Goal: Task Accomplishment & Management: Use online tool/utility

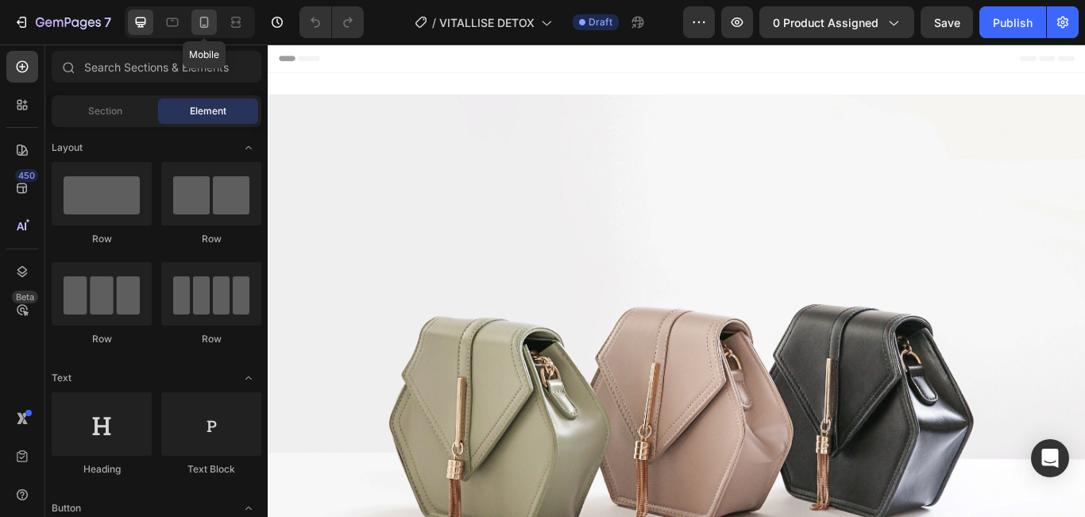
click at [195, 31] on div at bounding box center [203, 22] width 25 height 25
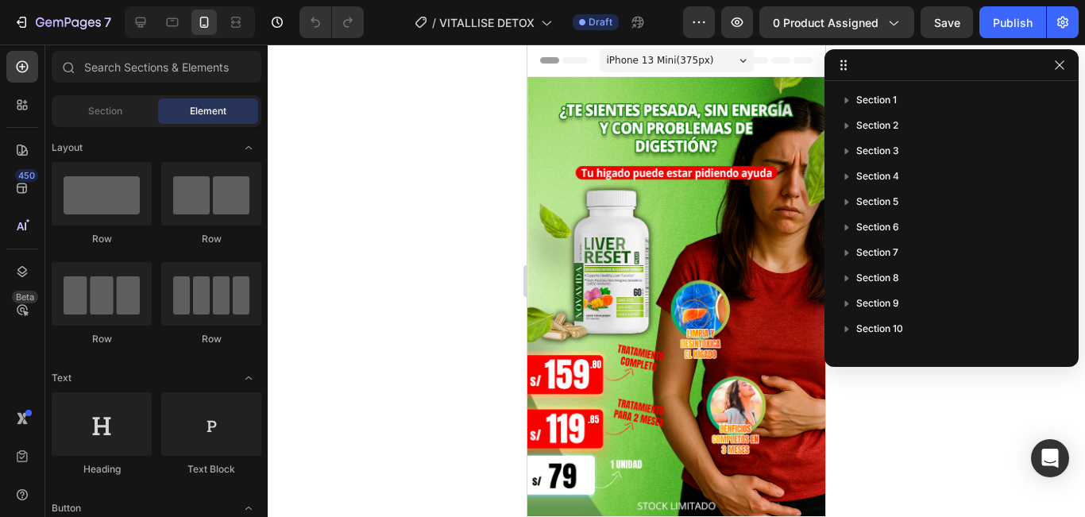
click at [986, 450] on div at bounding box center [676, 280] width 817 height 473
click at [1052, 69] on button "button" at bounding box center [1059, 65] width 19 height 19
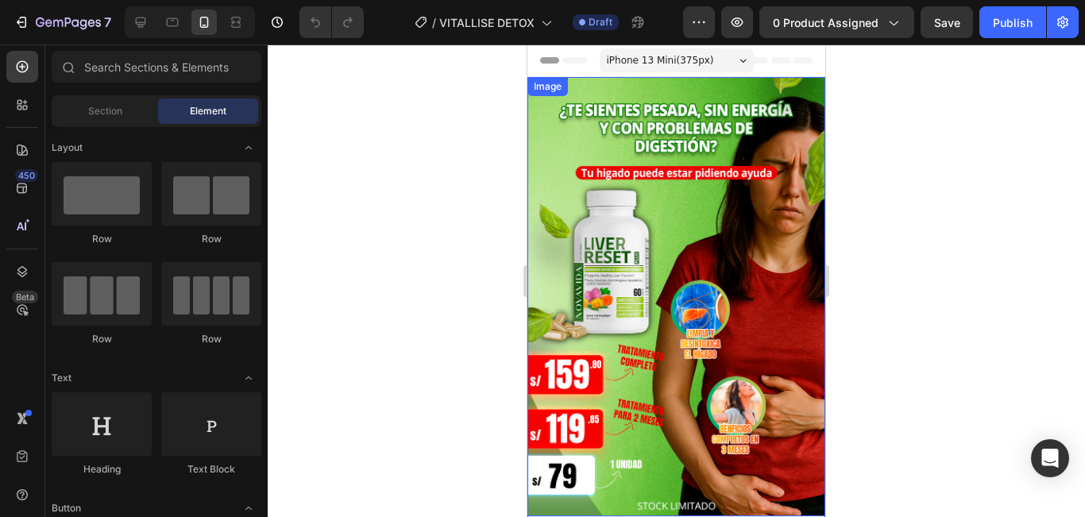
click at [632, 125] on img at bounding box center [676, 296] width 298 height 439
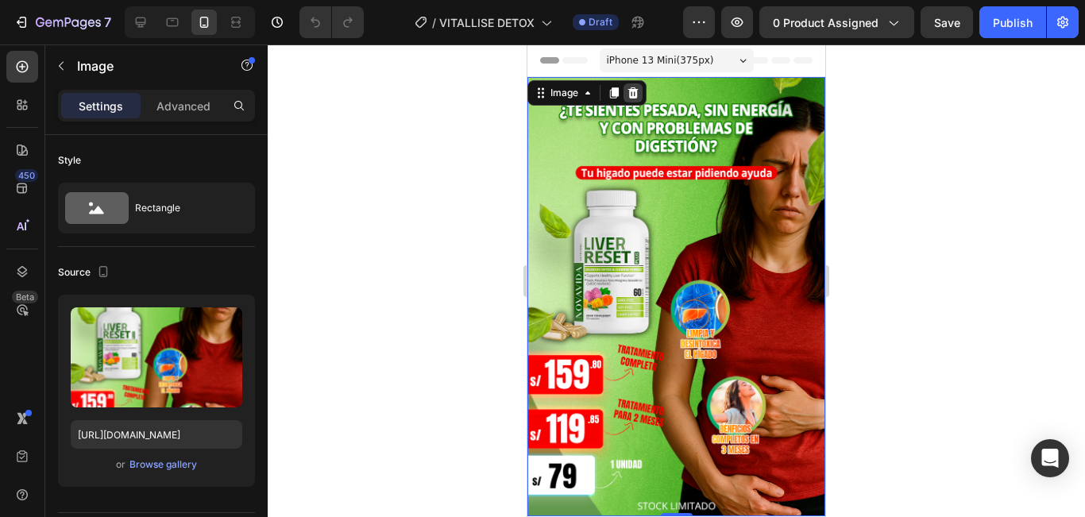
click at [634, 94] on icon at bounding box center [633, 93] width 13 height 13
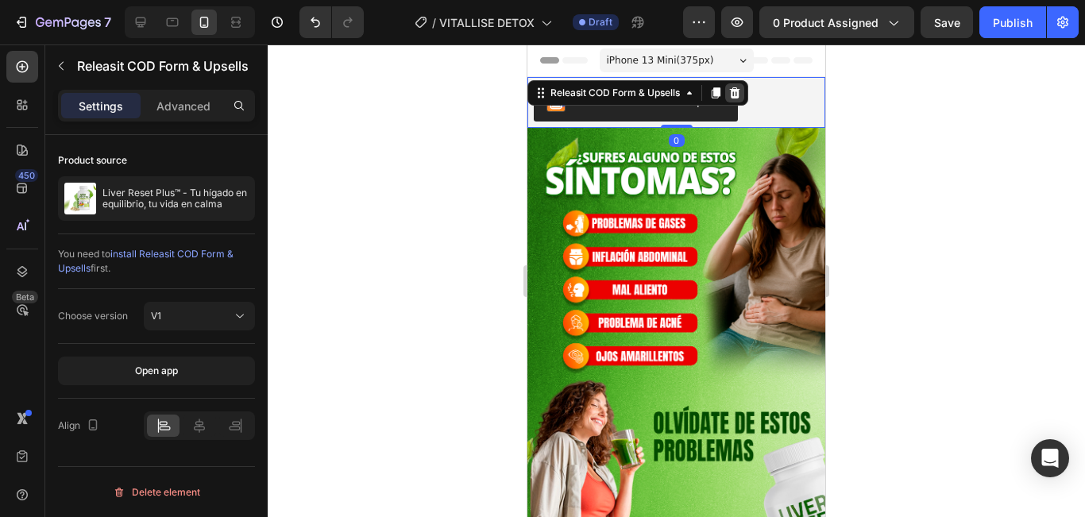
click at [736, 95] on icon at bounding box center [734, 93] width 13 height 13
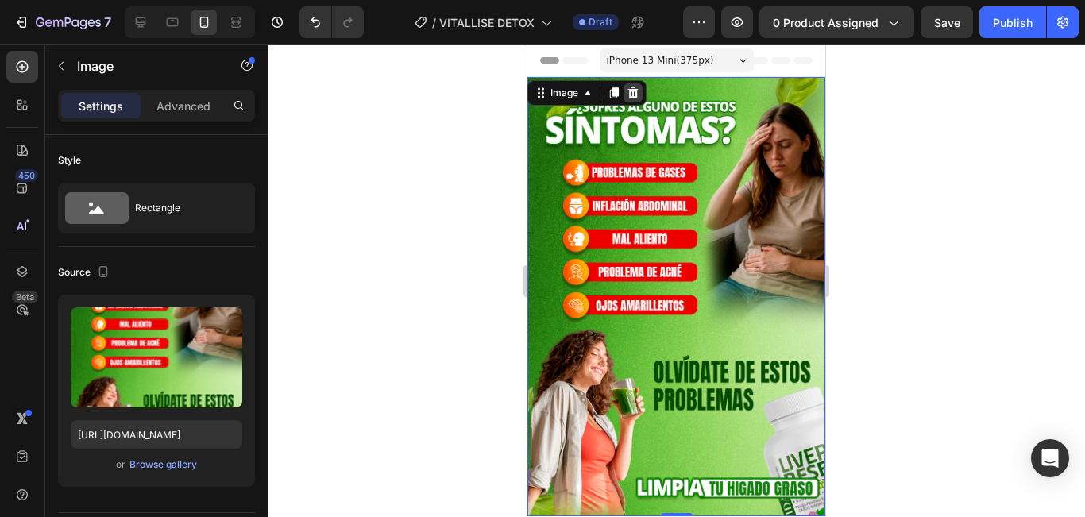
click at [629, 93] on icon at bounding box center [633, 93] width 13 height 13
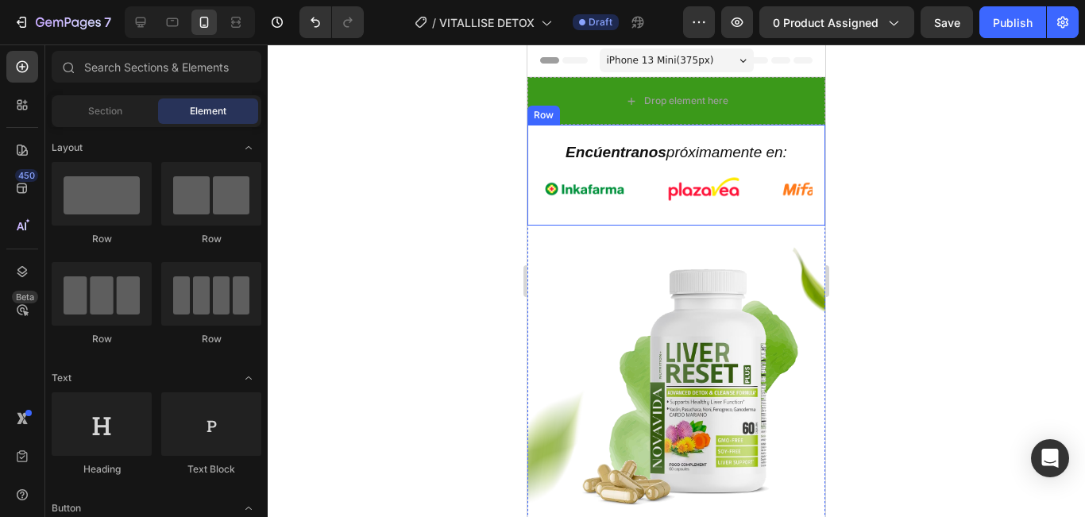
click at [785, 219] on div "Encúentranos próximamente en: Heading Image Image Image Image Image Image Image…" at bounding box center [676, 175] width 298 height 101
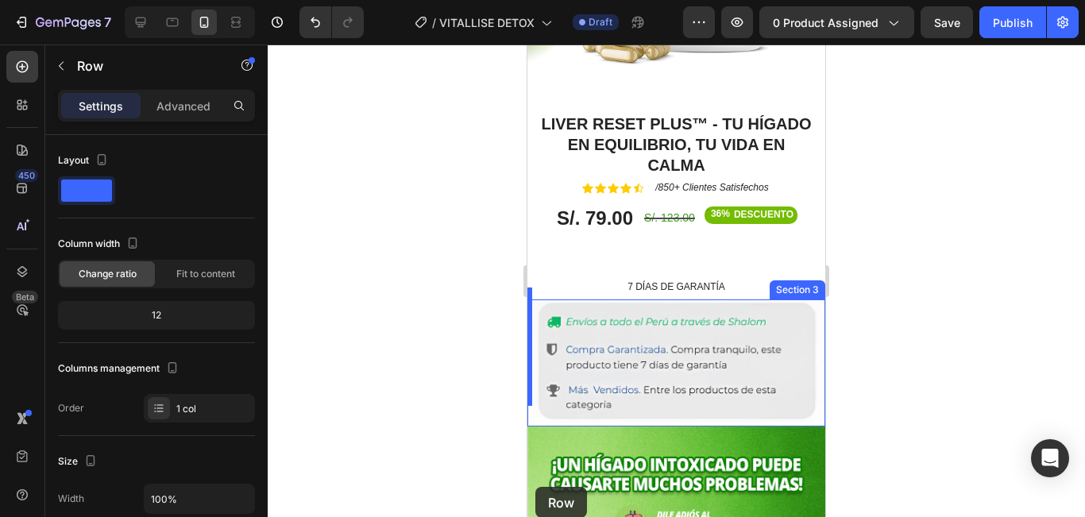
scroll to position [569, 0]
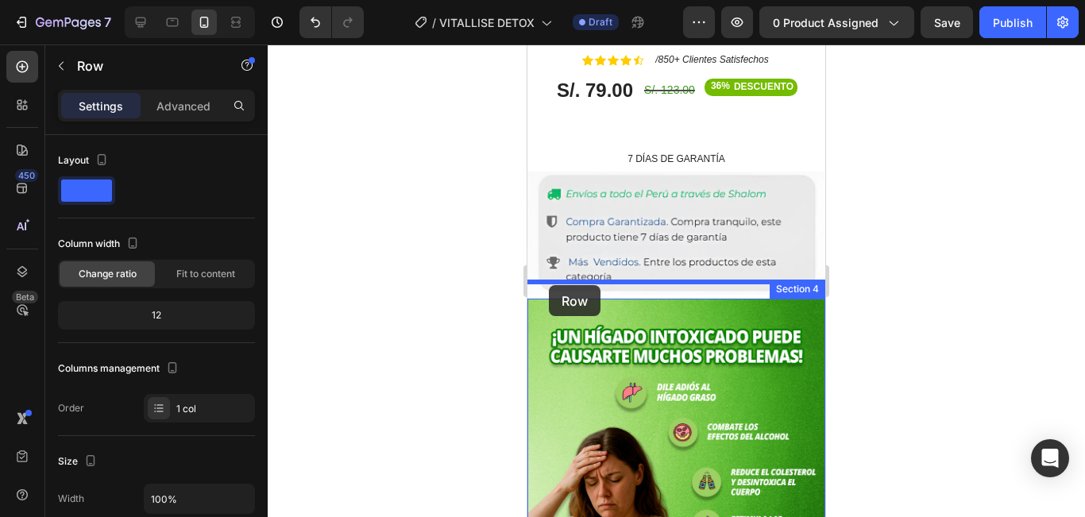
drag, startPoint x: 547, startPoint y: 110, endPoint x: 549, endPoint y: 285, distance: 175.5
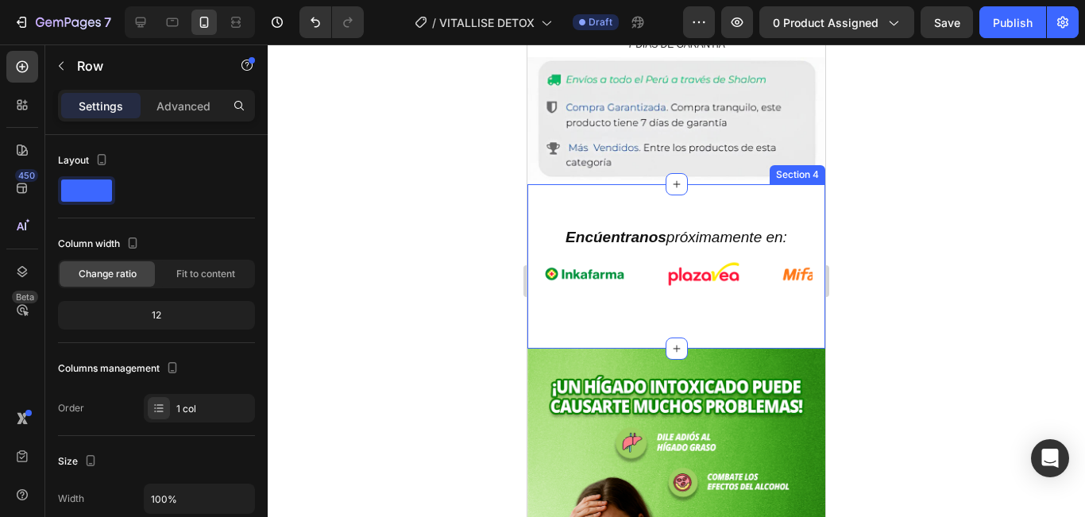
scroll to position [455, 0]
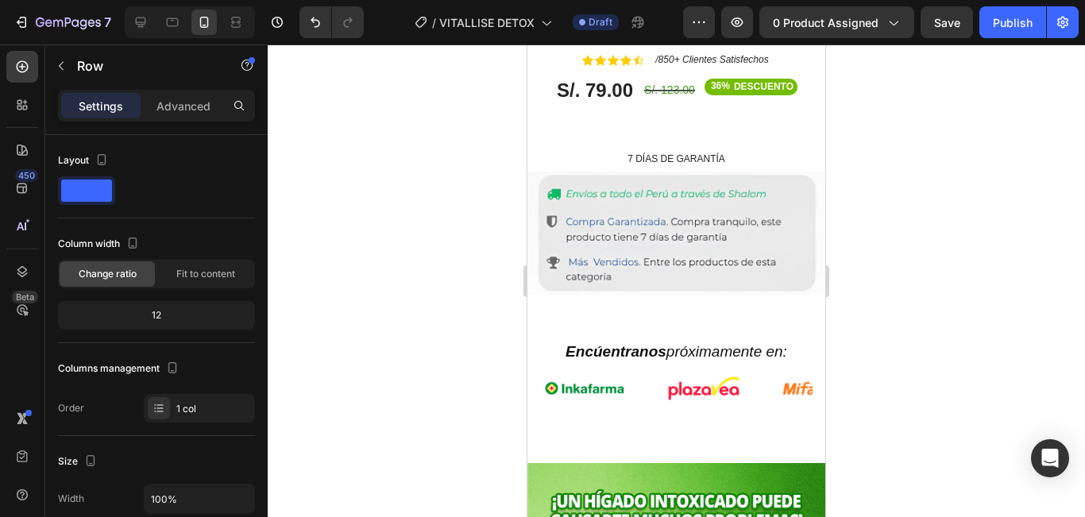
drag, startPoint x: 915, startPoint y: 229, endPoint x: 281, endPoint y: 295, distance: 637.3
click at [915, 229] on div at bounding box center [676, 280] width 817 height 473
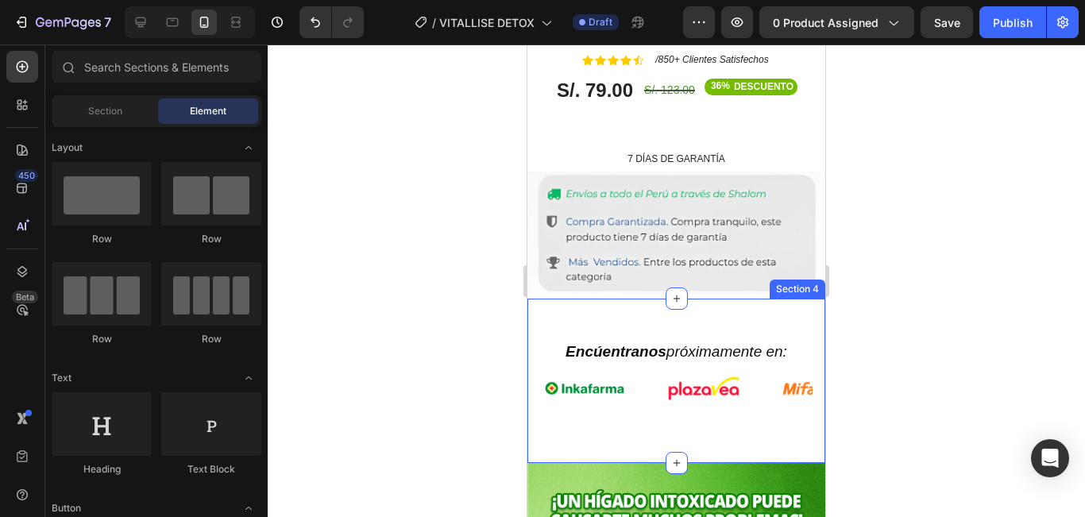
click at [708, 430] on div "Encúentranos próximamente en: Heading Image Image Image Image Image Image Image…" at bounding box center [676, 381] width 298 height 164
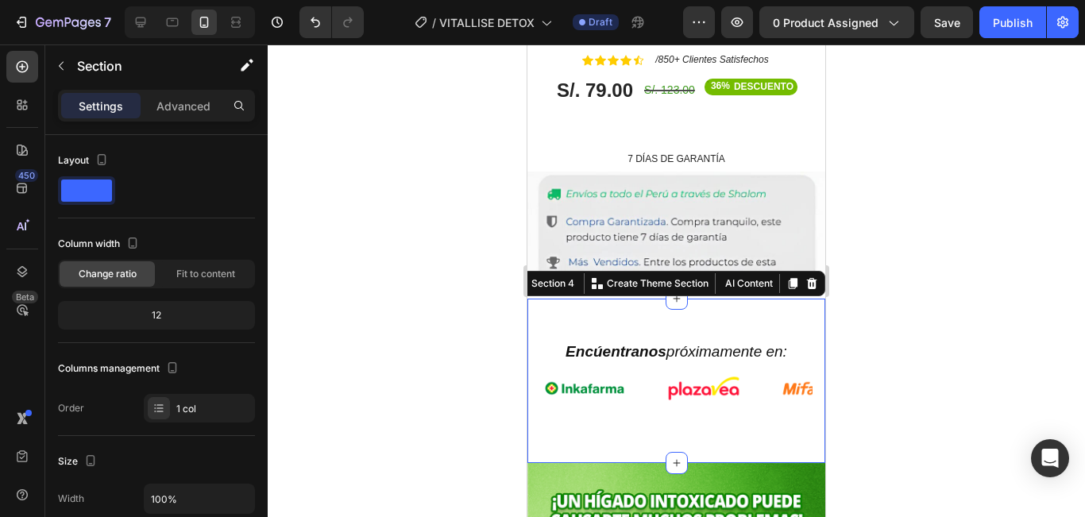
click at [926, 244] on div at bounding box center [676, 280] width 817 height 473
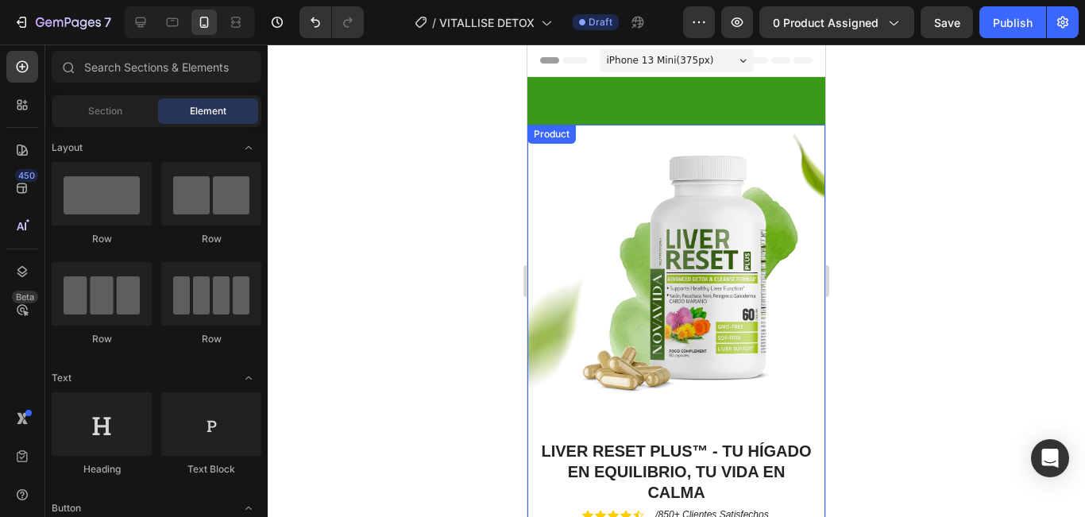
scroll to position [238, 0]
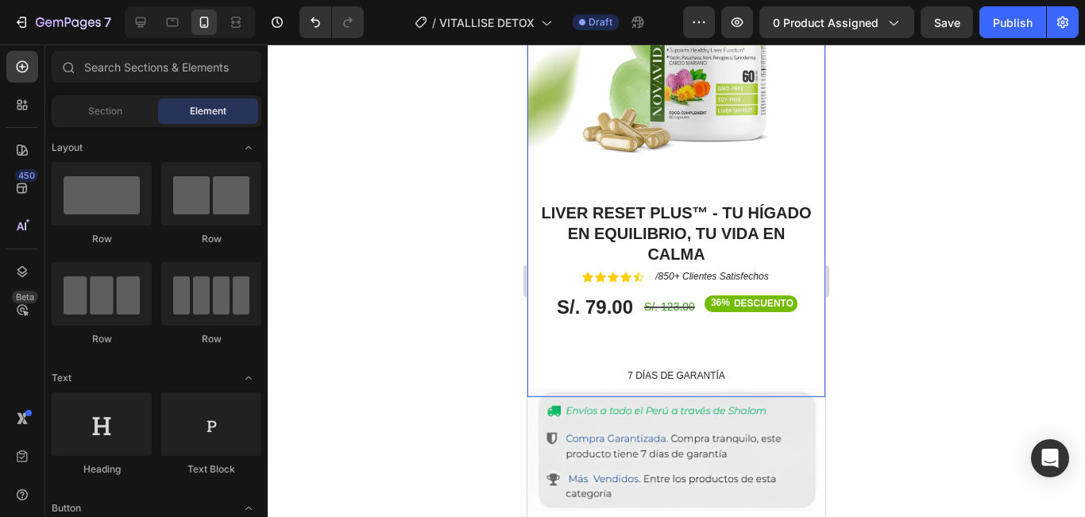
click at [809, 373] on div "Liver Reset Plus™ - Tu hígado en equilibrio, tu vida en calma Product Title Ico…" at bounding box center [676, 299] width 298 height 196
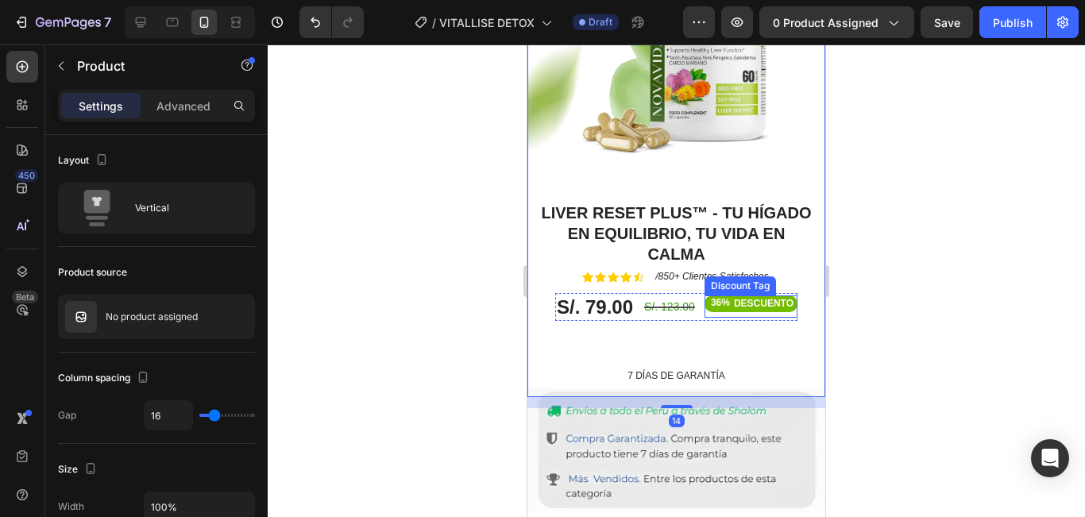
scroll to position [0, 0]
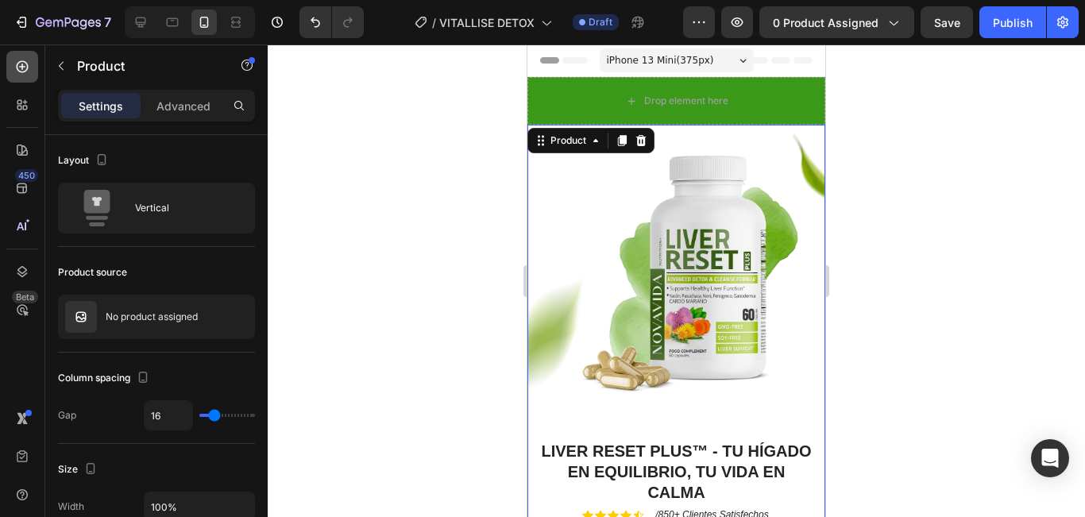
click at [21, 68] on icon at bounding box center [22, 67] width 16 height 16
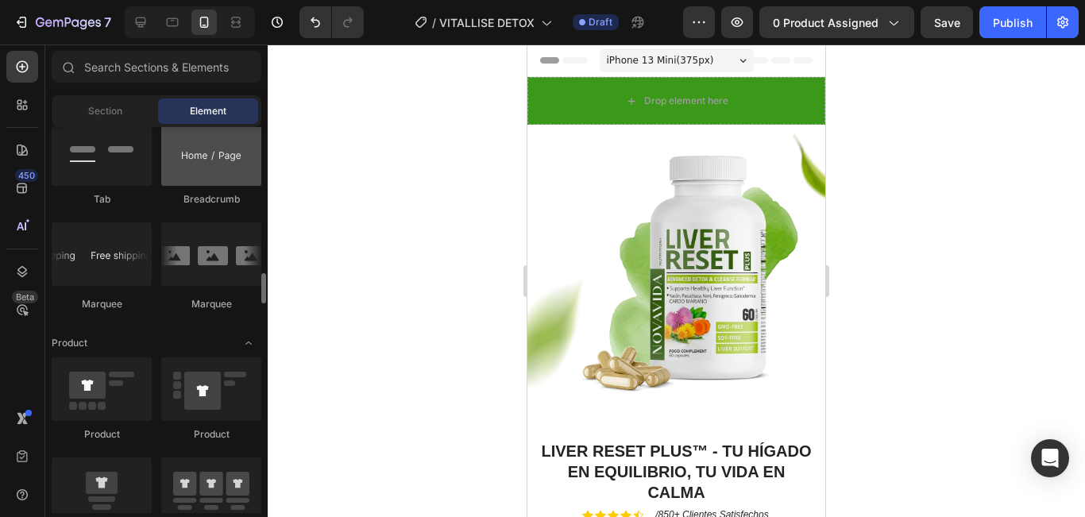
scroll to position [1668, 0]
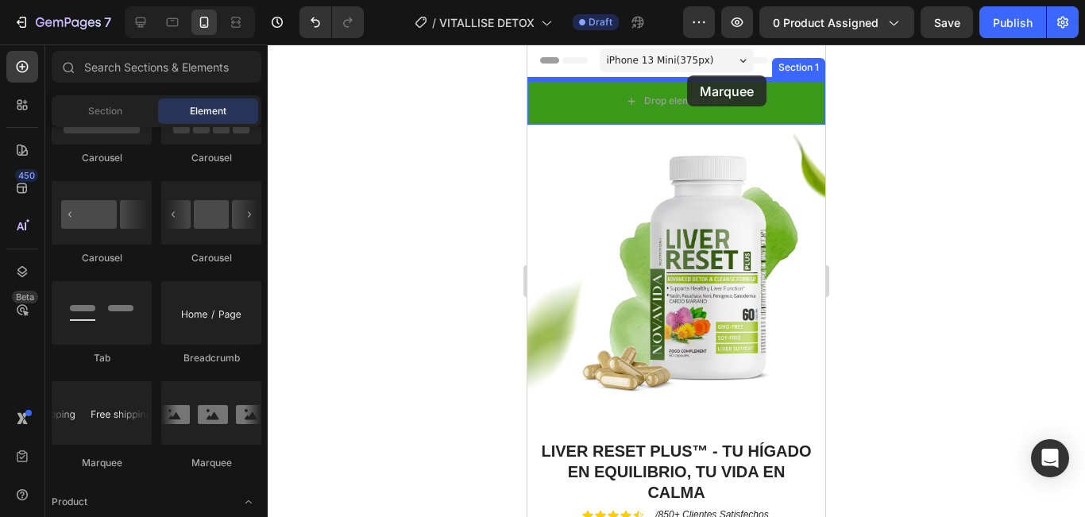
drag, startPoint x: 1386, startPoint y: 193, endPoint x: 693, endPoint y: 73, distance: 703.6
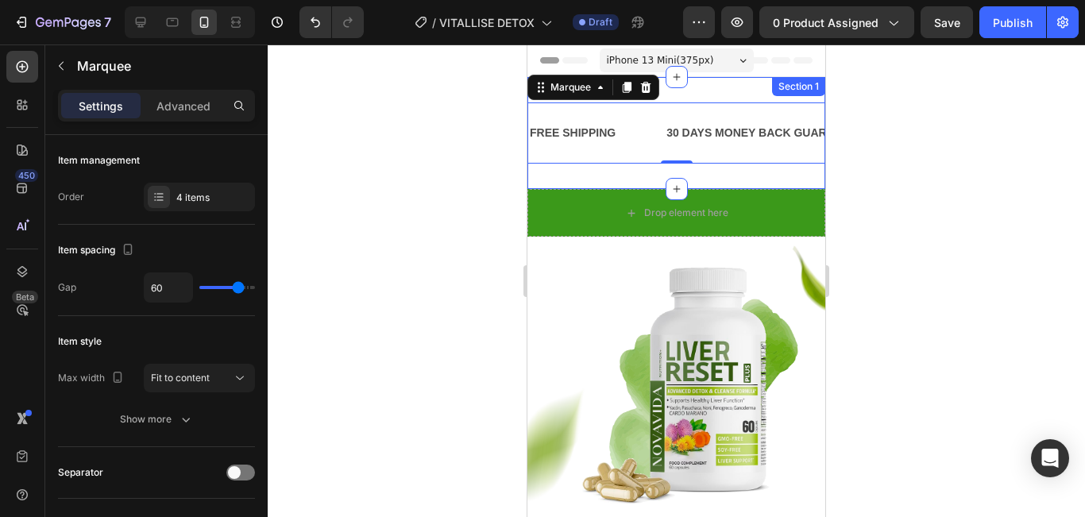
click at [700, 90] on div "FREE SHIPPING Text Block 30 DAYS MONEY BACK GUARANTEE Text Block LIMITED TIME 5…" at bounding box center [676, 133] width 298 height 112
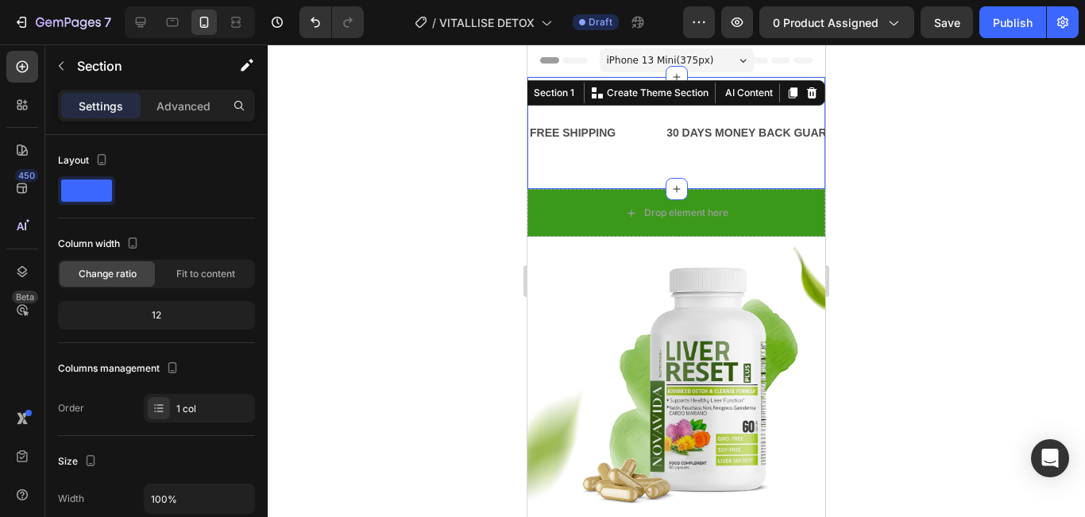
click at [937, 161] on div at bounding box center [676, 280] width 817 height 473
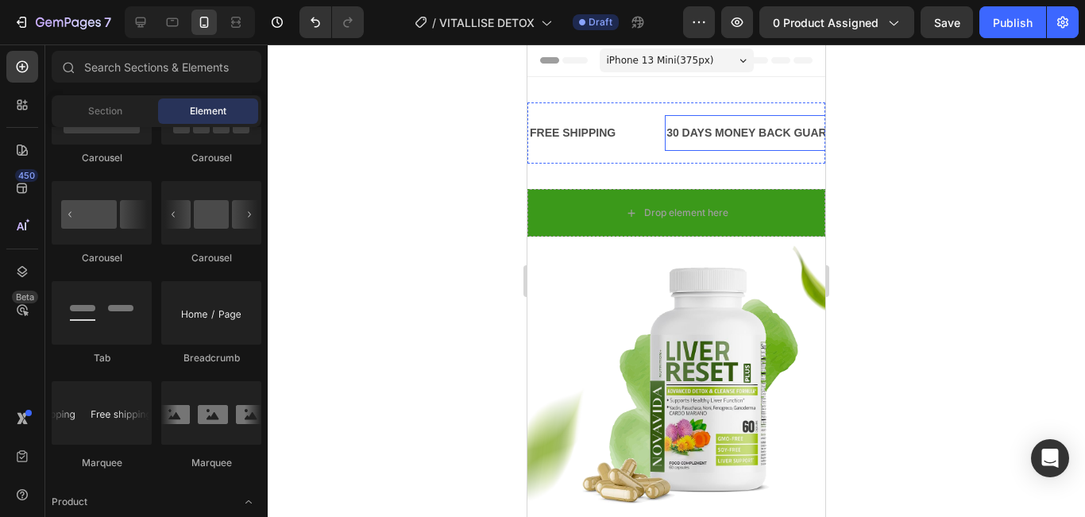
click at [708, 133] on div "30 DAYS MONEY BACK GUARANTEE" at bounding box center [765, 133] width 201 height 23
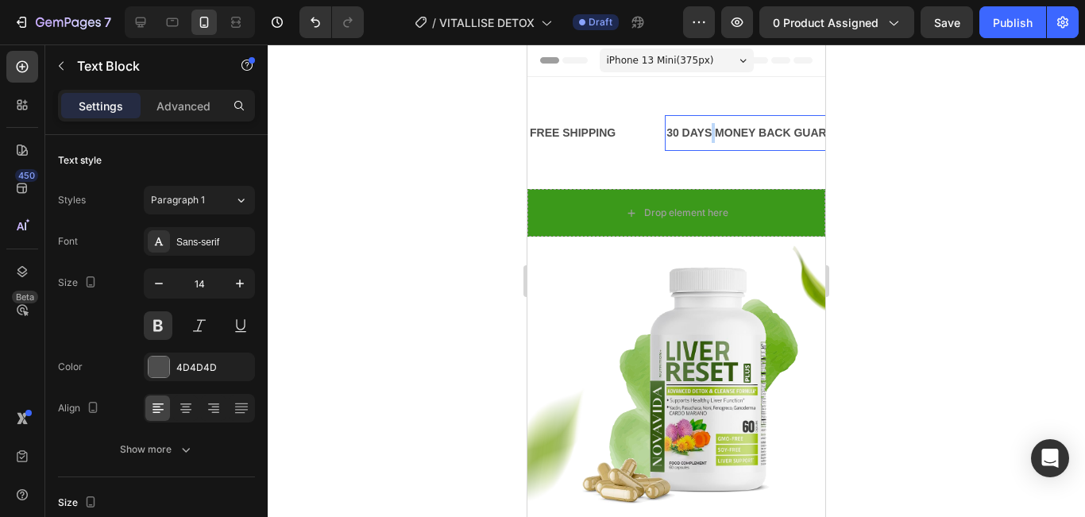
click at [708, 133] on p "30 DAYS MONEY BACK GUARANTEE" at bounding box center [765, 133] width 198 height 20
click at [1002, 177] on div at bounding box center [676, 280] width 817 height 473
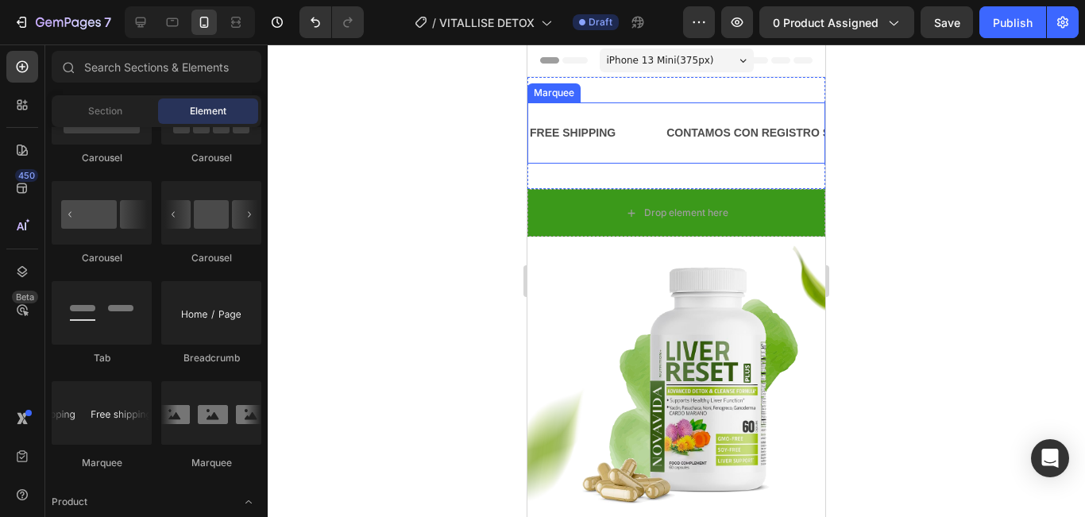
click at [639, 145] on div "FREE SHIPPING Text Block" at bounding box center [596, 133] width 137 height 36
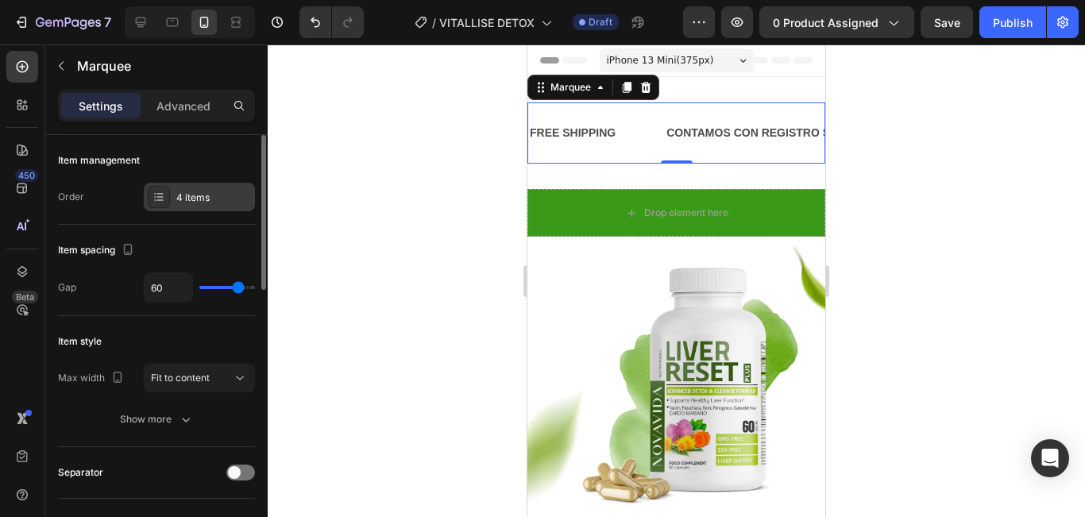
click at [180, 203] on div "4 items" at bounding box center [213, 198] width 75 height 14
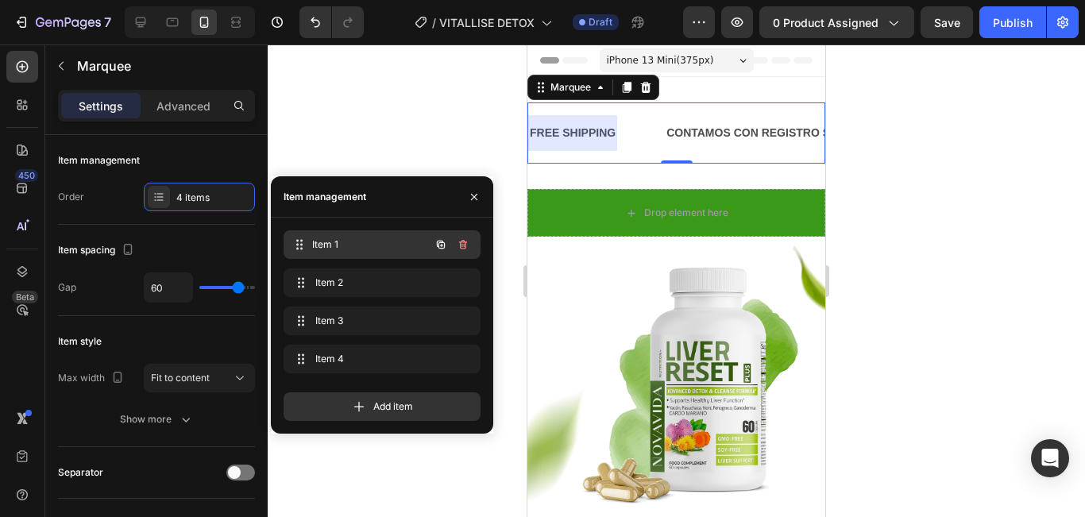
click at [360, 236] on div "Item 1 Item 1" at bounding box center [360, 244] width 140 height 22
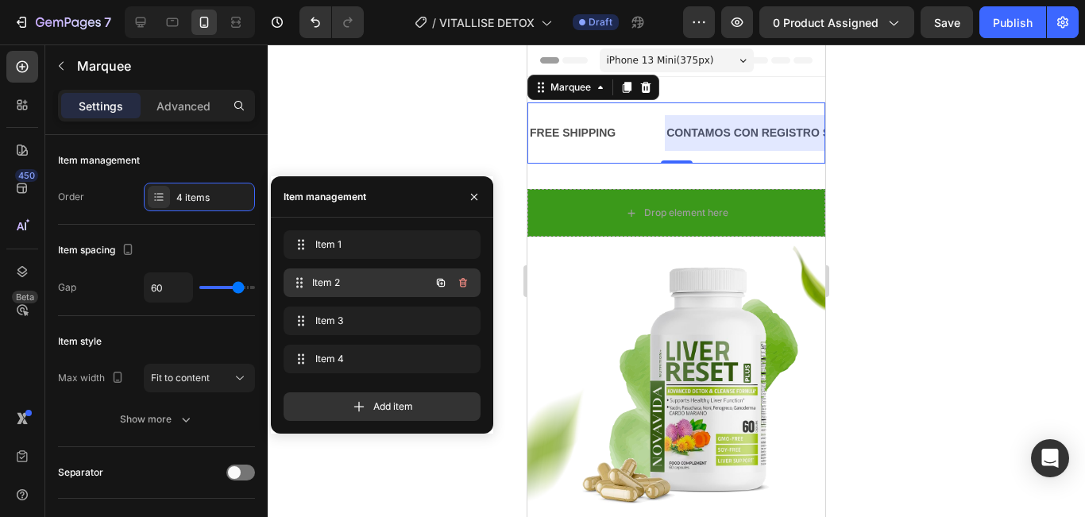
click at [376, 283] on span "Item 2" at bounding box center [371, 283] width 118 height 14
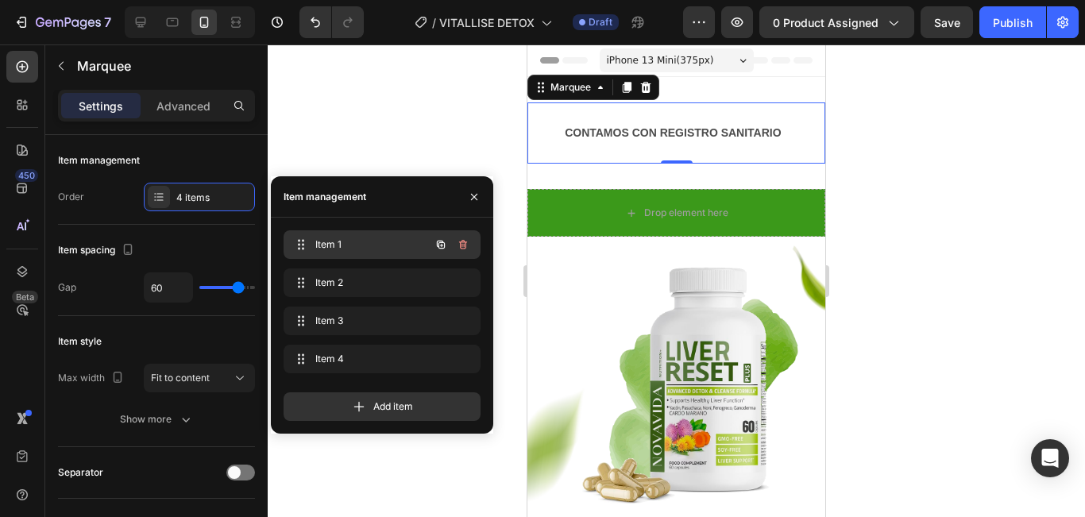
click at [374, 245] on span "Item 1" at bounding box center [360, 244] width 90 height 14
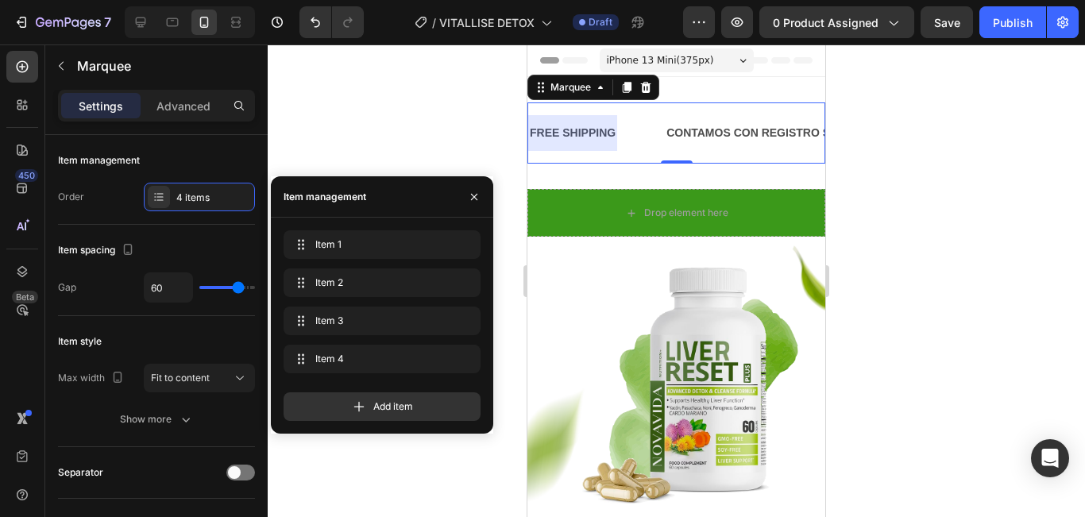
click at [581, 133] on div "FREE SHIPPING" at bounding box center [572, 133] width 89 height 23
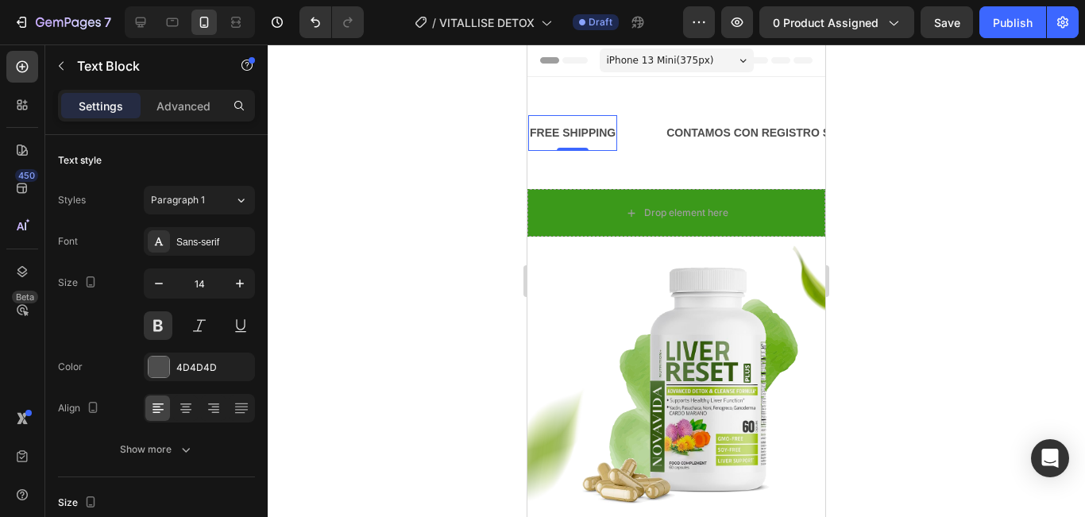
click at [563, 133] on div "FREE SHIPPING" at bounding box center [572, 133] width 89 height 23
click at [563, 133] on p "FREE SHIPPING" at bounding box center [573, 133] width 86 height 20
click at [940, 167] on div at bounding box center [676, 280] width 817 height 473
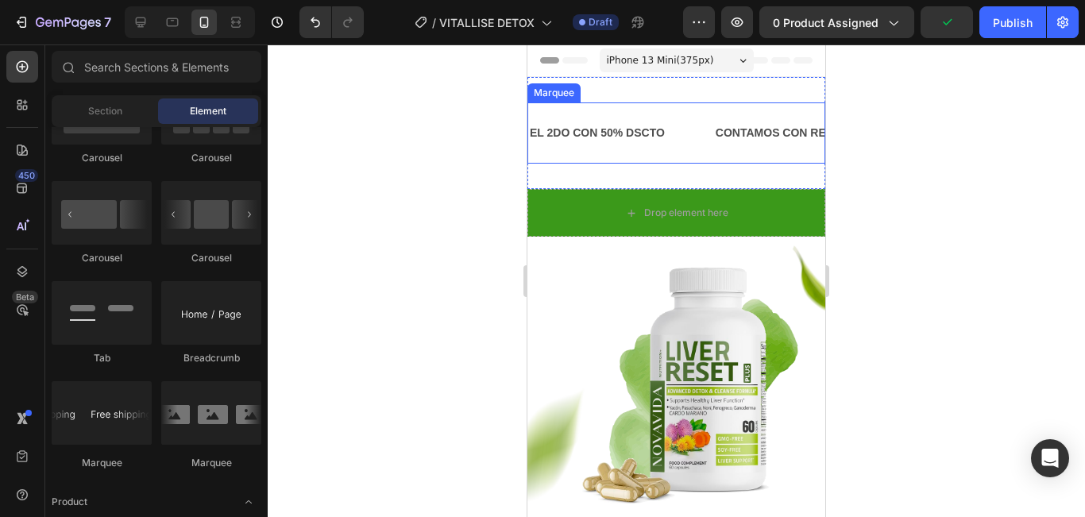
click at [708, 137] on div "EL 2DO CON 50% DSCTO Text Block" at bounding box center [621, 133] width 186 height 36
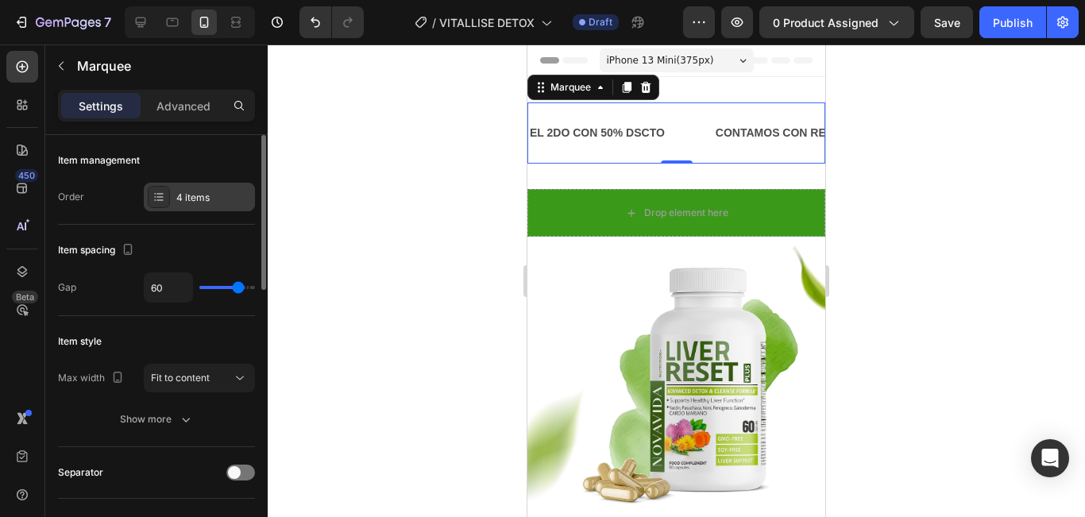
click at [206, 187] on div "4 items" at bounding box center [199, 197] width 111 height 29
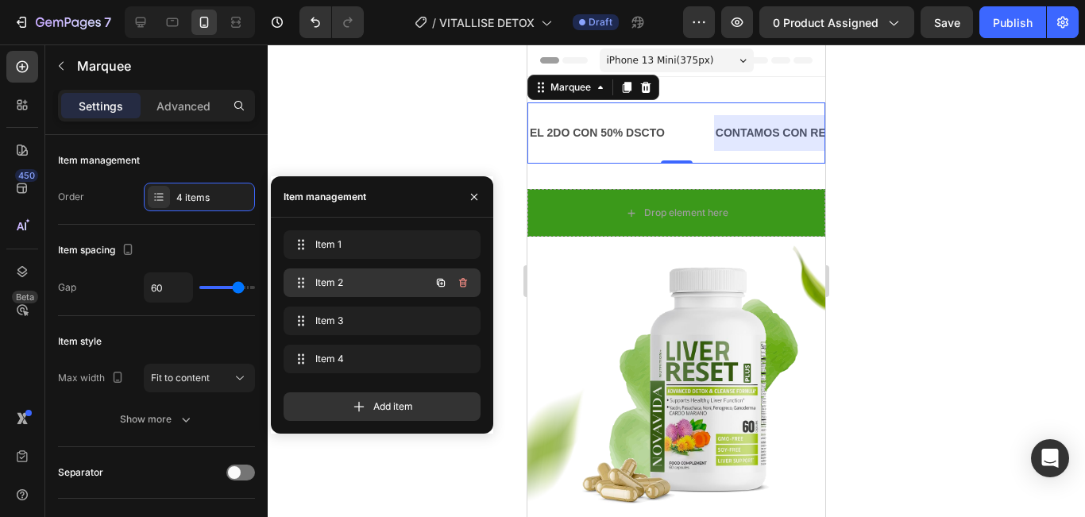
click at [363, 286] on span "Item 2" at bounding box center [360, 283] width 90 height 14
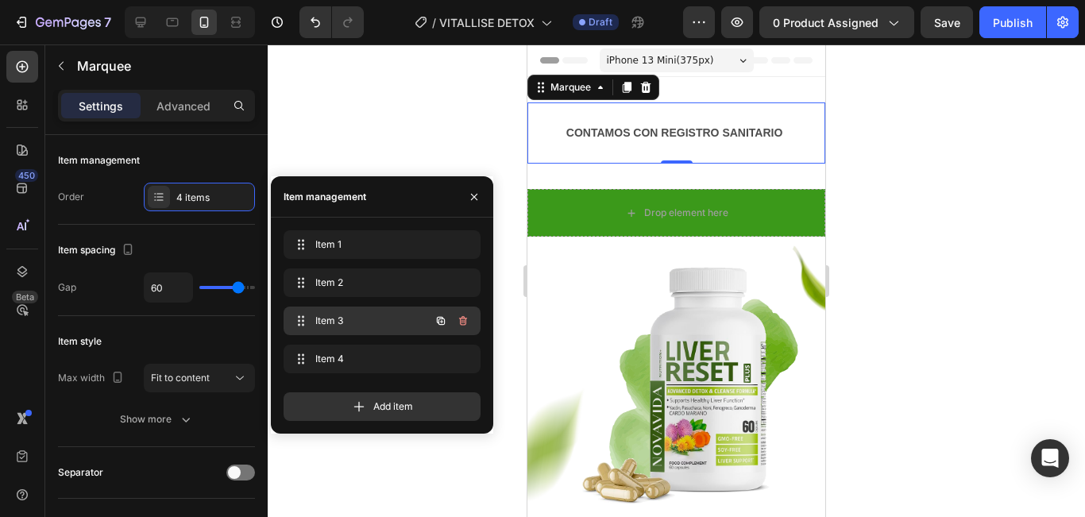
click at [384, 315] on span "Item 3" at bounding box center [360, 321] width 90 height 14
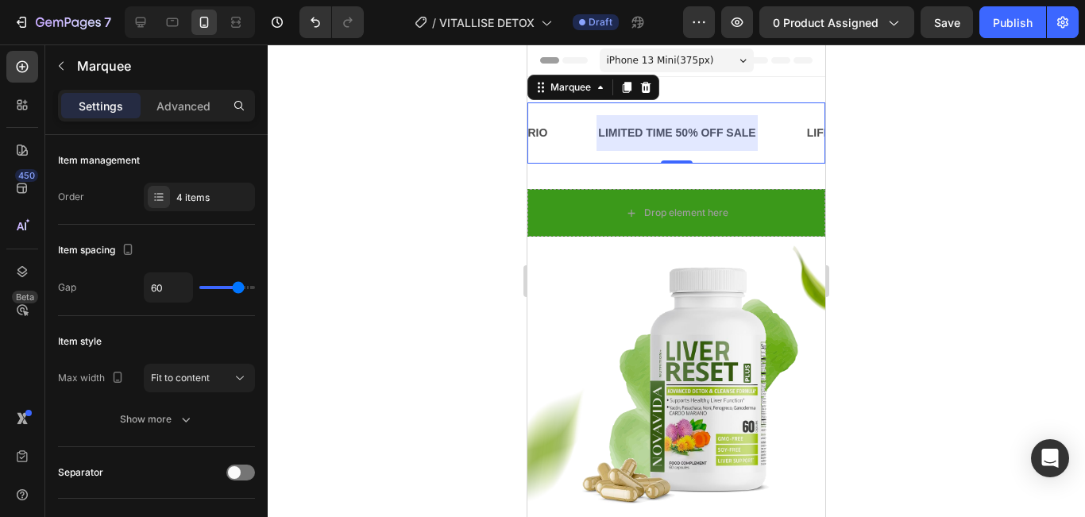
click at [673, 128] on div at bounding box center [676, 133] width 160 height 36
click at [691, 129] on div "LIMITED TIME 50% OFF SALE" at bounding box center [676, 133] width 160 height 23
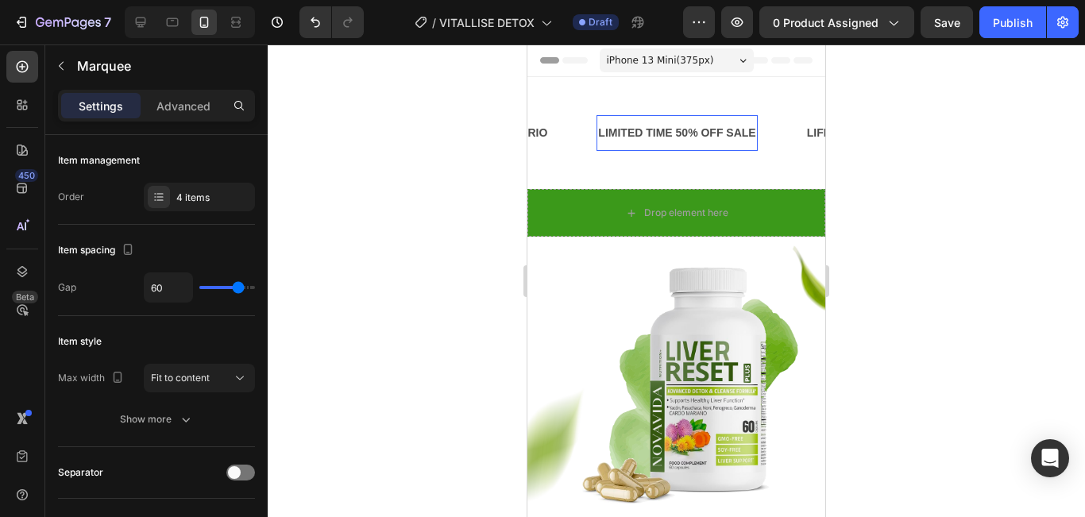
click at [691, 129] on p "LIMITED TIME 50% OFF SALE" at bounding box center [676, 133] width 157 height 20
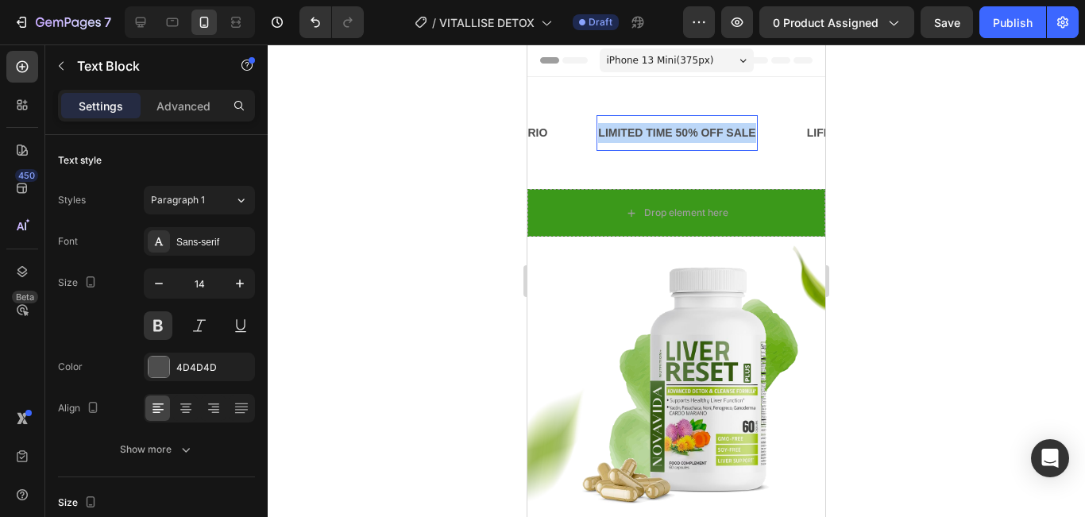
click at [691, 129] on p "LIMITED TIME 50% OFF SALE" at bounding box center [676, 133] width 157 height 20
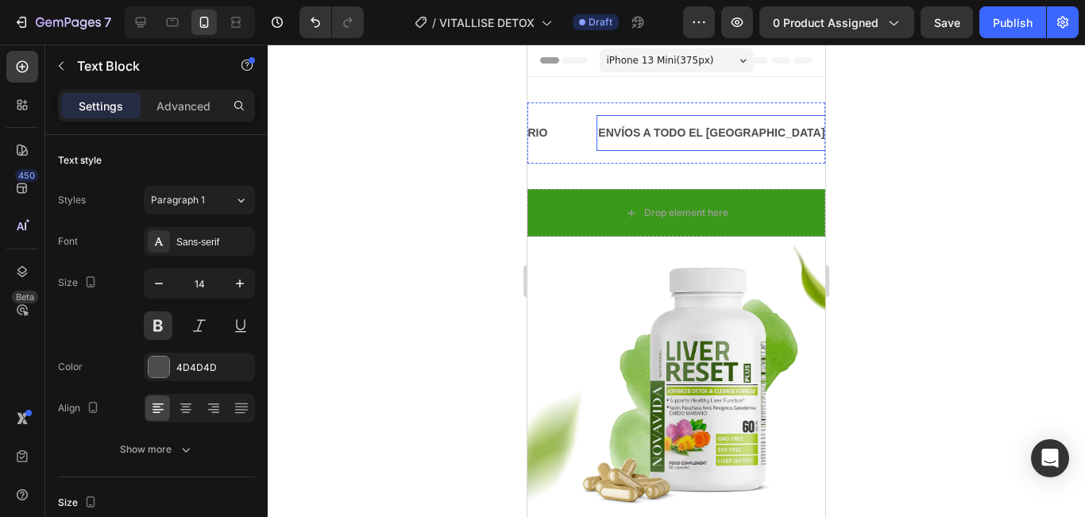
click at [874, 133] on div "LIFE TIME WARRANTY" at bounding box center [936, 133] width 124 height 23
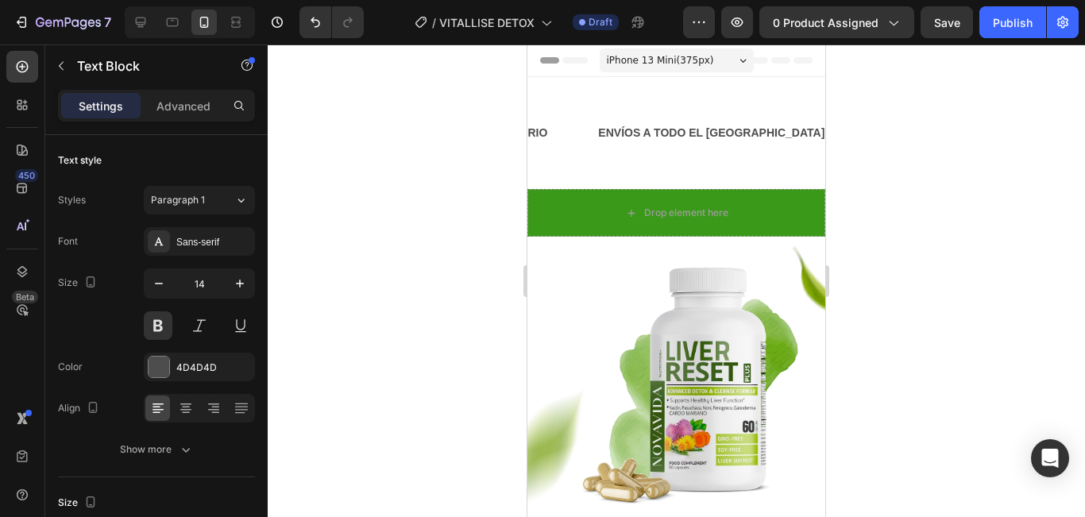
click at [875, 133] on p "LIFE TIME WARRANTY" at bounding box center [935, 133] width 121 height 20
click at [927, 174] on div at bounding box center [676, 280] width 817 height 473
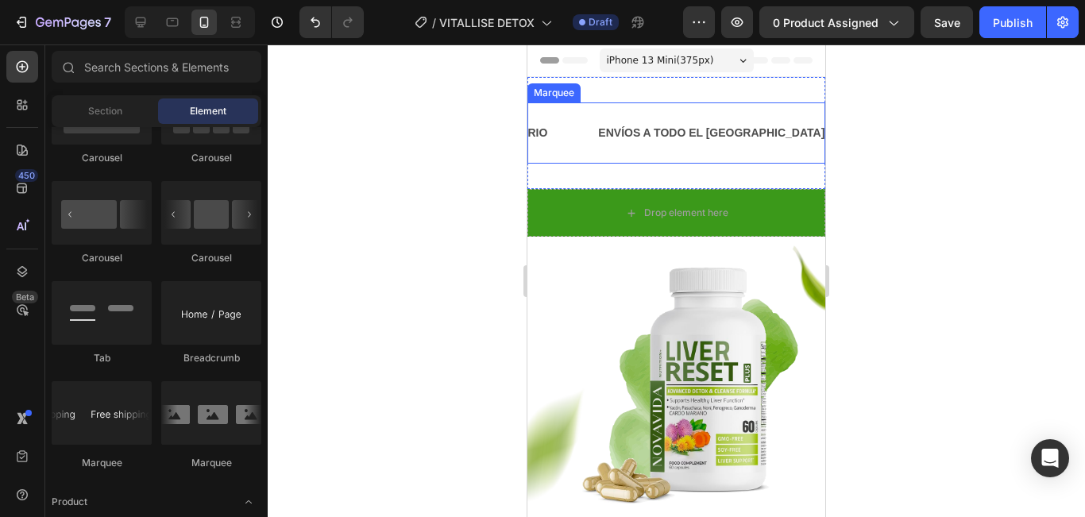
click at [745, 140] on div "ENVÍOS A TODO EL PERÚ Text Block" at bounding box center [734, 133] width 277 height 36
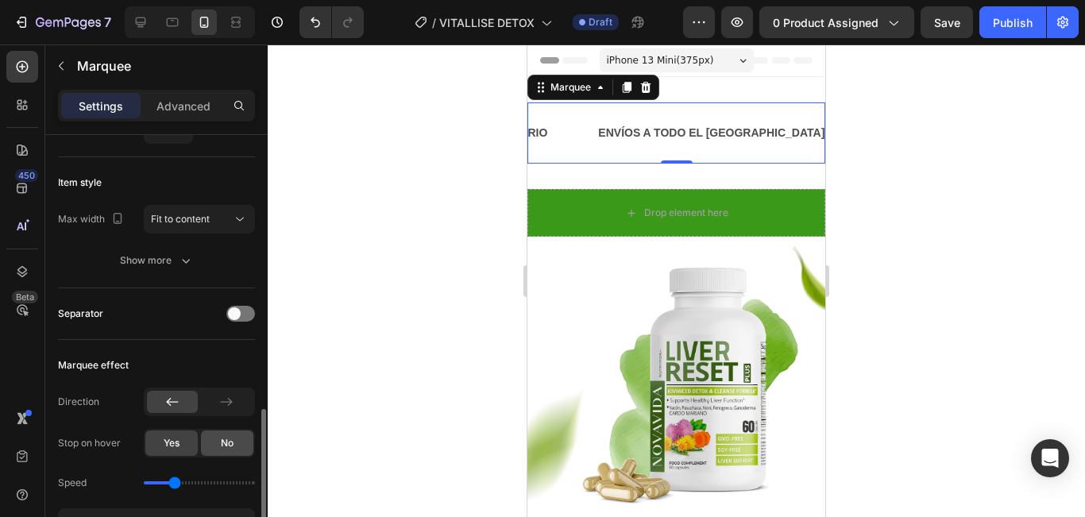
scroll to position [318, 0]
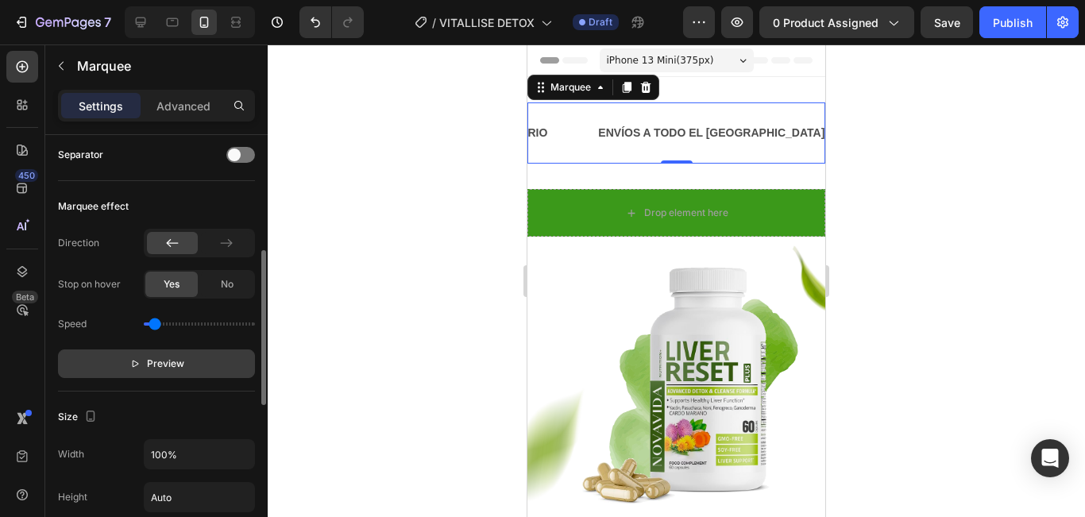
drag, startPoint x: 155, startPoint y: 324, endPoint x: 170, endPoint y: 367, distance: 45.5
click at [153, 325] on input "range" at bounding box center [199, 323] width 111 height 3
click at [170, 368] on span "Preview" at bounding box center [165, 364] width 37 height 16
click at [178, 325] on input "range" at bounding box center [199, 323] width 111 height 3
type input "0.5"
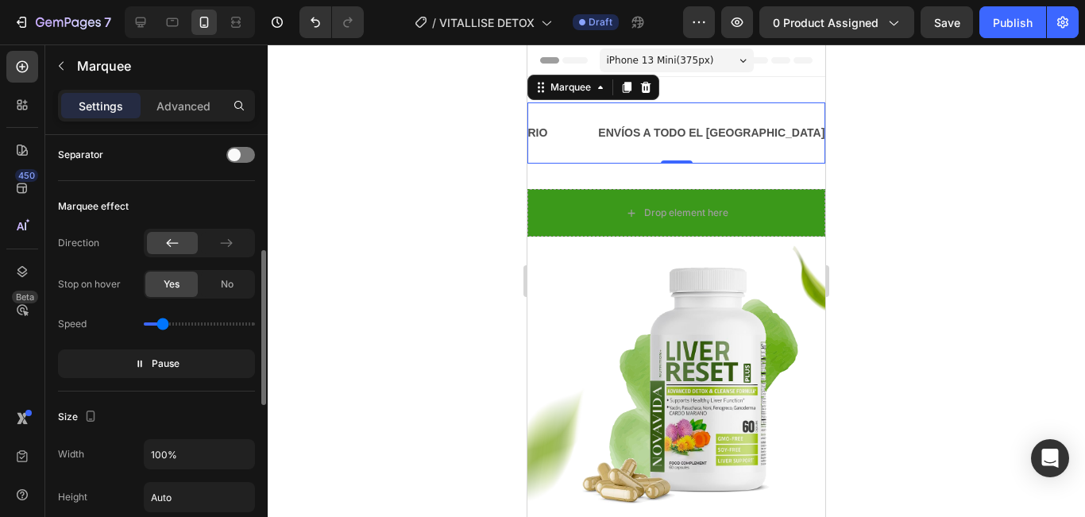
click at [163, 326] on input "range" at bounding box center [199, 323] width 111 height 3
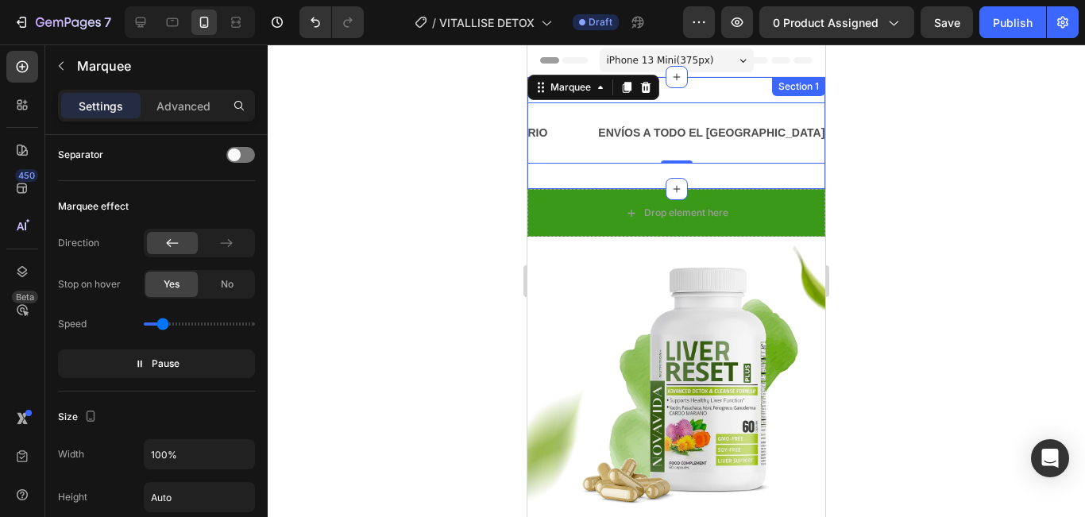
click at [720, 177] on div "EL 2DO CON 50% DSCTO Text Block CONTAMOS CON REGISTRO SANITARIO Text Block ENVÍ…" at bounding box center [676, 133] width 298 height 112
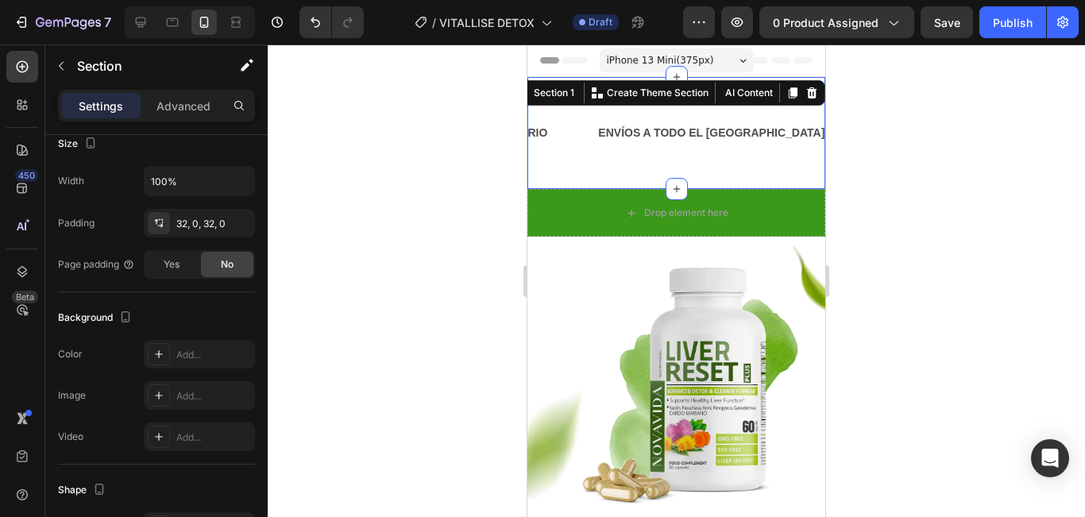
scroll to position [0, 0]
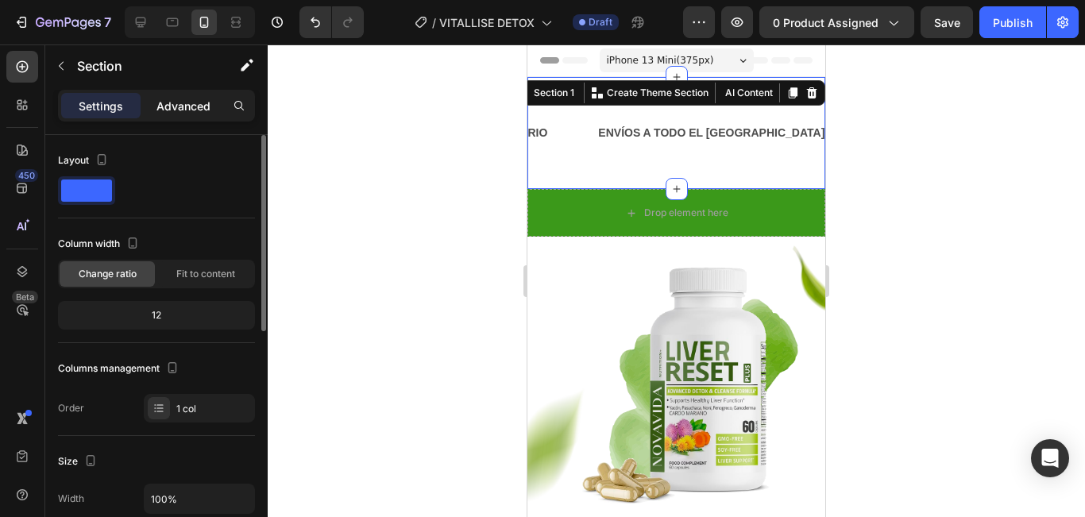
click at [169, 110] on p "Advanced" at bounding box center [183, 106] width 54 height 17
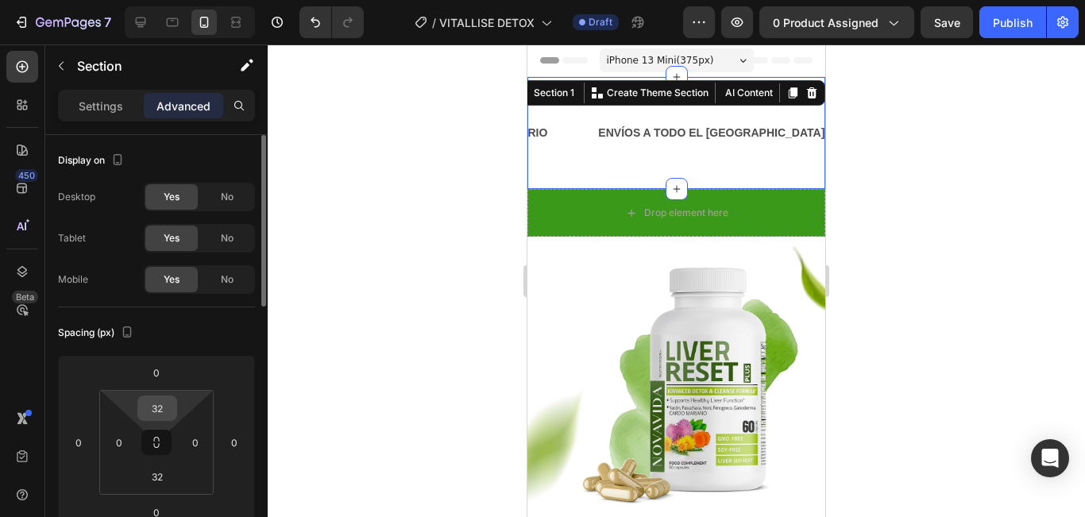
click at [157, 419] on input "32" at bounding box center [157, 408] width 32 height 24
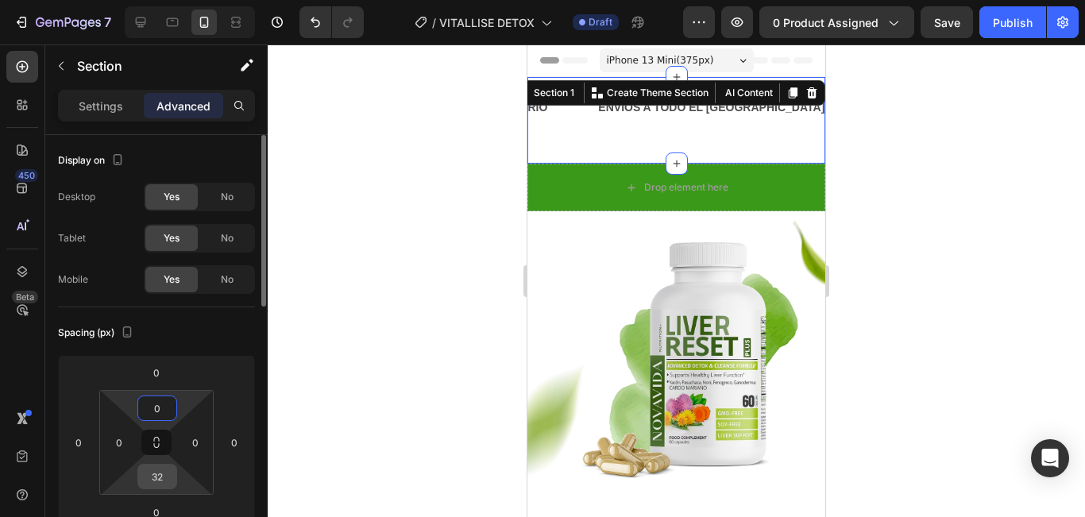
type input "0"
click at [150, 480] on input "32" at bounding box center [157, 477] width 32 height 24
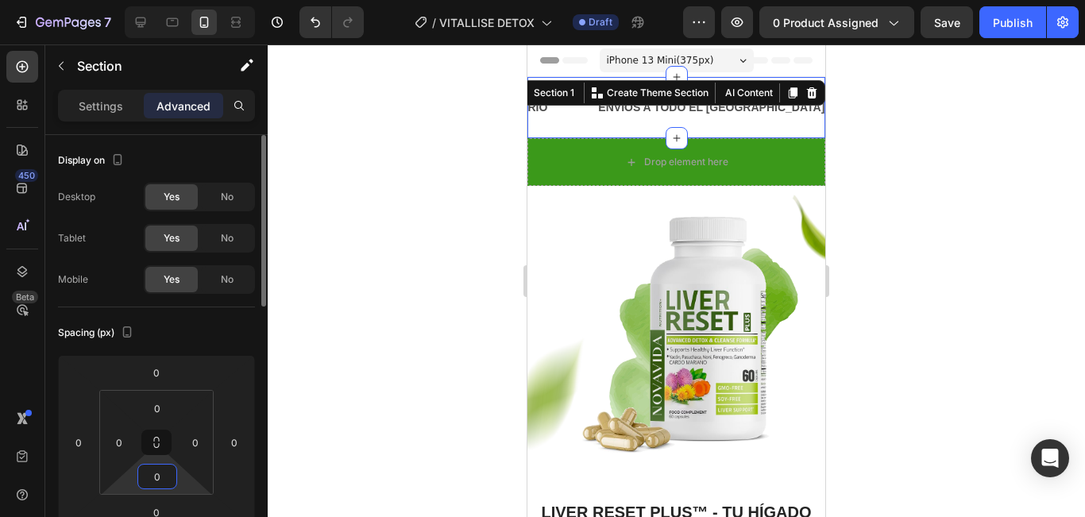
type input "0"
click at [197, 338] on div "Spacing (px)" at bounding box center [156, 332] width 197 height 25
click at [949, 186] on div at bounding box center [676, 280] width 817 height 473
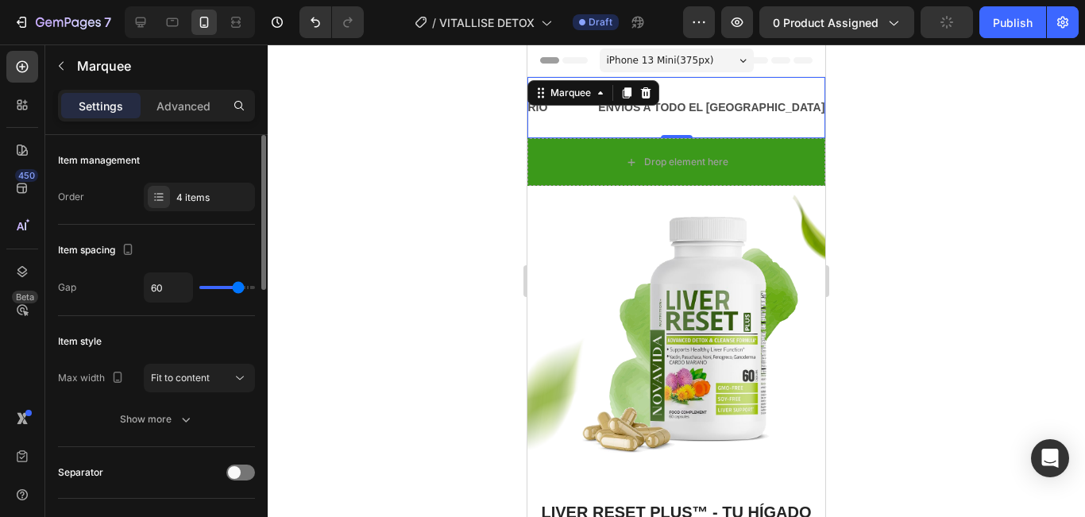
click at [218, 285] on div "60" at bounding box center [199, 287] width 111 height 30
click at [222, 289] on div "60" at bounding box center [199, 287] width 111 height 30
type input "55"
type input "25"
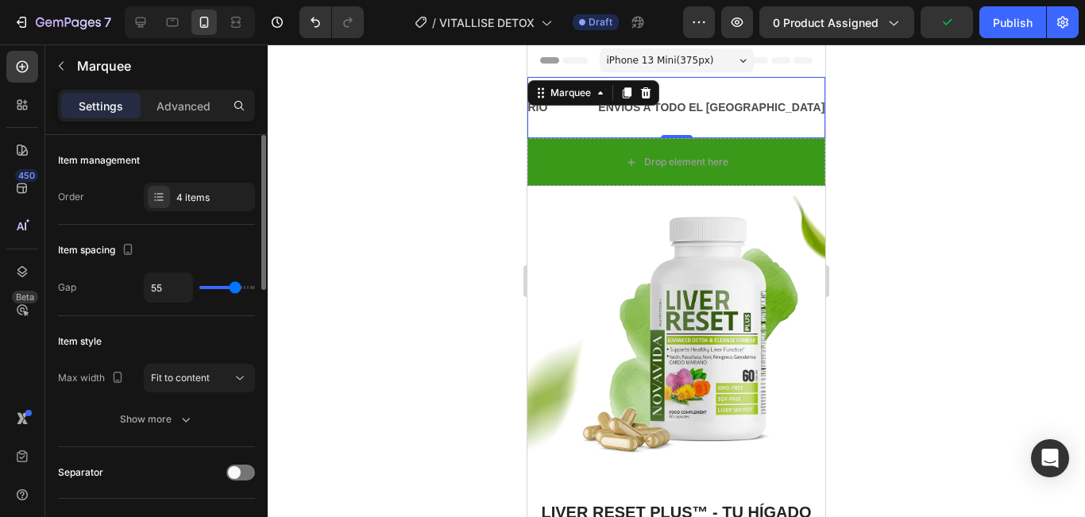
type input "25"
type input "7"
type input "27"
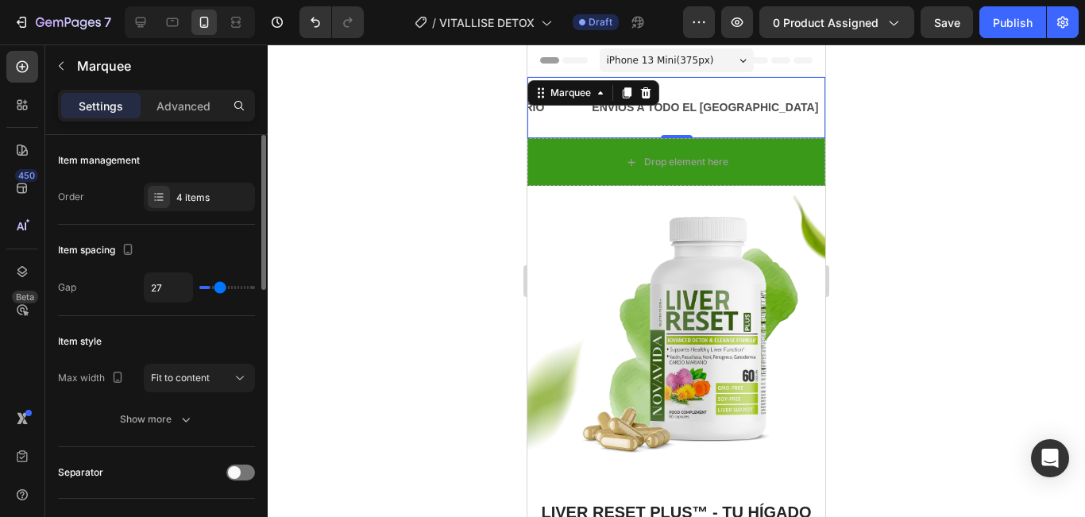
type input "56"
type input "59"
type input "67"
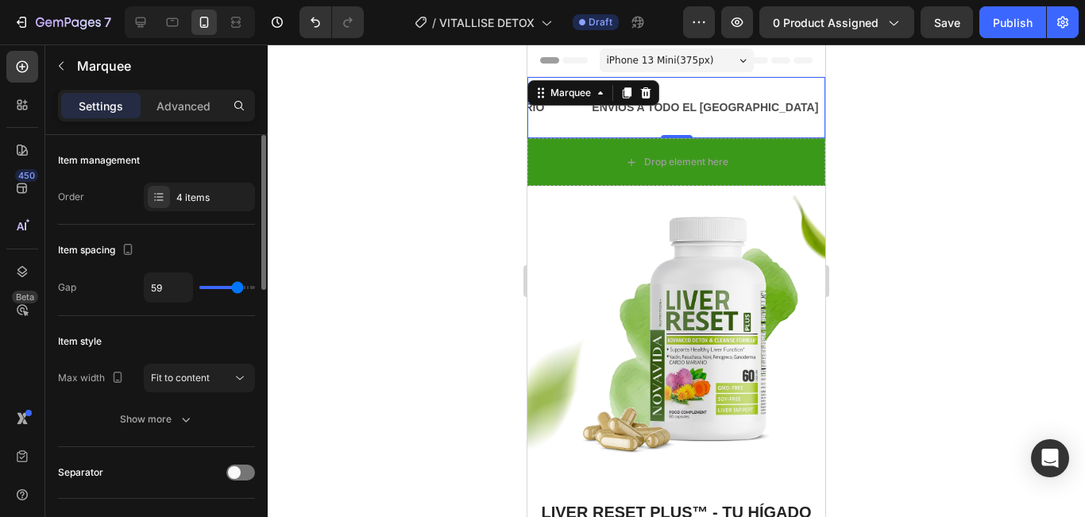
type input "67"
type input "68"
type input "47"
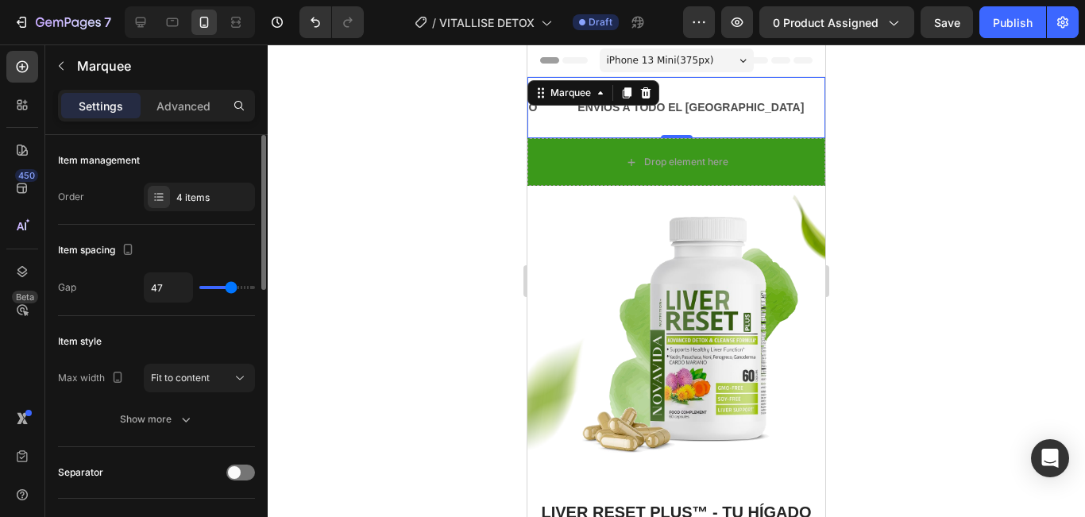
type input "43"
type input "41"
drag, startPoint x: 237, startPoint y: 288, endPoint x: 228, endPoint y: 294, distance: 10.4
type input "41"
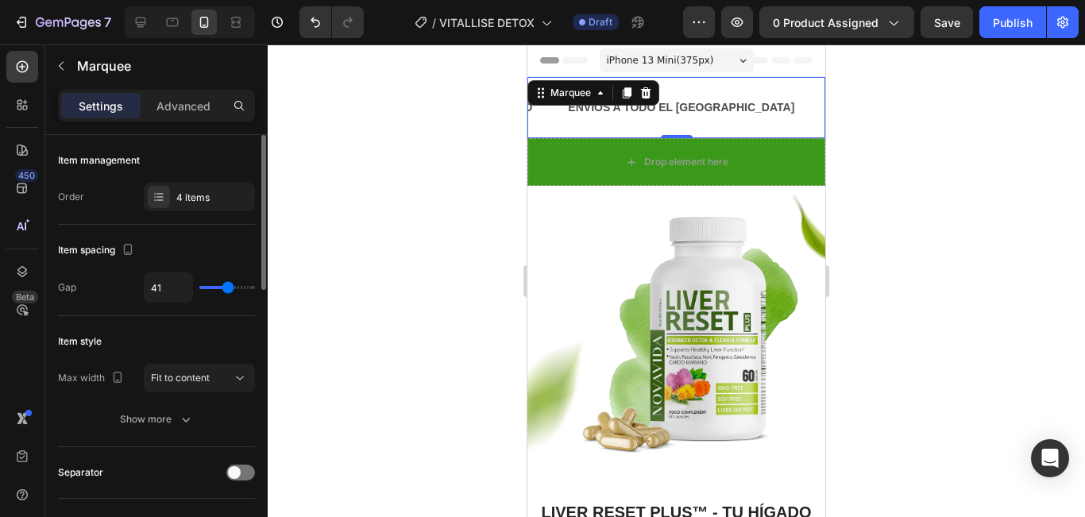
click at [228, 289] on input "range" at bounding box center [227, 287] width 56 height 3
click at [875, 186] on div at bounding box center [676, 280] width 817 height 473
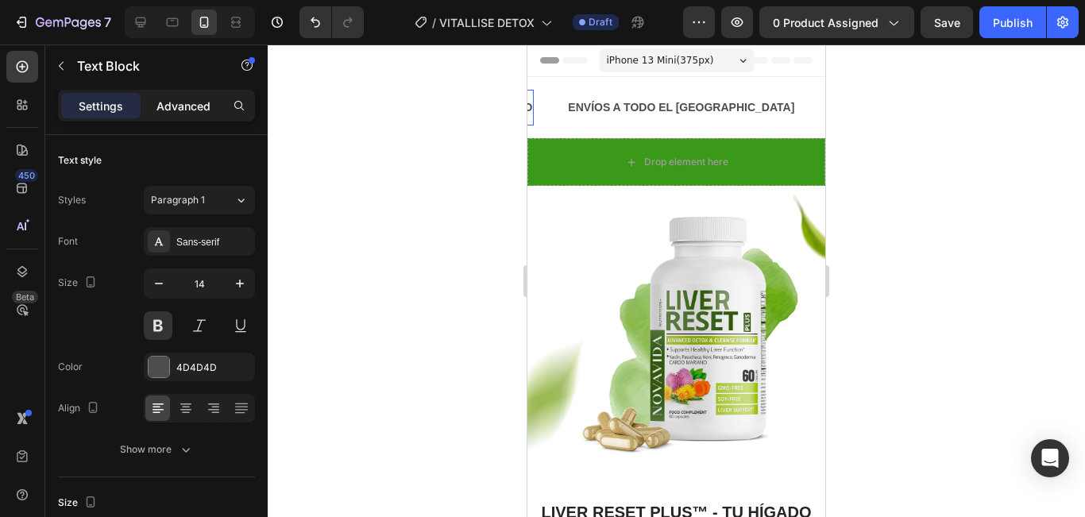
click at [187, 114] on p "Advanced" at bounding box center [183, 106] width 54 height 17
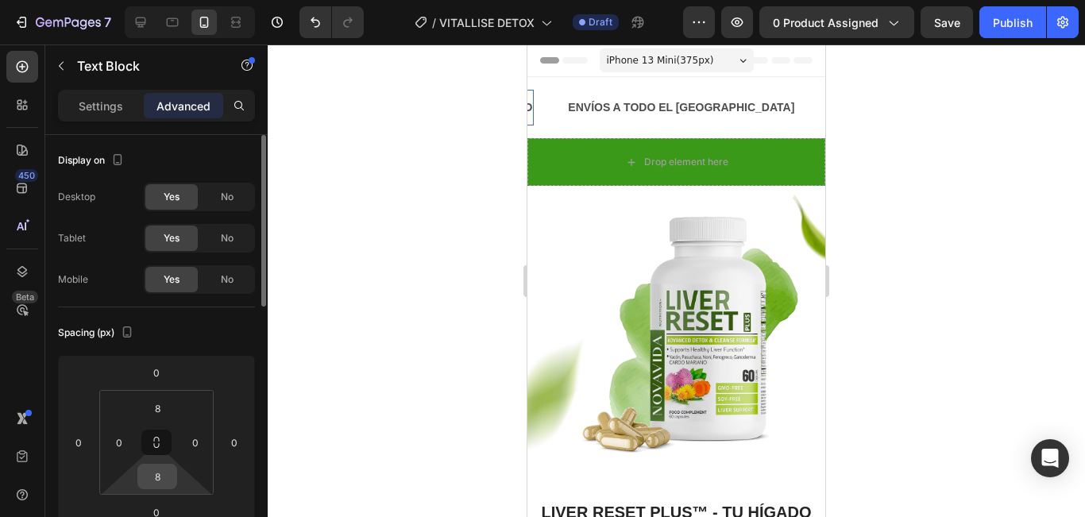
click at [155, 469] on input "8" at bounding box center [157, 477] width 32 height 24
type input "0"
click at [156, 405] on input "8" at bounding box center [157, 408] width 32 height 24
type input "0"
click at [199, 330] on div "Spacing (px)" at bounding box center [156, 332] width 197 height 25
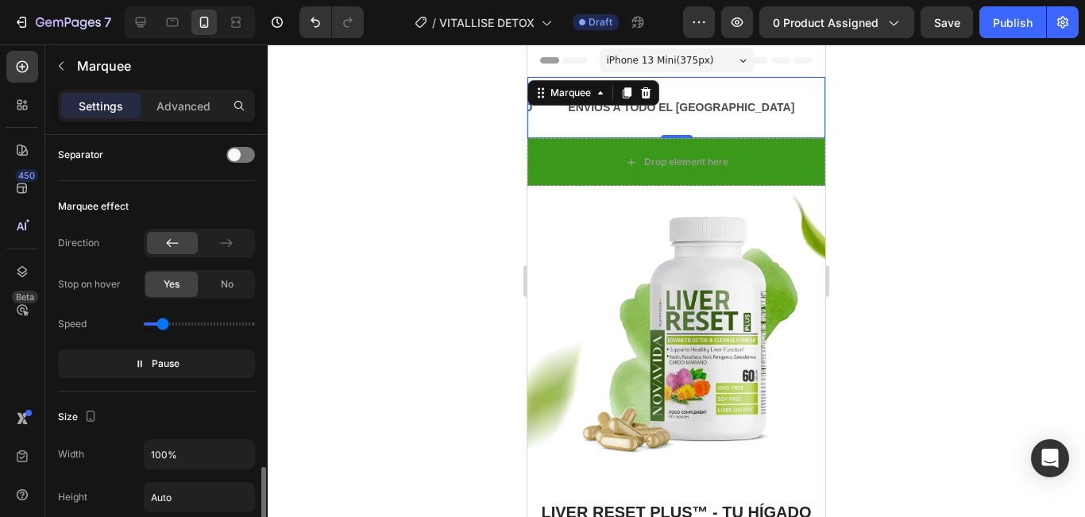
scroll to position [477, 0]
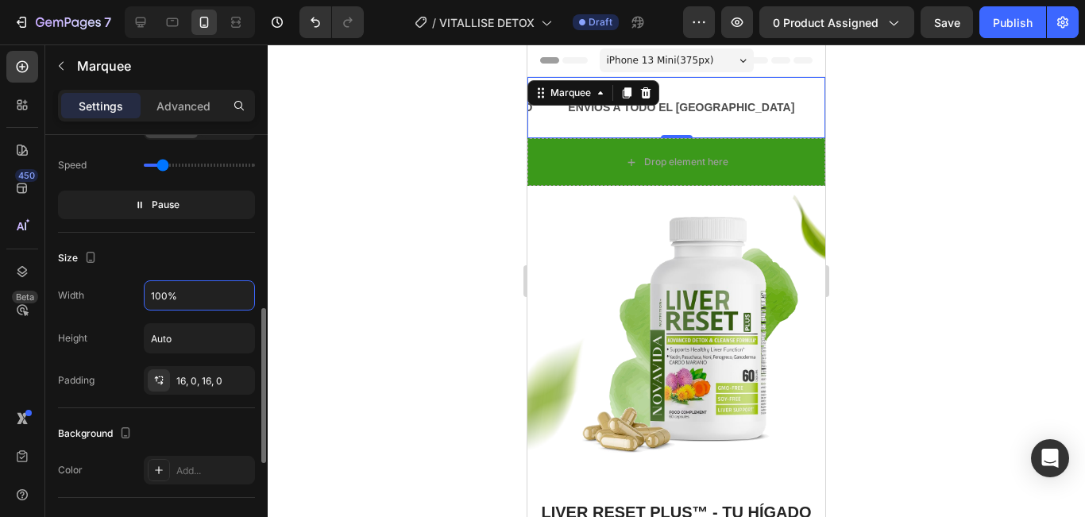
click at [209, 299] on input "100%" at bounding box center [200, 295] width 110 height 29
click at [187, 295] on input "80%" at bounding box center [200, 295] width 110 height 29
click at [186, 295] on input "80%" at bounding box center [200, 295] width 110 height 29
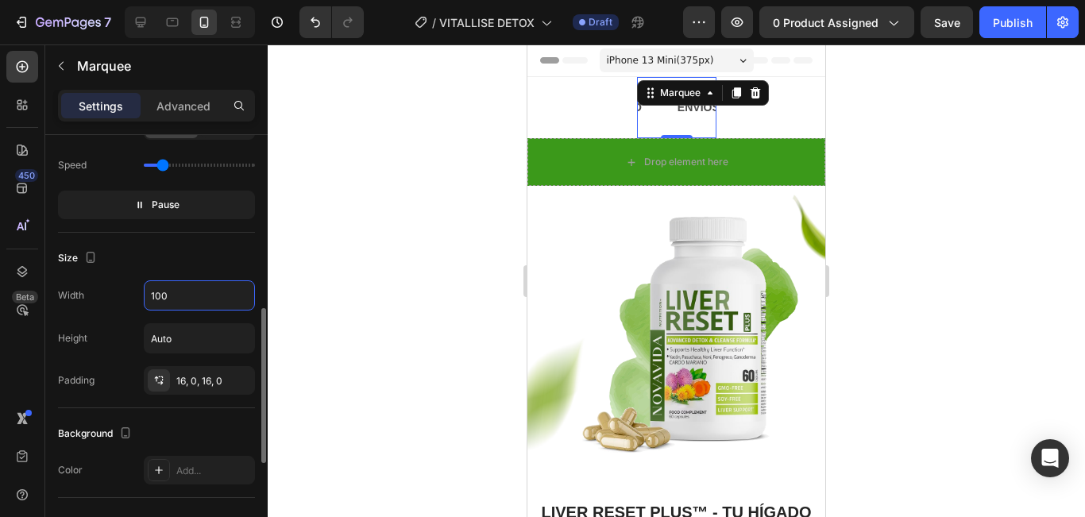
click at [186, 259] on div "Size" at bounding box center [156, 257] width 197 height 25
click at [209, 303] on input "100" at bounding box center [200, 295] width 110 height 29
click at [233, 302] on input "100" at bounding box center [200, 295] width 110 height 29
drag, startPoint x: 172, startPoint y: 261, endPoint x: 76, endPoint y: 291, distance: 99.7
click at [166, 264] on div "Size" at bounding box center [156, 257] width 197 height 25
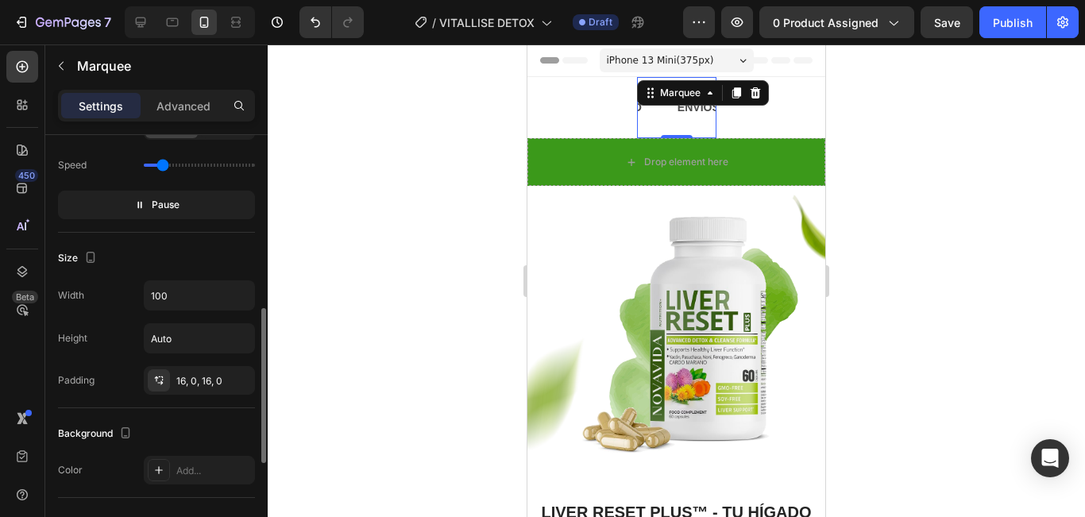
drag, startPoint x: 76, startPoint y: 291, endPoint x: 110, endPoint y: 311, distance: 39.5
click at [78, 291] on div "Width" at bounding box center [71, 295] width 26 height 14
click at [192, 348] on input "Auto" at bounding box center [200, 338] width 110 height 29
click at [197, 292] on input "100" at bounding box center [200, 295] width 110 height 29
click at [188, 249] on div "Size" at bounding box center [156, 257] width 197 height 25
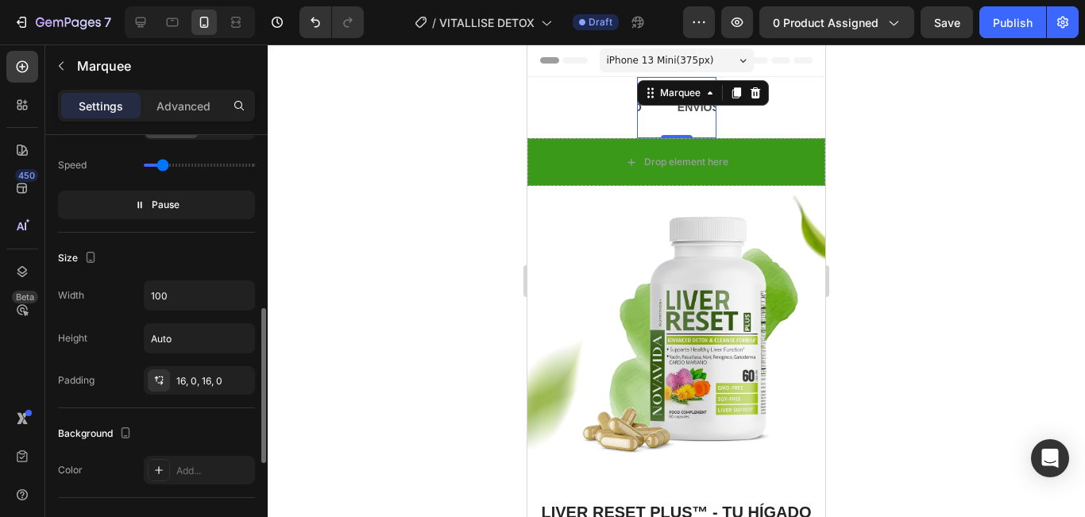
type input "100%"
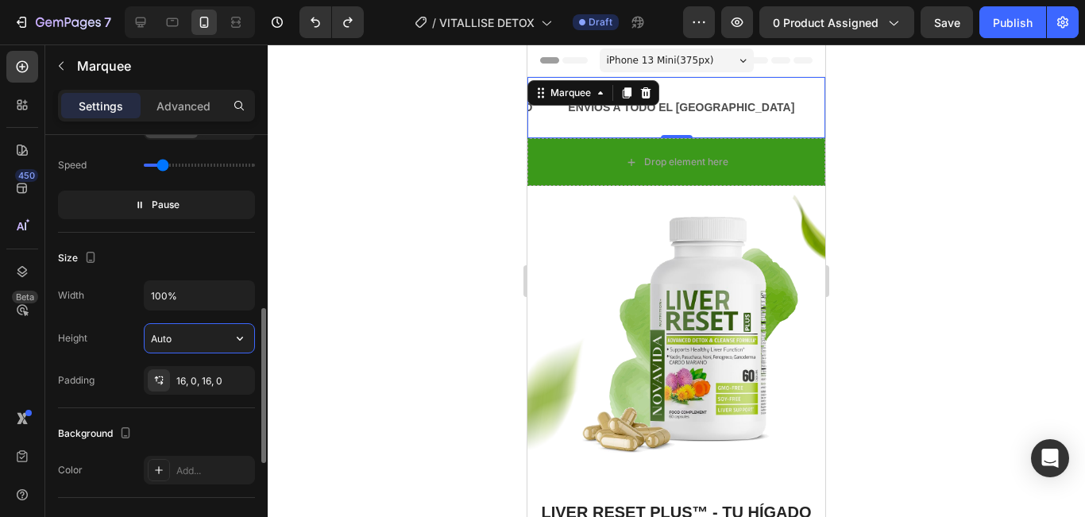
click at [188, 344] on input "Auto" at bounding box center [200, 338] width 110 height 29
click at [226, 343] on button "button" at bounding box center [240, 338] width 29 height 29
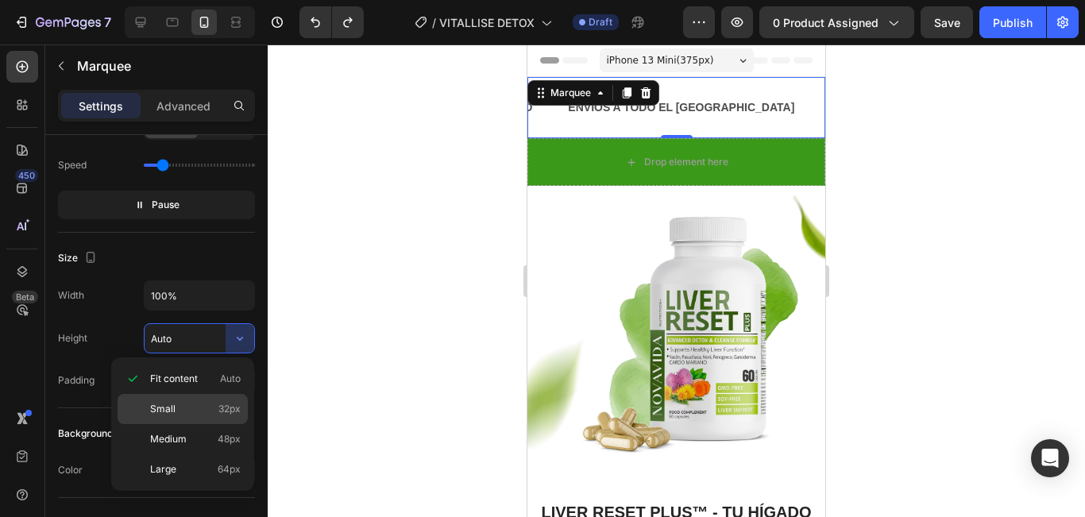
click at [190, 412] on p "Small 32px" at bounding box center [195, 409] width 91 height 14
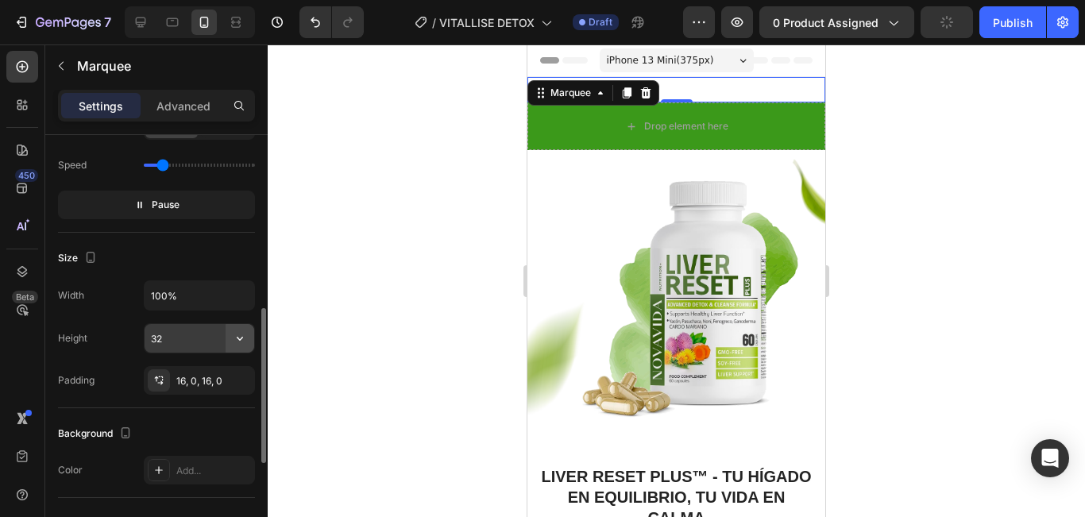
click at [232, 340] on icon "button" at bounding box center [240, 338] width 16 height 16
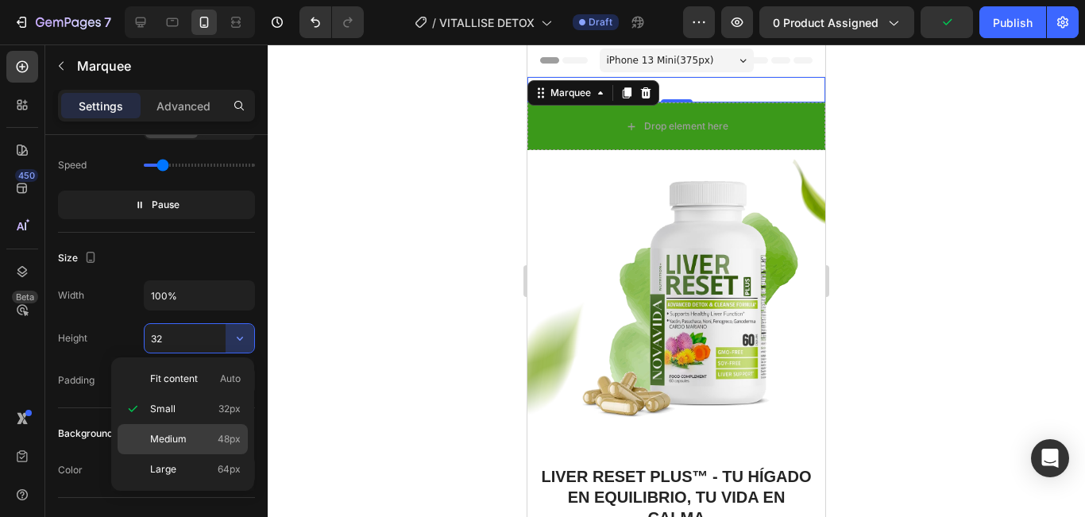
click at [207, 440] on p "Medium 48px" at bounding box center [195, 439] width 91 height 14
type input "48"
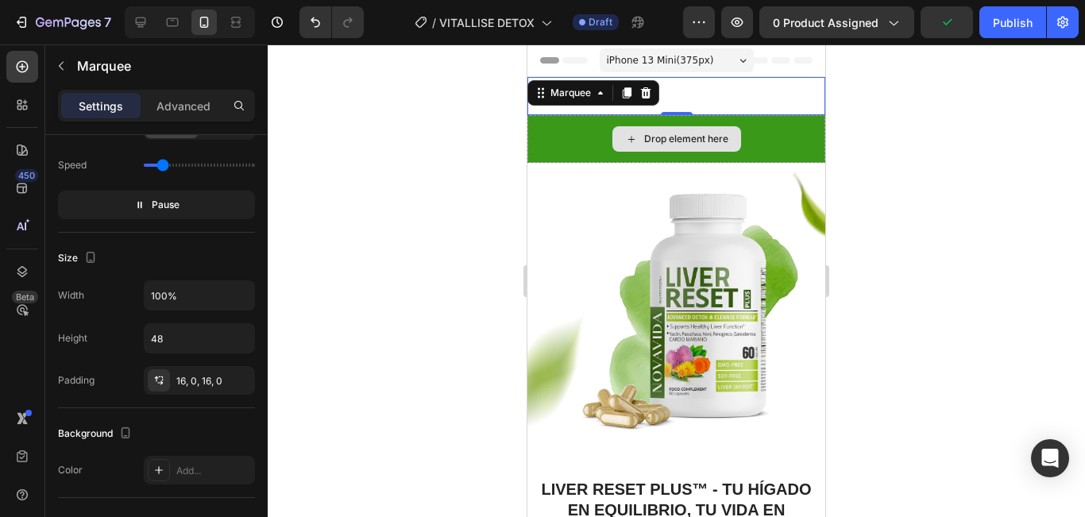
click at [997, 156] on div at bounding box center [676, 280] width 817 height 473
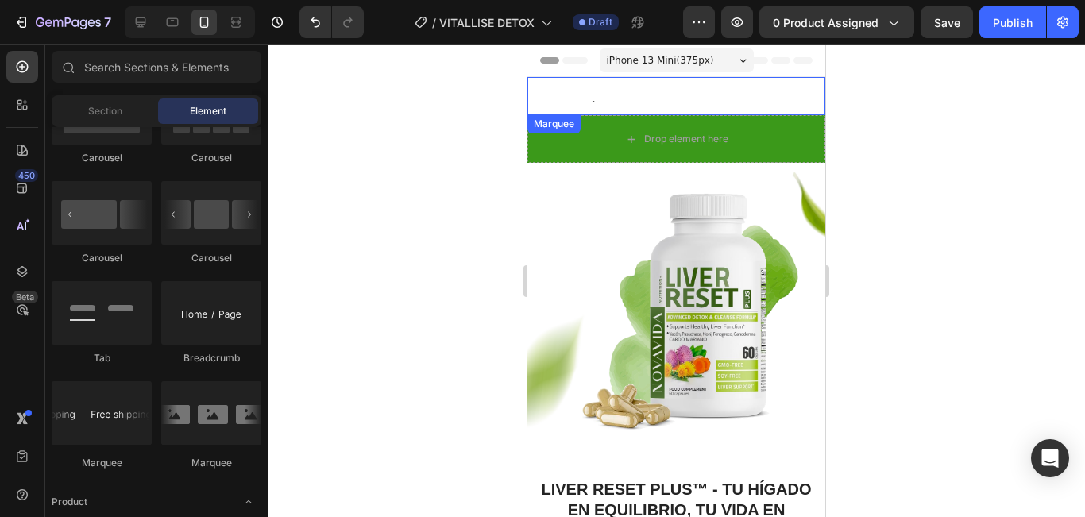
click at [973, 90] on div "EL 2DO CON 50% DSCTO Text Block" at bounding box center [1042, 108] width 138 height 36
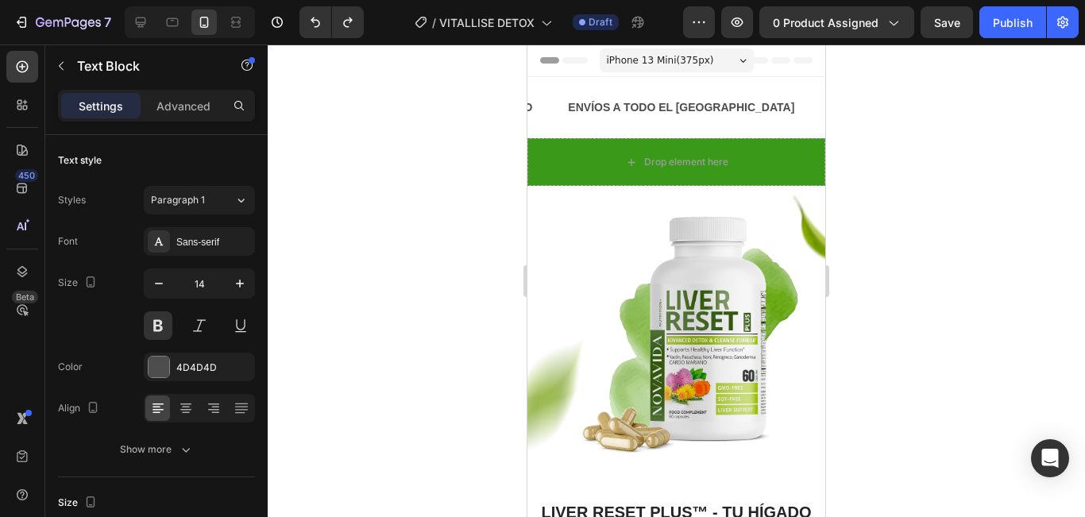
click at [946, 155] on div at bounding box center [676, 280] width 817 height 473
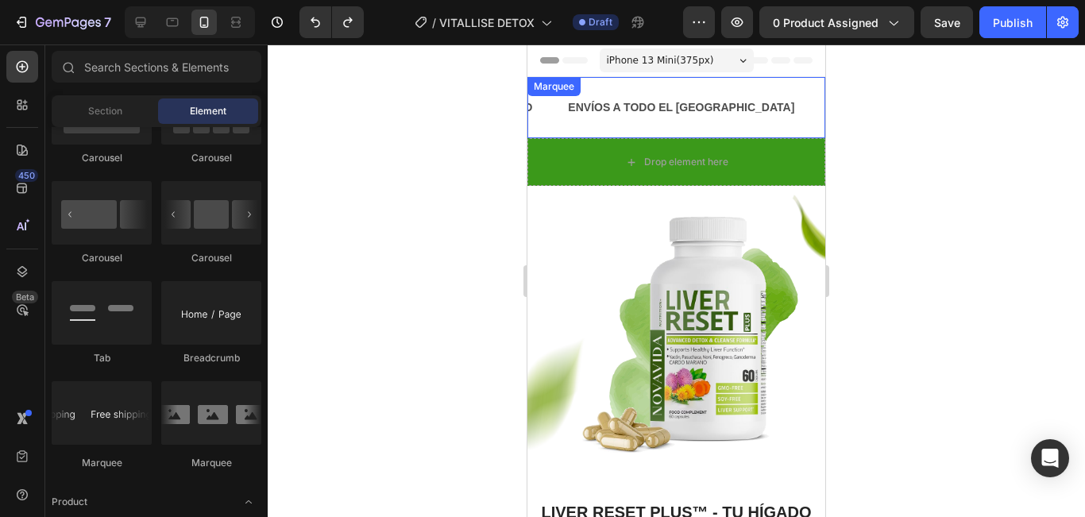
click at [750, 131] on div "EL 2DO CON 50% DSCTO Text Block CONTAMOS CON REGISTRO SANITARIO Text Block ENVÍ…" at bounding box center [676, 107] width 298 height 61
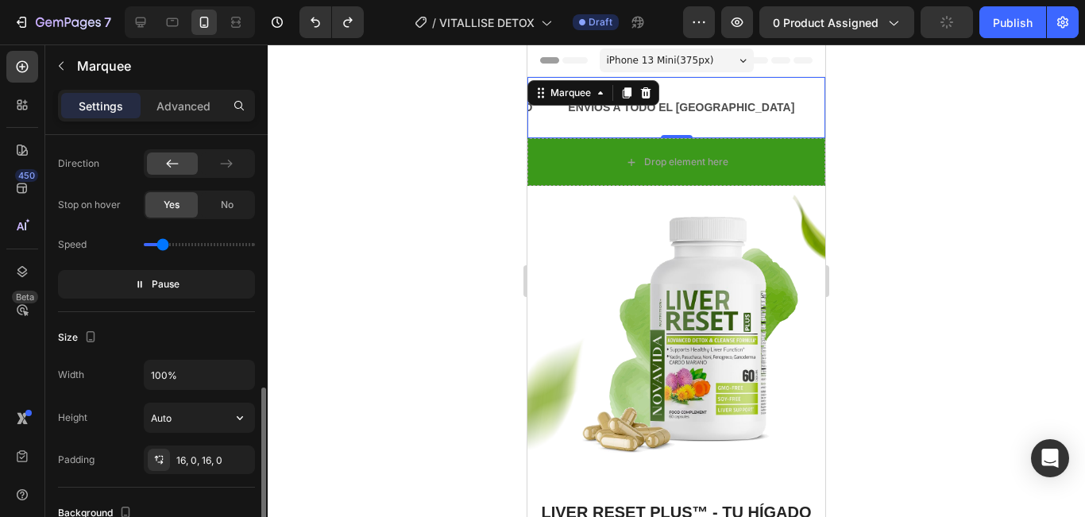
scroll to position [556, 0]
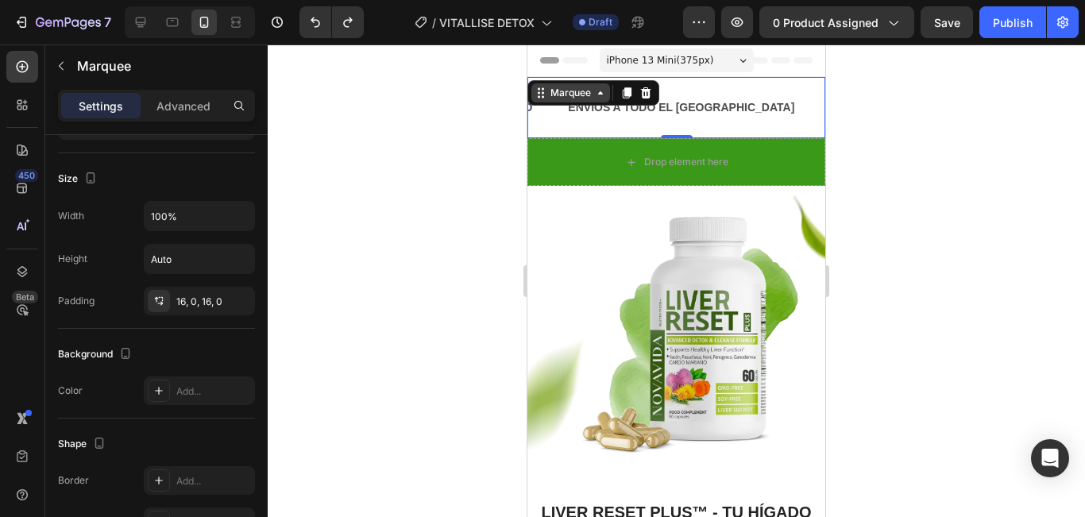
click at [592, 97] on div "Marquee" at bounding box center [570, 93] width 47 height 14
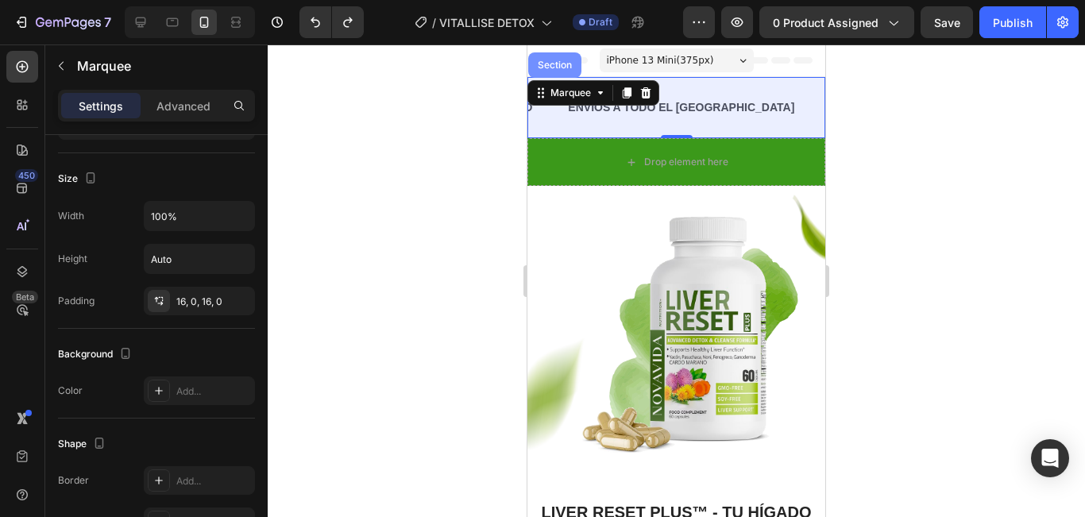
click at [565, 70] on div "Section" at bounding box center [554, 64] width 53 height 25
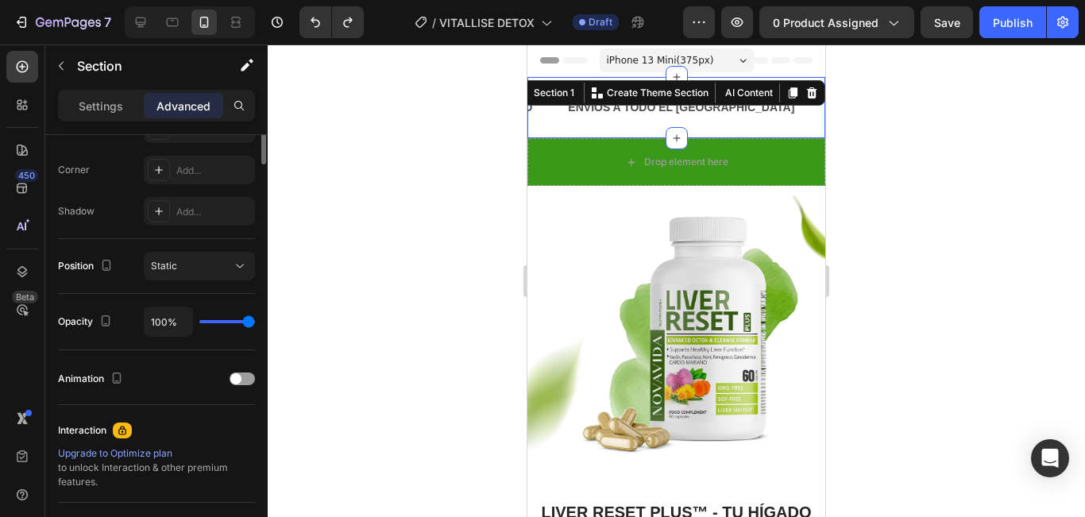
scroll to position [238, 0]
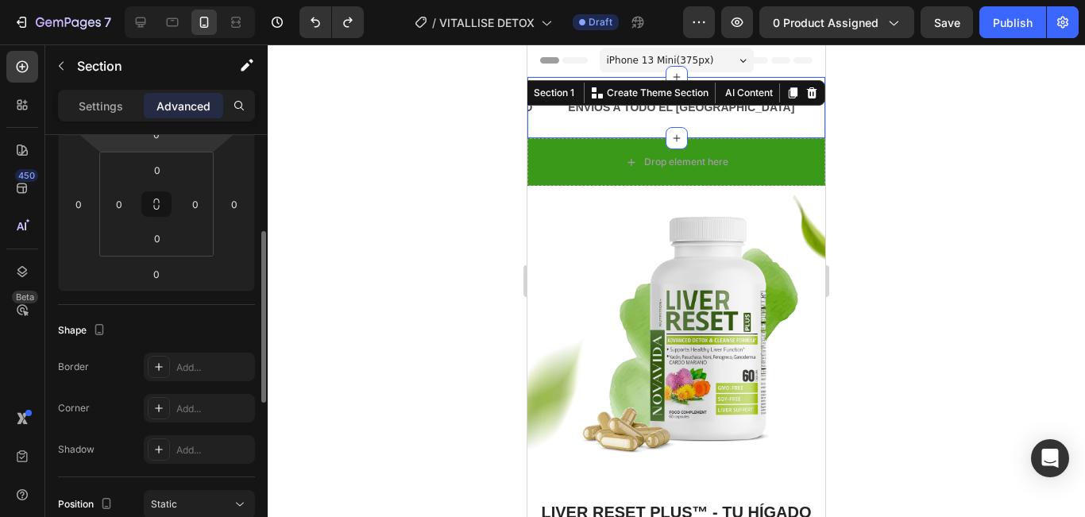
click at [102, 119] on div "Settings Advanced" at bounding box center [156, 106] width 197 height 32
click at [105, 110] on p "Settings" at bounding box center [101, 106] width 44 height 17
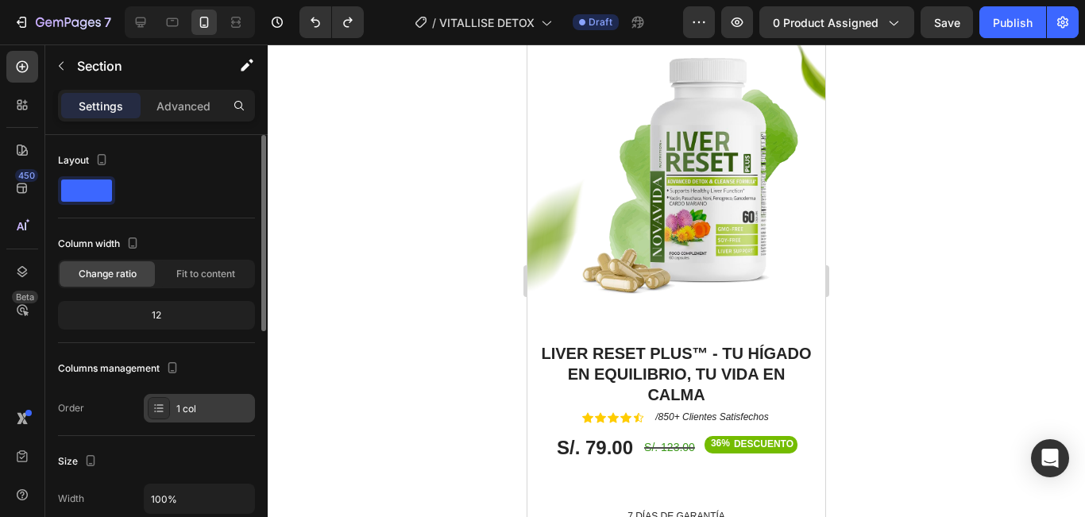
scroll to position [159, 0]
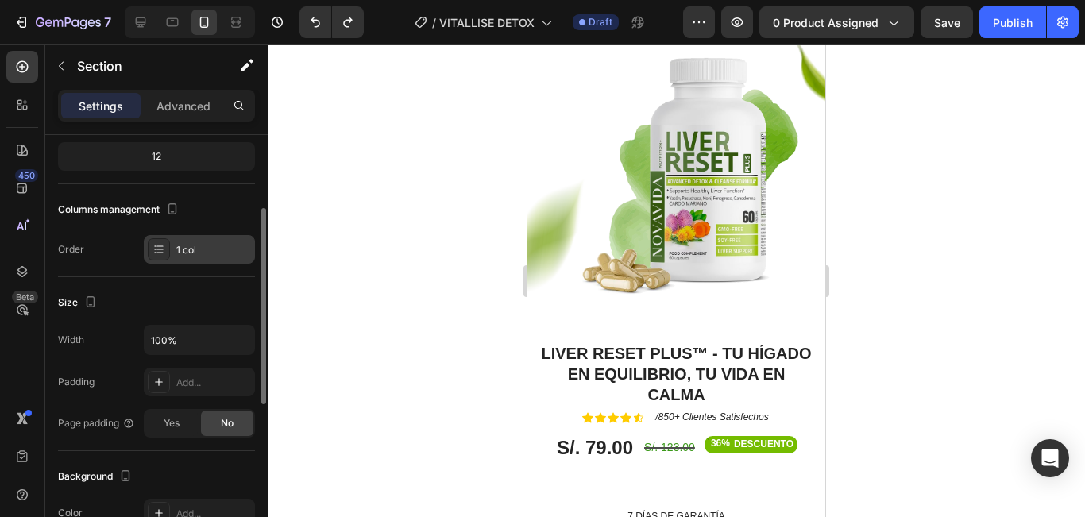
click at [200, 252] on div "1 col" at bounding box center [213, 250] width 75 height 14
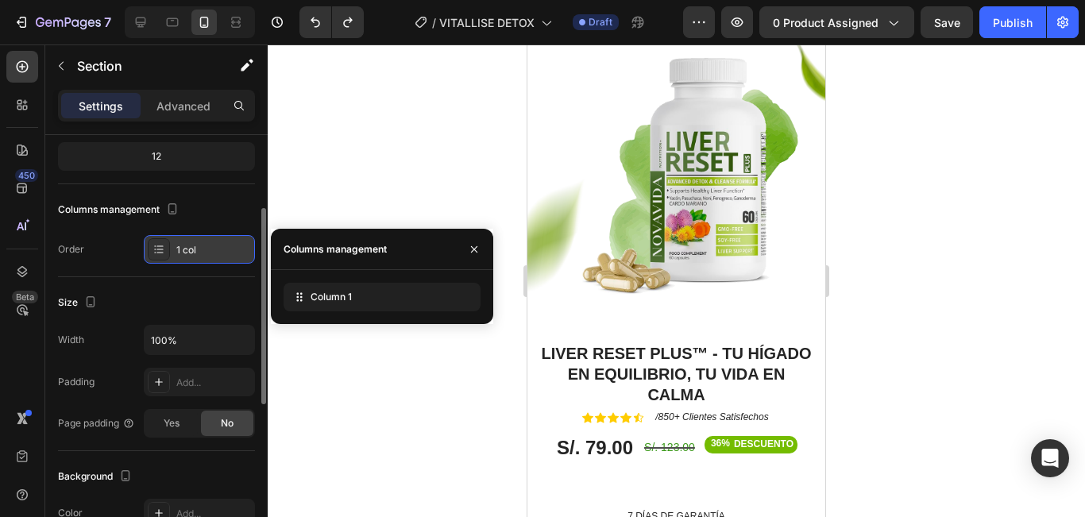
click at [200, 252] on div "1 col" at bounding box center [213, 250] width 75 height 14
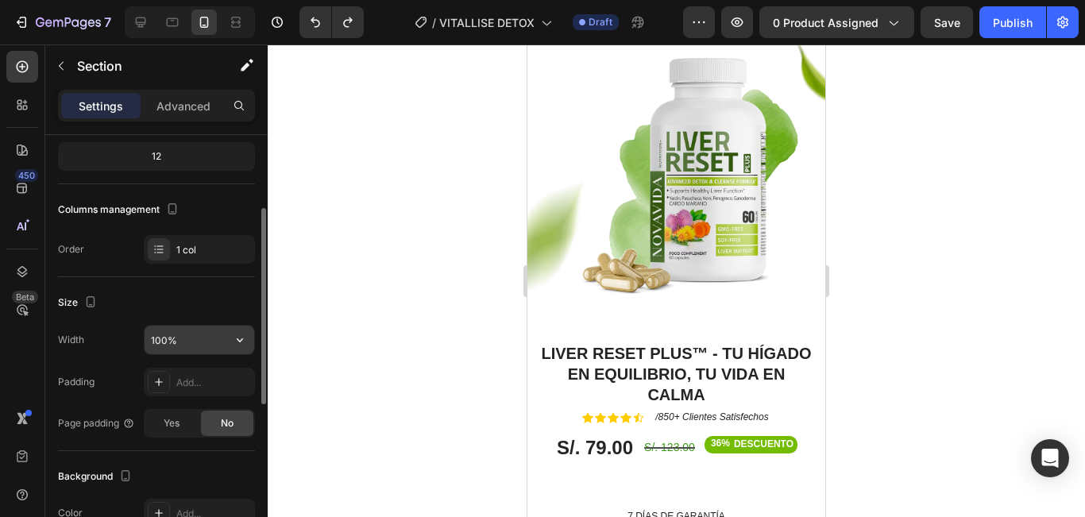
click at [200, 340] on input "100%" at bounding box center [200, 340] width 110 height 29
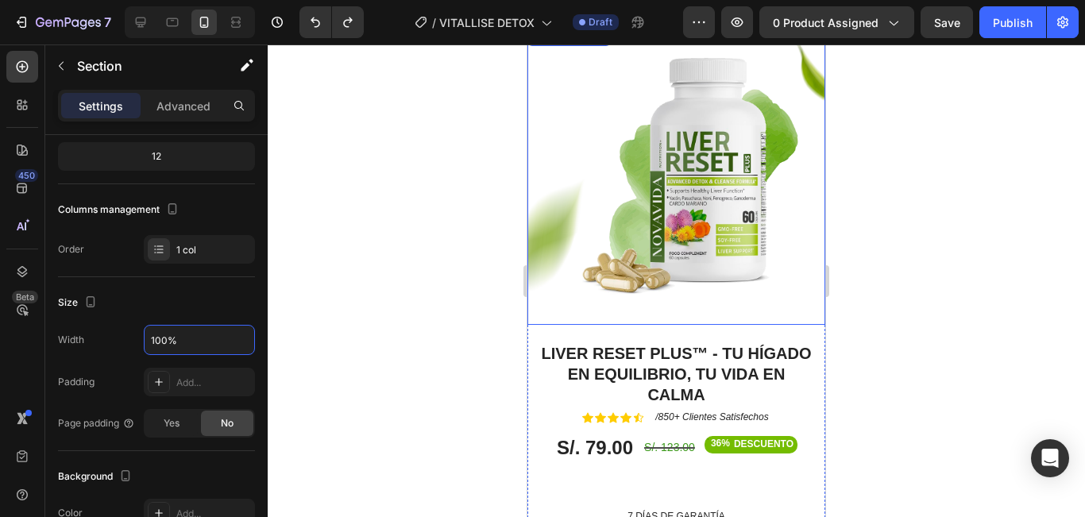
scroll to position [0, 0]
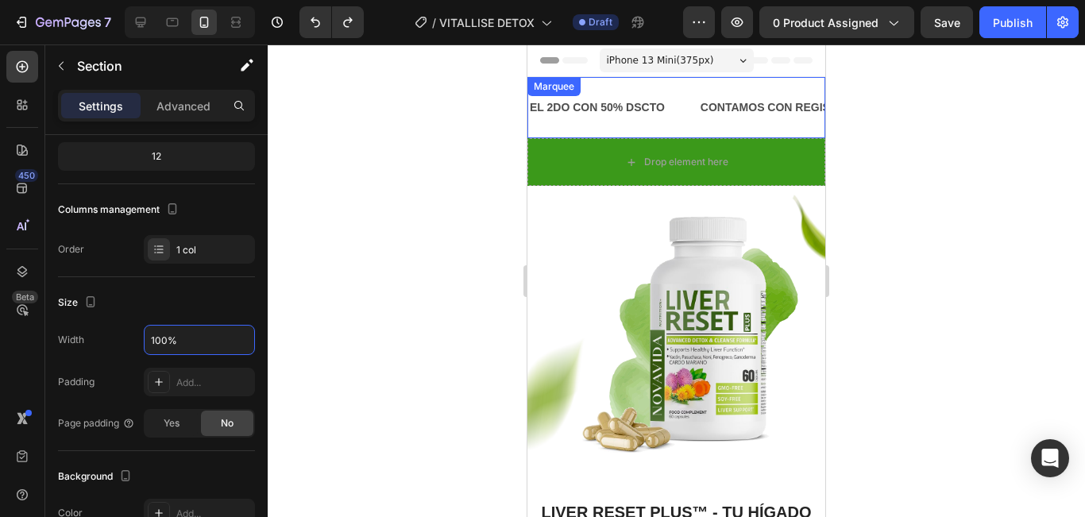
click at [692, 132] on div "EL 2DO CON 50% DSCTO Text Block CONTAMOS CON REGISTRO SANITARIO Text Block ENVÍ…" at bounding box center [676, 107] width 298 height 61
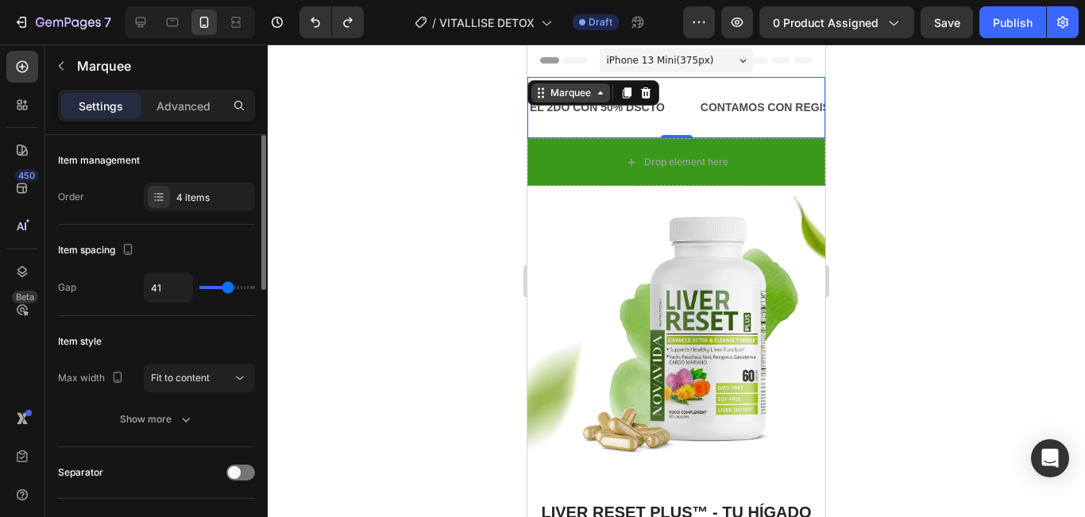
click at [582, 93] on div "Marquee" at bounding box center [570, 93] width 47 height 14
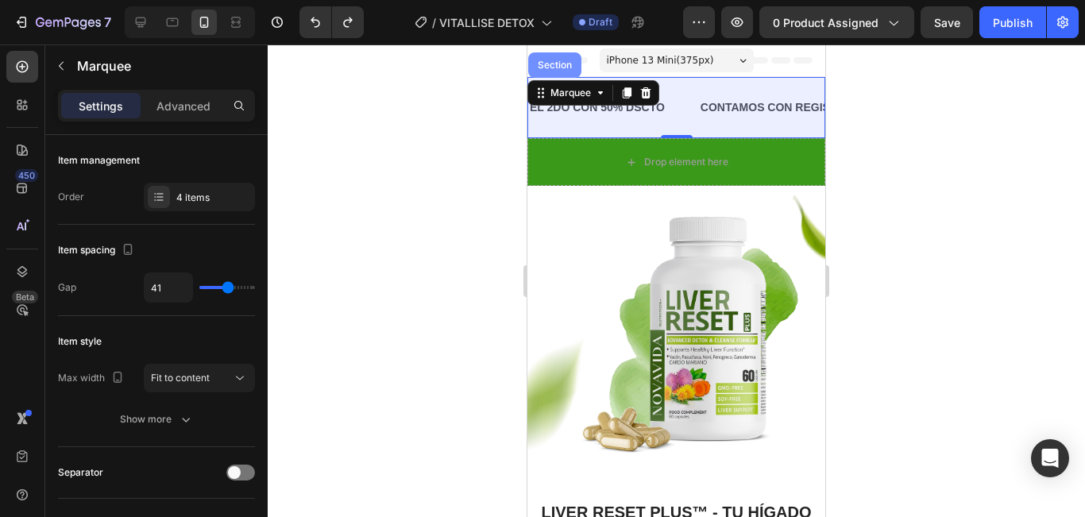
click at [553, 64] on div "Section" at bounding box center [555, 65] width 41 height 10
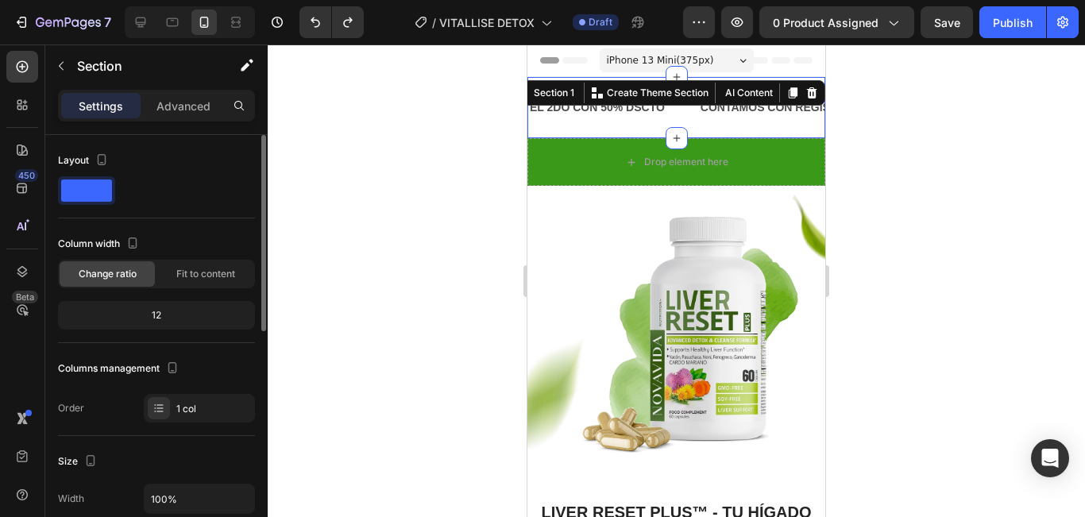
scroll to position [238, 0]
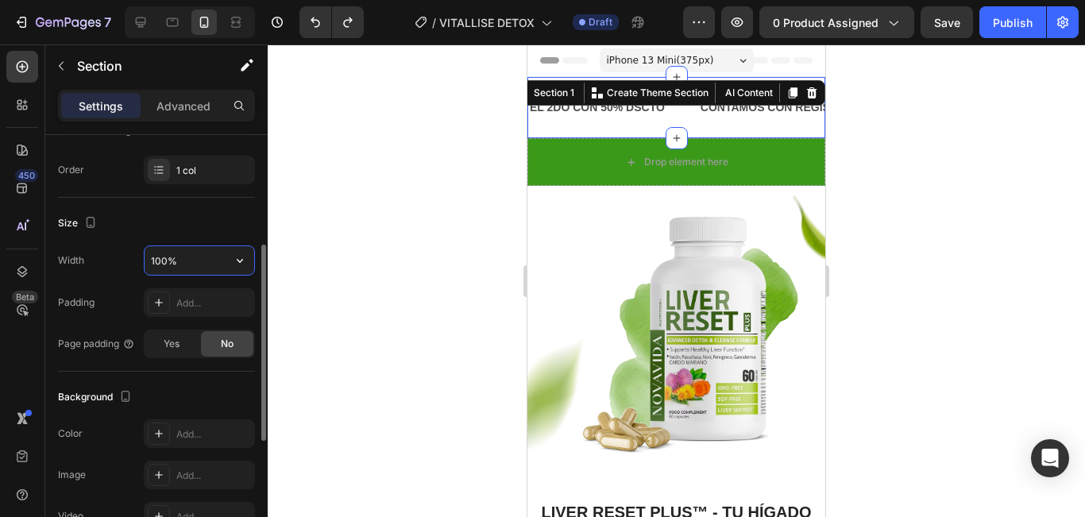
click at [192, 265] on input "100%" at bounding box center [200, 260] width 110 height 29
click at [251, 265] on button "button" at bounding box center [240, 260] width 29 height 29
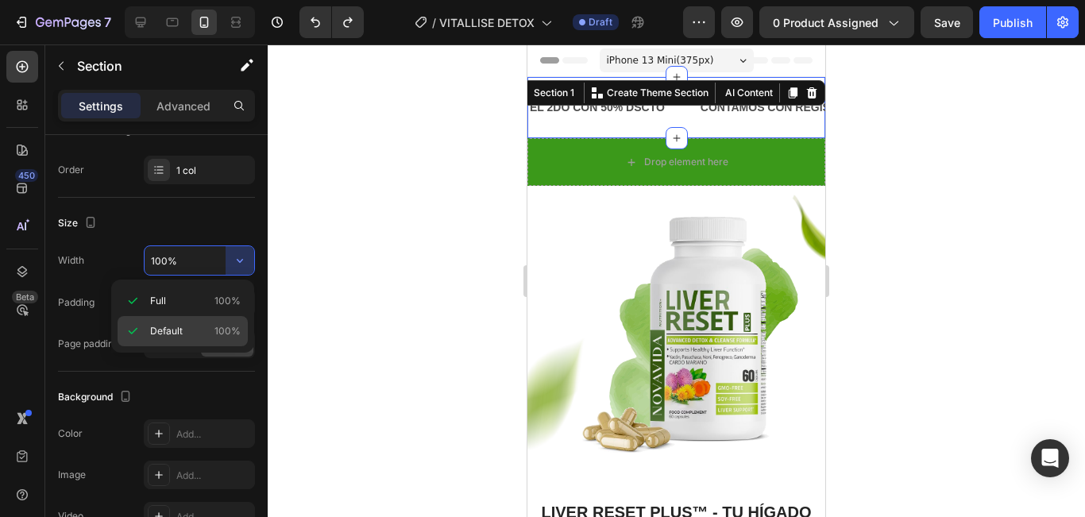
click at [209, 326] on p "Default 100%" at bounding box center [195, 331] width 91 height 14
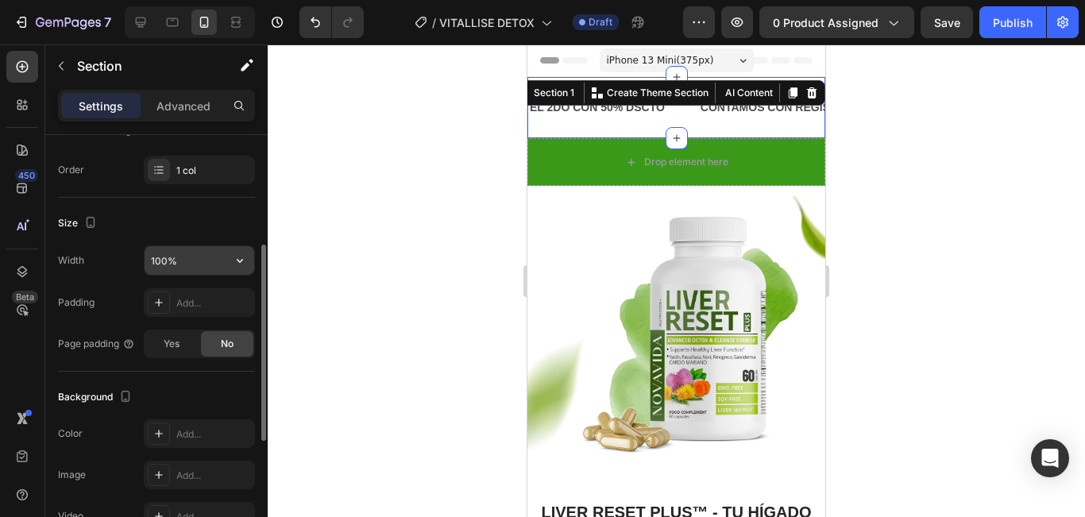
click at [186, 269] on input "100%" at bounding box center [200, 260] width 110 height 29
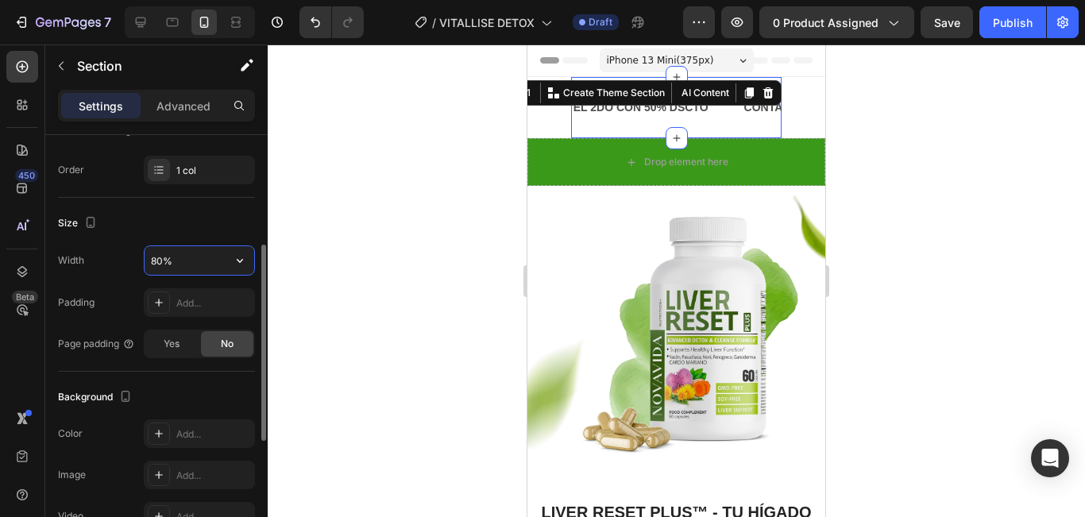
type input "100%"
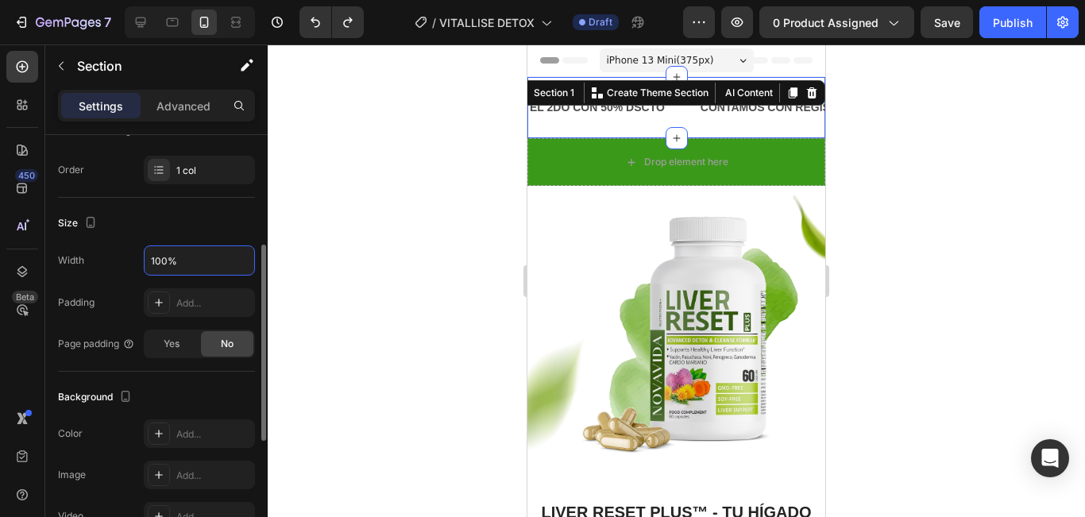
click at [181, 225] on div "Size" at bounding box center [156, 222] width 197 height 25
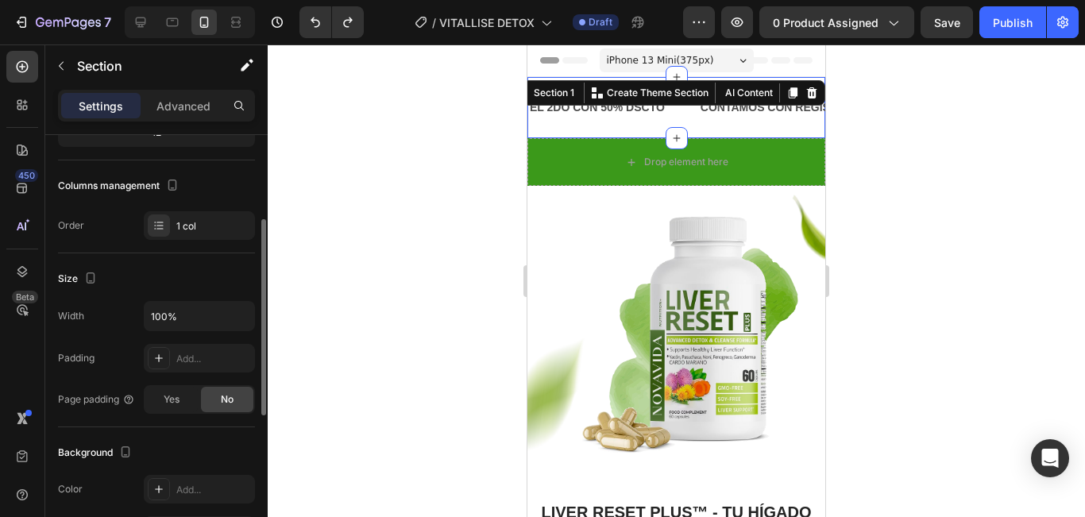
scroll to position [262, 0]
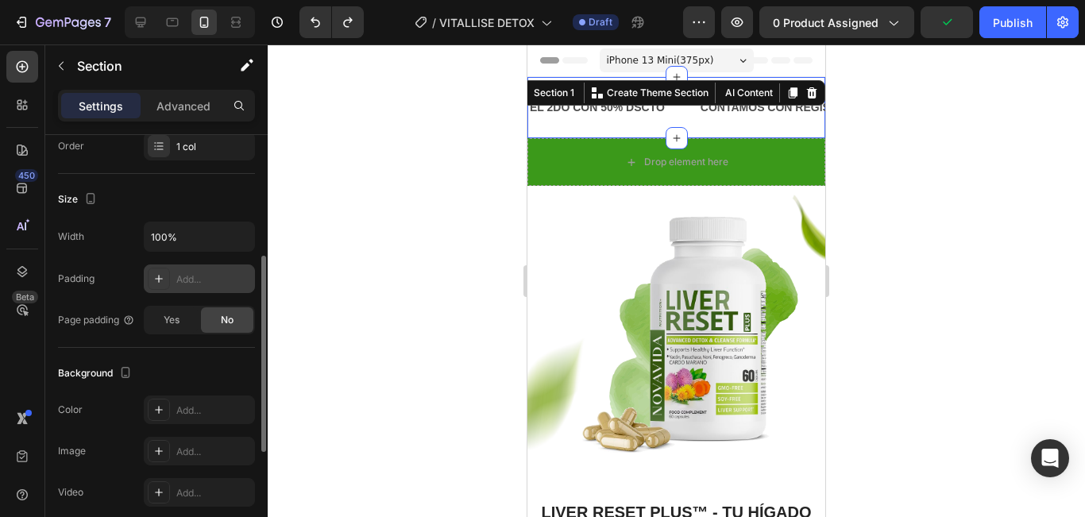
click at [202, 287] on div "Add..." at bounding box center [199, 278] width 111 height 29
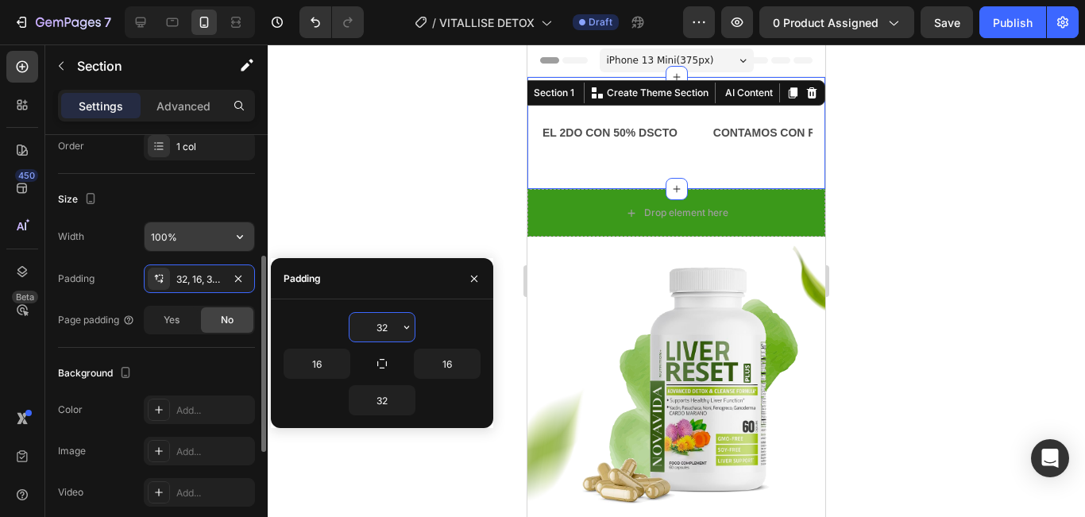
type input "0"
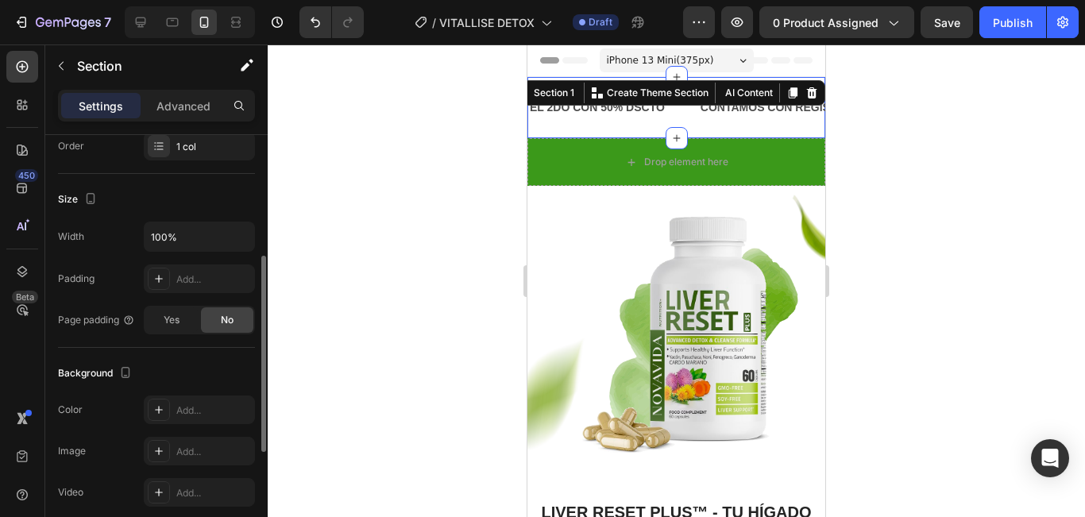
click at [224, 200] on div "Size" at bounding box center [156, 199] width 197 height 25
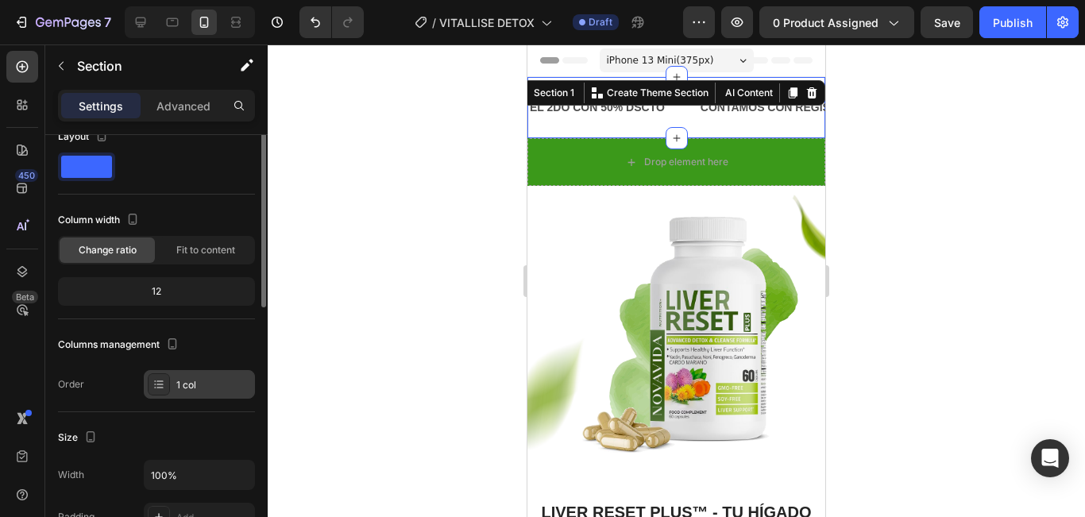
scroll to position [0, 0]
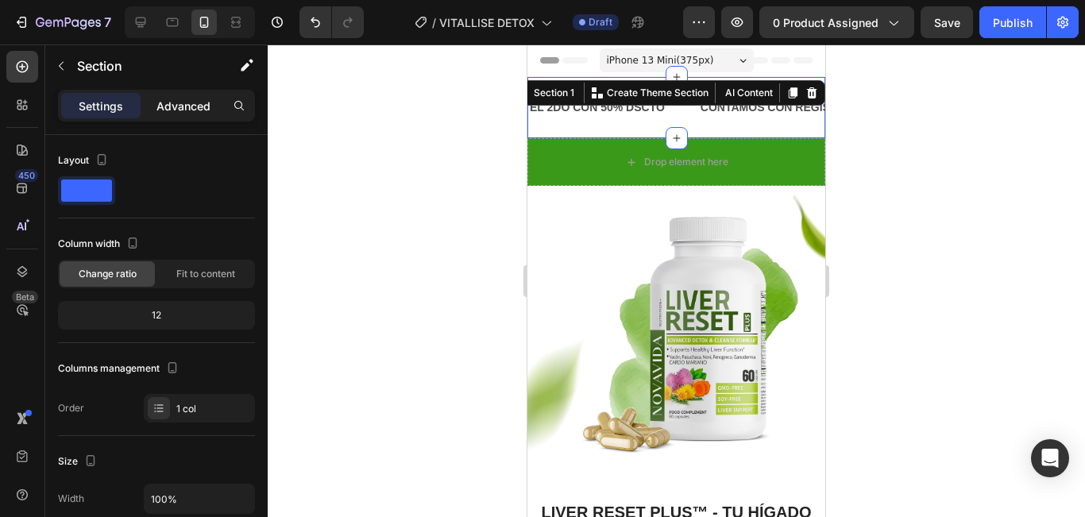
click at [187, 105] on p "Advanced" at bounding box center [183, 106] width 54 height 17
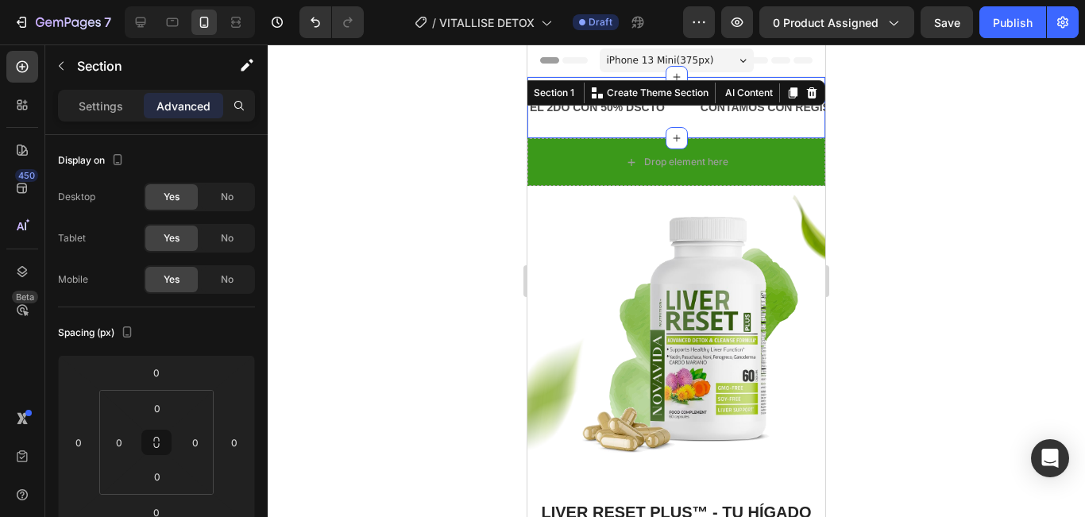
click at [339, 141] on div at bounding box center [676, 280] width 817 height 473
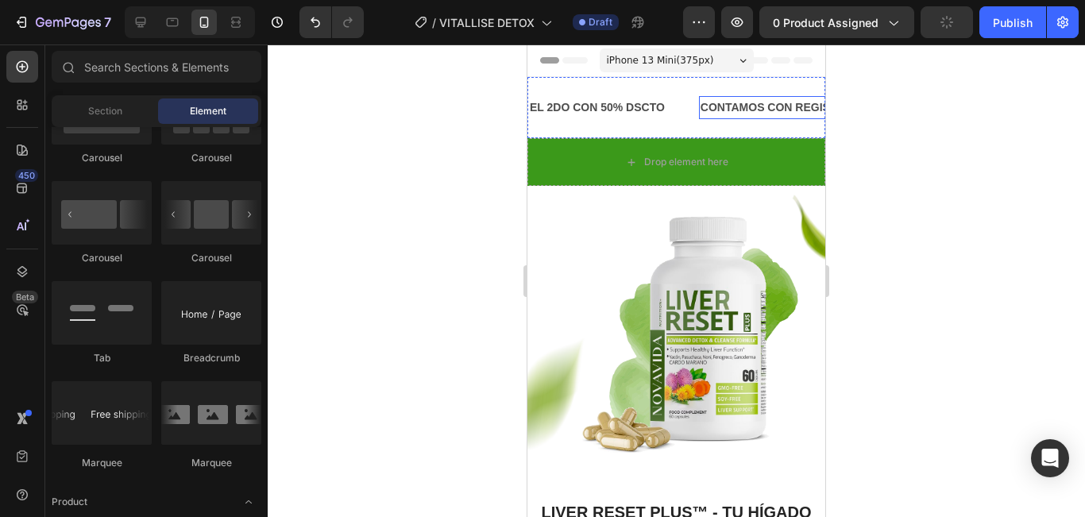
click at [704, 114] on p "CONTAMOS CON REGISTRO SANITARIO" at bounding box center [808, 108] width 216 height 20
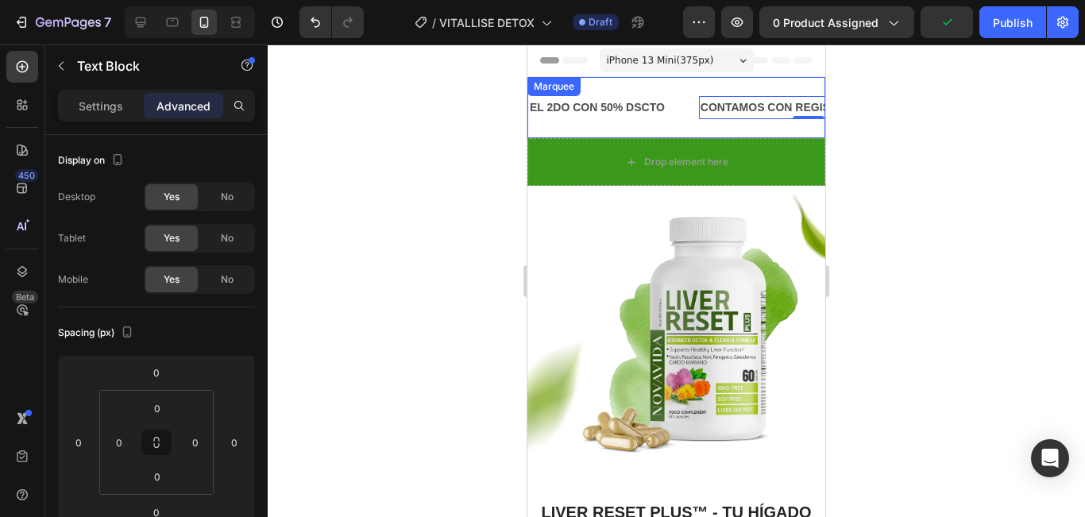
click at [684, 112] on div "EL 2DO CON 50% DSCTO Text Block" at bounding box center [613, 108] width 171 height 36
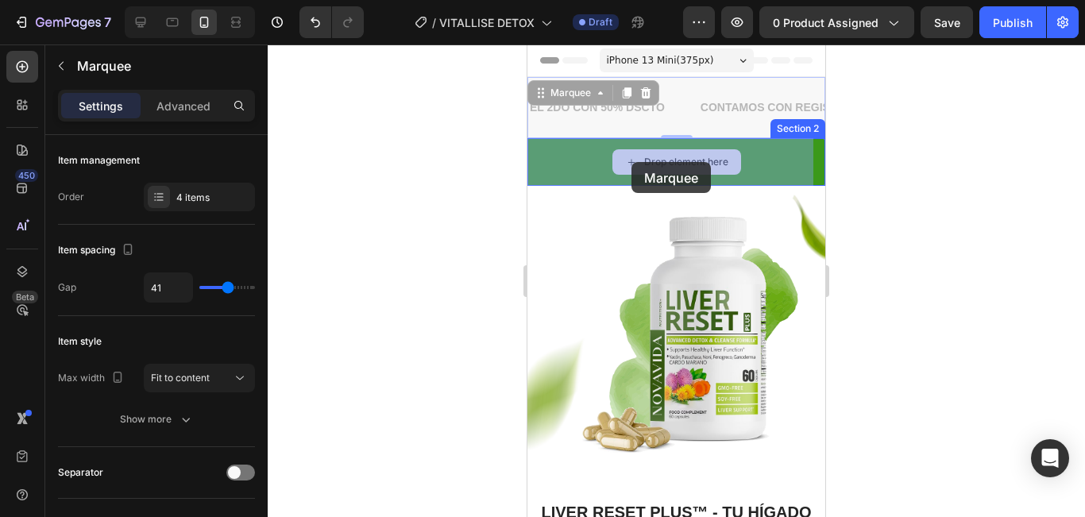
drag, startPoint x: 603, startPoint y: 137, endPoint x: 631, endPoint y: 162, distance: 38.3
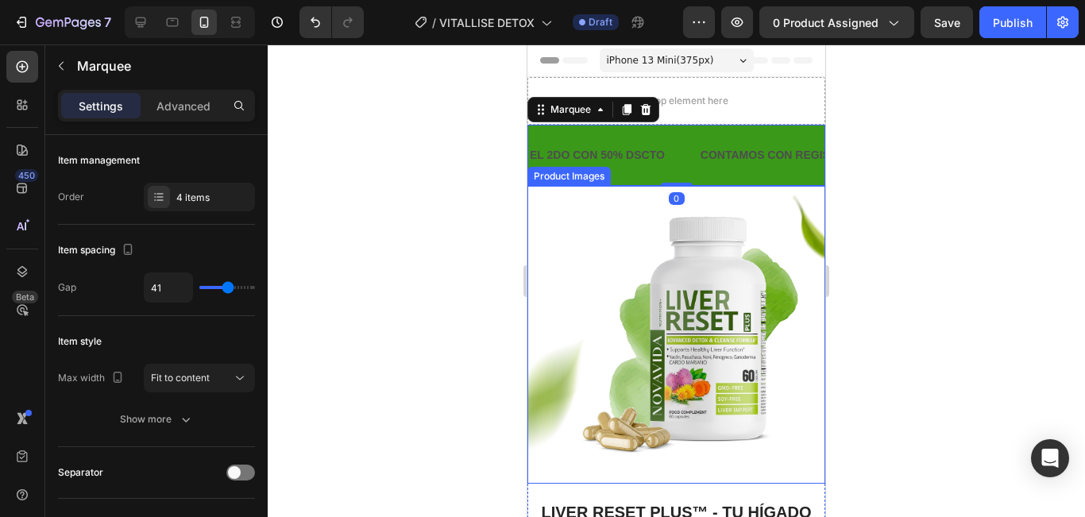
click at [899, 196] on div at bounding box center [676, 280] width 817 height 473
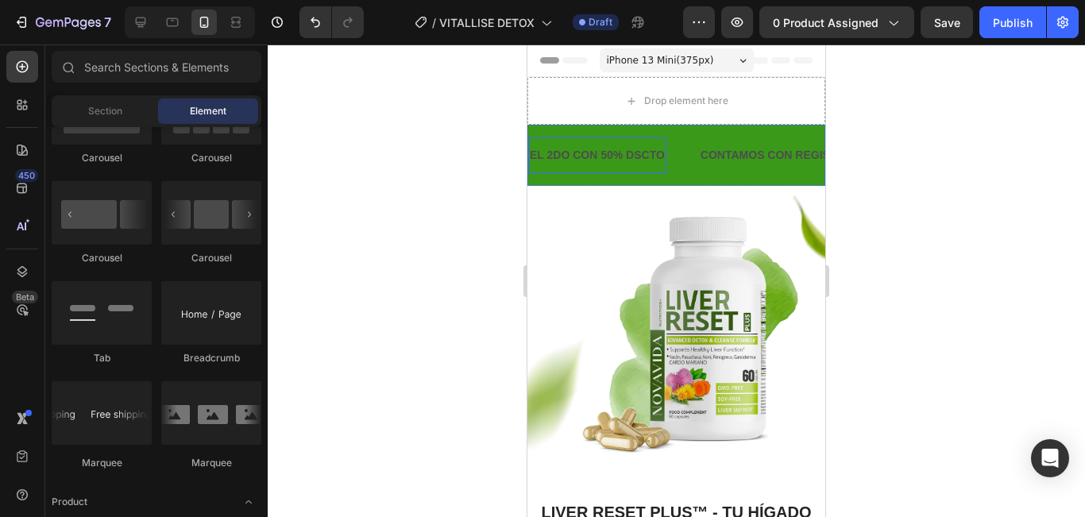
click at [657, 152] on p "EL 2DO CON 50% DSCTO" at bounding box center [597, 155] width 135 height 20
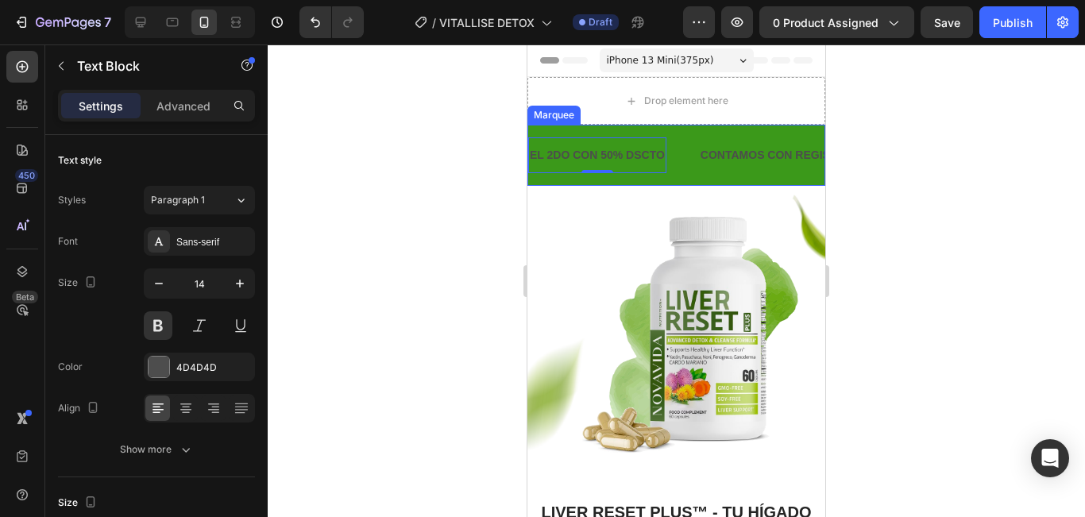
click at [556, 121] on div "Marquee" at bounding box center [553, 115] width 53 height 19
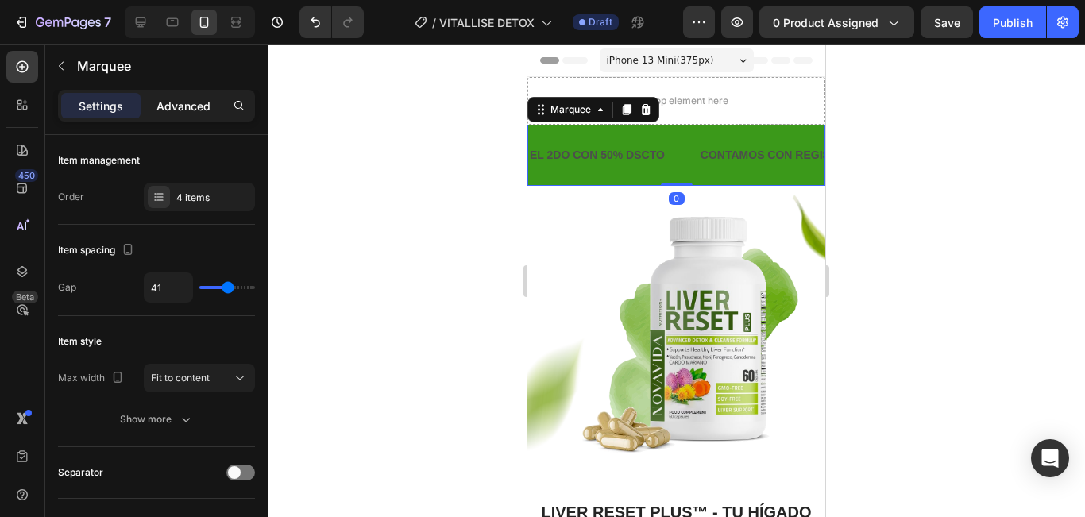
click at [179, 105] on p "Advanced" at bounding box center [183, 106] width 54 height 17
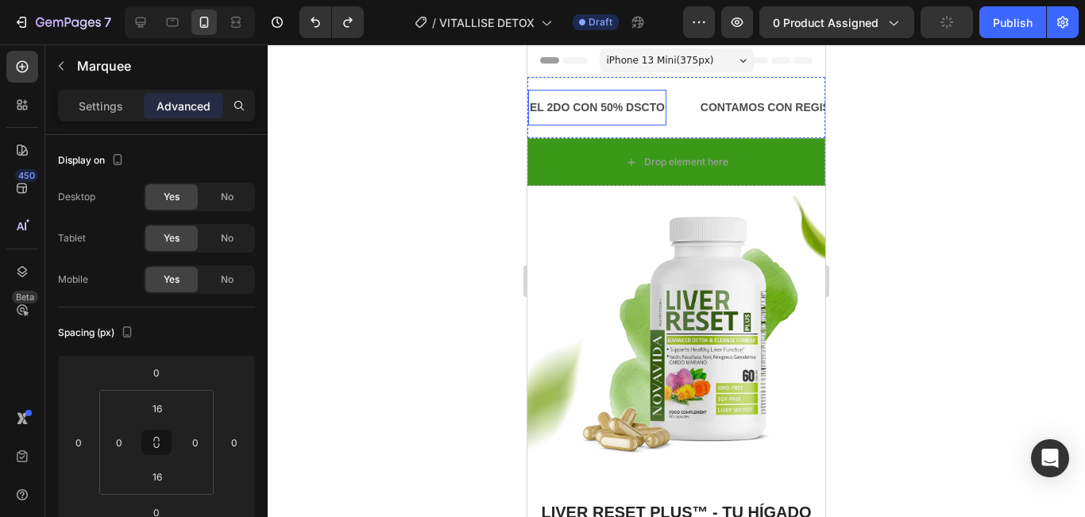
click at [649, 106] on p "EL 2DO CON 50% DSCTO" at bounding box center [597, 108] width 135 height 20
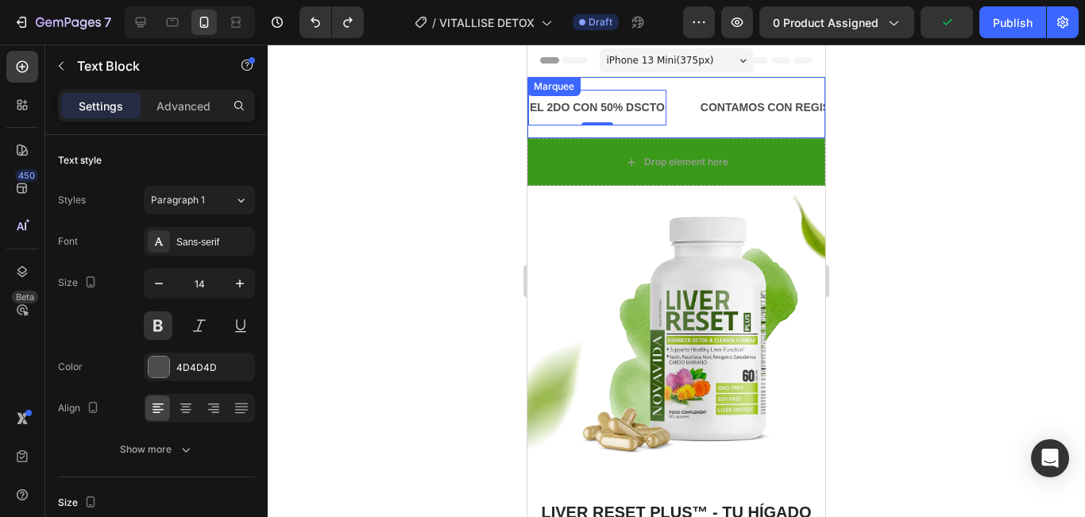
click at [680, 110] on div "EL 2DO CON 50% DSCTO Text Block 0" at bounding box center [613, 108] width 171 height 36
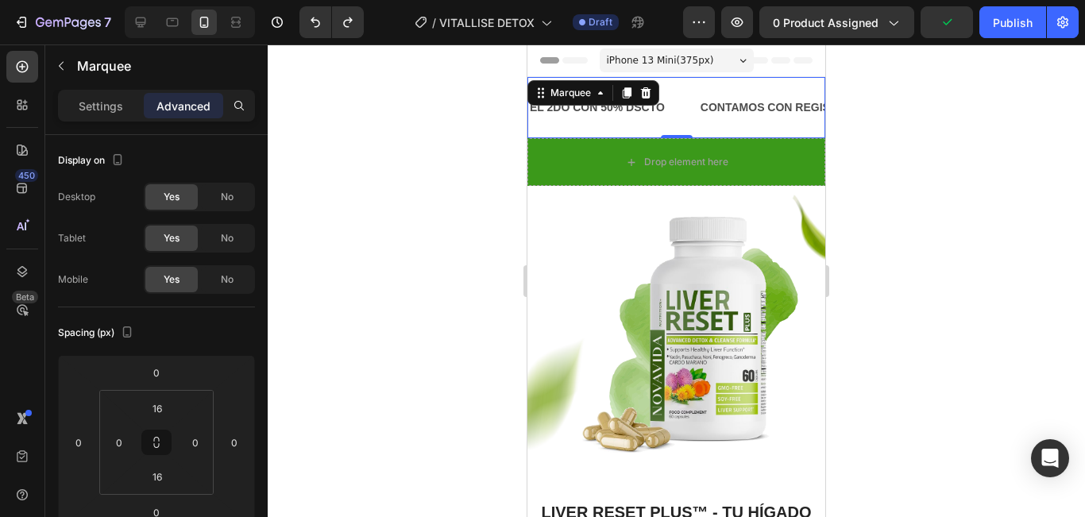
click at [176, 106] on p "Advanced" at bounding box center [183, 106] width 54 height 17
click at [164, 415] on input "16" at bounding box center [157, 408] width 32 height 24
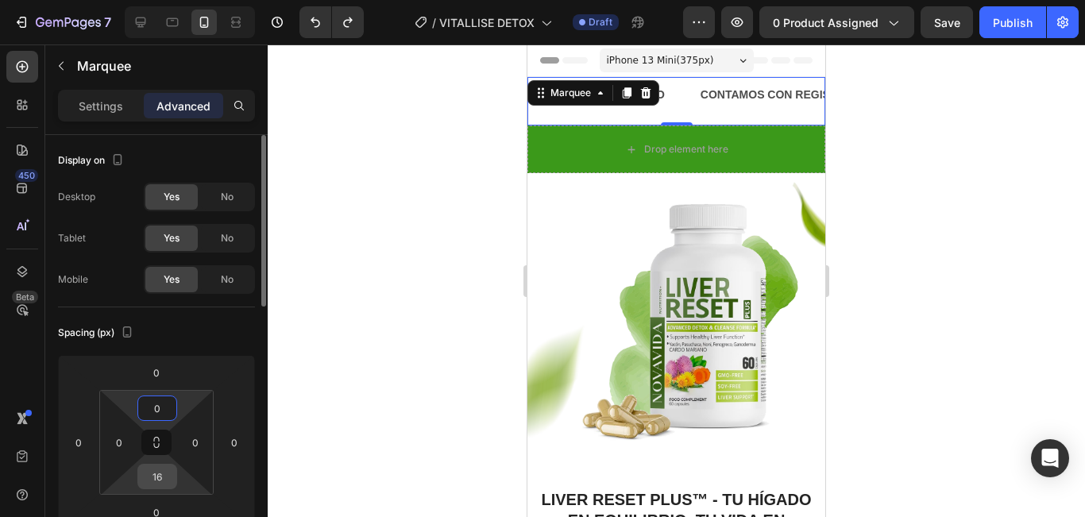
type input "0"
click at [160, 476] on input "16" at bounding box center [157, 477] width 32 height 24
type input "0"
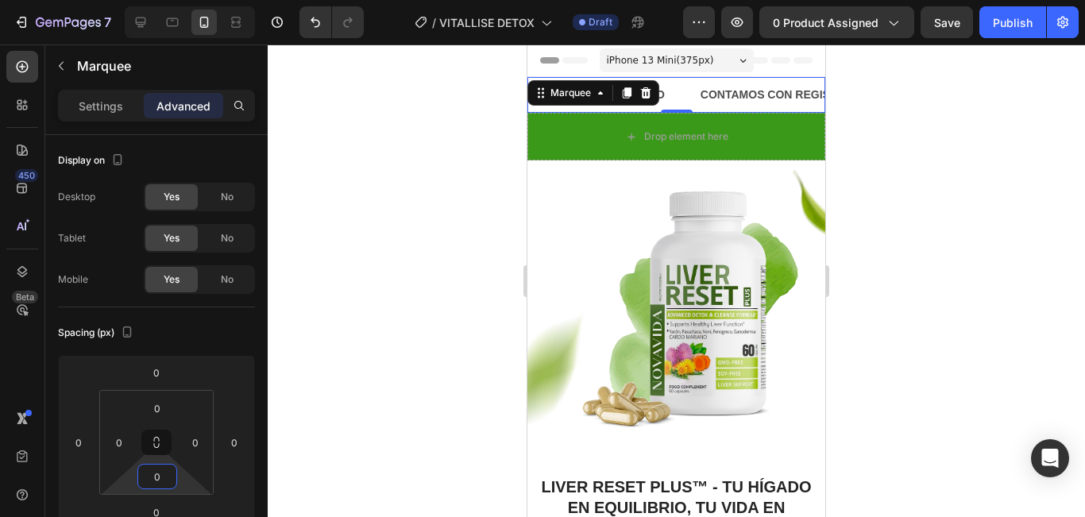
click at [994, 176] on div at bounding box center [676, 280] width 817 height 473
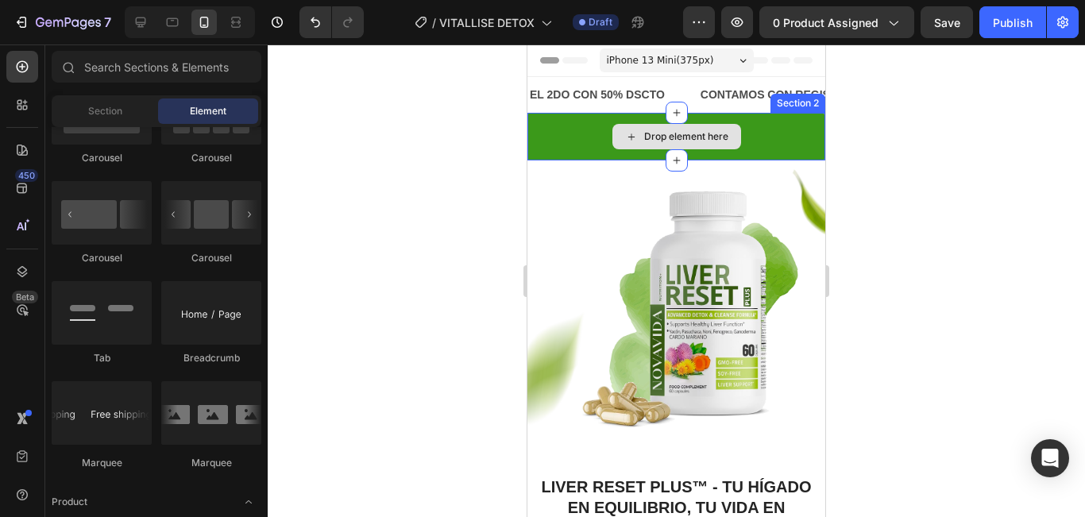
click at [787, 139] on div "Drop element here" at bounding box center [676, 137] width 298 height 48
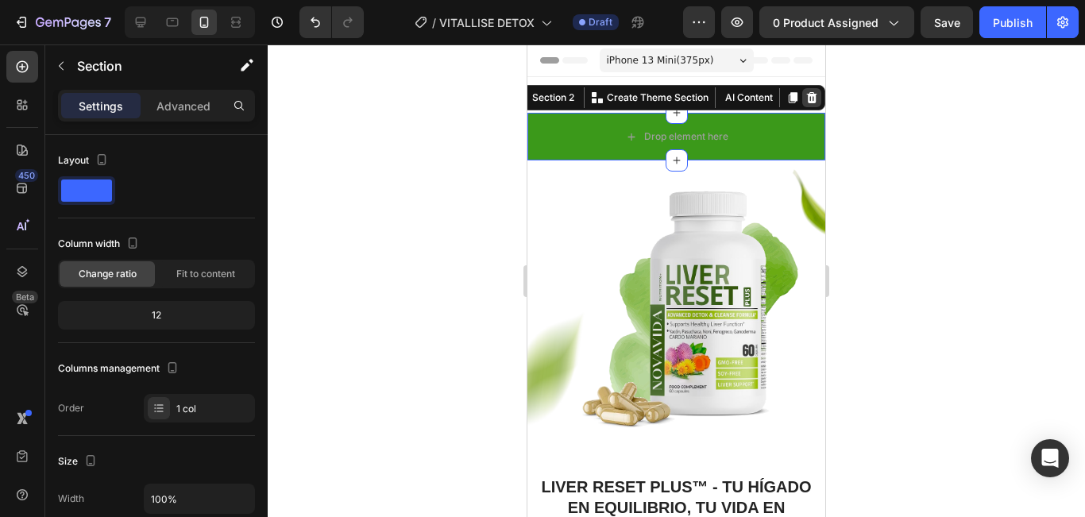
drag, startPoint x: 801, startPoint y: 95, endPoint x: 1404, endPoint y: 187, distance: 609.8
click at [807, 95] on icon at bounding box center [812, 97] width 10 height 11
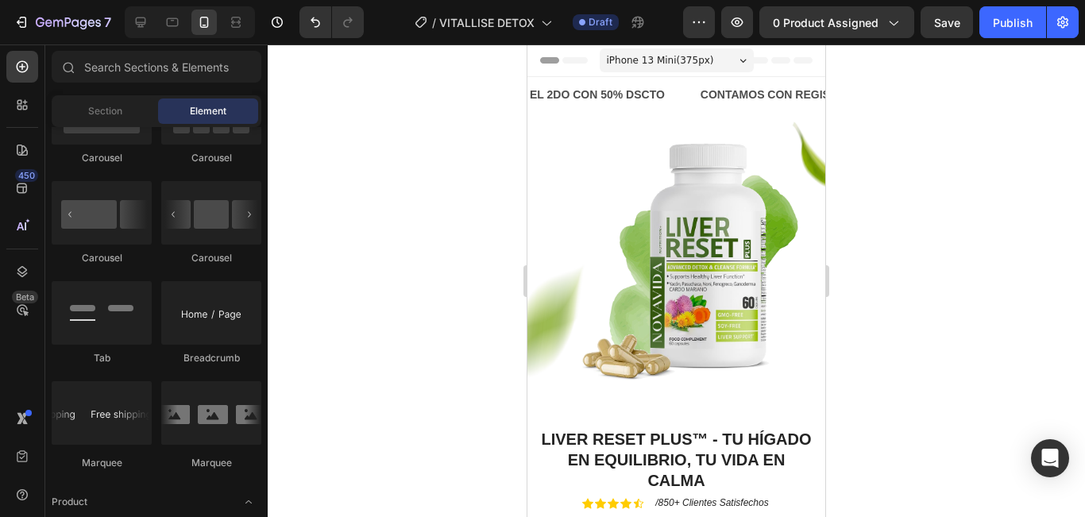
click at [883, 143] on div at bounding box center [676, 280] width 817 height 473
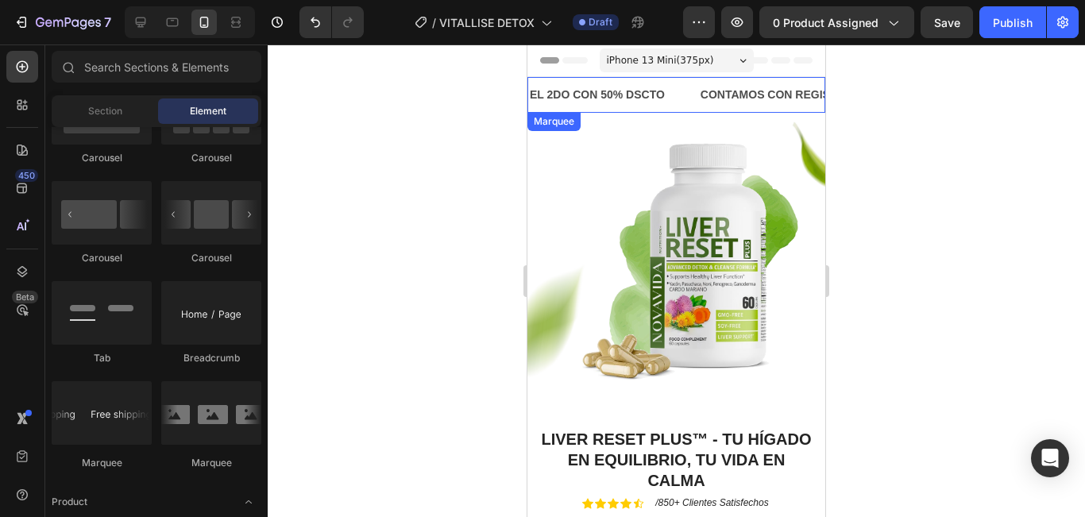
click at [682, 97] on div "EL 2DO CON 50% DSCTO Text Block" at bounding box center [613, 95] width 171 height 36
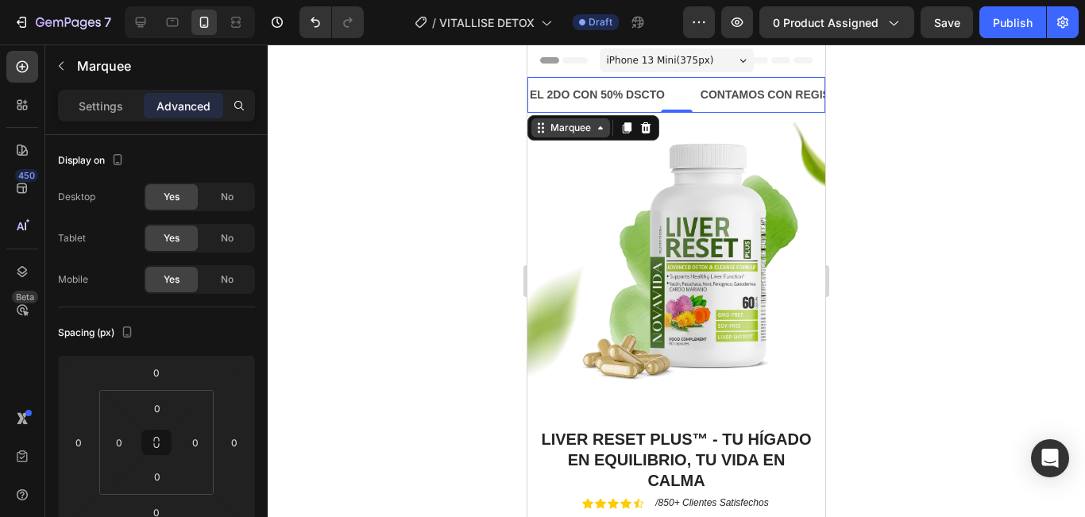
click at [589, 133] on div "Marquee" at bounding box center [570, 128] width 47 height 14
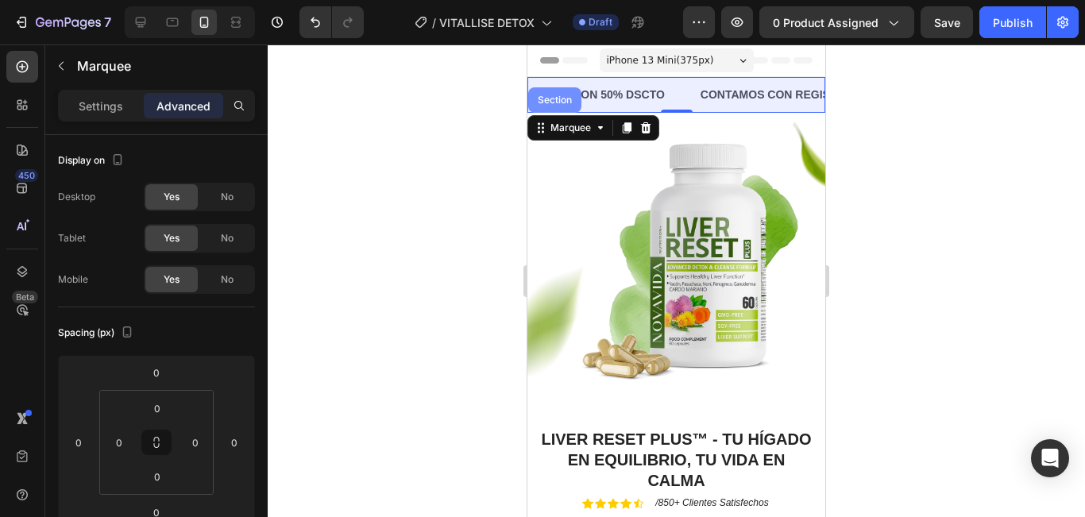
click at [553, 91] on div "Section" at bounding box center [554, 99] width 53 height 25
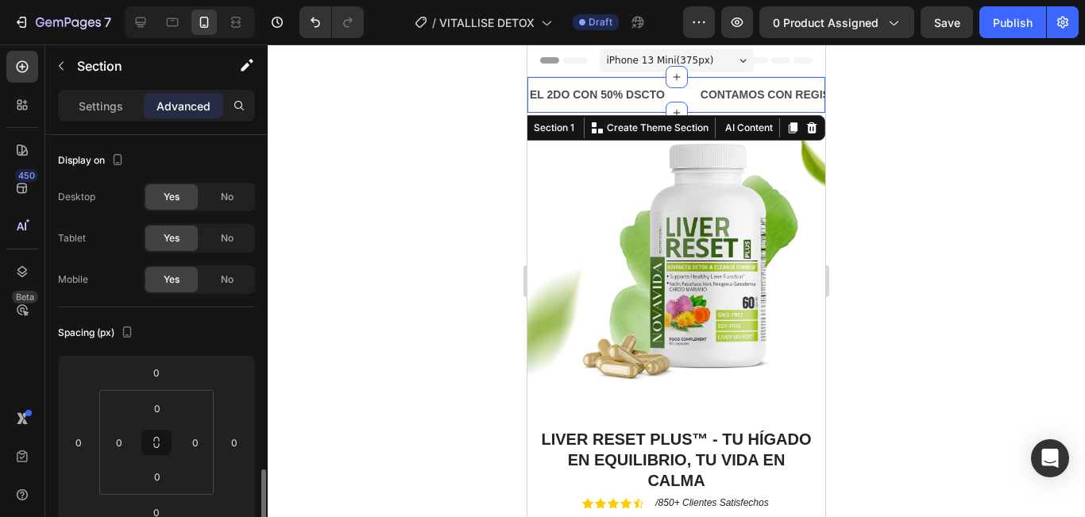
scroll to position [238, 0]
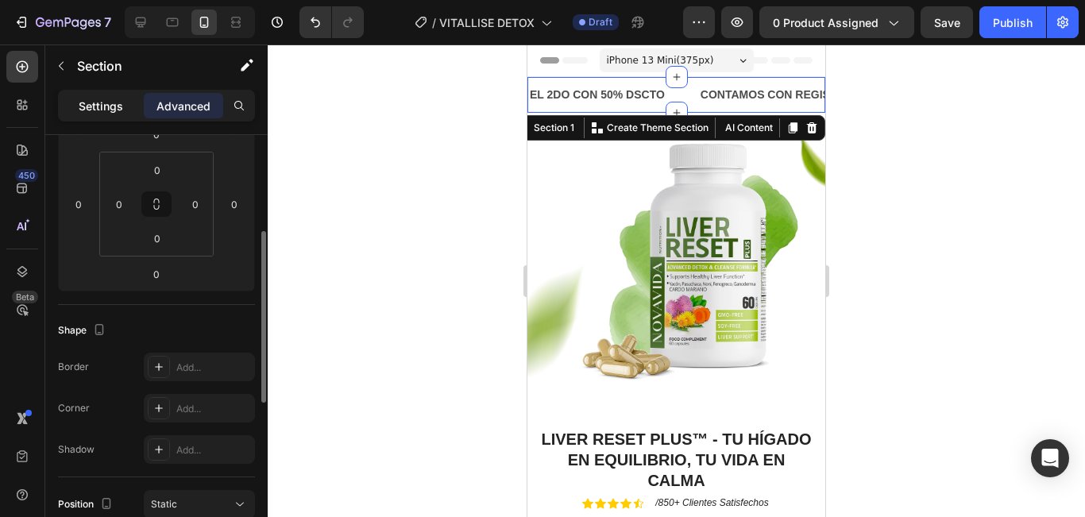
click at [114, 111] on p "Settings" at bounding box center [101, 106] width 44 height 17
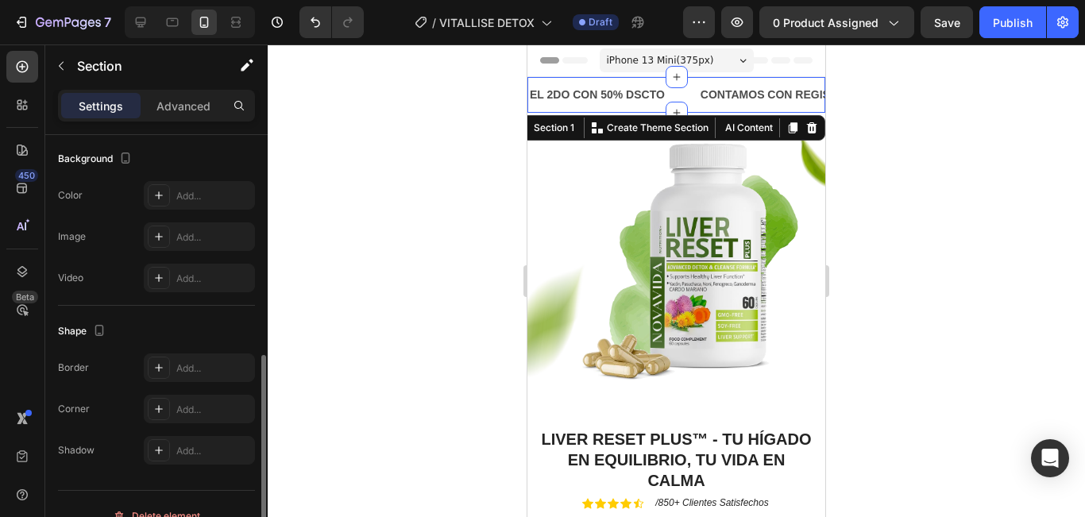
scroll to position [500, 0]
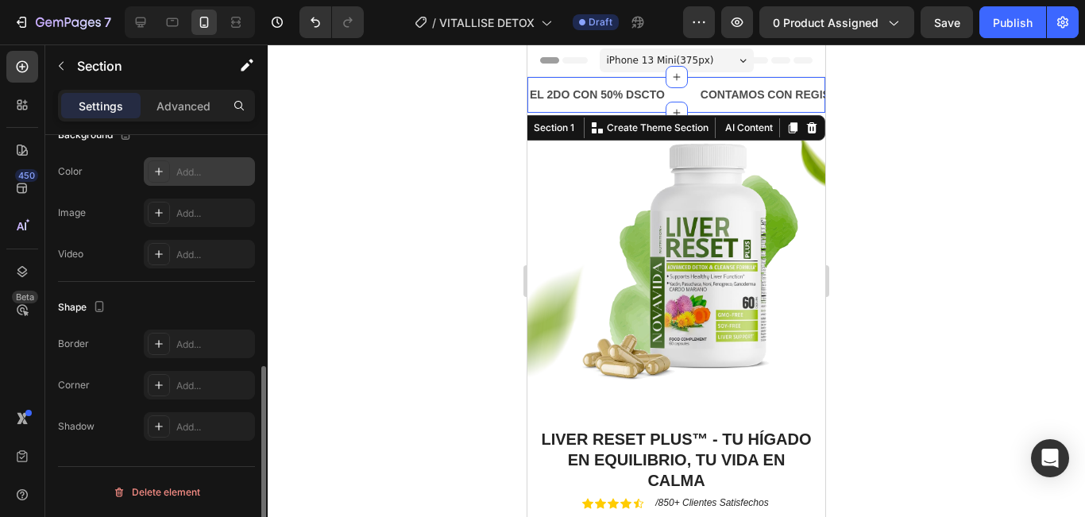
click at [196, 170] on div "Add..." at bounding box center [213, 172] width 75 height 14
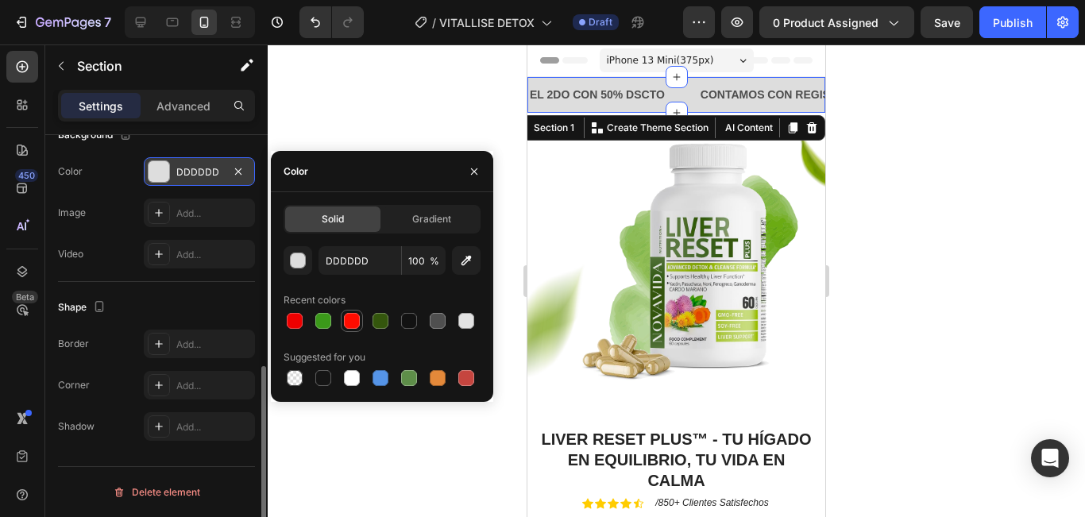
click at [355, 325] on div at bounding box center [352, 321] width 16 height 16
type input "FF0C00"
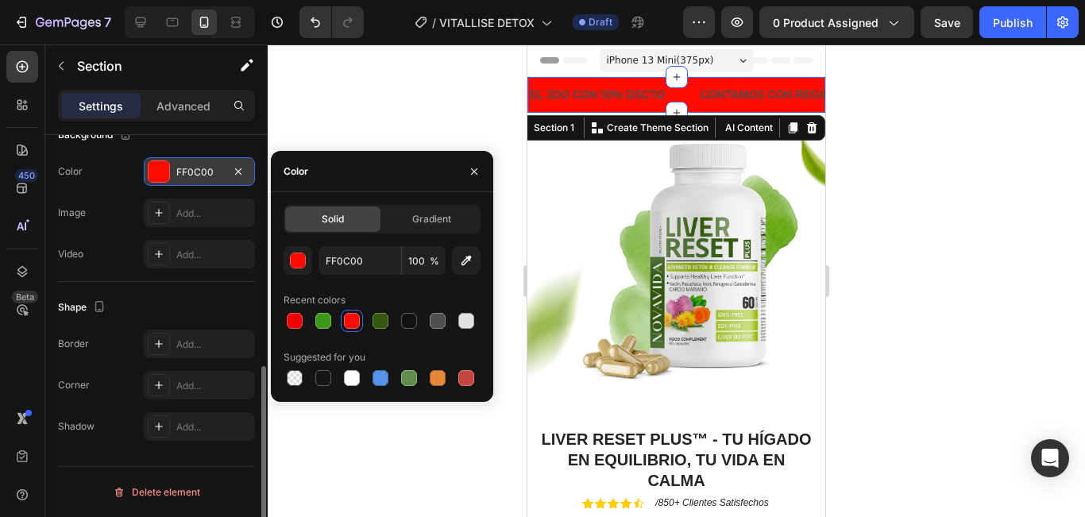
click at [955, 156] on div at bounding box center [676, 280] width 817 height 473
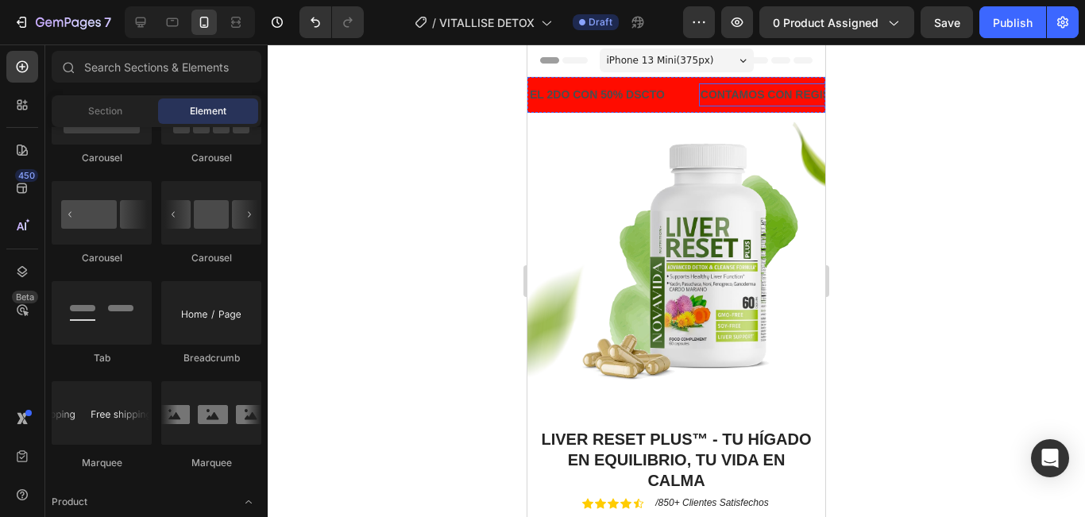
click at [739, 95] on p "CONTAMOS CON REGISTRO SANITARIO" at bounding box center [808, 95] width 216 height 20
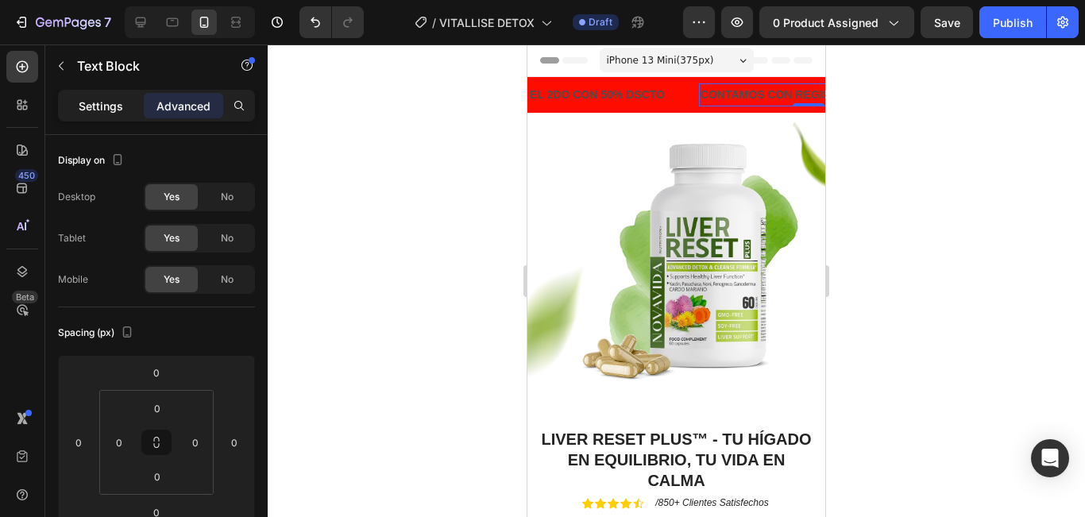
click at [116, 108] on p "Settings" at bounding box center [101, 106] width 44 height 17
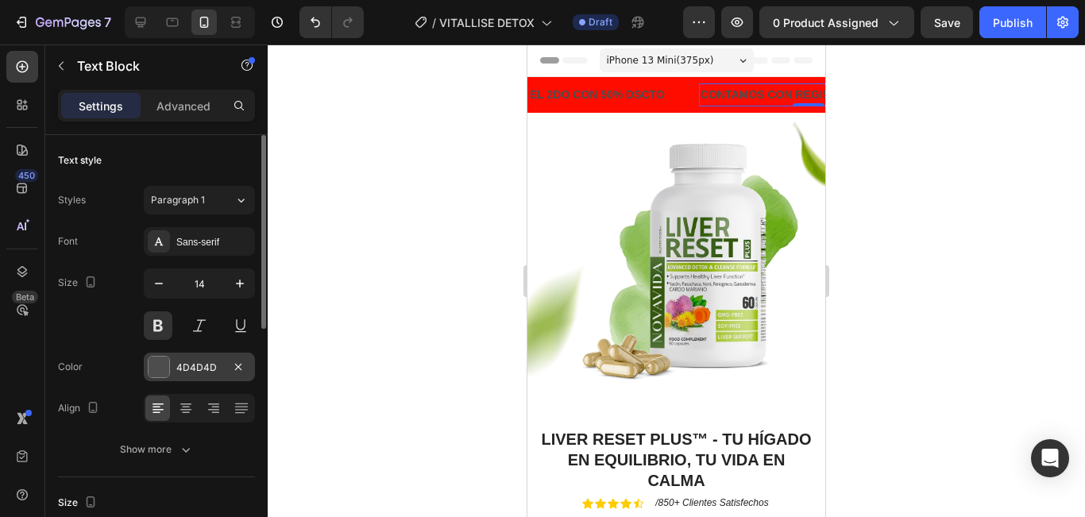
click at [192, 364] on div "4D4D4D" at bounding box center [199, 368] width 46 height 14
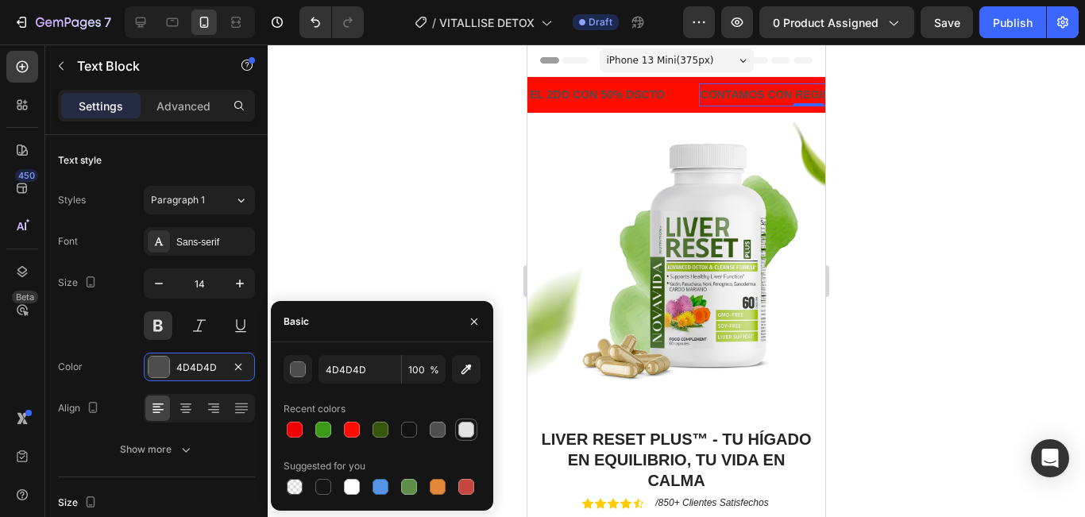
click at [466, 427] on div at bounding box center [466, 430] width 16 height 16
type input "E2E2E2"
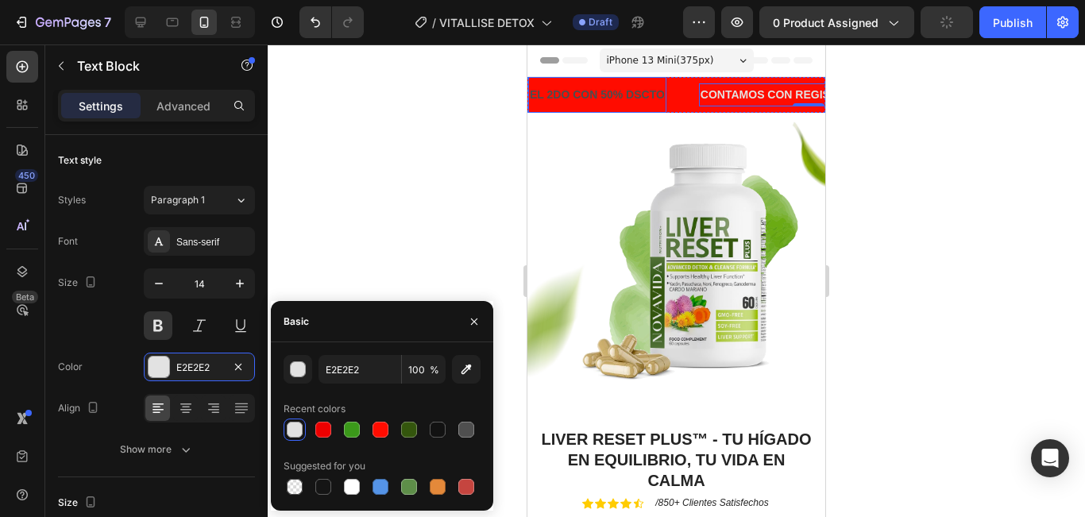
click at [585, 91] on p "EL 2DO CON 50% DSCTO" at bounding box center [597, 95] width 135 height 20
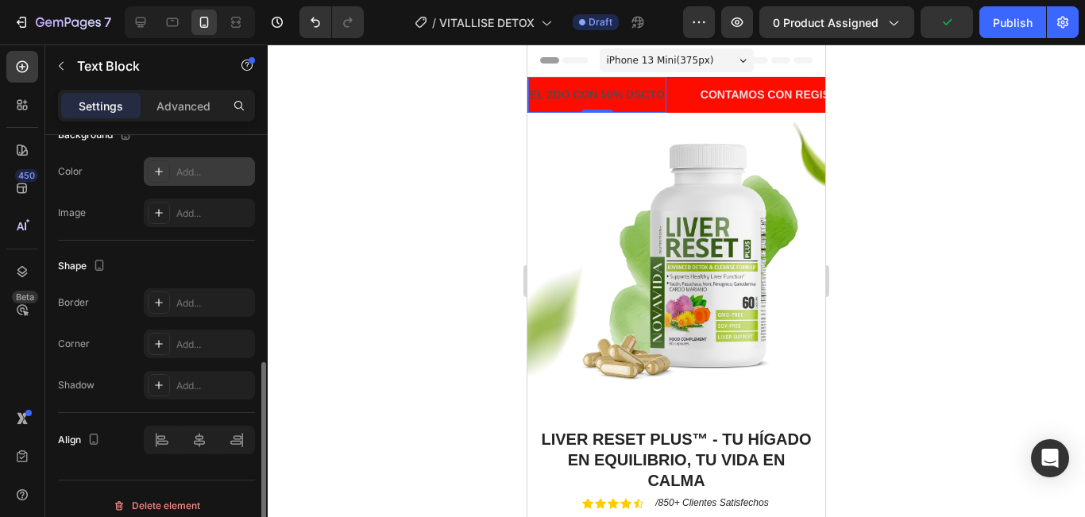
click at [192, 179] on div "Add..." at bounding box center [199, 171] width 111 height 29
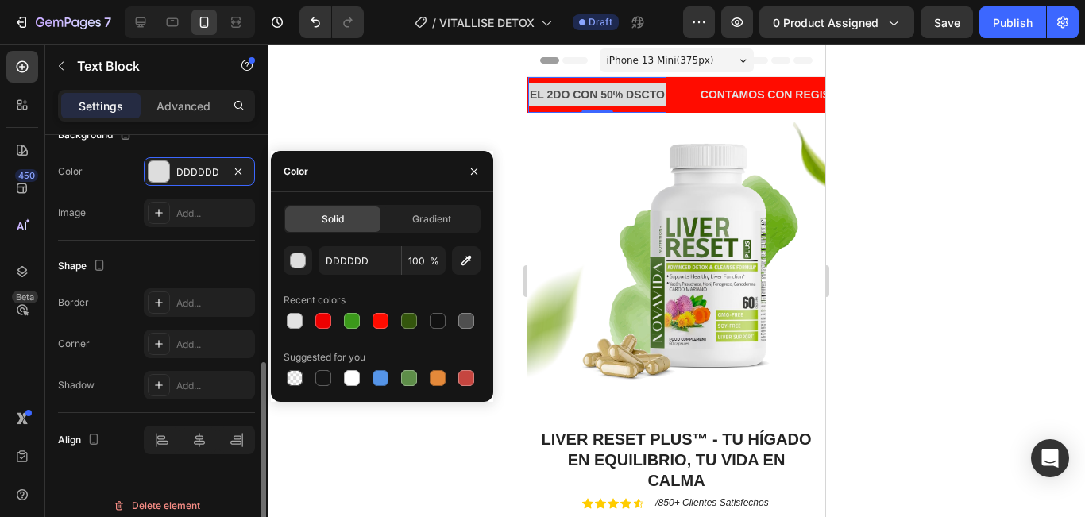
type input "000000"
click at [191, 152] on div "Background The changes might be hidden by the video. Color Add... Image Add..." at bounding box center [156, 175] width 197 height 131
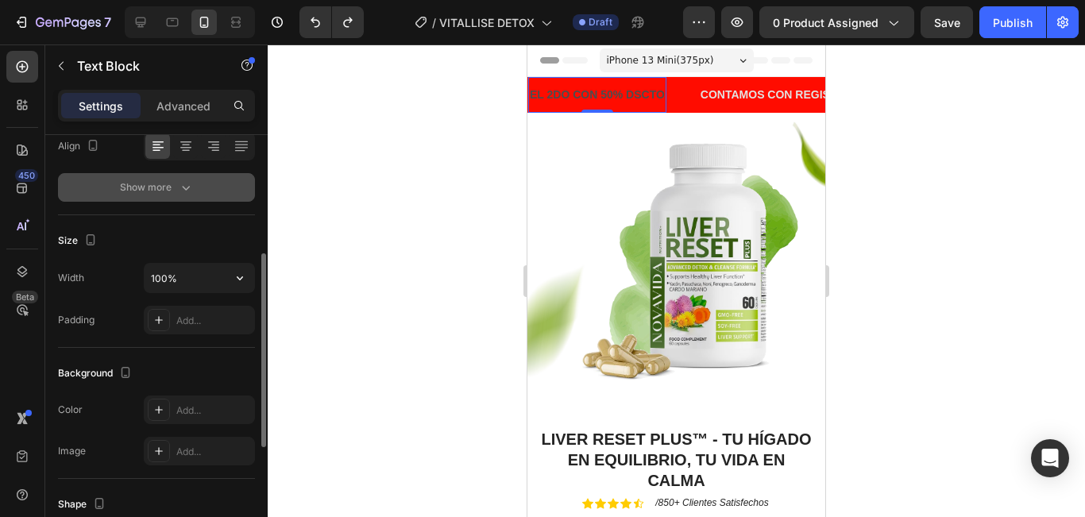
scroll to position [0, 0]
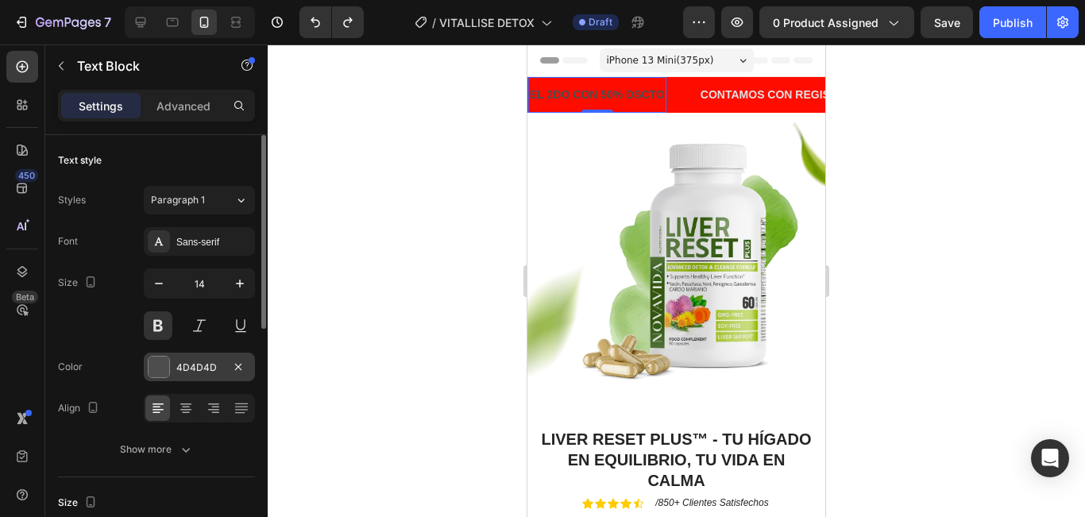
click at [196, 363] on div "4D4D4D" at bounding box center [199, 368] width 46 height 14
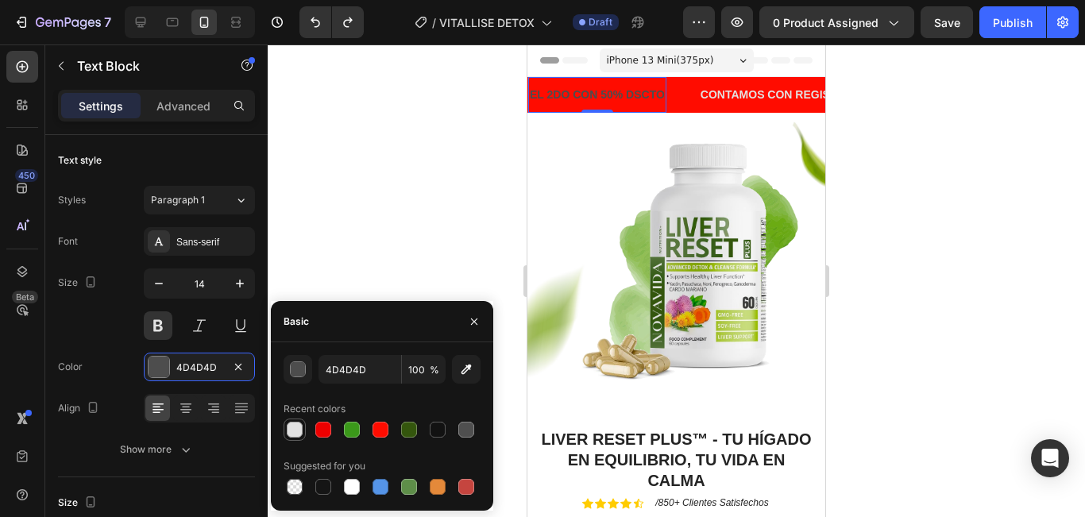
click at [289, 428] on div at bounding box center [295, 430] width 16 height 16
type input "E2E2E2"
click at [176, 153] on div "Text style" at bounding box center [156, 160] width 197 height 25
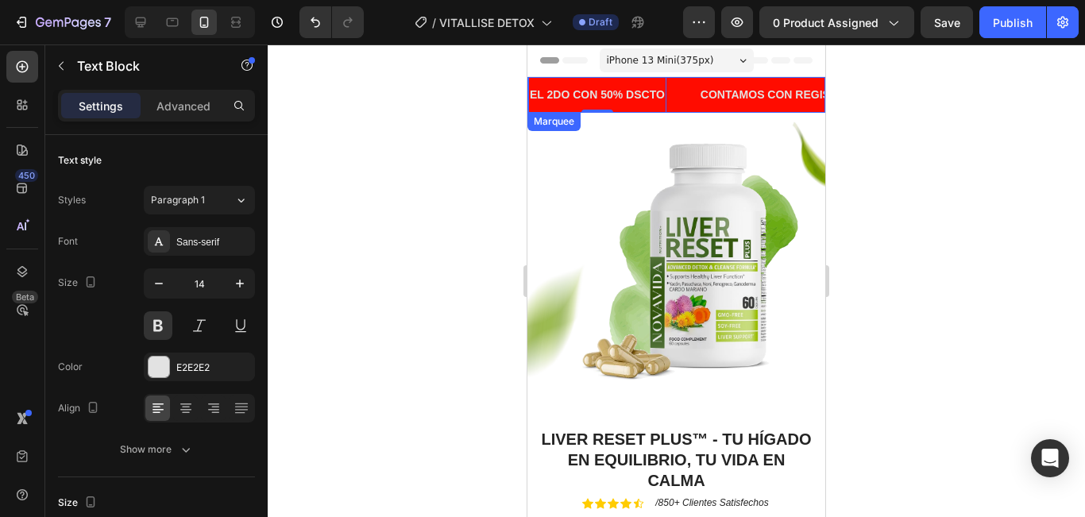
click at [681, 101] on div "EL 2DO CON 50% DSCTO Text Block 0" at bounding box center [613, 95] width 171 height 36
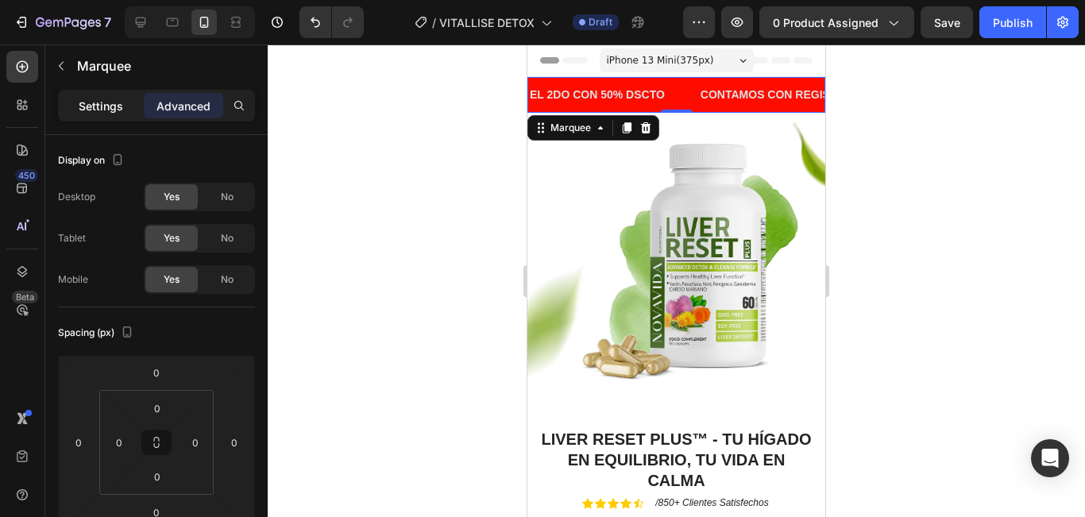
click at [116, 110] on p "Settings" at bounding box center [101, 106] width 44 height 17
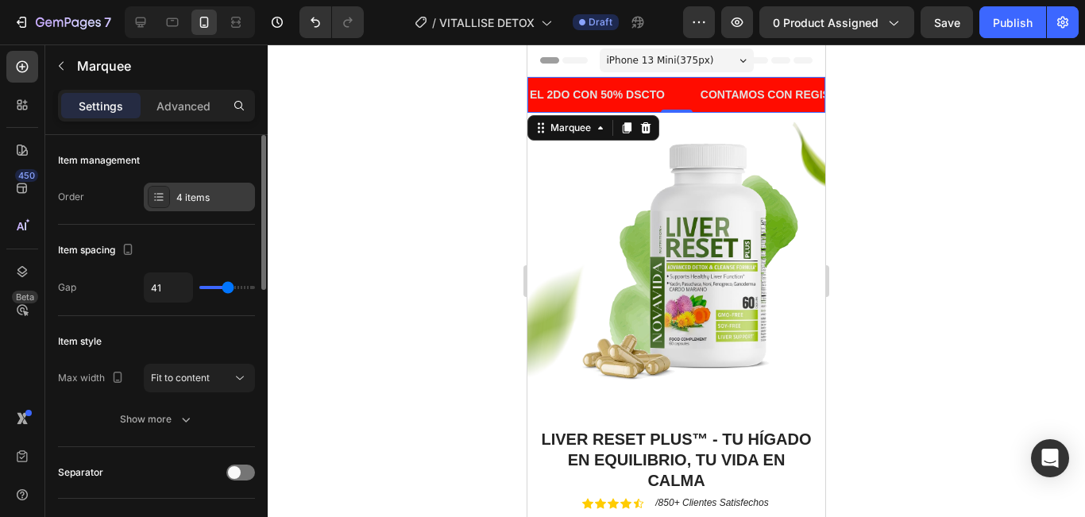
click at [205, 189] on div "4 items" at bounding box center [199, 197] width 111 height 29
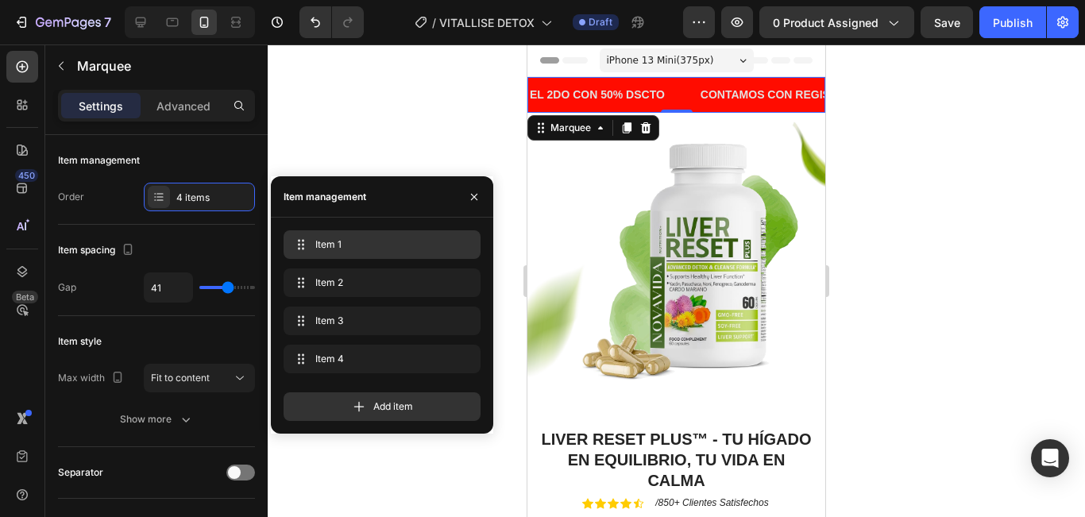
click at [328, 257] on div "Item 1 Item 1" at bounding box center [382, 244] width 197 height 29
click at [360, 249] on span "Item 1" at bounding box center [371, 244] width 118 height 14
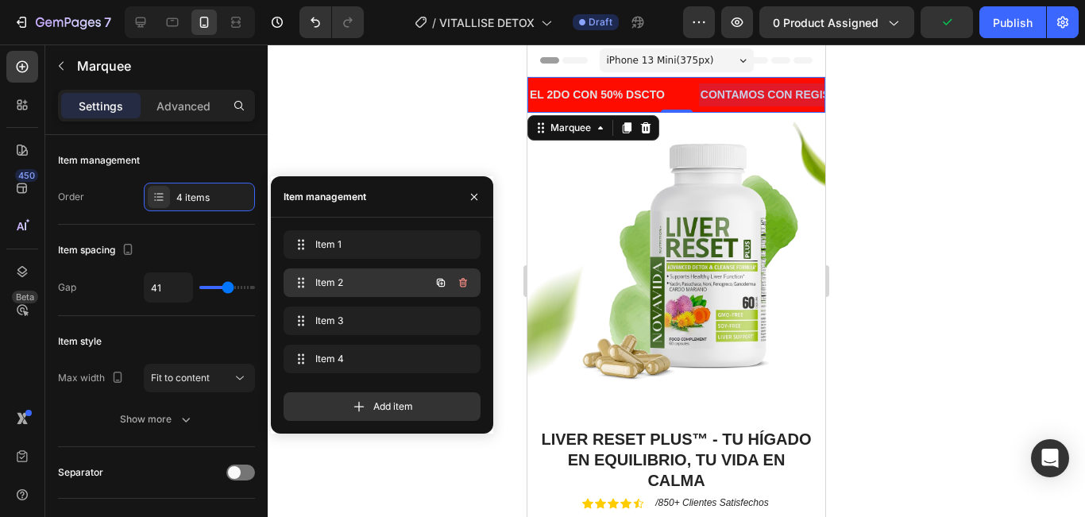
click at [370, 279] on span "Item 2" at bounding box center [360, 283] width 90 height 14
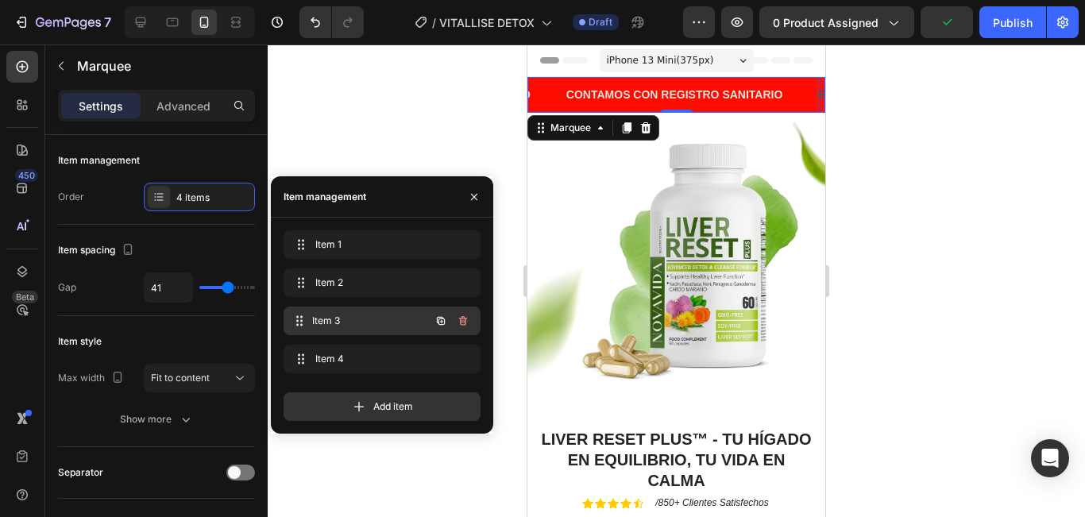
click at [384, 318] on span "Item 3" at bounding box center [371, 321] width 118 height 14
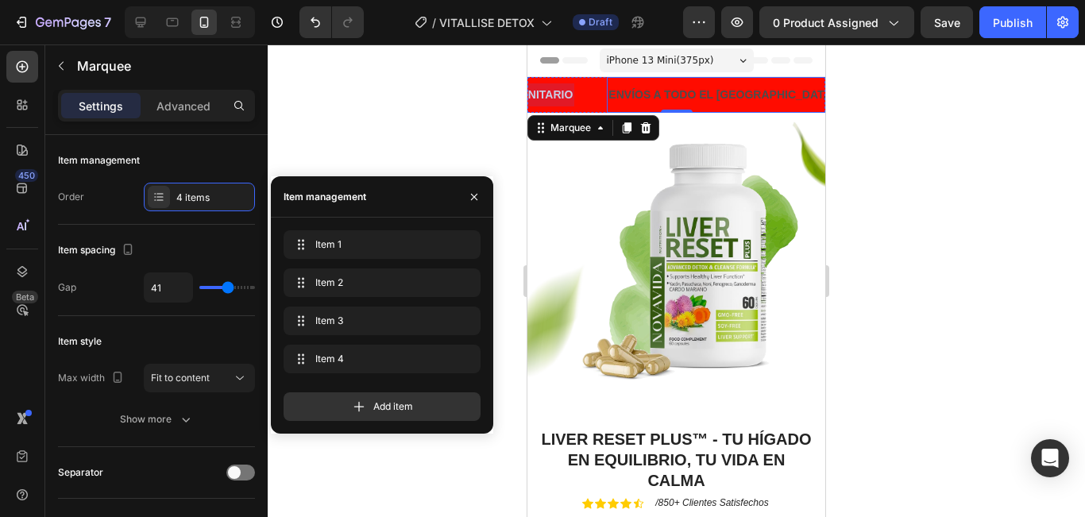
click at [653, 91] on p "ENVÍOS A TODO EL [GEOGRAPHIC_DATA]" at bounding box center [721, 95] width 226 height 20
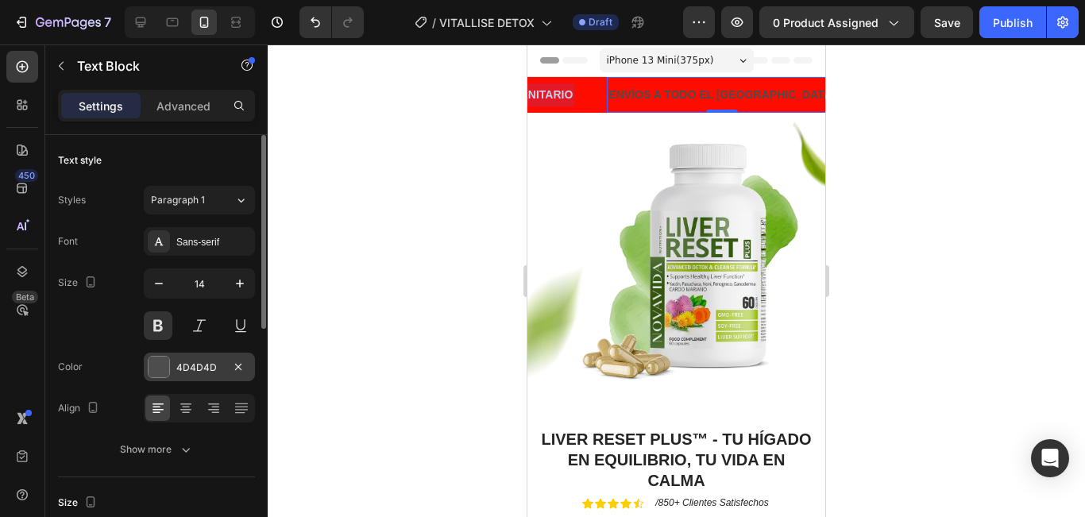
click at [204, 363] on div "4D4D4D" at bounding box center [199, 368] width 46 height 14
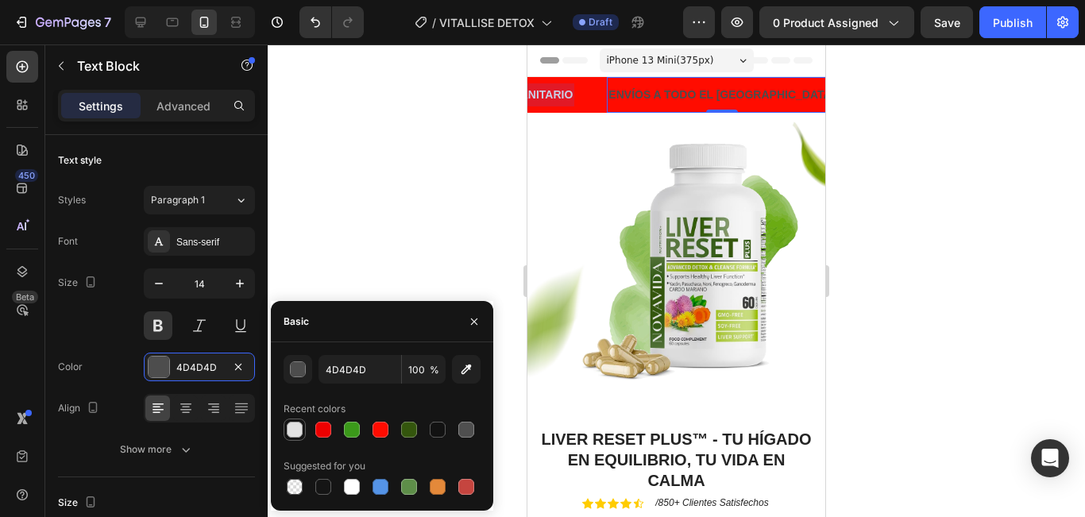
click at [287, 435] on div at bounding box center [295, 430] width 16 height 16
type input "E2E2E2"
click at [870, 92] on p "ÚLTIMAS UNIDADES" at bounding box center [925, 95] width 110 height 20
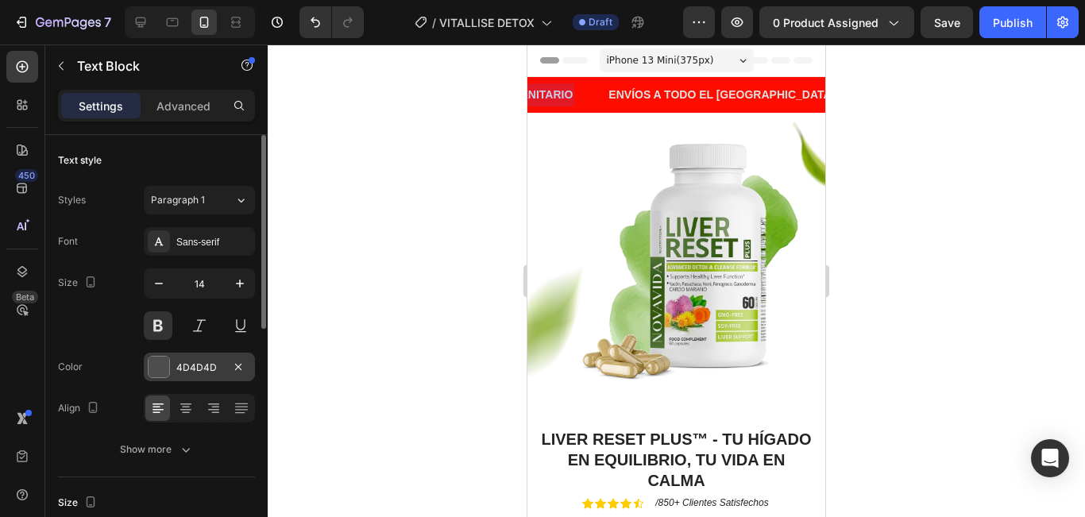
click at [186, 368] on div "4D4D4D" at bounding box center [199, 368] width 46 height 14
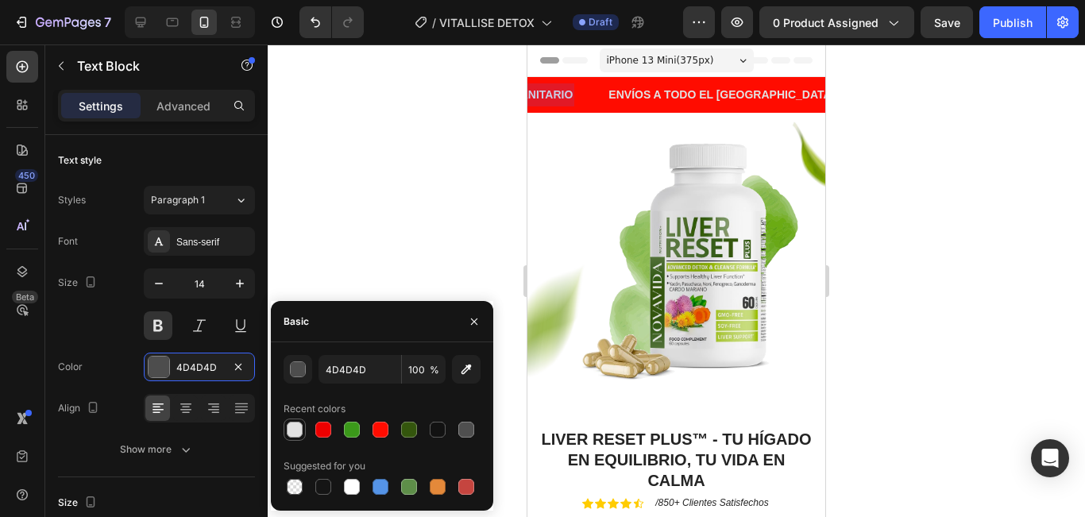
click at [290, 425] on div at bounding box center [295, 430] width 16 height 16
type input "E2E2E2"
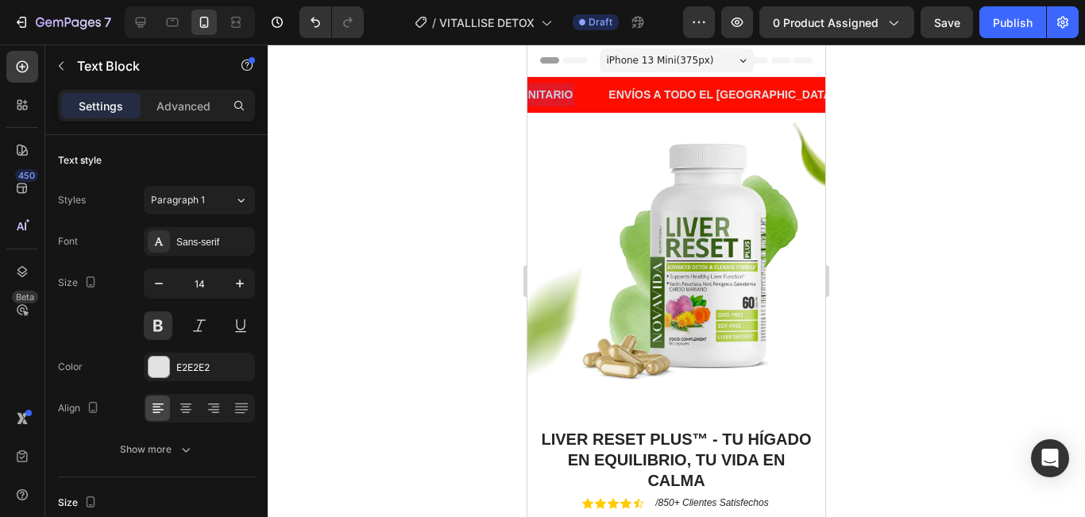
drag, startPoint x: 331, startPoint y: 239, endPoint x: 6, endPoint y: 195, distance: 328.7
click at [331, 239] on div at bounding box center [676, 280] width 817 height 473
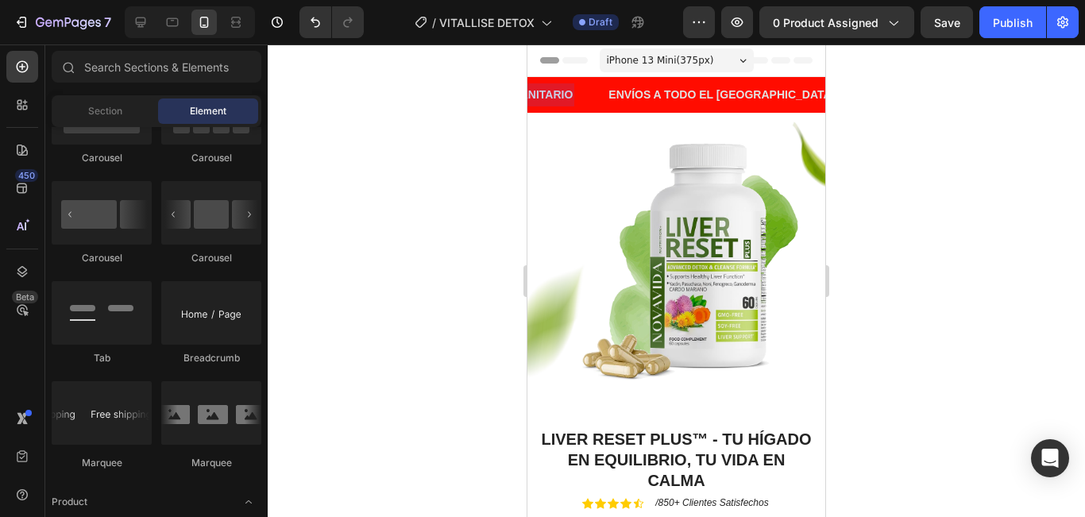
drag, startPoint x: 983, startPoint y: 232, endPoint x: 291, endPoint y: 122, distance: 700.5
click at [983, 232] on div at bounding box center [676, 280] width 817 height 473
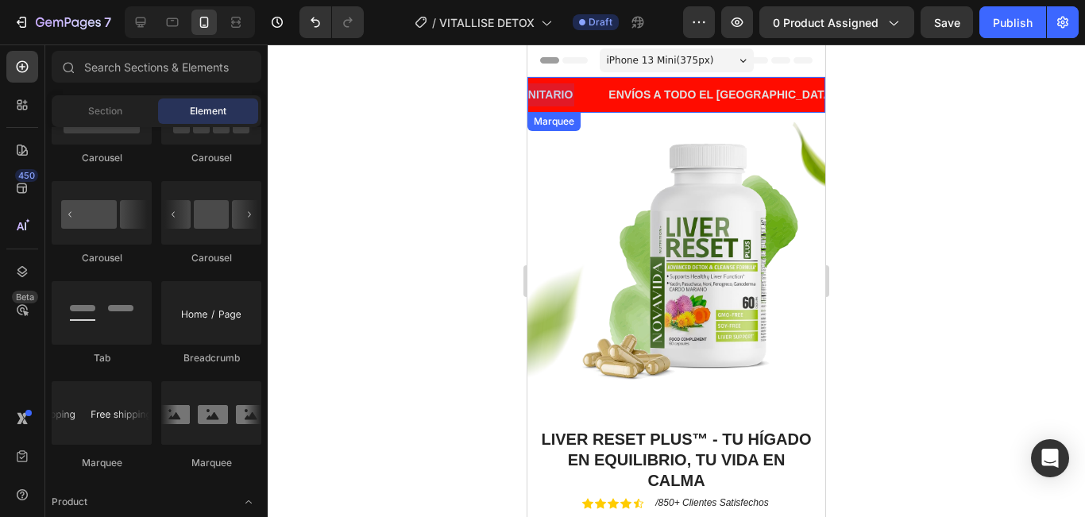
click at [755, 103] on div "ENVÍOS A TODO EL PERÚ Text Block" at bounding box center [738, 95] width 262 height 36
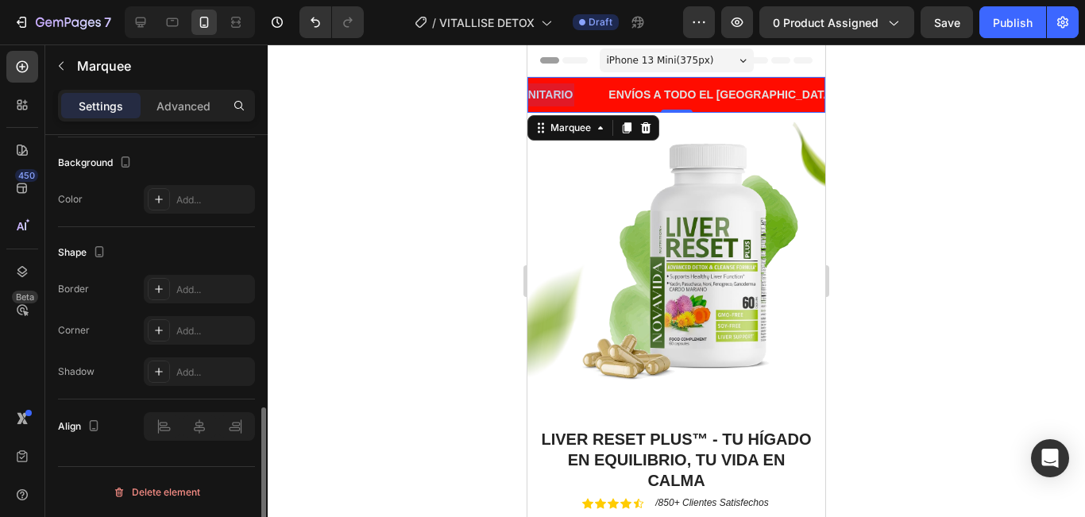
scroll to position [430, 0]
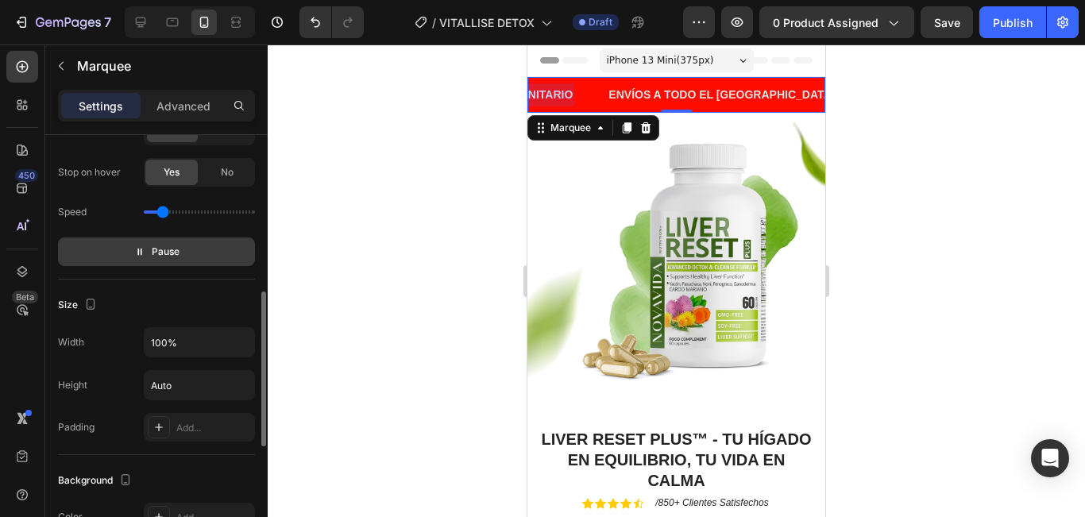
click at [189, 261] on button "Pause" at bounding box center [156, 251] width 197 height 29
click at [172, 253] on span "Preview" at bounding box center [165, 252] width 37 height 16
click at [1014, 89] on p "EL 2DO CON 50% DSCTO" at bounding box center [1081, 95] width 135 height 20
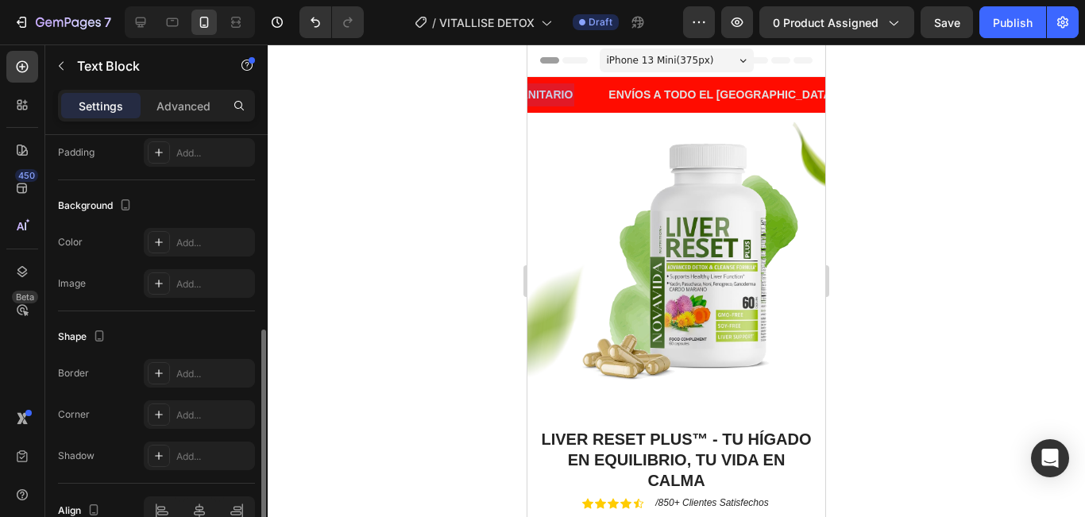
scroll to position [0, 0]
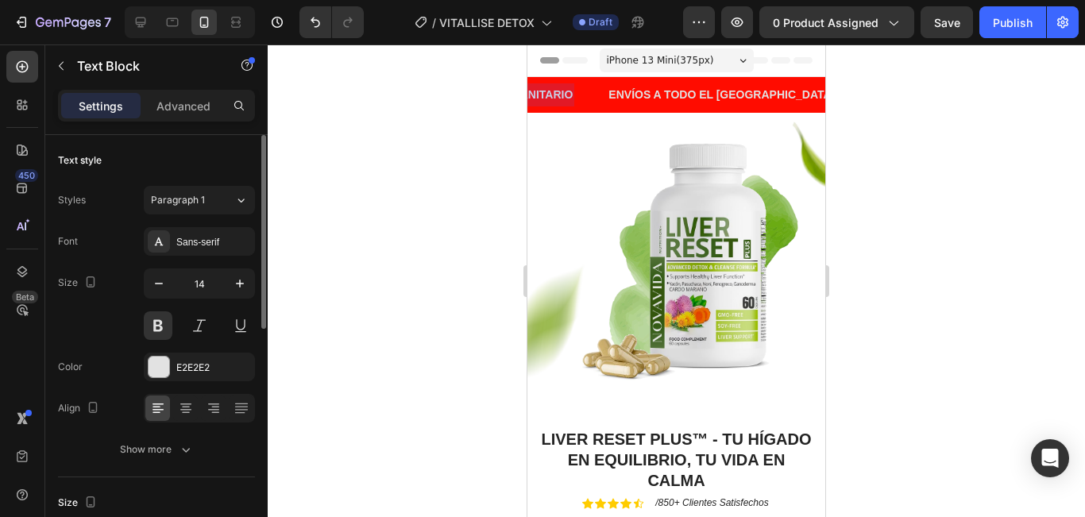
click at [1014, 88] on p "EL 2DO CON 50% DSCTO" at bounding box center [1081, 95] width 135 height 20
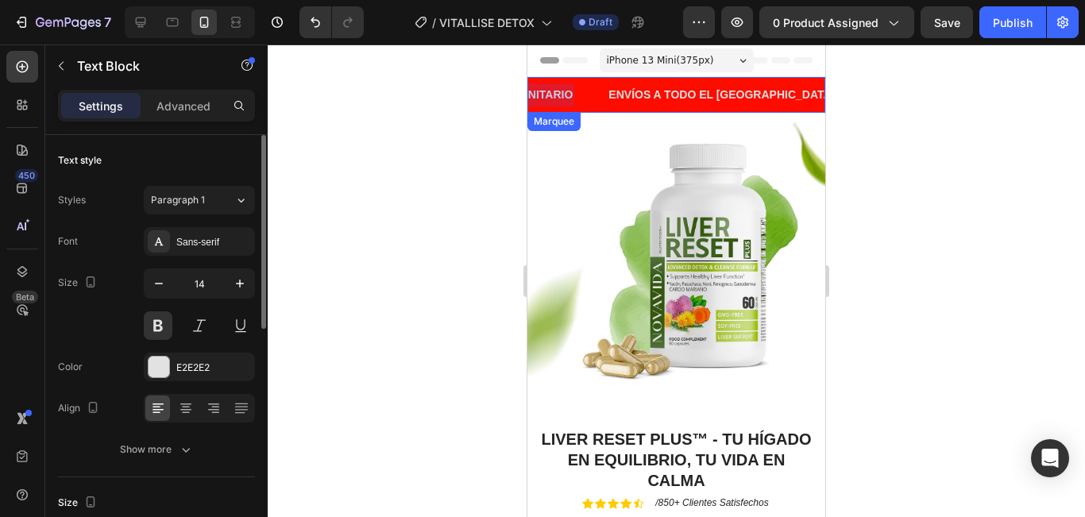
click at [1001, 91] on div "EL 2DO CON 50% DSCTO Text Block 0" at bounding box center [1086, 95] width 171 height 36
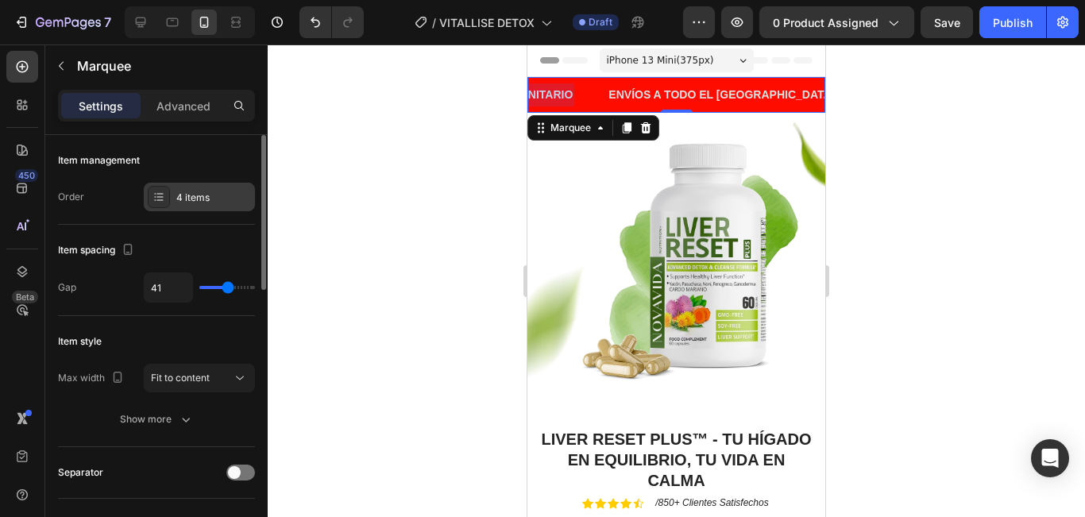
click at [199, 210] on div "4 items" at bounding box center [199, 197] width 111 height 29
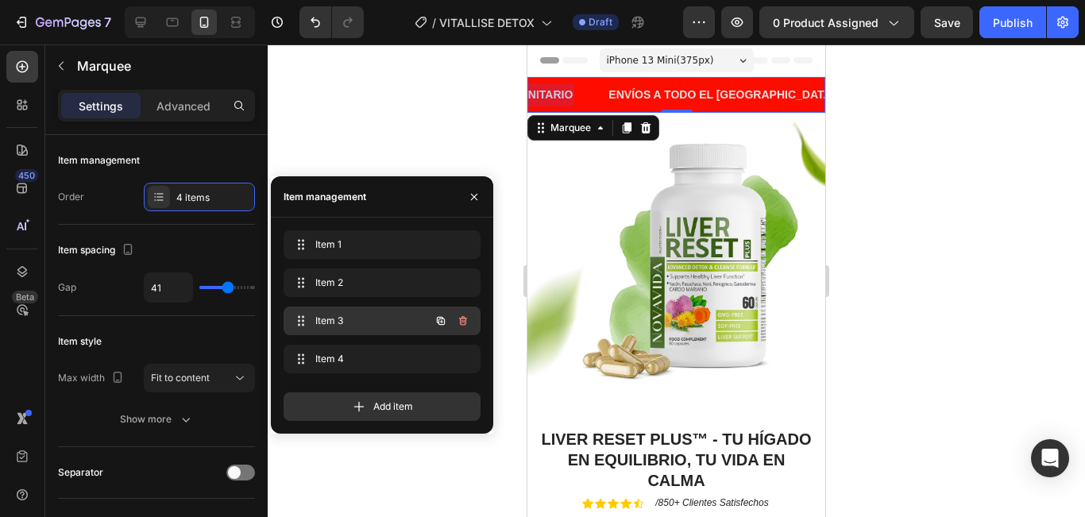
click at [334, 319] on span "Item 3" at bounding box center [360, 321] width 90 height 14
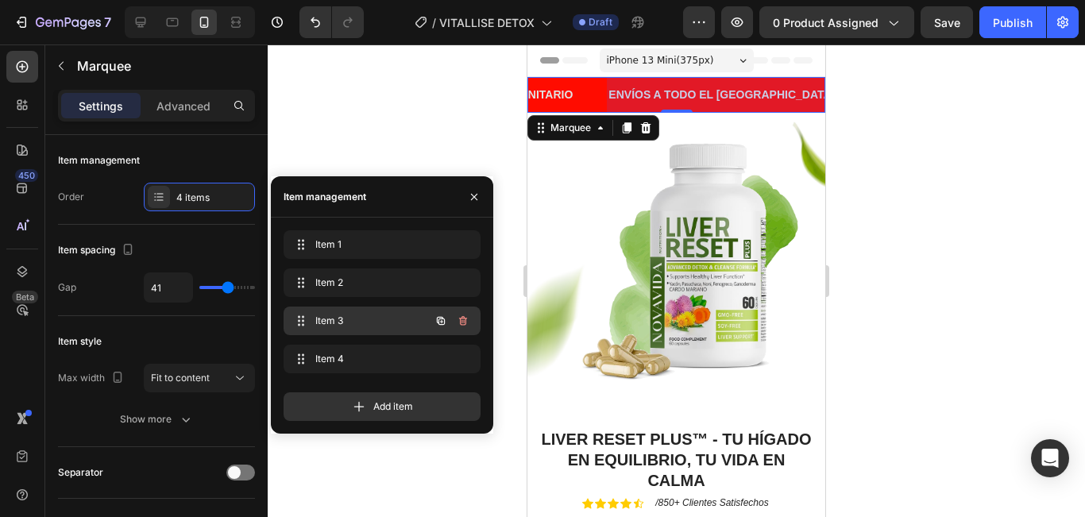
click at [334, 319] on span "Item 3" at bounding box center [360, 321] width 90 height 14
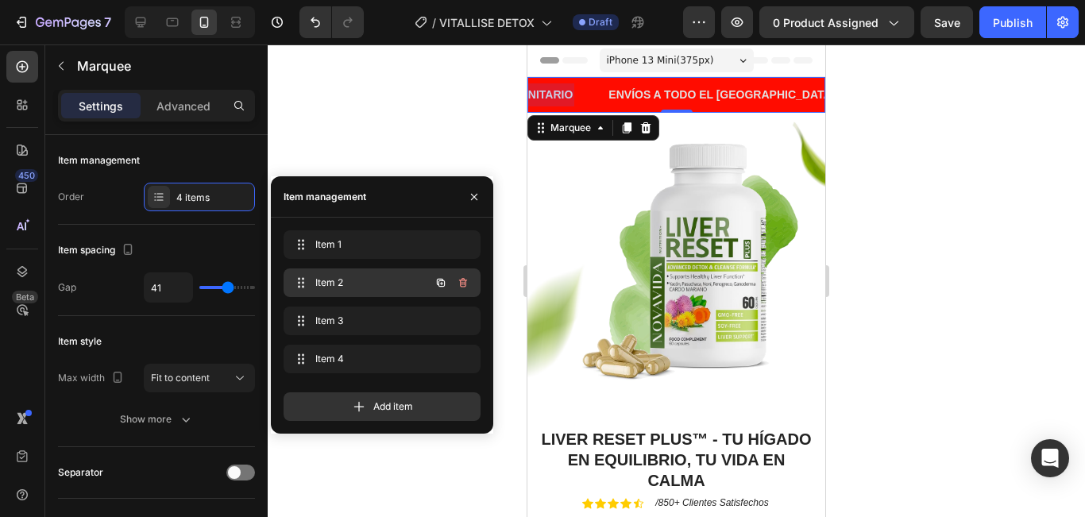
click at [361, 288] on span "Item 2" at bounding box center [360, 283] width 90 height 14
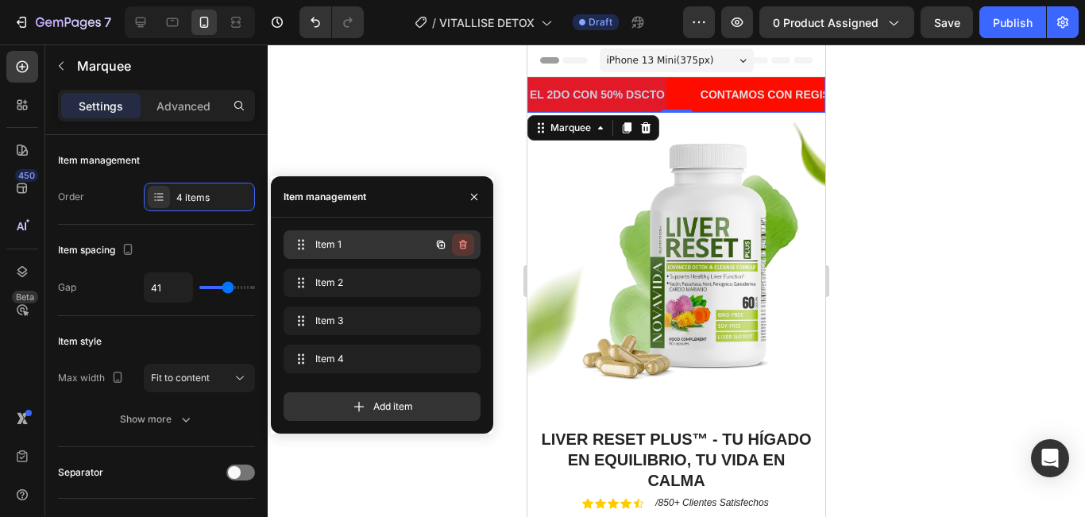
click at [461, 243] on icon "button" at bounding box center [463, 244] width 13 height 13
click at [454, 246] on div "Delete" at bounding box center [452, 244] width 29 height 14
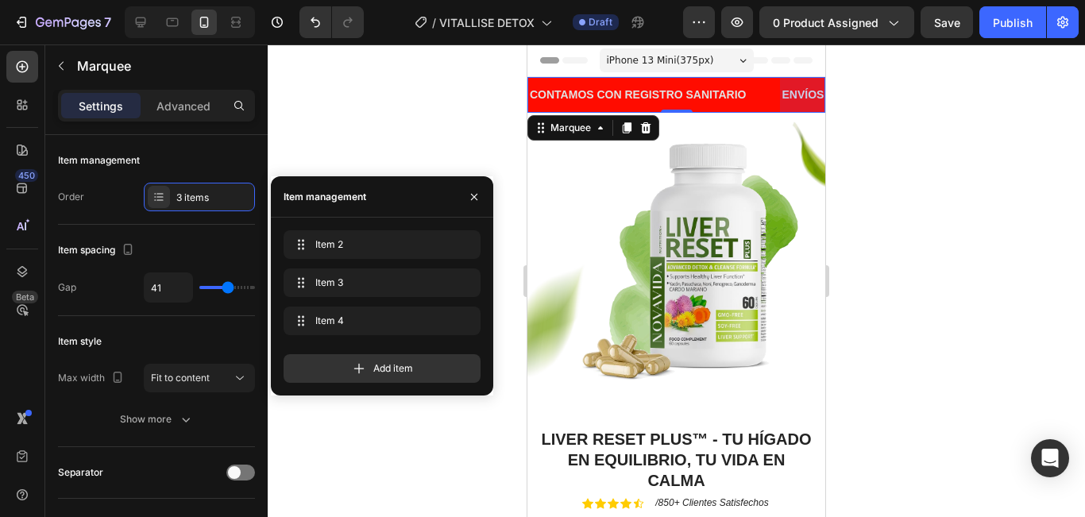
click at [895, 159] on div at bounding box center [676, 280] width 817 height 473
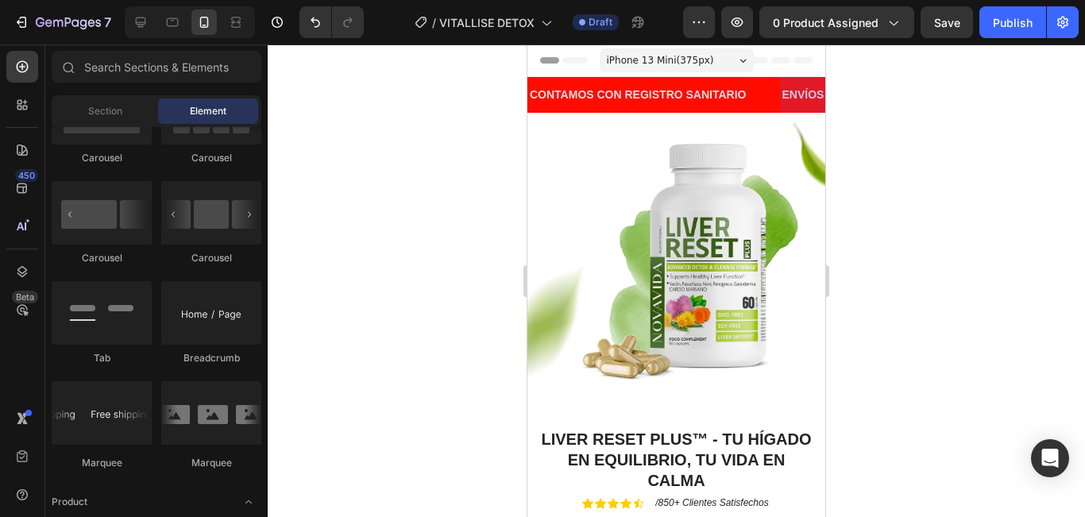
click at [939, 226] on div at bounding box center [676, 280] width 817 height 473
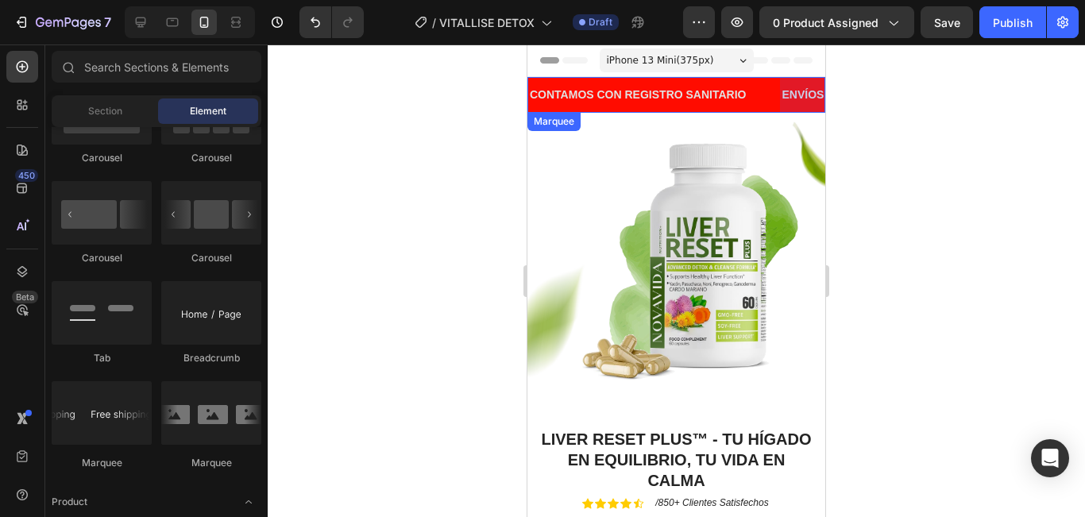
click at [776, 104] on div at bounding box center [891, 95] width 230 height 36
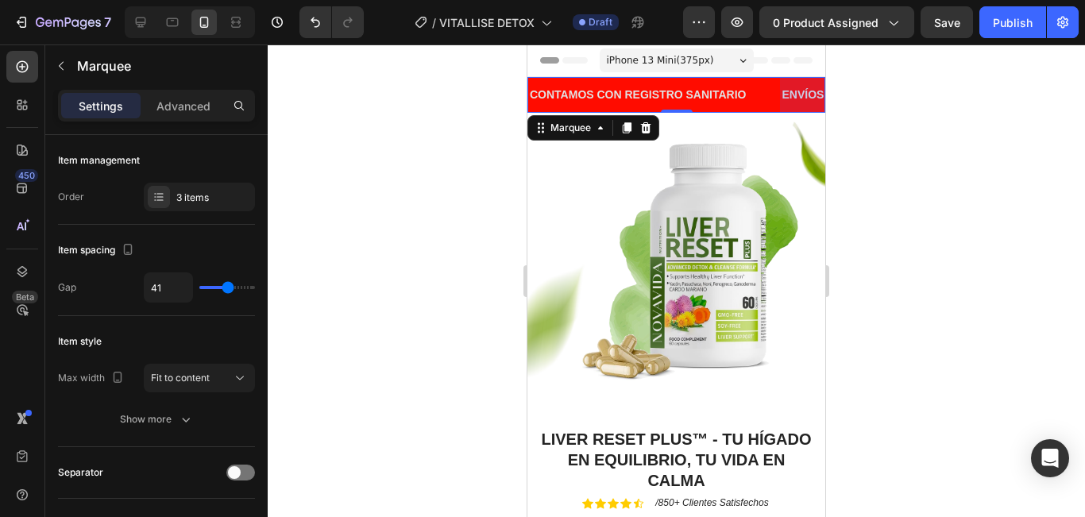
click at [1084, 216] on div at bounding box center [676, 280] width 817 height 473
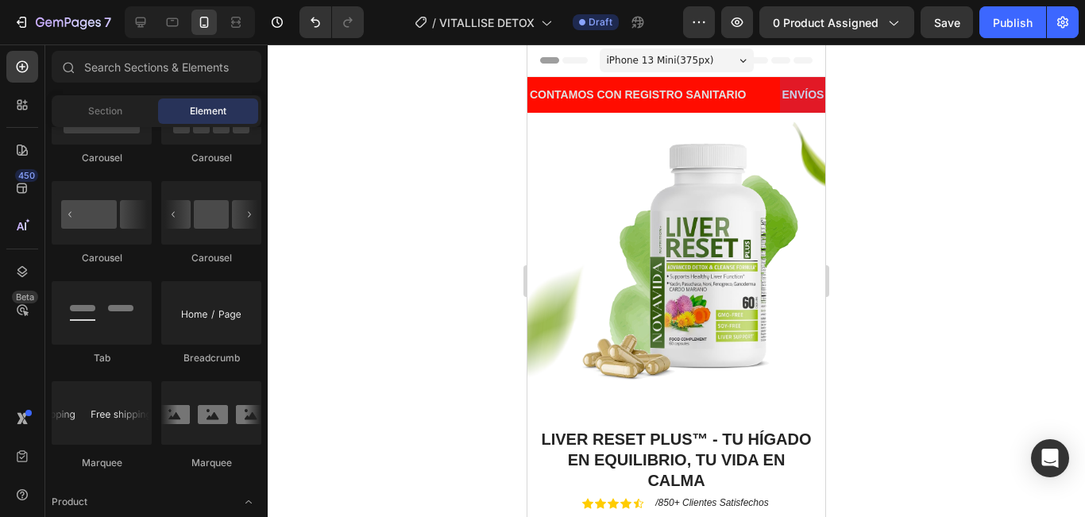
click at [397, 151] on div at bounding box center [676, 280] width 817 height 473
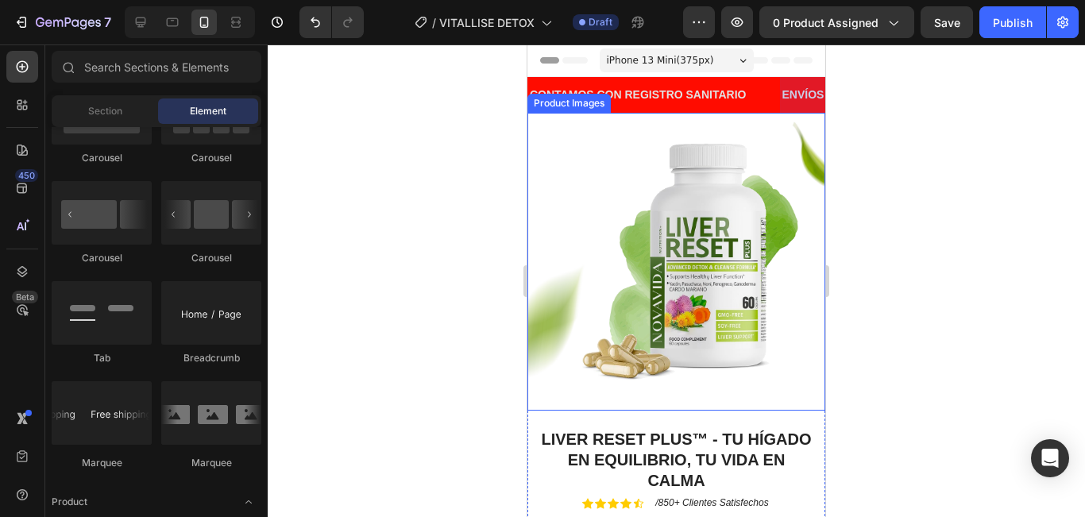
click at [794, 317] on img at bounding box center [676, 262] width 298 height 298
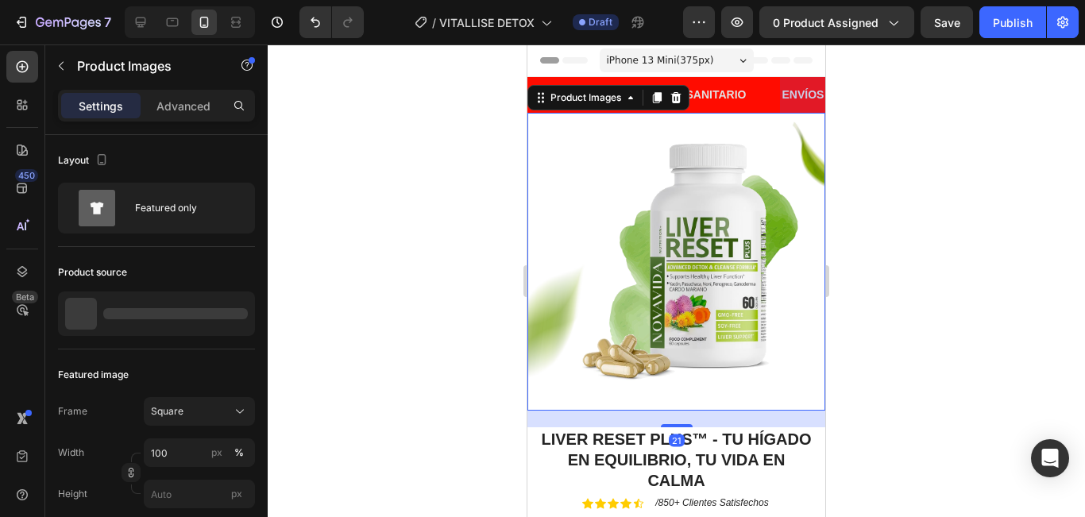
click at [920, 267] on div at bounding box center [676, 280] width 817 height 473
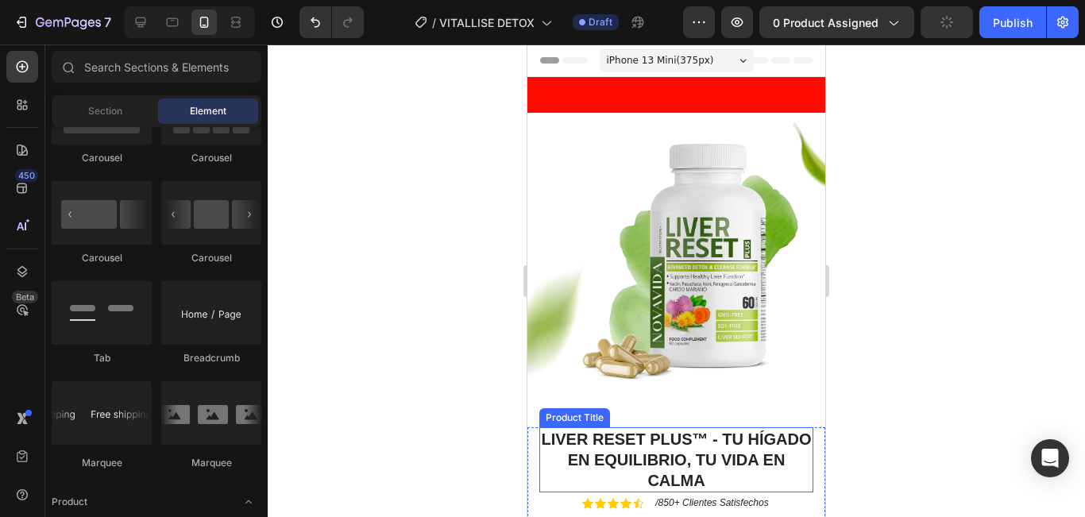
scroll to position [238, 0]
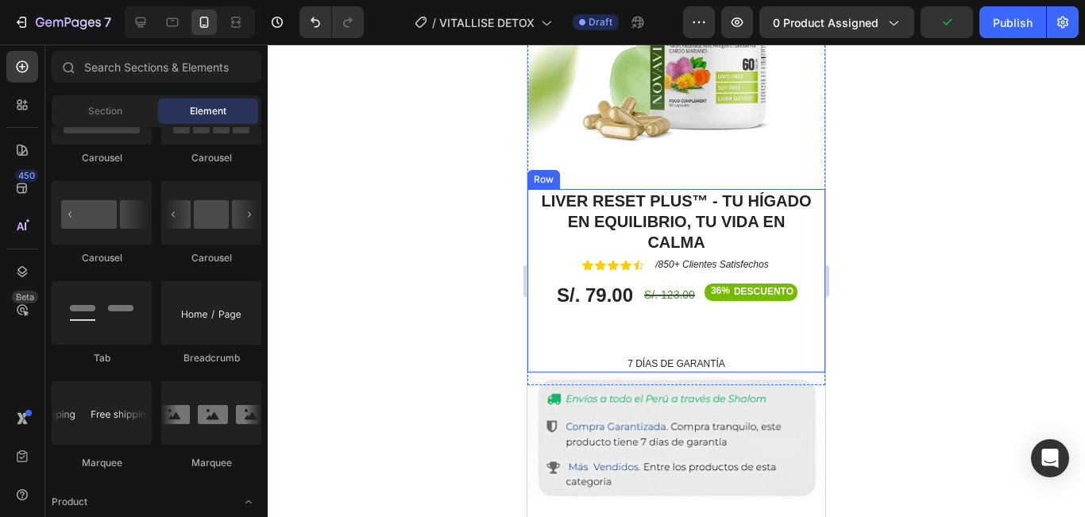
click at [803, 351] on div "Liver Reset Plus™ - Tu hígado en equilibrio, tu vida en calma Product Title Ico…" at bounding box center [676, 280] width 298 height 183
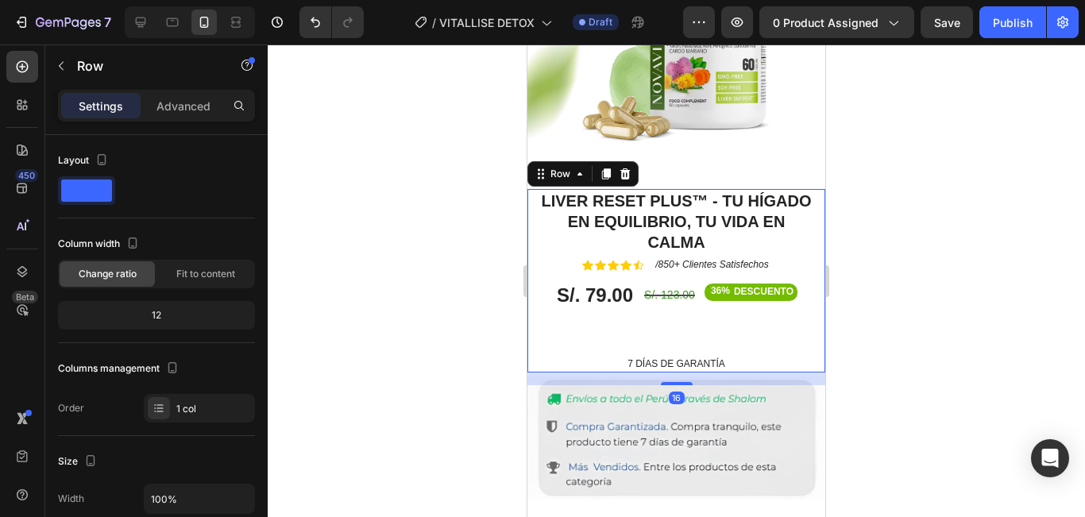
scroll to position [0, 0]
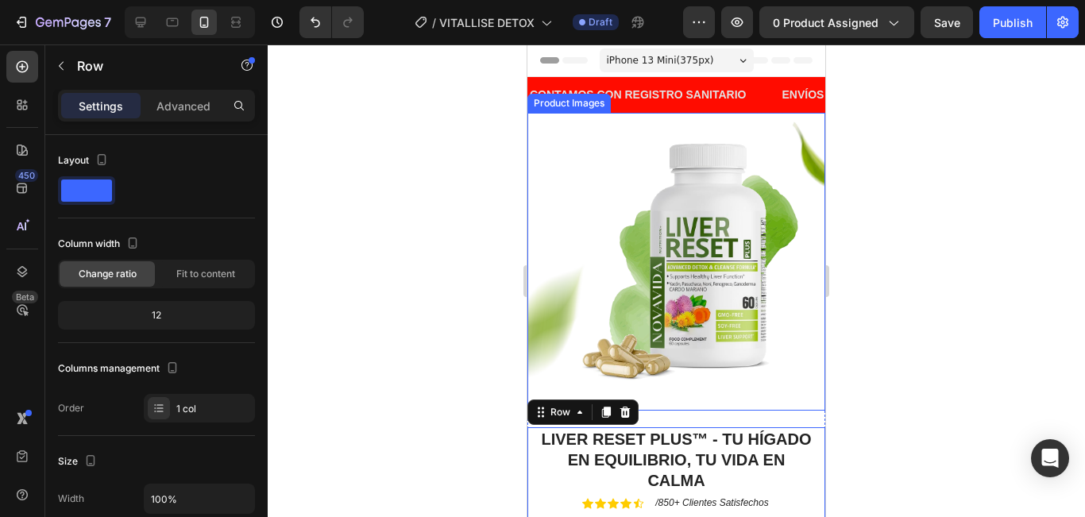
drag, startPoint x: 694, startPoint y: 239, endPoint x: 593, endPoint y: 188, distance: 112.9
click at [694, 238] on img at bounding box center [676, 262] width 298 height 298
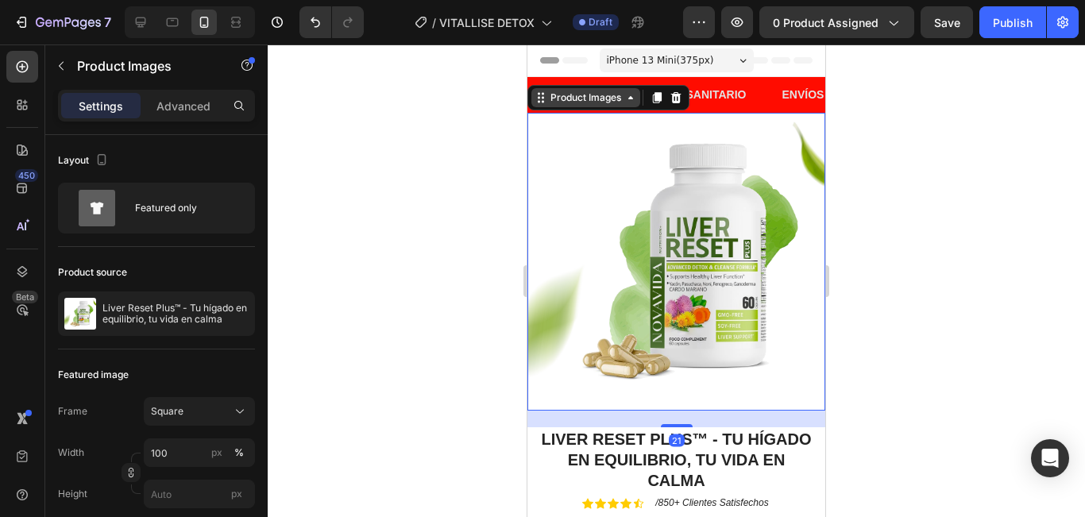
click at [604, 97] on div "Product Images" at bounding box center [585, 98] width 77 height 14
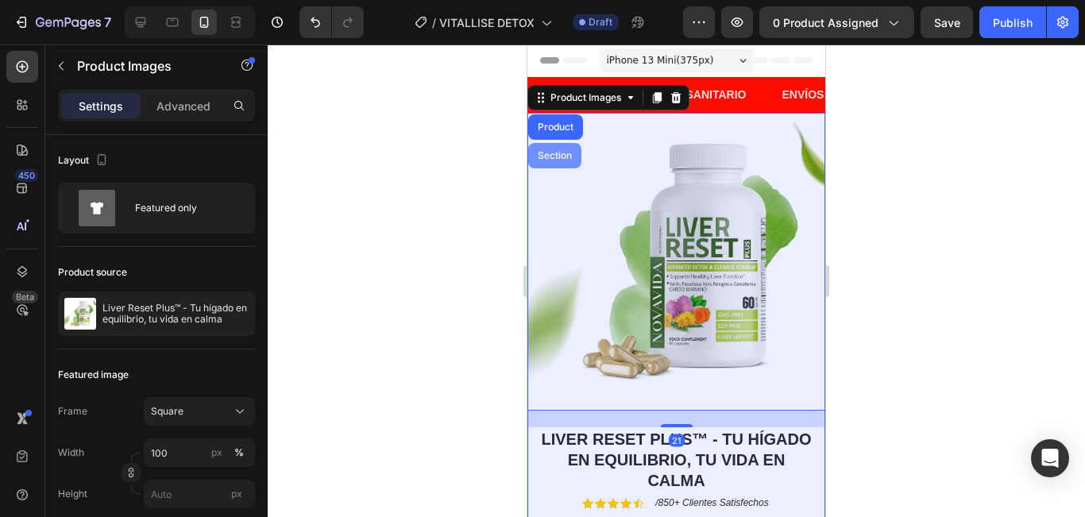
click at [558, 158] on div "Section" at bounding box center [555, 156] width 41 height 10
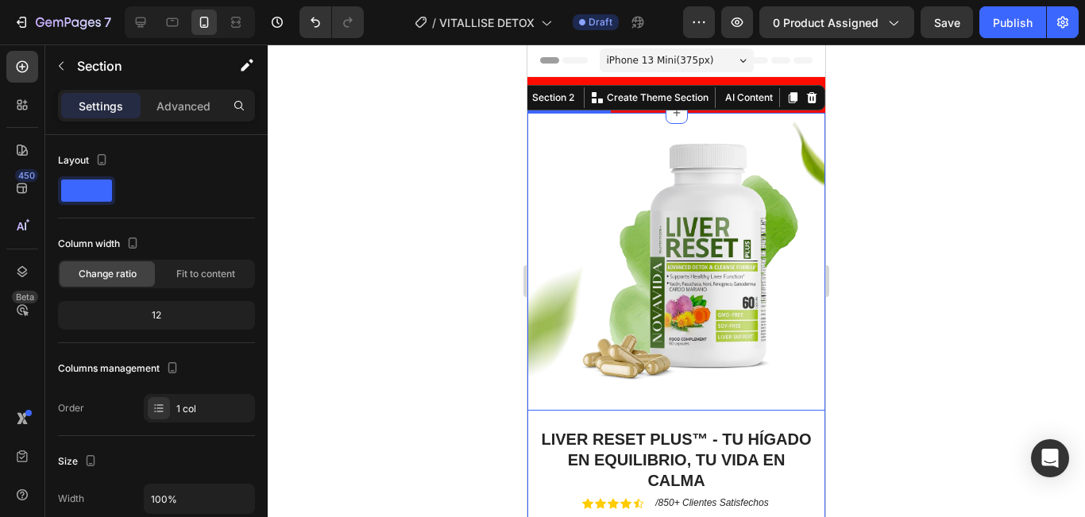
click at [725, 134] on img at bounding box center [676, 262] width 298 height 298
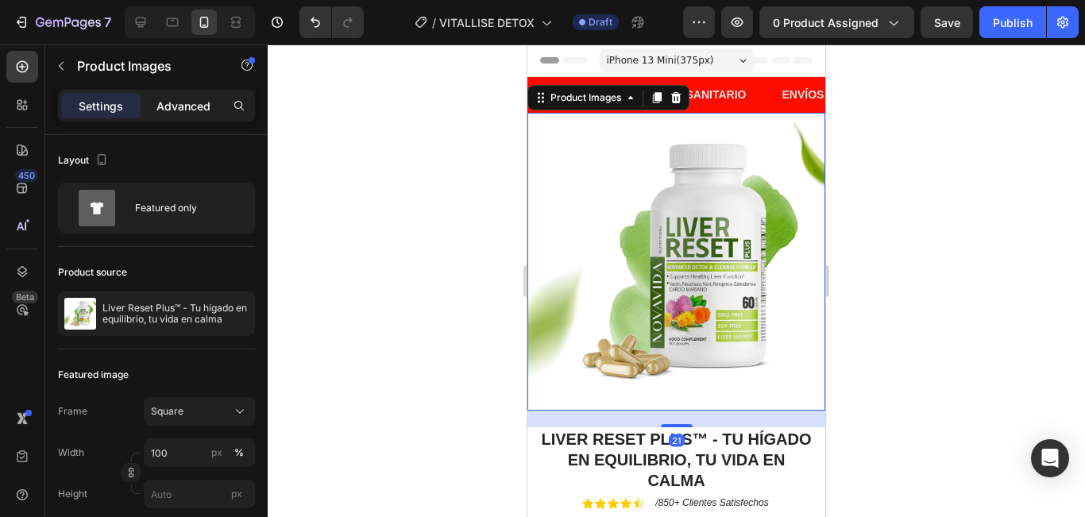
click at [170, 98] on p "Advanced" at bounding box center [183, 106] width 54 height 17
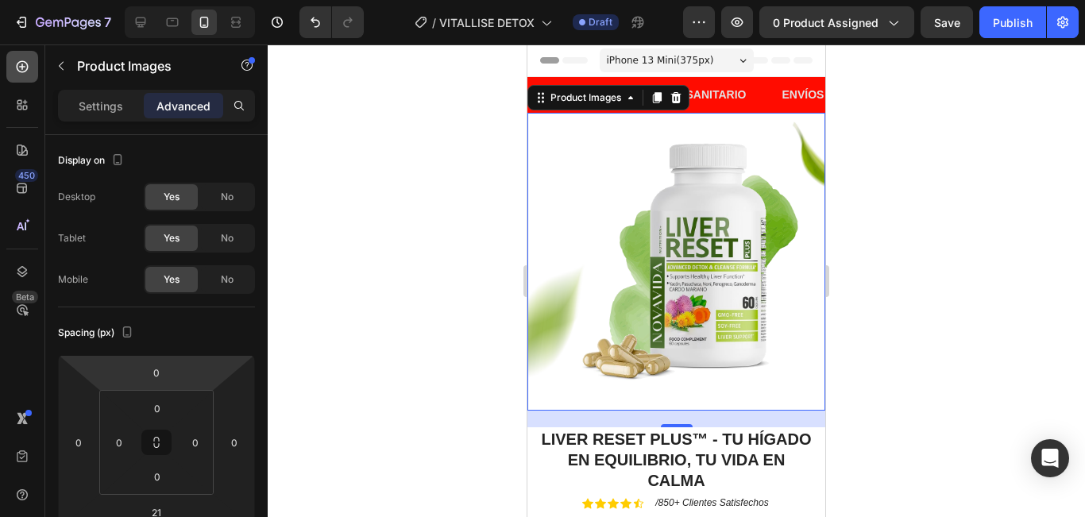
click at [22, 69] on icon at bounding box center [23, 67] width 12 height 12
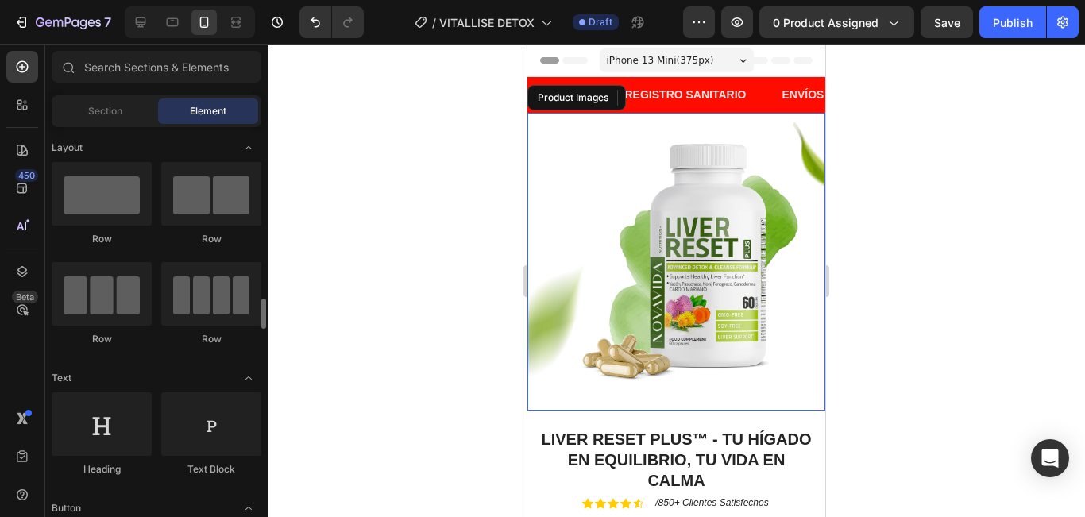
scroll to position [159, 0]
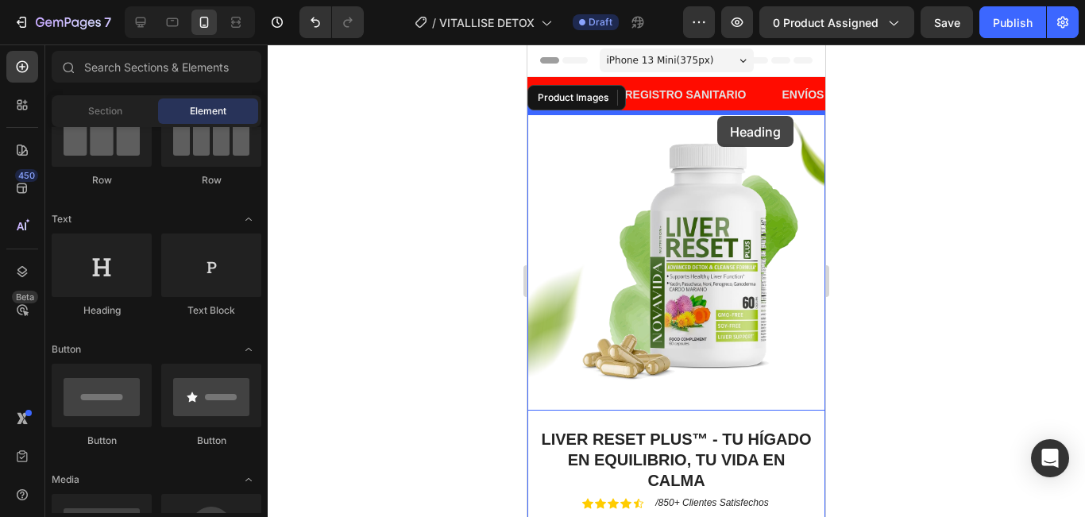
drag, startPoint x: 778, startPoint y: 129, endPoint x: 717, endPoint y: 116, distance: 61.7
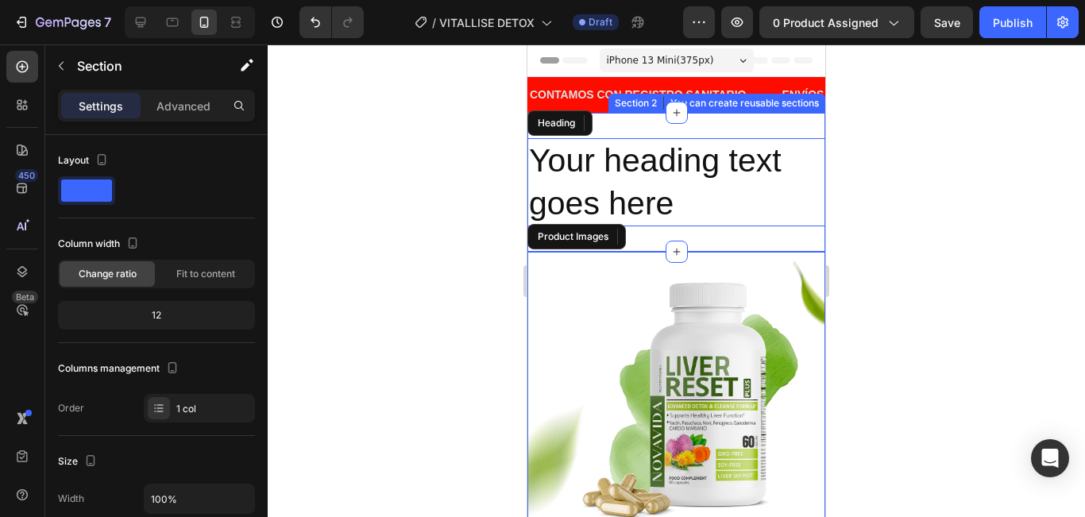
click at [925, 157] on div at bounding box center [676, 280] width 817 height 473
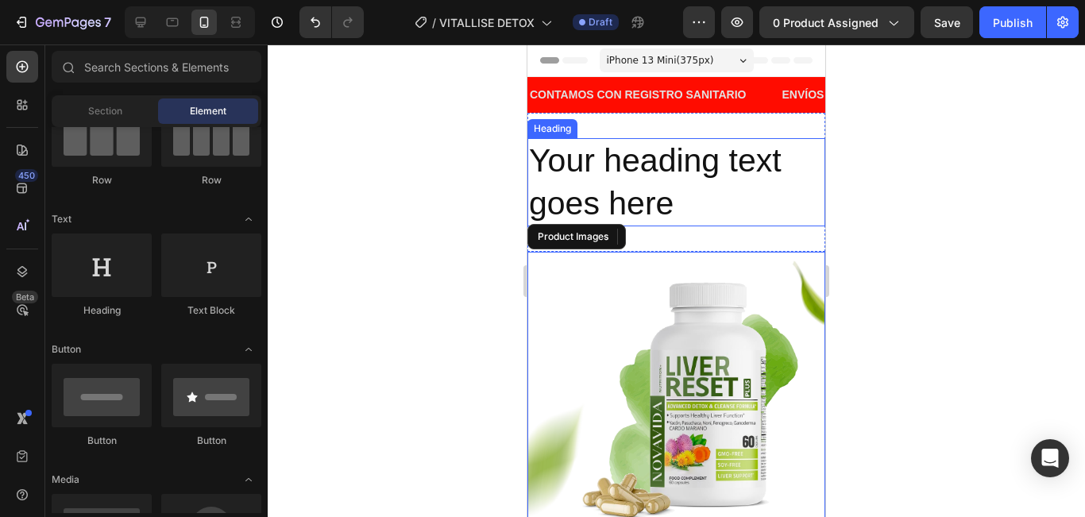
click at [719, 195] on h2 "Your heading text goes here" at bounding box center [676, 182] width 298 height 88
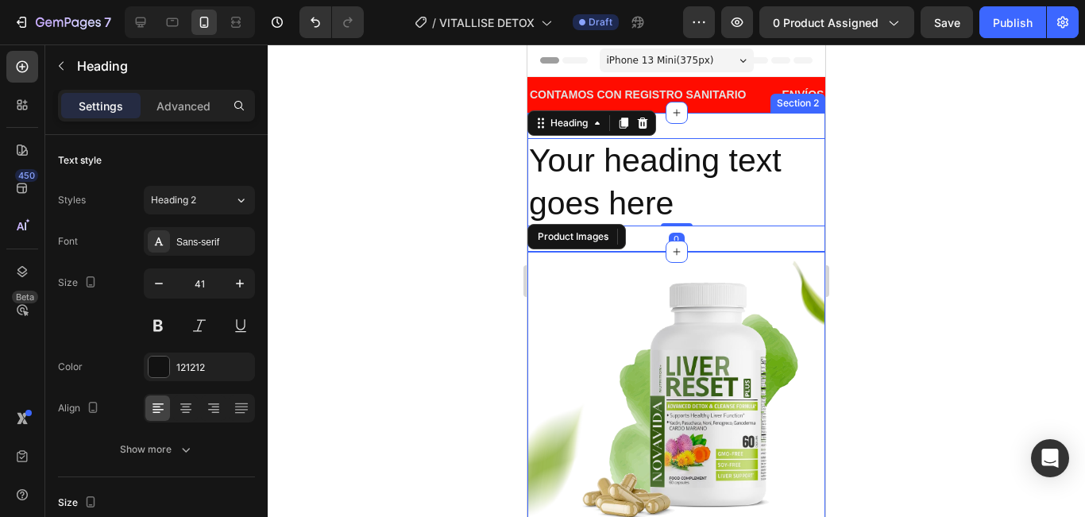
click at [755, 119] on div "Your heading text goes here Heading 0 Section 2" at bounding box center [676, 182] width 298 height 139
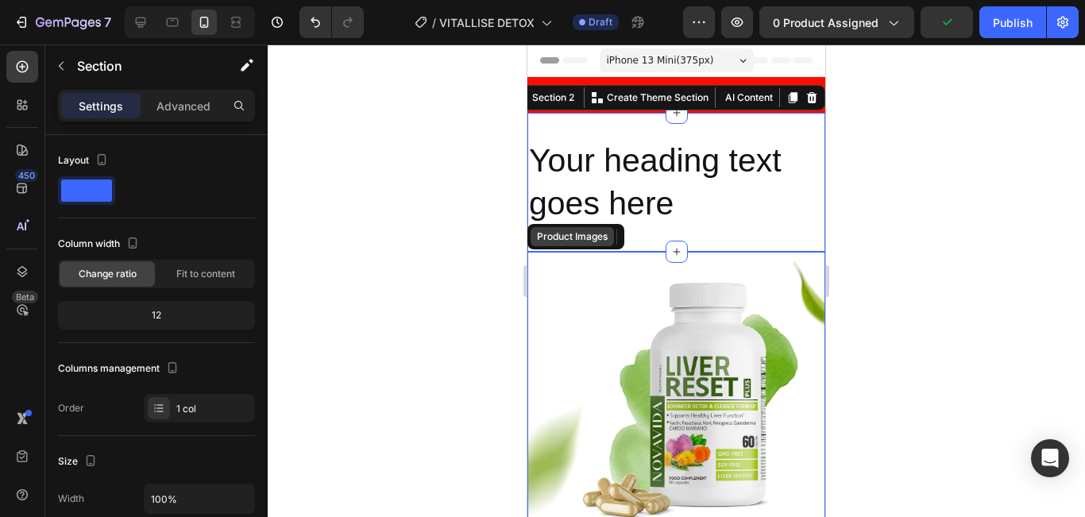
click at [596, 241] on div "Product Images" at bounding box center [572, 237] width 77 height 14
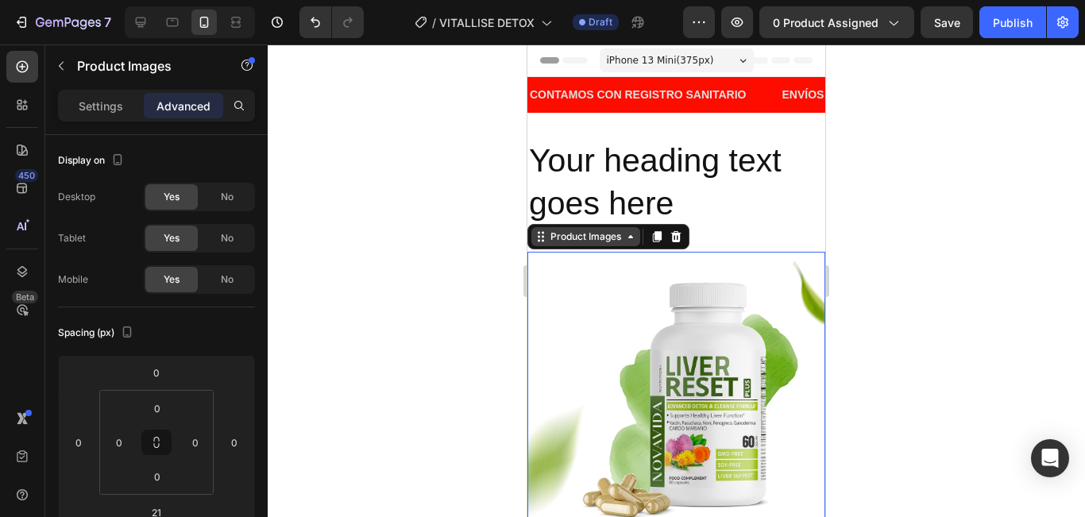
click at [622, 232] on div "Product Images" at bounding box center [585, 237] width 77 height 14
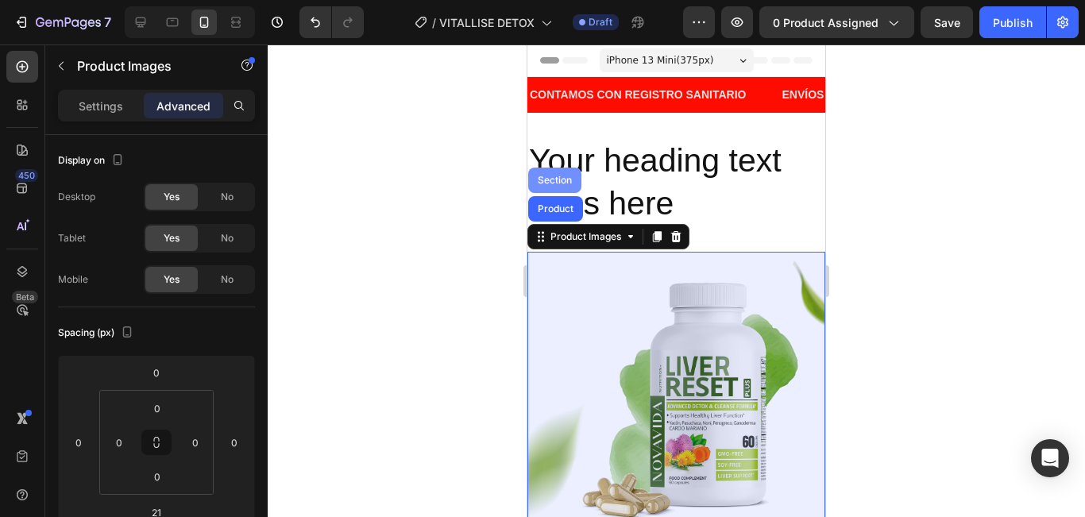
click at [563, 183] on div "Section" at bounding box center [555, 181] width 41 height 10
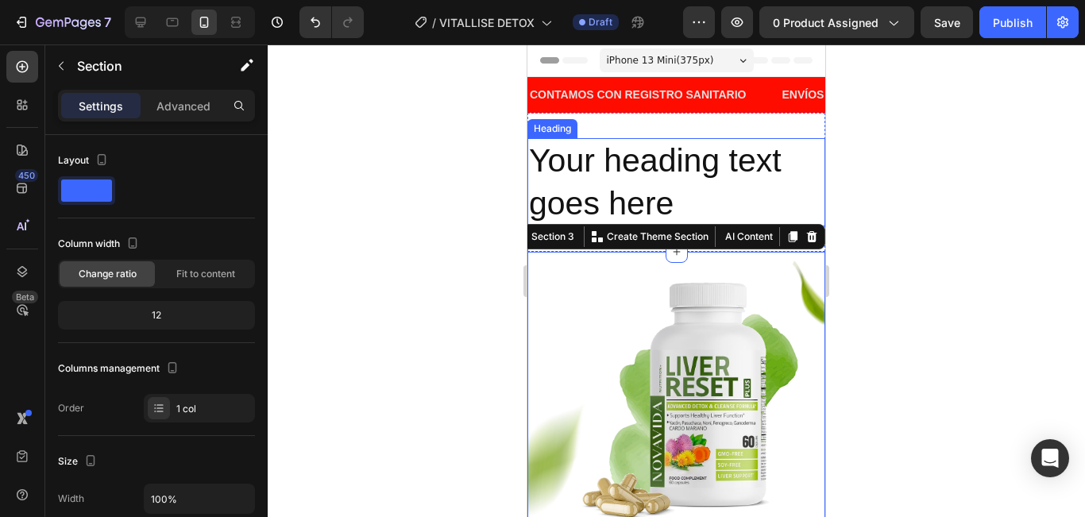
click at [747, 203] on h2 "Your heading text goes here" at bounding box center [676, 182] width 298 height 88
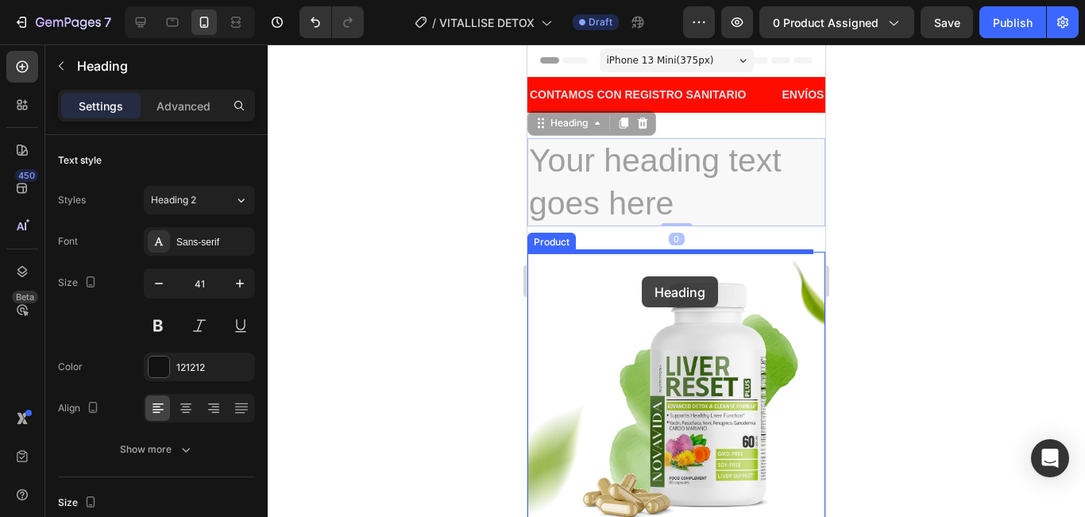
drag, startPoint x: 570, startPoint y: 125, endPoint x: 642, endPoint y: 276, distance: 167.7
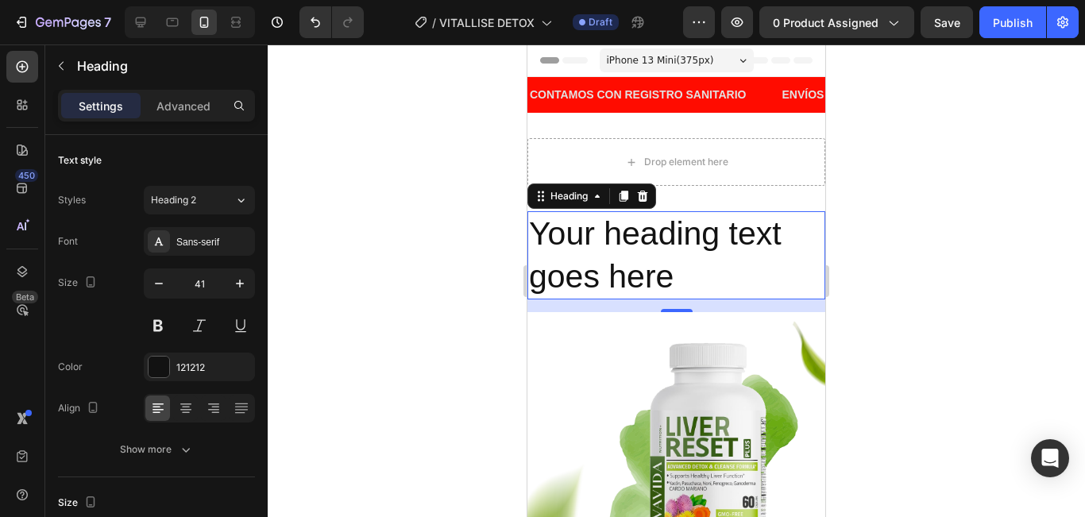
click at [796, 309] on div "16" at bounding box center [676, 305] width 298 height 13
click at [967, 239] on div at bounding box center [676, 280] width 817 height 473
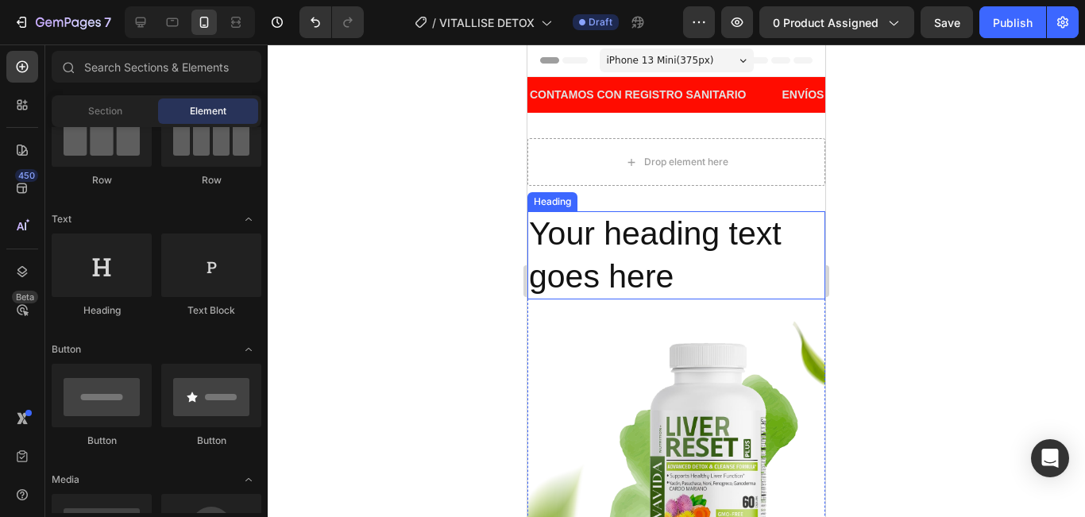
click at [793, 215] on h2 "Your heading text goes here" at bounding box center [676, 255] width 298 height 88
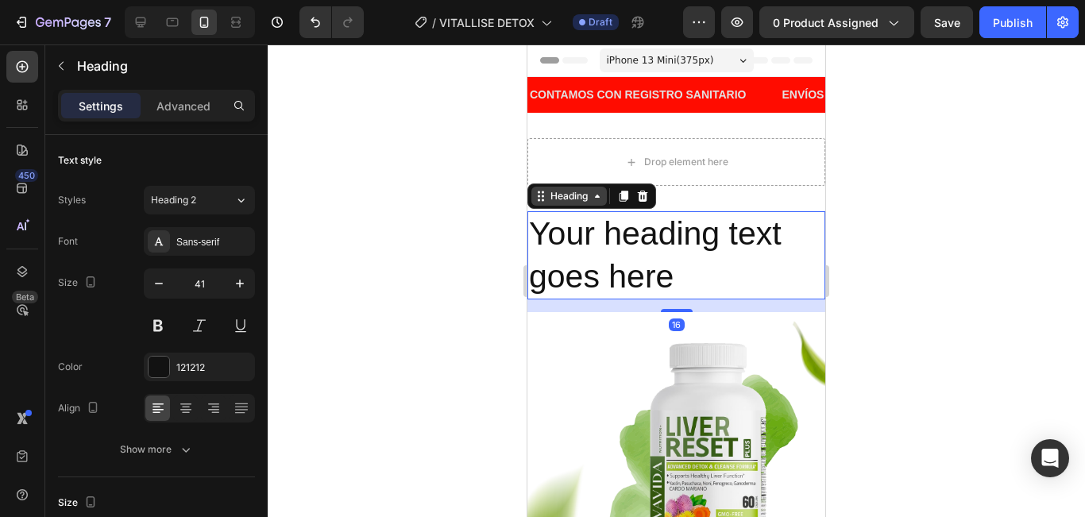
click at [591, 200] on icon at bounding box center [597, 196] width 13 height 13
drag, startPoint x: 1020, startPoint y: 261, endPoint x: 866, endPoint y: 216, distance: 160.4
click at [1020, 262] on div at bounding box center [676, 280] width 817 height 473
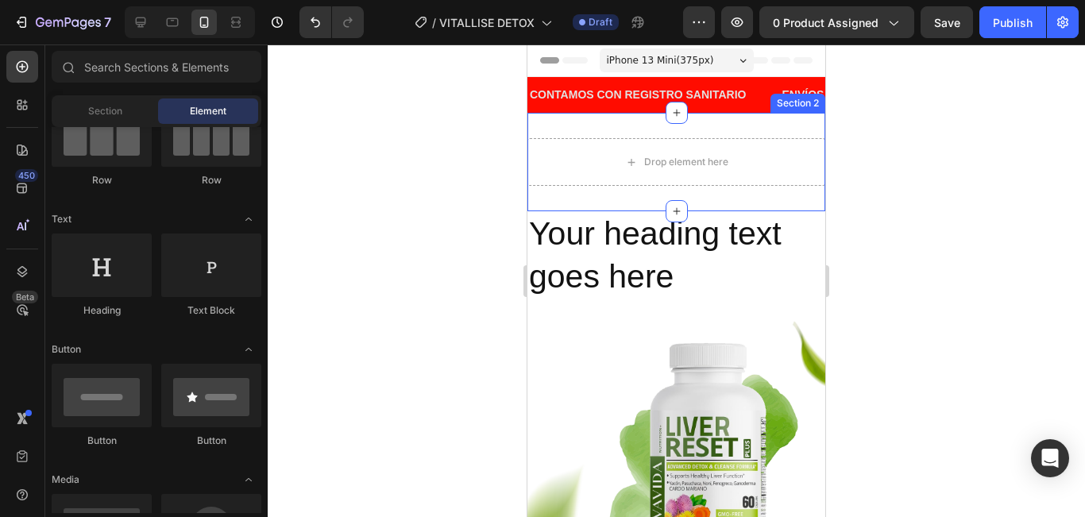
click at [750, 194] on div "Drop element here Section 2" at bounding box center [676, 162] width 298 height 98
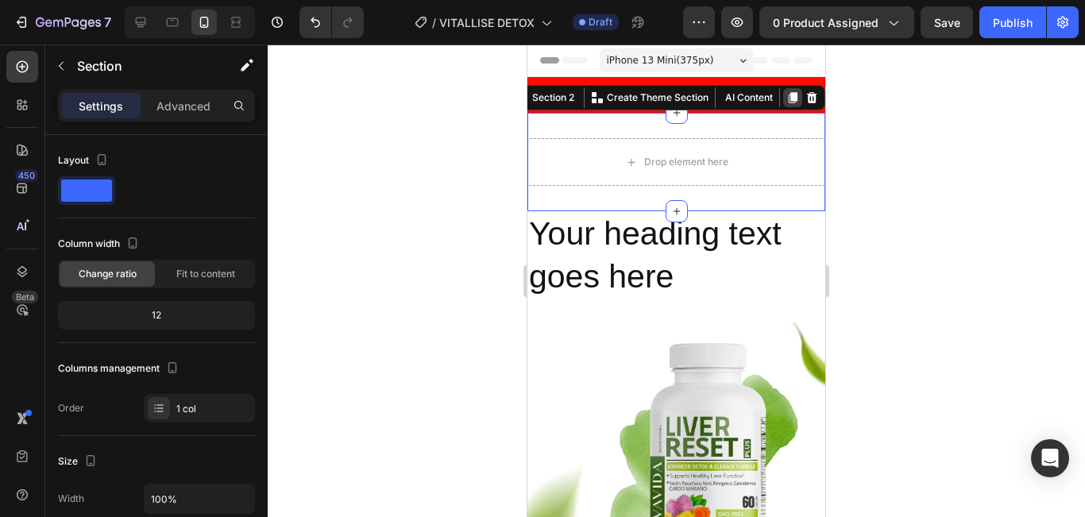
click at [789, 97] on icon at bounding box center [793, 97] width 9 height 11
drag, startPoint x: 800, startPoint y: 96, endPoint x: 824, endPoint y: 115, distance: 31.1
click at [807, 96] on icon at bounding box center [812, 97] width 10 height 11
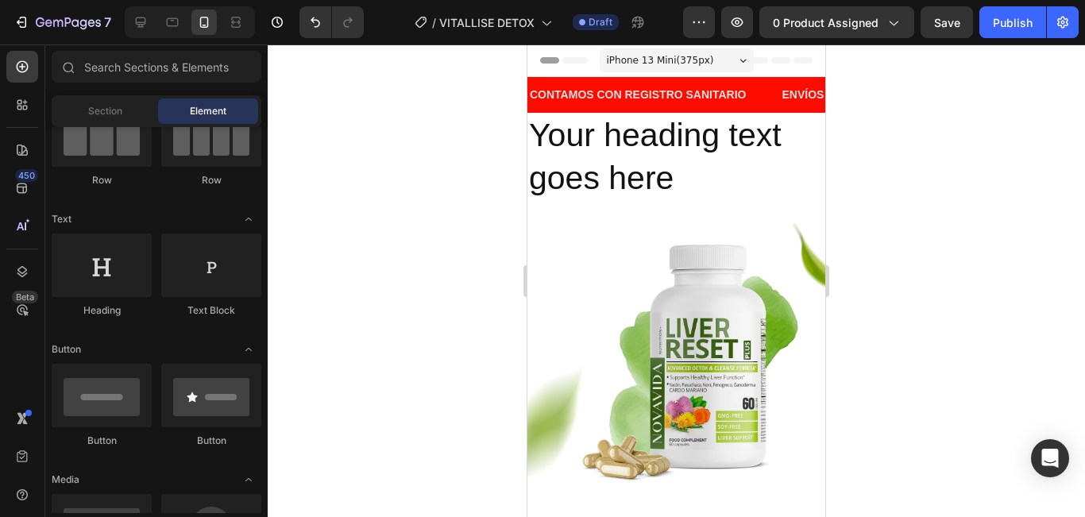
drag, startPoint x: 847, startPoint y: 123, endPoint x: 245, endPoint y: 118, distance: 602.0
click at [847, 123] on div at bounding box center [676, 280] width 817 height 473
click at [772, 162] on h2 "Your heading text goes here" at bounding box center [676, 157] width 298 height 88
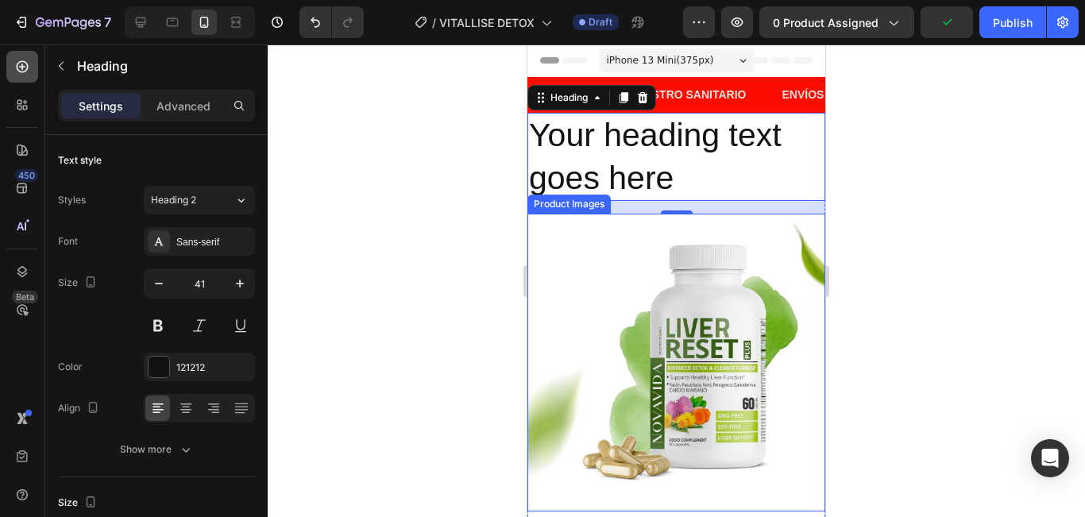
drag, startPoint x: 22, startPoint y: 86, endPoint x: 21, endPoint y: 78, distance: 8.1
click at [21, 85] on div "450 Beta" at bounding box center [22, 227] width 32 height 352
click at [21, 77] on div at bounding box center [22, 67] width 32 height 32
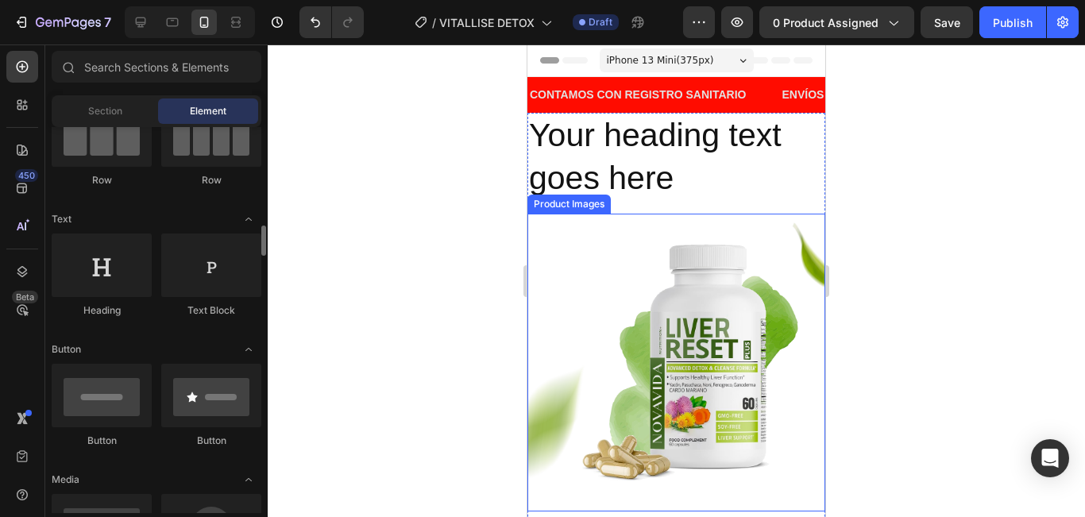
scroll to position [318, 0]
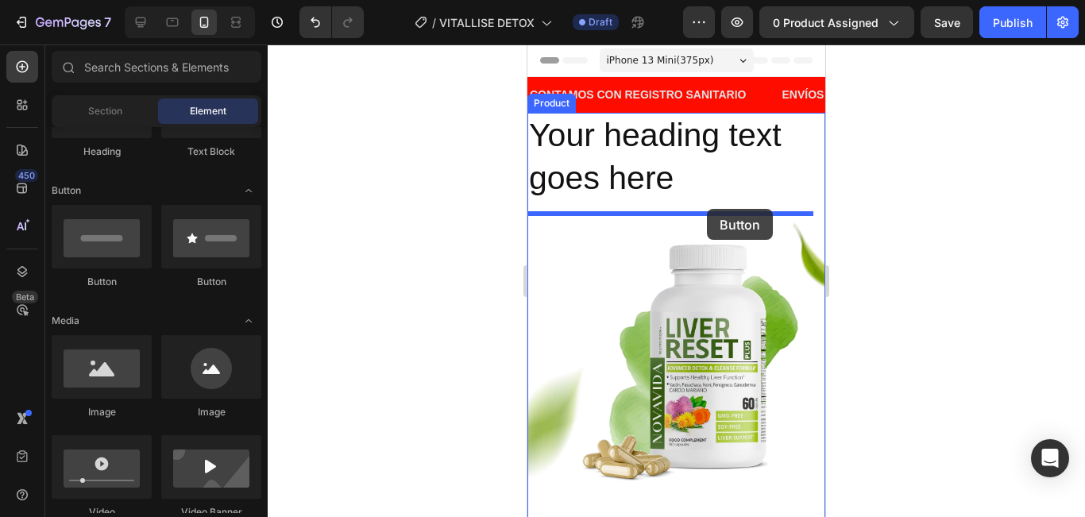
drag, startPoint x: 670, startPoint y: 241, endPoint x: 706, endPoint y: 209, distance: 48.4
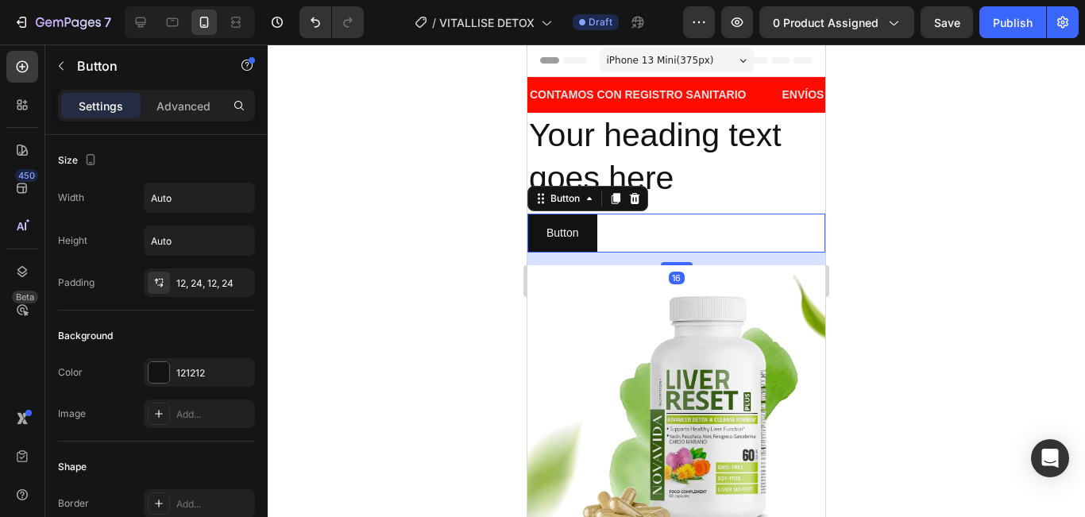
click at [929, 203] on div at bounding box center [676, 280] width 817 height 473
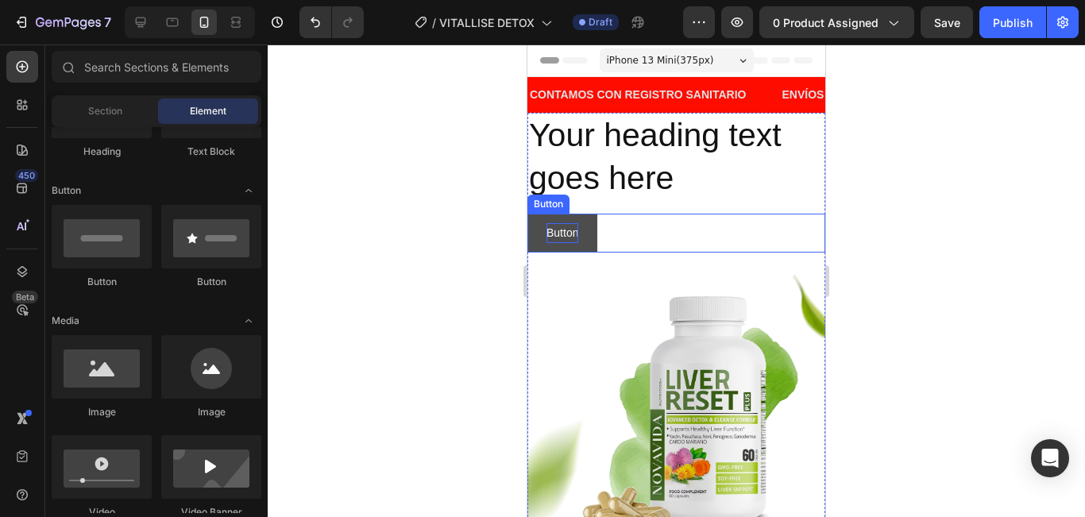
click at [612, 241] on div "Button Button" at bounding box center [676, 233] width 298 height 39
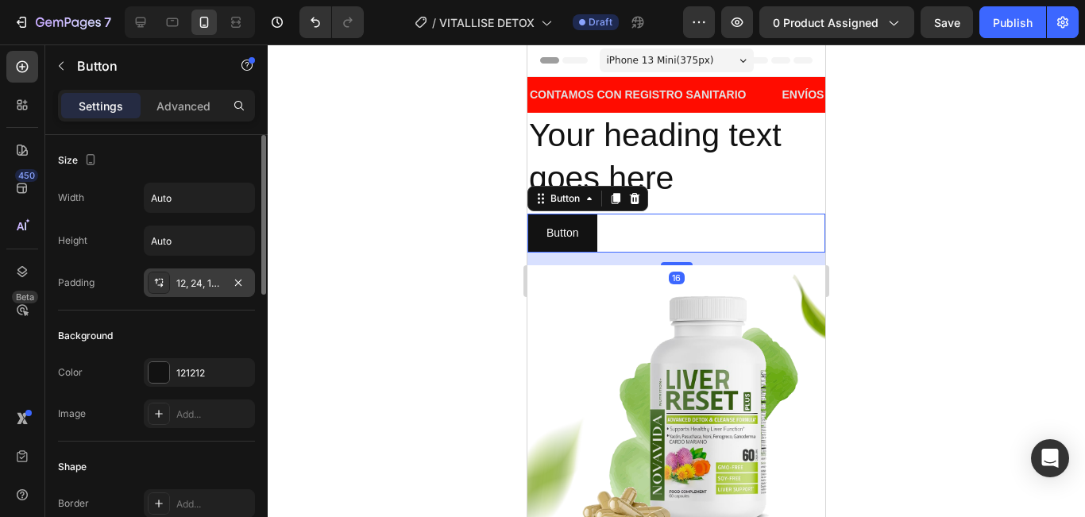
click at [205, 284] on div "12, 24, 12, 24" at bounding box center [199, 283] width 46 height 14
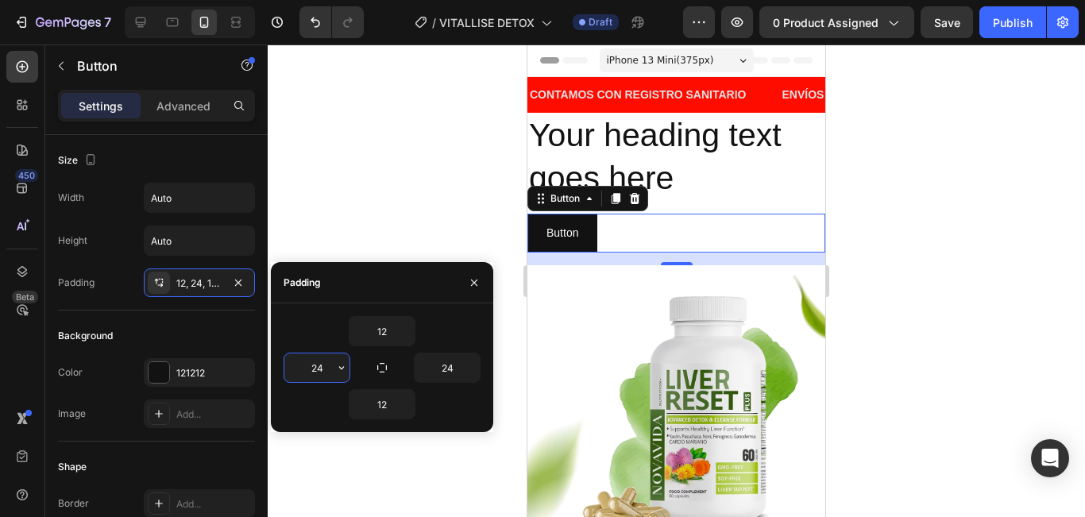
click at [320, 361] on input "24" at bounding box center [316, 367] width 65 height 29
type input "30"
click at [437, 372] on input "24" at bounding box center [447, 367] width 65 height 29
type input "30"
click at [559, 236] on p "Button" at bounding box center [567, 233] width 32 height 20
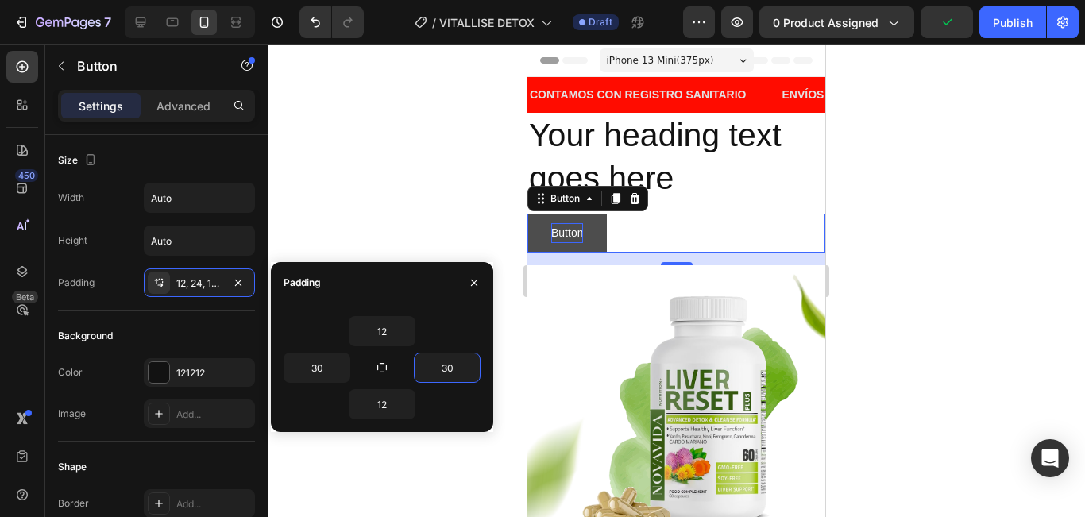
click at [559, 236] on p "Button" at bounding box center [567, 233] width 32 height 20
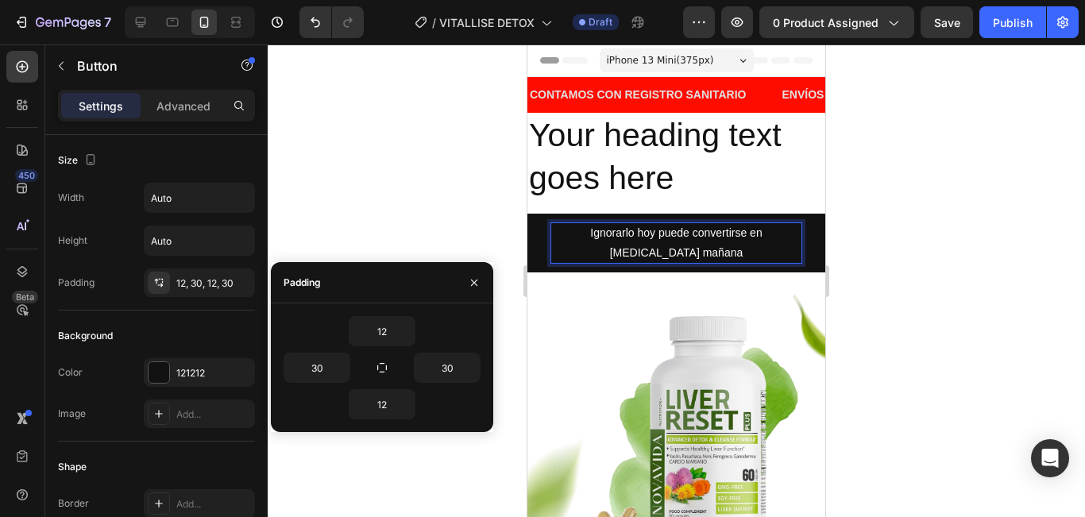
click at [932, 224] on div at bounding box center [676, 280] width 817 height 473
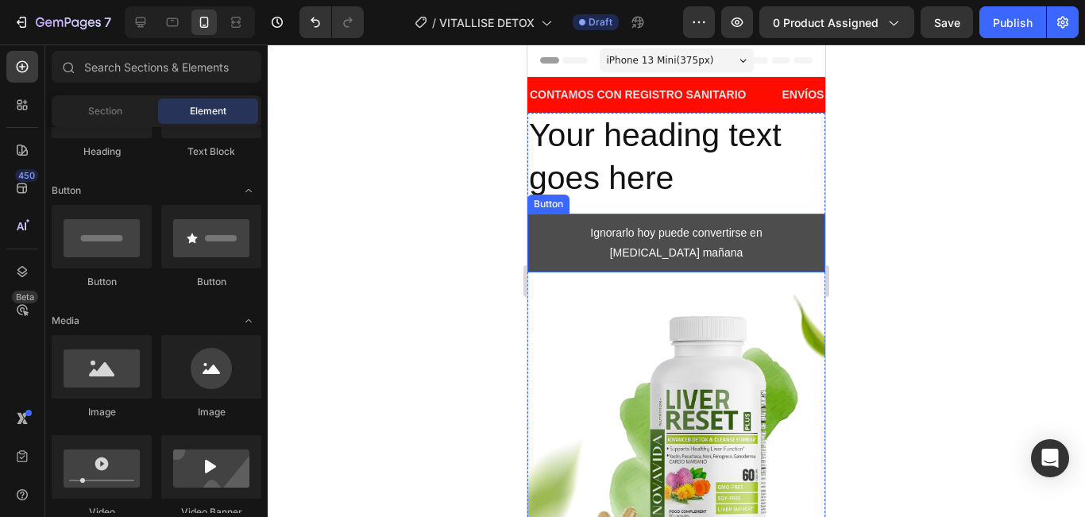
click at [801, 260] on button "Ignorarlo hoy puede convertirse en [MEDICAL_DATA] mañana" at bounding box center [676, 243] width 298 height 59
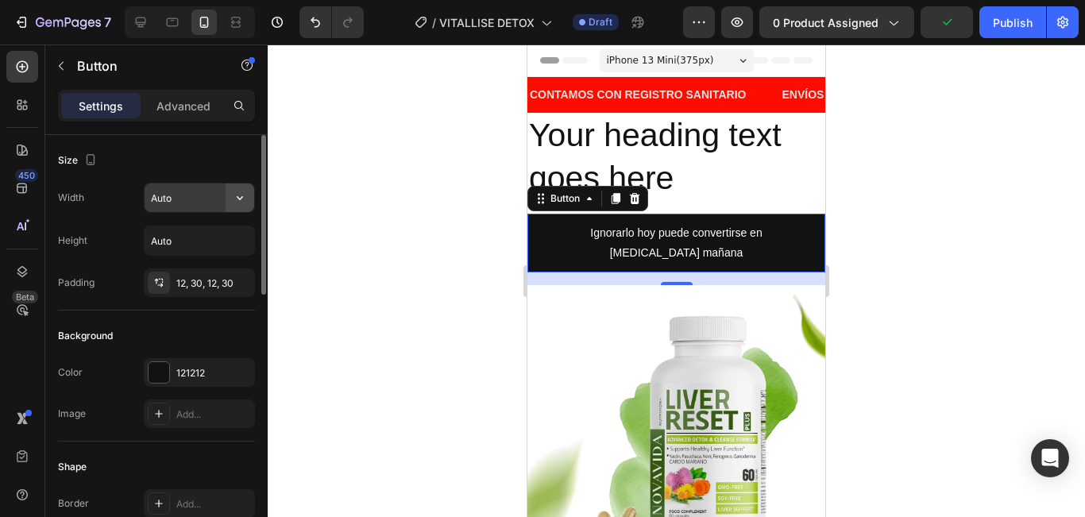
click at [249, 199] on button "button" at bounding box center [240, 197] width 29 height 29
click at [210, 164] on div "Size" at bounding box center [156, 160] width 197 height 25
click at [213, 241] on input "Auto" at bounding box center [200, 240] width 110 height 29
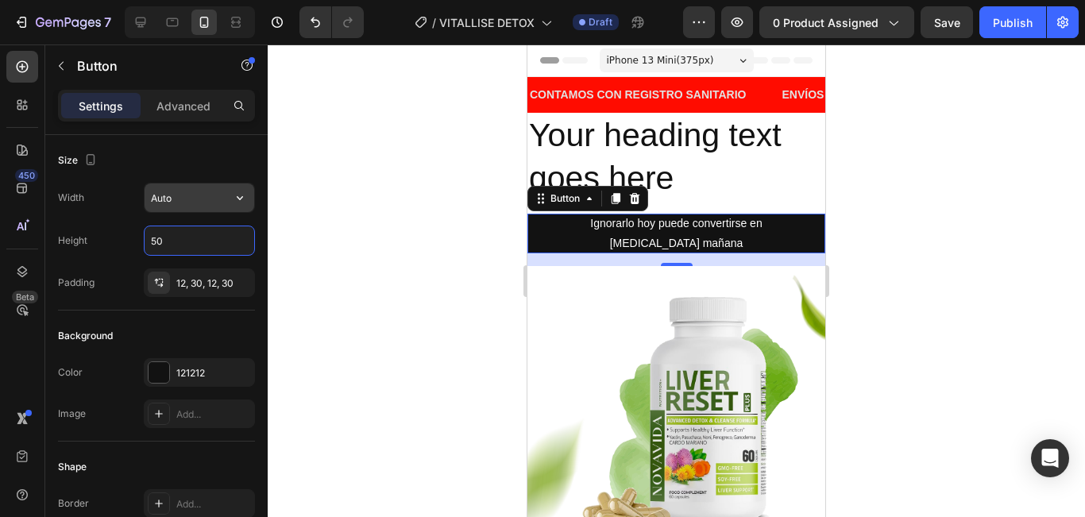
type input "50"
click at [183, 206] on input "Auto" at bounding box center [200, 197] width 110 height 29
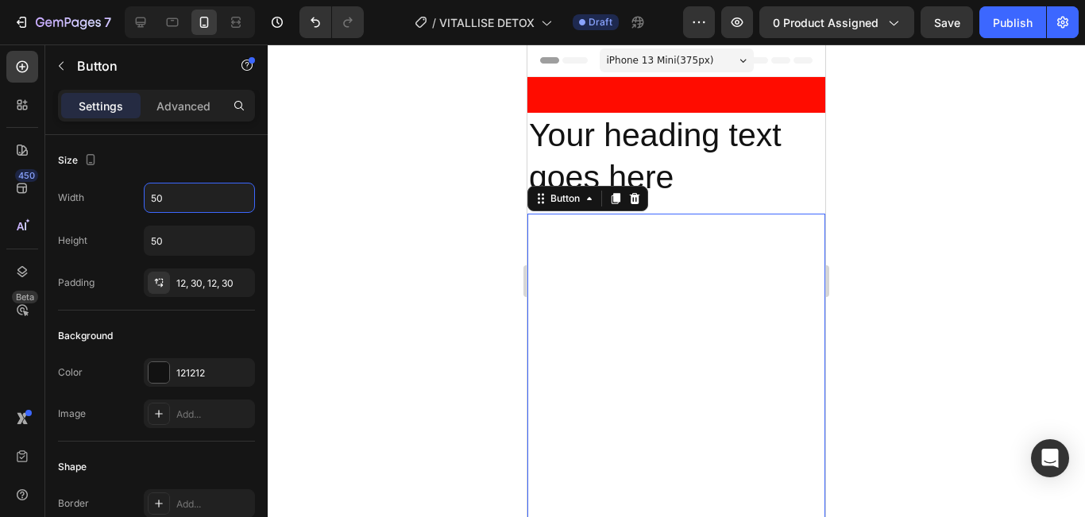
scroll to position [397, 0]
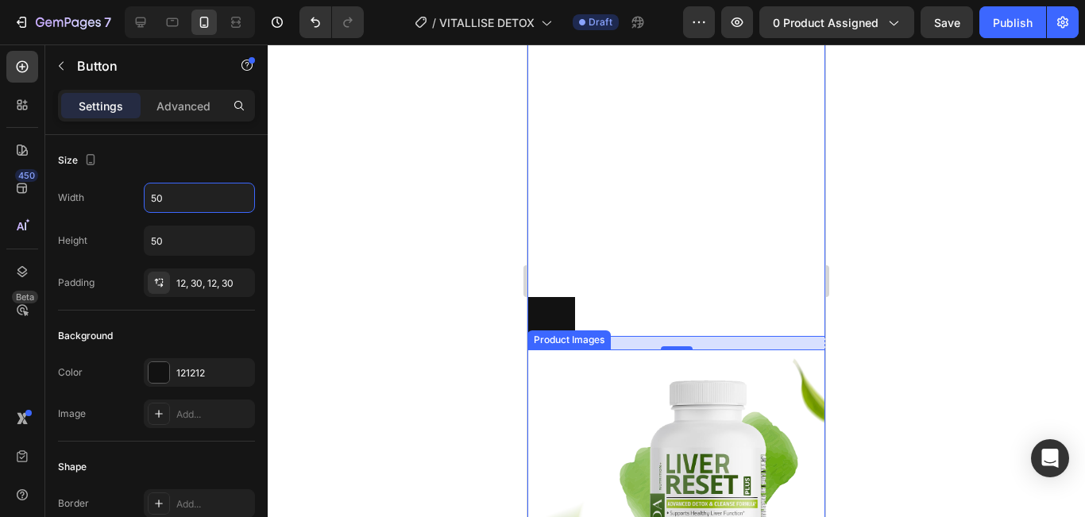
type input "Auto"
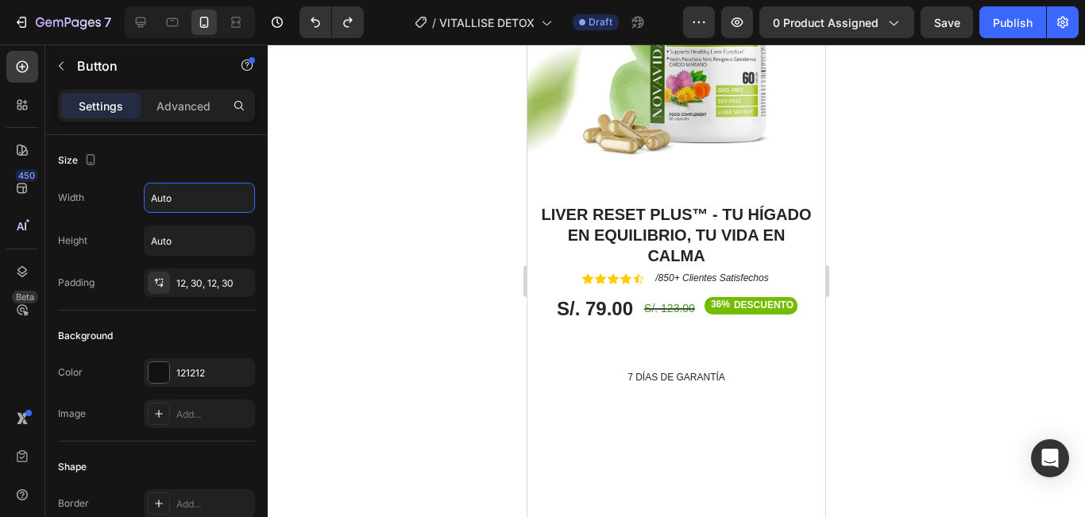
scroll to position [0, 0]
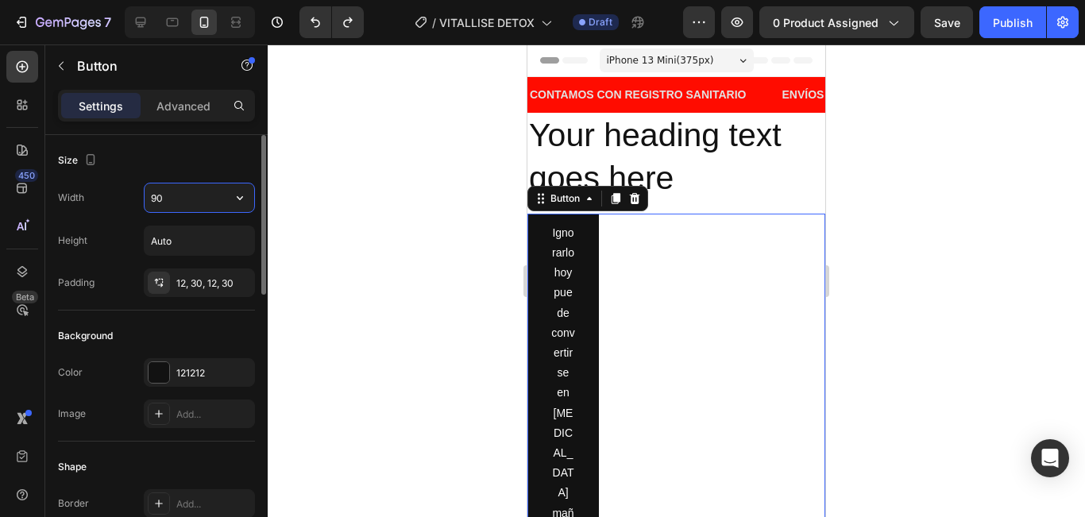
type input "Auto"
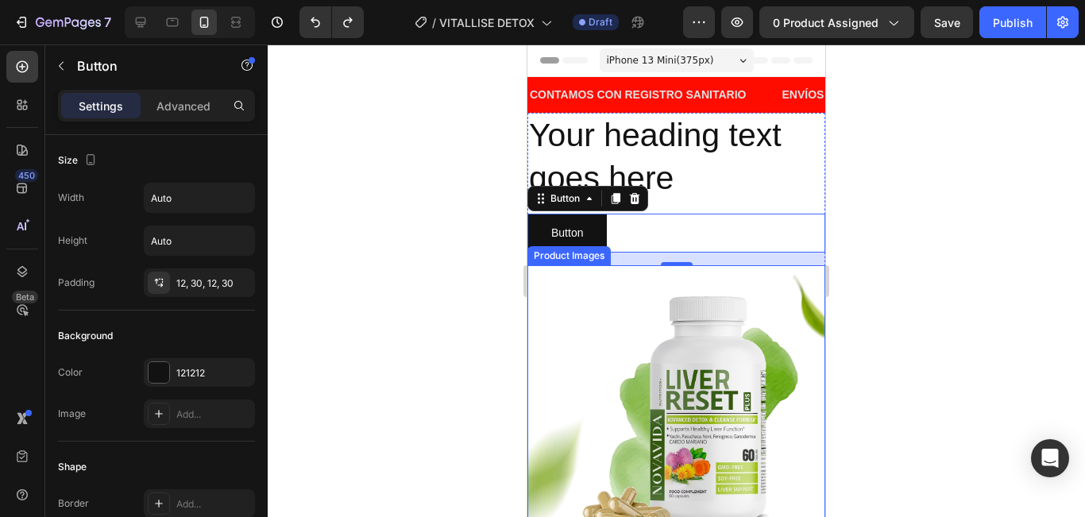
click at [403, 281] on div at bounding box center [676, 280] width 817 height 473
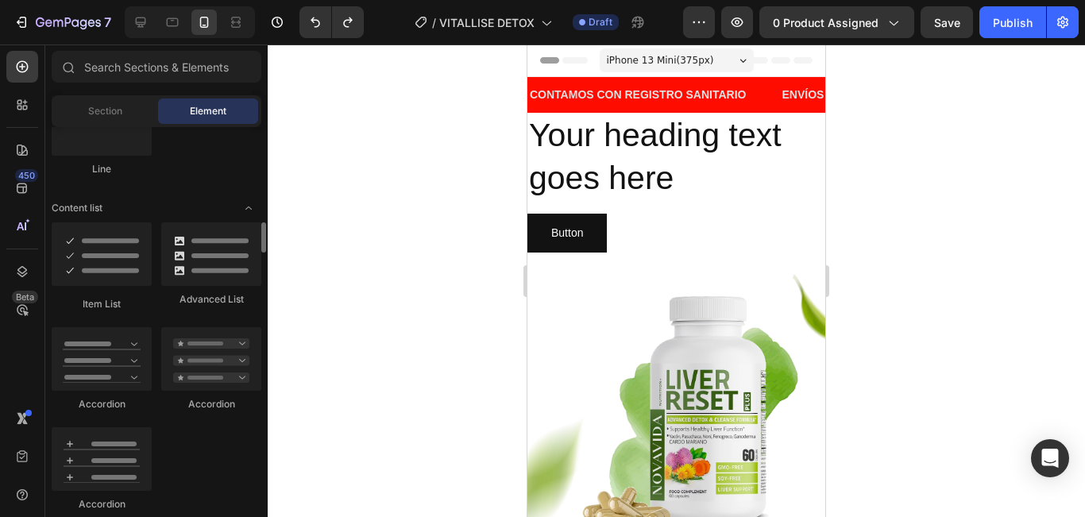
scroll to position [715, 0]
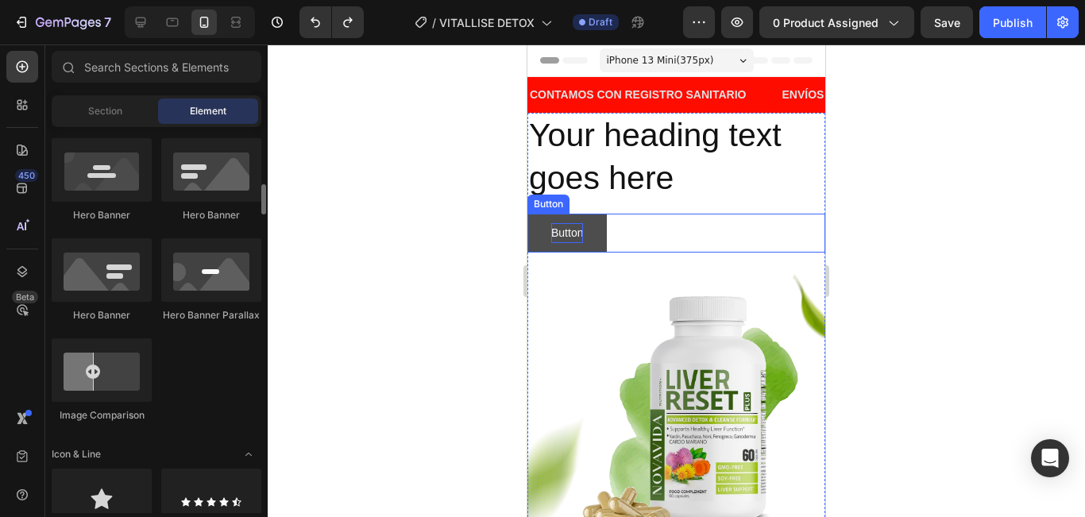
click at [561, 237] on p "Button" at bounding box center [567, 233] width 32 height 20
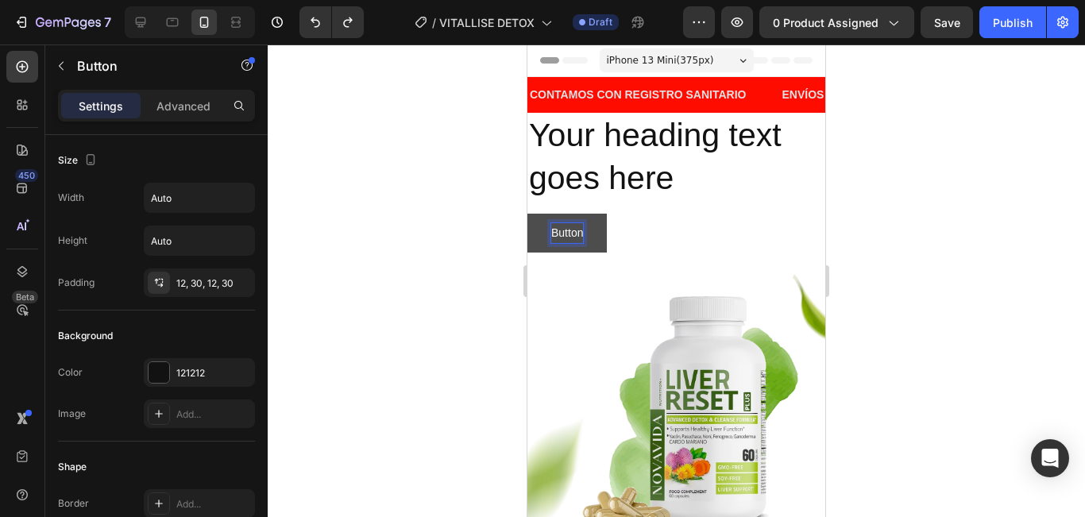
click at [566, 234] on p "Button" at bounding box center [567, 233] width 32 height 20
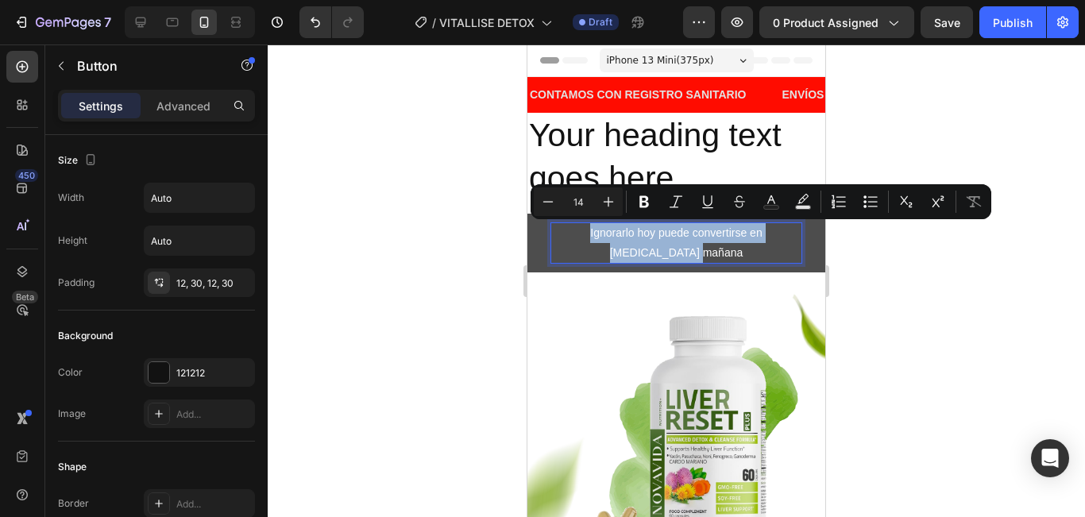
drag, startPoint x: 710, startPoint y: 251, endPoint x: 528, endPoint y: 225, distance: 183.8
click at [528, 225] on button "Ignorarlo hoy puede convertirse en [MEDICAL_DATA] mañana" at bounding box center [676, 243] width 298 height 59
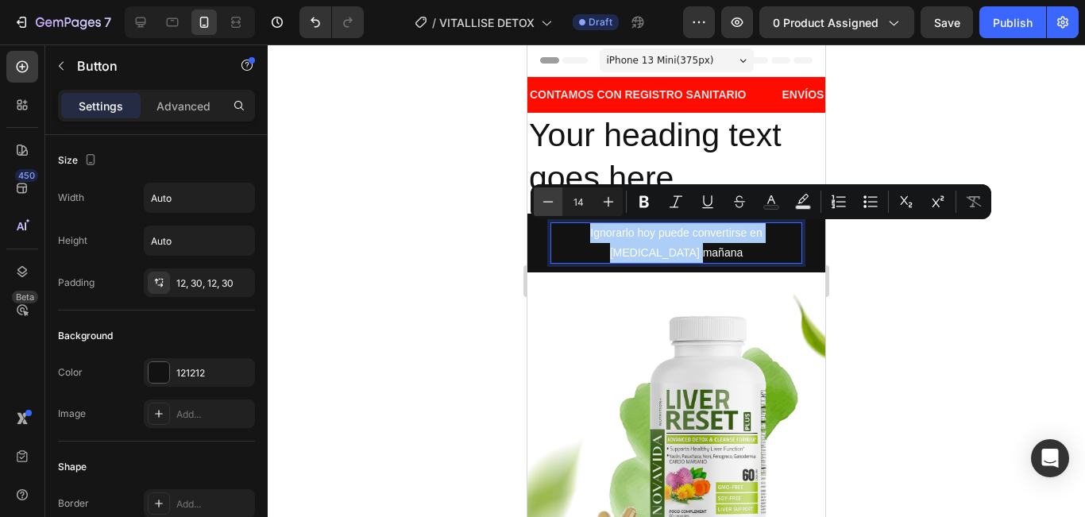
click at [550, 207] on icon "Editor contextual toolbar" at bounding box center [548, 202] width 16 height 16
type input "13"
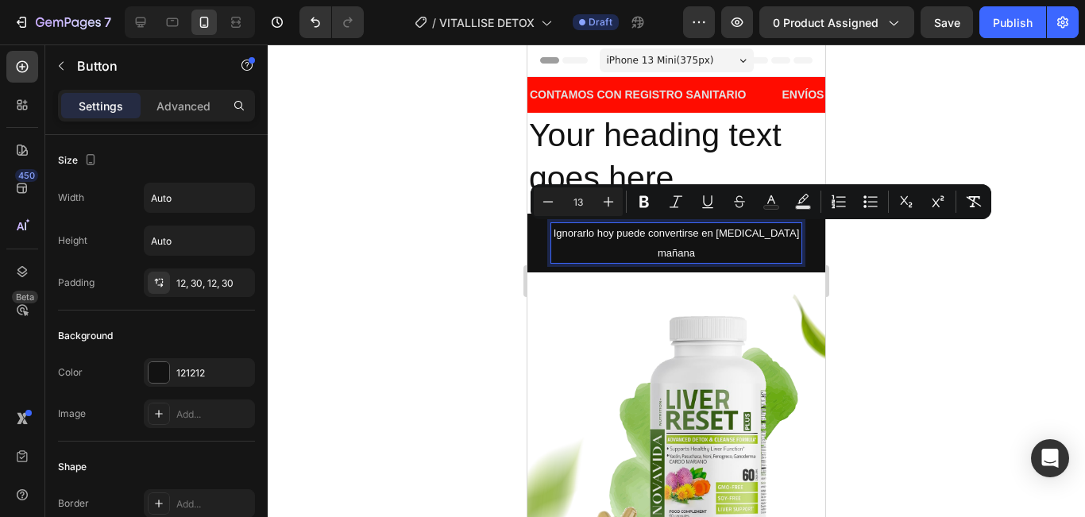
click at [982, 310] on div at bounding box center [676, 280] width 817 height 473
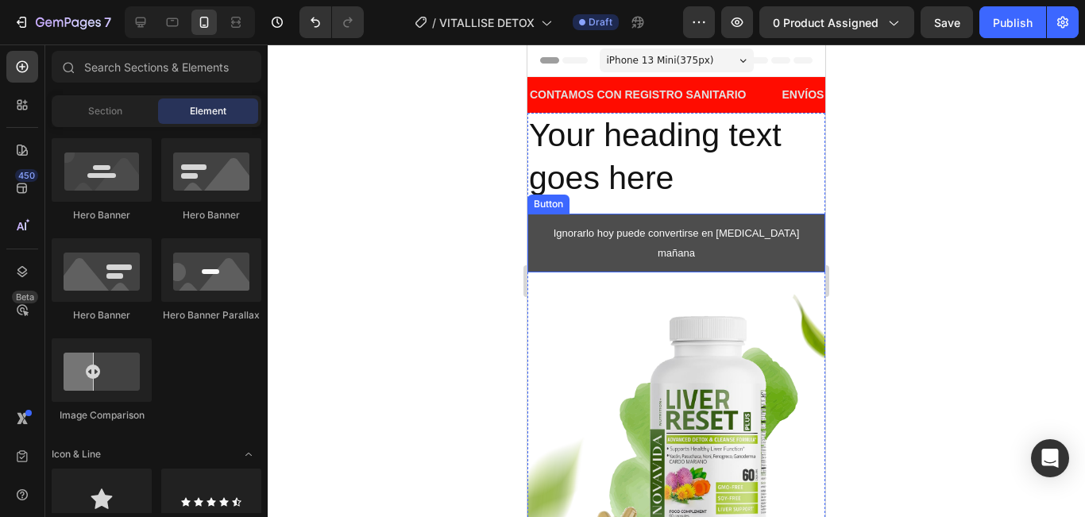
click at [804, 233] on button "Ignorarlo hoy puede convertirse en [MEDICAL_DATA] mañana" at bounding box center [676, 243] width 298 height 59
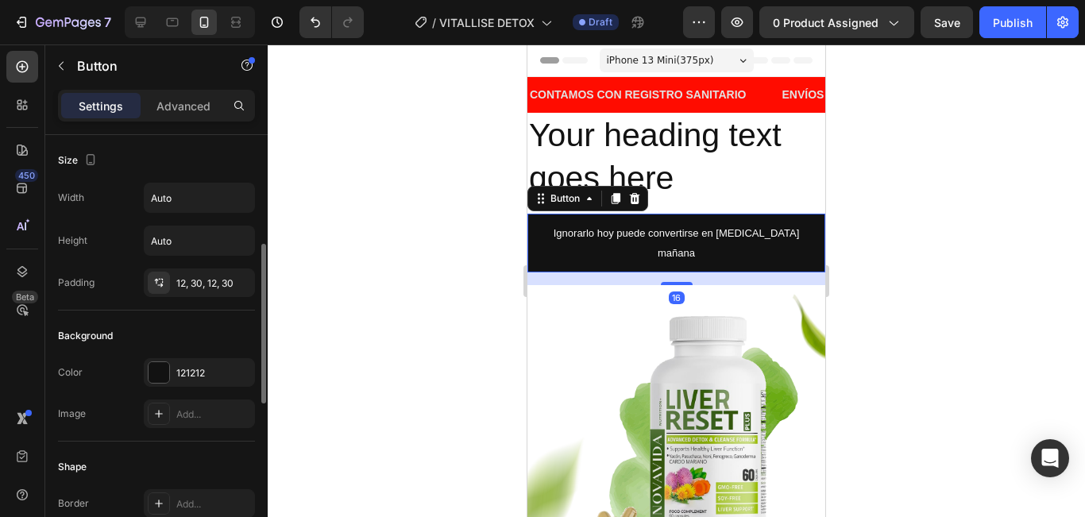
scroll to position [159, 0]
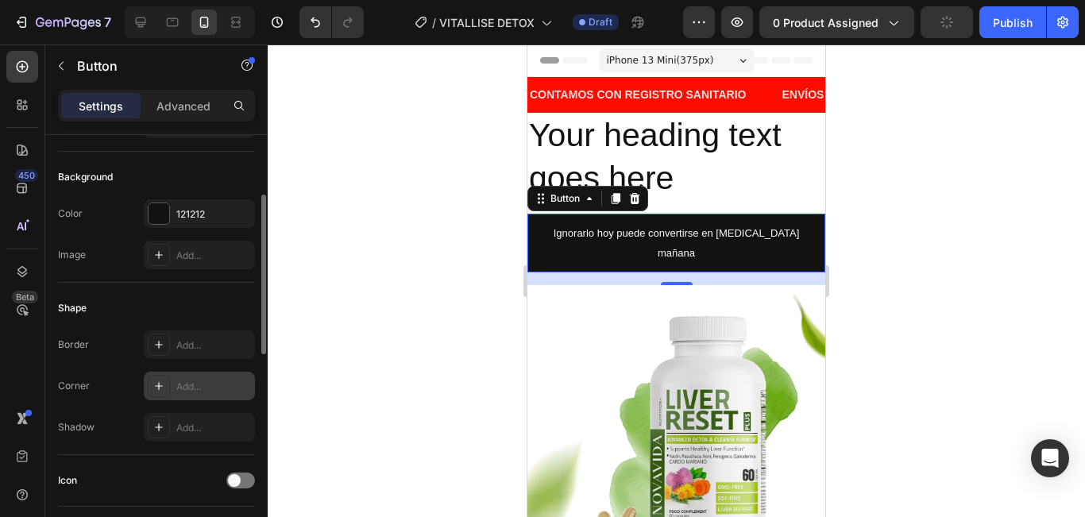
click at [226, 383] on div "Add..." at bounding box center [213, 387] width 75 height 14
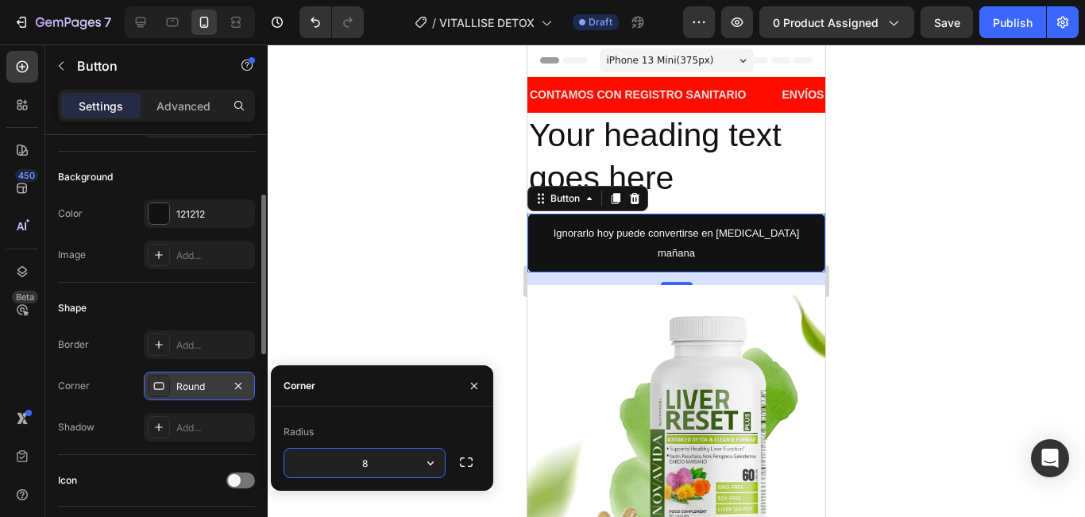
type input "80"
click at [203, 105] on p "Advanced" at bounding box center [183, 106] width 54 height 17
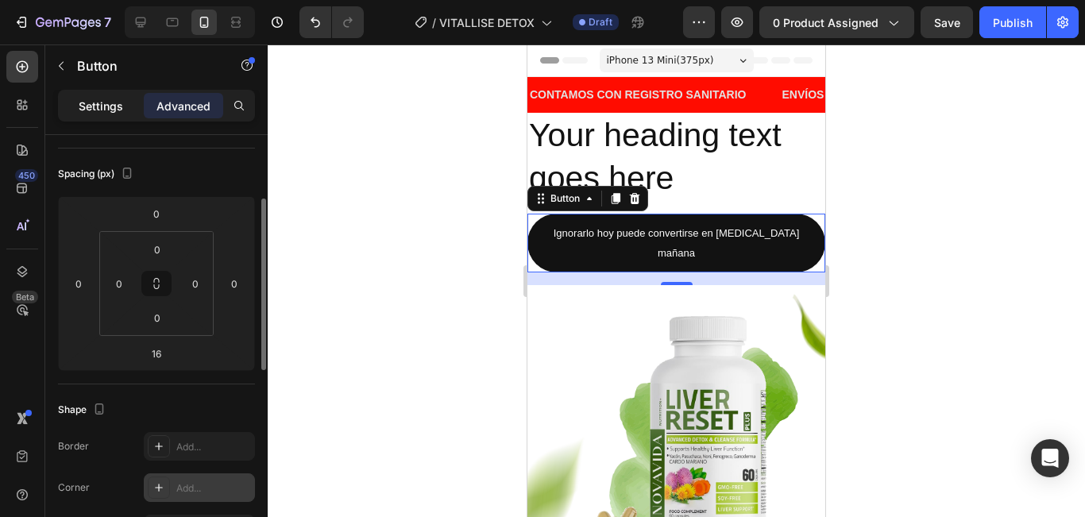
click at [147, 105] on div "Advanced" at bounding box center [183, 105] width 79 height 25
click at [130, 106] on div "Settings" at bounding box center [100, 105] width 79 height 25
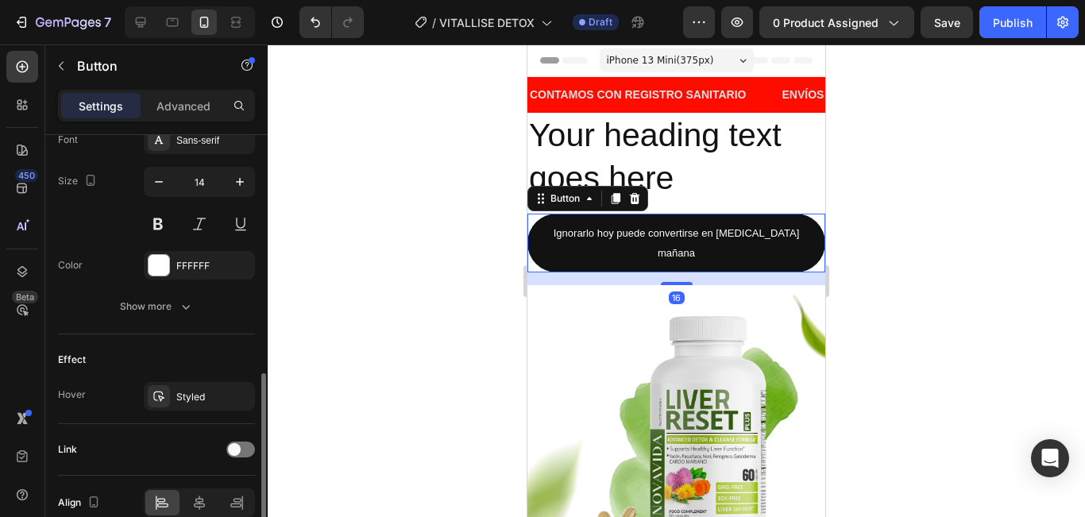
scroll to position [712, 0]
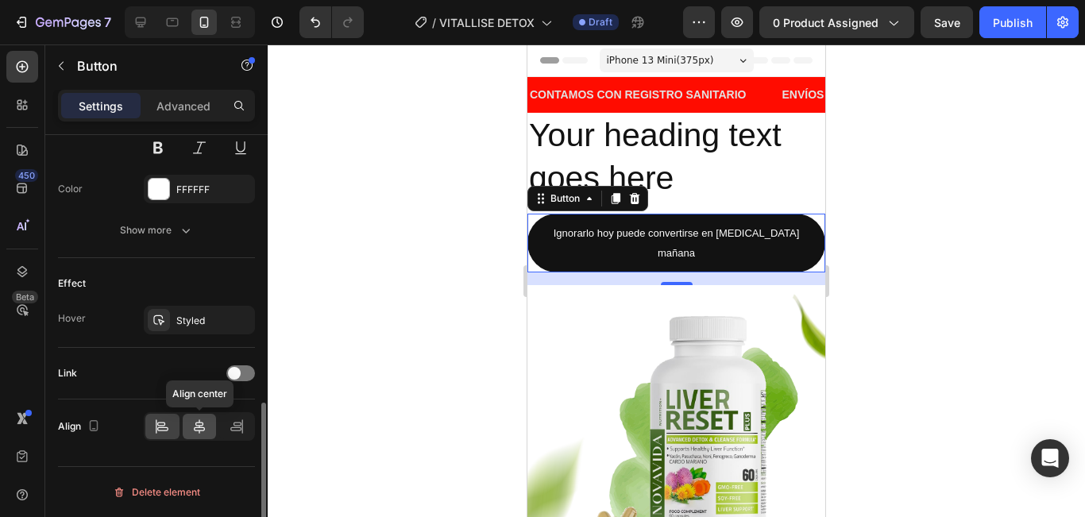
click at [192, 425] on icon at bounding box center [199, 427] width 16 height 16
click at [955, 182] on div at bounding box center [676, 280] width 817 height 473
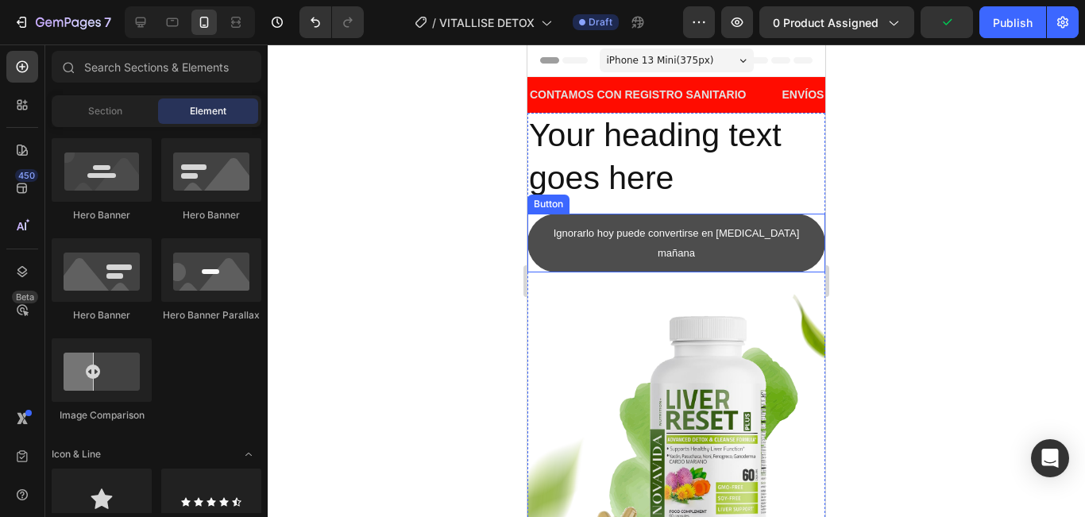
click at [800, 242] on button "Ignorarlo hoy puede convertirse en [MEDICAL_DATA] mañana" at bounding box center [676, 243] width 298 height 59
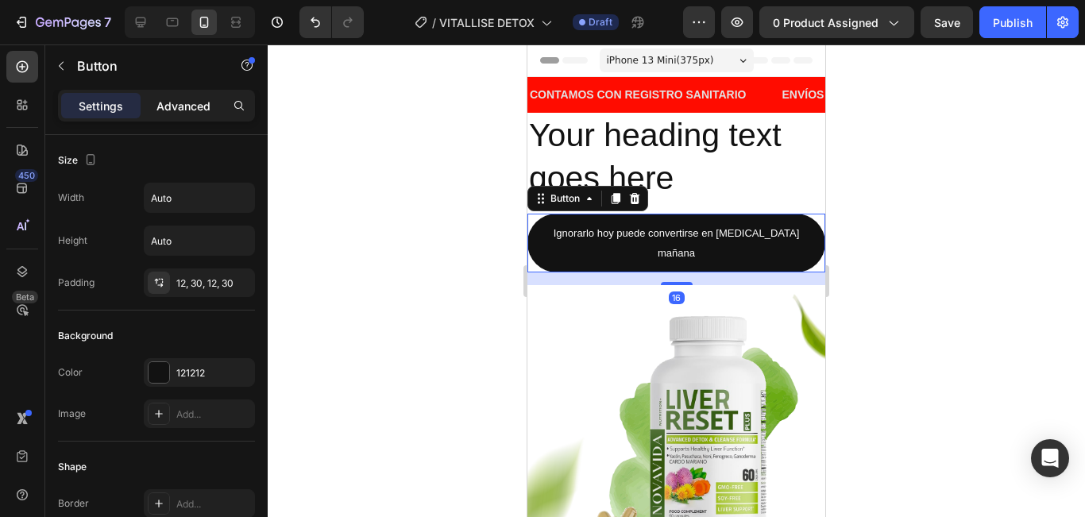
click at [190, 102] on p "Advanced" at bounding box center [183, 106] width 54 height 17
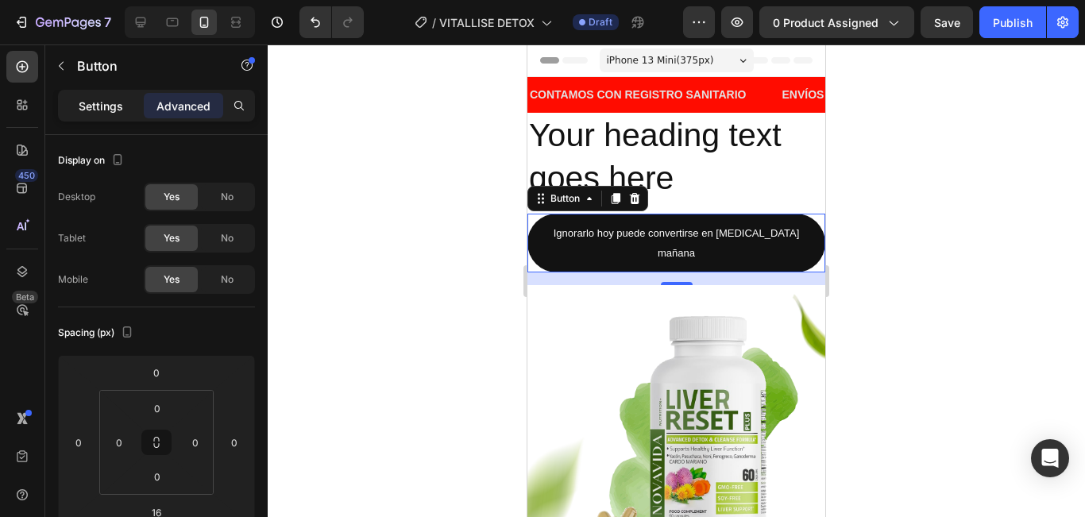
click at [106, 107] on p "Settings" at bounding box center [101, 106] width 44 height 17
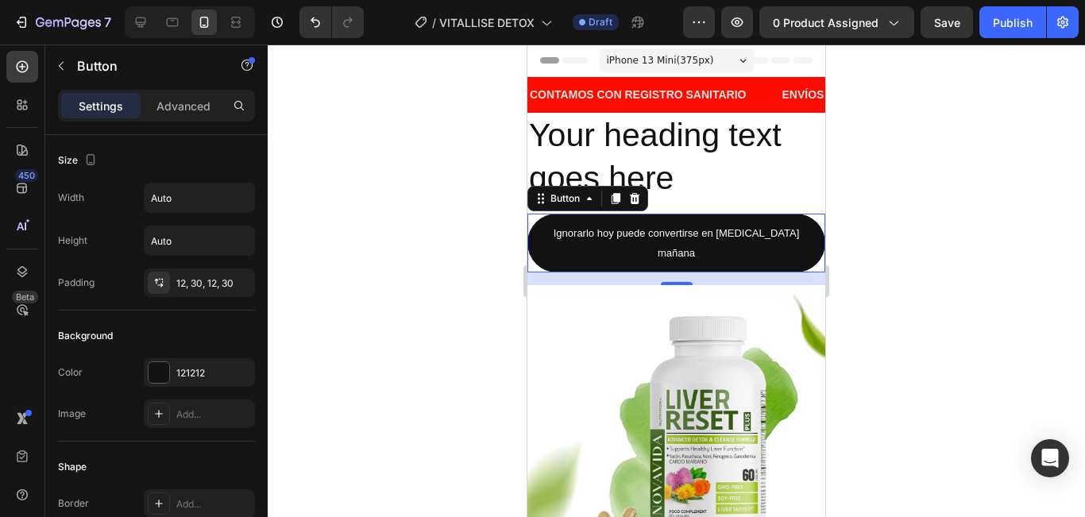
click at [943, 235] on div at bounding box center [676, 280] width 817 height 473
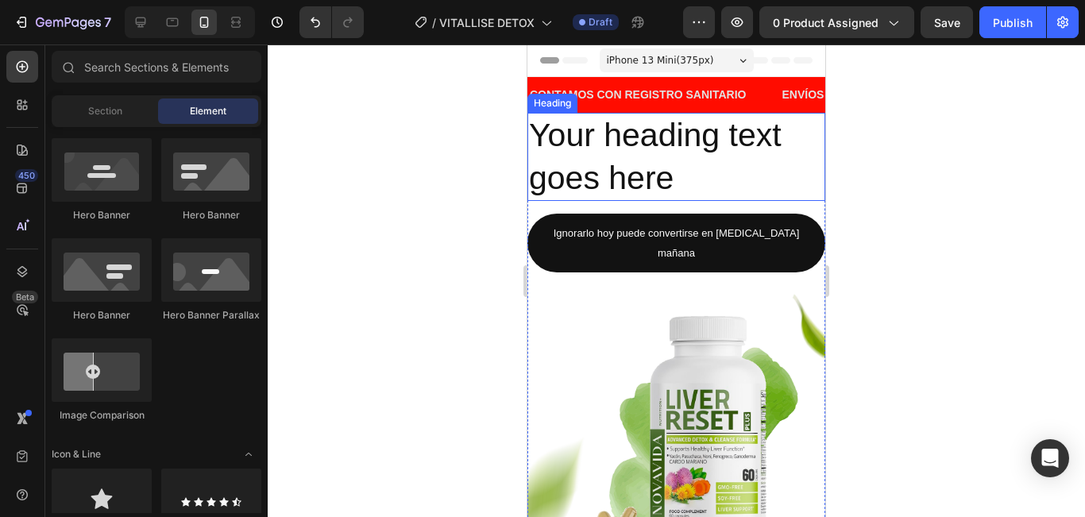
click at [627, 156] on h2 "Your heading text goes here" at bounding box center [676, 157] width 298 height 88
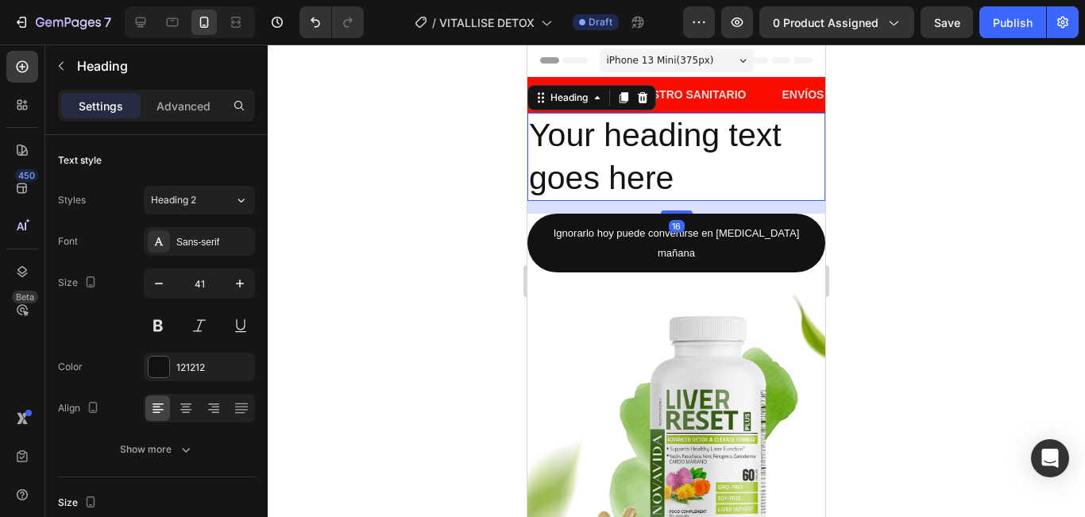
click at [627, 156] on h2 "Your heading text goes here" at bounding box center [676, 157] width 298 height 88
click at [627, 156] on p "Your heading text goes here" at bounding box center [676, 156] width 295 height 85
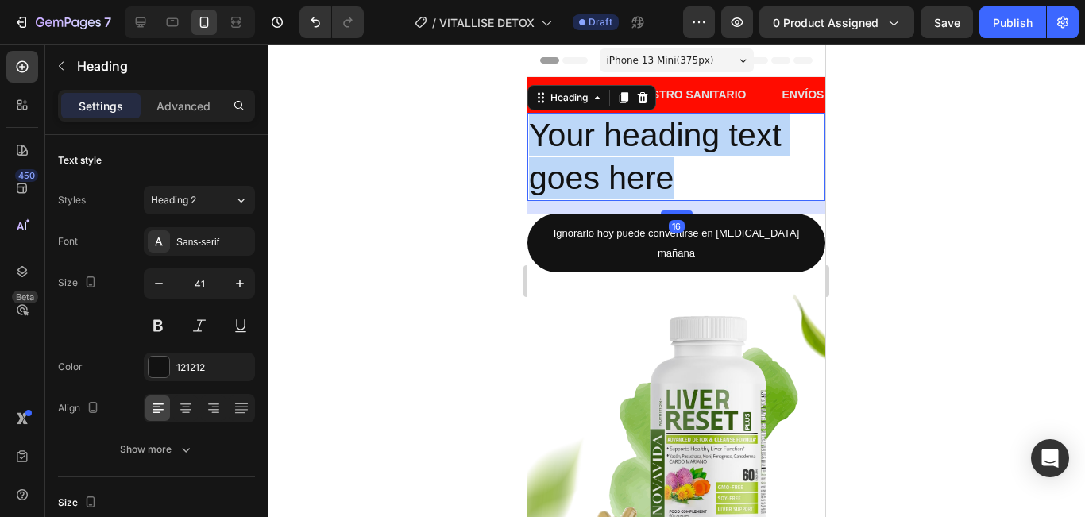
click at [627, 156] on p "Your heading text goes here" at bounding box center [676, 156] width 295 height 85
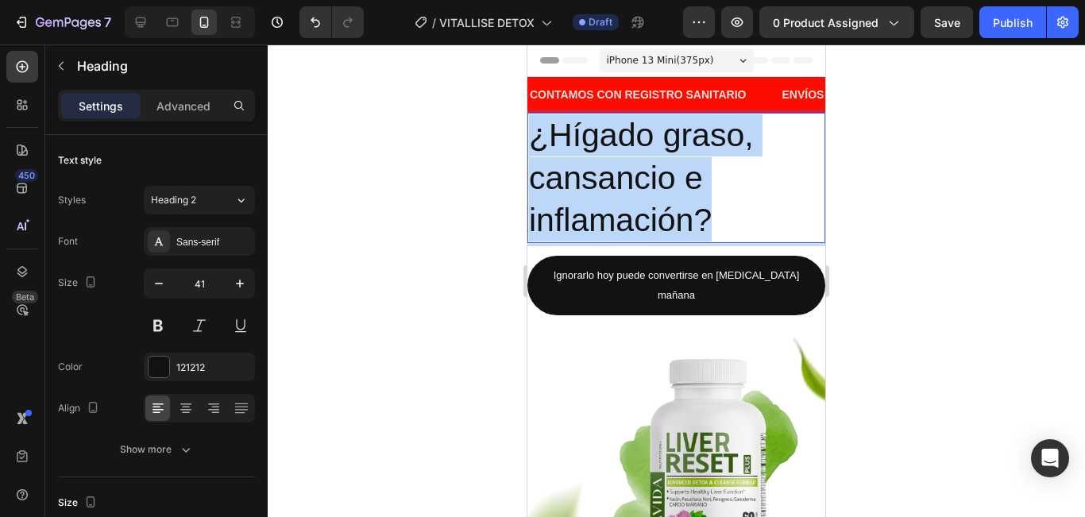
drag, startPoint x: 730, startPoint y: 226, endPoint x: 533, endPoint y: 137, distance: 216.4
click at [533, 137] on p "¿Hígado graso, cansancio e inflamación?" at bounding box center [676, 177] width 295 height 127
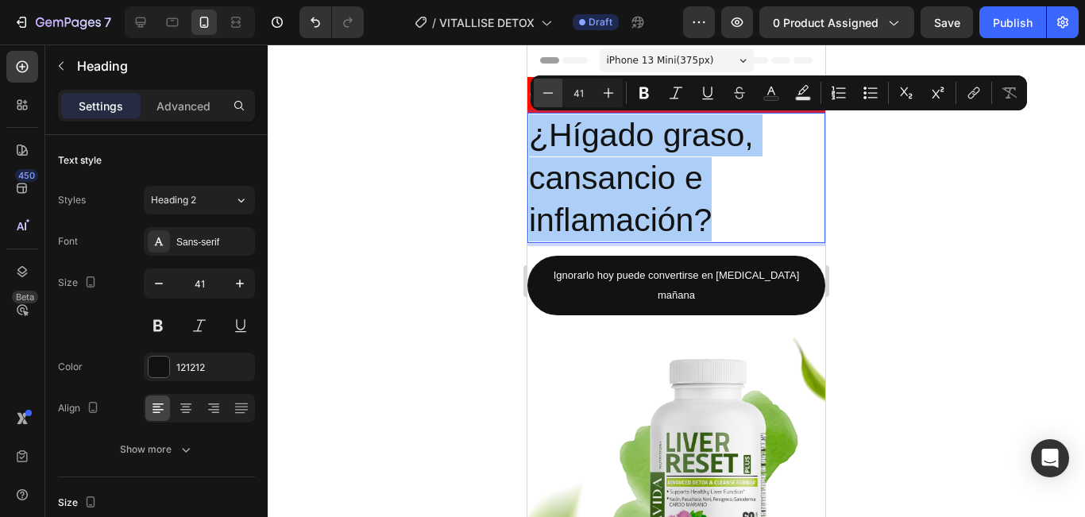
click at [554, 93] on icon "Editor contextual toolbar" at bounding box center [548, 93] width 16 height 16
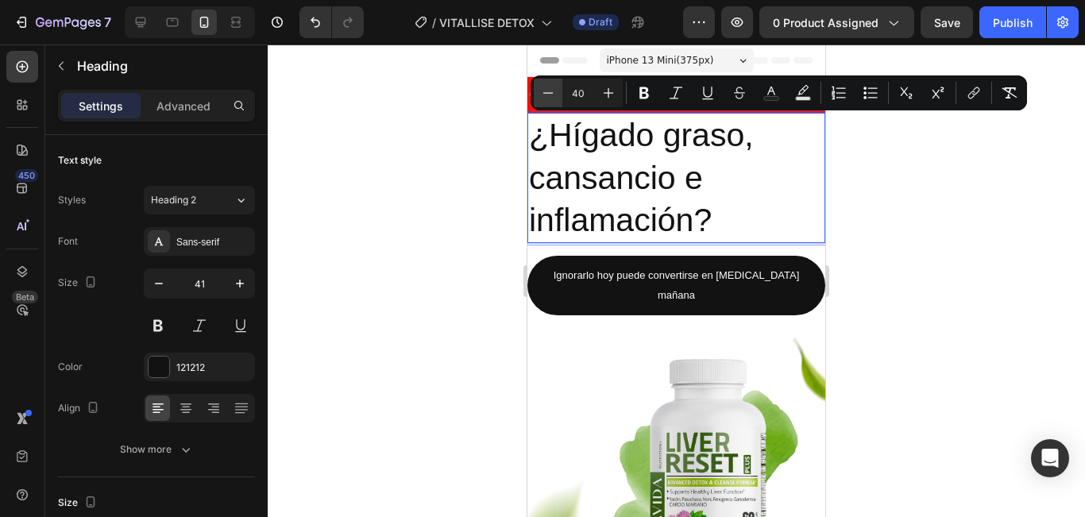
click at [554, 93] on icon "Editor contextual toolbar" at bounding box center [548, 93] width 16 height 16
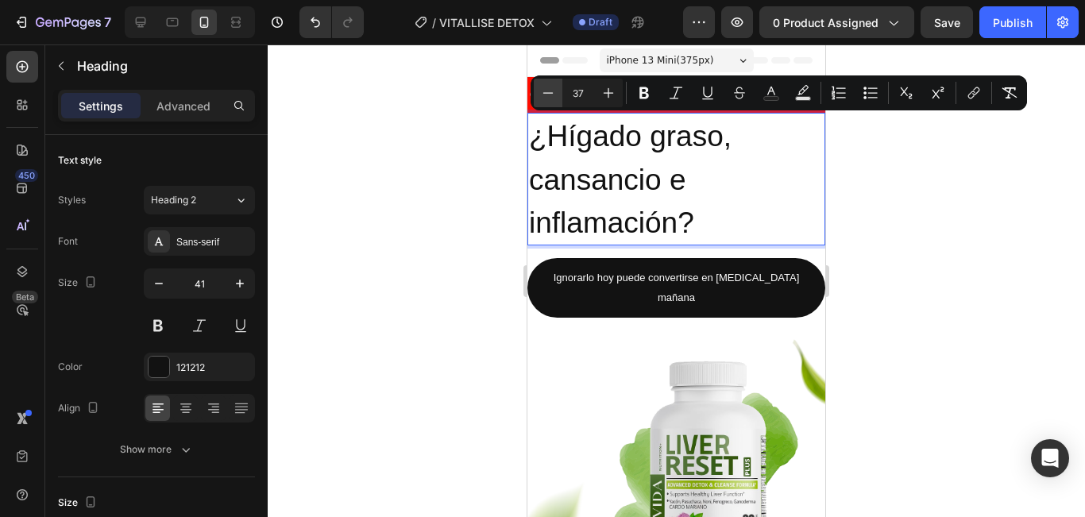
click at [554, 93] on icon "Editor contextual toolbar" at bounding box center [548, 93] width 16 height 16
type input "34"
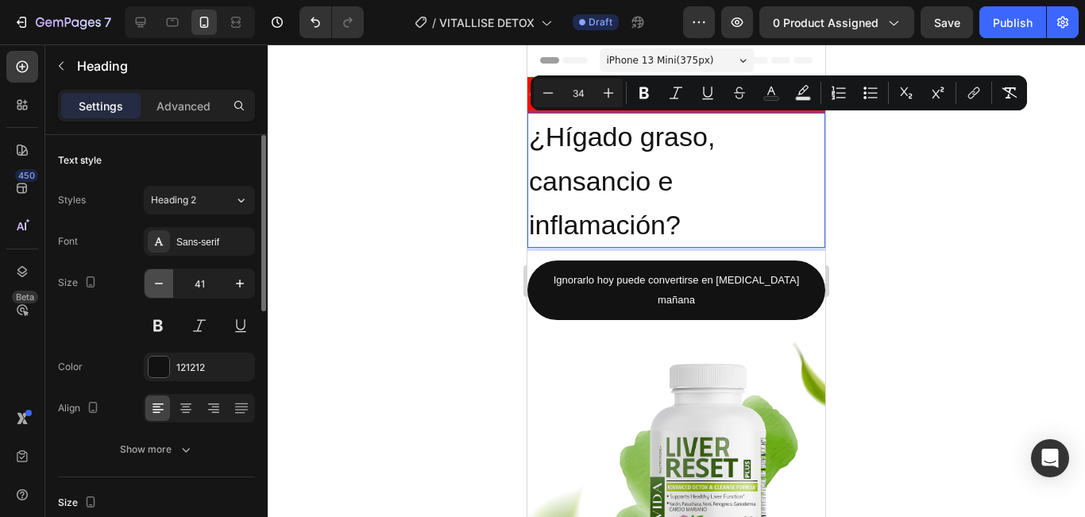
click at [168, 287] on button "button" at bounding box center [159, 283] width 29 height 29
click at [167, 287] on button "button" at bounding box center [159, 283] width 29 height 29
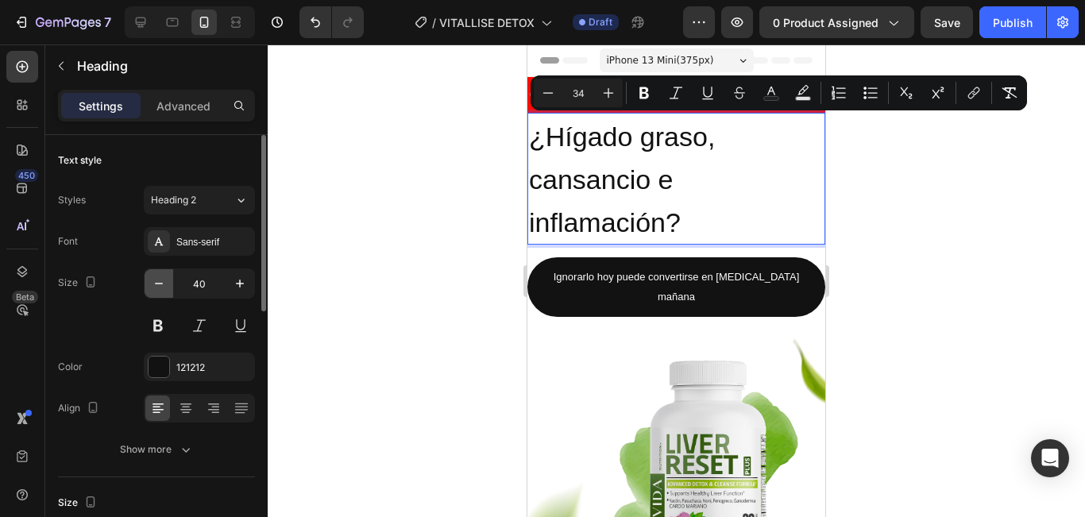
click at [167, 287] on button "button" at bounding box center [159, 283] width 29 height 29
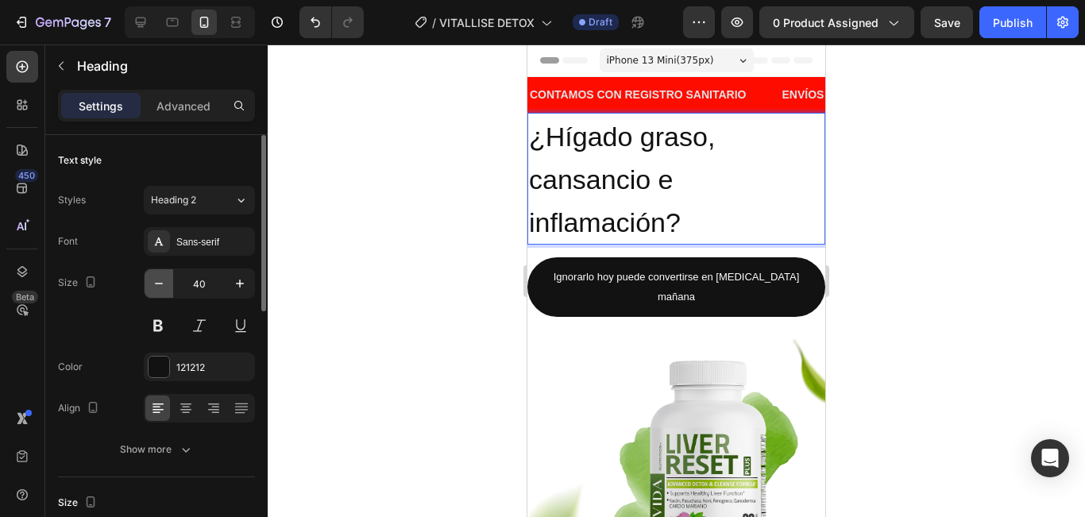
click at [167, 287] on button "button" at bounding box center [159, 283] width 29 height 29
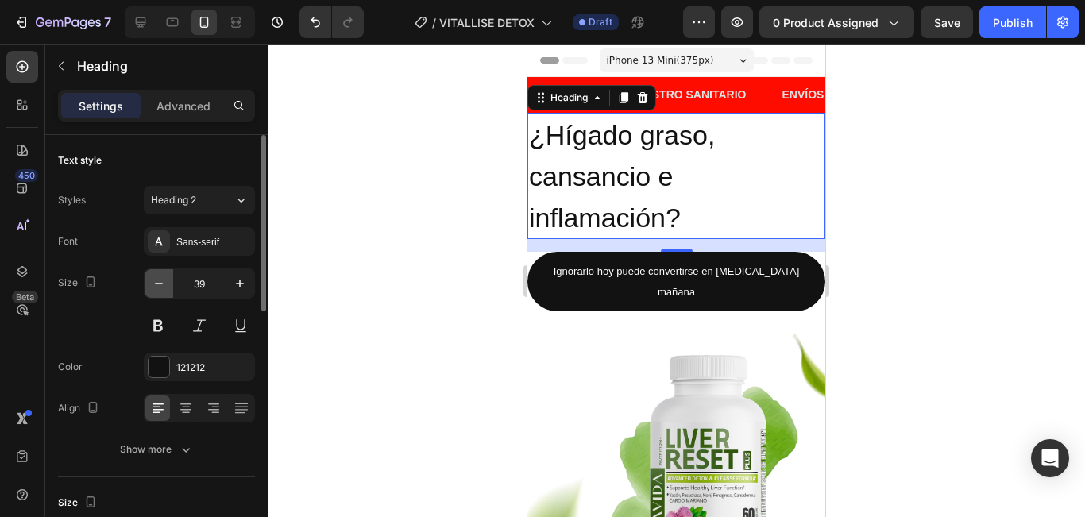
click at [163, 284] on icon "button" at bounding box center [159, 284] width 16 height 16
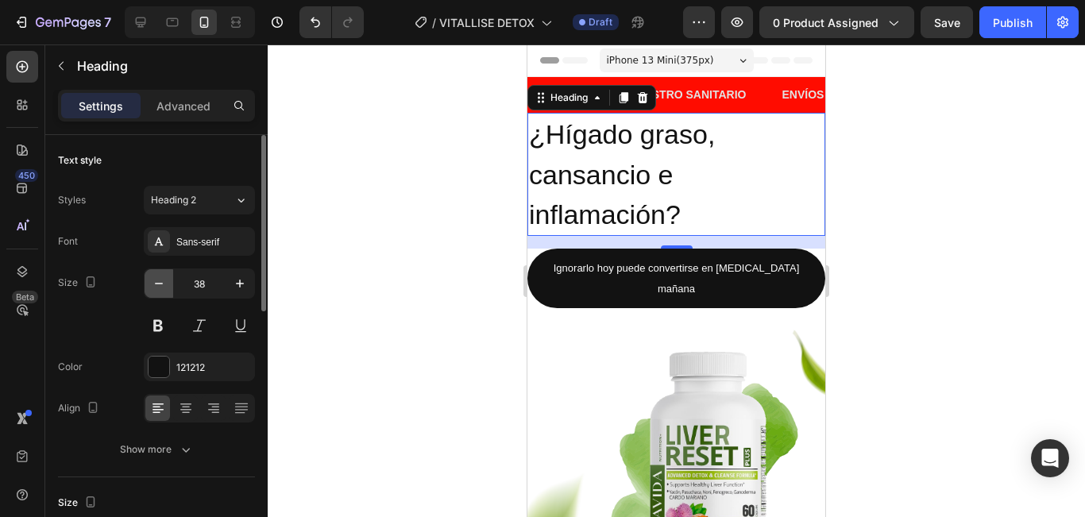
click at [163, 284] on icon "button" at bounding box center [159, 284] width 8 height 2
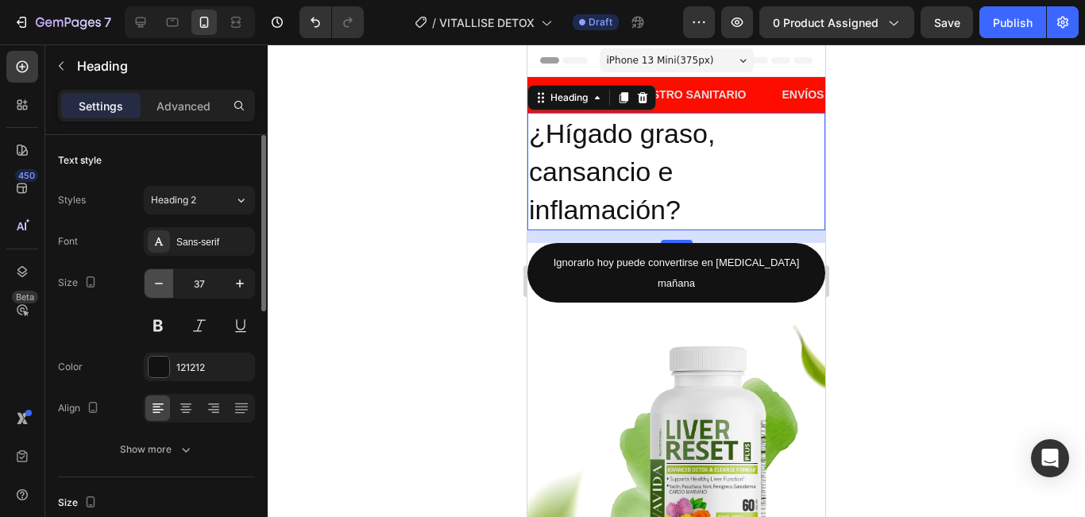
click at [163, 284] on icon "button" at bounding box center [159, 284] width 8 height 2
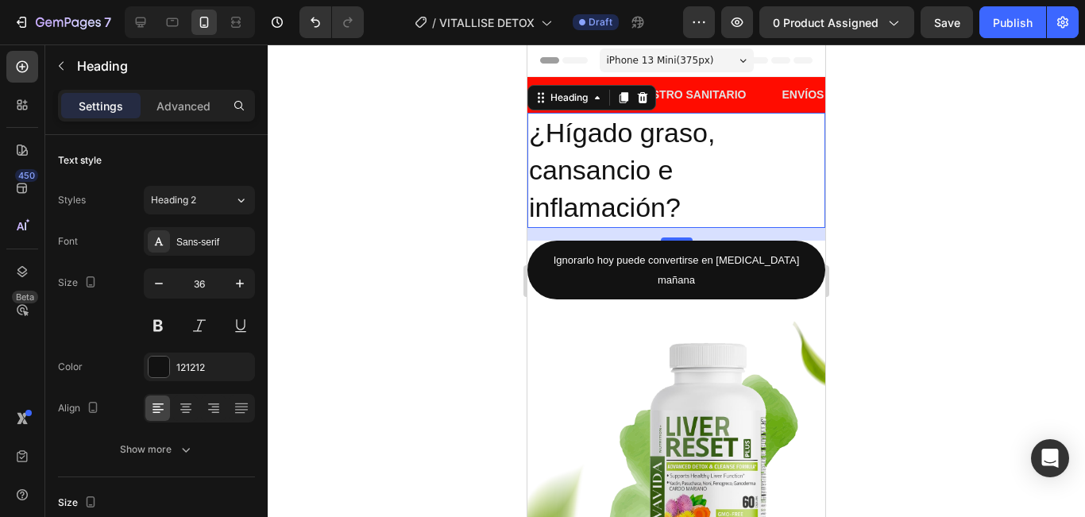
type input "35"
click at [718, 191] on p "¿Hígado graso, cansancio e inflamación?" at bounding box center [676, 169] width 295 height 111
click at [710, 197] on p "¿Hígado graso, cansancio e inflamación?" at bounding box center [676, 169] width 295 height 111
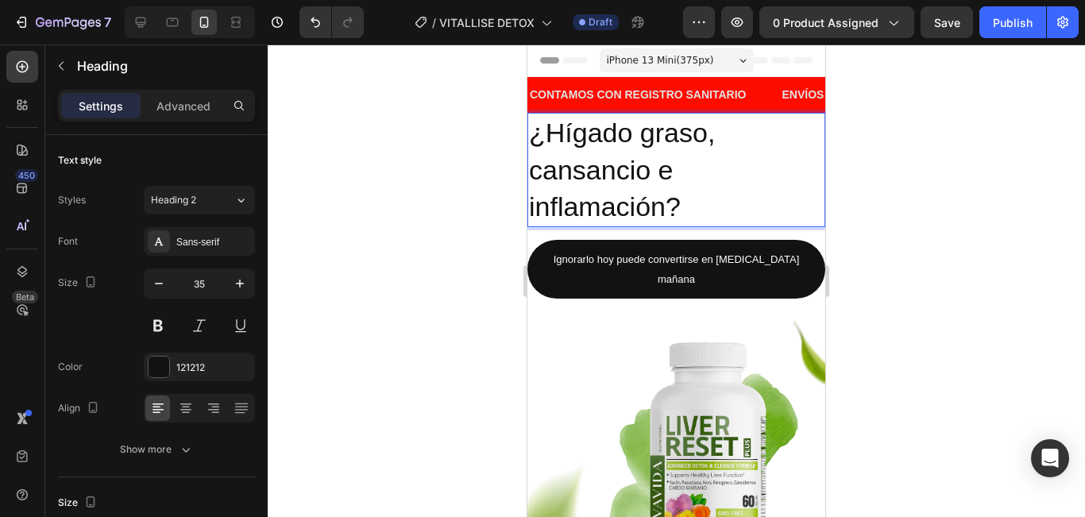
click at [691, 197] on p "¿Hígado graso, cansancio e inflamación?" at bounding box center [676, 169] width 295 height 111
drag, startPoint x: 691, startPoint y: 197, endPoint x: 674, endPoint y: 202, distance: 17.3
click at [689, 197] on p "¿Hígado graso, cansancio e inflamación?" at bounding box center [676, 169] width 295 height 111
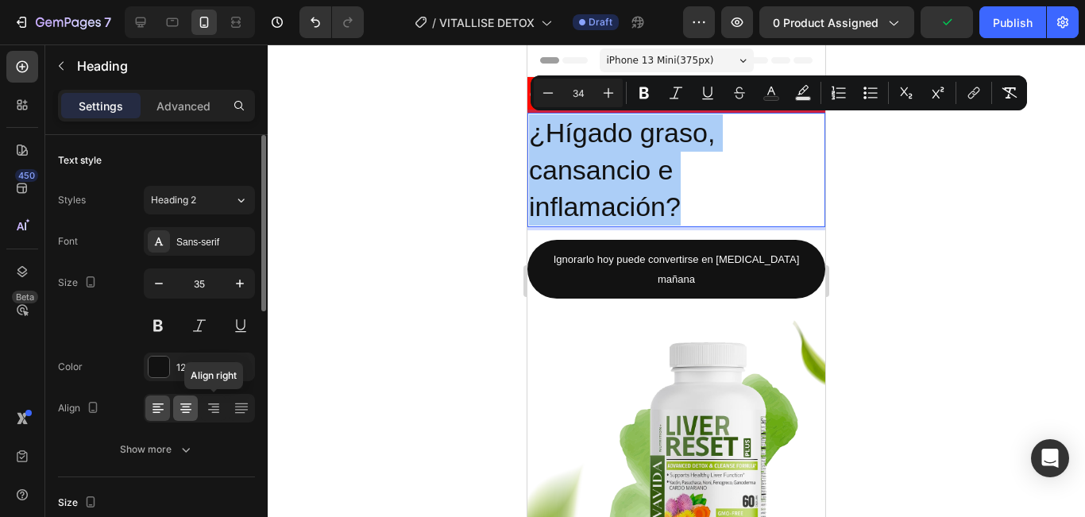
click at [194, 406] on div at bounding box center [185, 408] width 25 height 25
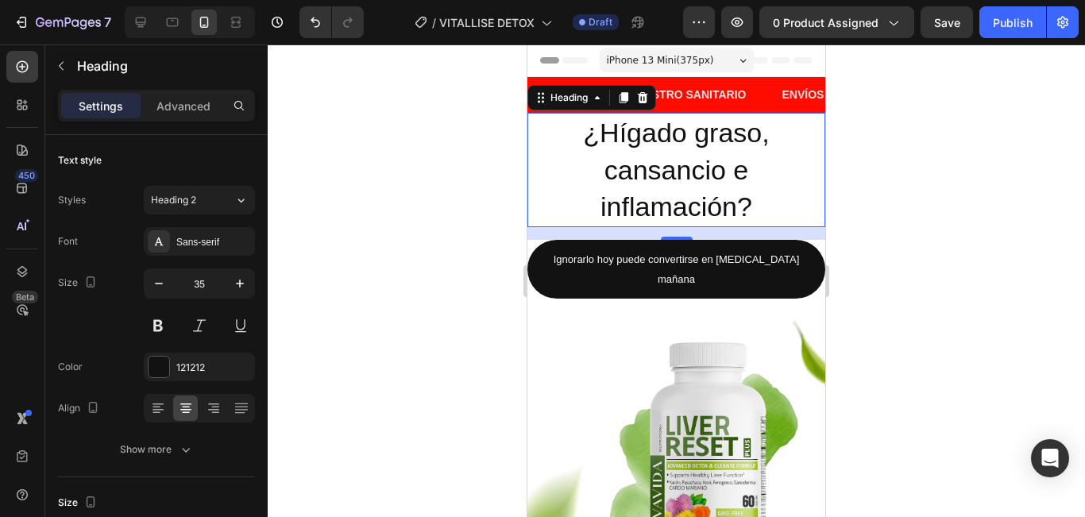
click at [639, 195] on span "¿Hígado graso, cansancio e inflamación?" at bounding box center [676, 170] width 186 height 104
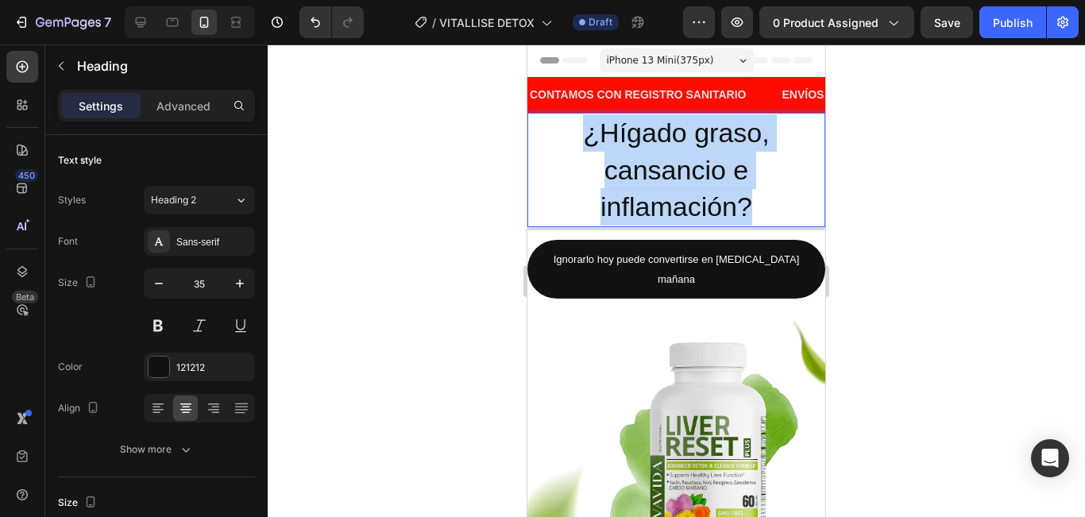
click at [639, 195] on span "¿Hígado graso, cansancio e inflamación?" at bounding box center [676, 170] width 186 height 104
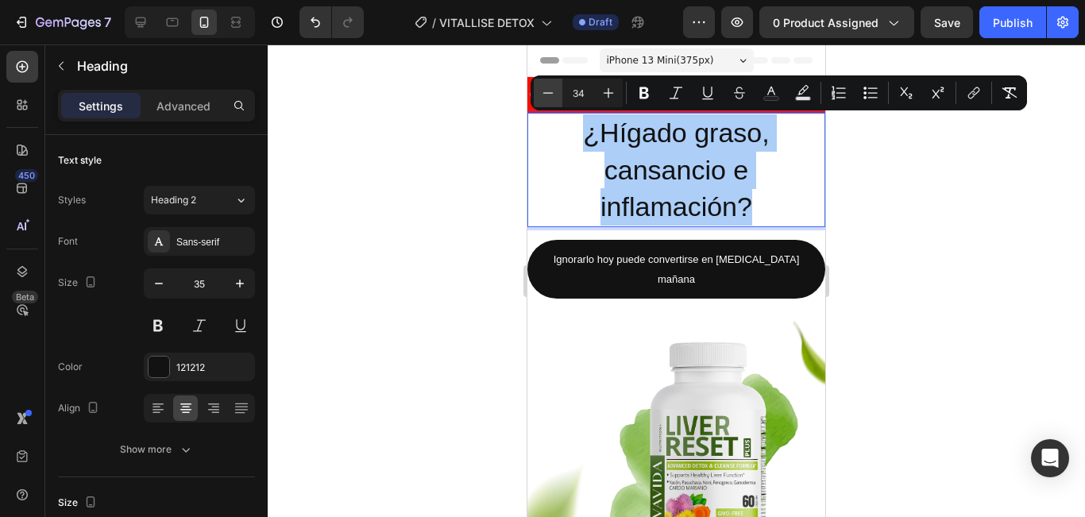
click at [550, 98] on icon "Editor contextual toolbar" at bounding box center [548, 93] width 16 height 16
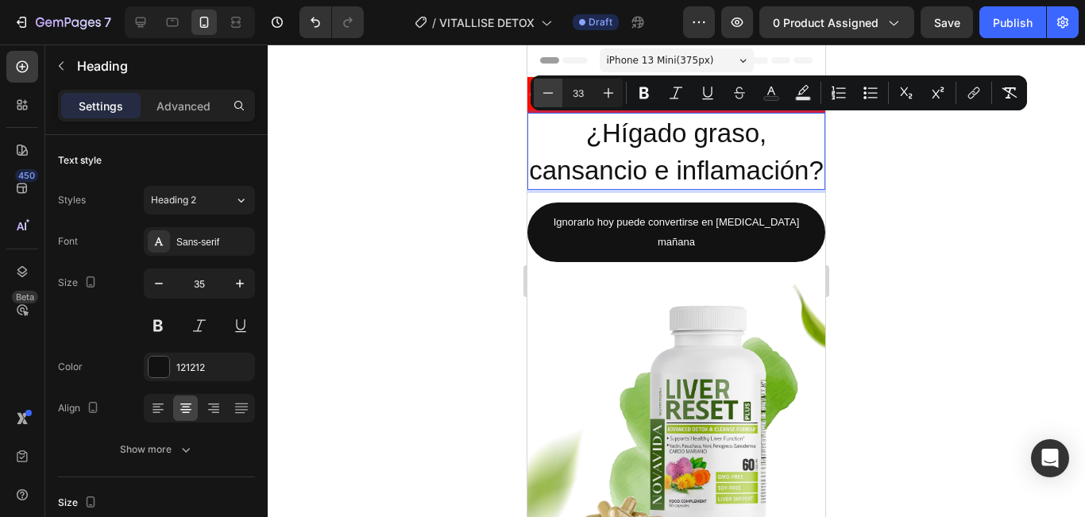
click at [550, 98] on icon "Editor contextual toolbar" at bounding box center [548, 93] width 16 height 16
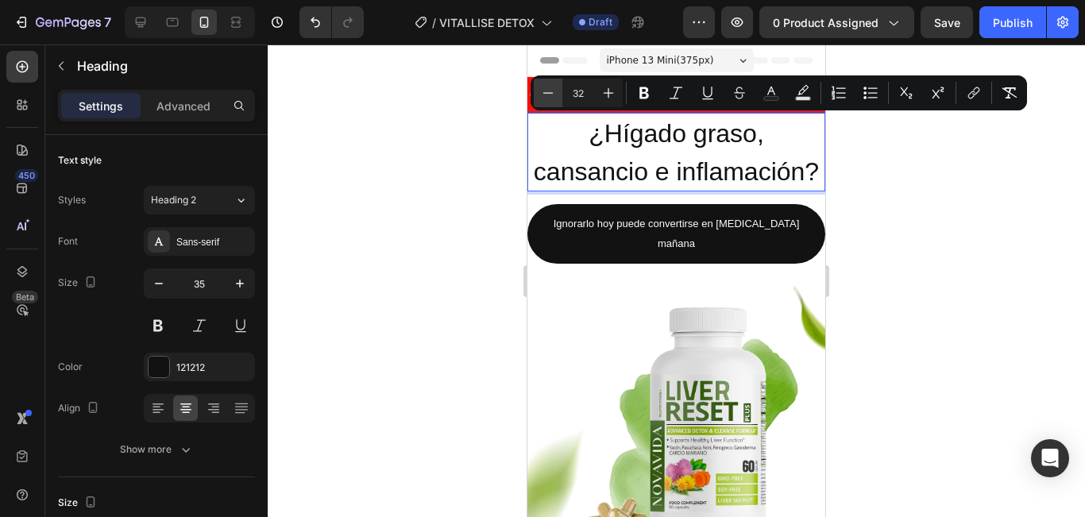
click at [550, 98] on icon "Editor contextual toolbar" at bounding box center [548, 93] width 16 height 16
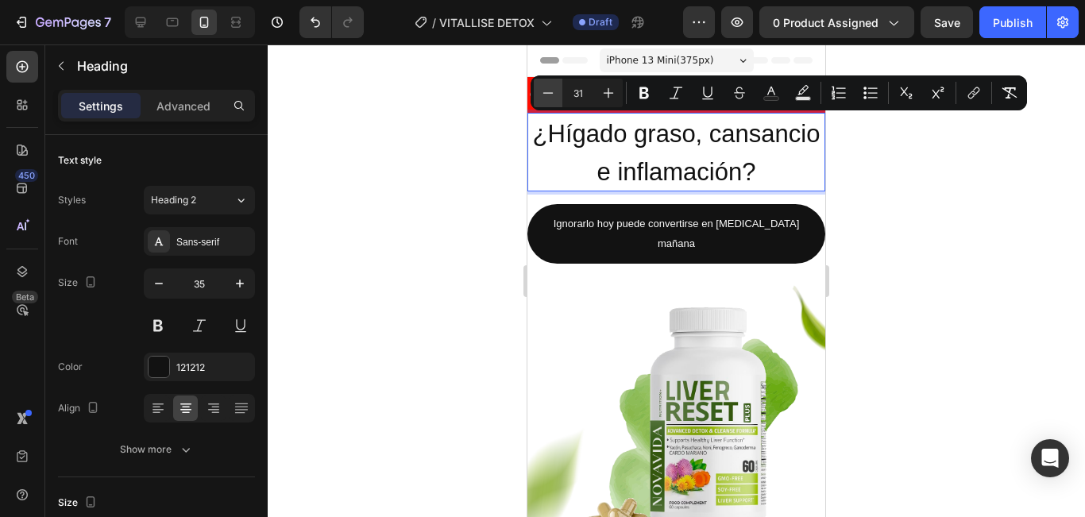
click at [550, 98] on icon "Editor contextual toolbar" at bounding box center [548, 93] width 16 height 16
type input "29"
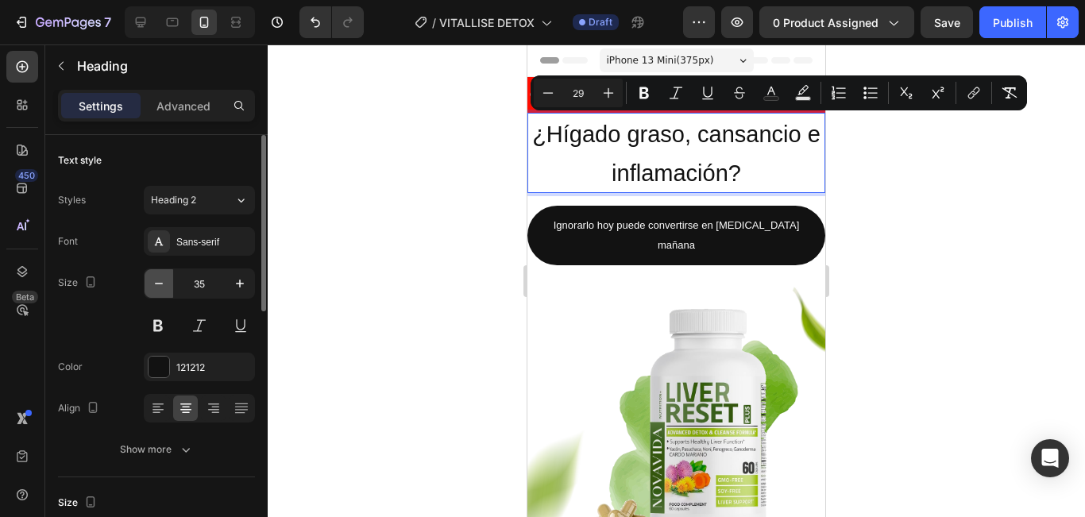
click at [160, 291] on button "button" at bounding box center [159, 283] width 29 height 29
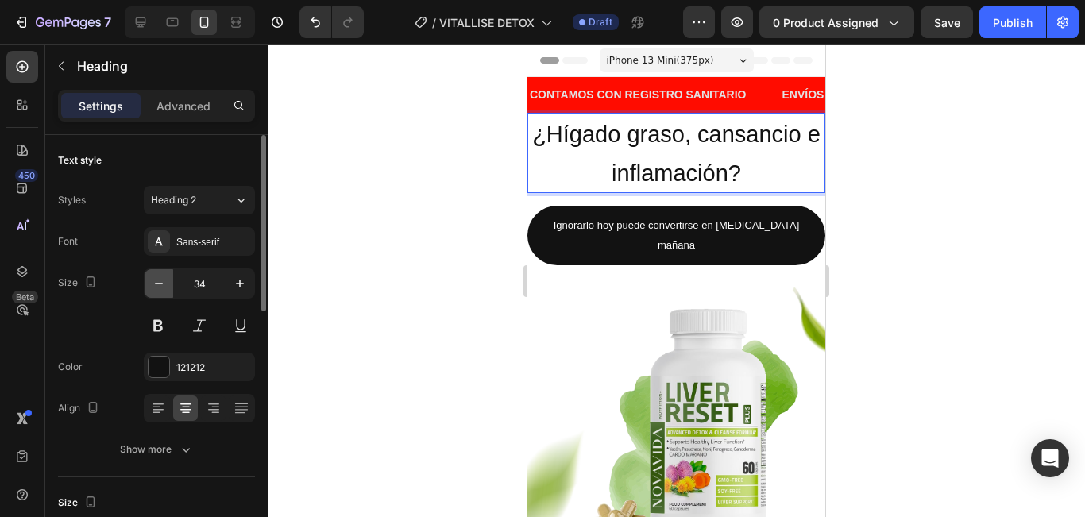
click at [160, 291] on button "button" at bounding box center [159, 283] width 29 height 29
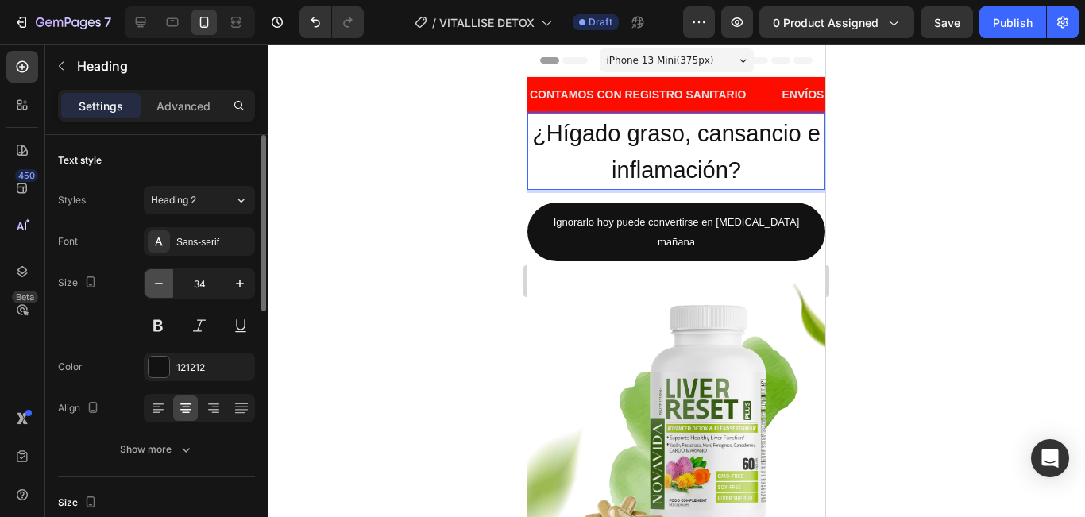
click at [160, 291] on button "button" at bounding box center [159, 283] width 29 height 29
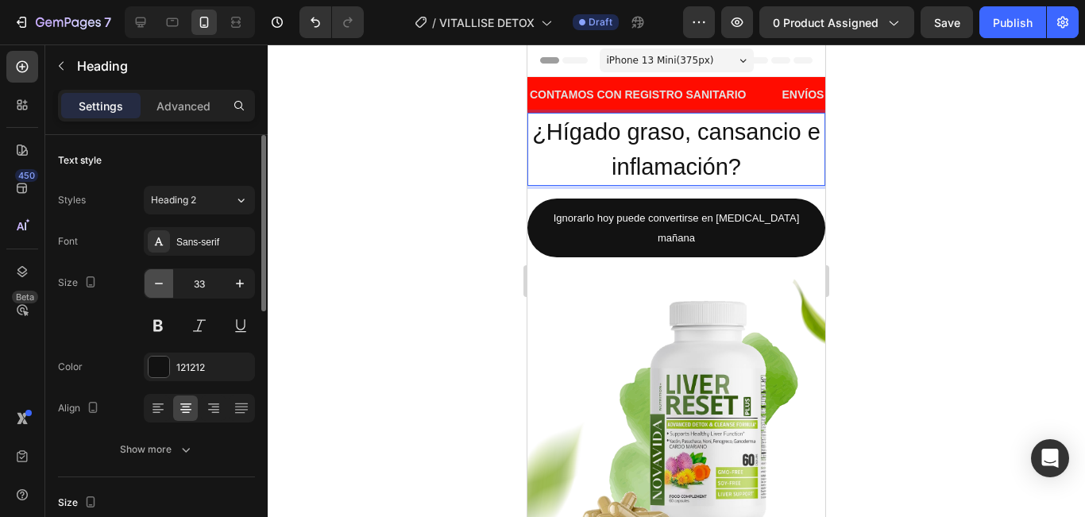
click at [160, 291] on button "button" at bounding box center [159, 283] width 29 height 29
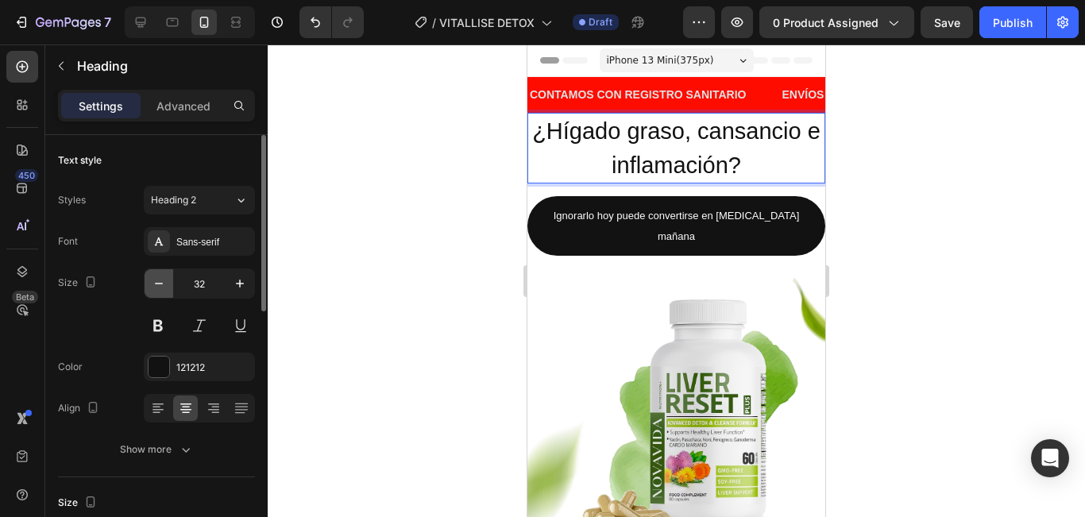
click at [160, 291] on button "button" at bounding box center [159, 283] width 29 height 29
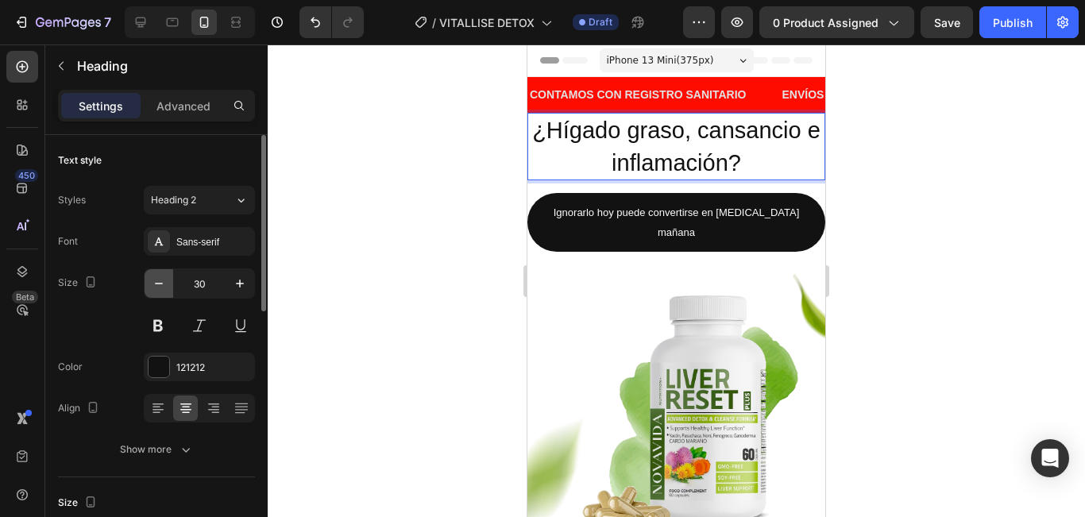
click at [160, 291] on button "button" at bounding box center [159, 283] width 29 height 29
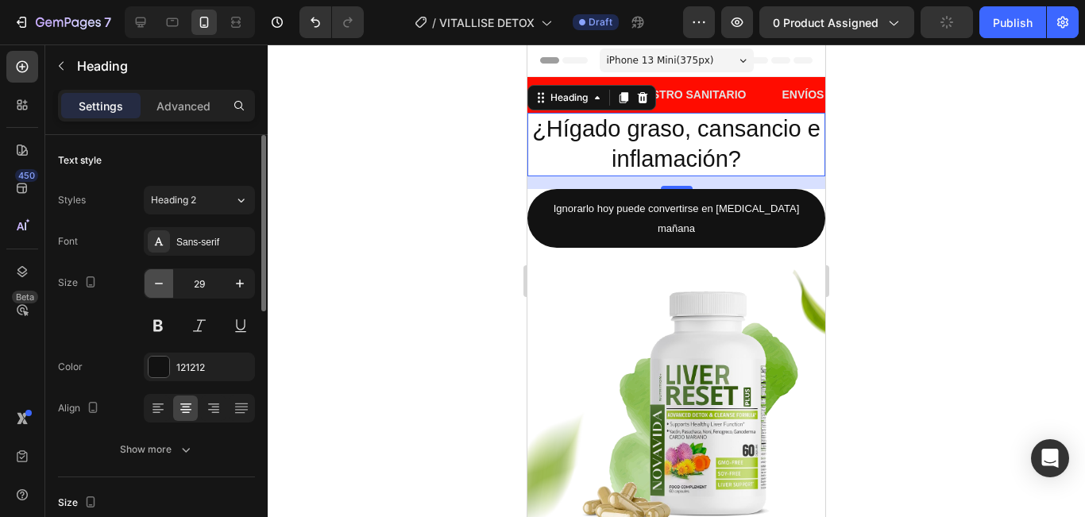
click at [160, 291] on button "button" at bounding box center [159, 283] width 29 height 29
type input "28"
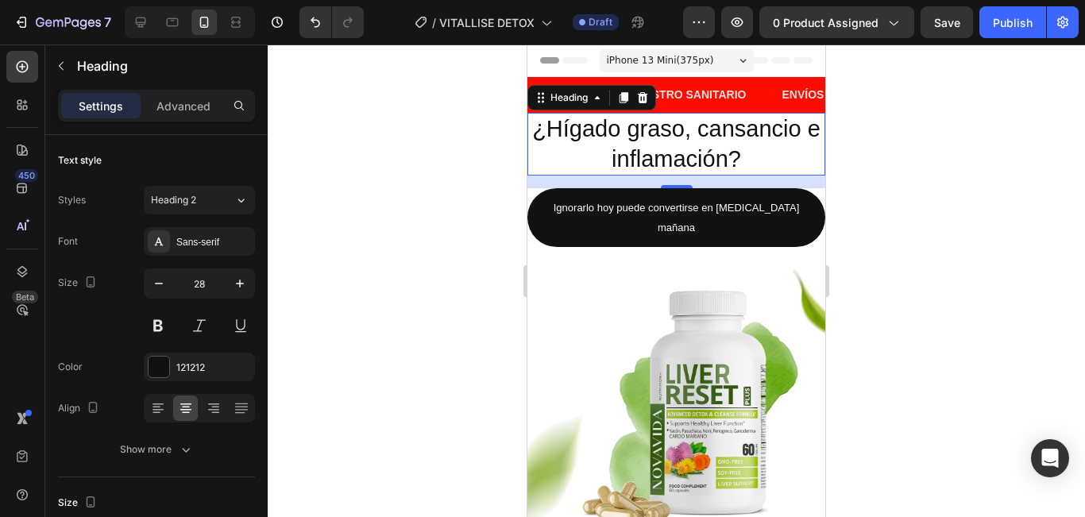
click at [763, 156] on p "¿Hígado graso, cansancio e inflamación?" at bounding box center [676, 144] width 295 height 60
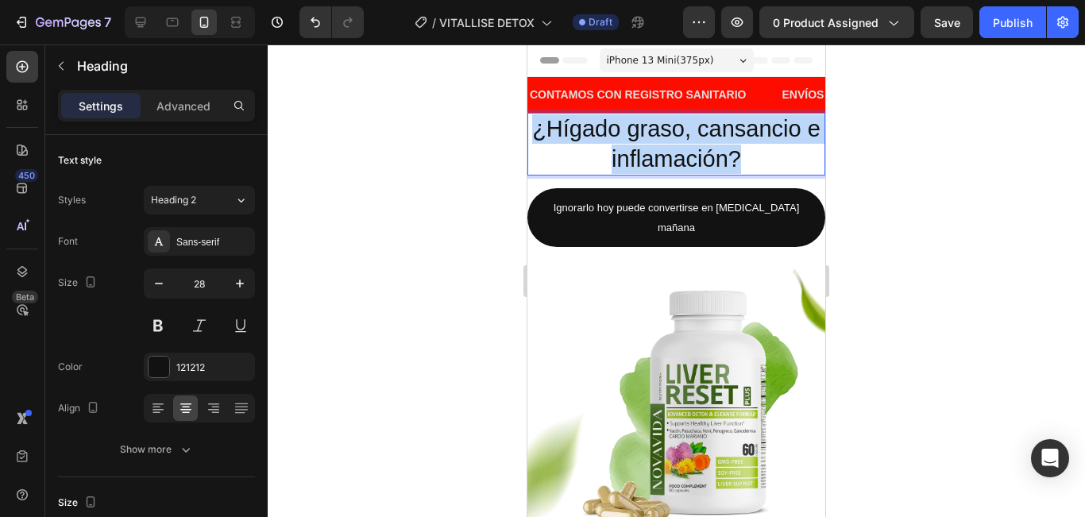
click at [763, 156] on p "¿Hígado graso, cansancio e inflamación?" at bounding box center [676, 144] width 295 height 60
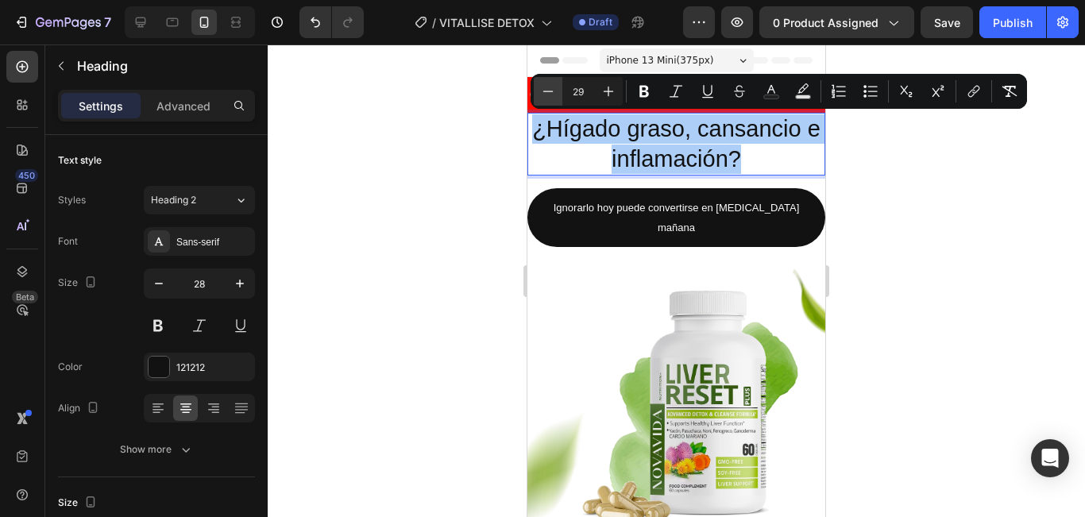
click at [553, 97] on icon "Editor contextual toolbar" at bounding box center [548, 91] width 16 height 16
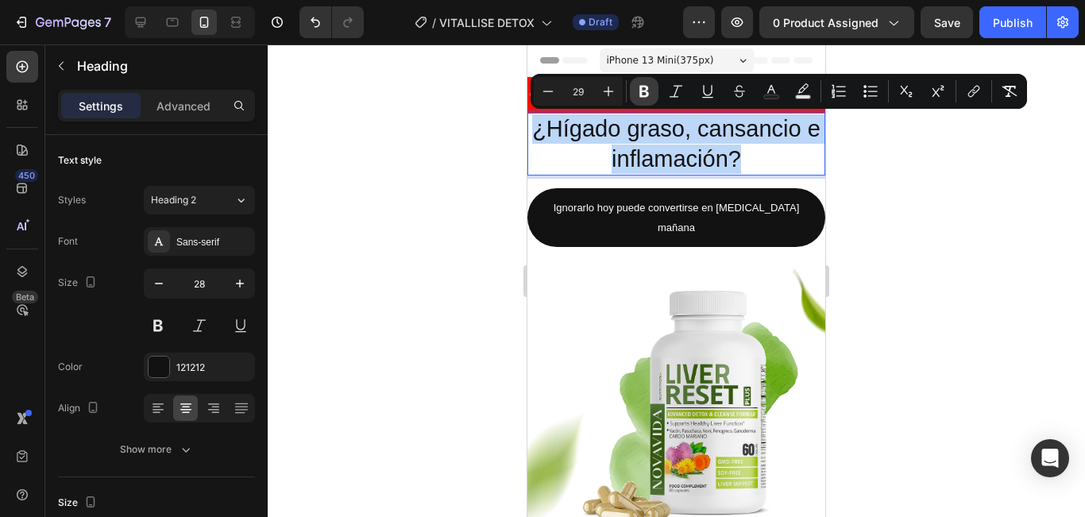
type input "28"
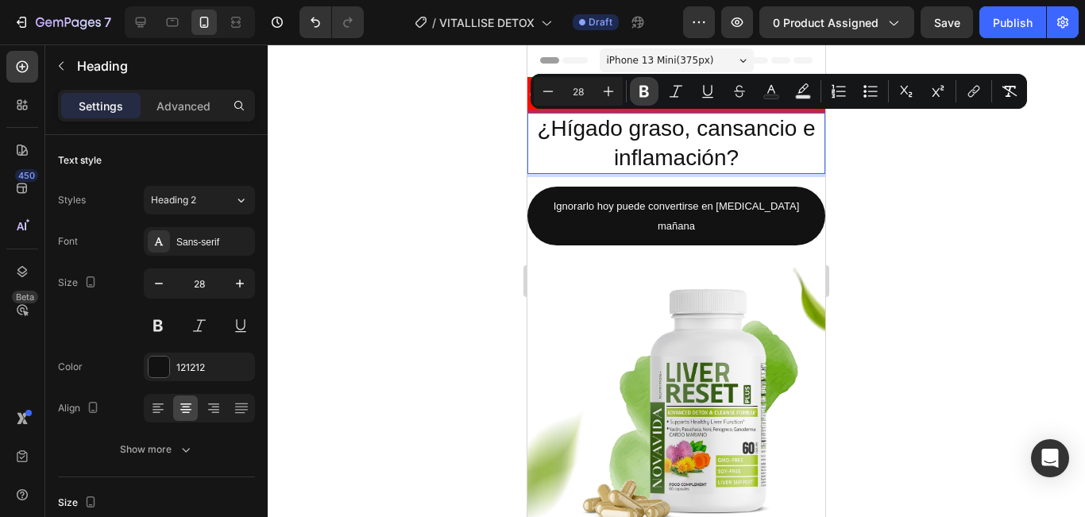
click at [642, 95] on icon "Editor contextual toolbar" at bounding box center [644, 92] width 10 height 12
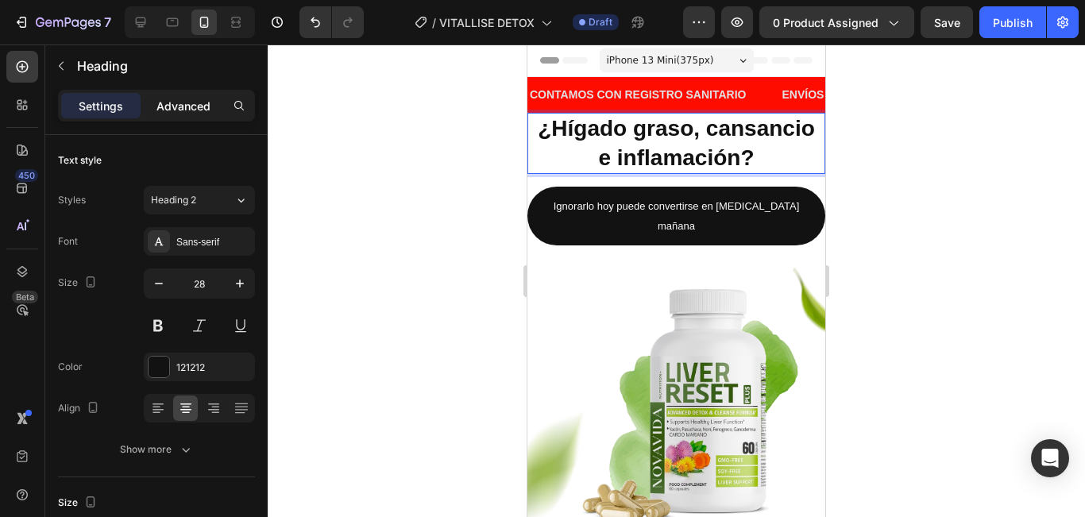
click at [191, 112] on p "Advanced" at bounding box center [183, 106] width 54 height 17
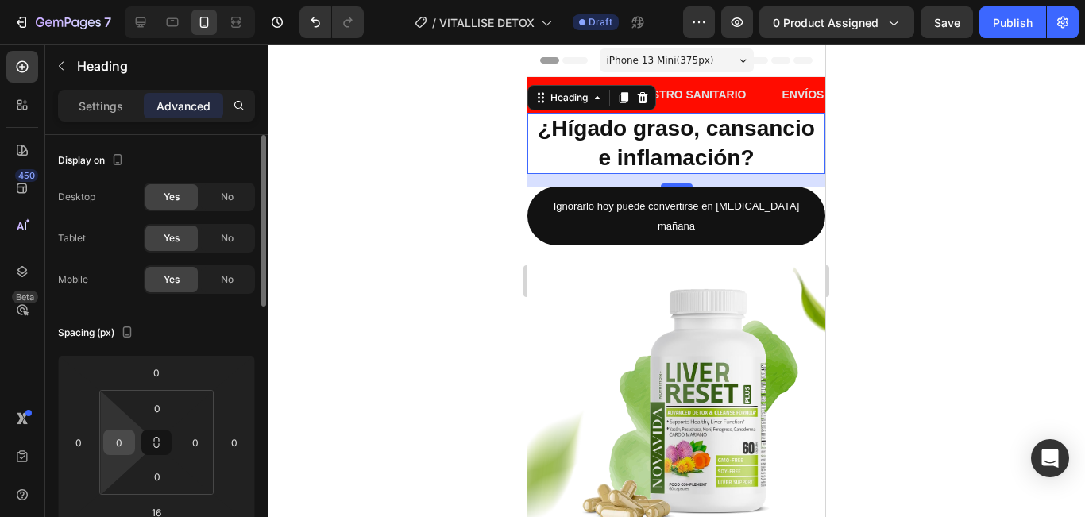
click at [125, 444] on input "0" at bounding box center [119, 442] width 24 height 24
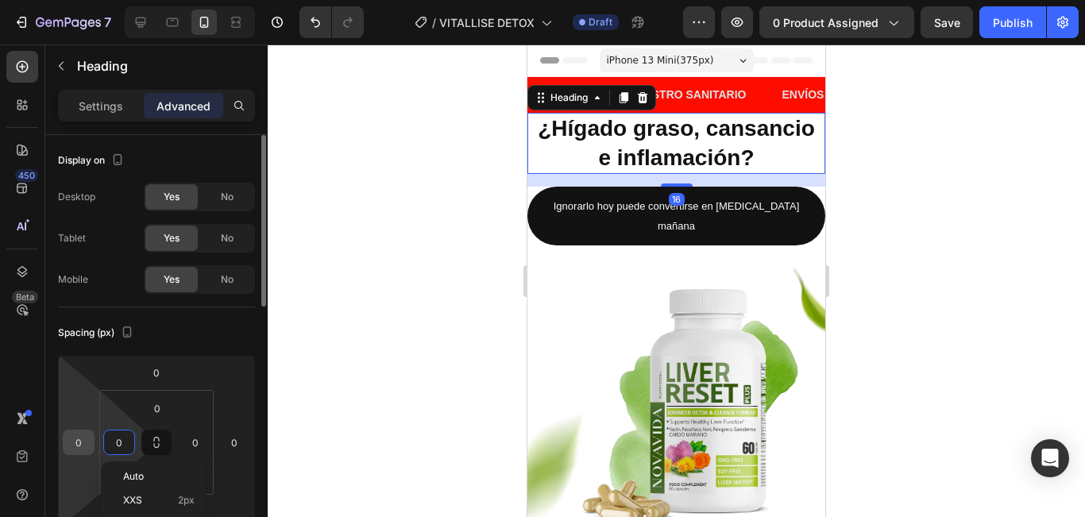
click at [81, 443] on input "0" at bounding box center [79, 442] width 24 height 24
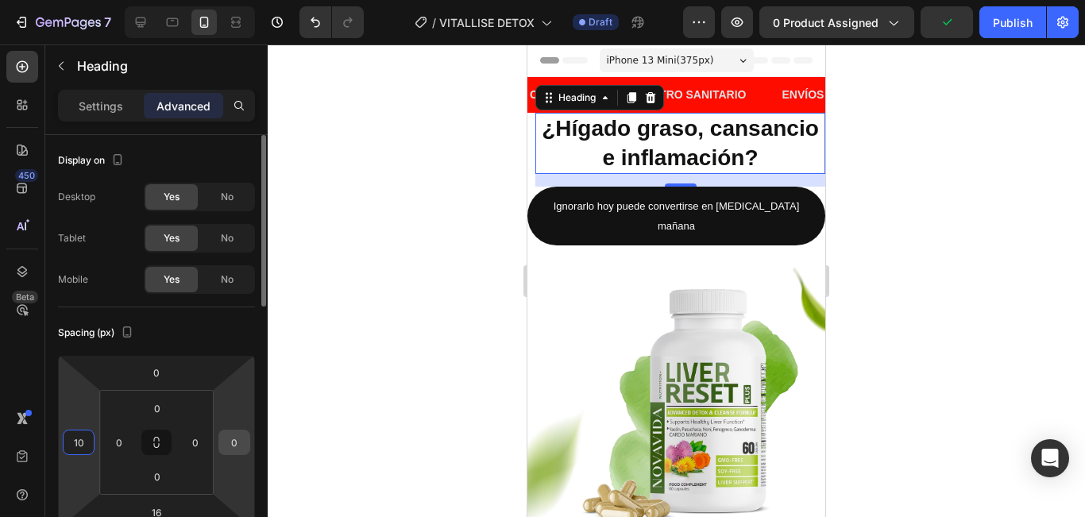
type input "10"
click at [233, 450] on input "0" at bounding box center [234, 442] width 24 height 24
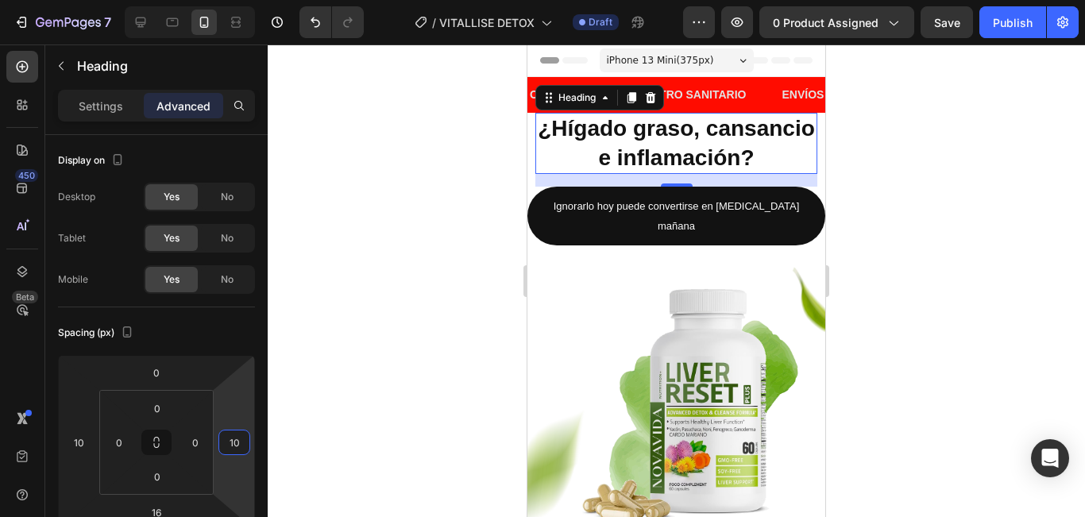
type input "10"
click at [653, 169] on strong "¿Hígado graso, cansancio e inflamación?" at bounding box center [676, 142] width 277 height 53
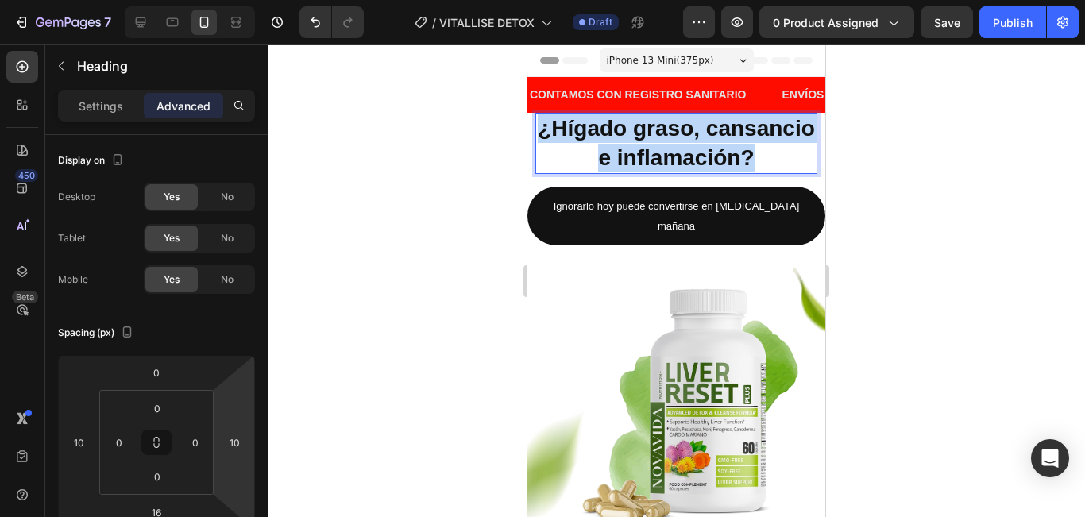
click at [653, 169] on strong "¿Hígado graso, cansancio e inflamación?" at bounding box center [676, 142] width 277 height 53
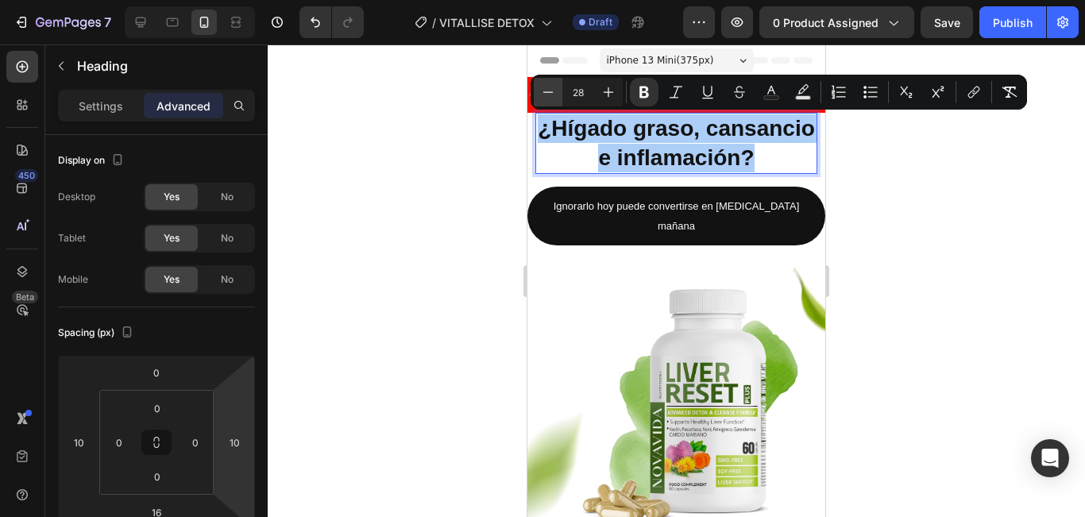
click at [550, 94] on icon "Editor contextual toolbar" at bounding box center [548, 92] width 16 height 16
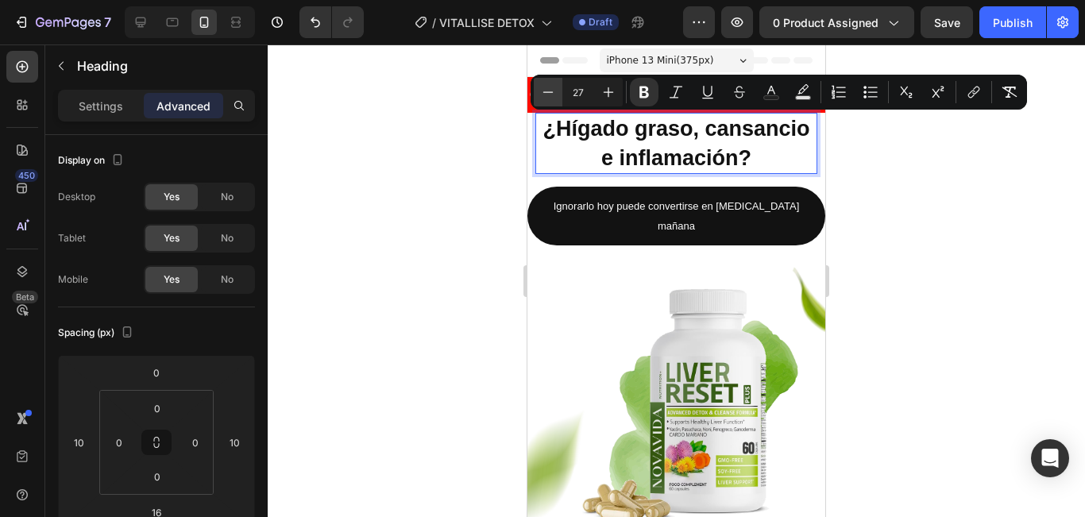
click at [550, 94] on icon "Editor contextual toolbar" at bounding box center [548, 92] width 16 height 16
type input "26"
click at [980, 288] on div at bounding box center [676, 280] width 817 height 473
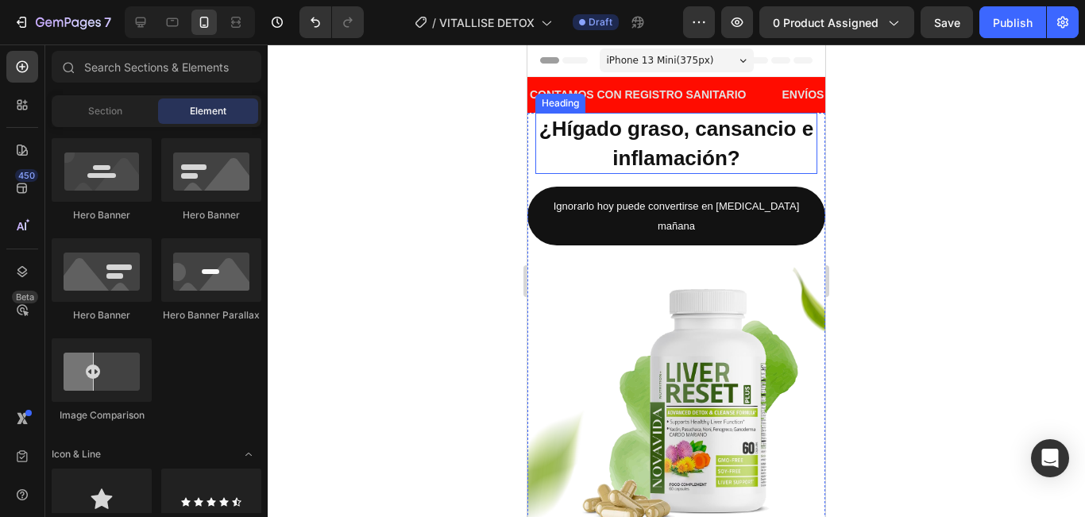
click at [789, 163] on p "⁠⁠⁠⁠⁠⁠⁠ ¿Hígado graso, cansancio e inflamación?" at bounding box center [676, 143] width 279 height 58
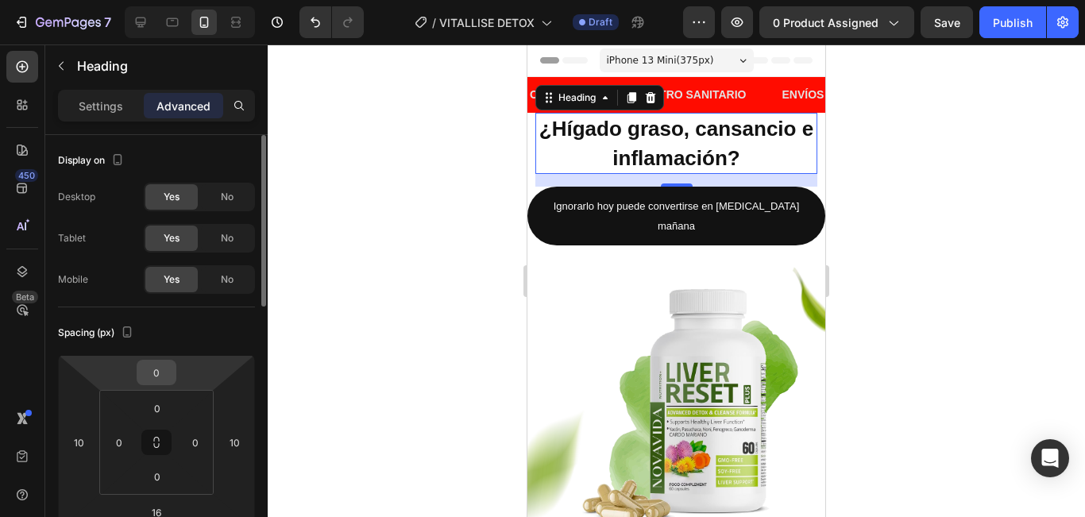
click at [156, 377] on input "0" at bounding box center [157, 373] width 32 height 24
type input "20"
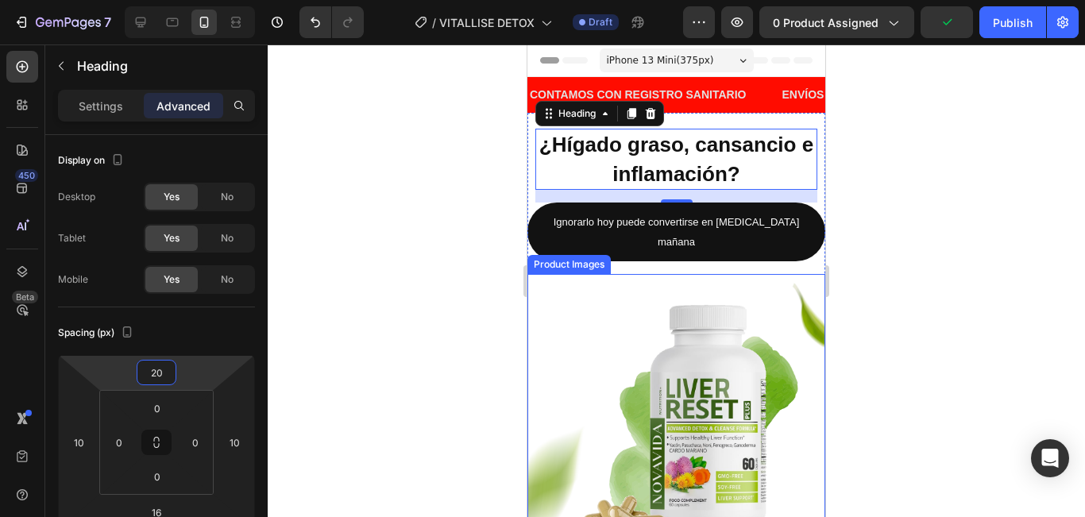
click at [928, 199] on div at bounding box center [676, 280] width 817 height 473
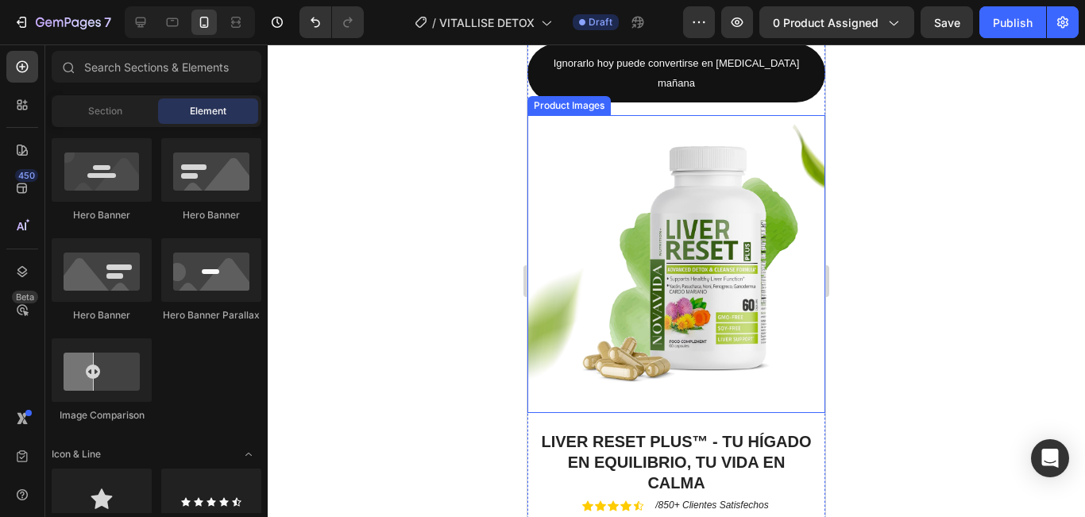
scroll to position [0, 0]
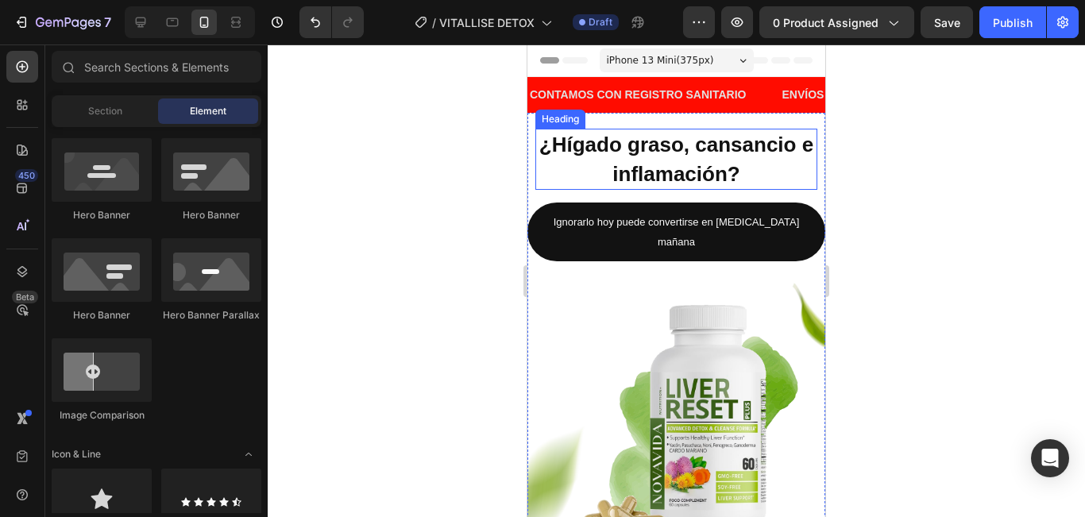
click at [758, 176] on p "⁠⁠⁠⁠⁠⁠⁠ ¿Hígado graso, cansancio e inflamación?" at bounding box center [676, 159] width 279 height 58
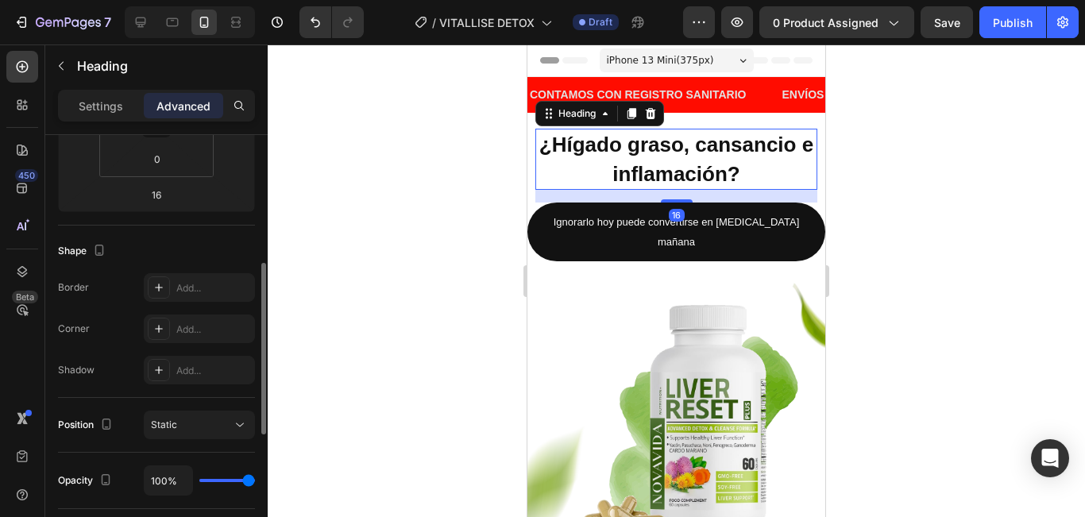
scroll to position [632, 0]
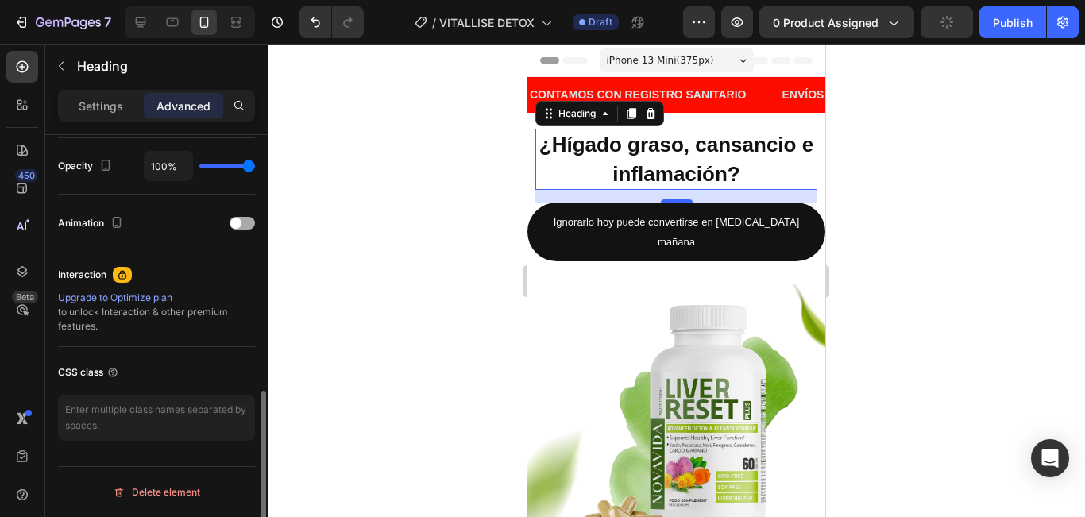
click at [231, 222] on span at bounding box center [235, 223] width 11 height 11
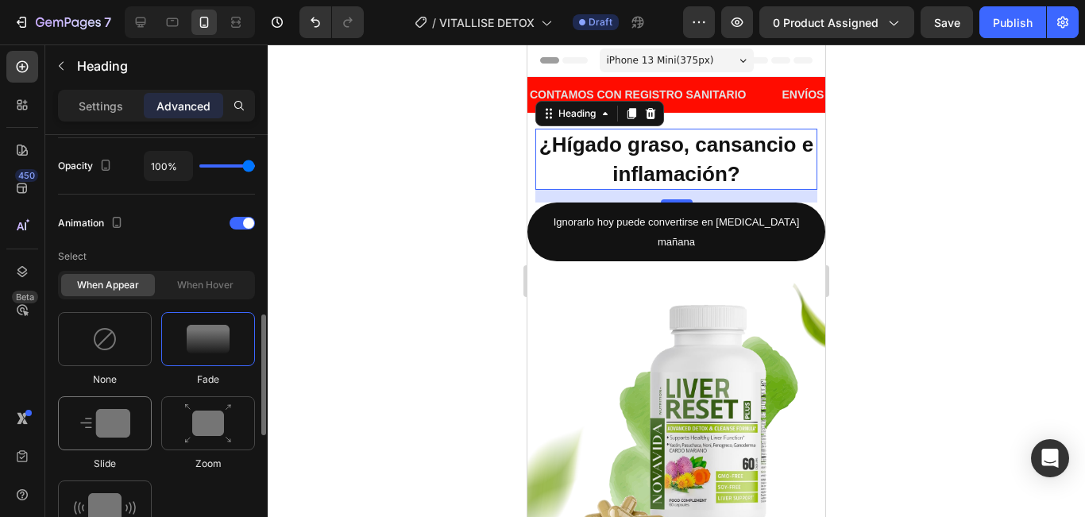
click at [122, 424] on img at bounding box center [105, 423] width 50 height 29
drag, startPoint x: 199, startPoint y: 333, endPoint x: 187, endPoint y: 353, distance: 23.8
click at [199, 334] on img at bounding box center [208, 339] width 43 height 29
click at [128, 500] on img at bounding box center [105, 507] width 62 height 29
type input "0.7"
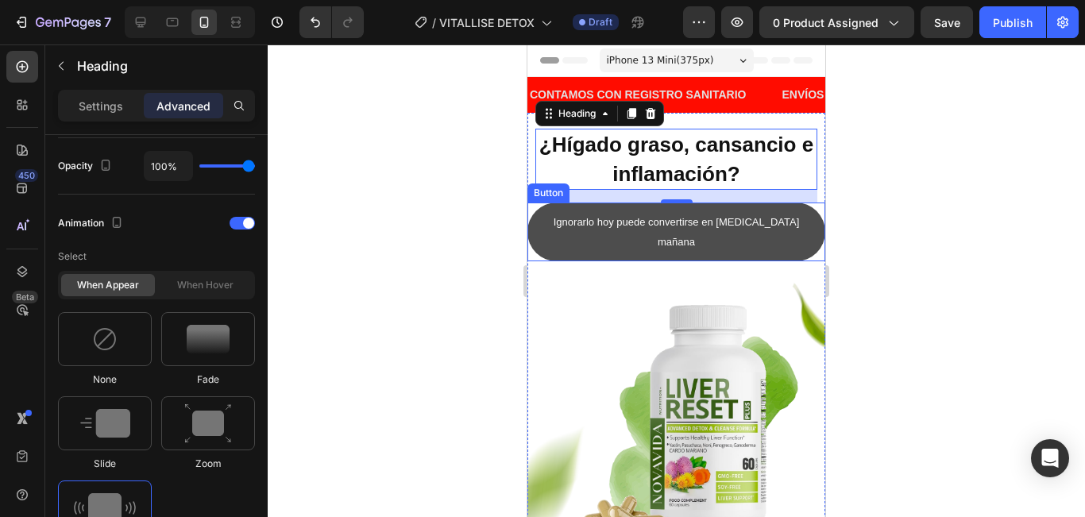
click at [785, 237] on button "Ignorarlo hoy puede convertirse en [MEDICAL_DATA] mañana" at bounding box center [676, 232] width 298 height 59
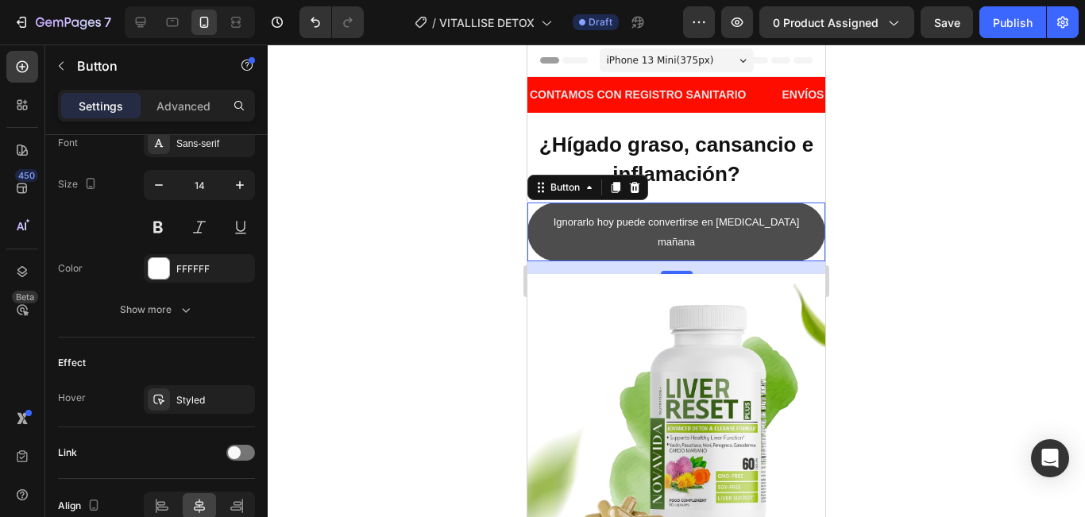
scroll to position [0, 0]
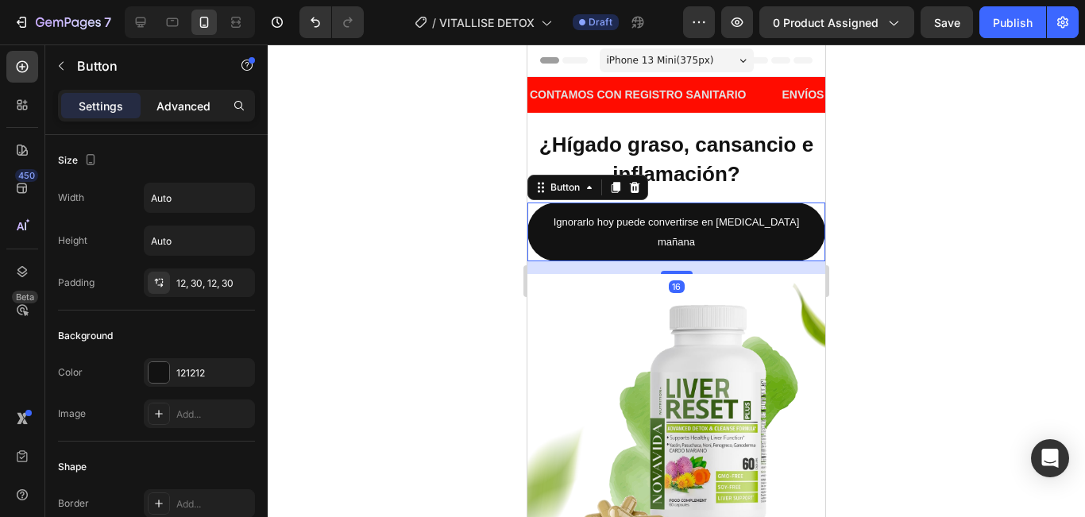
click at [195, 107] on p "Advanced" at bounding box center [183, 106] width 54 height 17
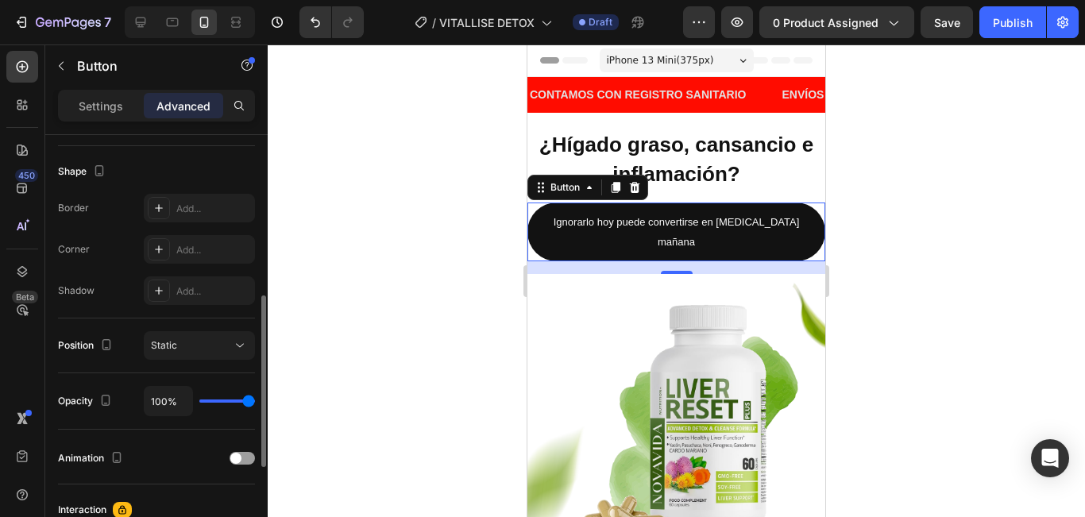
scroll to position [632, 0]
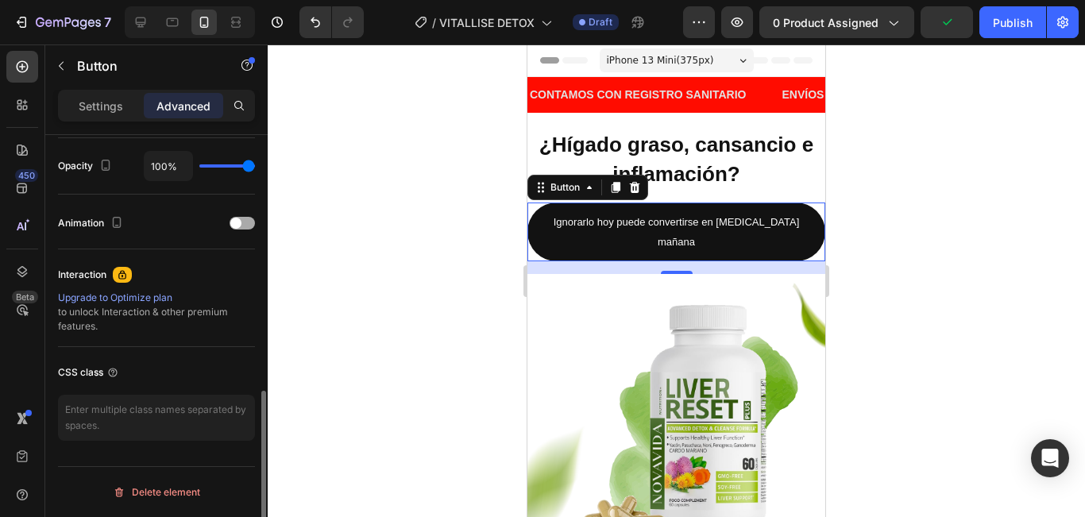
click at [235, 218] on span at bounding box center [235, 223] width 11 height 11
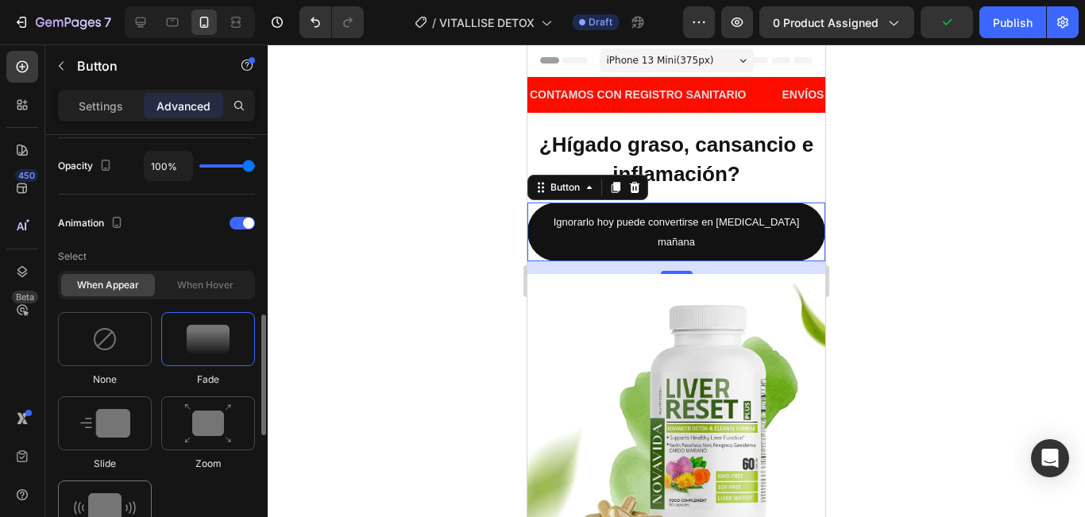
click at [122, 491] on div at bounding box center [105, 507] width 94 height 54
type input "0.7"
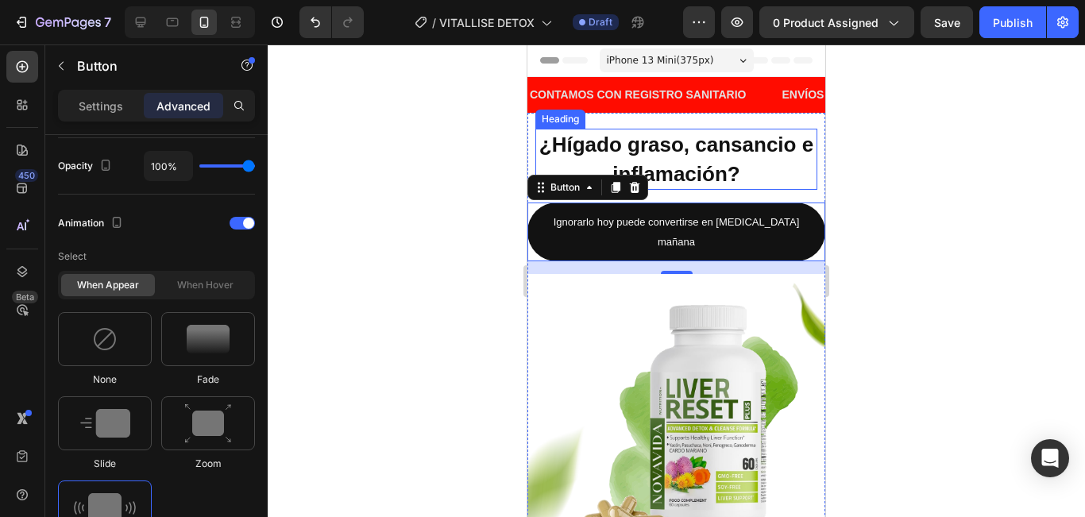
click at [755, 178] on p "⁠⁠⁠⁠⁠⁠⁠ ¿Hígado graso, cansancio e inflamación?" at bounding box center [676, 159] width 279 height 58
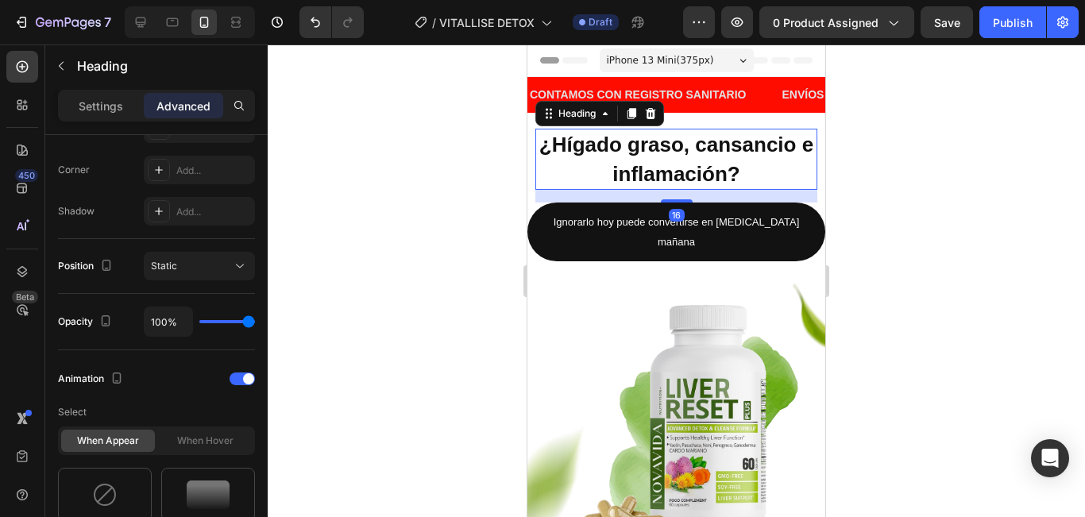
scroll to position [715, 0]
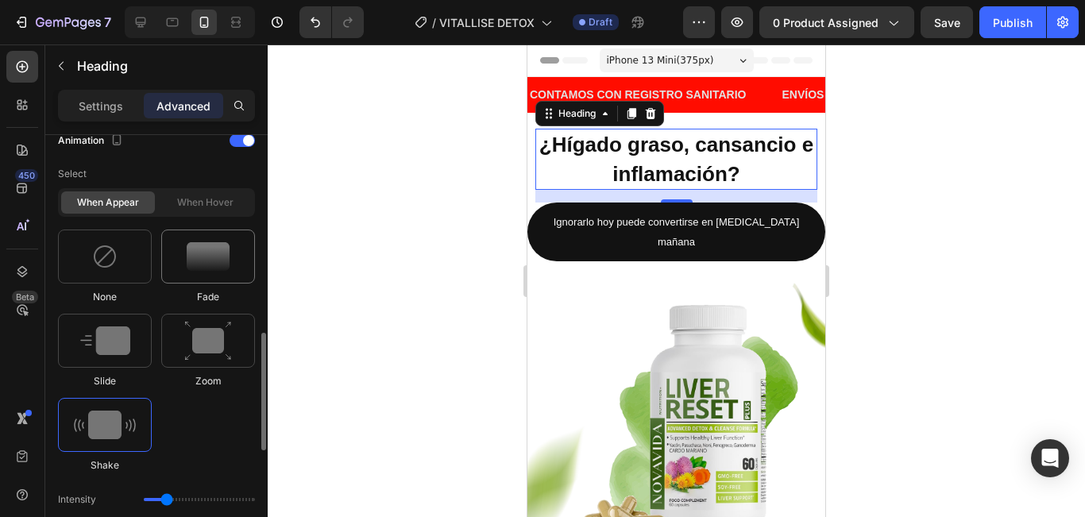
click at [199, 261] on img at bounding box center [208, 256] width 43 height 29
type input "1.7"
click at [218, 336] on img at bounding box center [208, 341] width 48 height 41
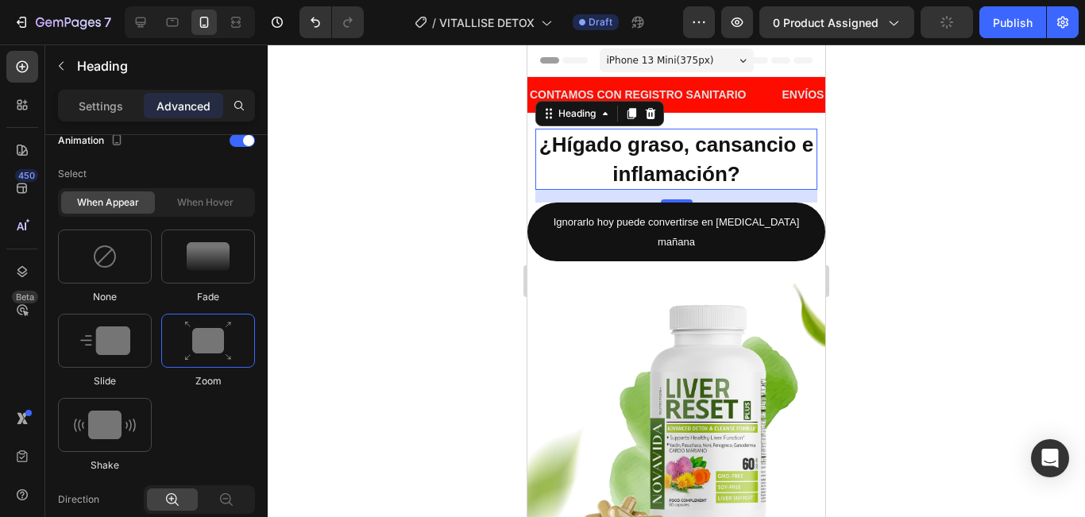
click at [961, 281] on div at bounding box center [676, 280] width 817 height 473
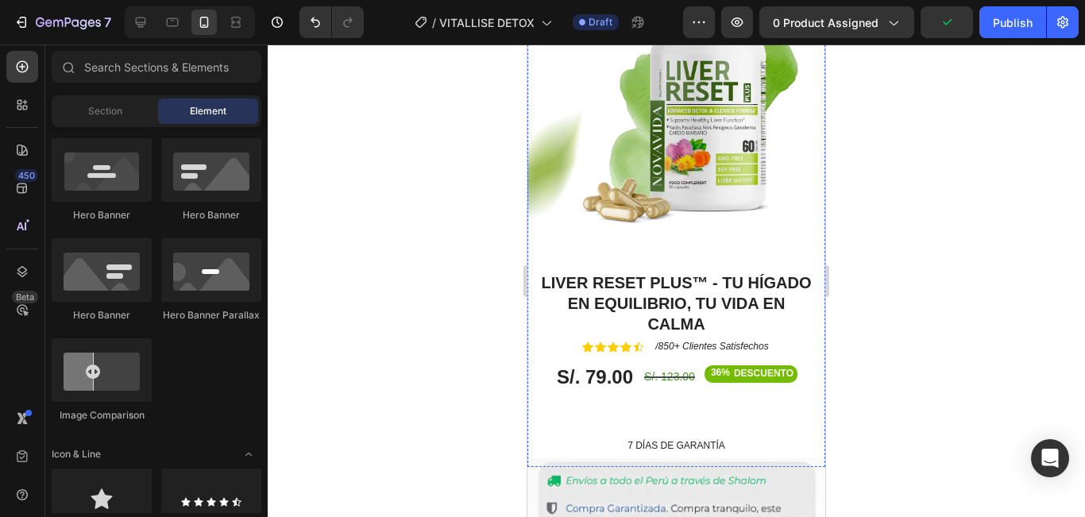
scroll to position [0, 0]
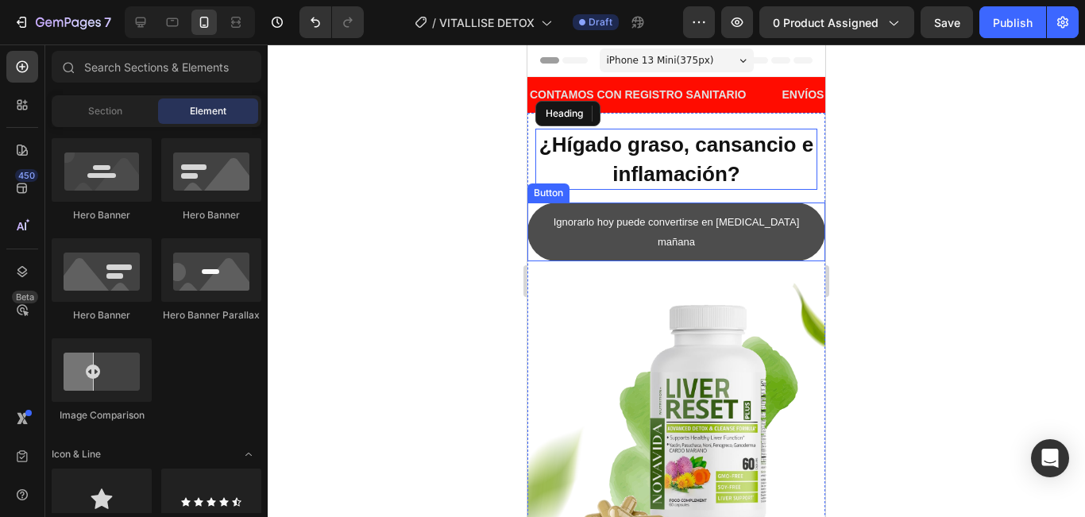
click at [795, 233] on button "Ignorarlo hoy puede convertirse en [MEDICAL_DATA] mañana" at bounding box center [676, 232] width 298 height 59
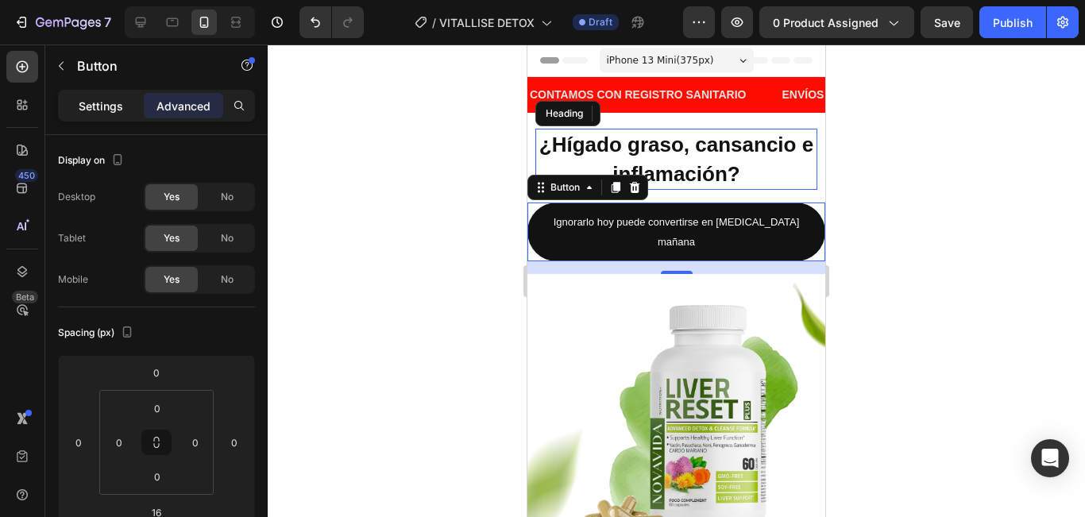
click at [114, 111] on p "Settings" at bounding box center [101, 106] width 44 height 17
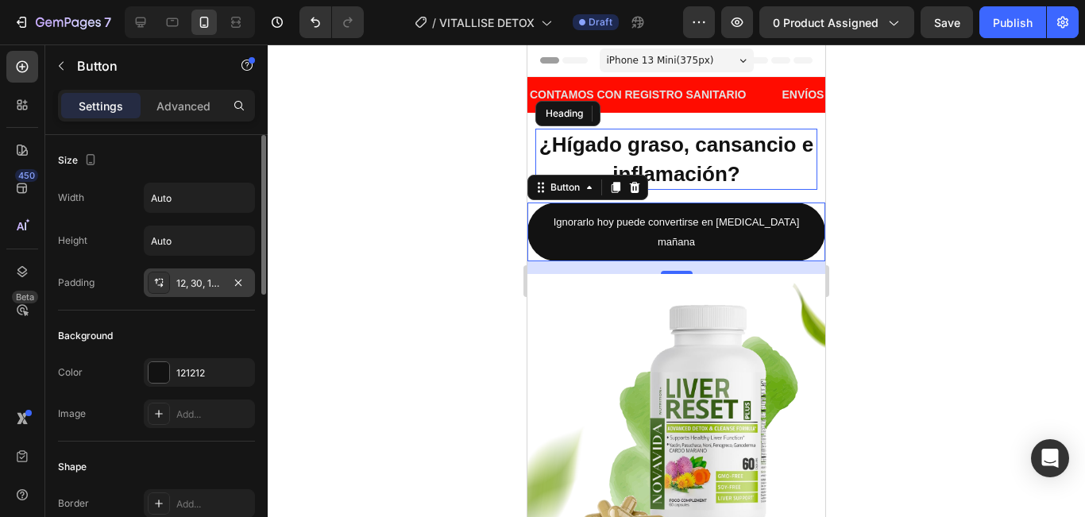
click at [215, 284] on div "12, 30, 12, 30" at bounding box center [199, 283] width 46 height 14
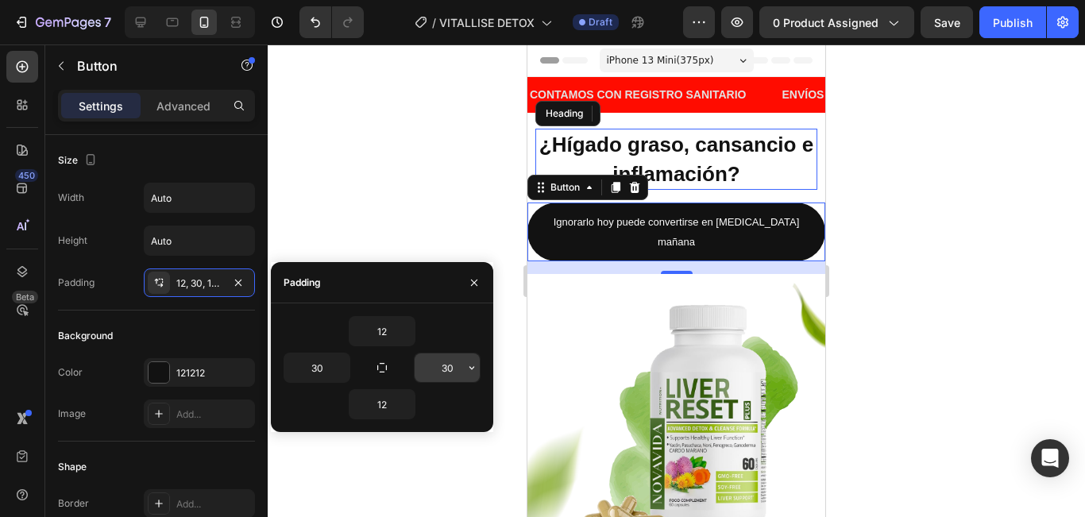
click at [455, 369] on input "30" at bounding box center [447, 367] width 65 height 29
type input "25"
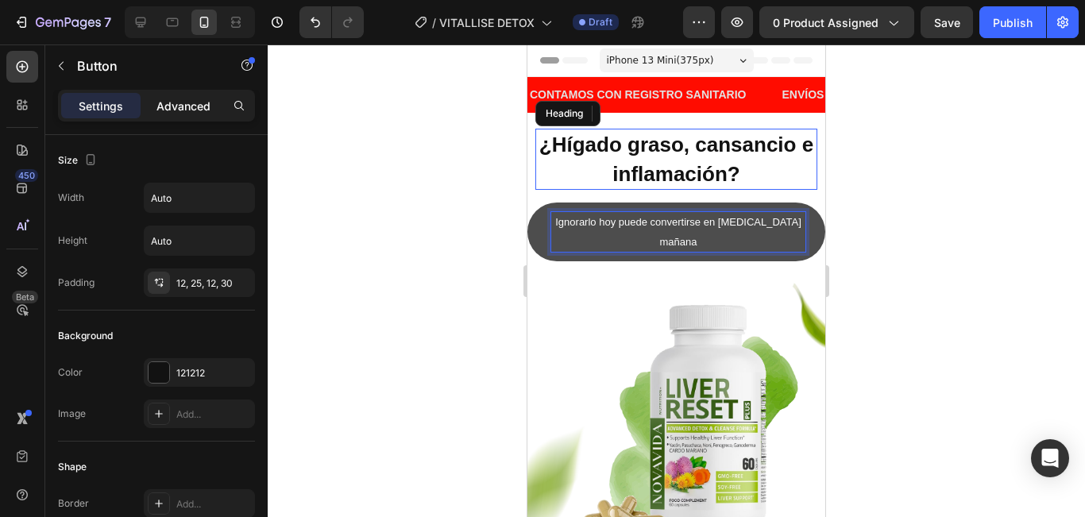
click at [194, 103] on p "Advanced" at bounding box center [183, 106] width 54 height 17
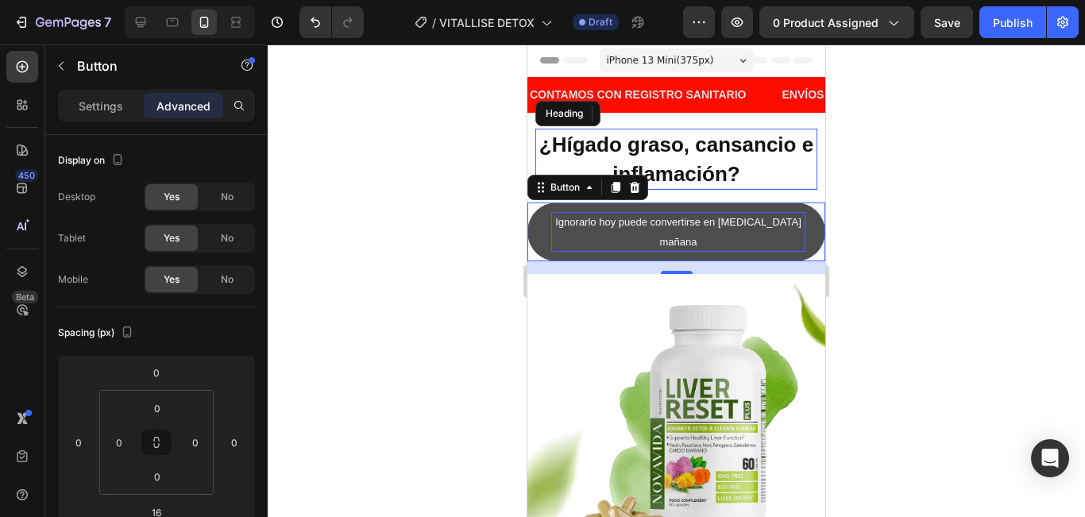
click at [797, 232] on button "Ignorarlo hoy puede convertirse en [MEDICAL_DATA] mañana" at bounding box center [676, 232] width 298 height 59
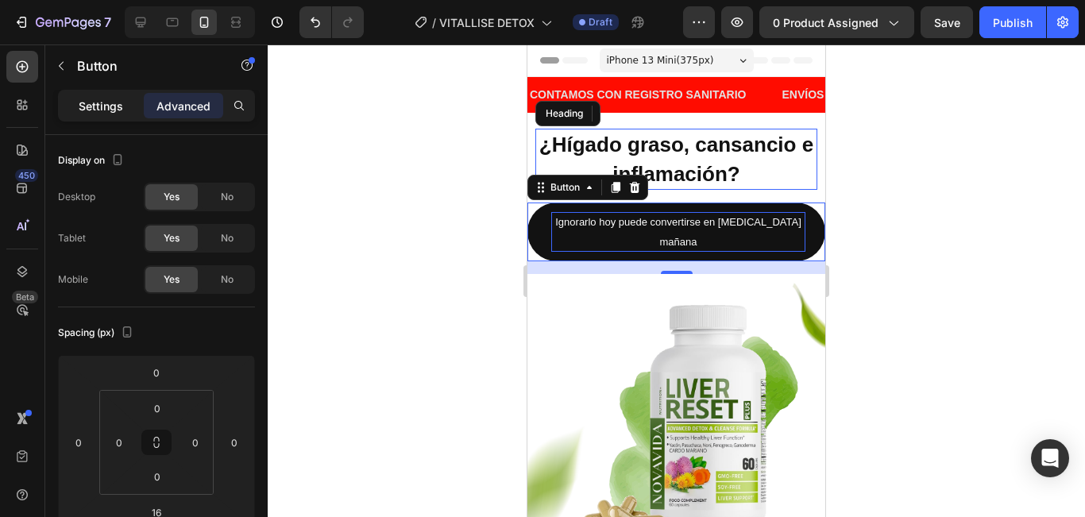
click at [113, 106] on p "Settings" at bounding box center [101, 106] width 44 height 17
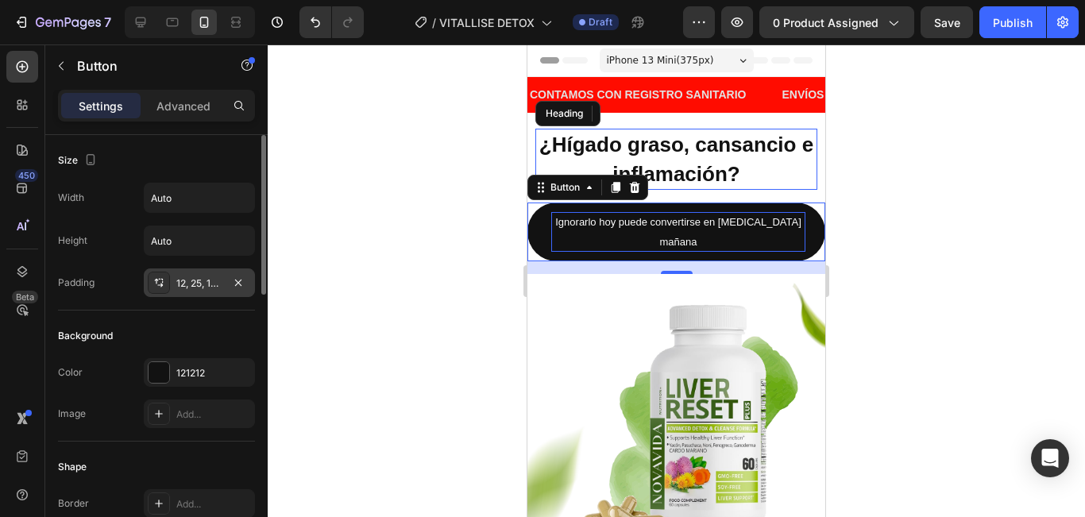
click at [203, 287] on div "12, 25, 12, 30" at bounding box center [199, 283] width 46 height 14
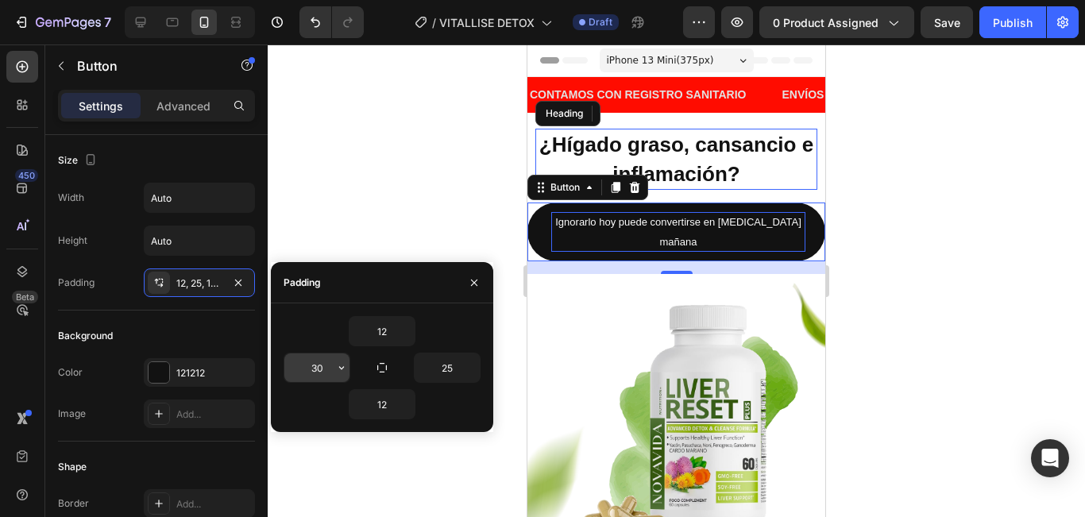
click at [336, 364] on icon "button" at bounding box center [341, 367] width 13 height 13
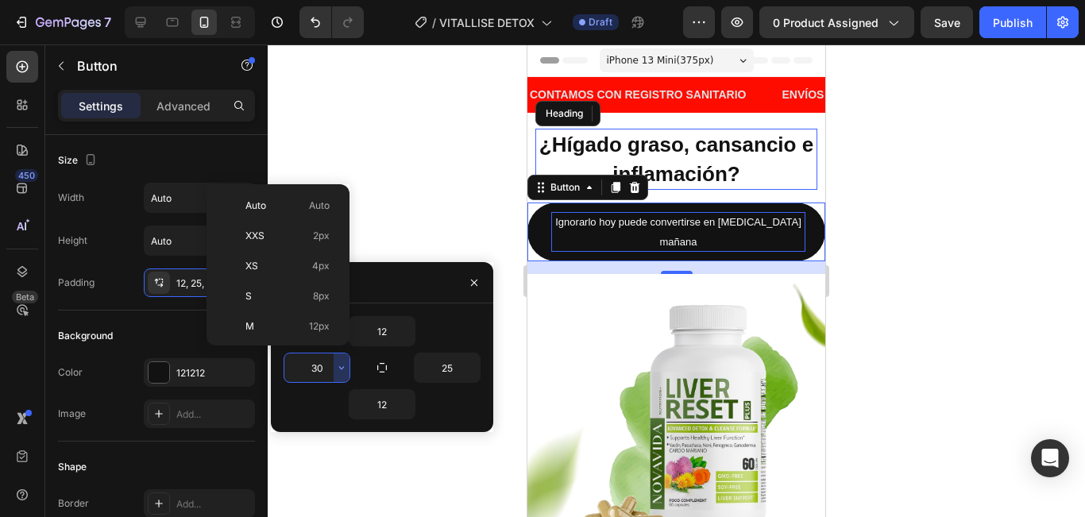
click at [319, 366] on input "30" at bounding box center [316, 367] width 65 height 29
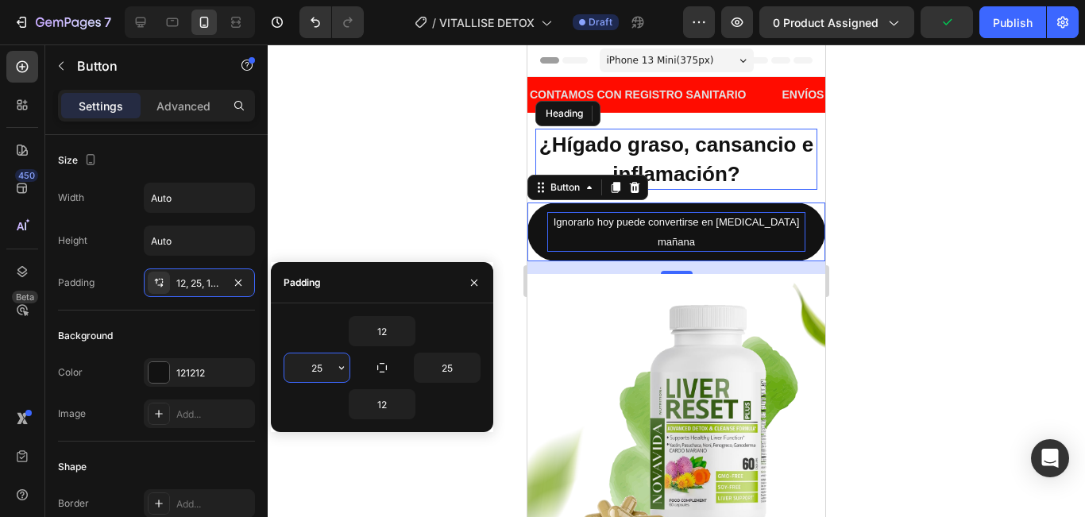
click at [318, 366] on input "25" at bounding box center [316, 367] width 65 height 29
type input "20"
click at [448, 372] on input "25" at bounding box center [447, 367] width 65 height 29
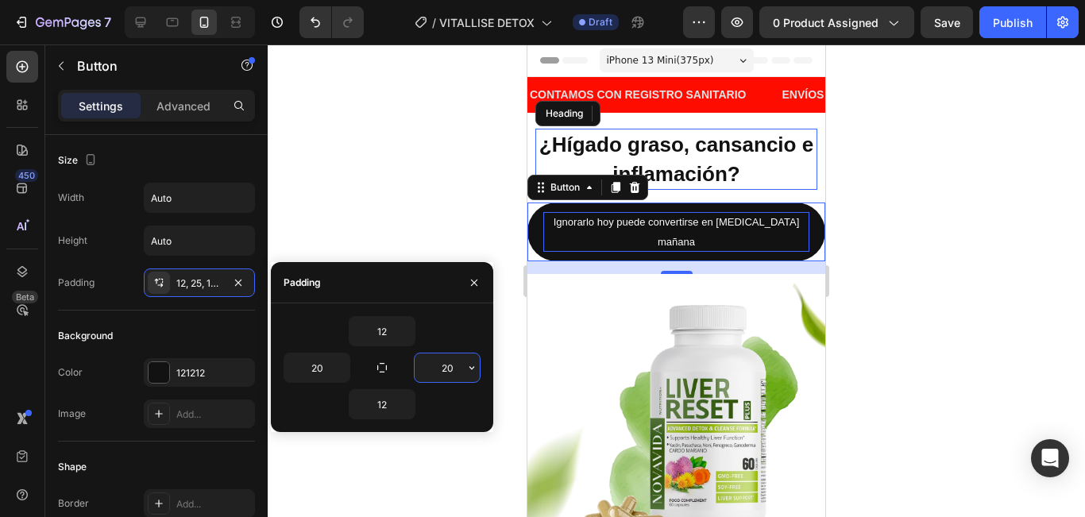
click at [448, 372] on input "20" at bounding box center [447, 367] width 65 height 29
type input "10"
click at [319, 364] on input "20" at bounding box center [316, 367] width 65 height 29
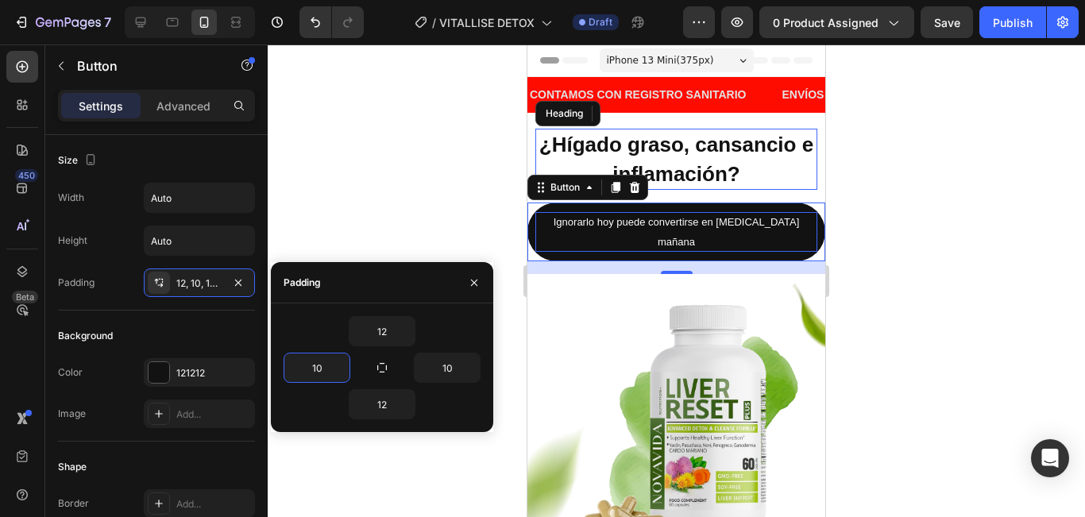
type input "10"
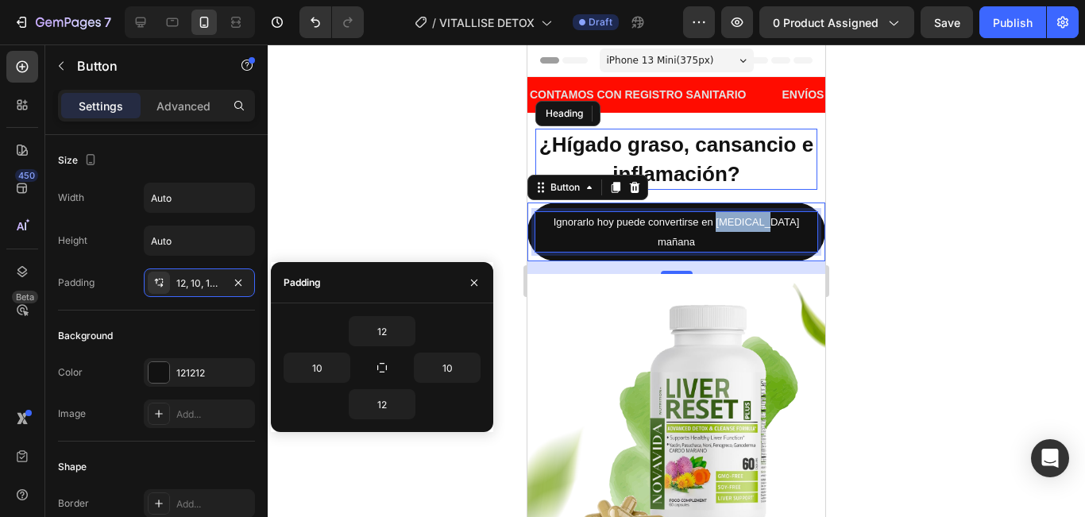
click at [743, 218] on span "Ignorarlo hoy puede convertirse en [MEDICAL_DATA] mañana" at bounding box center [677, 232] width 246 height 32
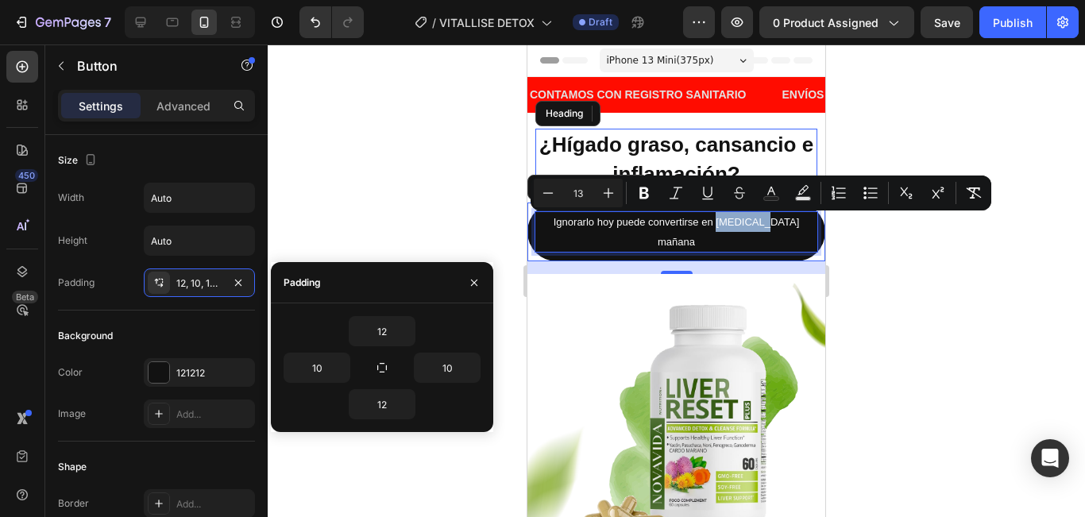
click at [743, 218] on span "Ignorarlo hoy puede convertirse en [MEDICAL_DATA] mañana" at bounding box center [677, 232] width 246 height 32
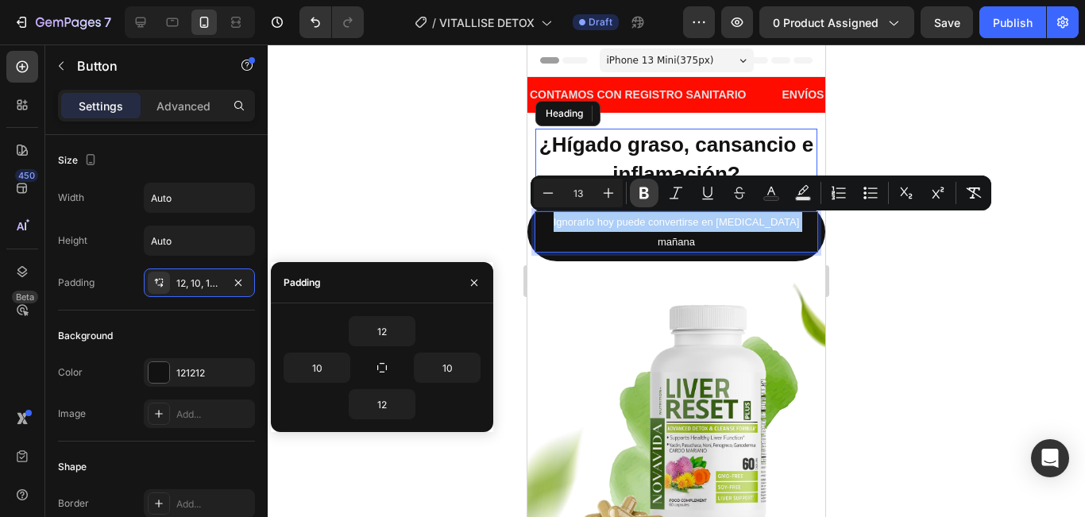
click at [644, 203] on button "Bold" at bounding box center [644, 193] width 29 height 29
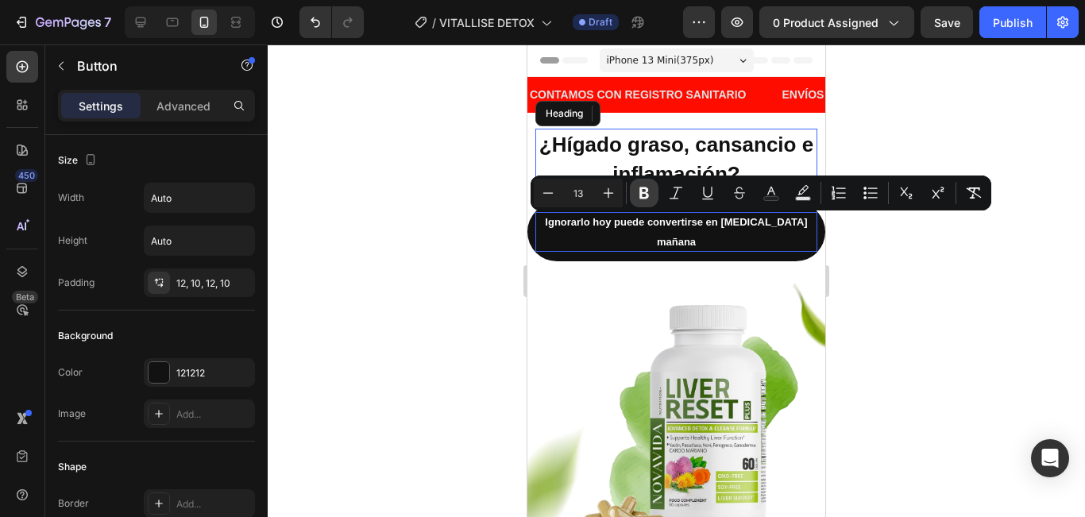
click at [646, 196] on div "⁠⁠⁠⁠⁠⁠⁠ ¿Hígado graso, cansancio e inflamación? Heading Ignorarlo hoy puede con…" at bounding box center [676, 351] width 298 height 476
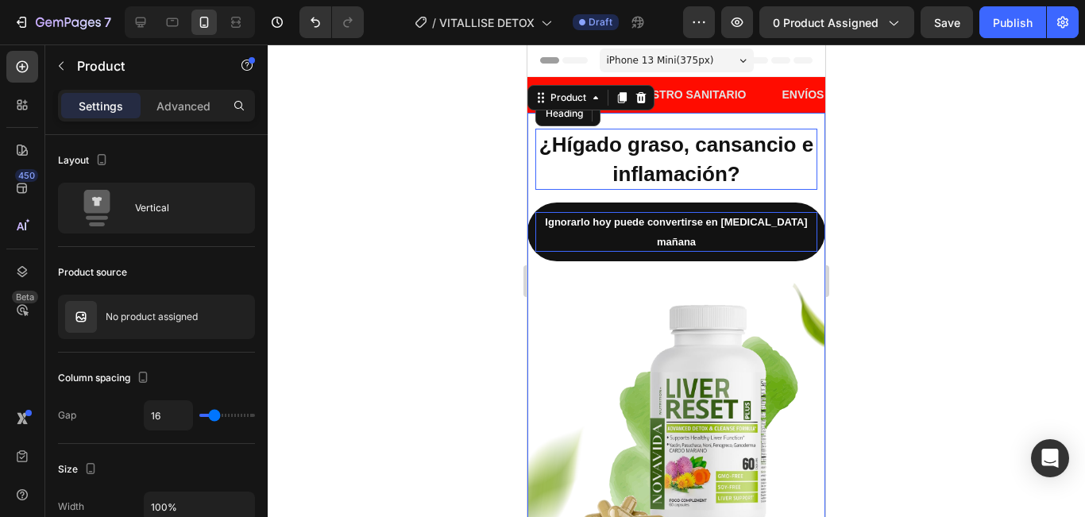
click at [956, 227] on div at bounding box center [676, 280] width 817 height 473
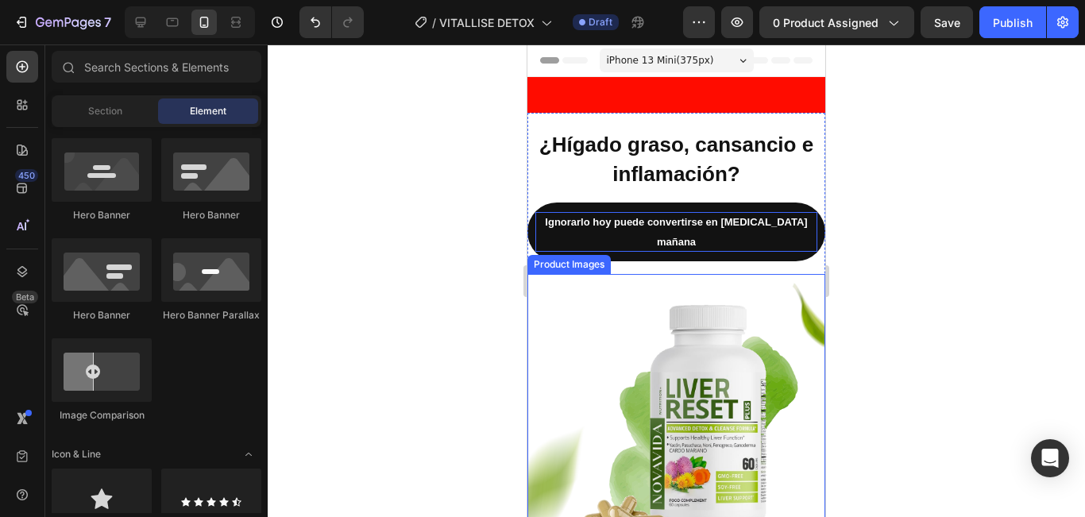
scroll to position [318, 0]
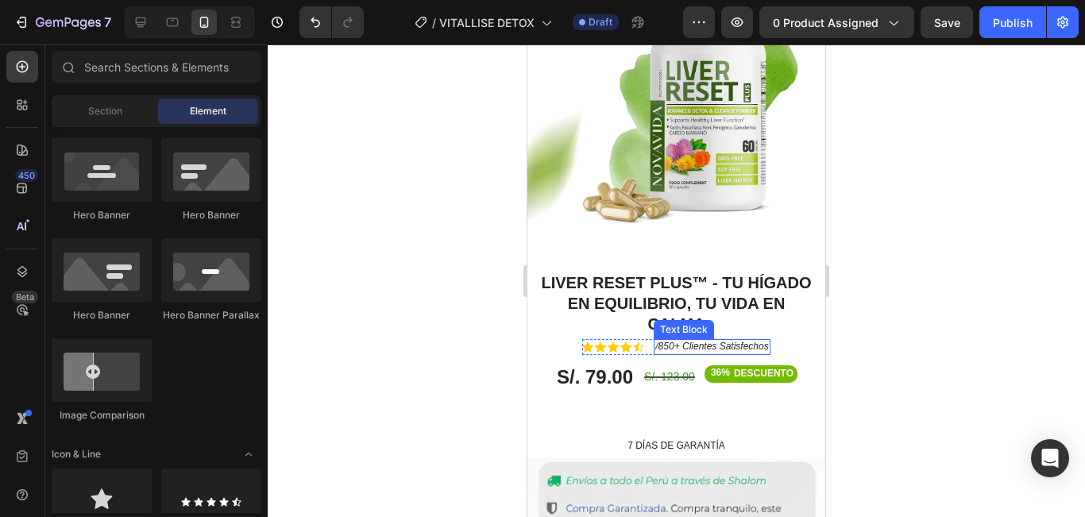
click at [762, 341] on icon "/850+ Clientes Satisfechos" at bounding box center [711, 346] width 113 height 11
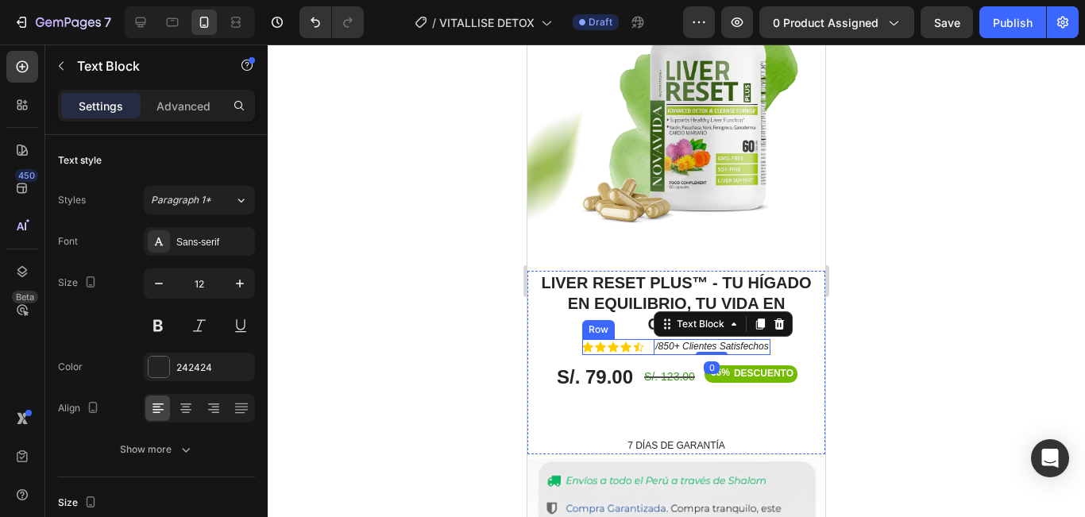
click at [641, 339] on div "Icon Icon Icon Icon Icon Icon List /850+ Clientes Satisfechos Text Block 0 Row" at bounding box center [675, 347] width 187 height 16
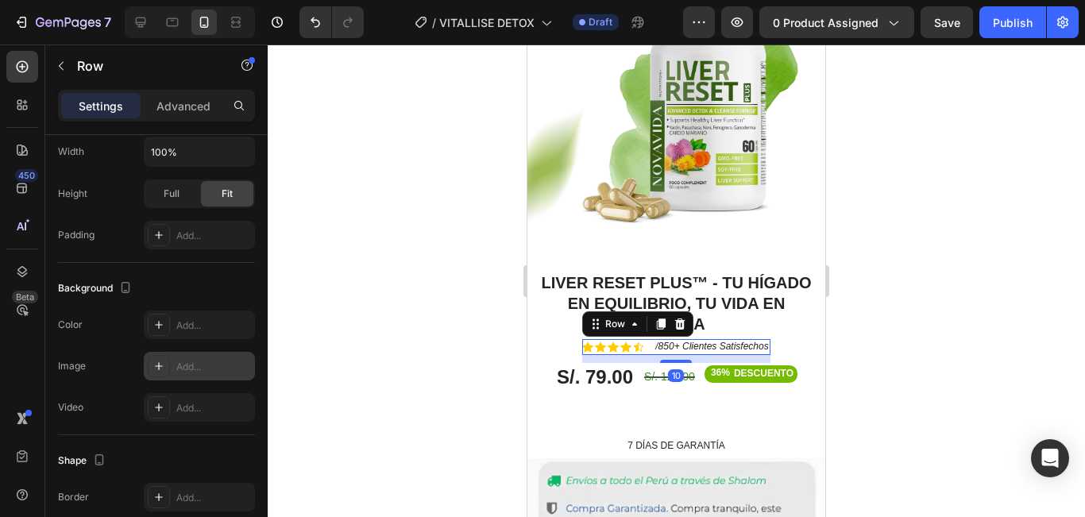
scroll to position [681, 0]
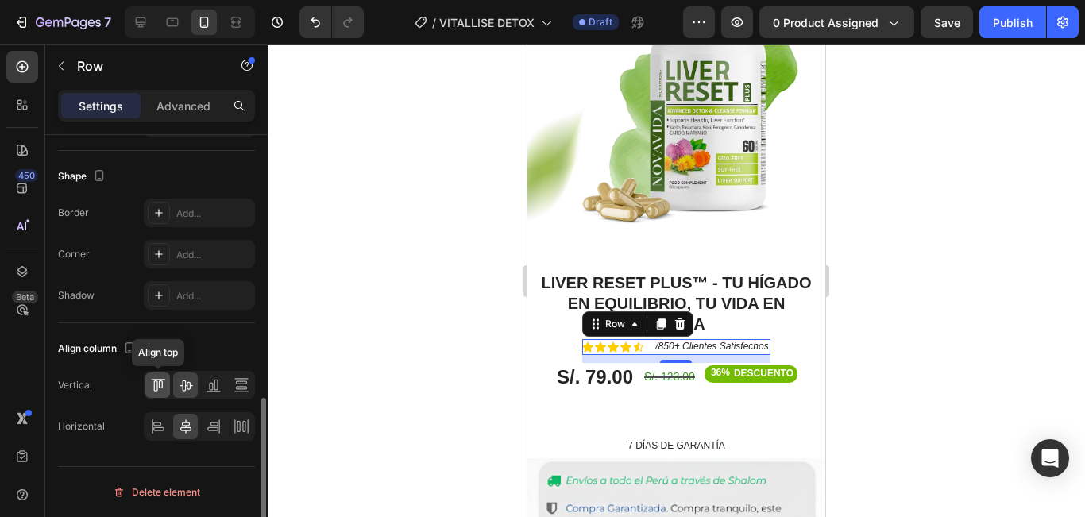
click at [159, 383] on icon at bounding box center [160, 384] width 4 height 8
click at [162, 417] on div at bounding box center [157, 426] width 25 height 25
click at [160, 428] on icon at bounding box center [158, 427] width 16 height 16
drag, startPoint x: 185, startPoint y: 429, endPoint x: 168, endPoint y: 433, distance: 17.1
click at [184, 430] on icon at bounding box center [186, 427] width 16 height 16
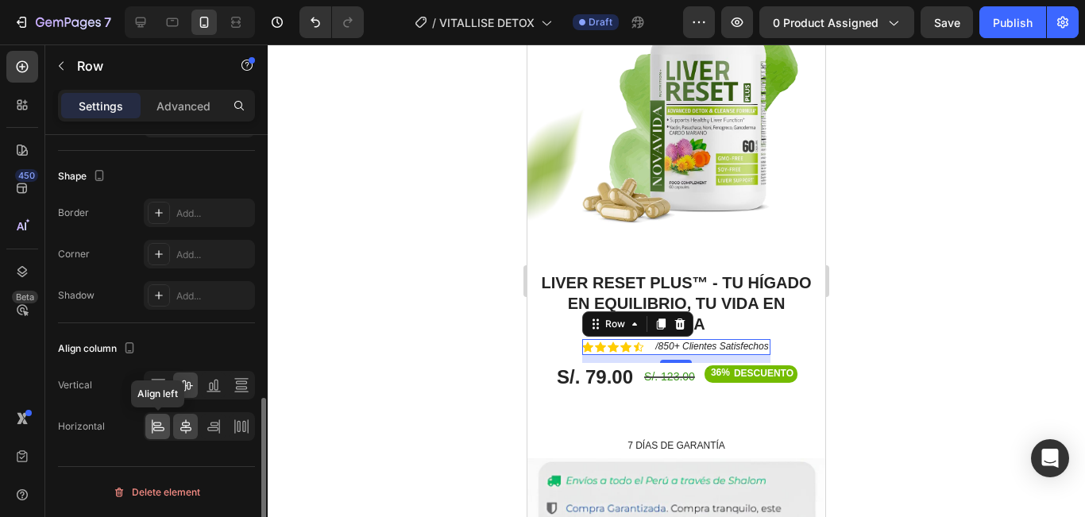
click at [161, 430] on icon at bounding box center [158, 427] width 16 height 16
click at [216, 428] on icon at bounding box center [214, 427] width 16 height 16
click at [156, 426] on icon at bounding box center [158, 427] width 16 height 16
click at [162, 99] on p "Advanced" at bounding box center [183, 106] width 54 height 17
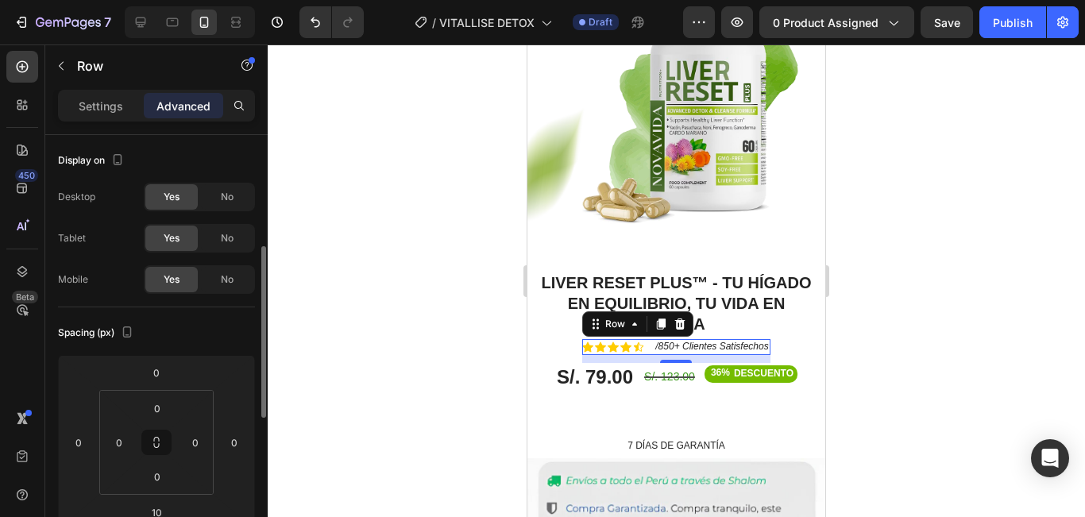
scroll to position [79, 0]
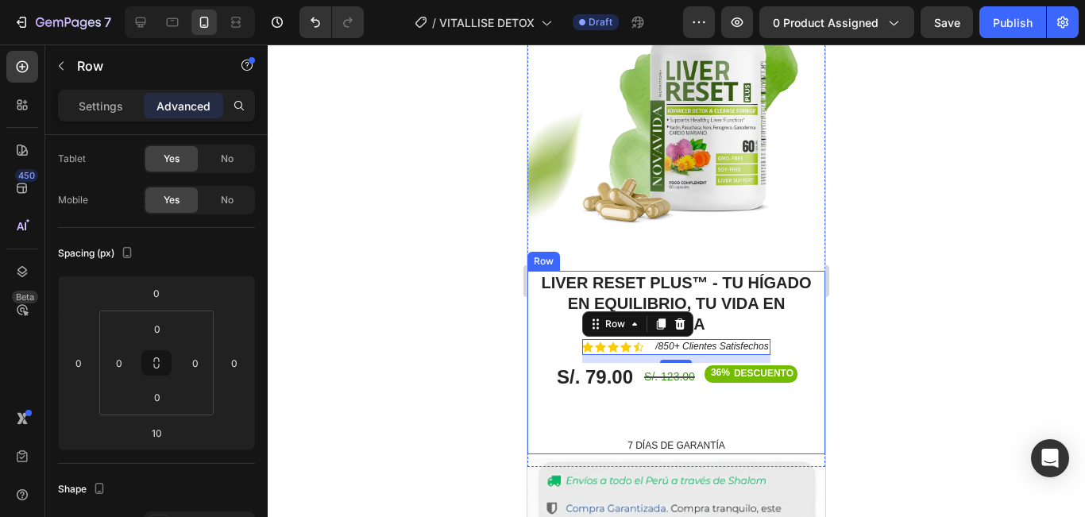
click at [856, 288] on div at bounding box center [676, 280] width 817 height 473
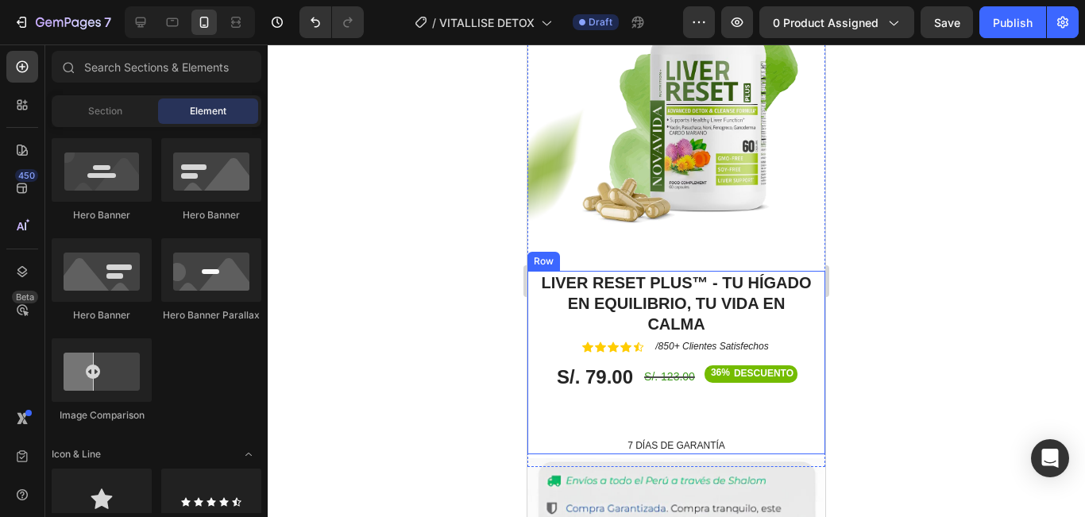
click at [793, 325] on div "Liver Reset Plus™ - Tu hígado en equilibrio, tu vida en calma Product Title Ico…" at bounding box center [676, 362] width 274 height 183
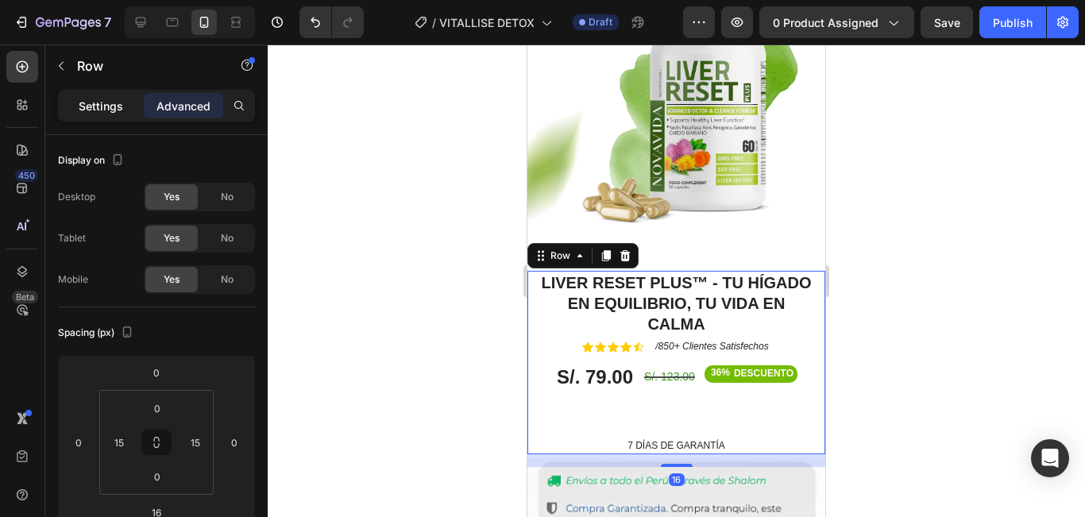
click at [109, 116] on div "Settings" at bounding box center [100, 105] width 79 height 25
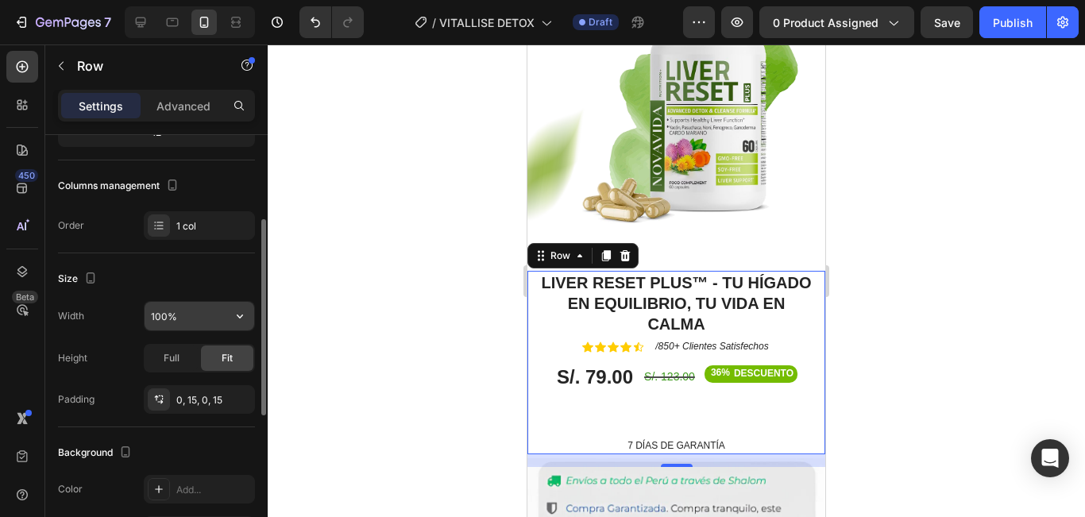
scroll to position [0, 0]
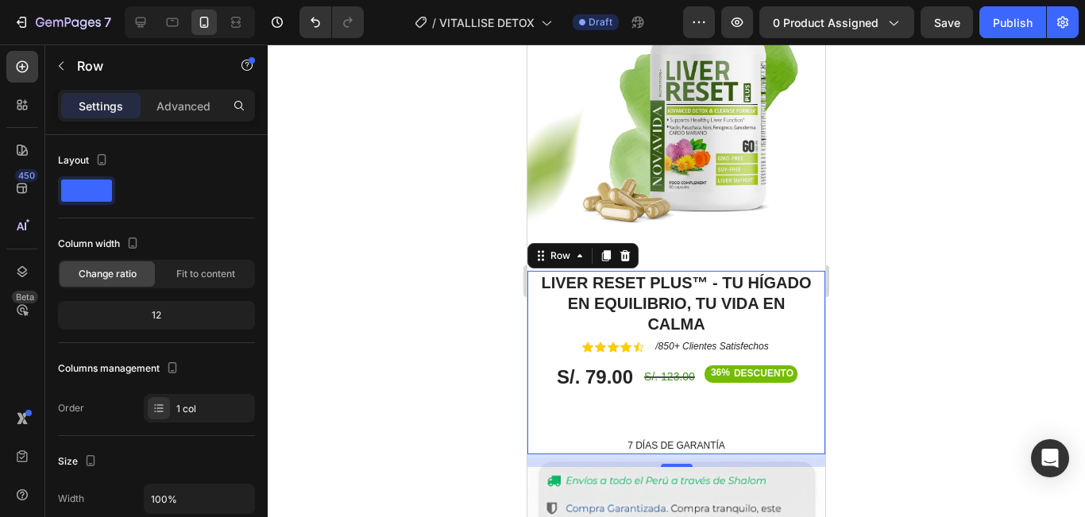
click at [933, 238] on div at bounding box center [676, 280] width 817 height 473
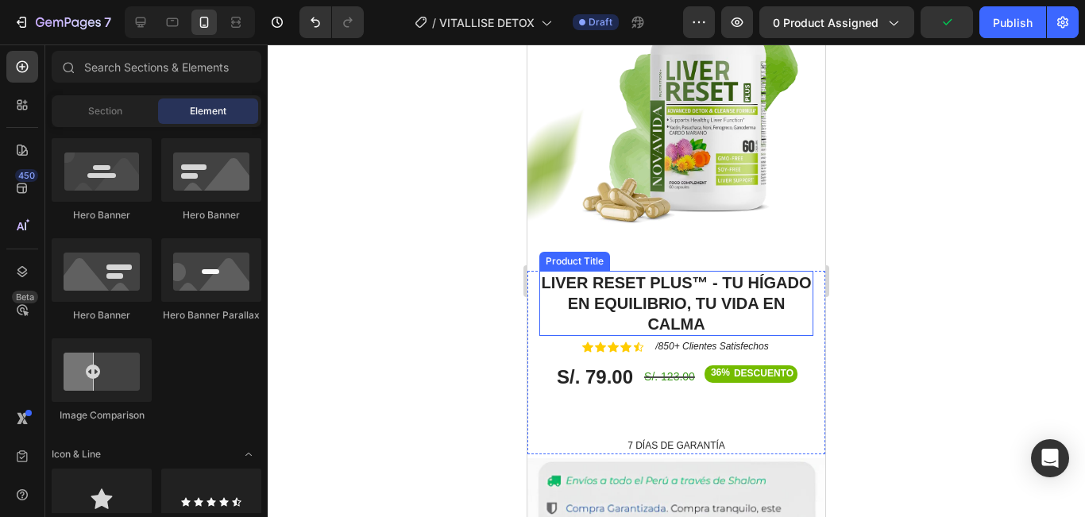
click at [689, 271] on h1 "Liver Reset Plus™ - Tu hígado en equilibrio, tu vida en calma" at bounding box center [676, 303] width 274 height 65
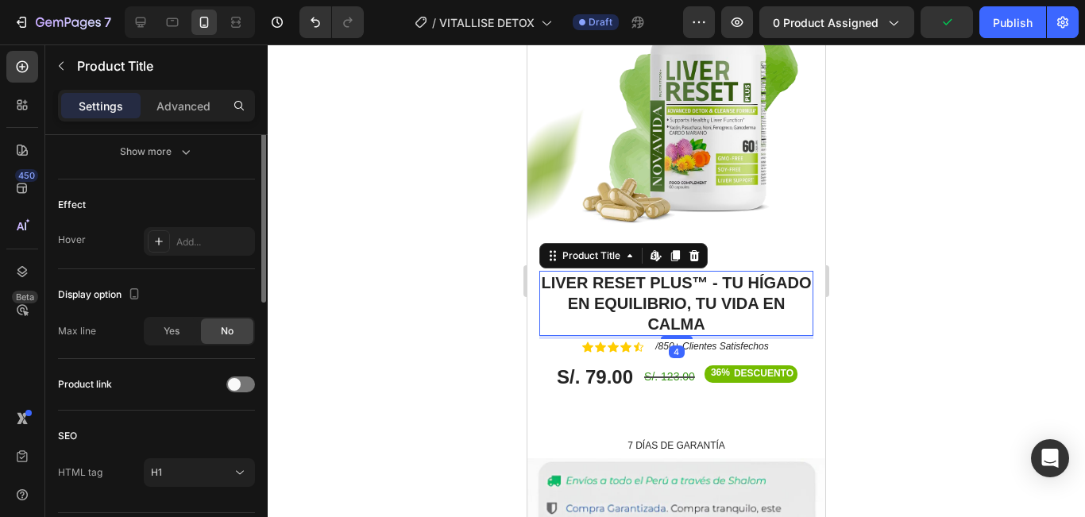
scroll to position [79, 0]
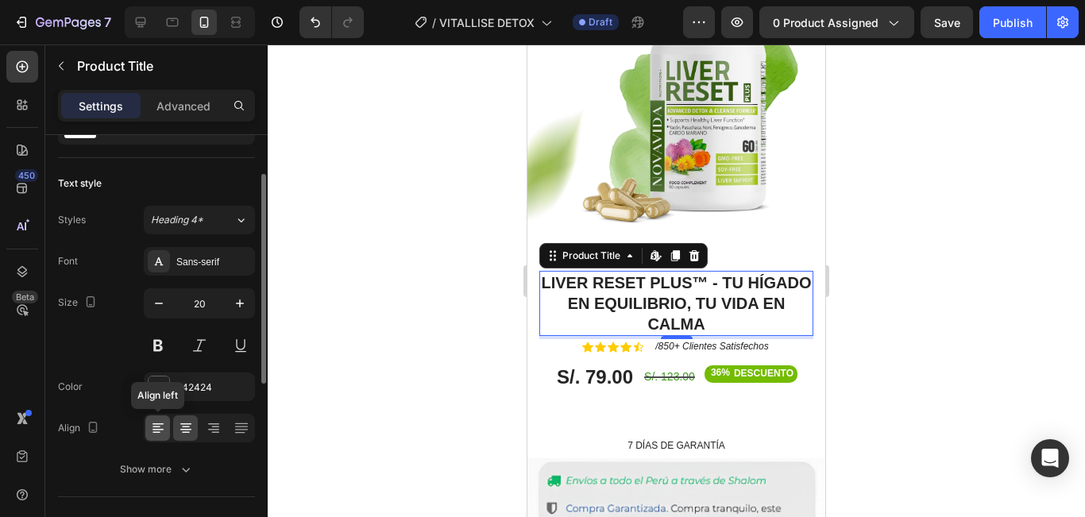
click at [158, 428] on icon at bounding box center [158, 428] width 16 height 16
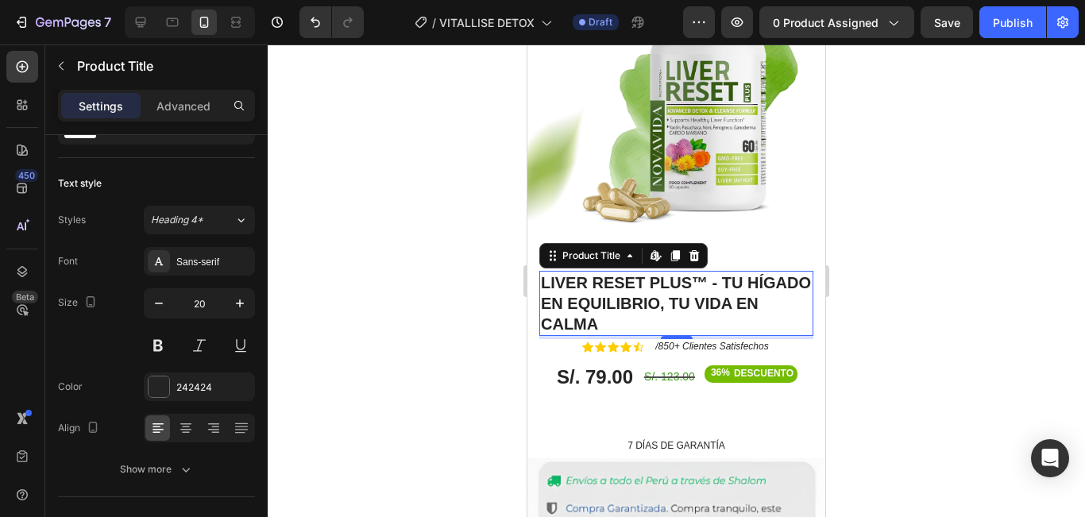
click at [1012, 188] on div at bounding box center [676, 280] width 817 height 473
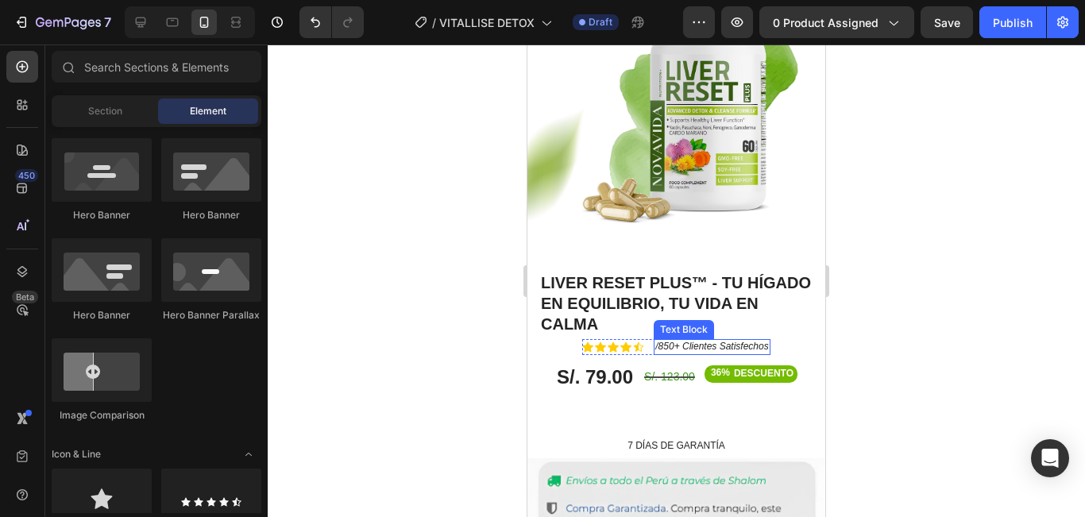
click at [763, 341] on icon "/850+ Clientes Satisfechos" at bounding box center [711, 346] width 113 height 11
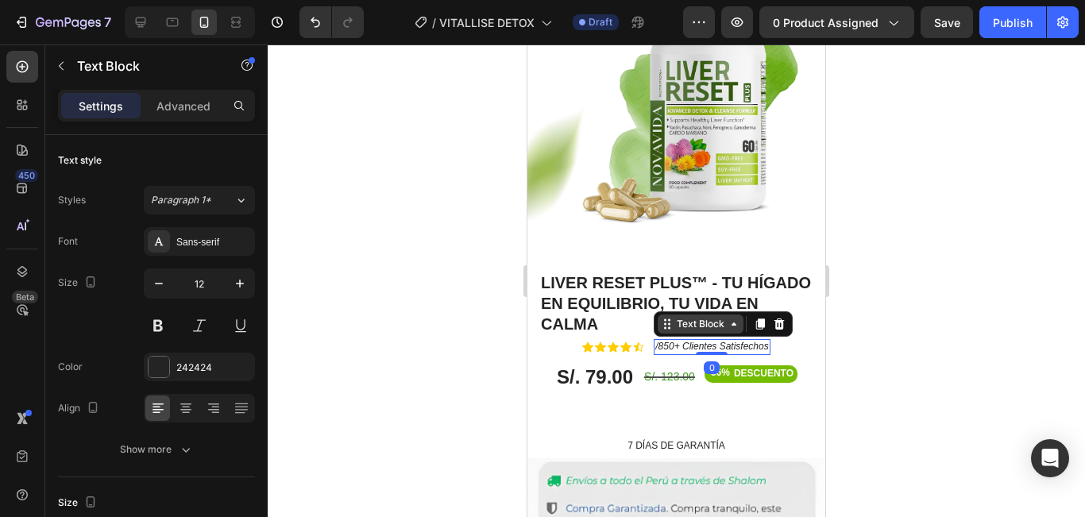
click at [699, 317] on div "Text Block" at bounding box center [700, 324] width 54 height 14
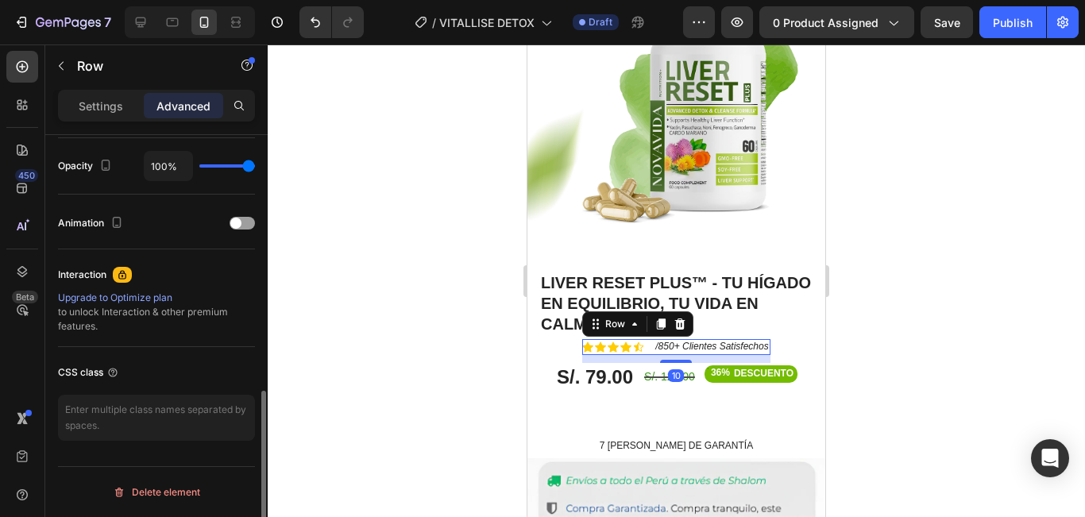
scroll to position [156, 0]
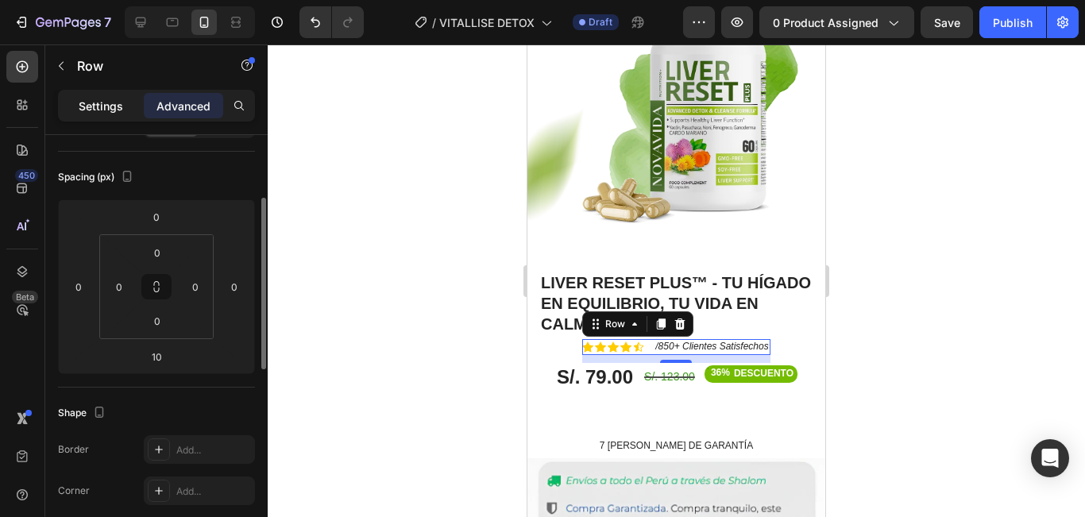
drag, startPoint x: 114, startPoint y: 102, endPoint x: 120, endPoint y: 114, distance: 13.1
click at [114, 104] on p "Settings" at bounding box center [101, 106] width 44 height 17
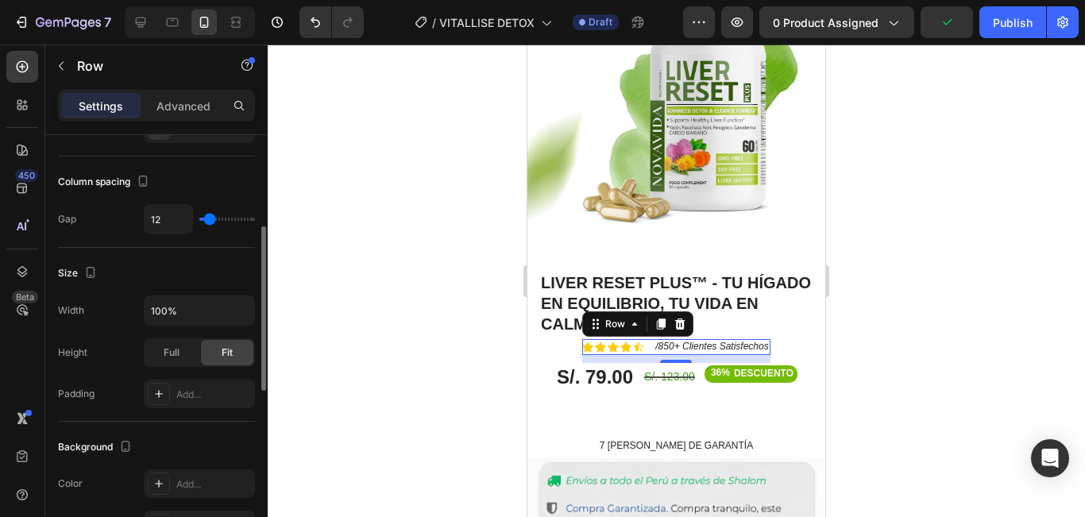
scroll to position [635, 0]
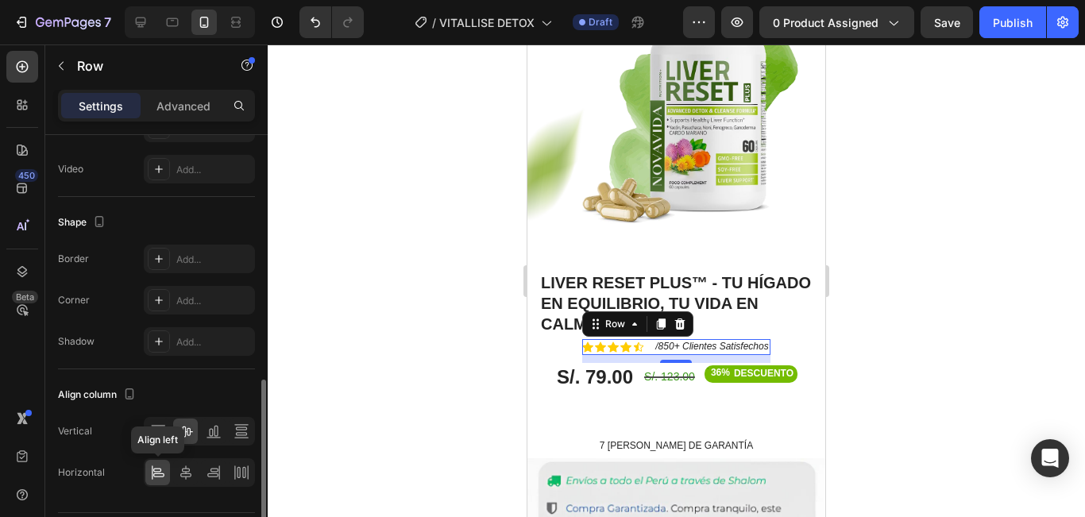
click at [166, 474] on div at bounding box center [157, 472] width 25 height 25
click at [188, 474] on icon at bounding box center [186, 473] width 16 height 16
click at [164, 472] on icon at bounding box center [158, 473] width 16 height 16
click at [203, 472] on div at bounding box center [213, 472] width 25 height 25
click at [182, 473] on icon at bounding box center [185, 472] width 11 height 14
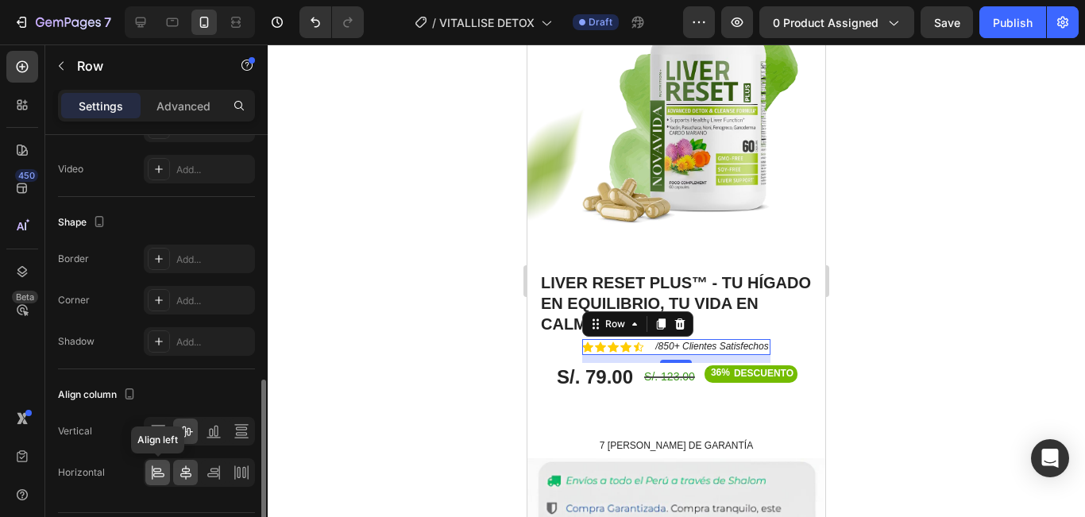
click at [164, 473] on icon at bounding box center [158, 473] width 16 height 16
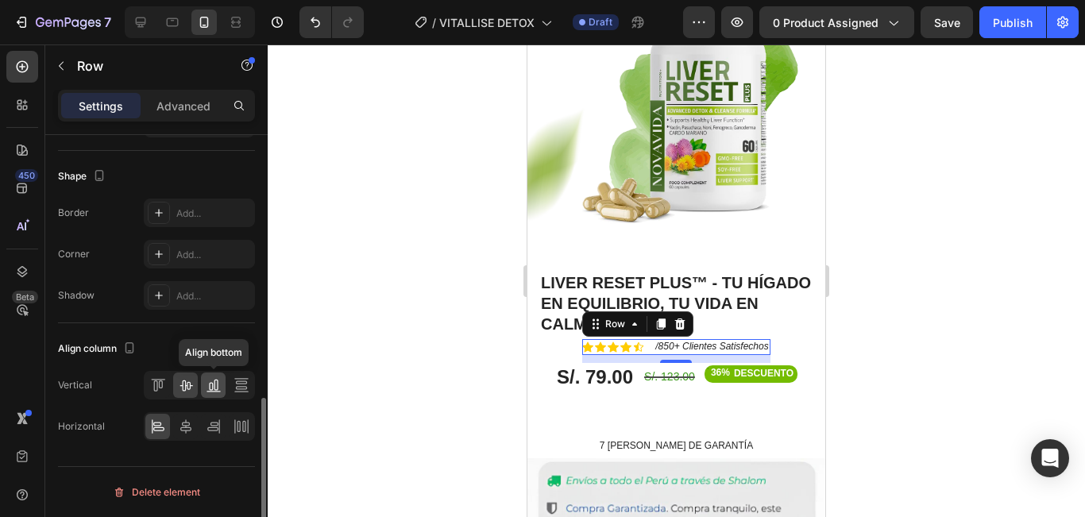
click at [215, 392] on icon at bounding box center [214, 385] width 16 height 16
click at [187, 386] on icon at bounding box center [185, 385] width 13 height 11
click at [167, 427] on div at bounding box center [157, 426] width 25 height 25
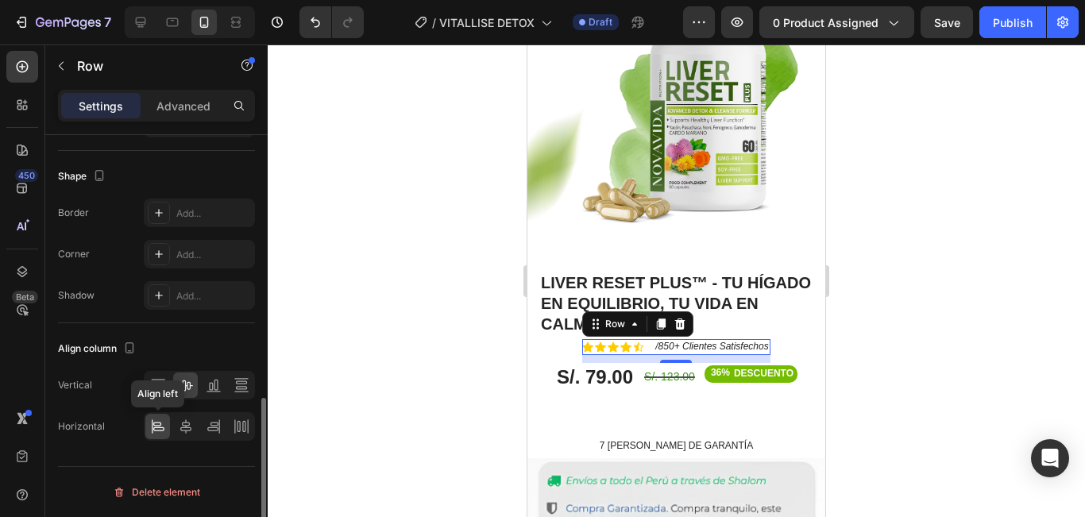
click at [167, 427] on div at bounding box center [157, 426] width 25 height 25
click at [165, 173] on div "Shape" at bounding box center [156, 176] width 197 height 25
drag, startPoint x: 882, startPoint y: 264, endPoint x: 839, endPoint y: 273, distance: 43.8
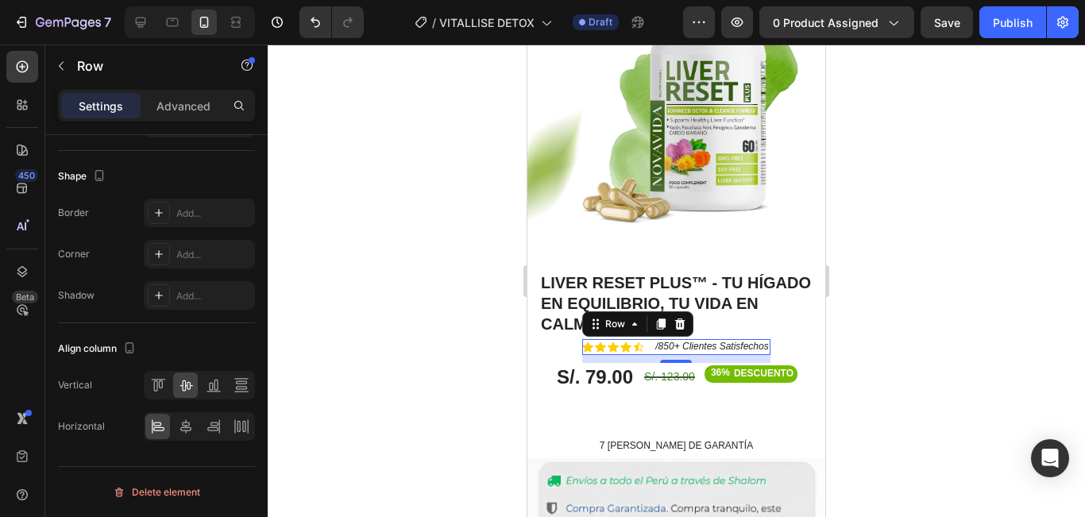
click at [881, 264] on div at bounding box center [676, 280] width 817 height 473
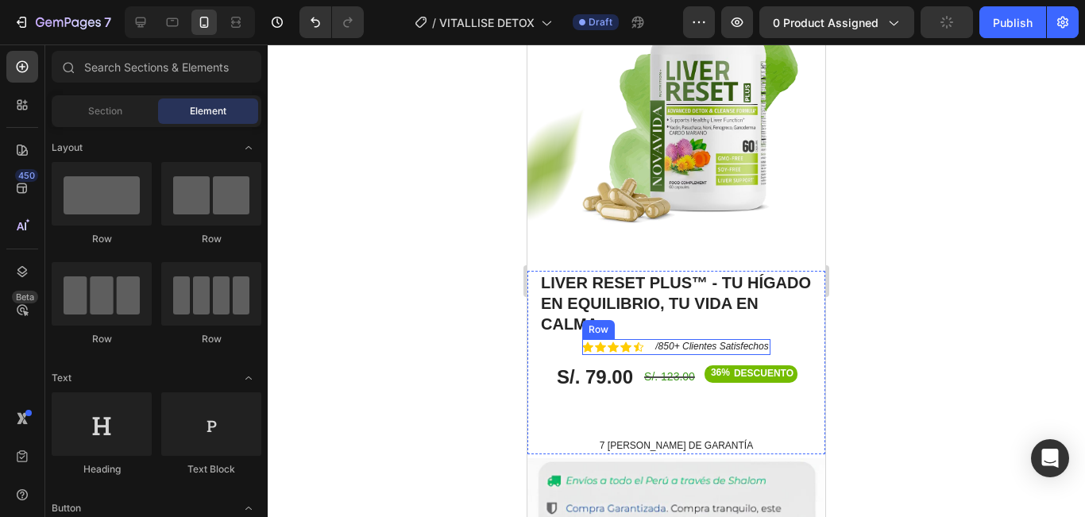
click at [644, 339] on div "Icon Icon Icon Icon Icon Icon List /850+ Clientes Satisfechos Text Block Row" at bounding box center [675, 347] width 187 height 16
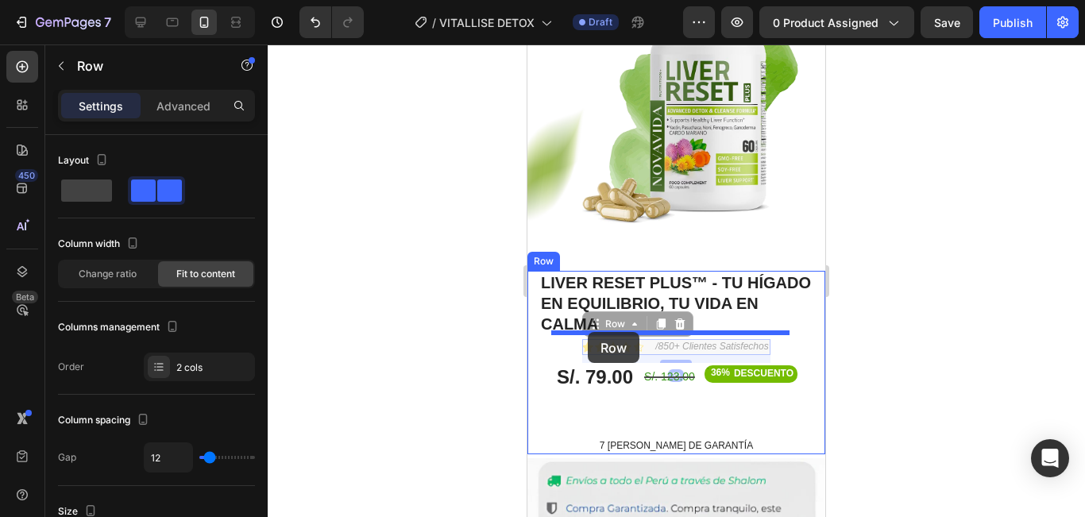
drag, startPoint x: 604, startPoint y: 301, endPoint x: 588, endPoint y: 332, distance: 34.8
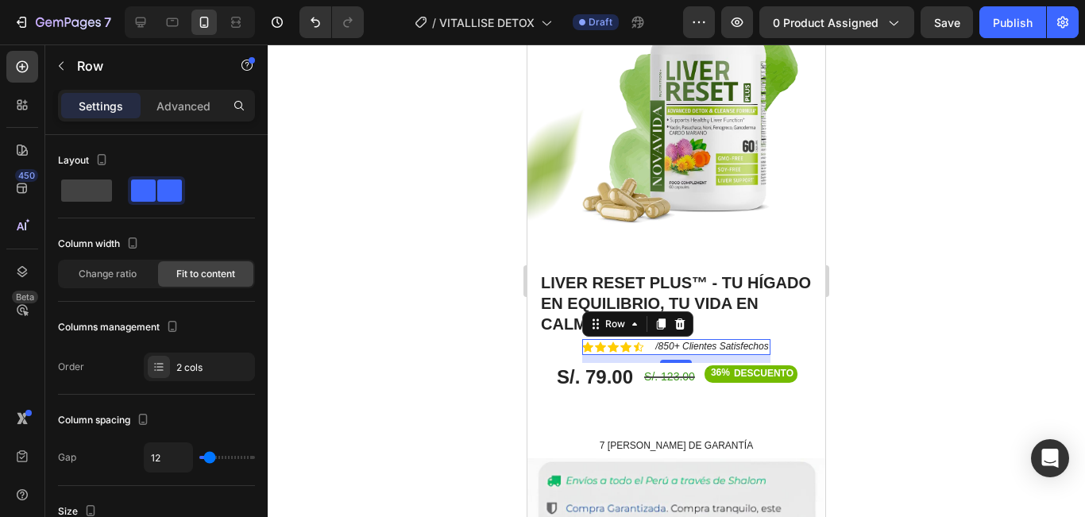
click at [890, 320] on div at bounding box center [676, 280] width 817 height 473
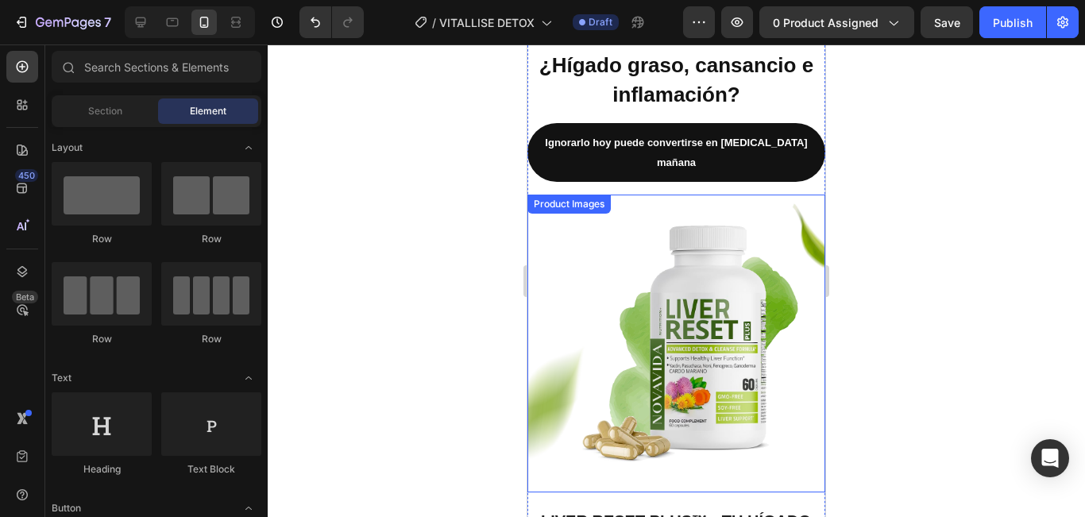
scroll to position [0, 0]
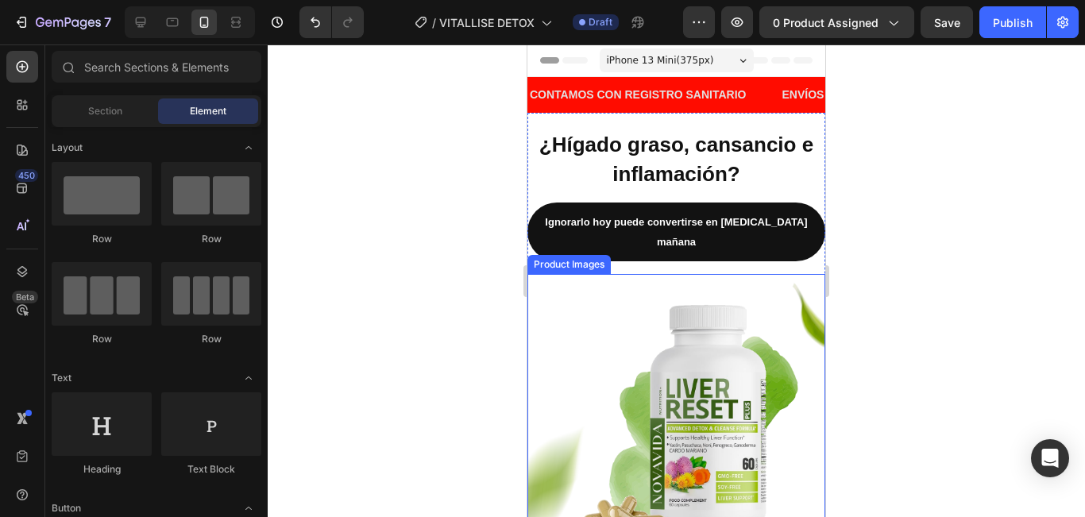
click at [801, 304] on img at bounding box center [676, 423] width 298 height 298
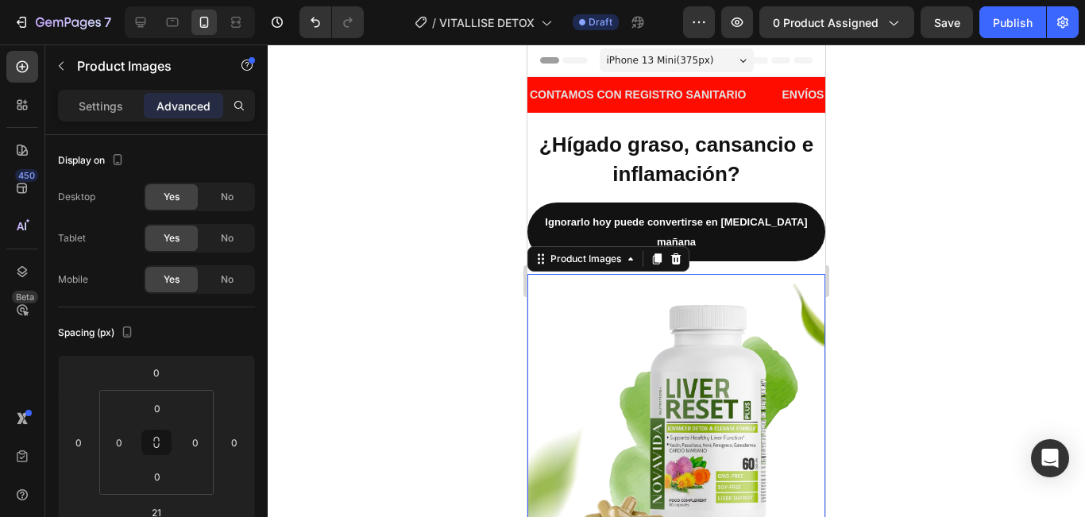
scroll to position [159, 0]
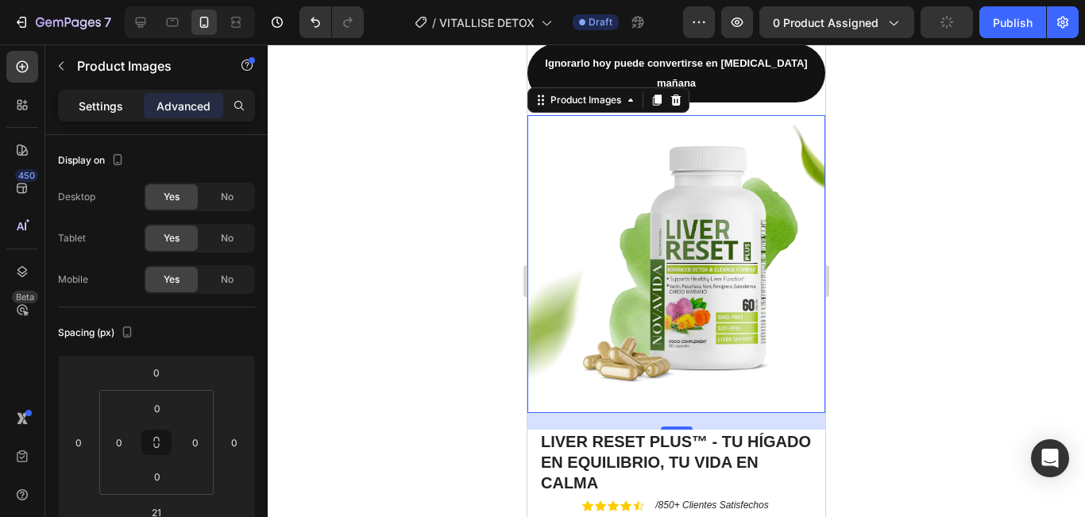
click at [112, 108] on p "Settings" at bounding box center [101, 106] width 44 height 17
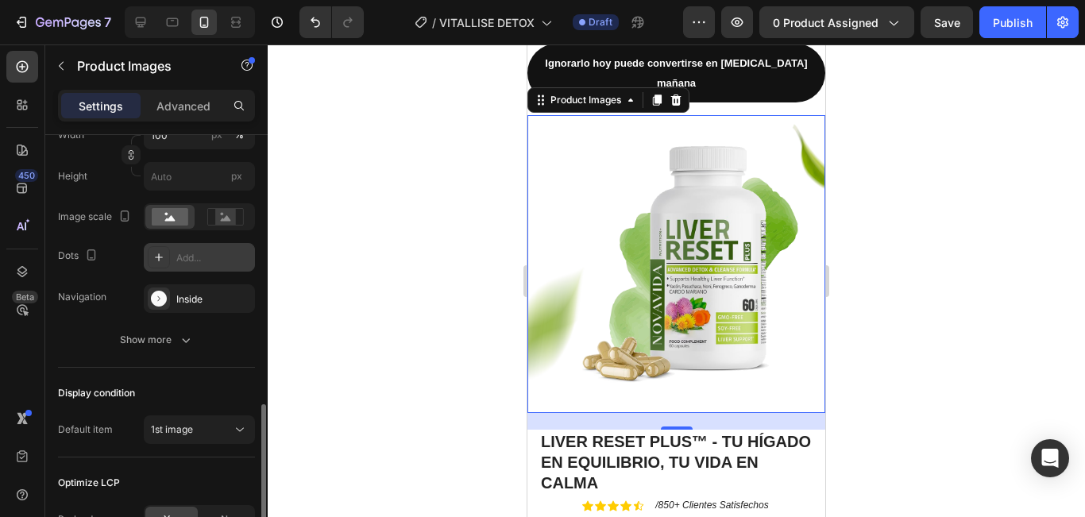
scroll to position [465, 0]
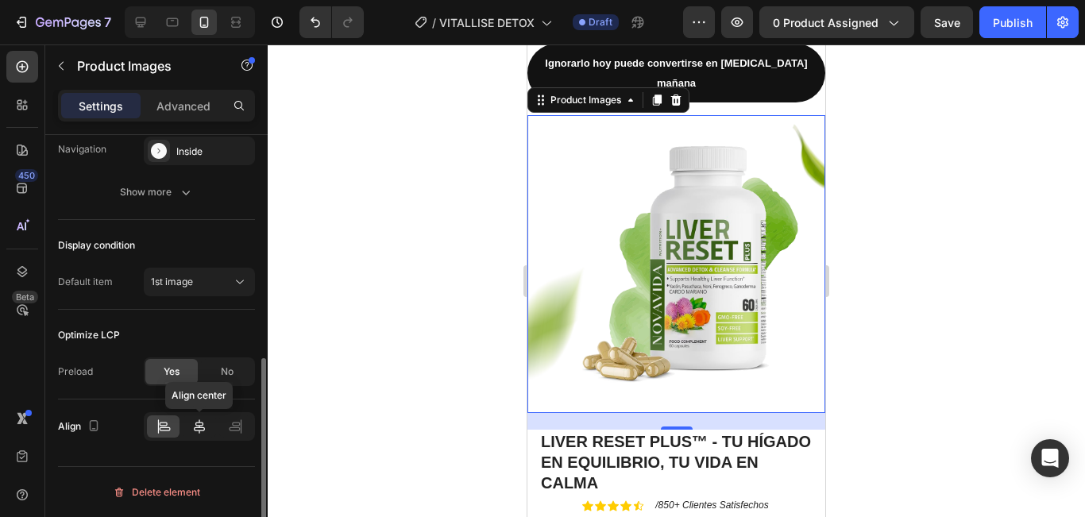
click at [210, 426] on div at bounding box center [199, 426] width 33 height 22
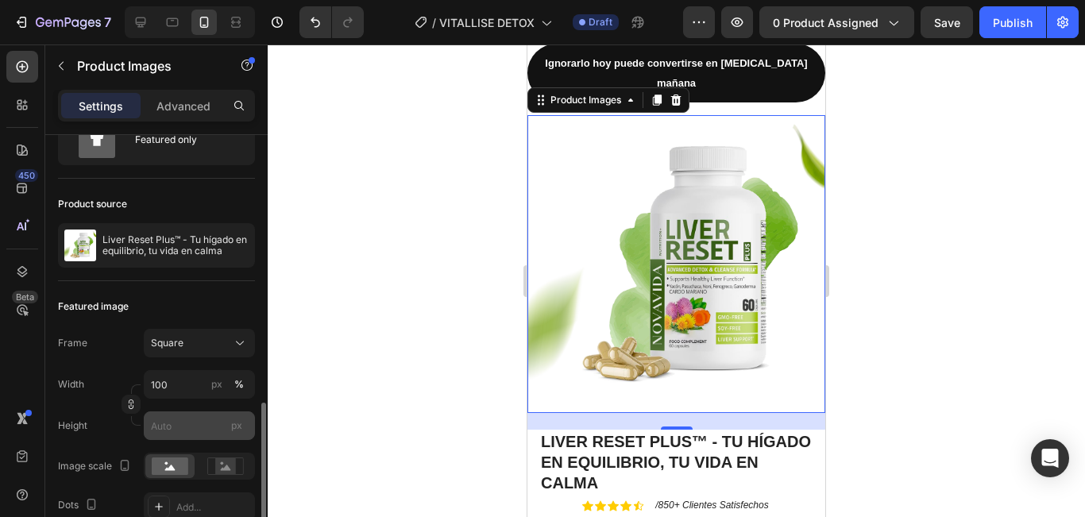
scroll to position [227, 0]
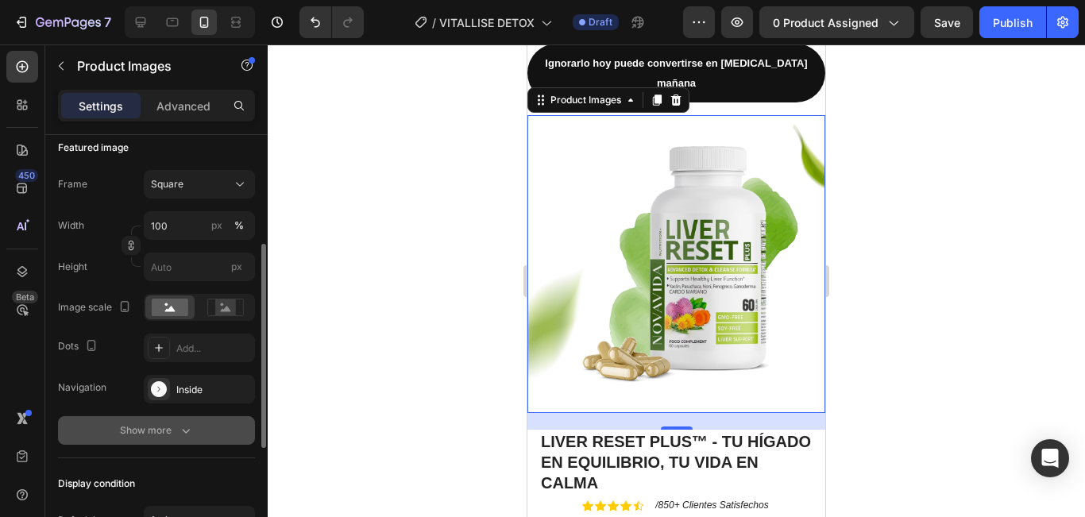
click at [183, 442] on button "Show more" at bounding box center [156, 430] width 197 height 29
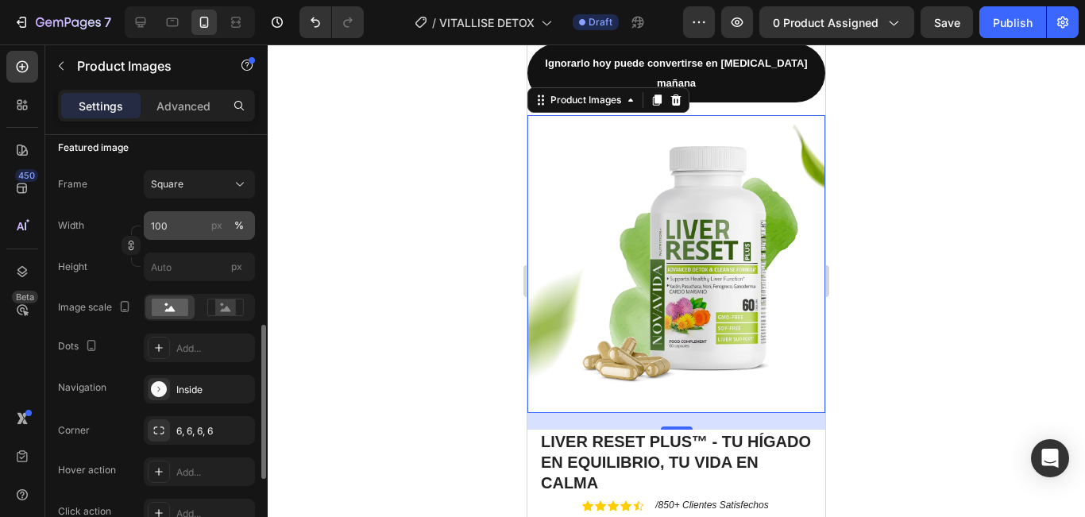
scroll to position [307, 0]
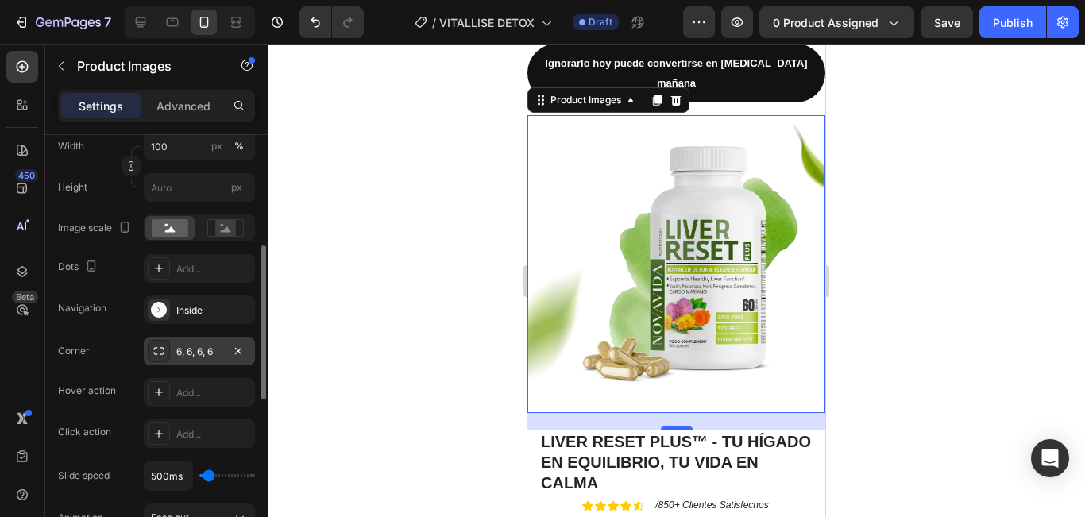
click at [195, 352] on div "6, 6, 6, 6" at bounding box center [199, 352] width 46 height 14
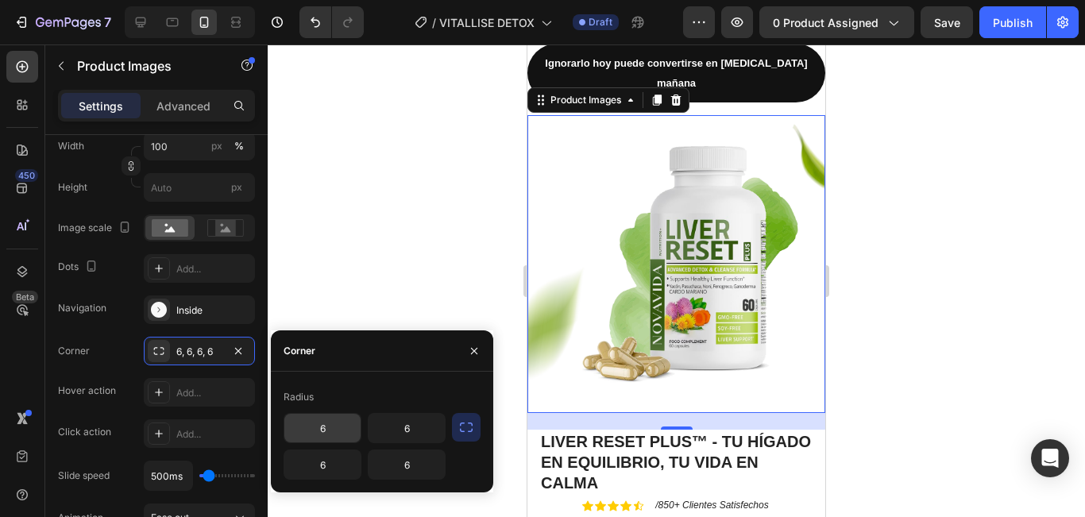
click at [338, 434] on input "6" at bounding box center [322, 428] width 76 height 29
type input "28"
click at [382, 400] on div "Radius" at bounding box center [382, 396] width 197 height 25
click at [461, 434] on icon "button" at bounding box center [466, 427] width 16 height 16
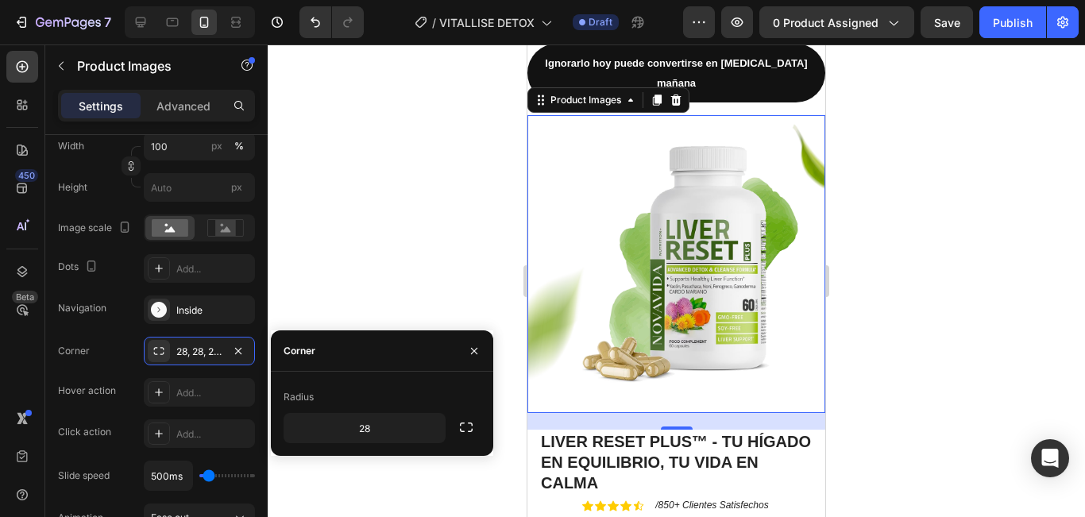
click at [875, 293] on div at bounding box center [676, 280] width 817 height 473
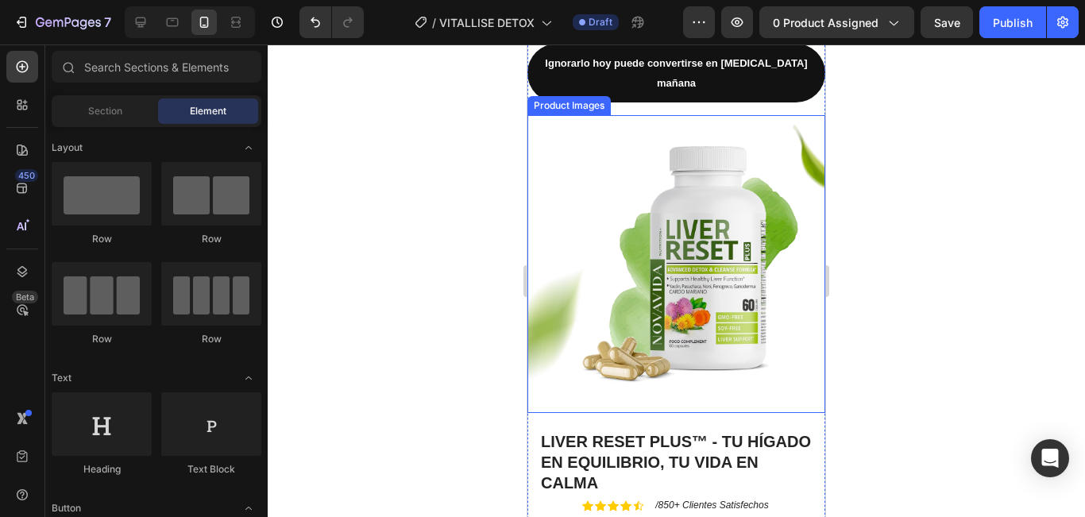
click at [667, 277] on img at bounding box center [676, 264] width 298 height 298
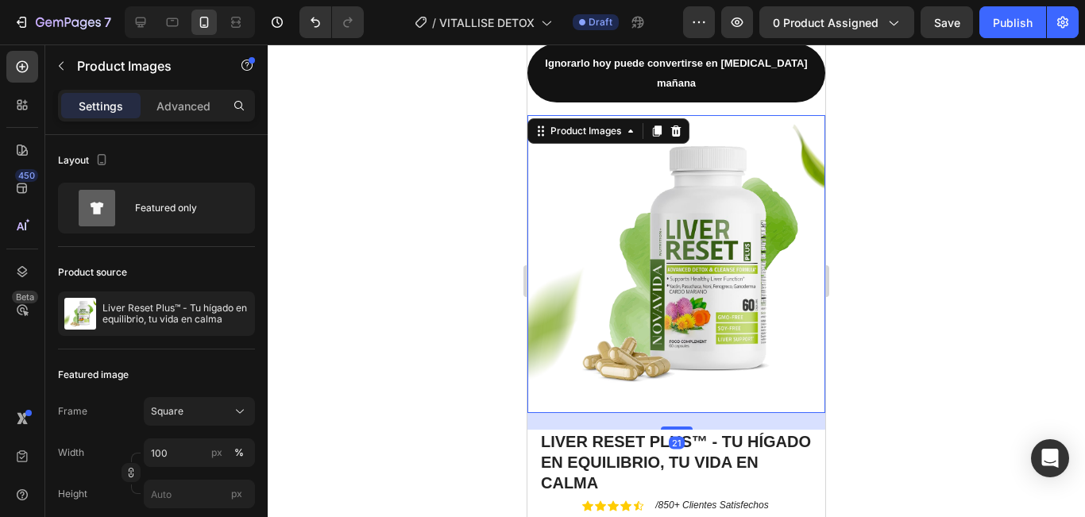
click at [421, 205] on div at bounding box center [676, 280] width 817 height 473
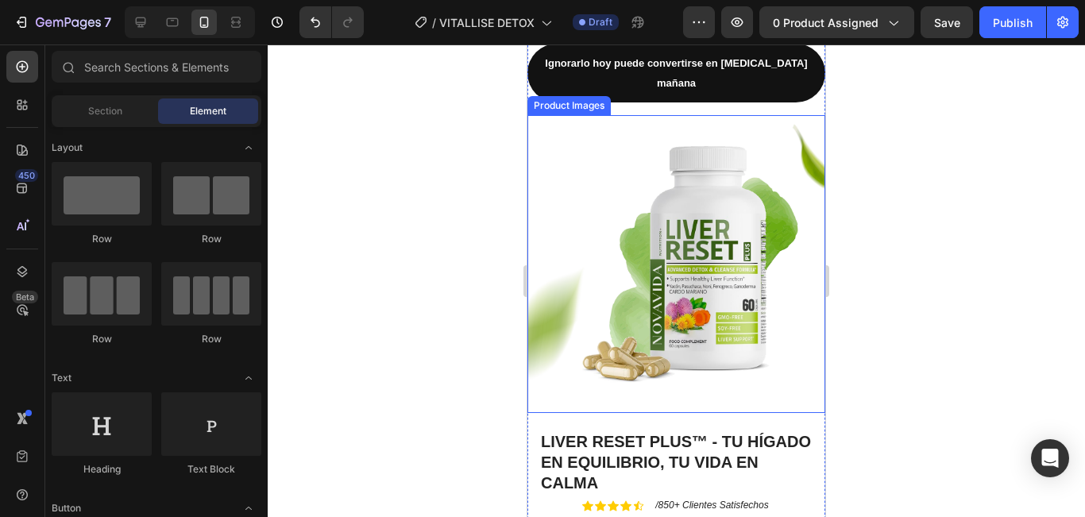
click at [712, 268] on img at bounding box center [676, 264] width 298 height 298
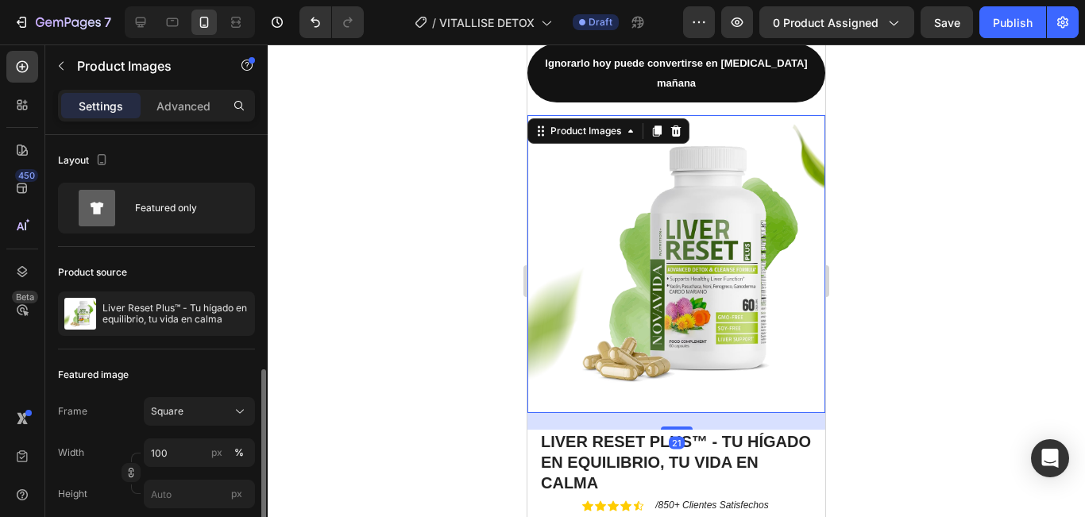
scroll to position [465, 0]
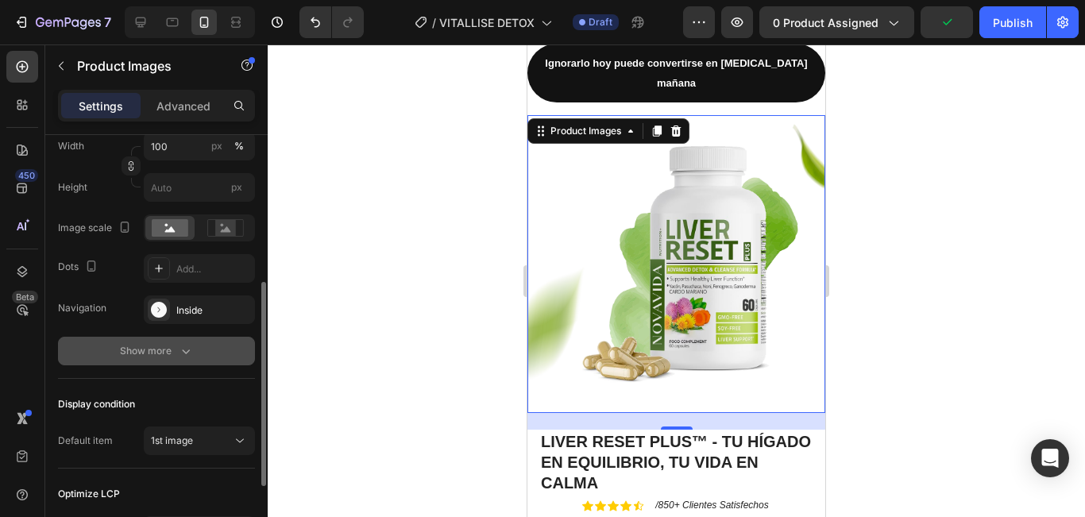
click at [184, 360] on button "Show more" at bounding box center [156, 351] width 197 height 29
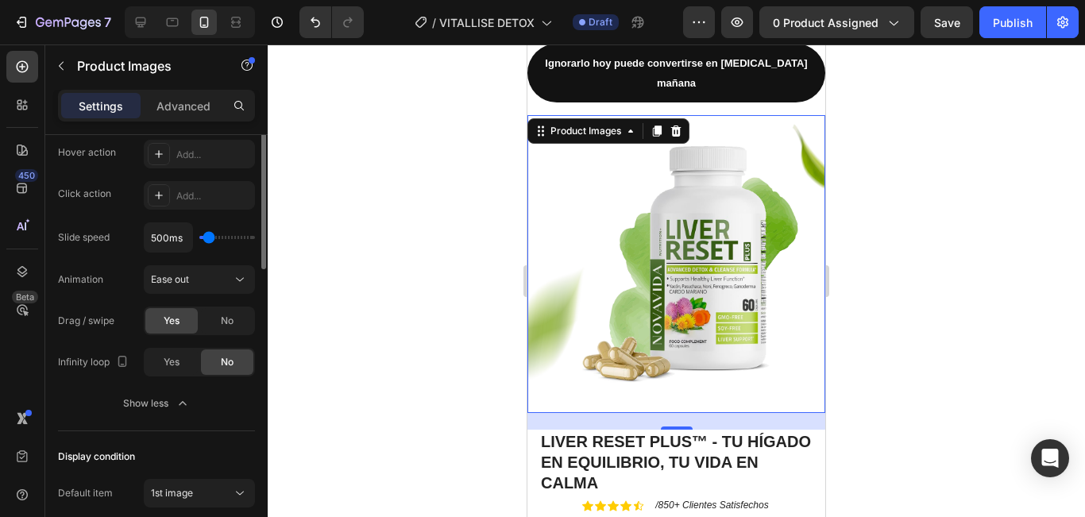
scroll to position [148, 0]
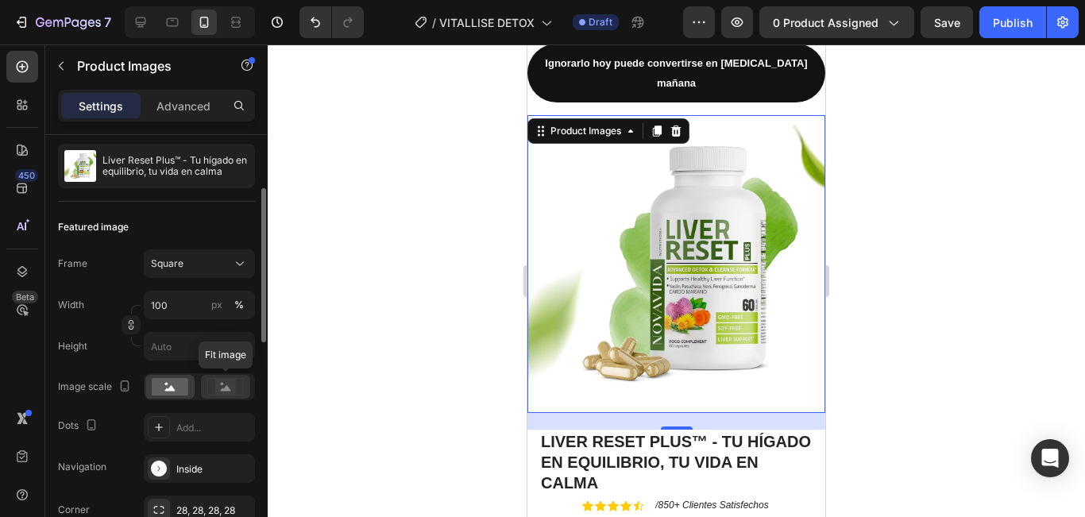
click at [233, 384] on rect at bounding box center [225, 387] width 21 height 16
click at [225, 394] on rect at bounding box center [225, 387] width 21 height 16
click at [179, 394] on rect at bounding box center [170, 386] width 37 height 17
click at [221, 389] on rect at bounding box center [225, 387] width 21 height 16
click at [946, 268] on div at bounding box center [676, 280] width 817 height 473
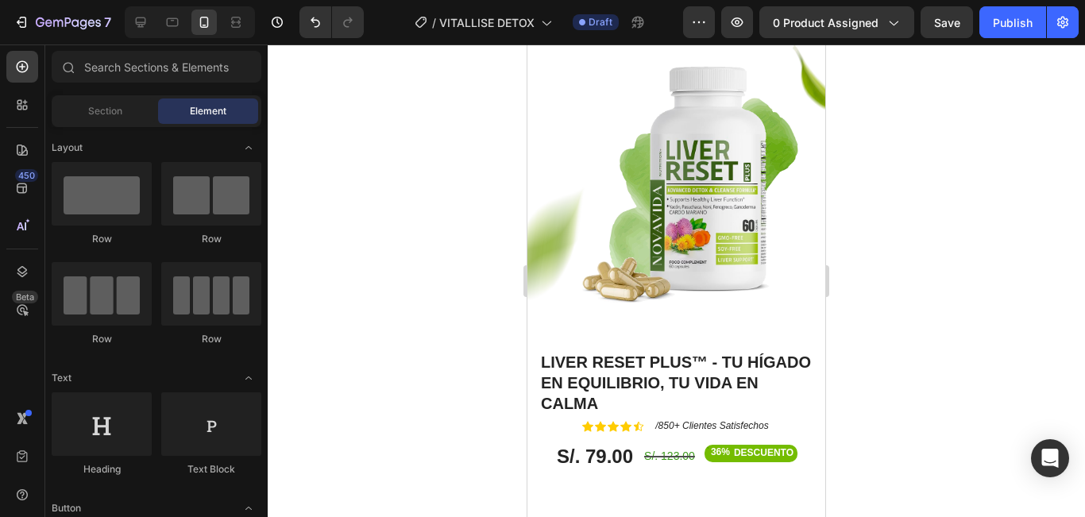
scroll to position [397, 0]
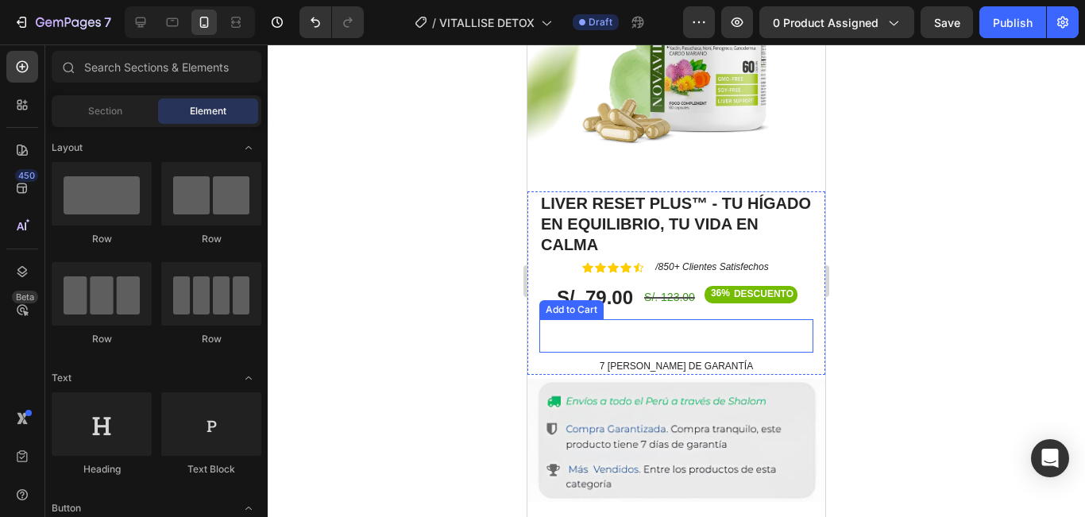
click at [727, 319] on button "COMPRAR AHORA" at bounding box center [676, 335] width 274 height 33
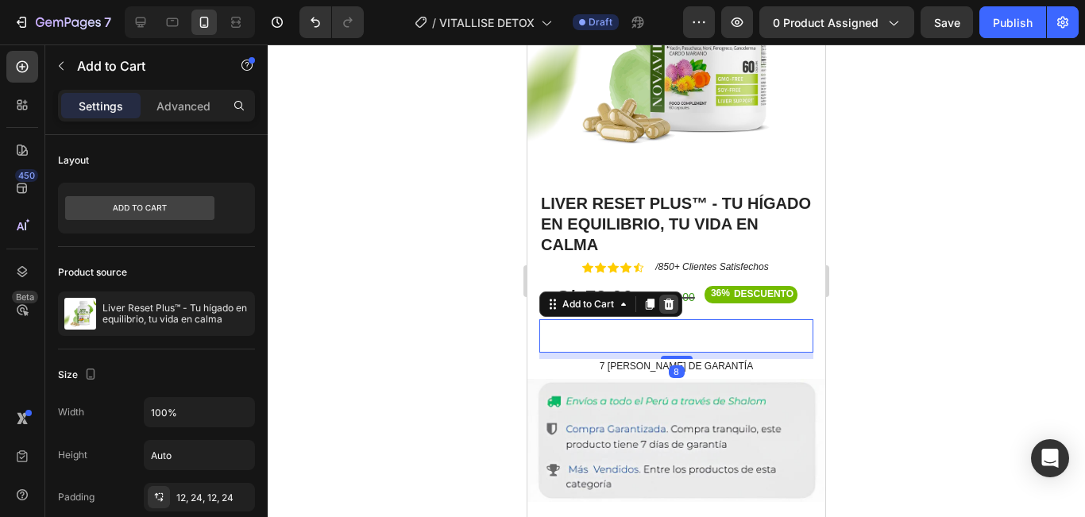
click at [665, 298] on icon at bounding box center [668, 304] width 13 height 13
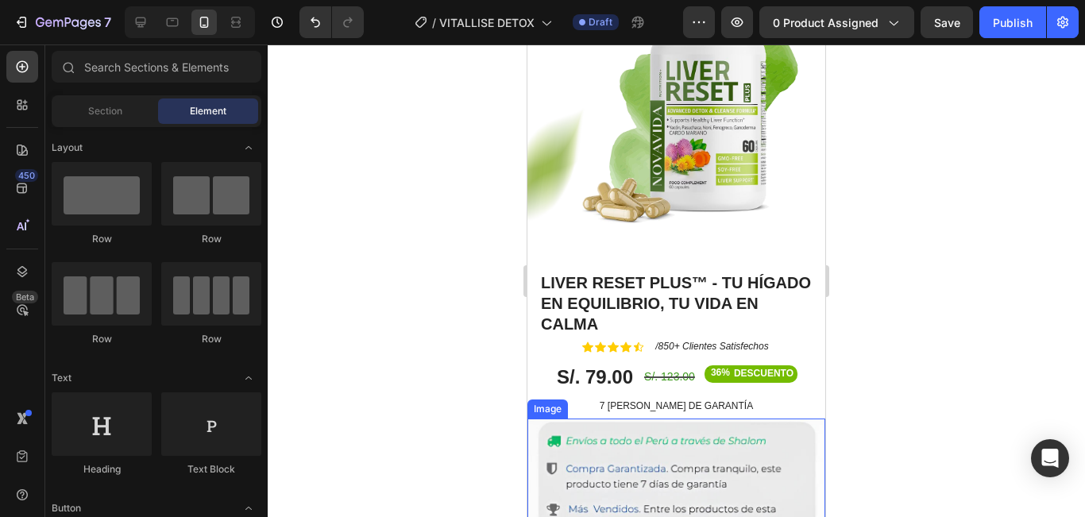
scroll to position [477, 0]
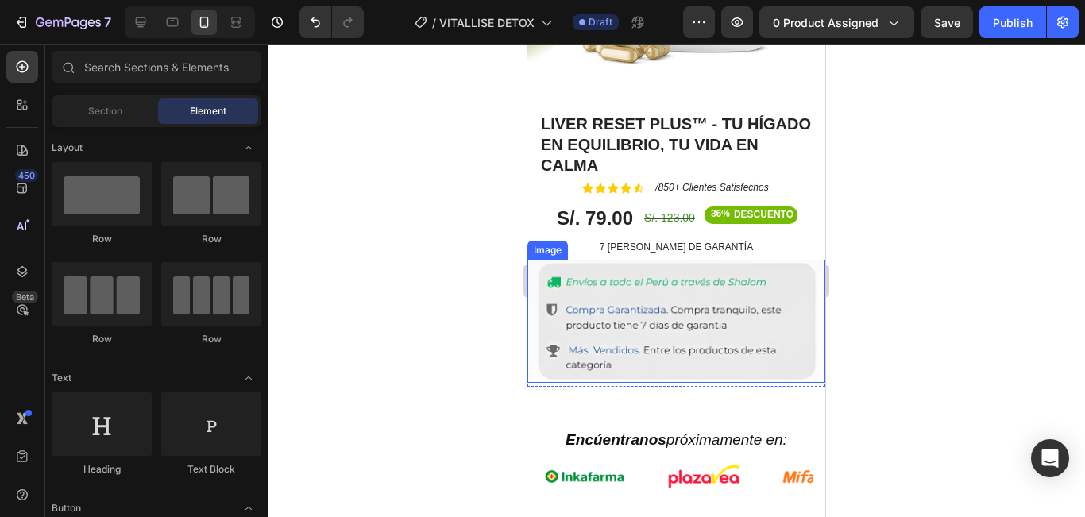
click at [761, 301] on img at bounding box center [676, 321] width 298 height 123
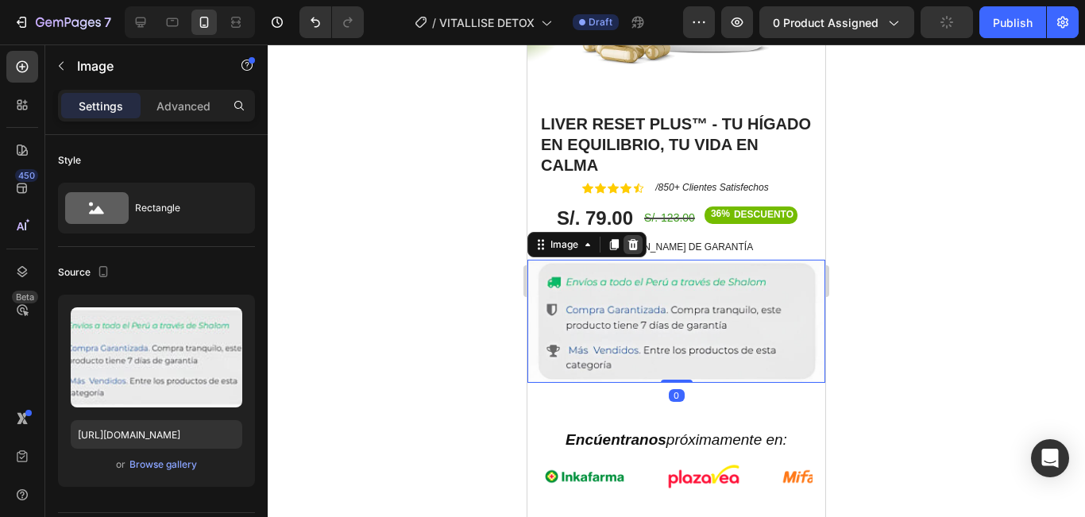
click at [629, 235] on div at bounding box center [632, 244] width 19 height 19
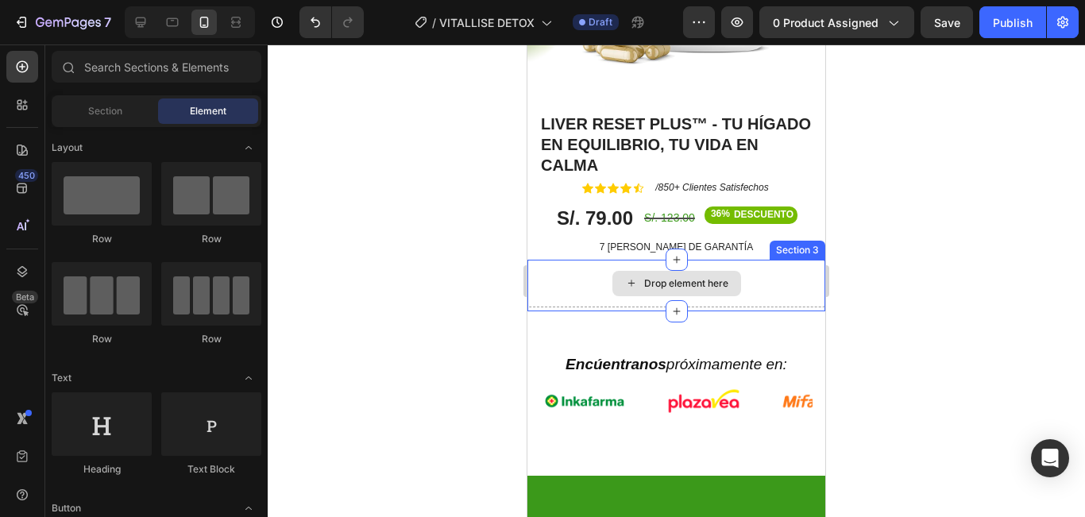
click at [752, 266] on div "Drop element here" at bounding box center [676, 284] width 298 height 48
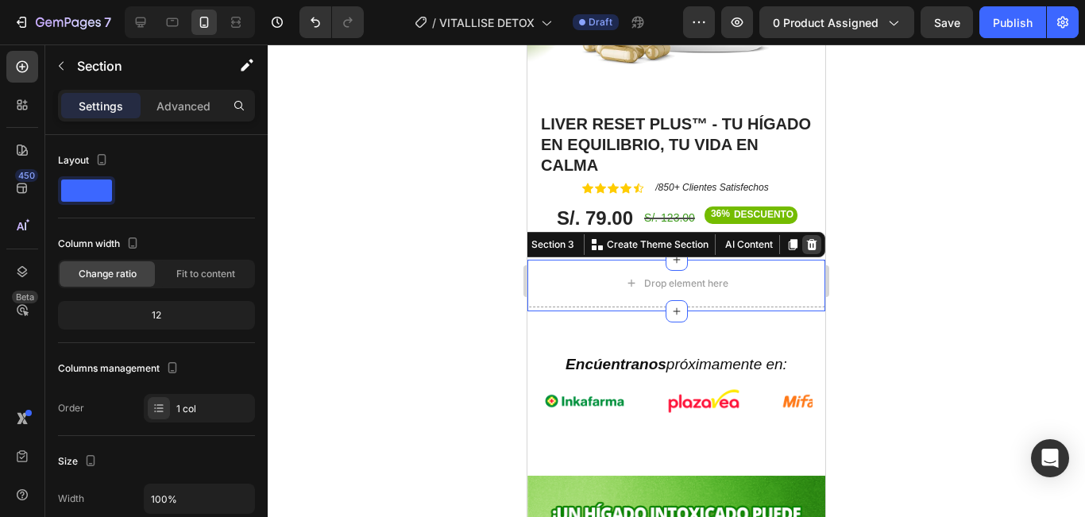
click at [805, 238] on icon at bounding box center [811, 244] width 13 height 13
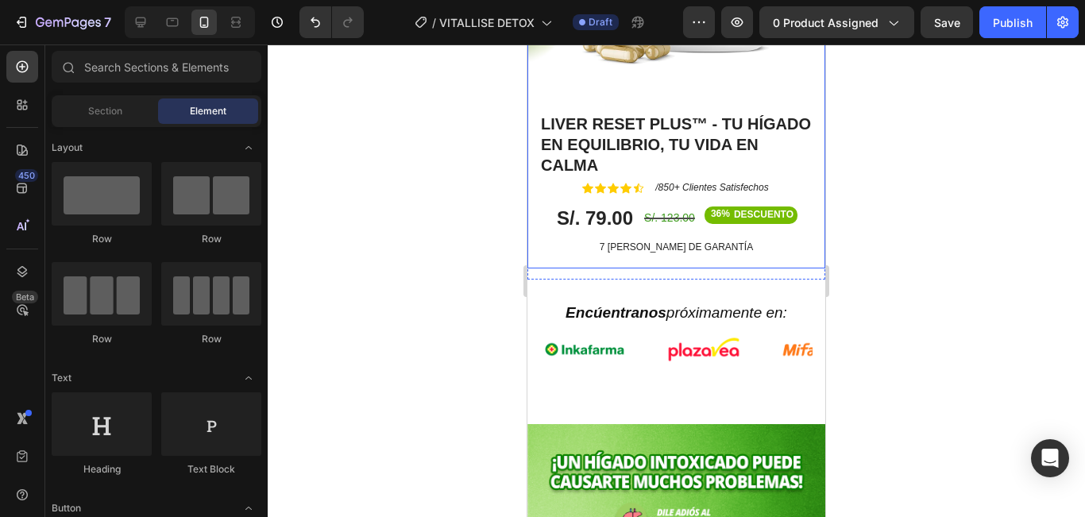
click at [812, 226] on div "Liver Reset Plus™ - Tu hígado en equilibrio, tu vida en calma Product Title Lor…" at bounding box center [676, 190] width 298 height 156
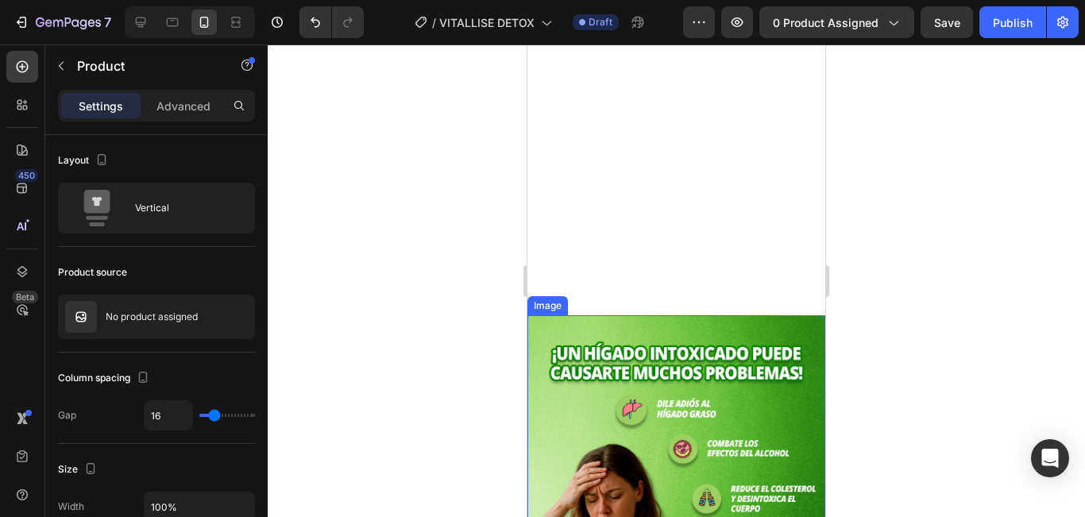
scroll to position [874, 0]
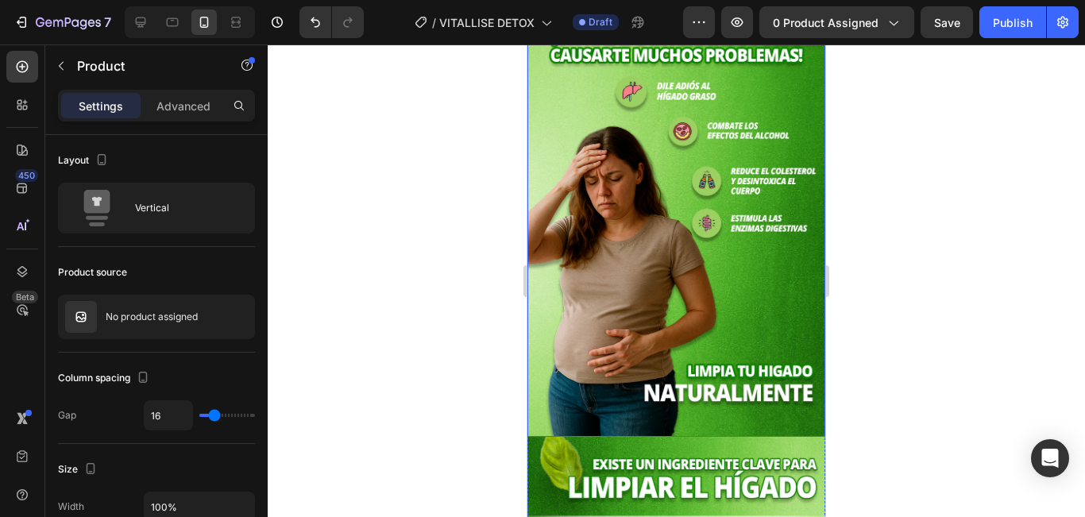
click at [670, 256] on img at bounding box center [676, 217] width 298 height 439
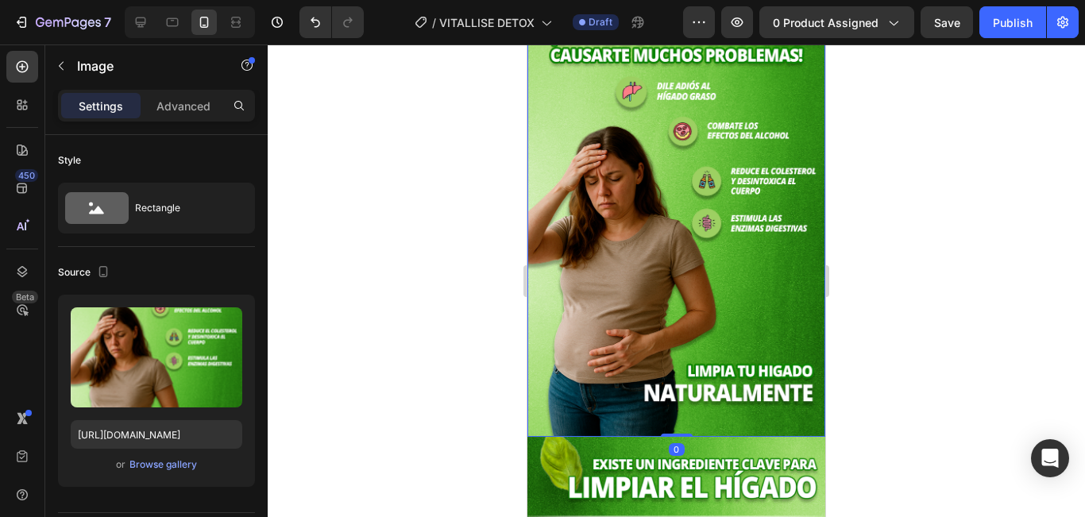
scroll to position [715, 0]
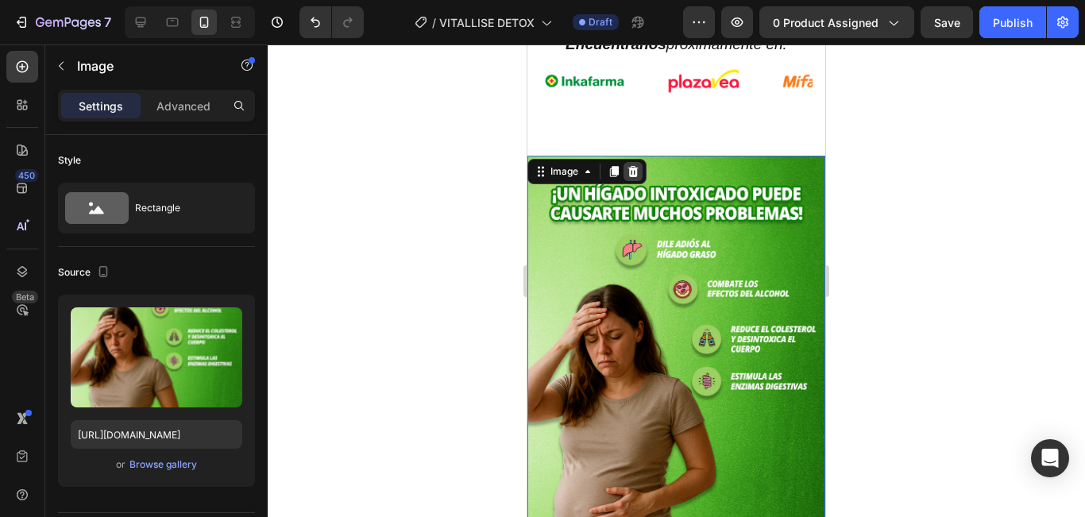
click at [635, 173] on icon at bounding box center [633, 171] width 13 height 13
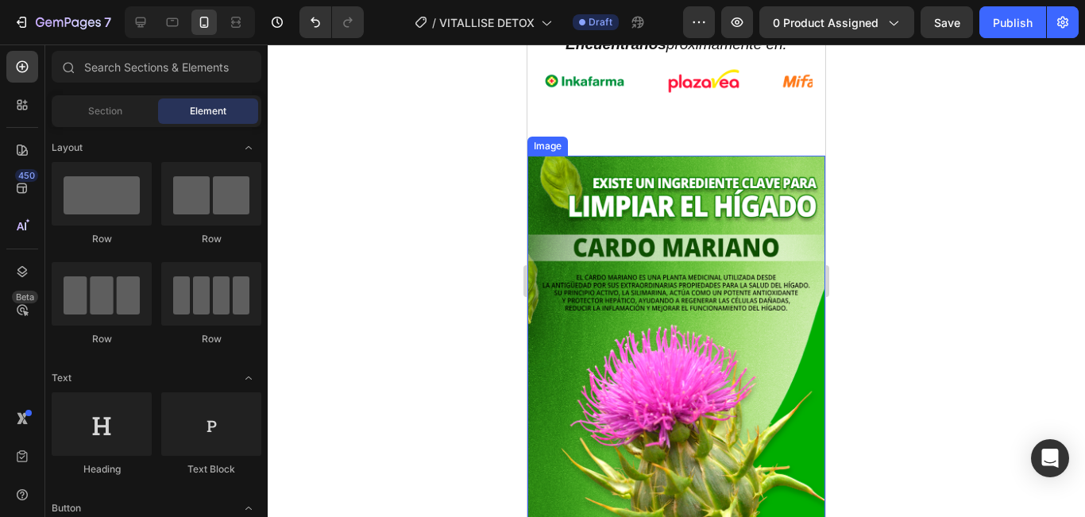
click at [685, 199] on img at bounding box center [676, 375] width 298 height 439
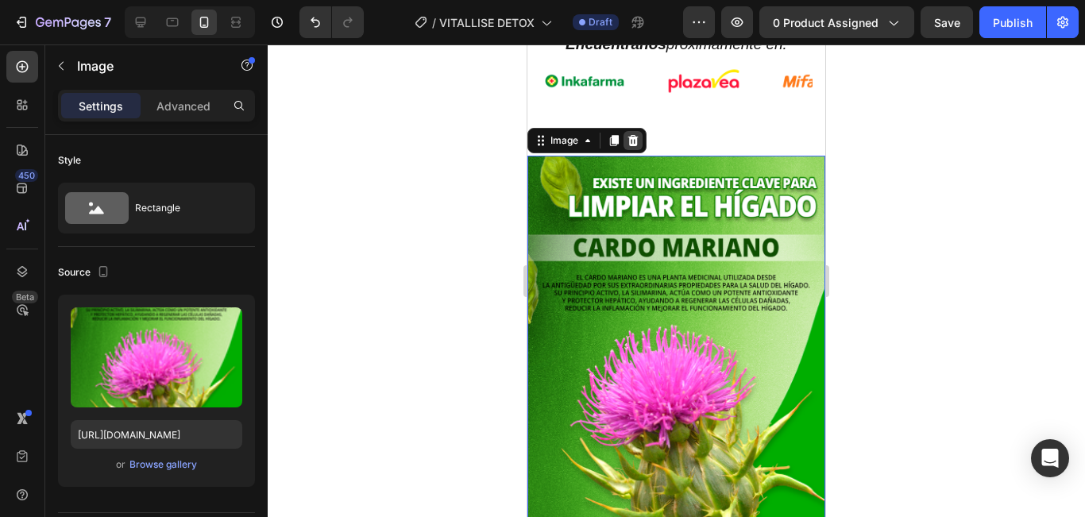
click at [633, 143] on icon at bounding box center [633, 140] width 10 height 11
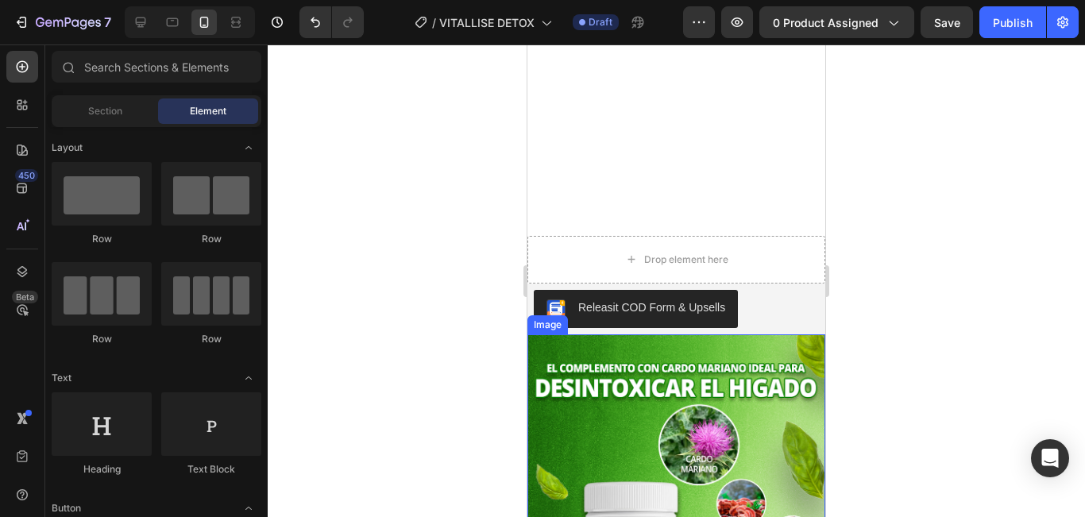
scroll to position [874, 0]
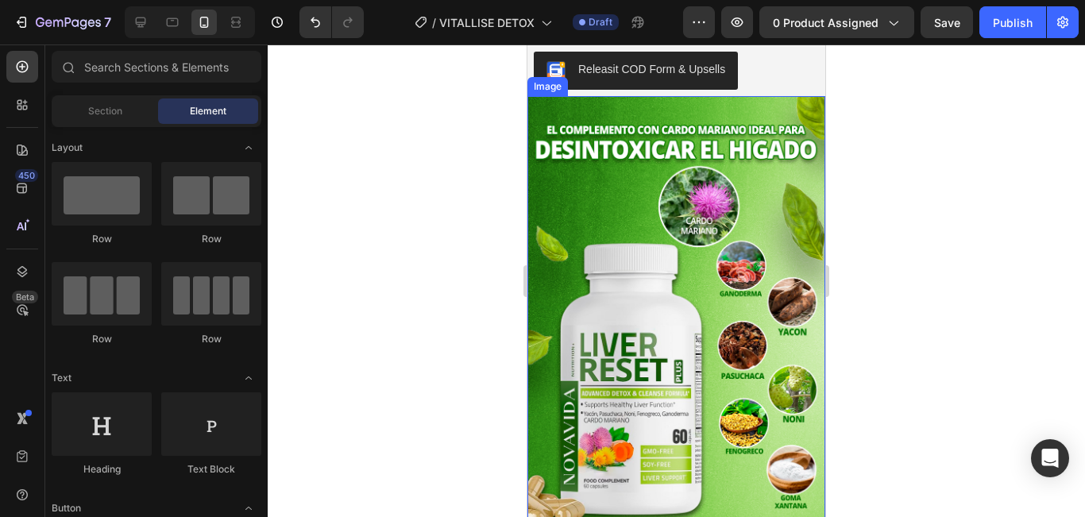
click at [704, 250] on img at bounding box center [676, 315] width 298 height 439
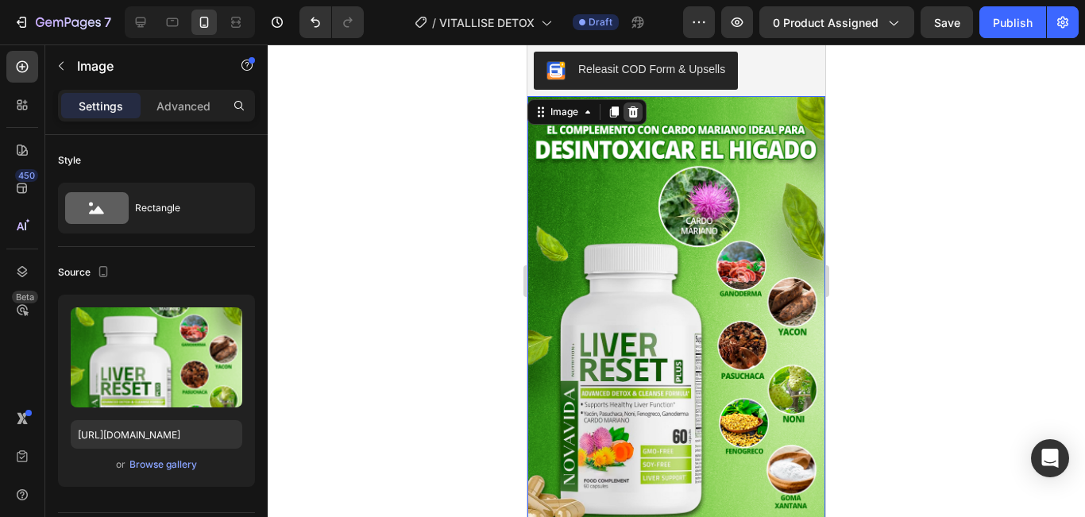
click at [633, 116] on icon at bounding box center [633, 111] width 10 height 11
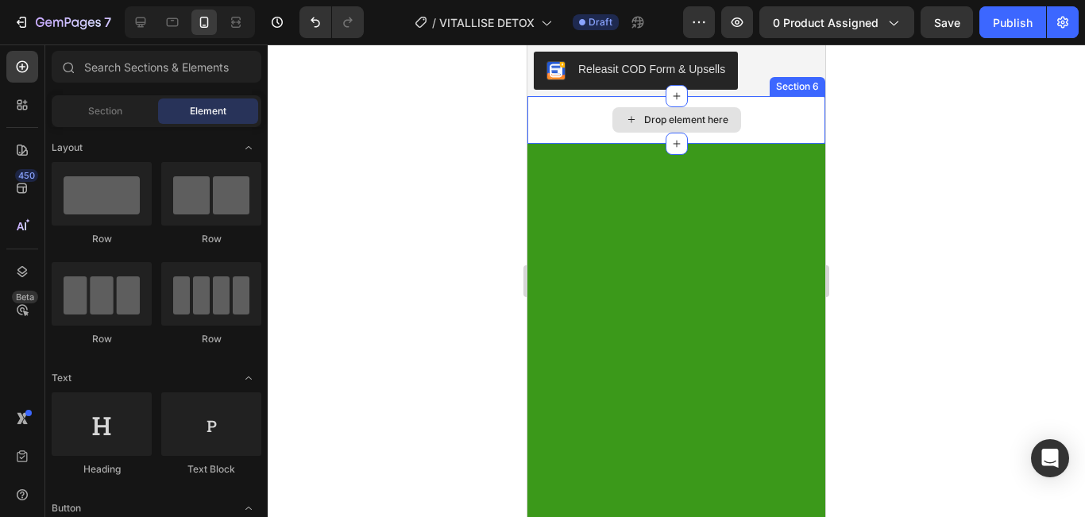
click at [743, 126] on div "Drop element here" at bounding box center [676, 120] width 298 height 48
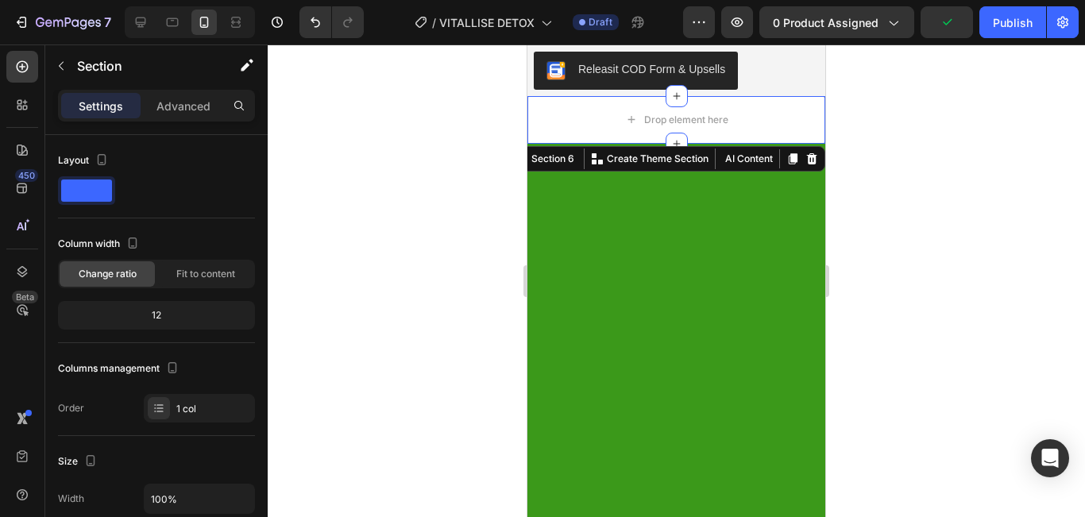
drag, startPoint x: 803, startPoint y: 158, endPoint x: 758, endPoint y: 213, distance: 70.6
click at [807, 158] on icon at bounding box center [812, 158] width 10 height 11
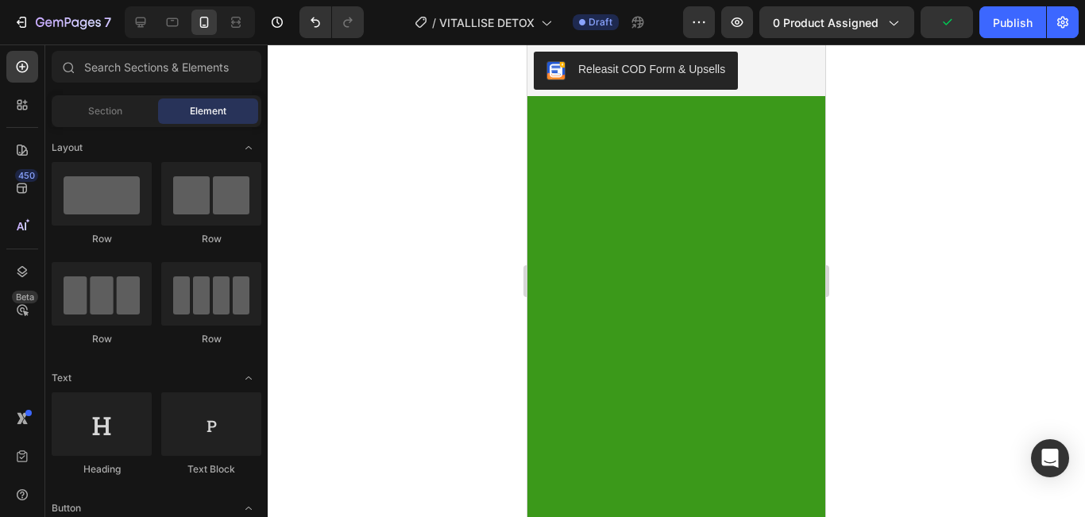
click at [743, 237] on div at bounding box center [676, 332] width 298 height 473
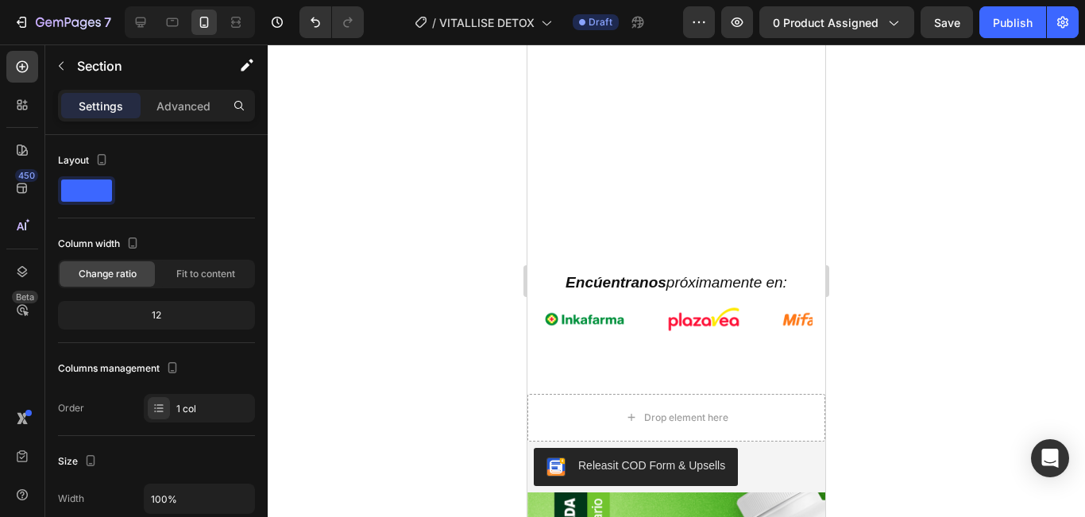
scroll to position [794, 0]
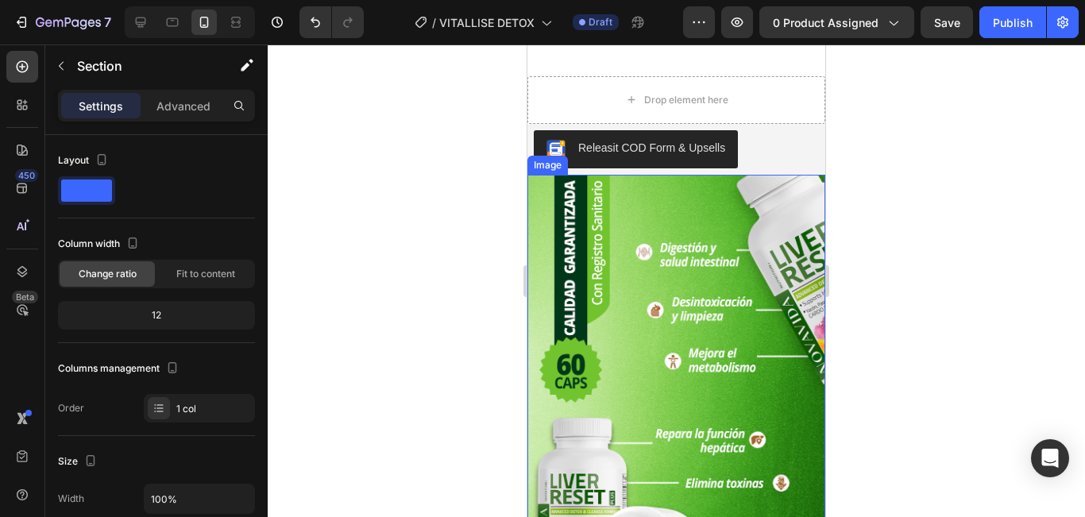
click at [726, 243] on img at bounding box center [676, 394] width 298 height 439
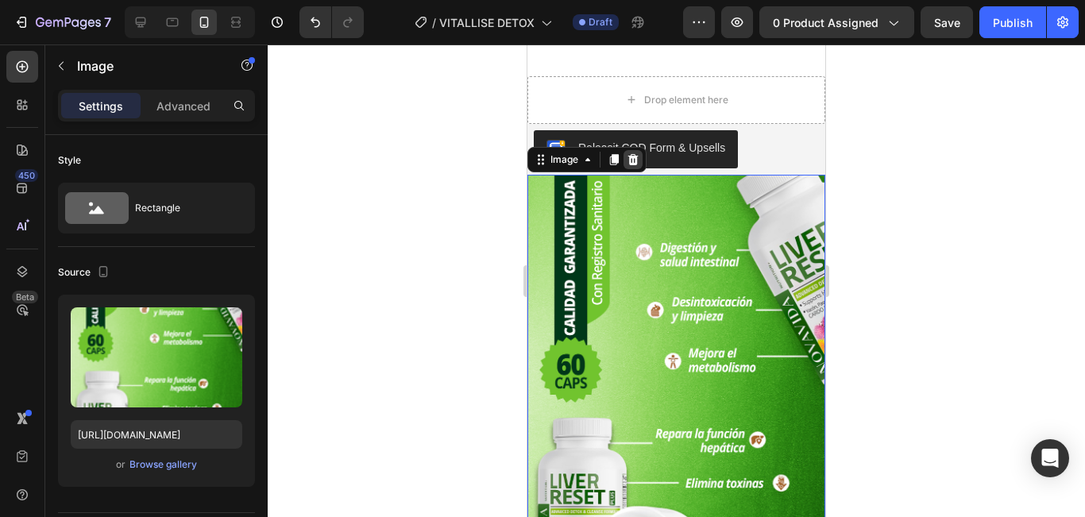
click at [632, 164] on icon at bounding box center [633, 159] width 10 height 11
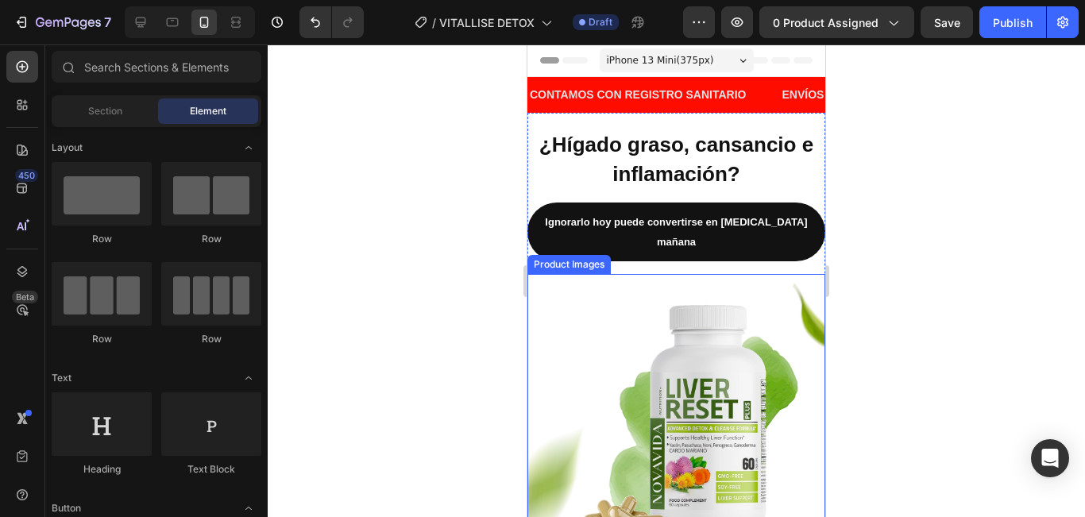
scroll to position [159, 0]
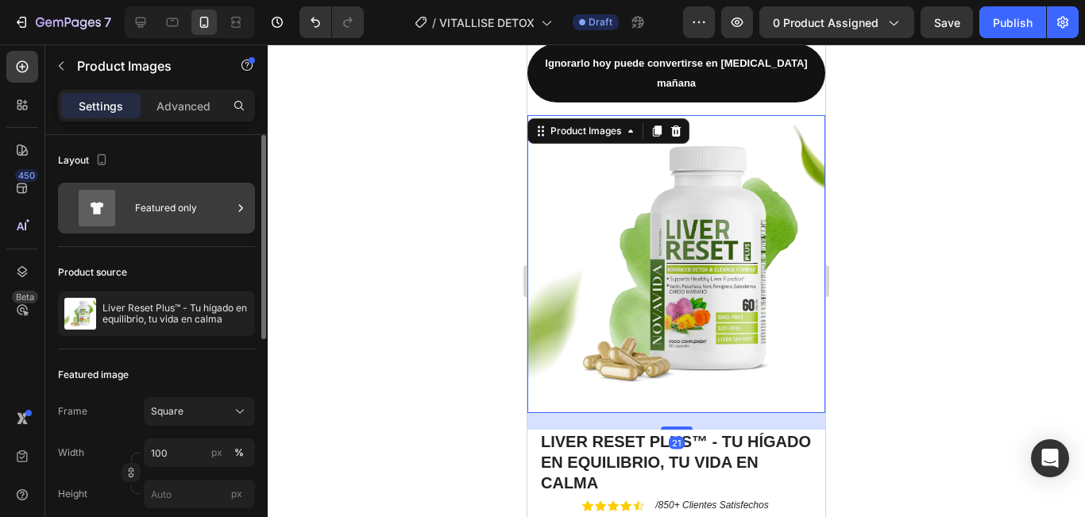
click at [158, 349] on div "Layout Featured only" at bounding box center [156, 517] width 197 height 336
click at [158, 232] on div "Featured only" at bounding box center [156, 208] width 197 height 51
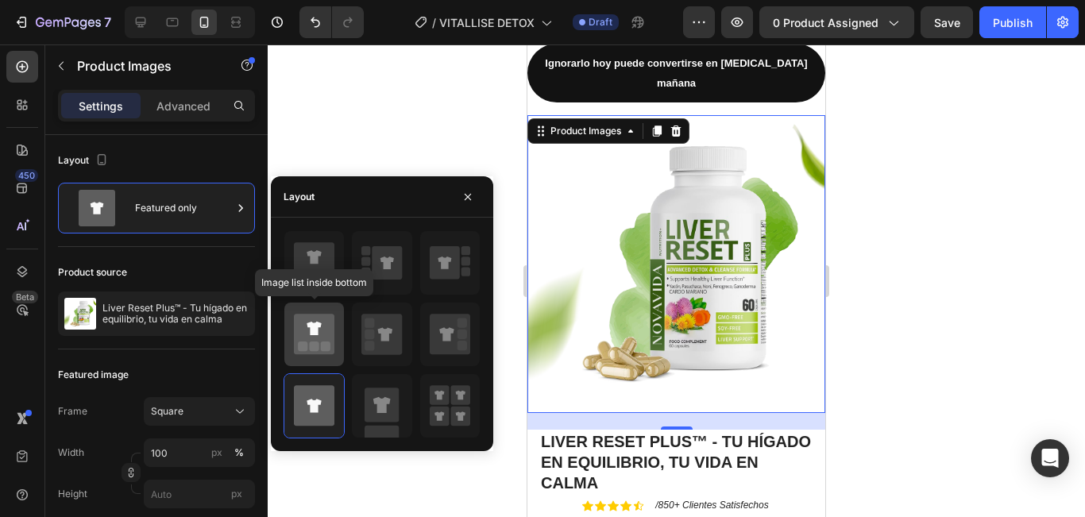
click at [318, 342] on icon at bounding box center [314, 334] width 41 height 41
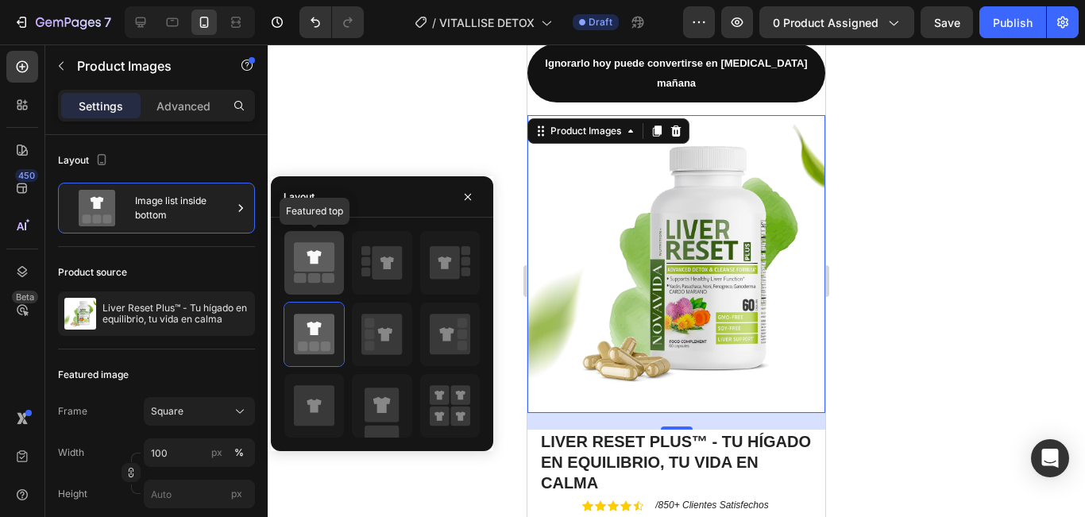
click at [333, 279] on rect at bounding box center [328, 278] width 13 height 10
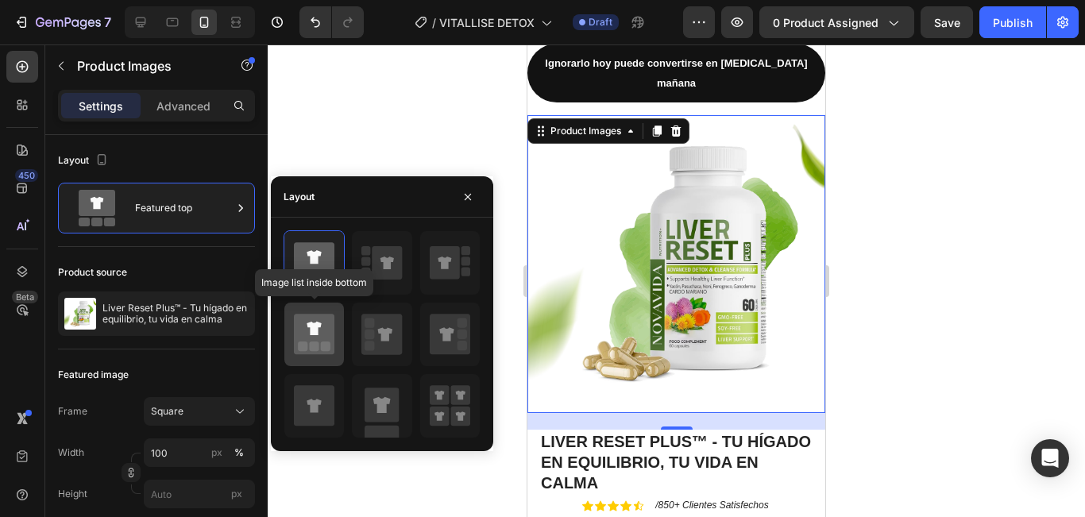
click at [329, 345] on rect at bounding box center [326, 347] width 10 height 10
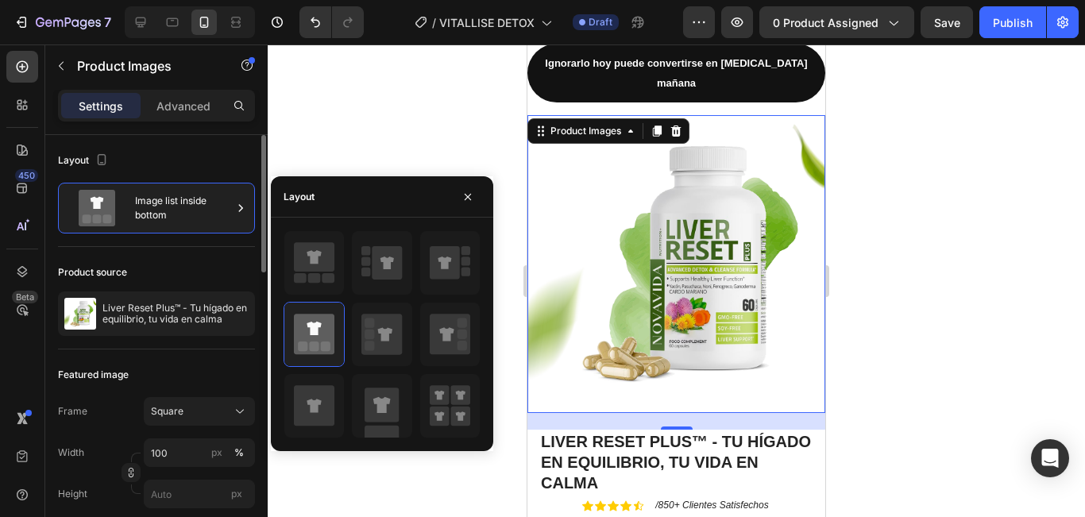
click at [220, 157] on div "Layout" at bounding box center [156, 160] width 197 height 25
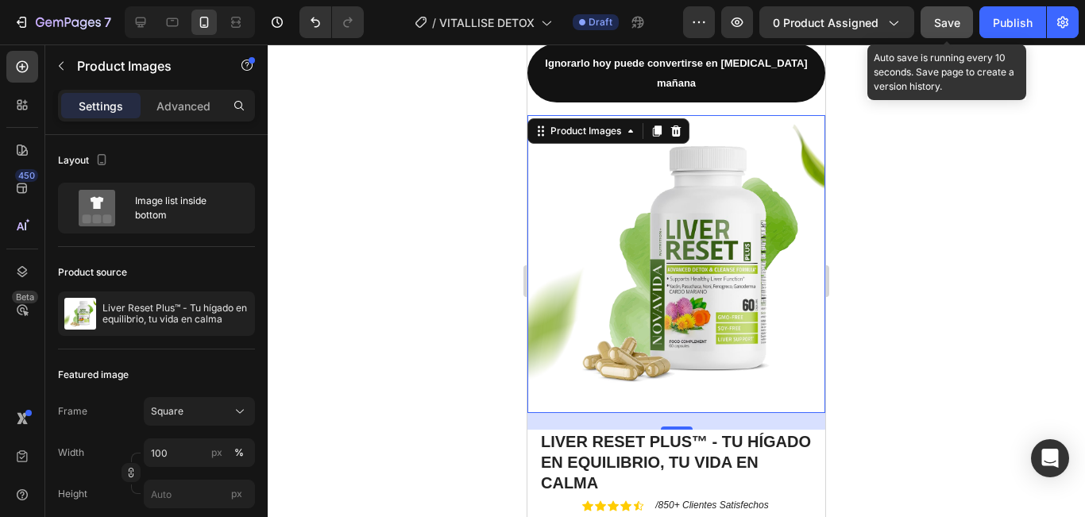
click at [930, 25] on button "Save" at bounding box center [946, 22] width 52 height 32
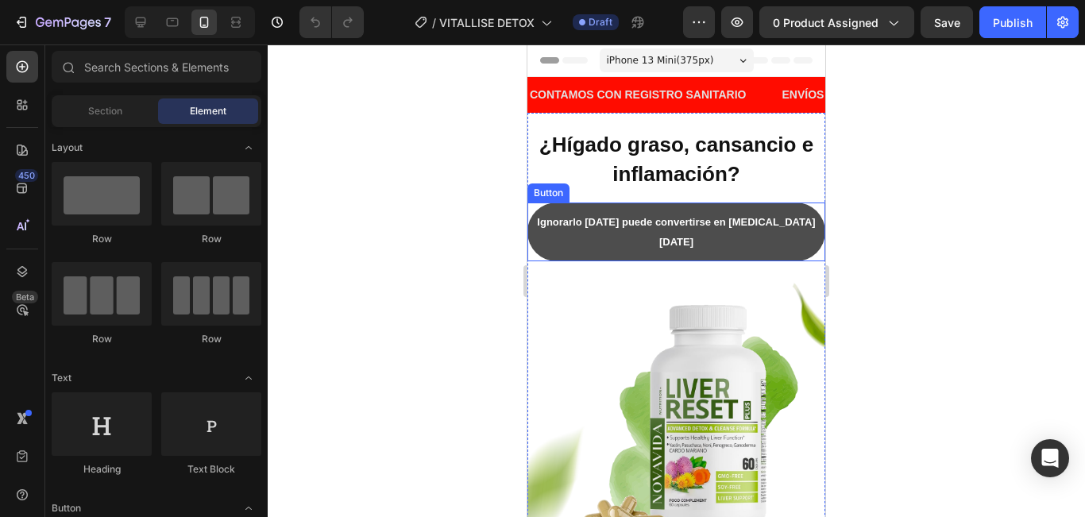
click at [764, 208] on button "Ignorarlo hoy puede convertirse en [MEDICAL_DATA] mañana" at bounding box center [676, 232] width 298 height 59
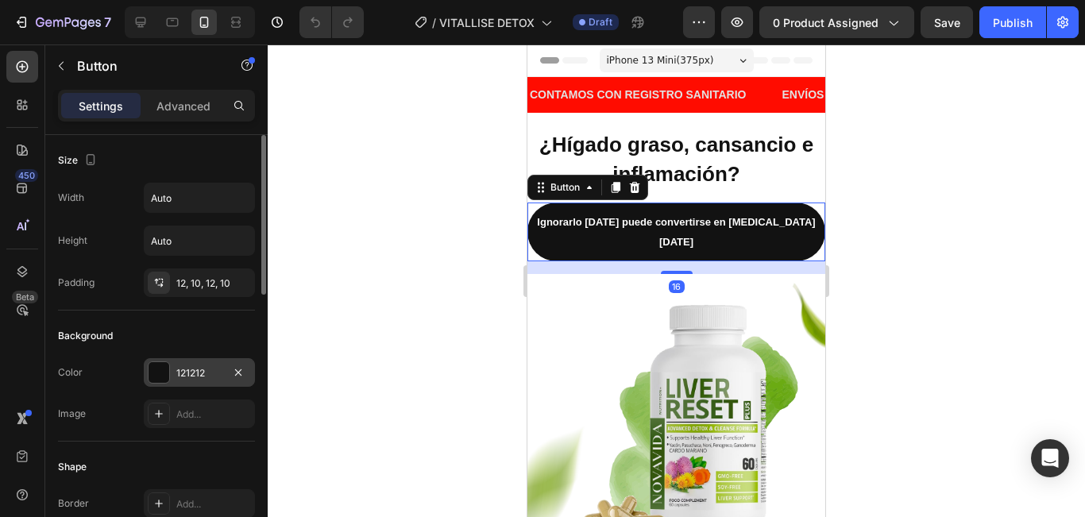
click at [215, 382] on div "121212" at bounding box center [199, 372] width 111 height 29
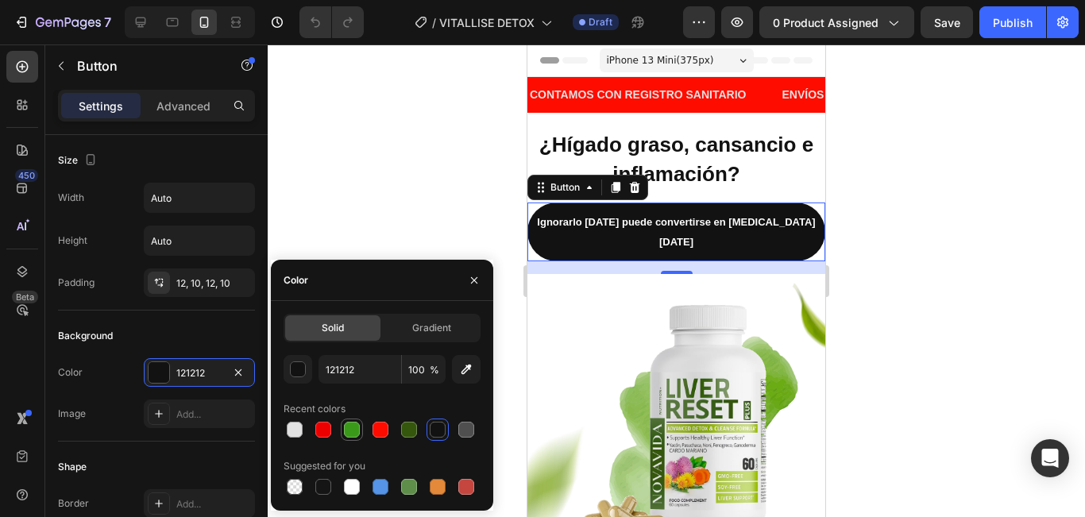
click at [356, 430] on div at bounding box center [352, 430] width 16 height 16
type input "3B991A"
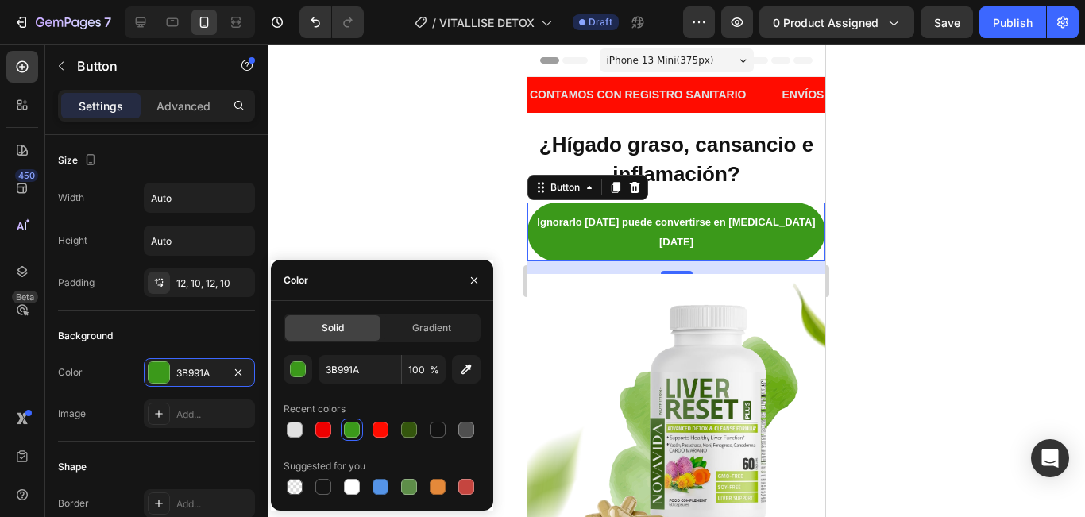
click at [1005, 229] on div at bounding box center [676, 280] width 817 height 473
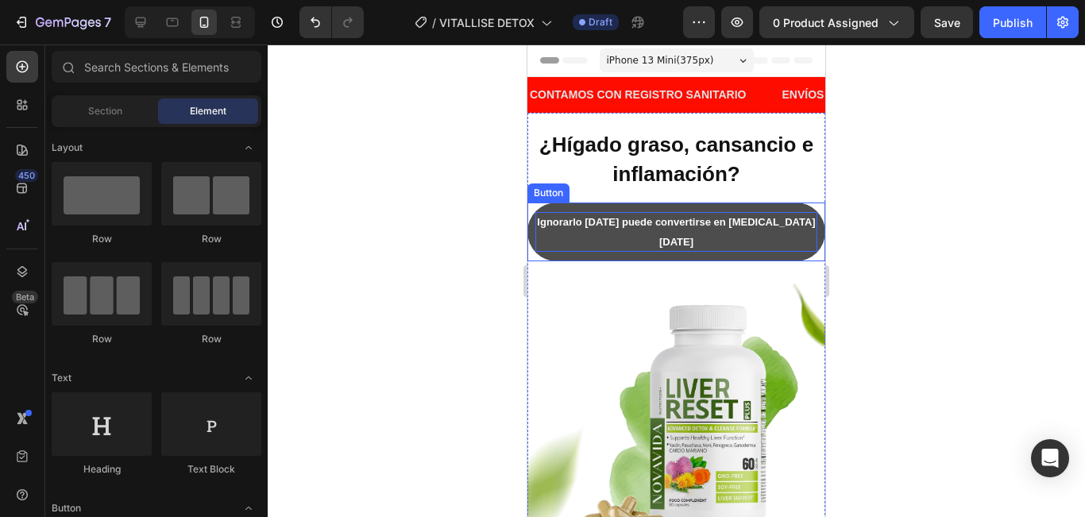
click at [728, 223] on strong "Ignorarlo hoy puede convertirse en [MEDICAL_DATA] mañana" at bounding box center [676, 232] width 278 height 32
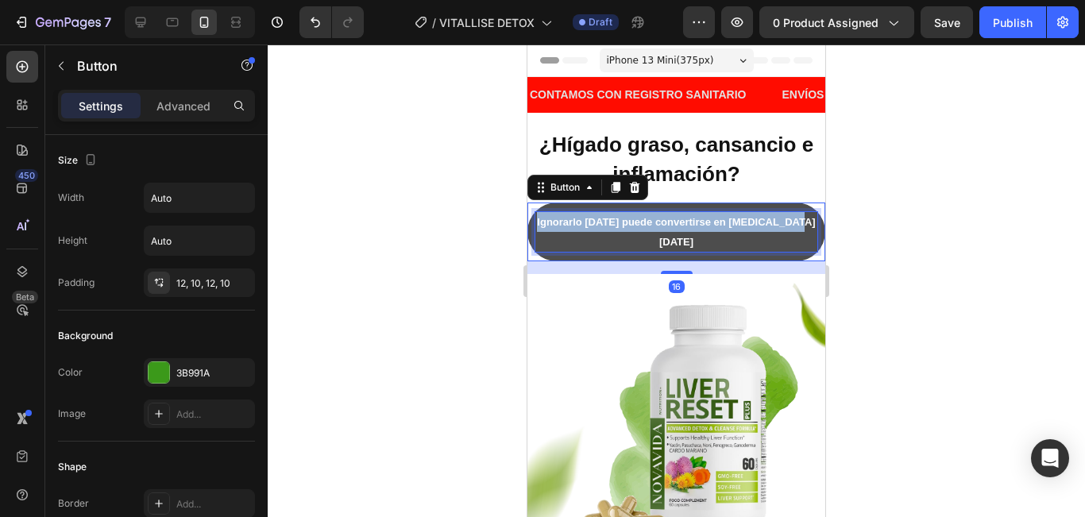
click at [728, 223] on strong "Ignorarlo hoy puede convertirse en [MEDICAL_DATA] mañana" at bounding box center [676, 232] width 278 height 32
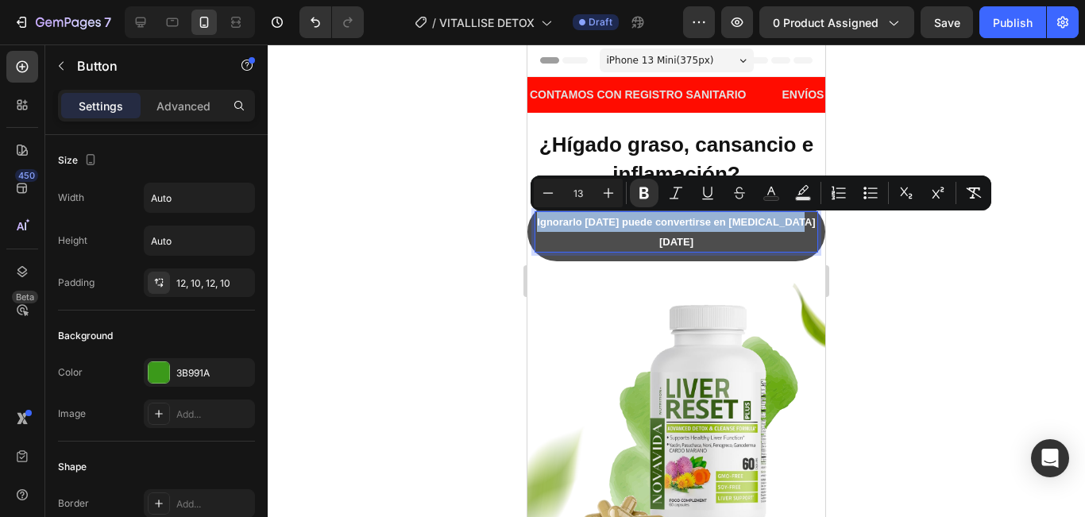
copy strong "Ignorarlo hoy puede convertirse en [MEDICAL_DATA] mañana"
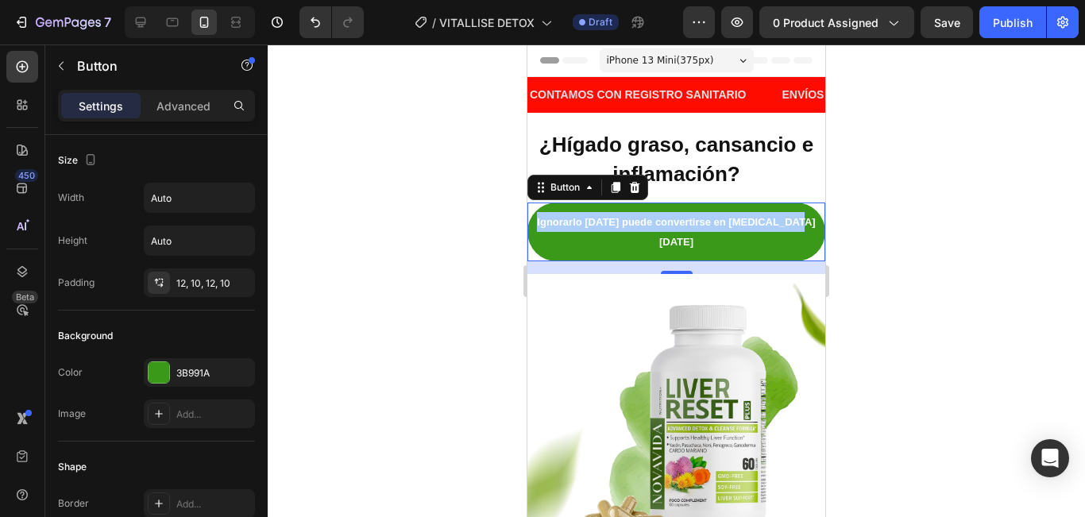
click at [920, 197] on div at bounding box center [676, 280] width 817 height 473
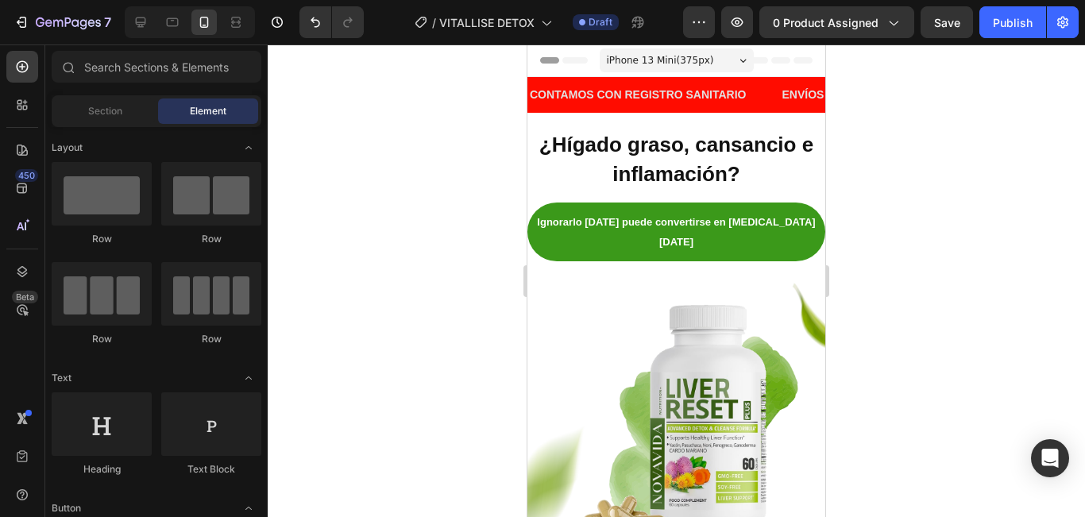
click at [885, 232] on div at bounding box center [676, 280] width 817 height 473
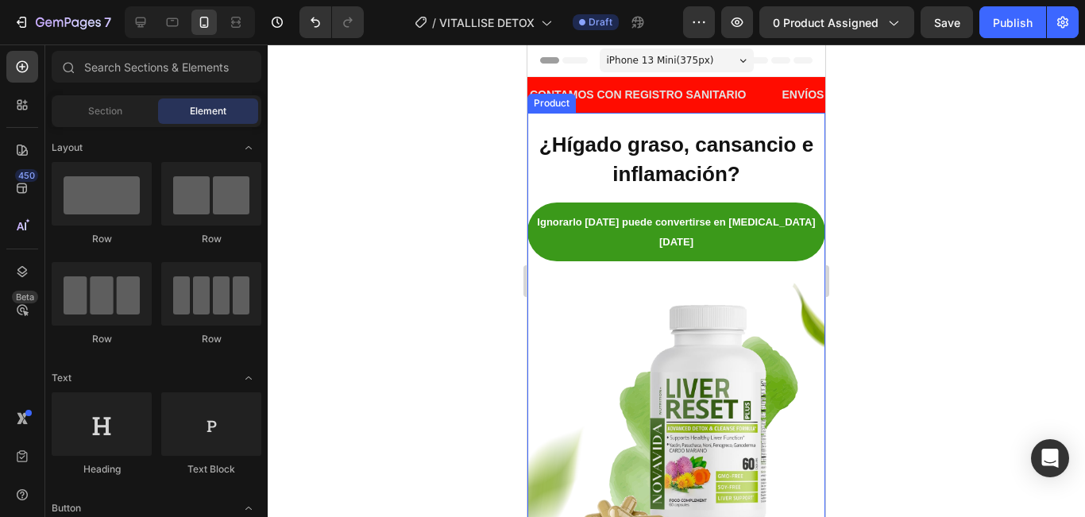
scroll to position [159, 0]
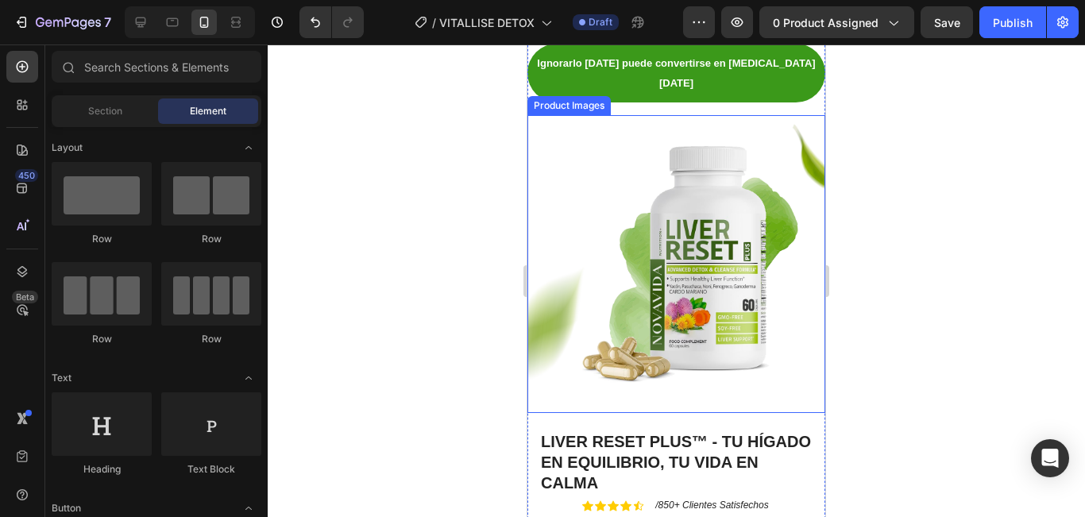
click at [731, 268] on img at bounding box center [676, 264] width 298 height 298
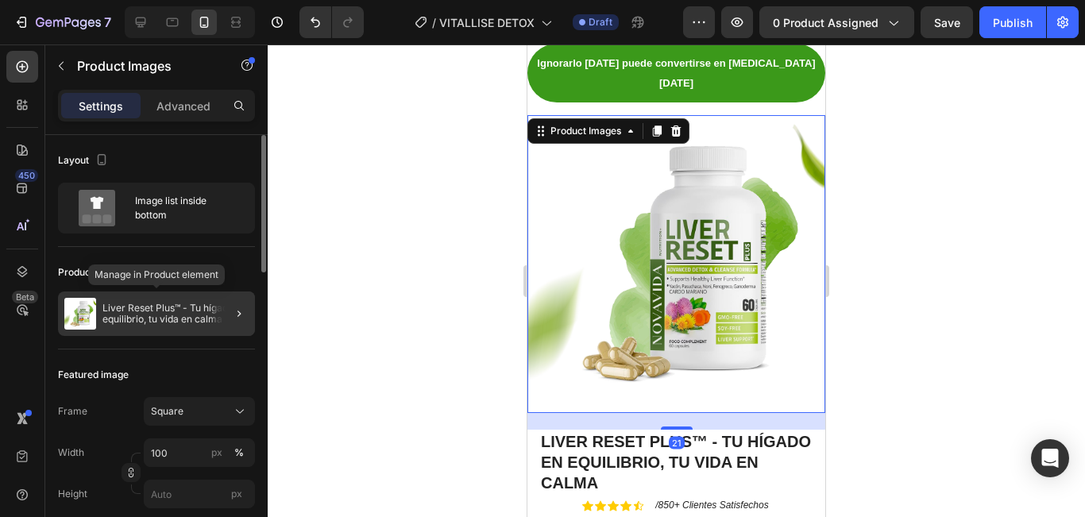
click at [146, 327] on div "Liver Reset Plus™ - Tu hígado en equilibrio, tu vida en calma" at bounding box center [156, 313] width 197 height 44
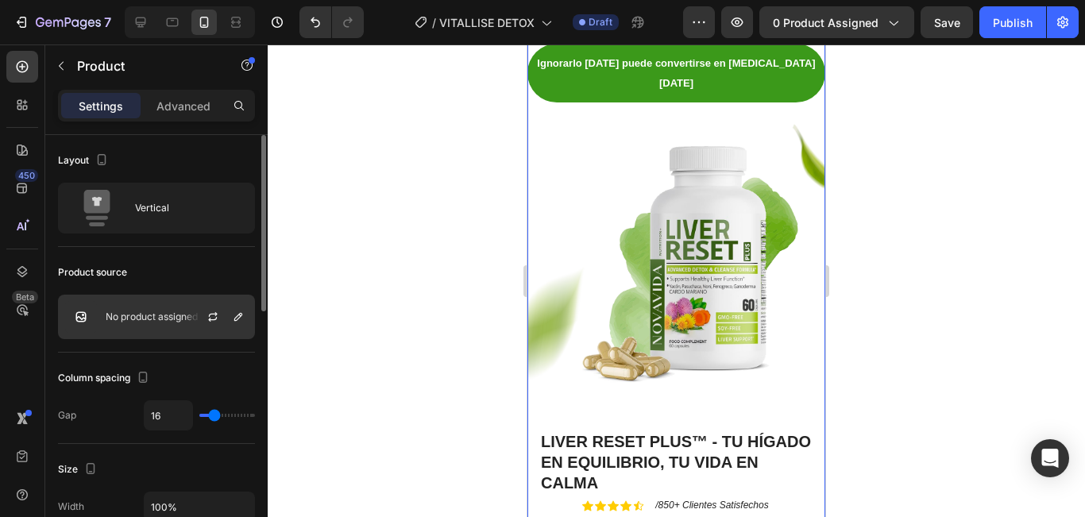
click at [146, 310] on div "No product assigned" at bounding box center [156, 317] width 197 height 44
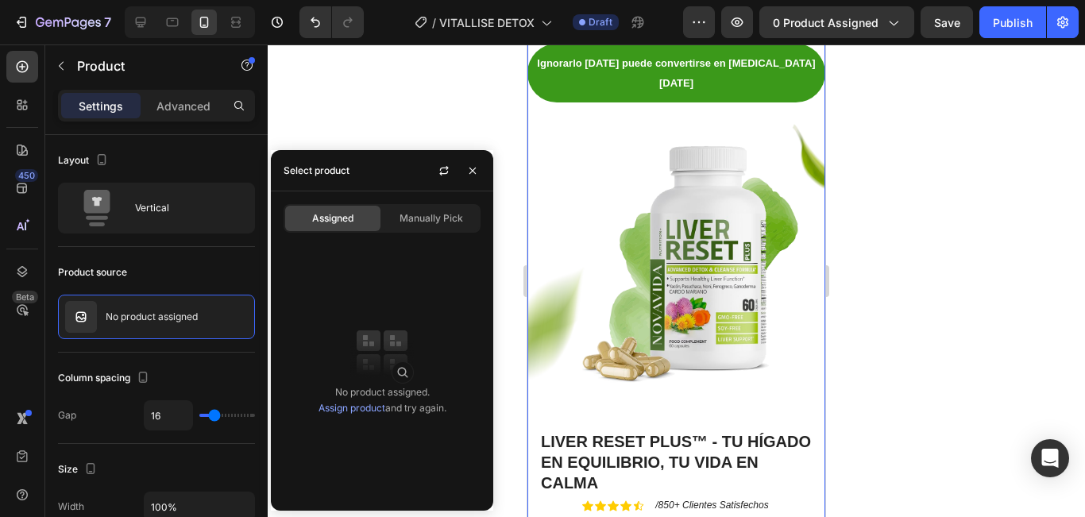
click at [333, 220] on span "Assigned" at bounding box center [332, 218] width 41 height 14
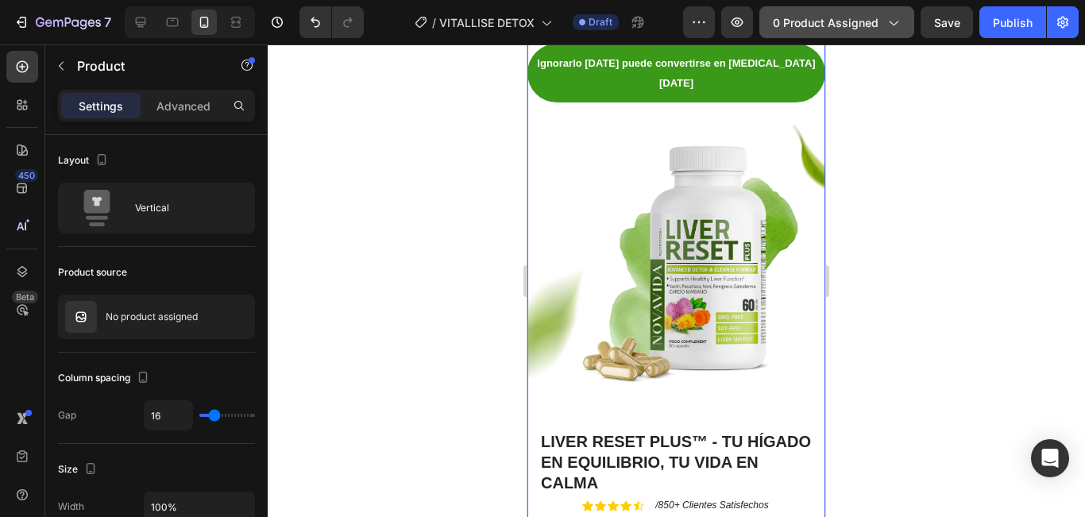
click at [816, 23] on span "0 product assigned" at bounding box center [826, 22] width 106 height 17
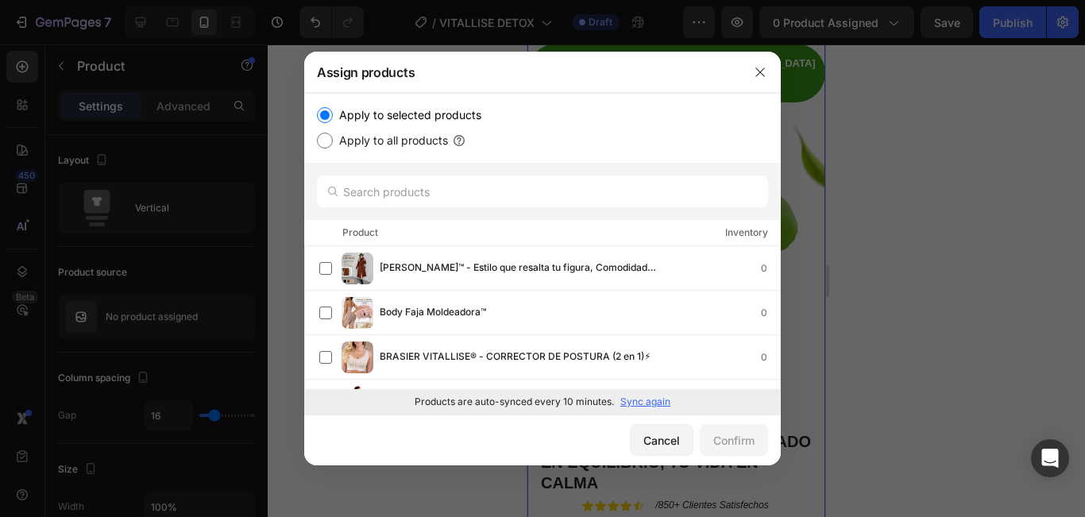
click at [653, 405] on p "Sync again" at bounding box center [645, 402] width 50 height 14
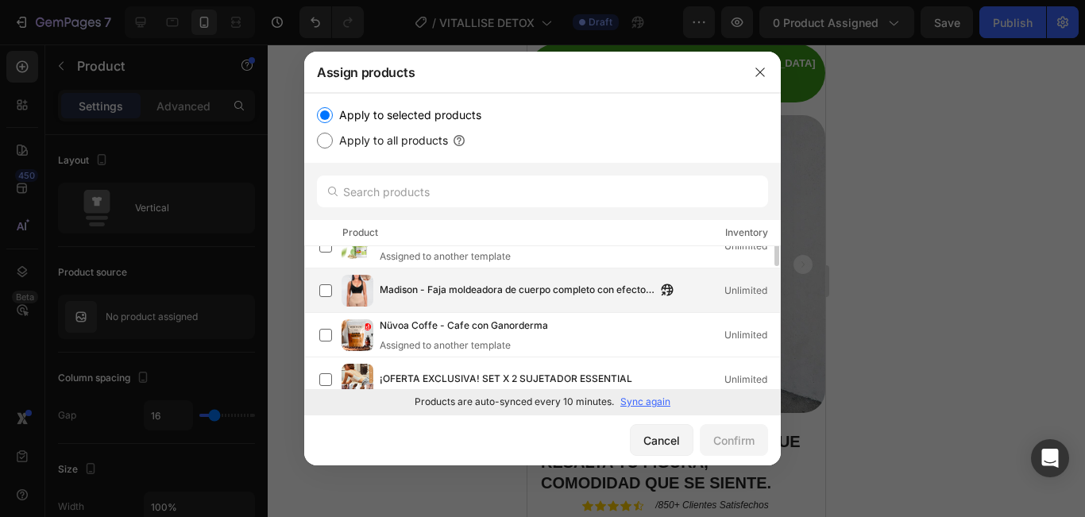
scroll to position [477, 0]
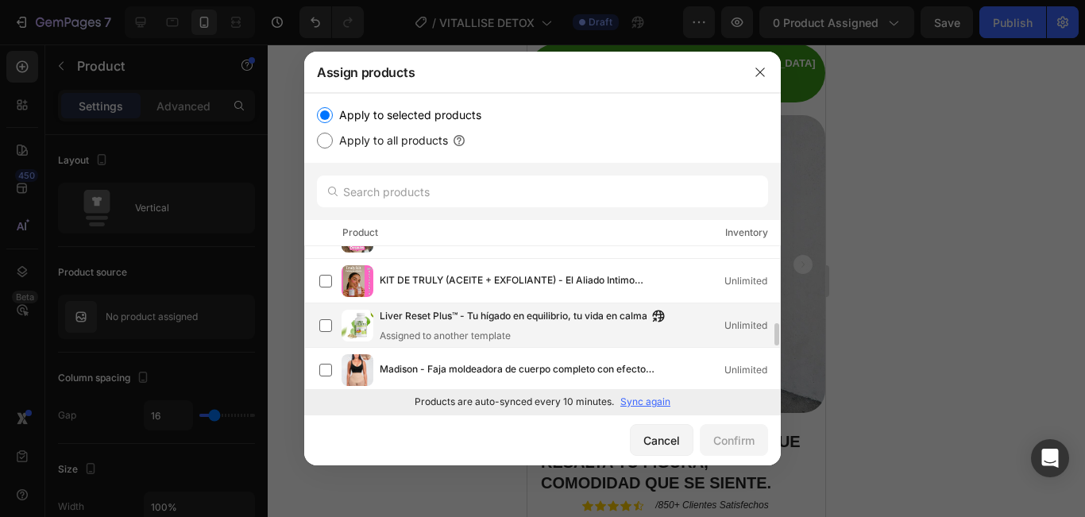
click at [391, 334] on div "Assigned to another template" at bounding box center [526, 336] width 293 height 14
click at [731, 434] on div "Confirm" at bounding box center [733, 440] width 41 height 17
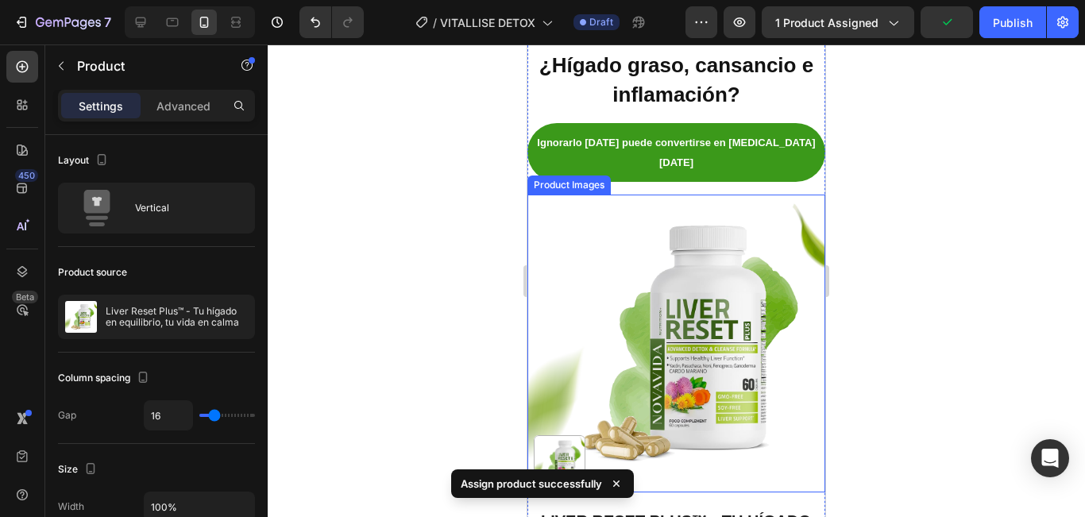
scroll to position [238, 0]
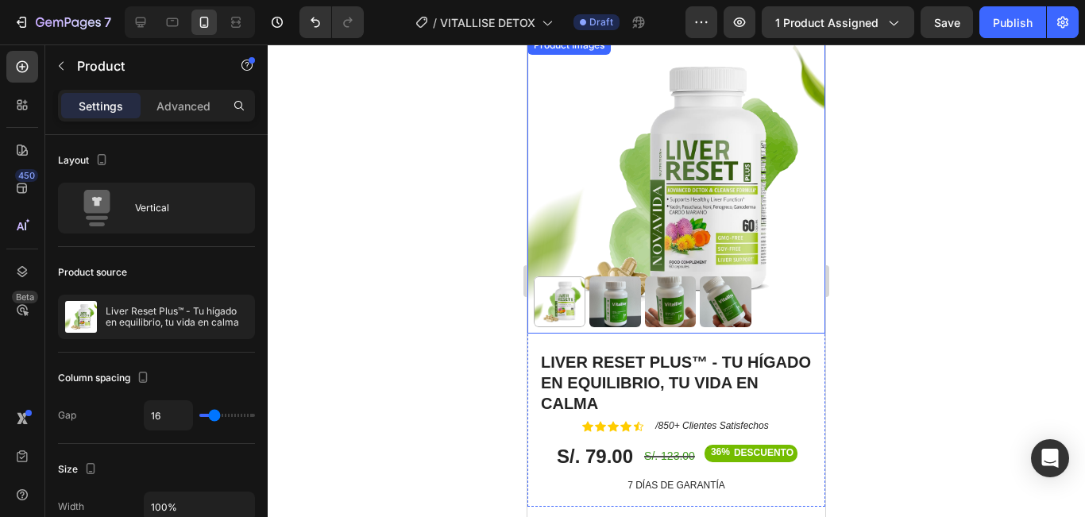
click at [654, 152] on img at bounding box center [676, 185] width 298 height 298
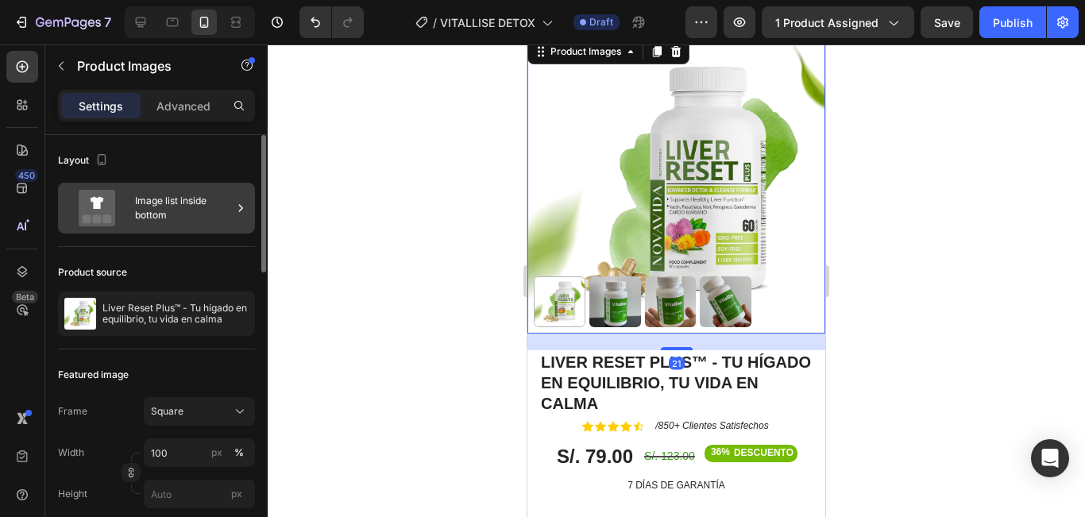
drag, startPoint x: 176, startPoint y: 207, endPoint x: 173, endPoint y: 199, distance: 8.3
click at [176, 209] on div "Image list inside bottom" at bounding box center [183, 208] width 97 height 37
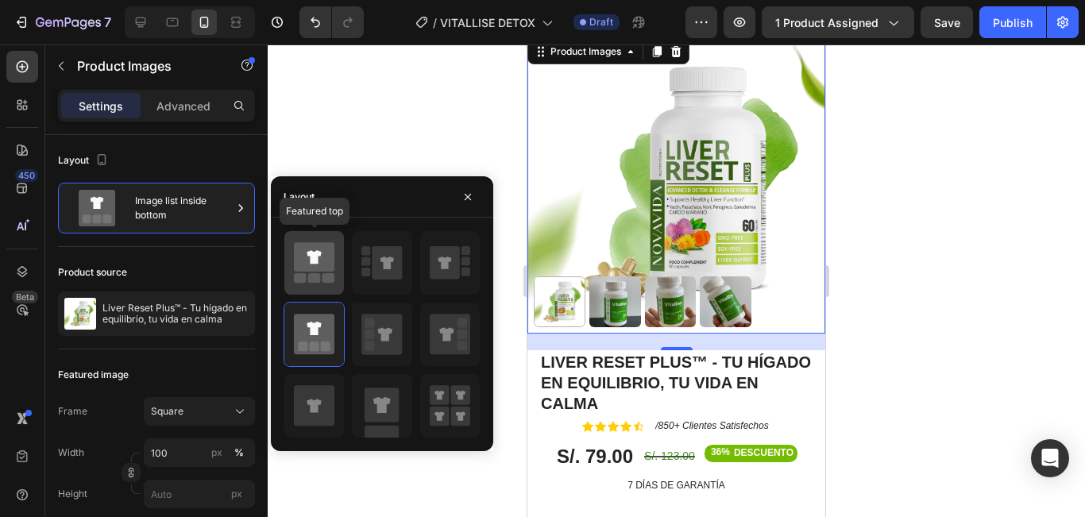
click at [328, 281] on rect at bounding box center [328, 278] width 13 height 10
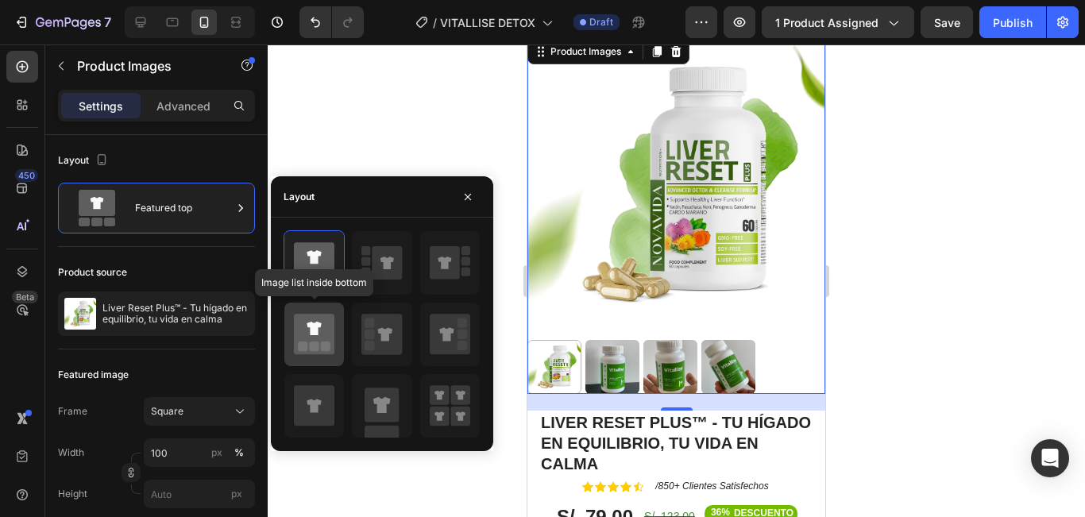
click at [328, 340] on icon at bounding box center [314, 334] width 41 height 41
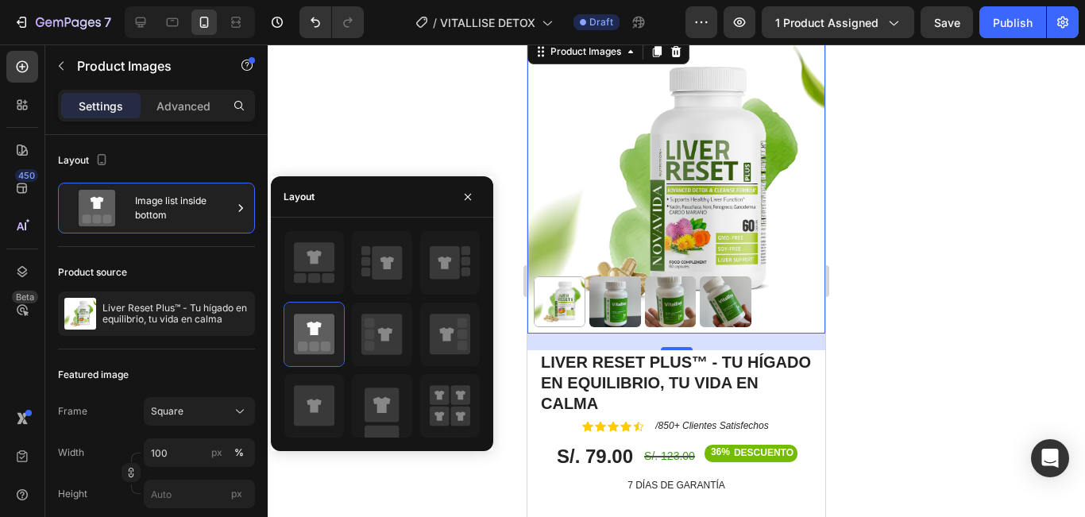
click at [881, 284] on div at bounding box center [676, 280] width 817 height 473
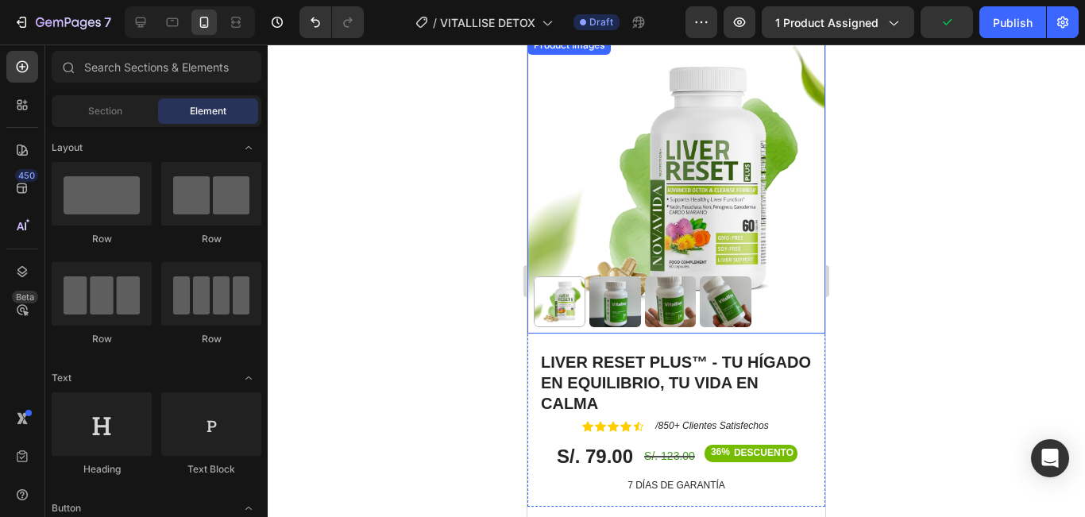
scroll to position [0, 0]
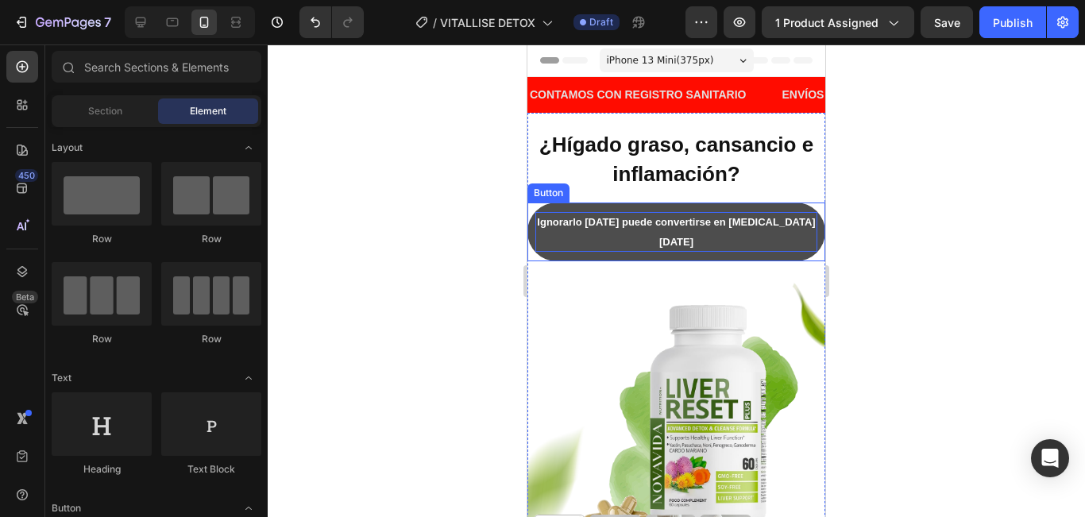
click at [599, 225] on strong "Ignorarlo hoy puede convertirse en [MEDICAL_DATA] mañana" at bounding box center [676, 232] width 278 height 32
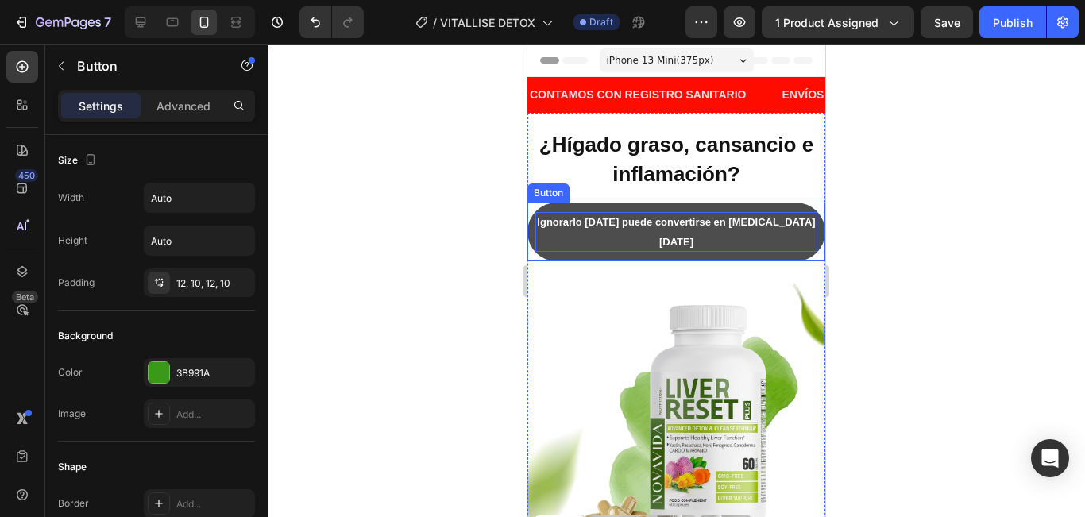
click at [599, 225] on strong "Ignorarlo hoy puede convertirse en [MEDICAL_DATA] mañana" at bounding box center [676, 232] width 278 height 32
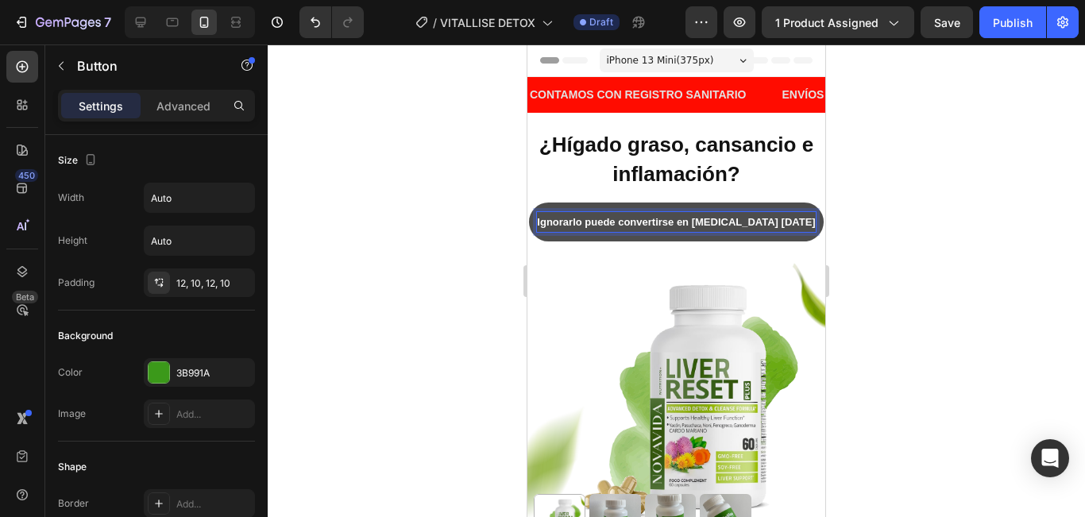
click at [890, 221] on div at bounding box center [676, 280] width 817 height 473
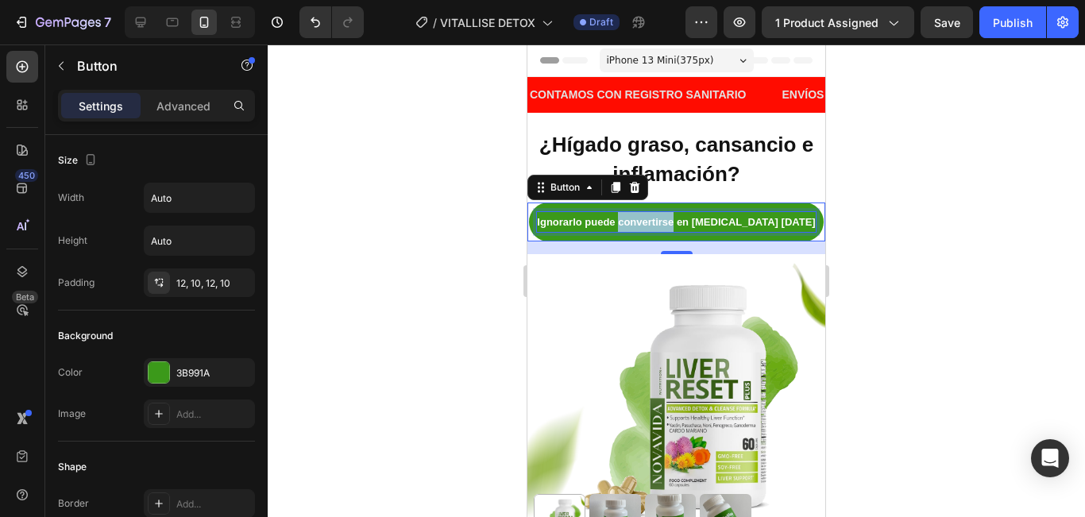
click at [646, 223] on strong "Ignorarlo puede convertirse en cirrosis mañana" at bounding box center [676, 222] width 278 height 12
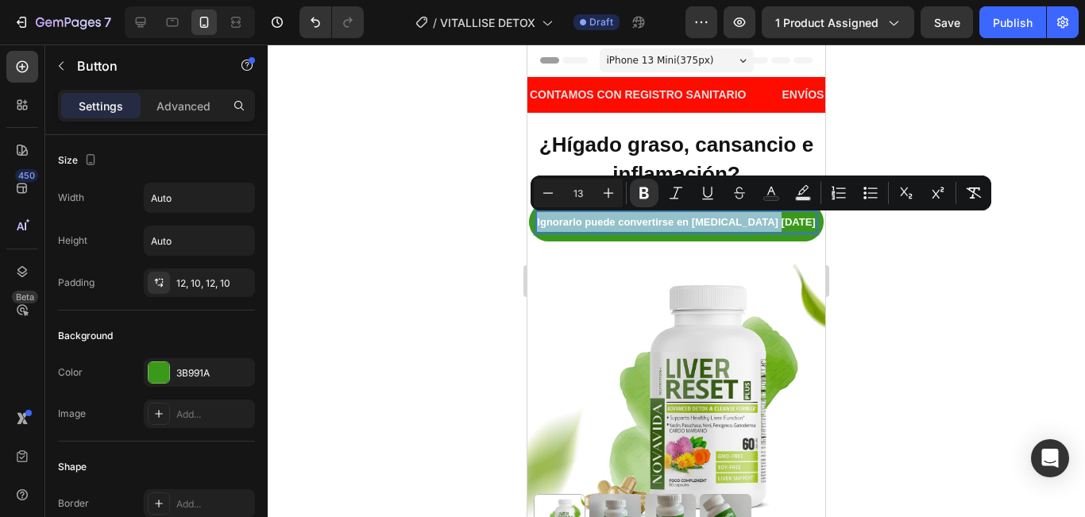
click at [550, 222] on strong "Ignorarlo puede convertirse en cirrosis mañana" at bounding box center [676, 222] width 278 height 12
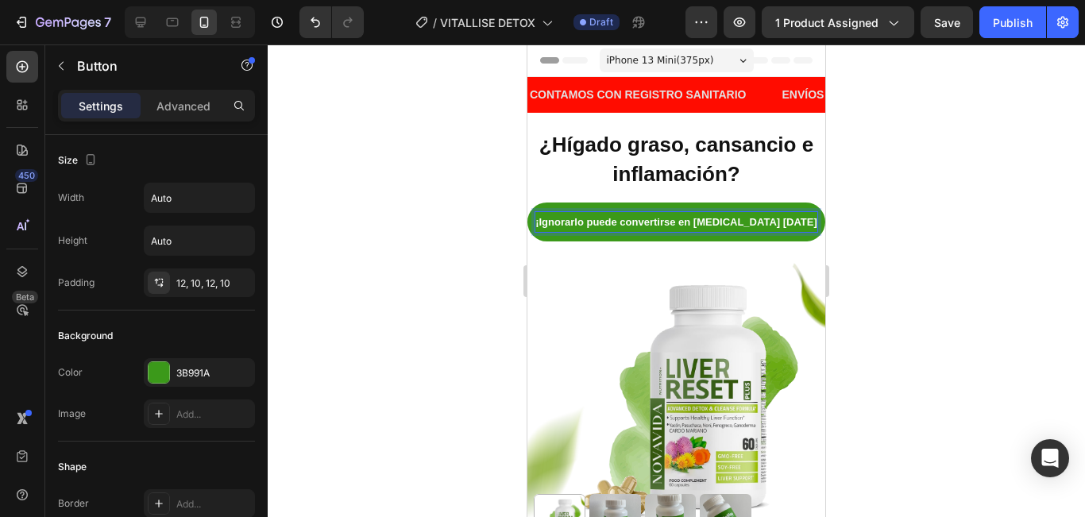
click at [788, 227] on strong "¡Ignorarlo puede convertirse en cirrosis mañana" at bounding box center [676, 222] width 282 height 12
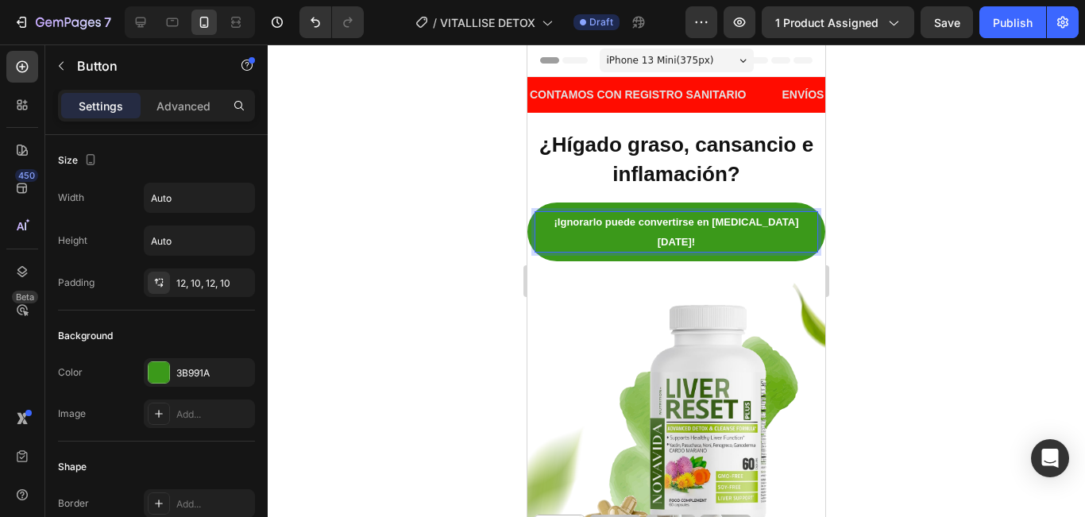
drag, startPoint x: 940, startPoint y: 303, endPoint x: 104, endPoint y: 160, distance: 848.6
click at [940, 303] on div at bounding box center [676, 280] width 817 height 473
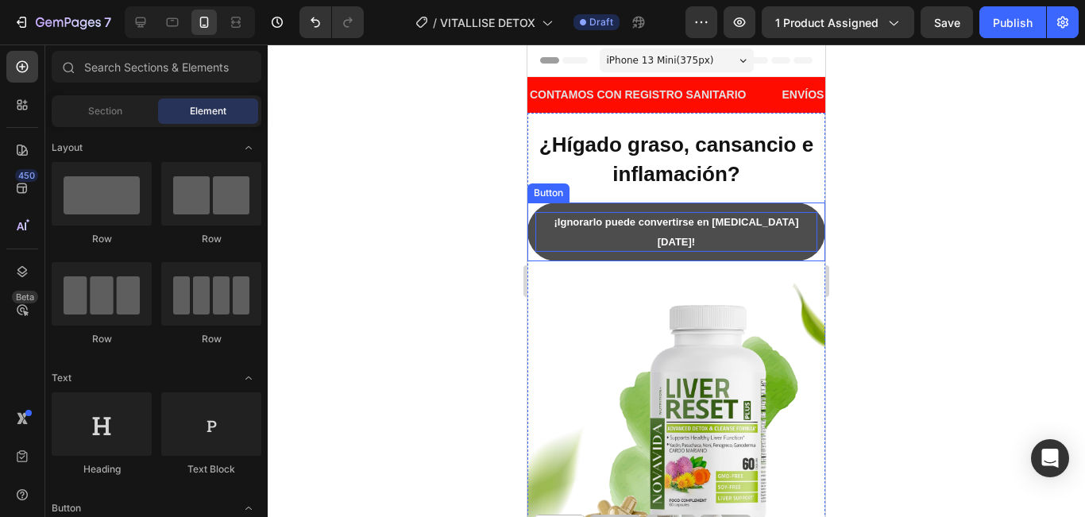
click at [635, 206] on button "¡Ignorarlo puede convertirse en cirrosis mañana!" at bounding box center [676, 232] width 298 height 59
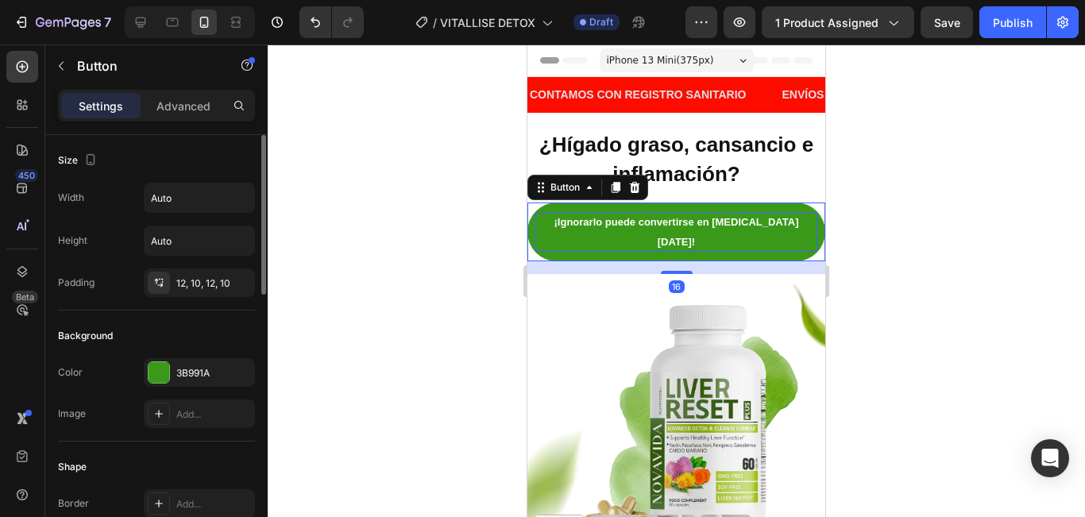
scroll to position [79, 0]
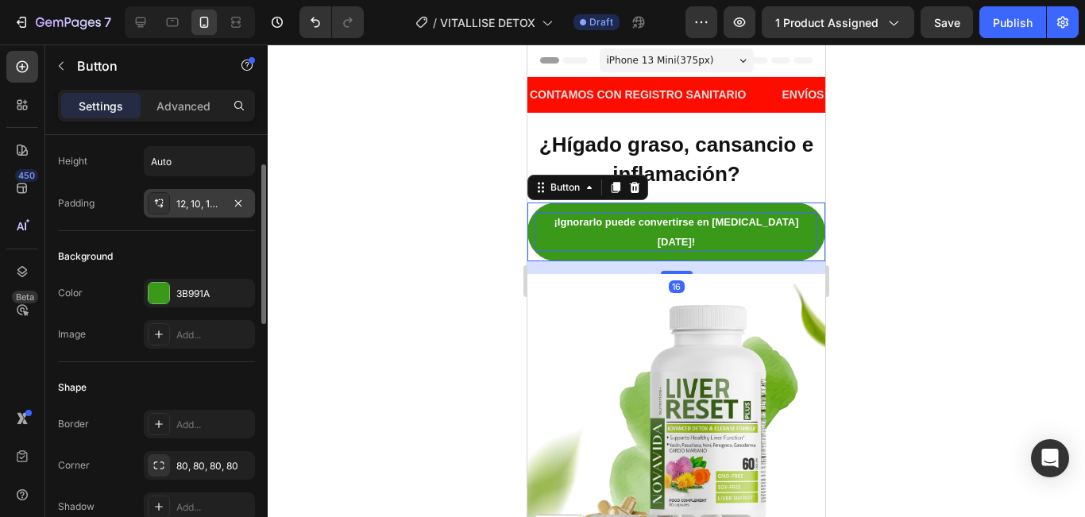
click at [198, 199] on div "12, 10, 12, 10" at bounding box center [199, 204] width 46 height 14
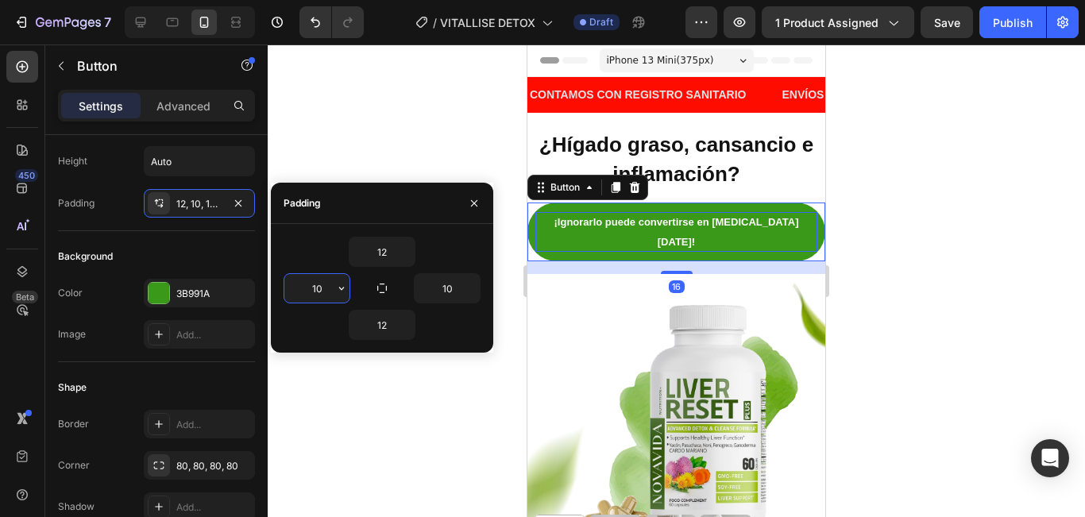
click at [315, 288] on input "10" at bounding box center [316, 288] width 65 height 29
click at [321, 288] on input "10" at bounding box center [316, 288] width 65 height 29
type input "9"
click at [438, 291] on input "10" at bounding box center [447, 288] width 65 height 29
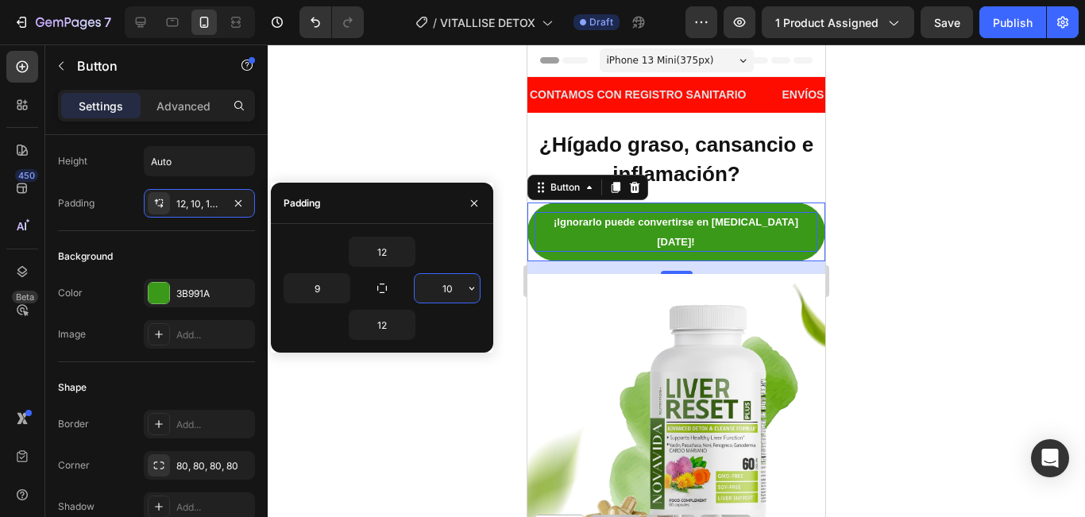
click at [438, 291] on input "10" at bounding box center [447, 288] width 65 height 29
type input "12"
click at [318, 297] on input "9" at bounding box center [316, 288] width 65 height 29
type input "12"
click at [379, 255] on input "12" at bounding box center [381, 251] width 65 height 29
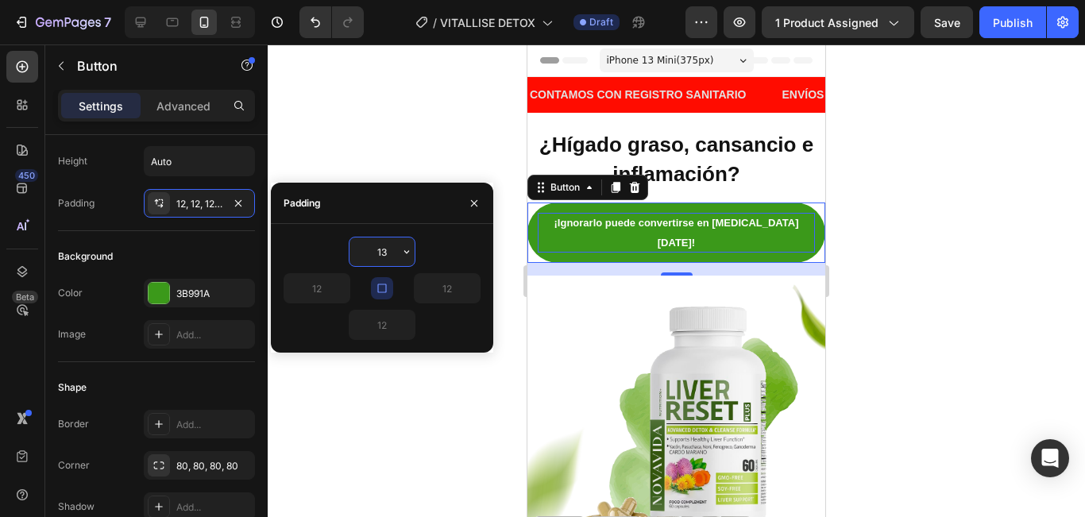
click at [379, 255] on input "13" at bounding box center [381, 251] width 65 height 29
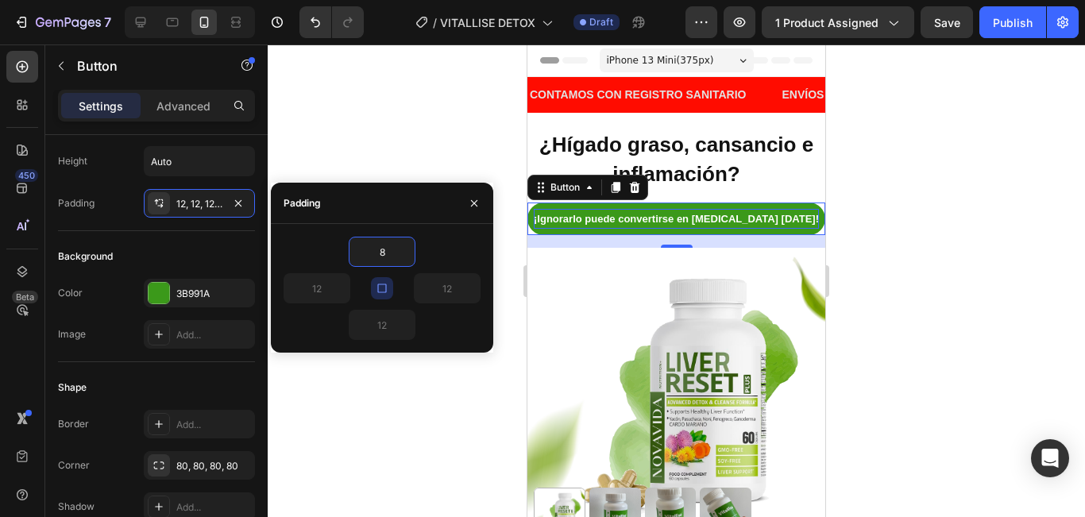
type input "8"
click at [379, 293] on icon "button" at bounding box center [382, 288] width 13 height 13
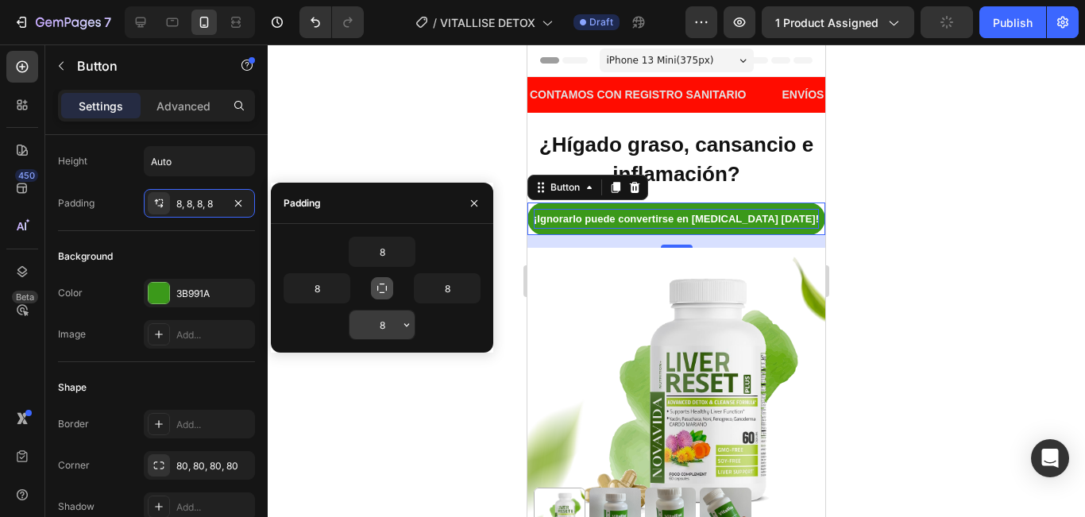
click at [366, 329] on input "8" at bounding box center [381, 325] width 65 height 29
click at [328, 289] on input "8" at bounding box center [316, 288] width 65 height 29
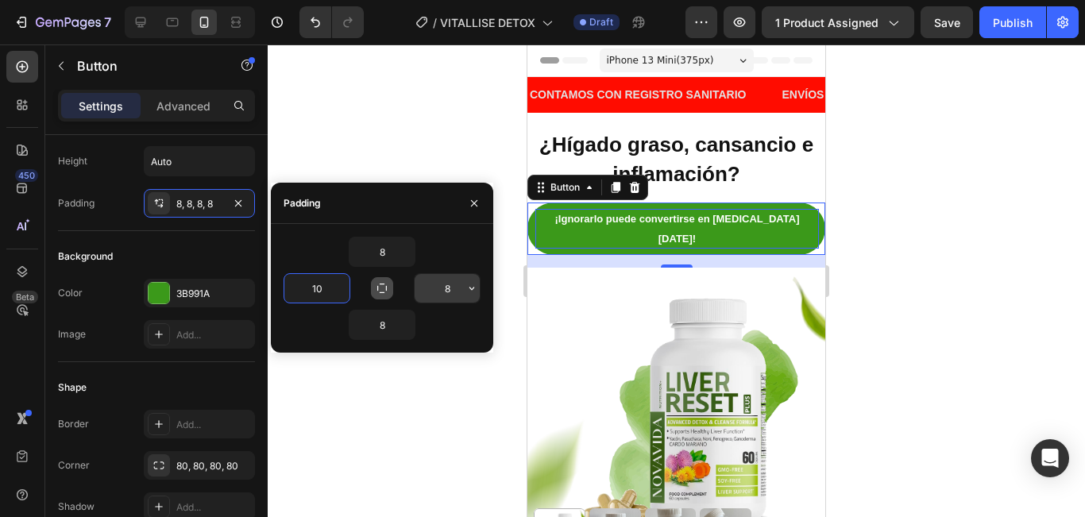
type input "10"
click at [454, 288] on input "8" at bounding box center [447, 288] width 65 height 29
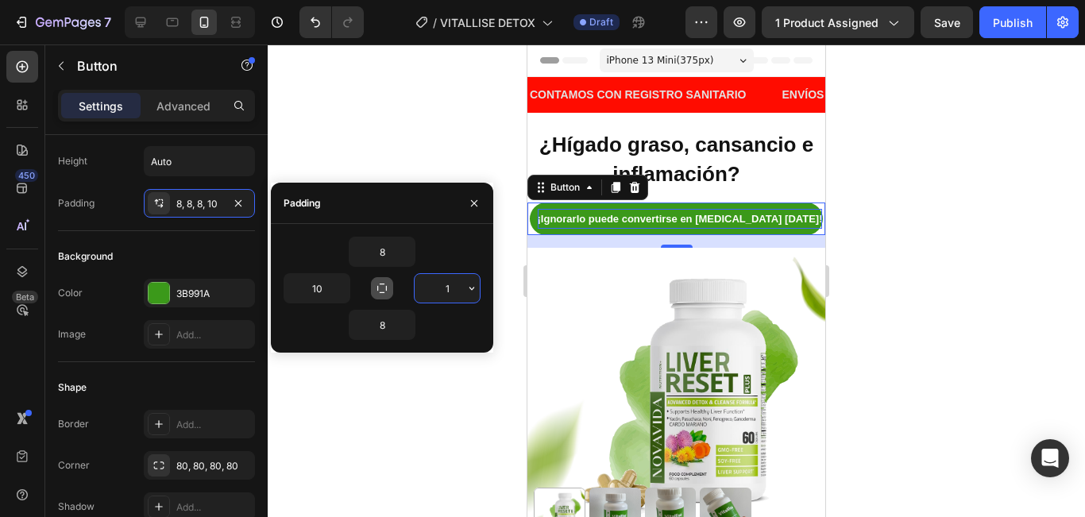
type input "10"
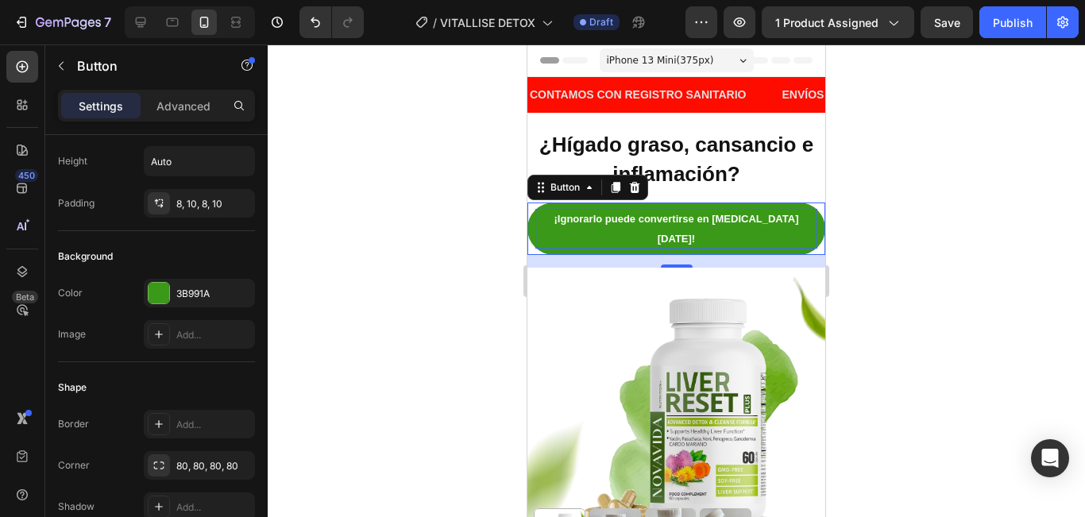
click at [936, 218] on div at bounding box center [676, 280] width 817 height 473
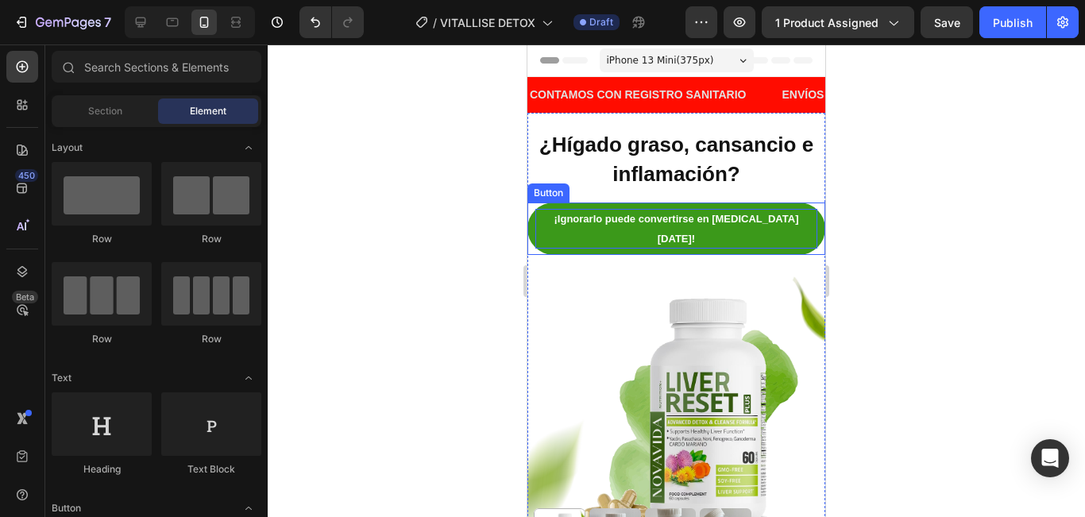
click at [690, 225] on strong "¡Ignorarlo puede convertirse en cirrosis mañana!" at bounding box center [676, 229] width 245 height 32
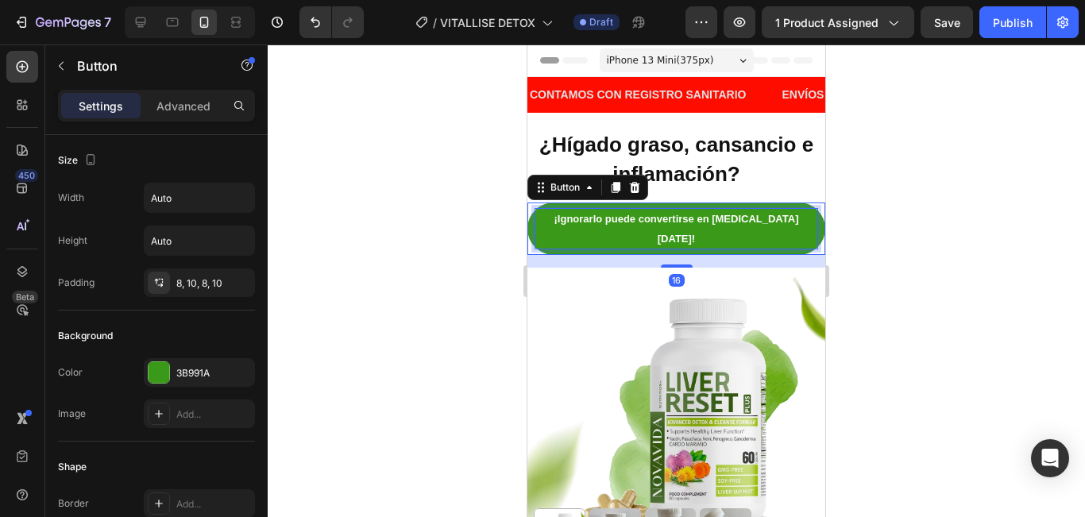
click at [690, 225] on strong "¡Ignorarlo puede convertirse en cirrosis mañana!" at bounding box center [676, 229] width 245 height 32
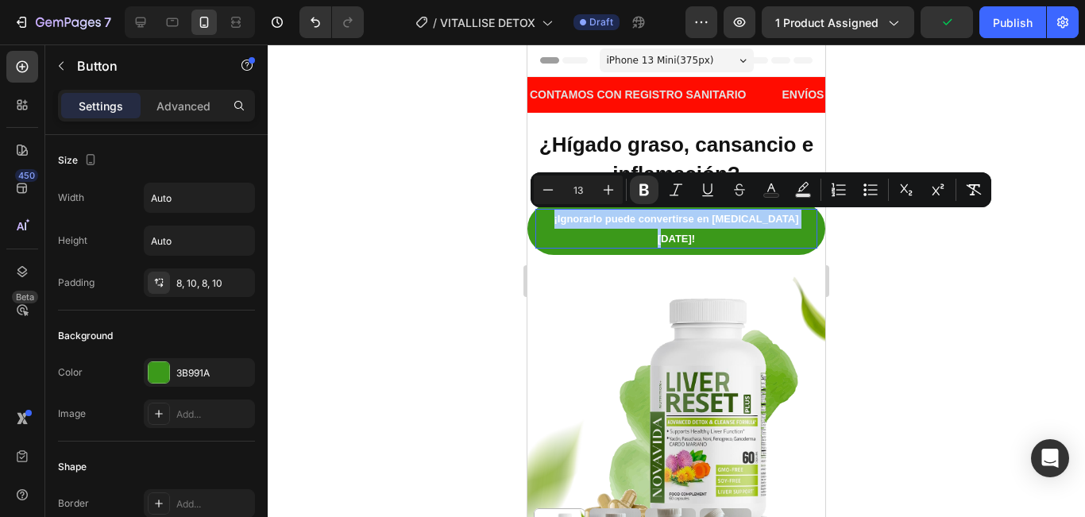
drag, startPoint x: 865, startPoint y: 257, endPoint x: 291, endPoint y: 203, distance: 576.0
click at [865, 257] on div at bounding box center [676, 280] width 817 height 473
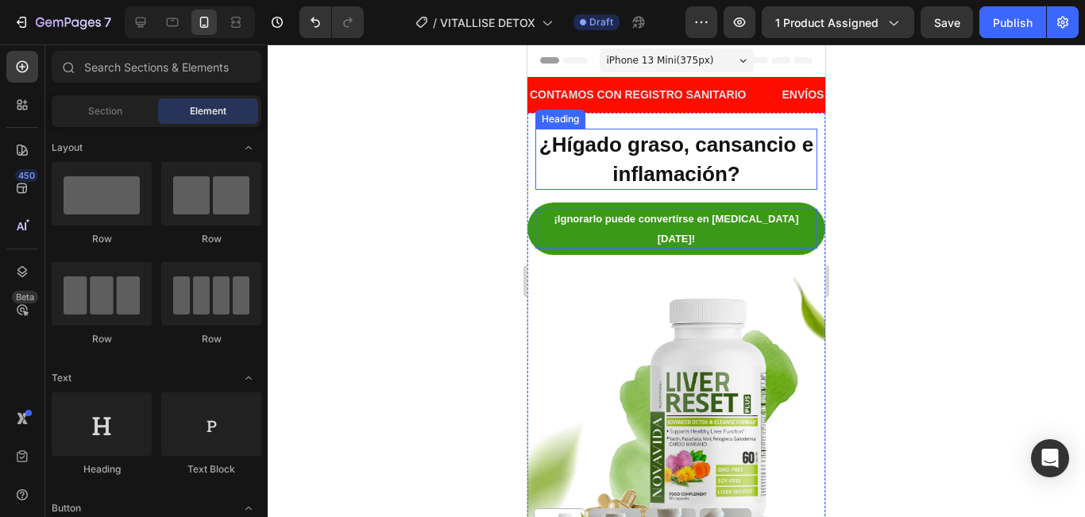
click at [679, 173] on strong "¿Hígado graso, cansancio e inflamación?" at bounding box center [676, 159] width 274 height 52
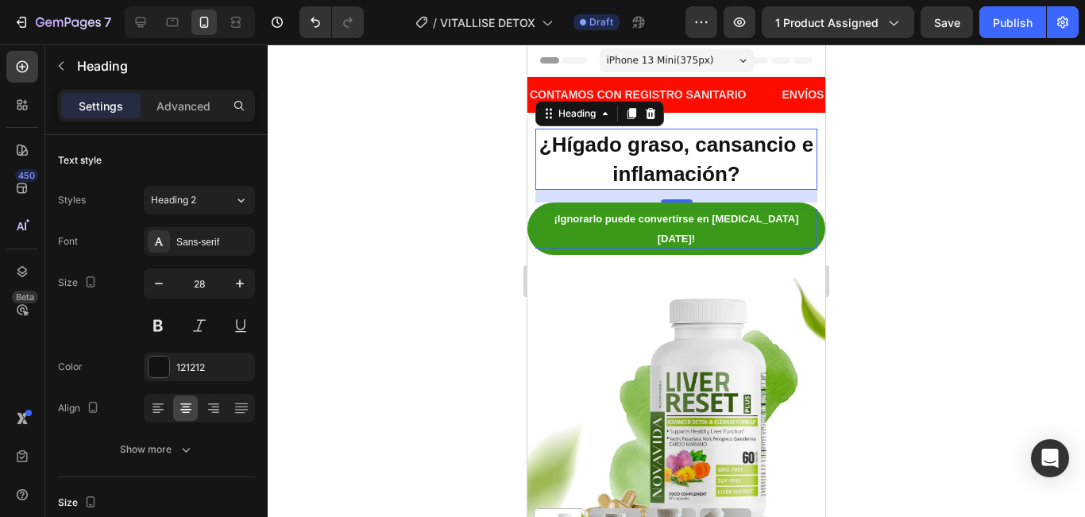
click at [874, 240] on div at bounding box center [676, 280] width 817 height 473
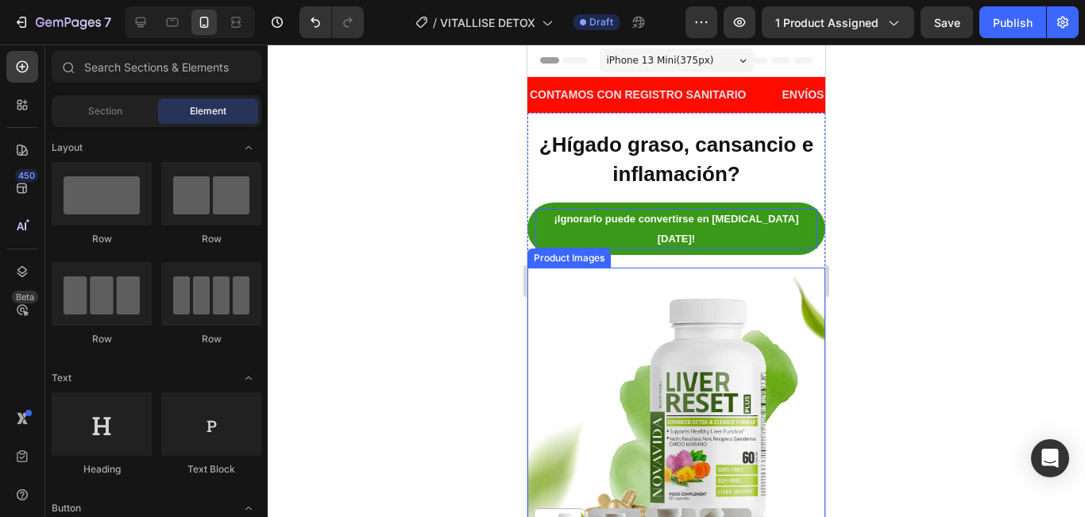
click at [639, 362] on img at bounding box center [676, 417] width 298 height 298
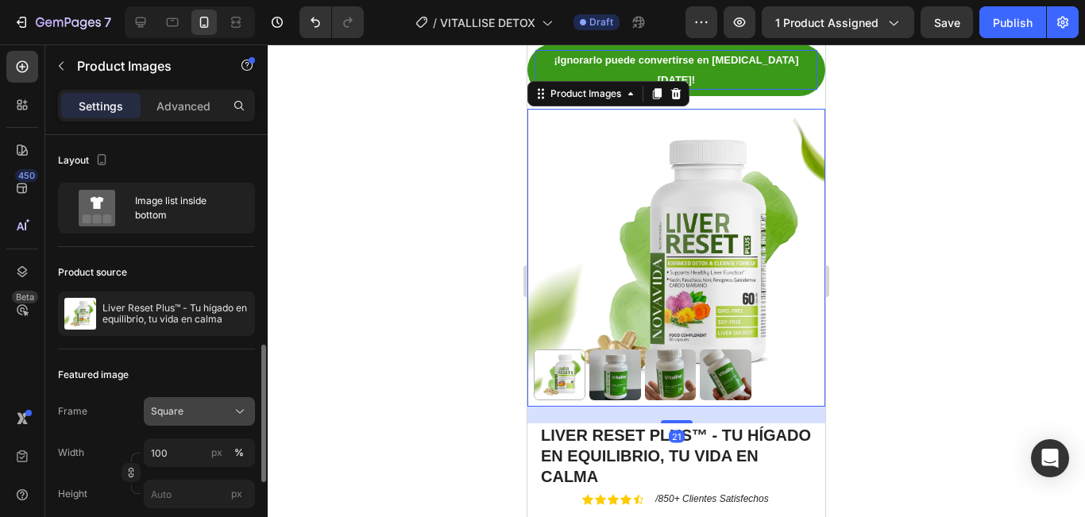
scroll to position [238, 0]
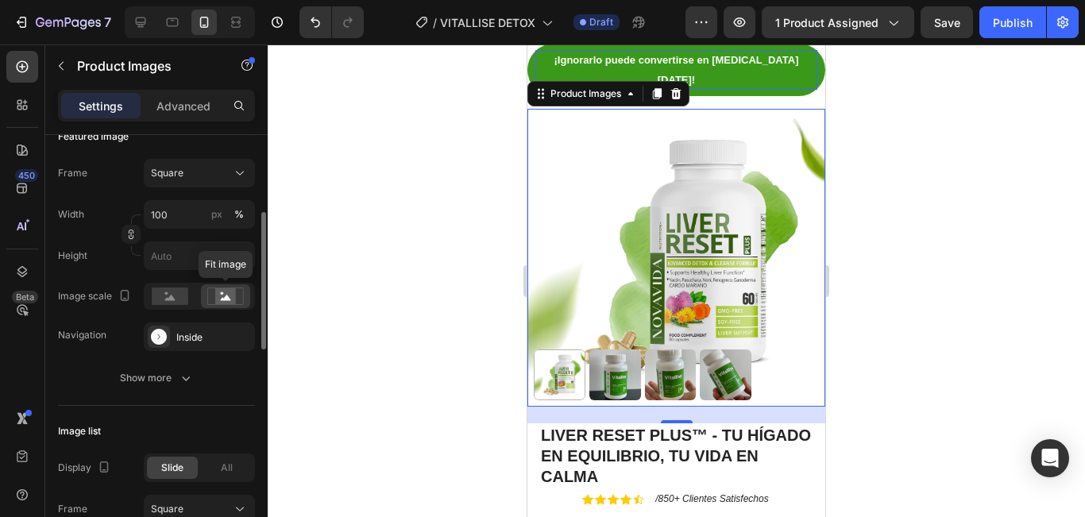
click at [230, 302] on rect at bounding box center [225, 296] width 21 height 16
click at [188, 180] on div "Square" at bounding box center [199, 173] width 97 height 16
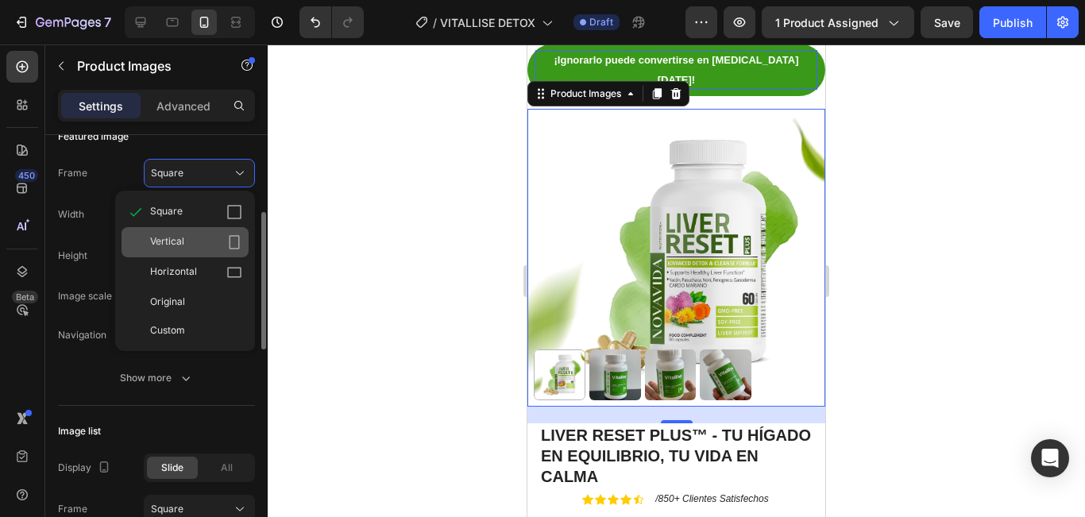
click at [214, 247] on div "Vertical" at bounding box center [196, 242] width 92 height 16
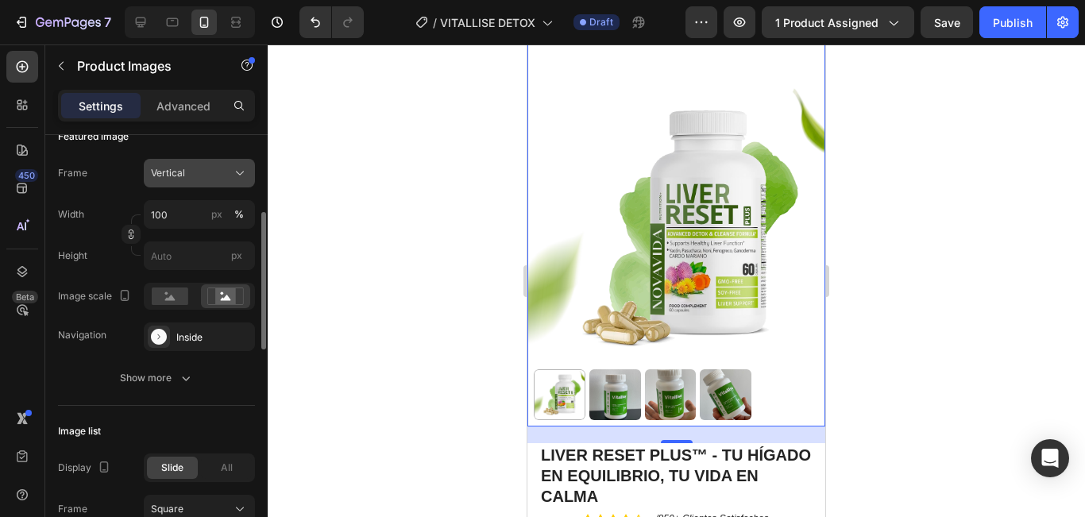
click at [164, 179] on span "Vertical" at bounding box center [168, 173] width 34 height 14
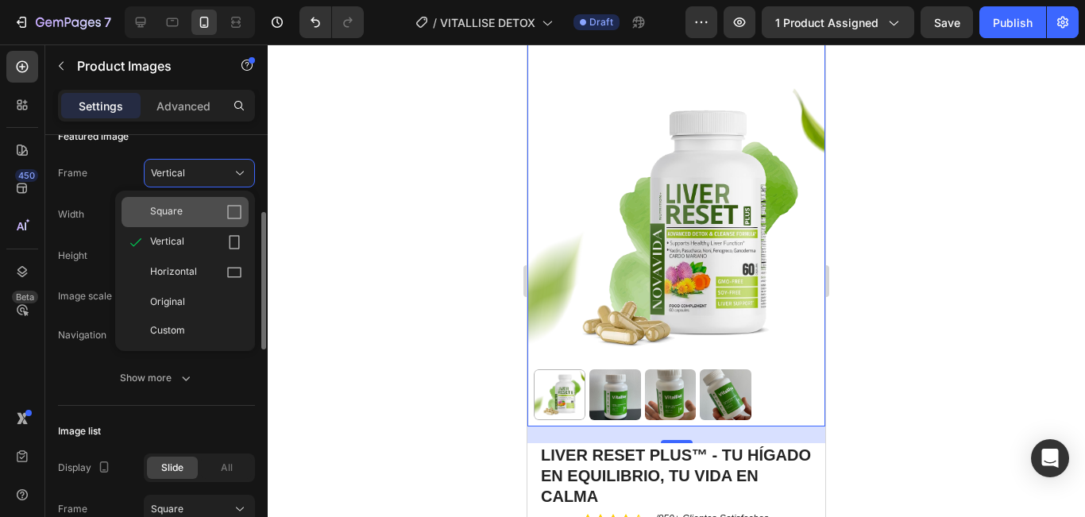
click at [208, 214] on div "Square" at bounding box center [196, 212] width 92 height 16
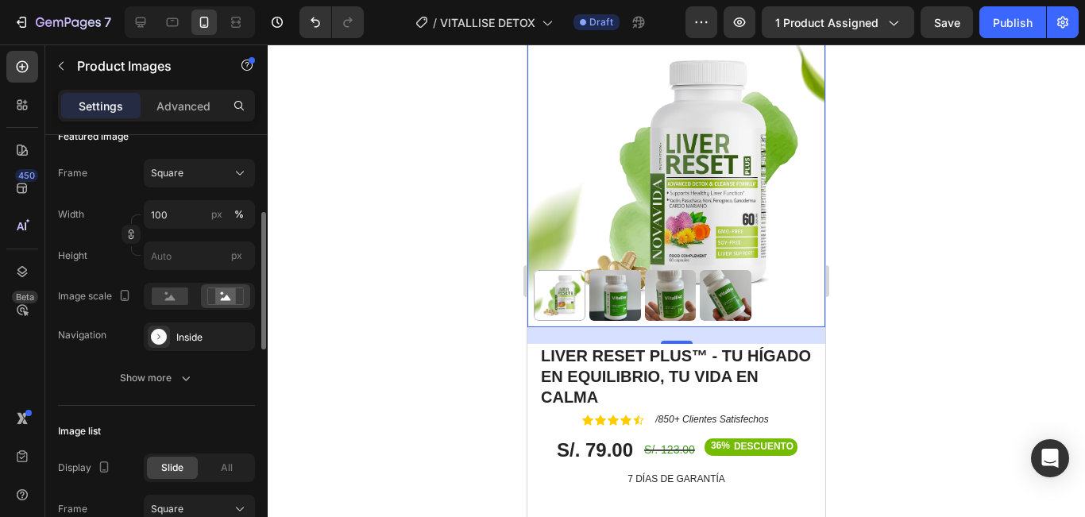
scroll to position [191, 0]
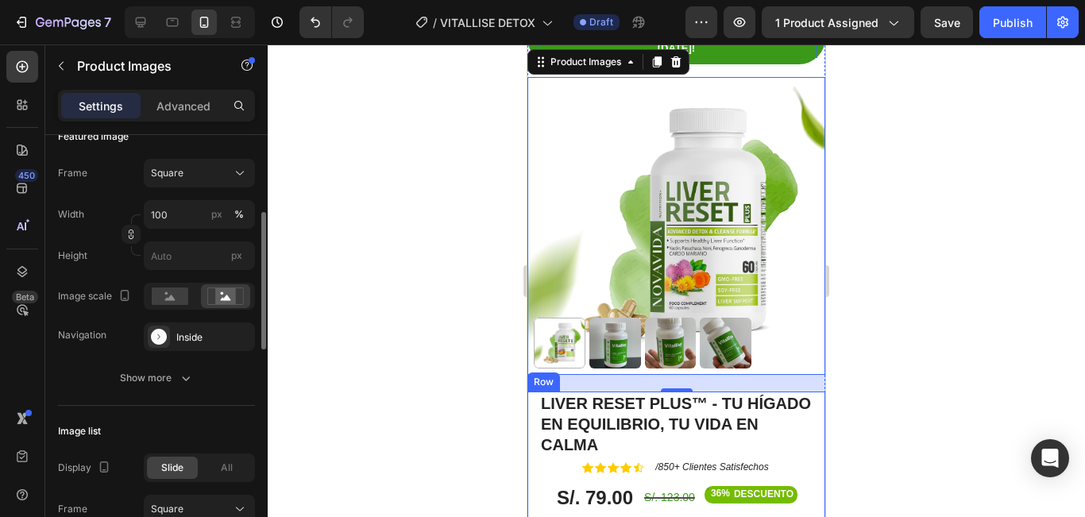
click at [981, 270] on div at bounding box center [676, 280] width 817 height 473
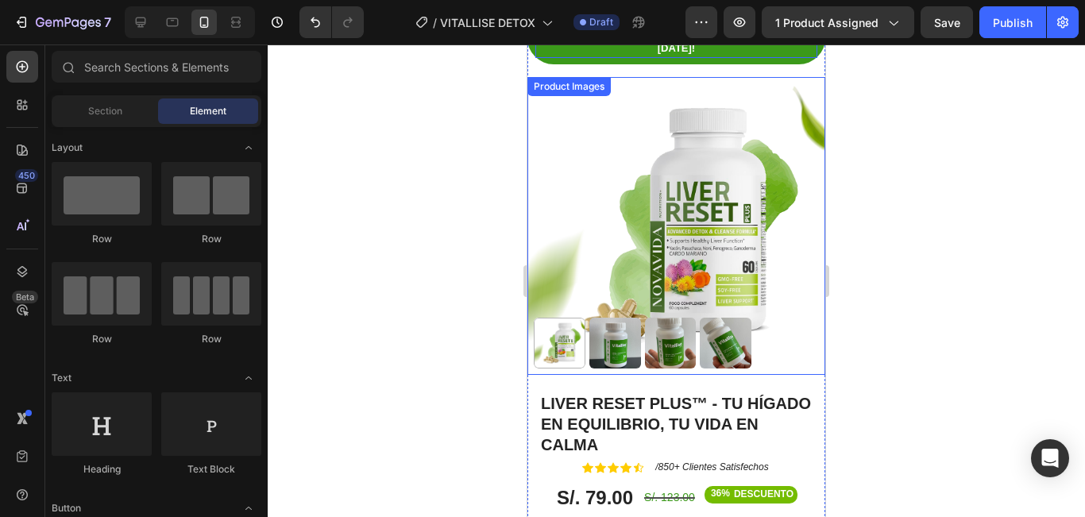
click at [612, 318] on img at bounding box center [615, 344] width 52 height 52
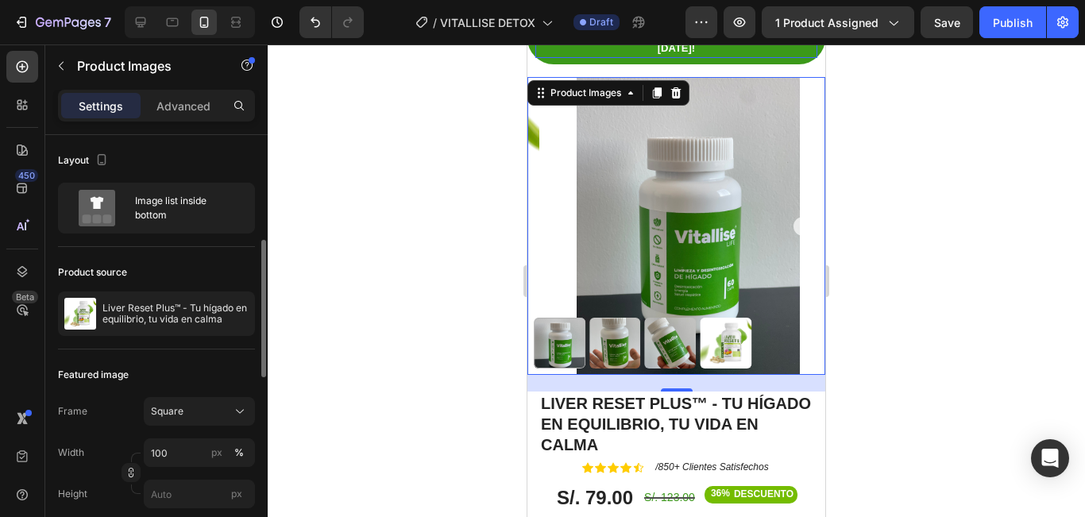
scroll to position [79, 0]
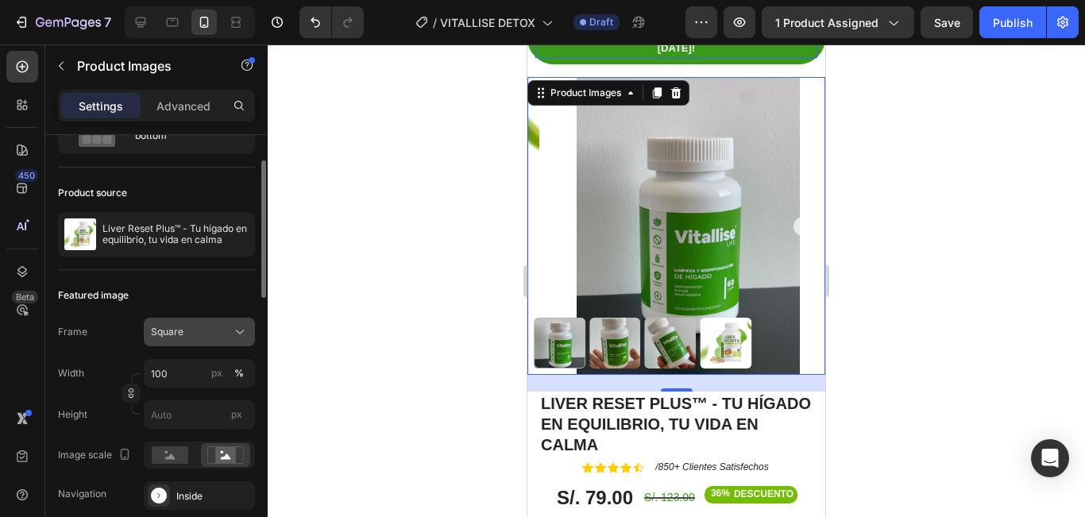
click at [205, 326] on div "Square" at bounding box center [190, 332] width 78 height 14
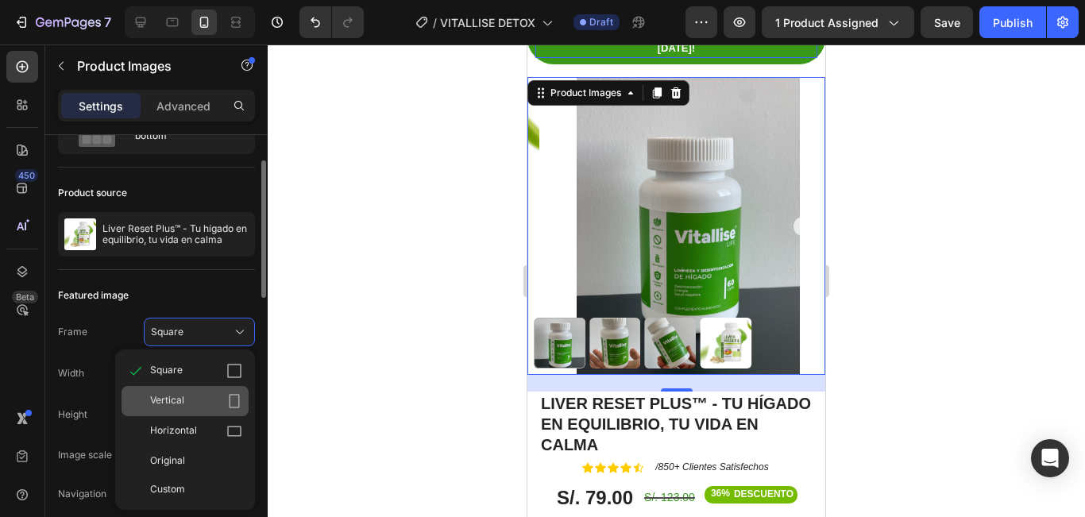
click at [221, 396] on div "Vertical" at bounding box center [196, 401] width 92 height 16
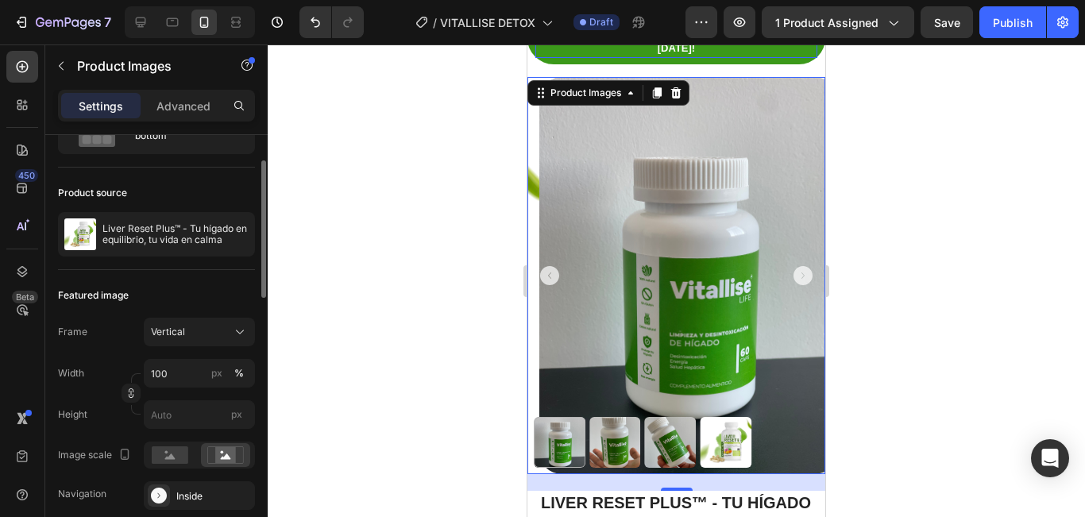
scroll to position [238, 0]
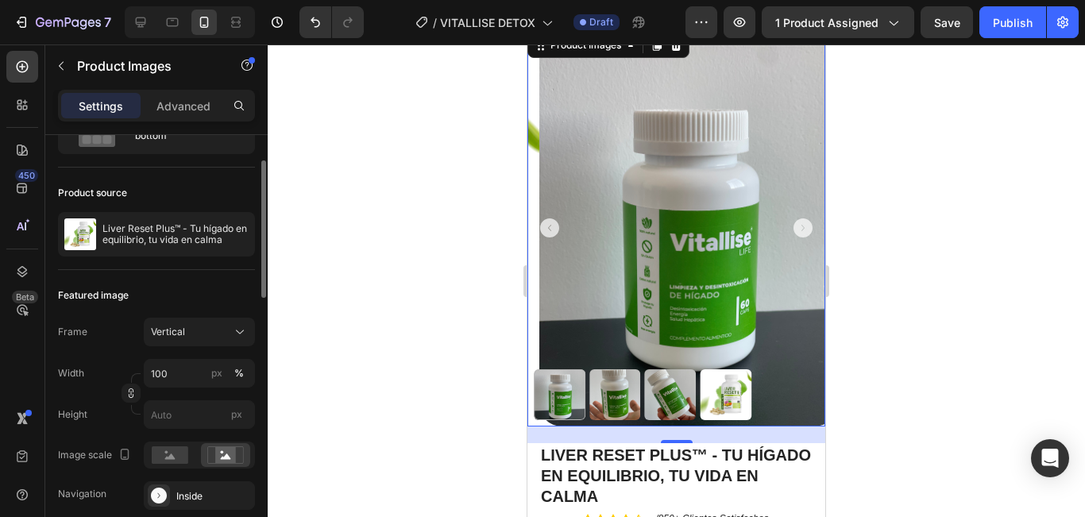
click at [740, 268] on img at bounding box center [688, 227] width 298 height 397
click at [183, 107] on p "Advanced" at bounding box center [183, 106] width 54 height 17
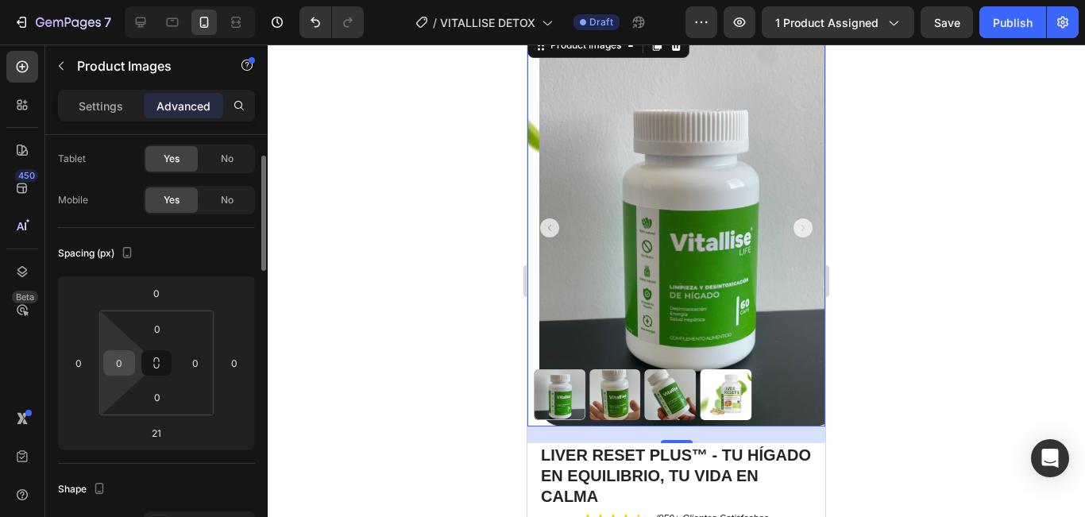
click at [115, 359] on input "0" at bounding box center [119, 363] width 24 height 24
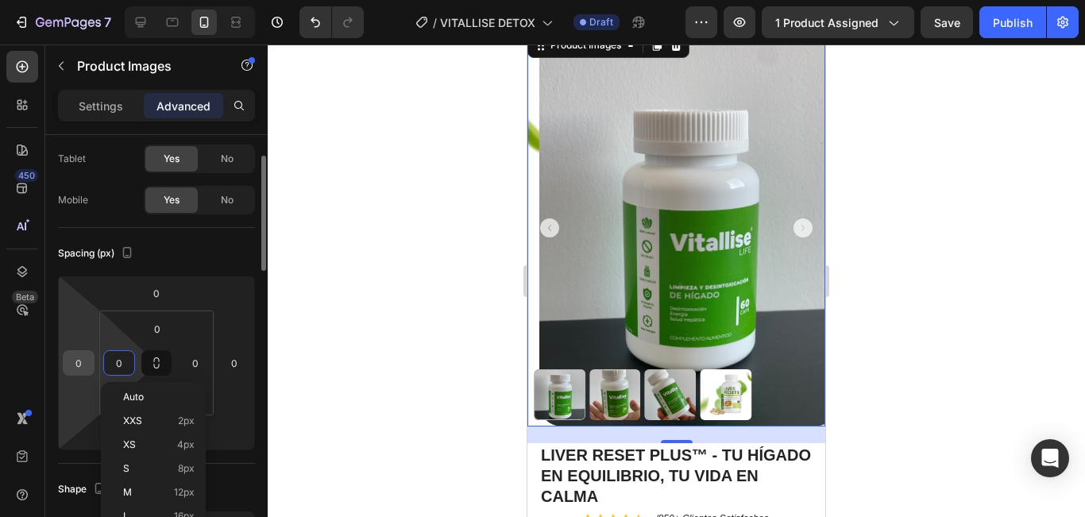
click at [71, 366] on input "0" at bounding box center [79, 363] width 24 height 24
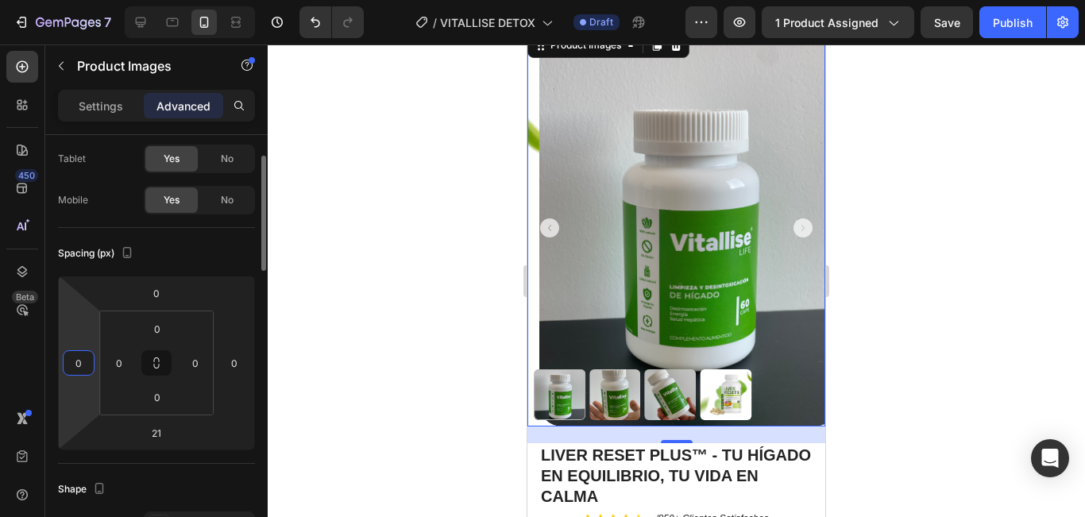
click at [71, 366] on input "0" at bounding box center [79, 363] width 24 height 24
click at [73, 365] on input "0" at bounding box center [79, 363] width 24 height 24
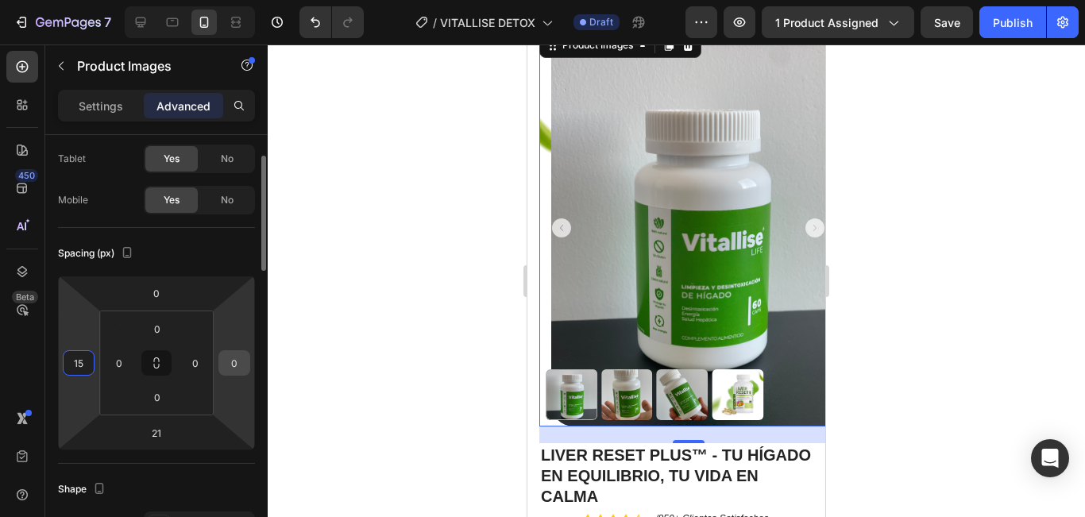
type input "15"
click at [240, 366] on input "0" at bounding box center [234, 363] width 24 height 24
type input "15"
click at [0, 0] on div "Spacing (px) 0 15 21 15 0 0 0 0" at bounding box center [0, 0] width 0 height 0
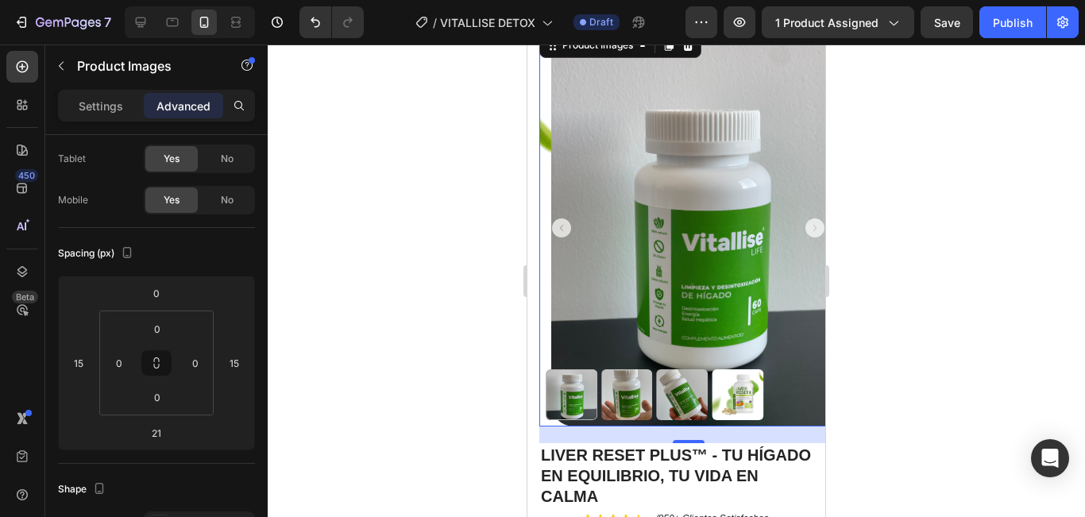
click at [893, 262] on div at bounding box center [676, 280] width 817 height 473
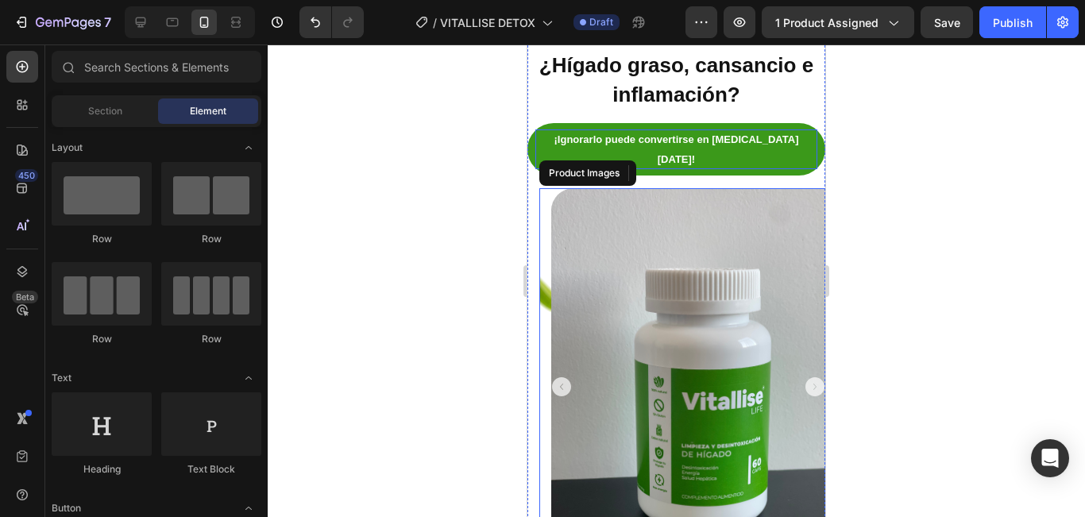
scroll to position [159, 0]
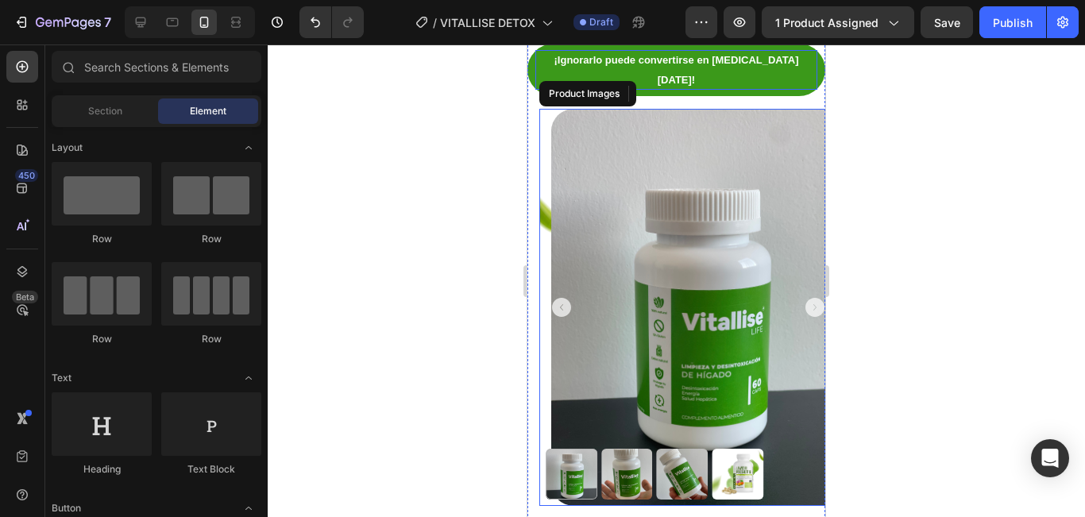
click at [739, 331] on img at bounding box center [700, 307] width 298 height 397
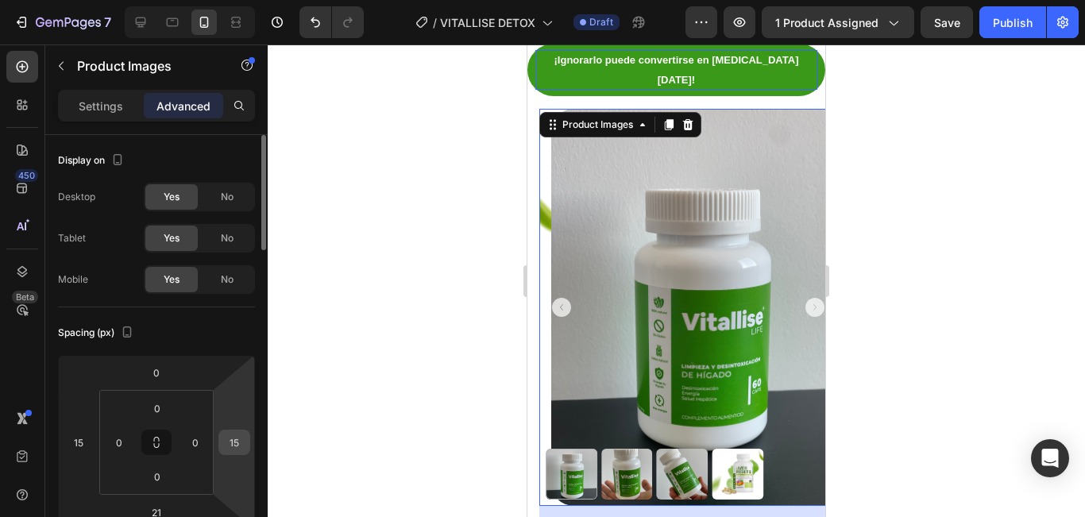
click at [239, 446] on input "15" at bounding box center [234, 442] width 24 height 24
click at [239, 446] on input "25" at bounding box center [234, 442] width 24 height 24
click at [241, 445] on input "25" at bounding box center [234, 442] width 24 height 24
type input "50"
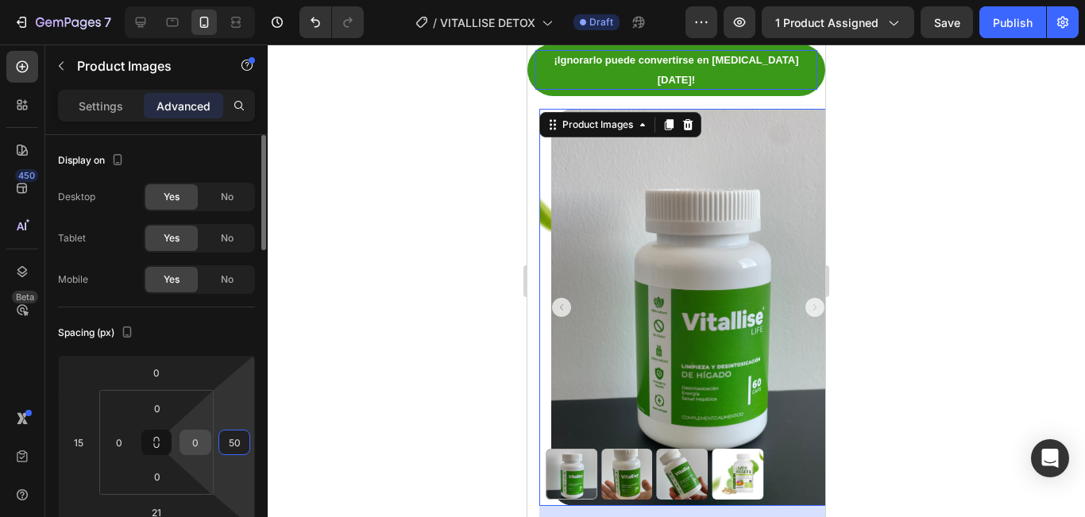
click at [199, 438] on input "0" at bounding box center [195, 442] width 24 height 24
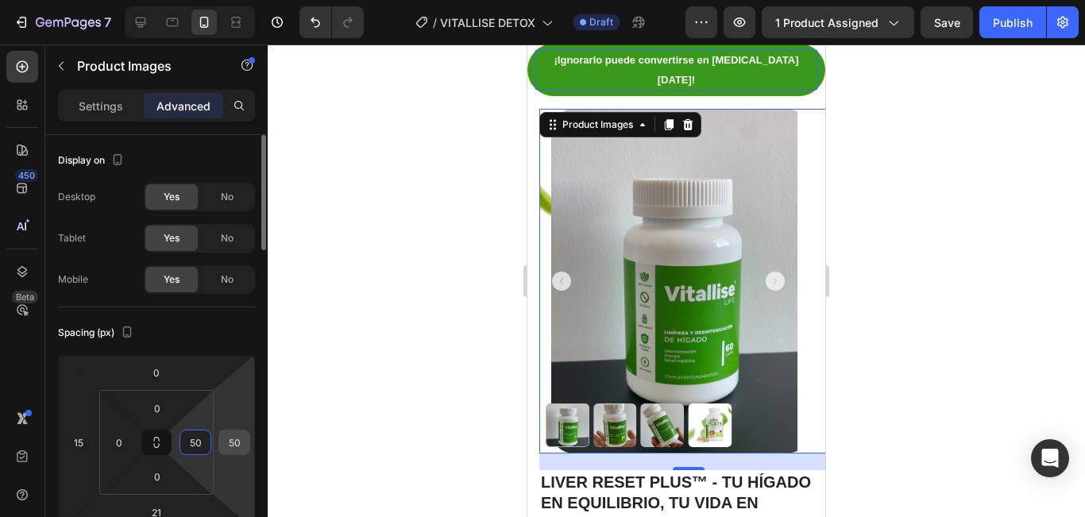
type input "50"
click at [228, 444] on input "50" at bounding box center [234, 442] width 24 height 24
type input "0"
click at [196, 446] on input "50" at bounding box center [195, 442] width 24 height 24
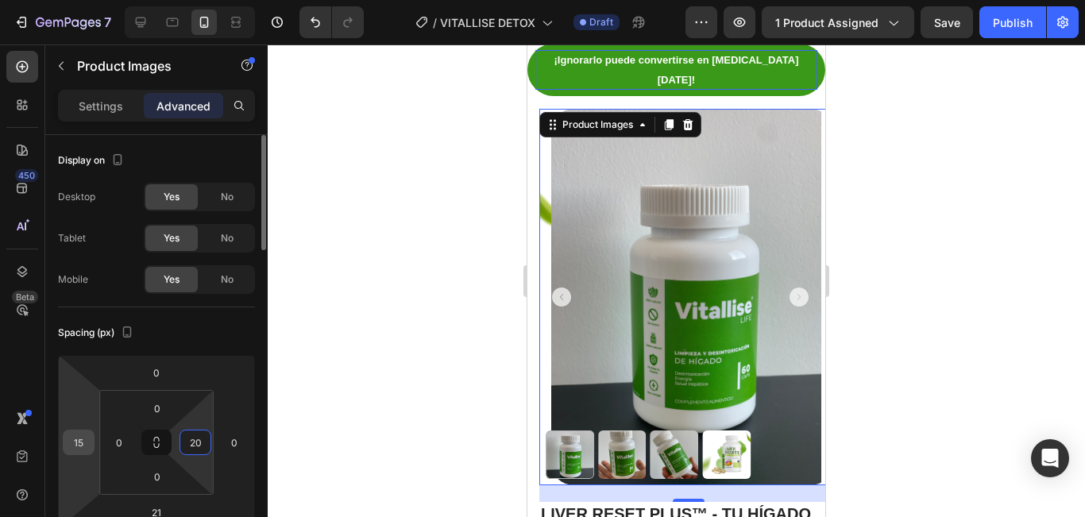
type input "20"
click at [89, 439] on input "15" at bounding box center [79, 442] width 24 height 24
click at [79, 441] on input "15" at bounding box center [79, 442] width 24 height 24
type input "5"
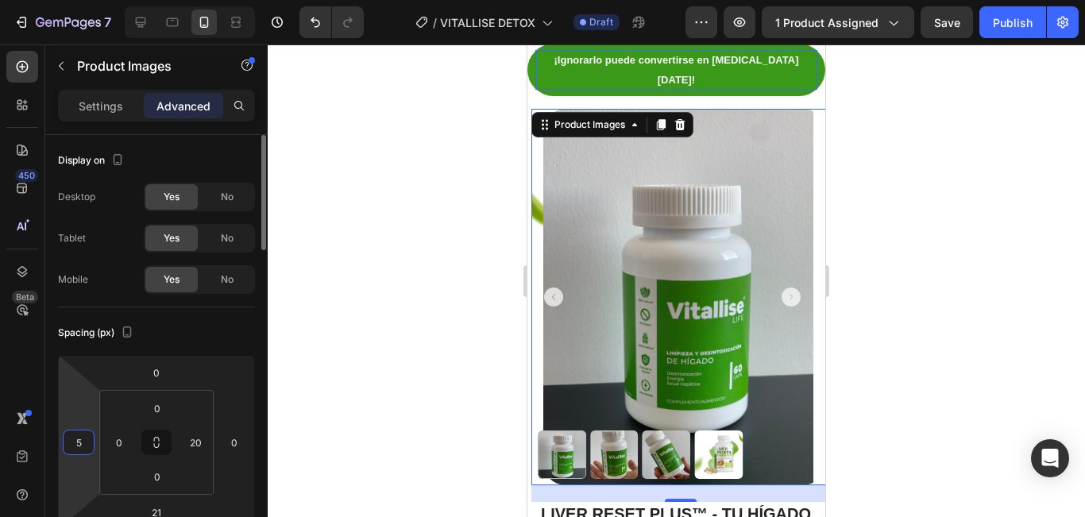
click at [79, 441] on input "5" at bounding box center [79, 442] width 24 height 24
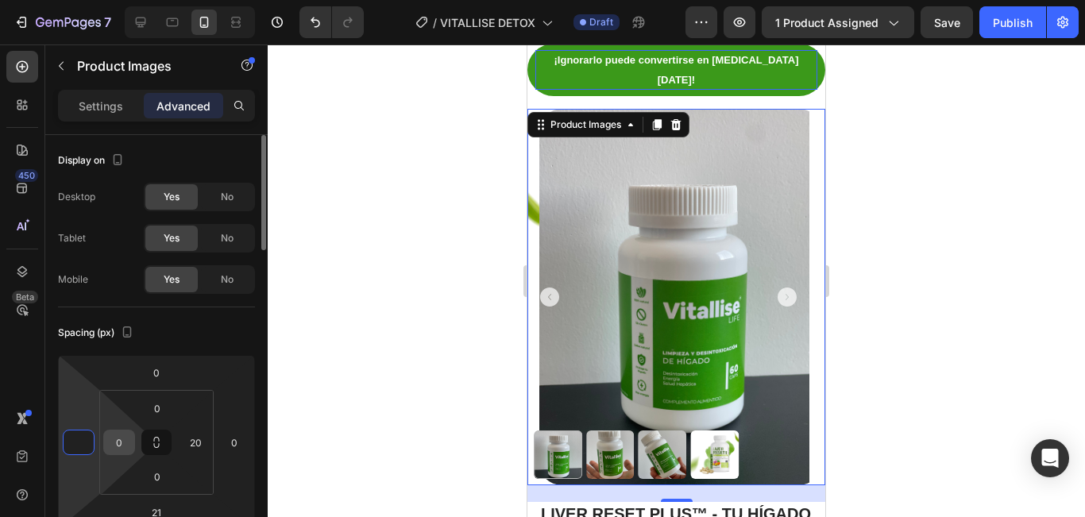
type input "0"
click at [120, 442] on input "0" at bounding box center [119, 442] width 24 height 24
type input "20"
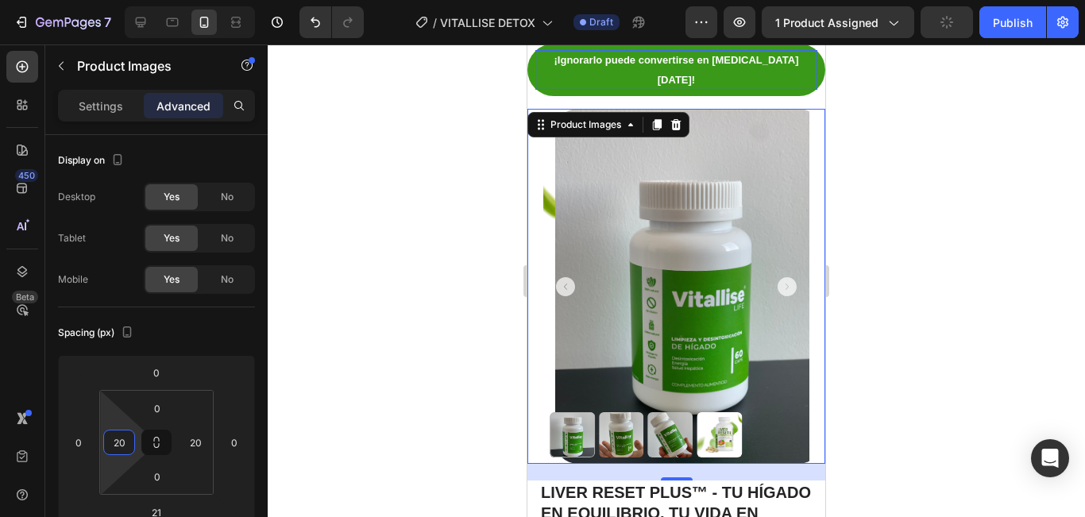
click at [1002, 295] on div at bounding box center [676, 280] width 817 height 473
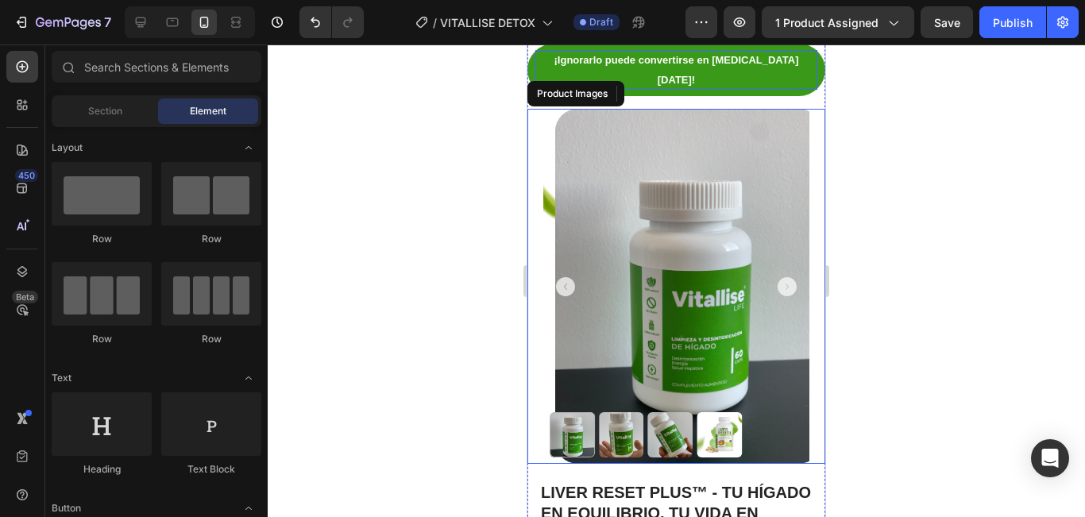
click at [779, 277] on icon "Carousel Next Arrow" at bounding box center [787, 286] width 19 height 19
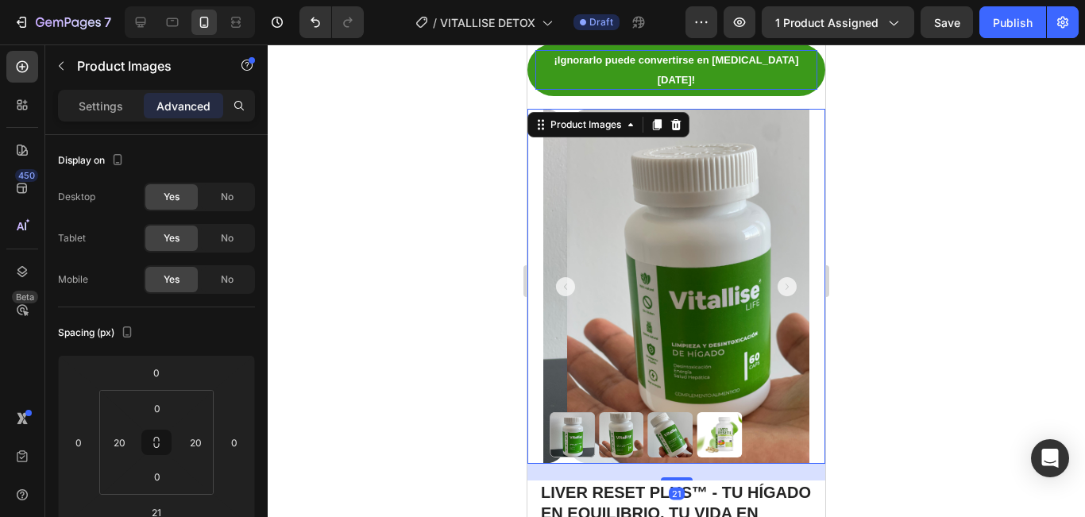
click at [562, 277] on icon "Carousel Back Arrow" at bounding box center [565, 286] width 19 height 19
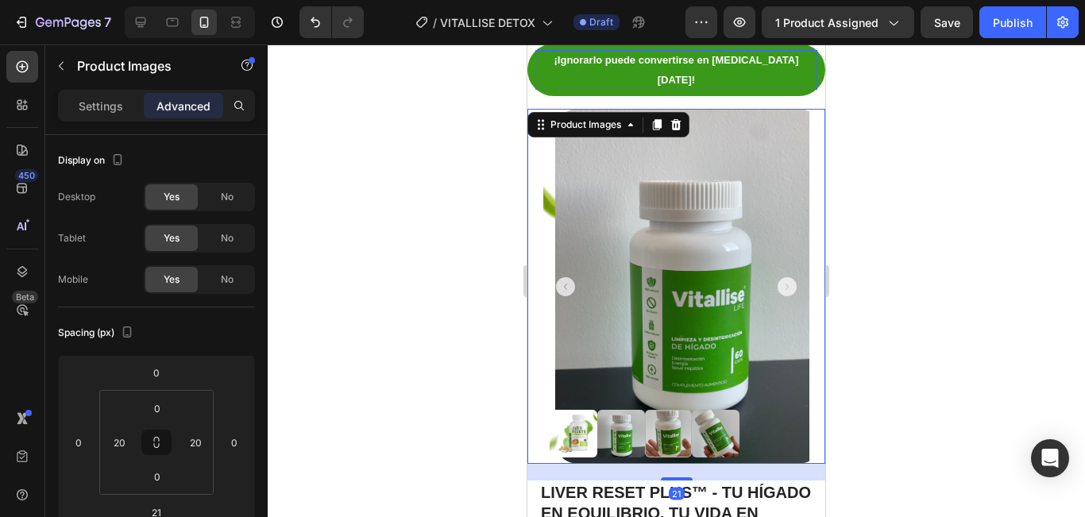
click at [563, 277] on icon "Carousel Back Arrow" at bounding box center [565, 286] width 19 height 19
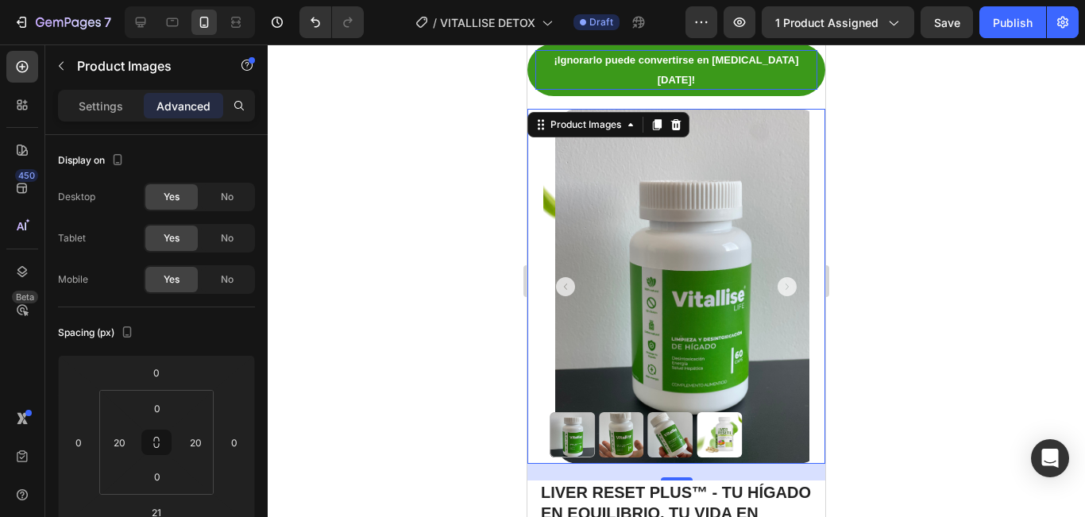
click at [563, 277] on icon "Carousel Back Arrow" at bounding box center [565, 286] width 19 height 19
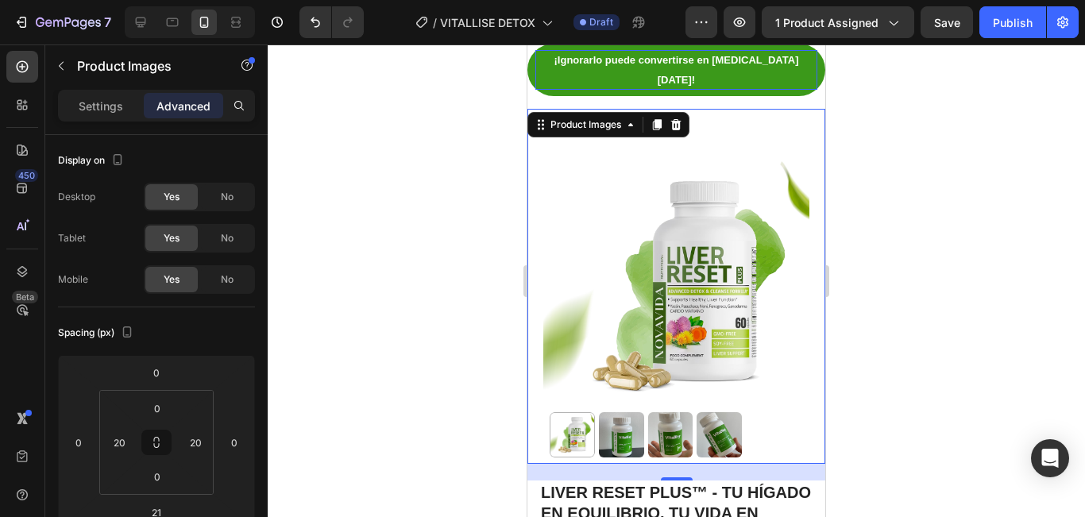
click at [679, 291] on img at bounding box center [676, 286] width 266 height 355
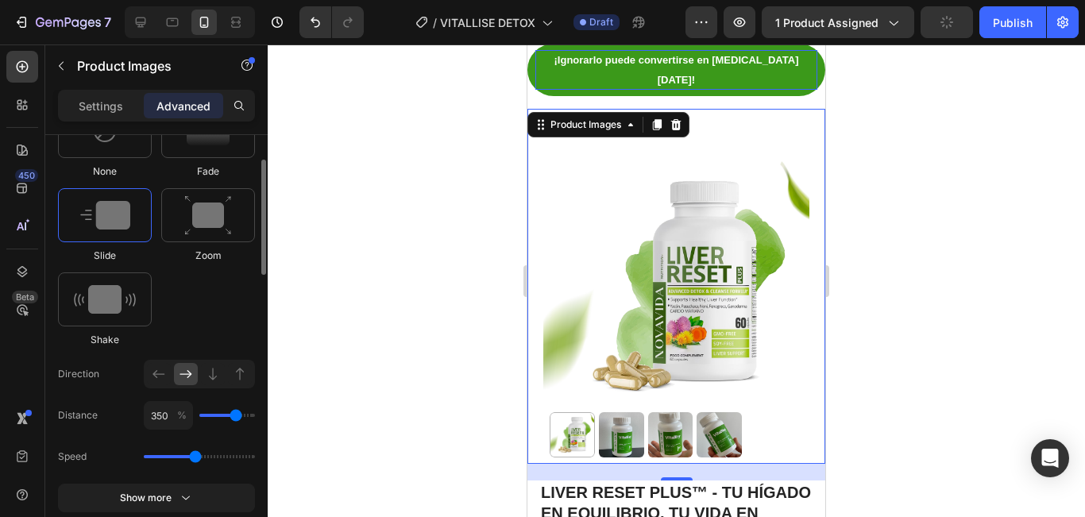
scroll to position [681, 0]
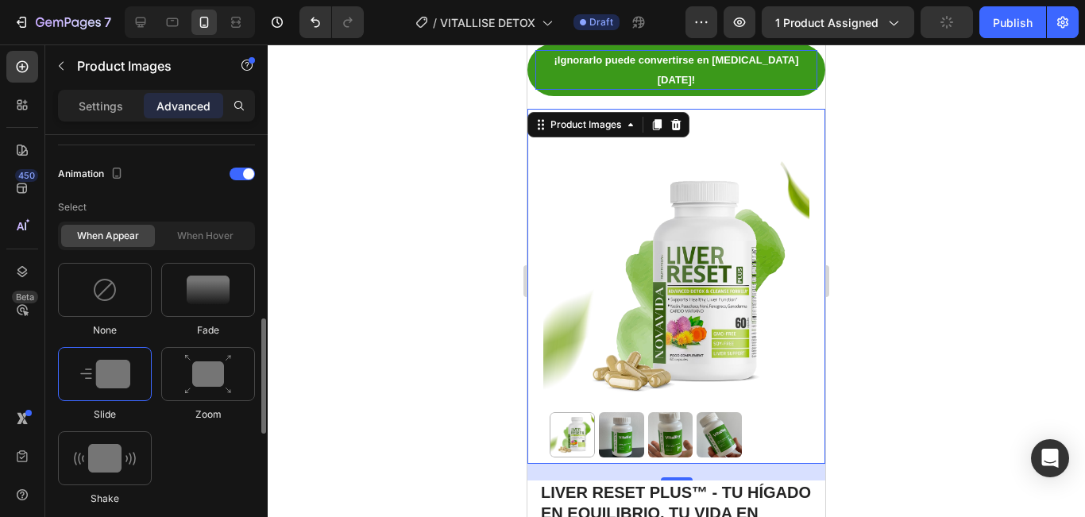
click at [129, 361] on img at bounding box center [105, 374] width 50 height 29
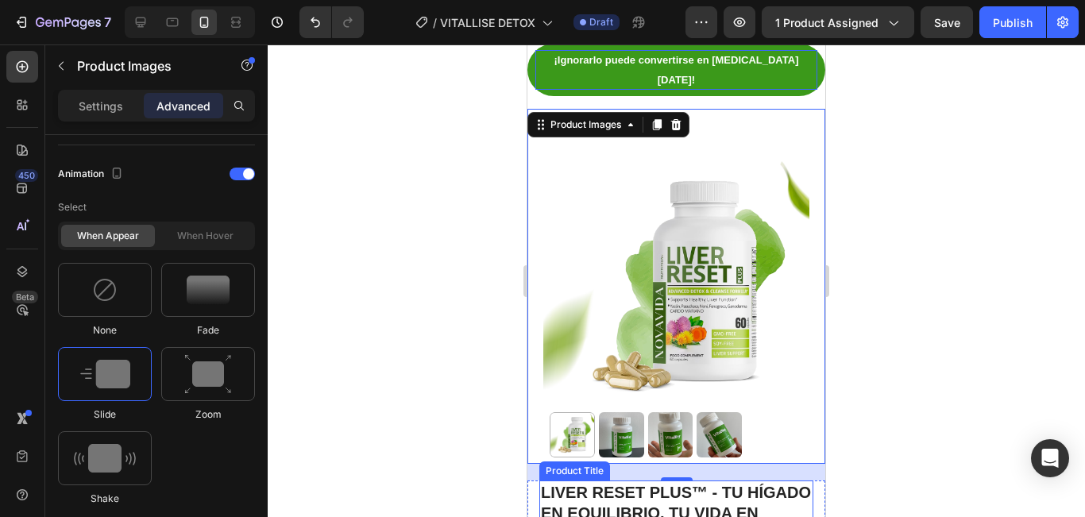
click at [743, 480] on h1 "Liver Reset Plus™ - Tu hígado en equilibrio, tu vida en calma" at bounding box center [676, 512] width 274 height 65
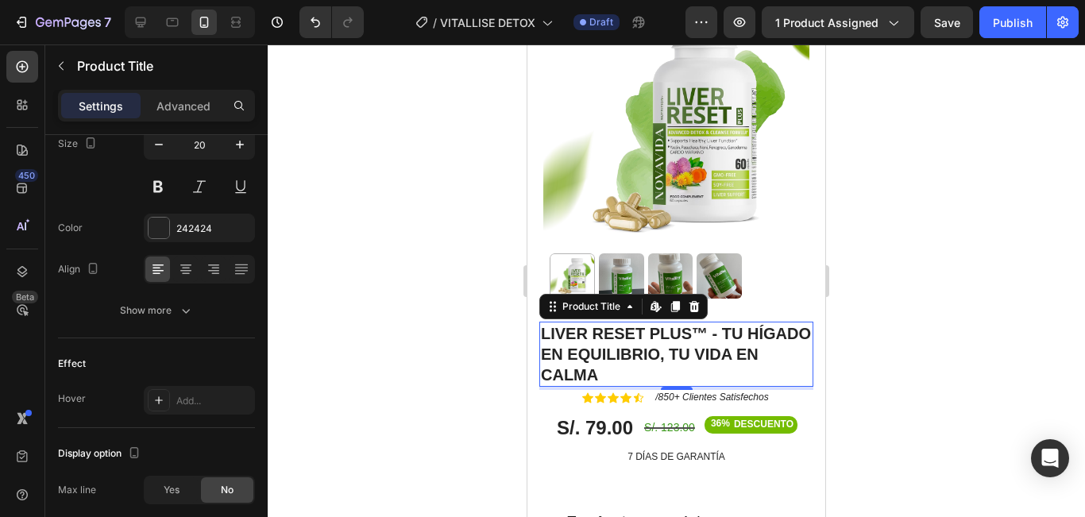
scroll to position [443, 0]
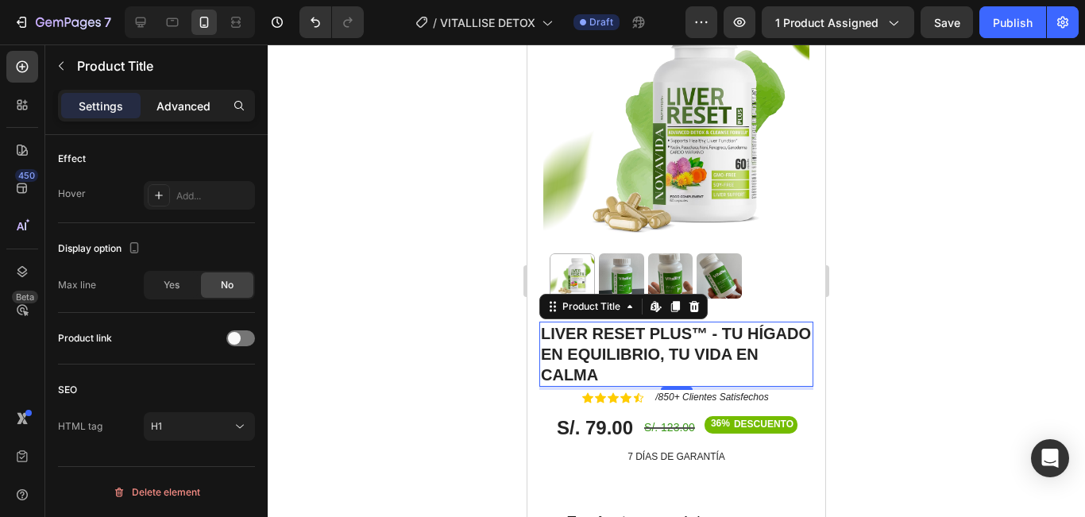
click at [181, 113] on p "Advanced" at bounding box center [183, 106] width 54 height 17
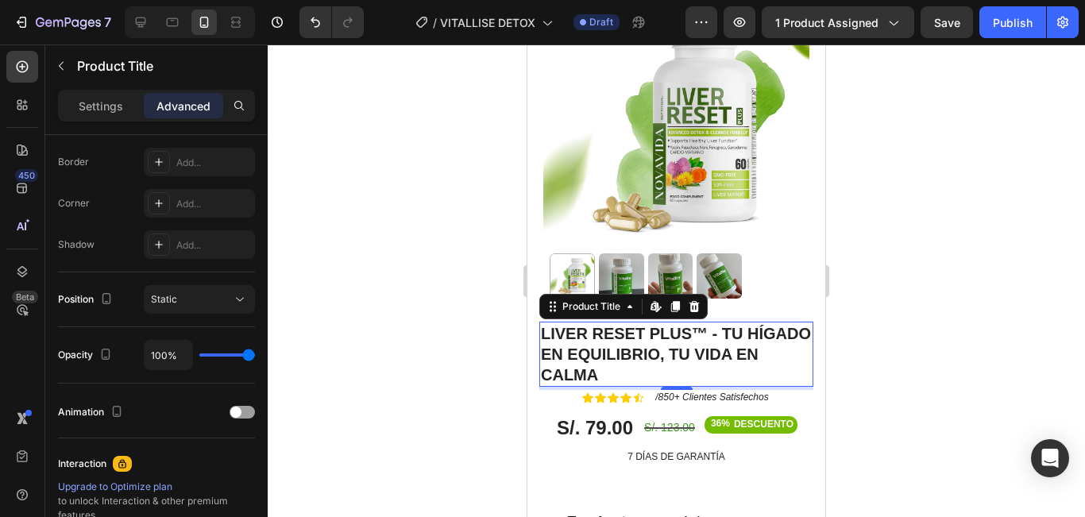
scroll to position [632, 0]
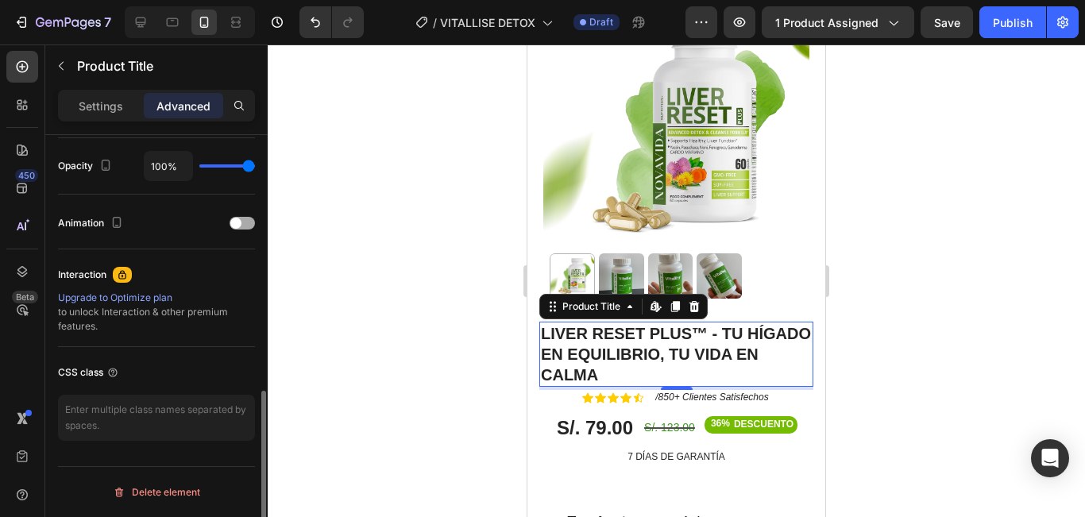
click at [230, 218] on div at bounding box center [242, 223] width 25 height 13
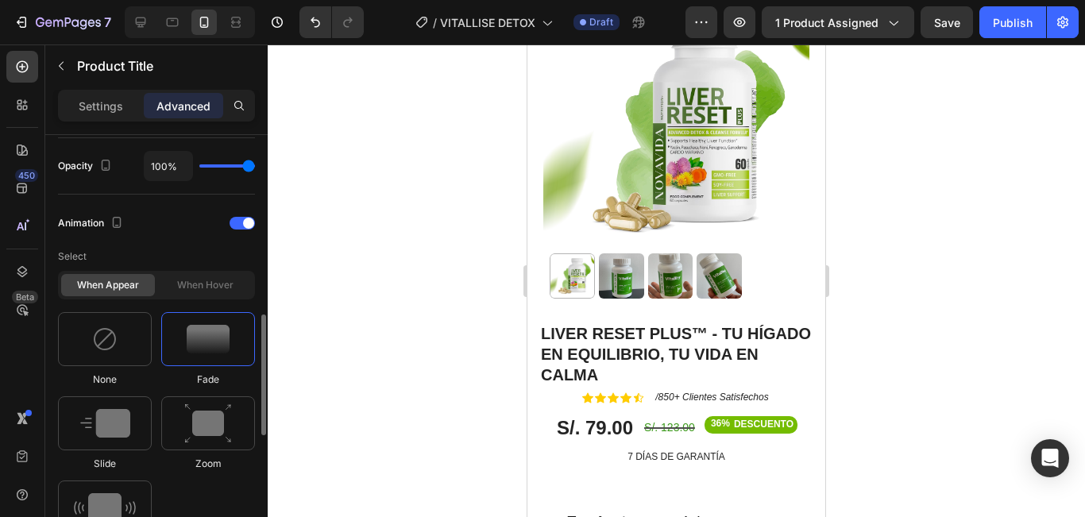
click at [204, 345] on img at bounding box center [208, 339] width 43 height 29
click at [916, 269] on div at bounding box center [676, 280] width 817 height 473
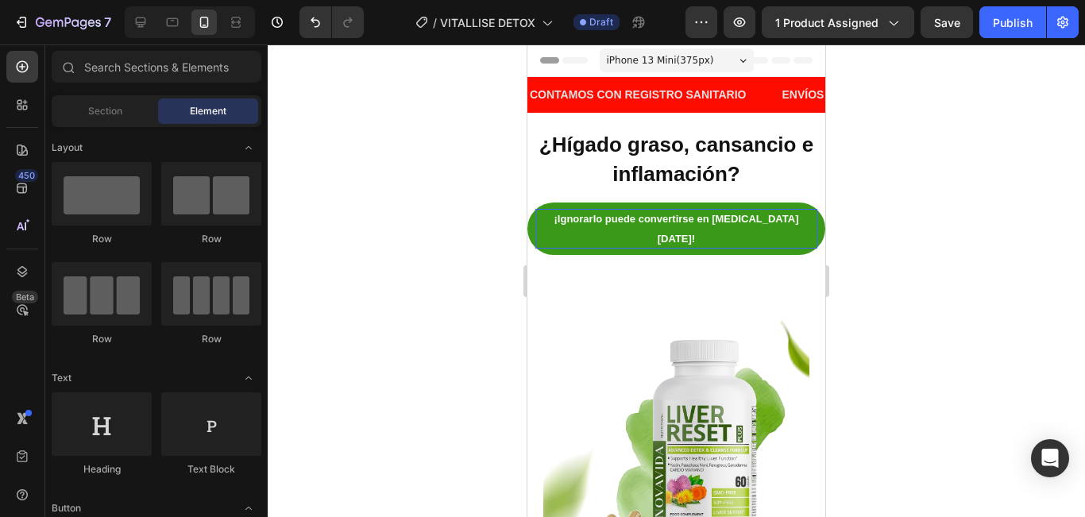
scroll to position [238, 0]
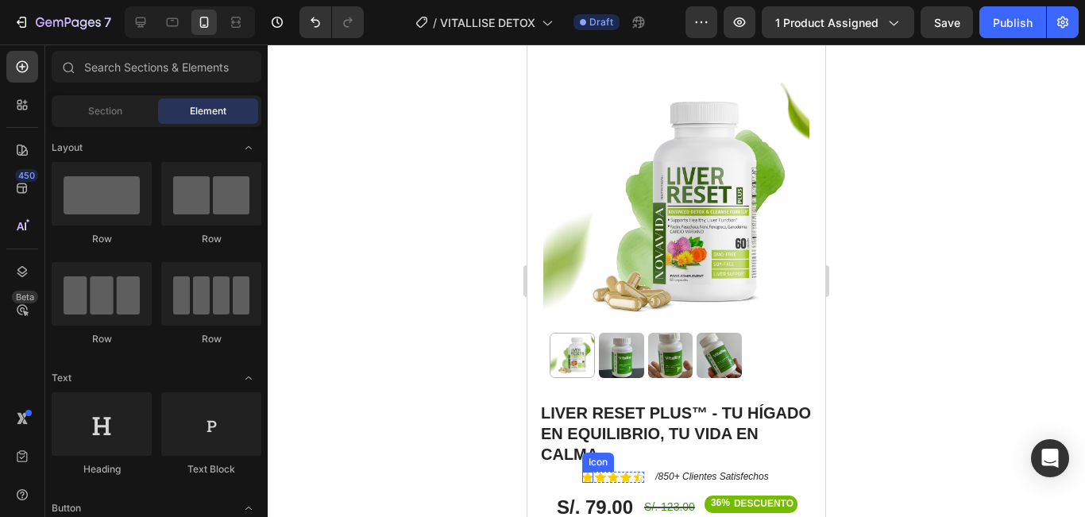
click at [582, 472] on icon at bounding box center [587, 477] width 11 height 11
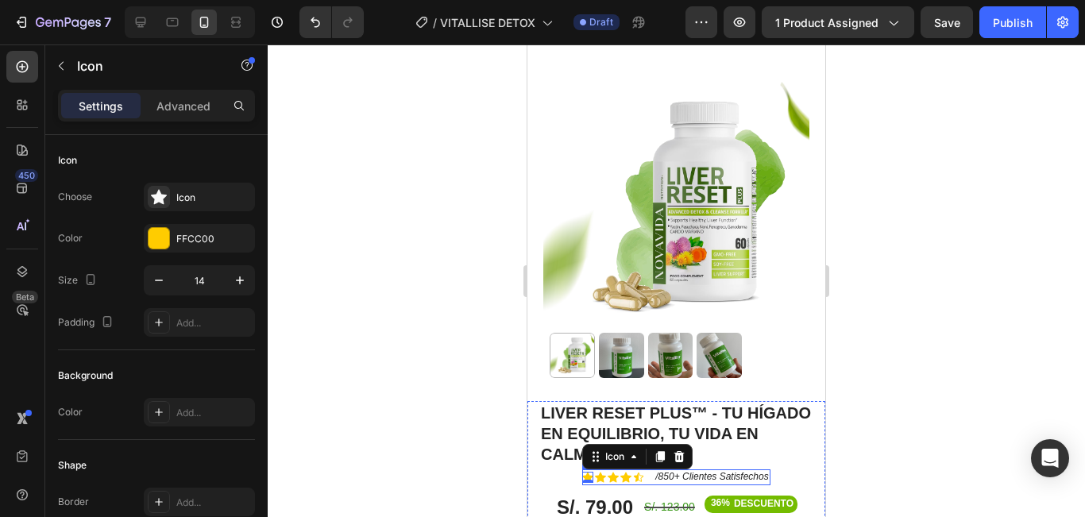
click at [643, 469] on div "Icon 0 Icon Icon Icon Icon Icon List /850+ Clientes Satisfechos Text Block Row" at bounding box center [675, 477] width 187 height 16
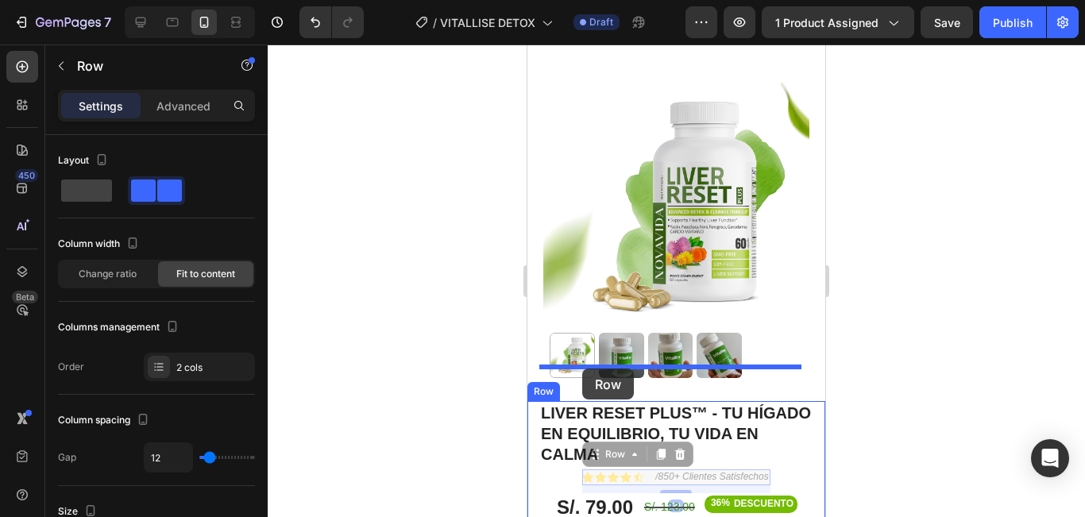
drag, startPoint x: 608, startPoint y: 423, endPoint x: 582, endPoint y: 369, distance: 60.0
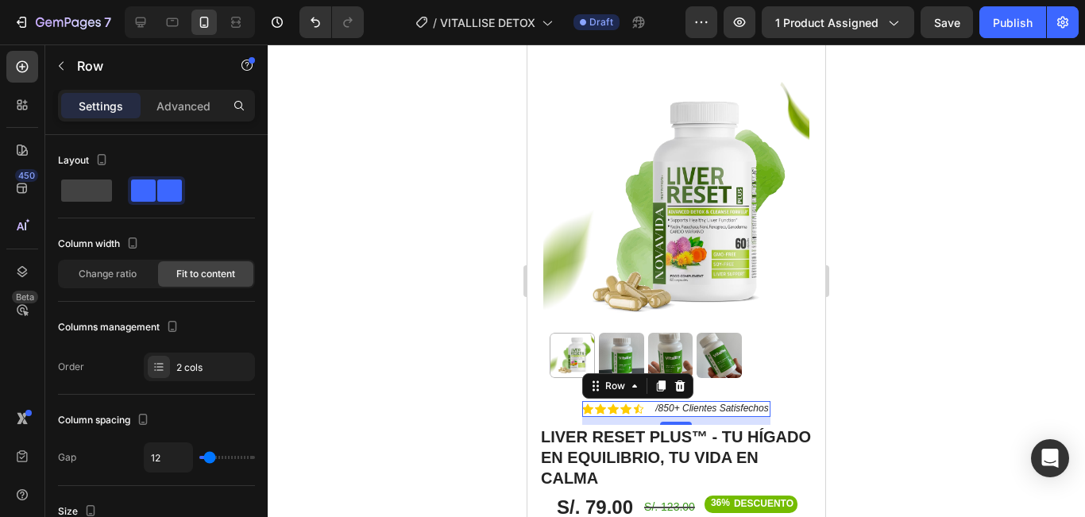
click at [932, 369] on div at bounding box center [676, 280] width 817 height 473
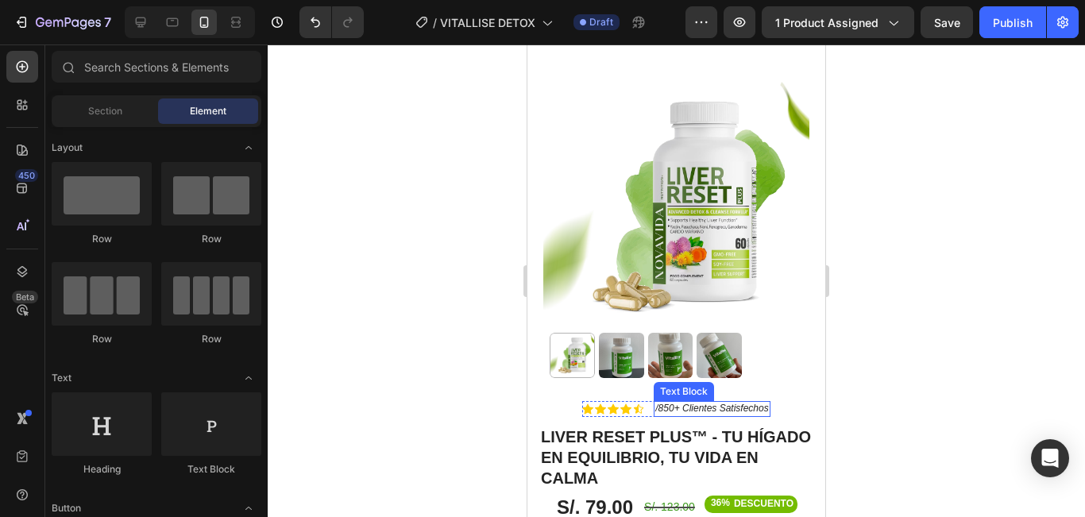
click at [713, 401] on div "/850+ Clientes Satisfechos" at bounding box center [712, 409] width 116 height 16
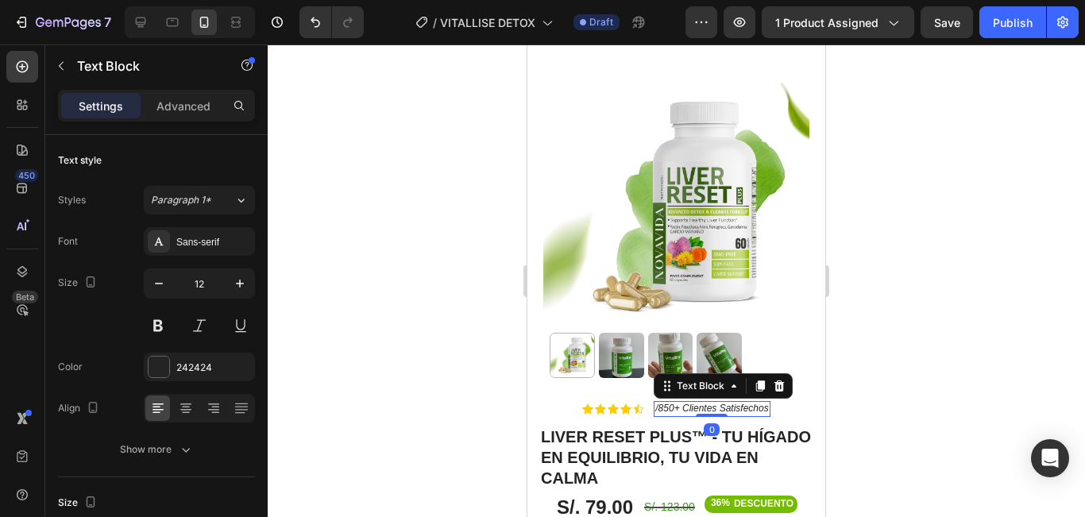
click at [977, 315] on div at bounding box center [676, 280] width 817 height 473
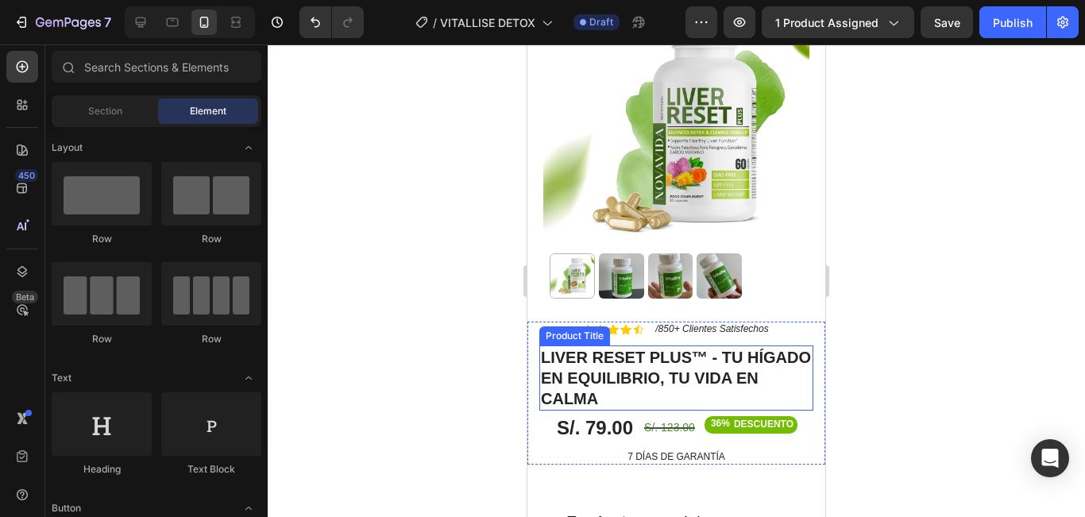
scroll to position [397, 0]
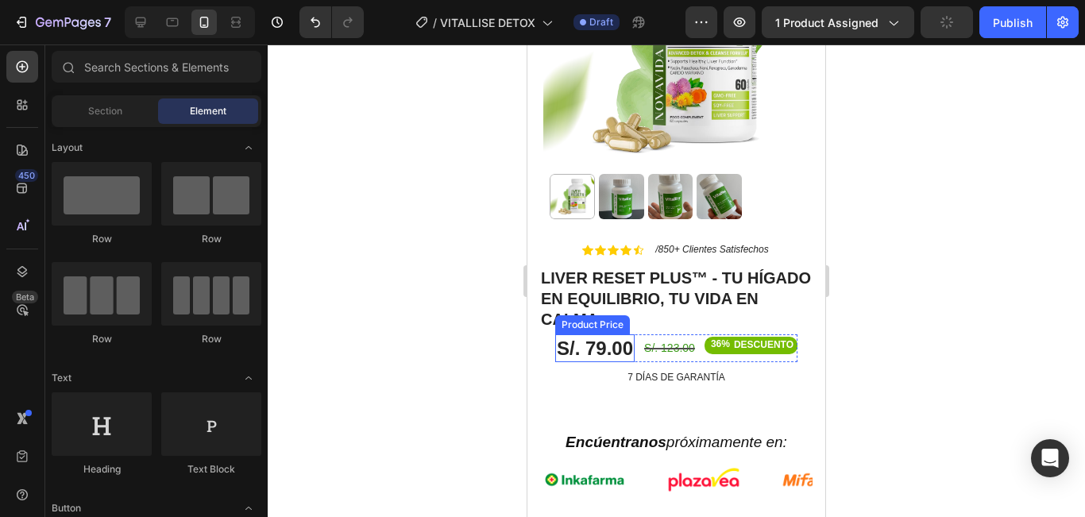
click at [583, 334] on div "S/. 79.00" at bounding box center [594, 348] width 79 height 28
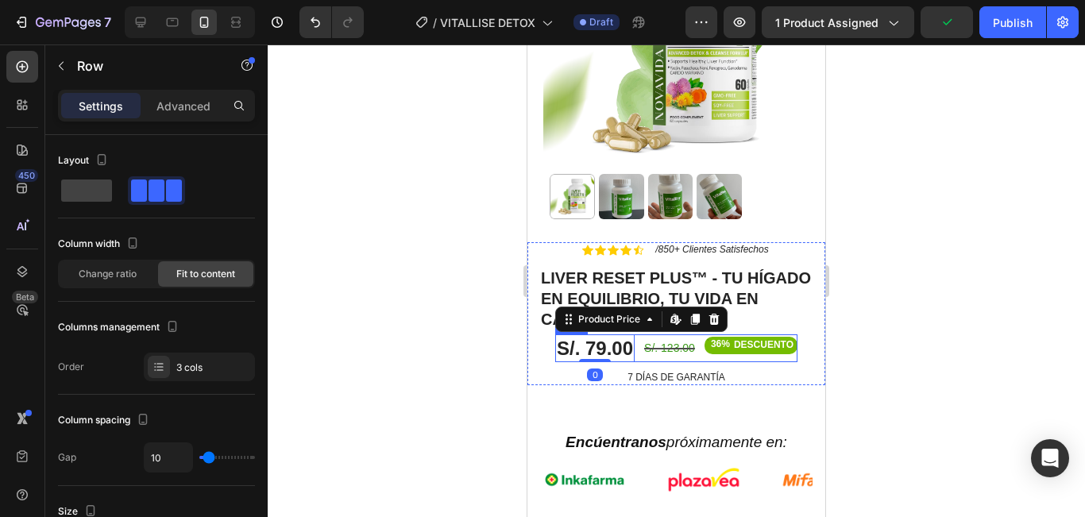
click at [637, 334] on div "S/. 79.00 Product Price Edit content in Shopify 0 Product Price Edit content in…" at bounding box center [676, 348] width 242 height 28
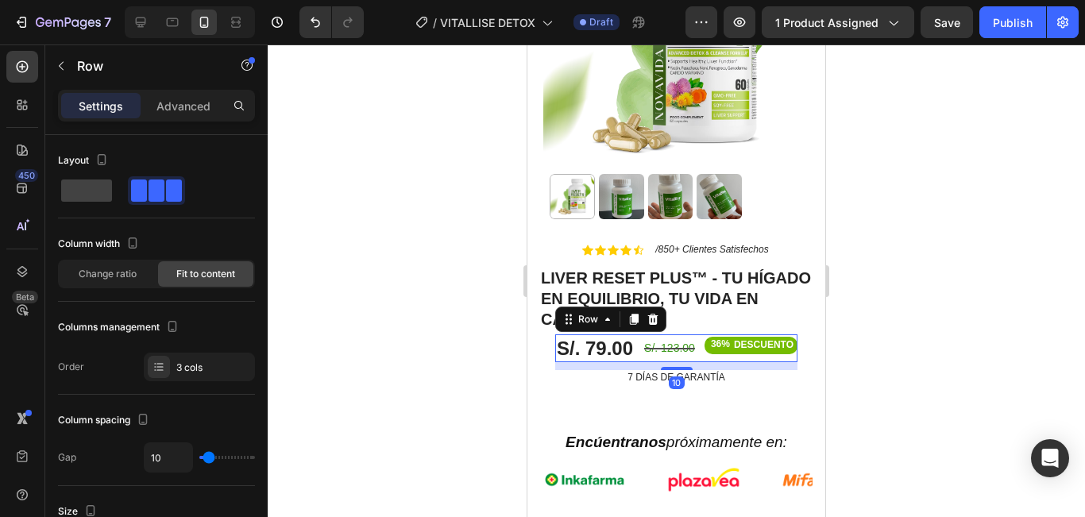
click at [179, 91] on div "Settings Advanced" at bounding box center [156, 106] width 197 height 32
click at [185, 99] on p "Advanced" at bounding box center [183, 106] width 54 height 17
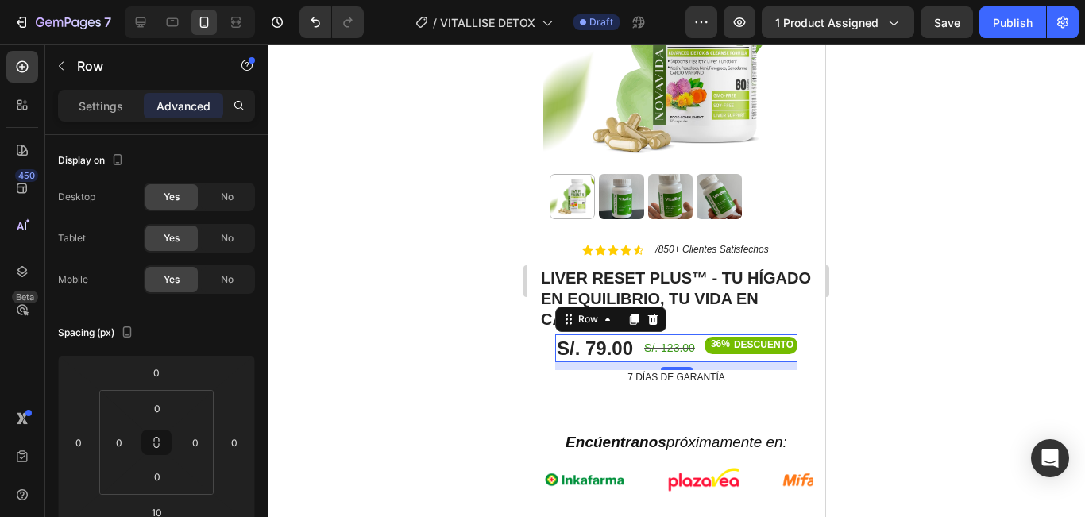
click at [71, 124] on div "Settings Advanced" at bounding box center [156, 112] width 222 height 45
click at [83, 115] on div "Settings" at bounding box center [100, 105] width 79 height 25
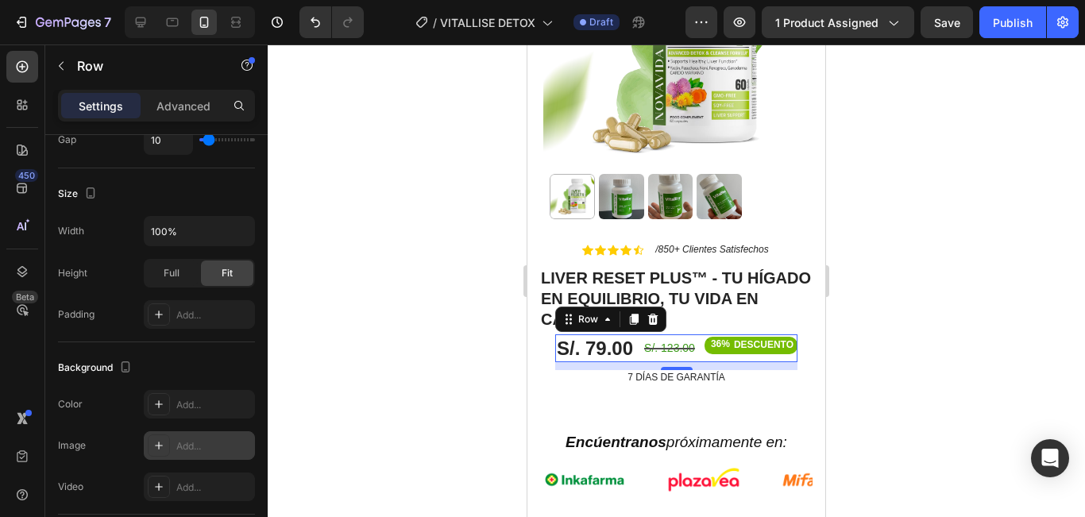
scroll to position [635, 0]
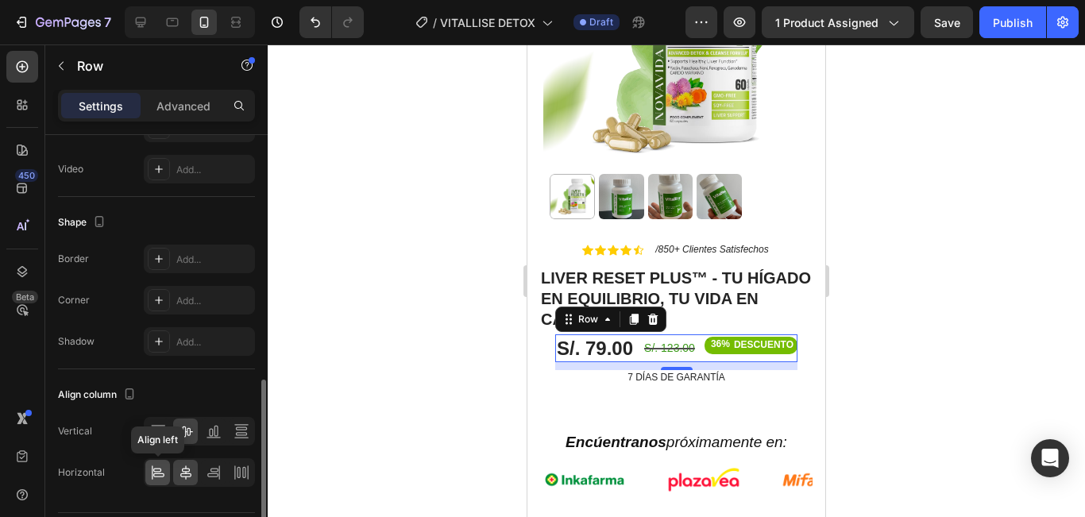
click at [164, 472] on icon at bounding box center [158, 473] width 16 height 16
click at [180, 102] on p "Advanced" at bounding box center [183, 106] width 54 height 17
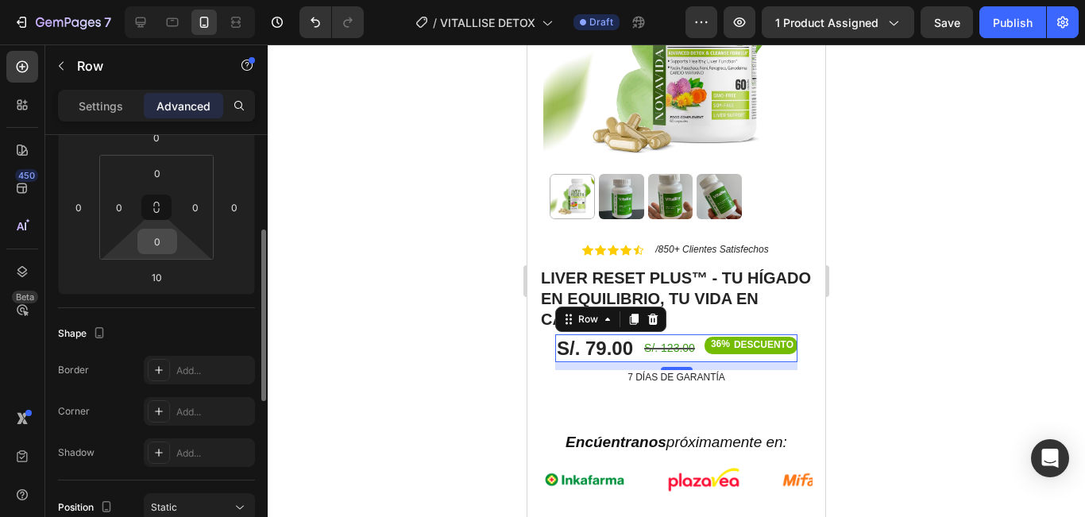
scroll to position [0, 0]
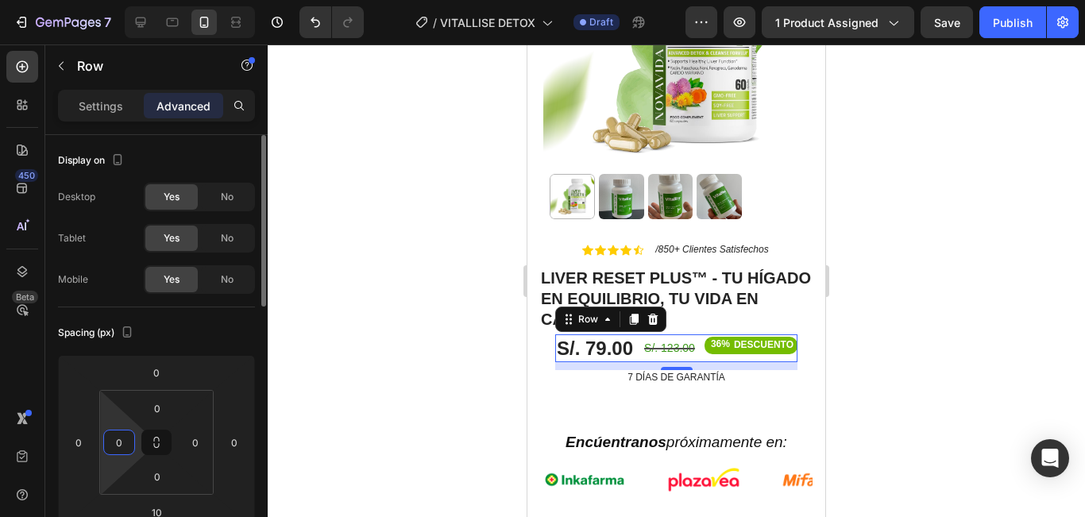
click at [128, 445] on input "0" at bounding box center [119, 442] width 24 height 24
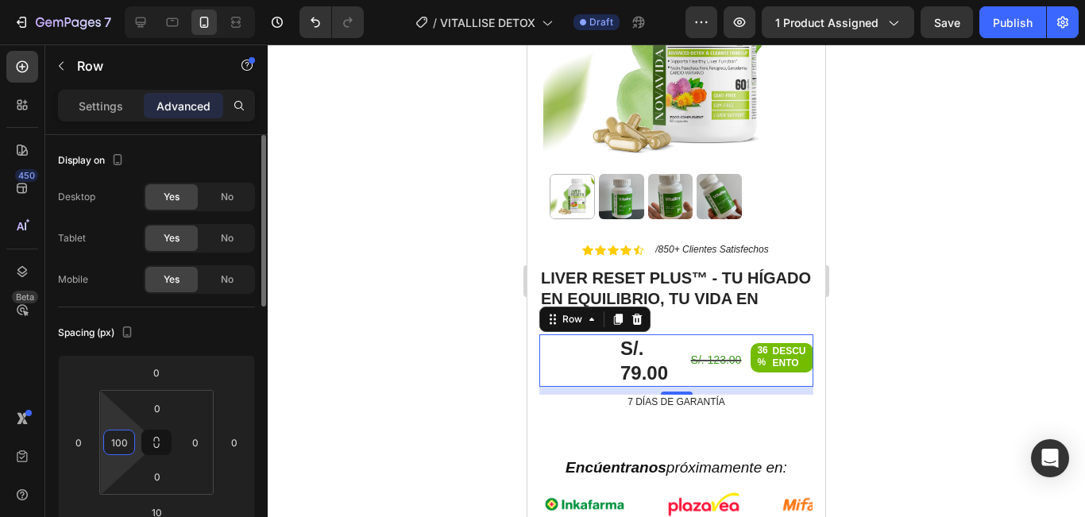
click at [128, 445] on input "100" at bounding box center [119, 442] width 24 height 24
click at [122, 438] on input "00" at bounding box center [119, 442] width 24 height 24
type input "0"
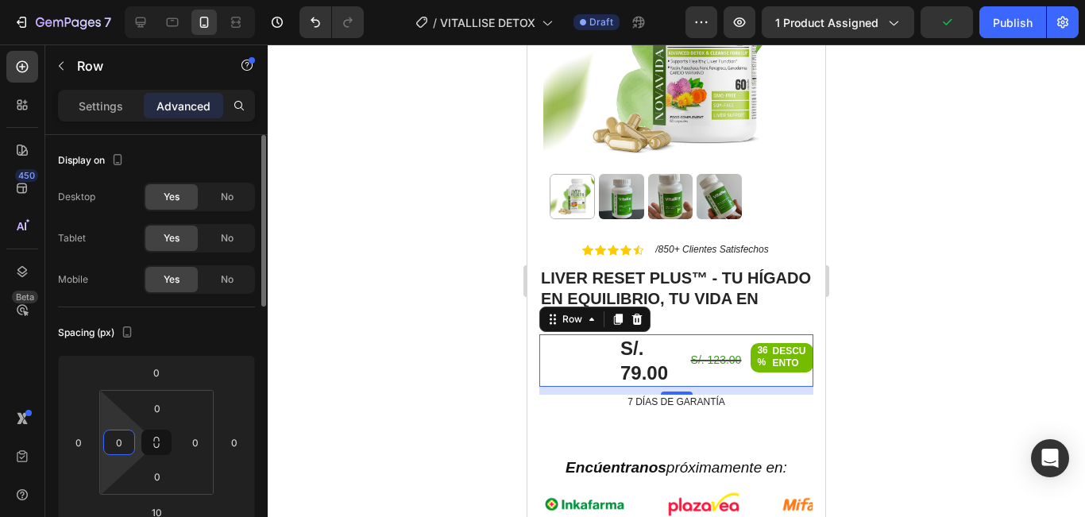
click at [169, 345] on div "Spacing (px)" at bounding box center [156, 332] width 197 height 25
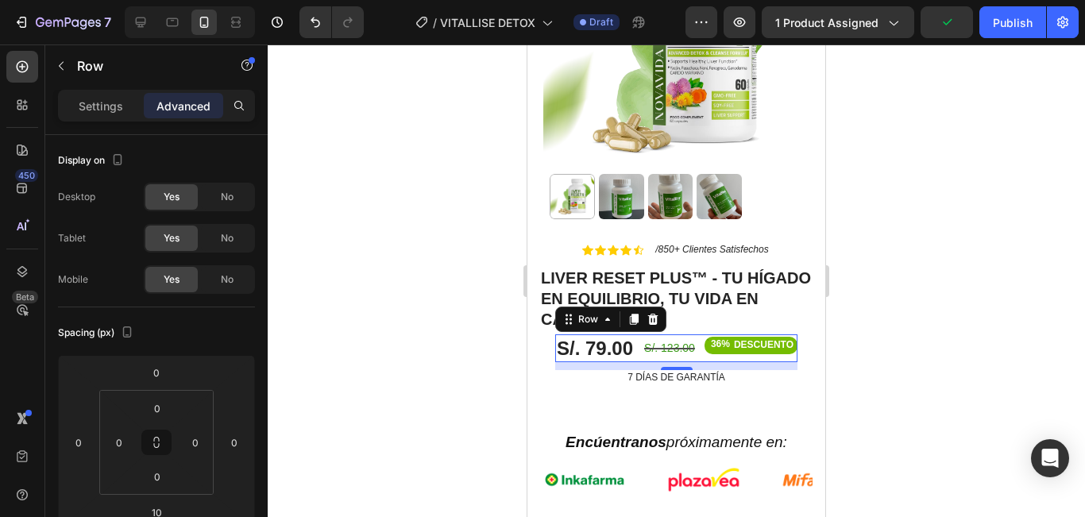
click at [909, 273] on div at bounding box center [676, 280] width 817 height 473
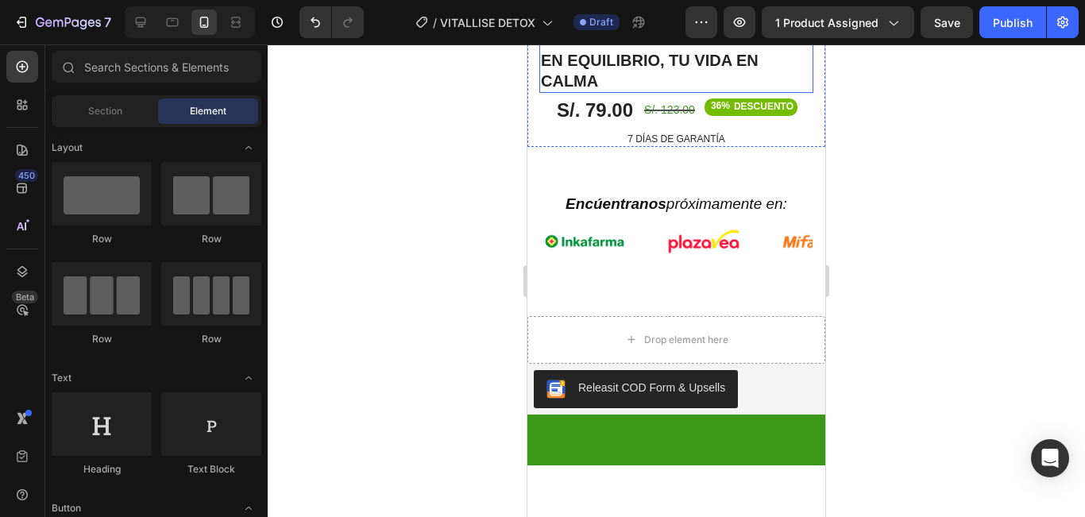
scroll to position [318, 0]
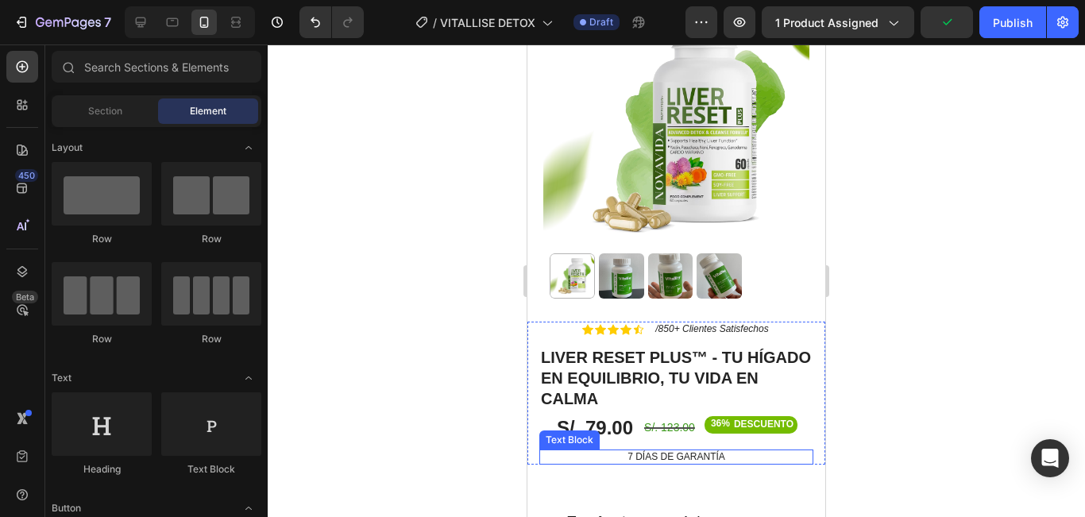
click at [722, 451] on p "7 DÍAS DE GARANTÍA" at bounding box center [676, 457] width 271 height 13
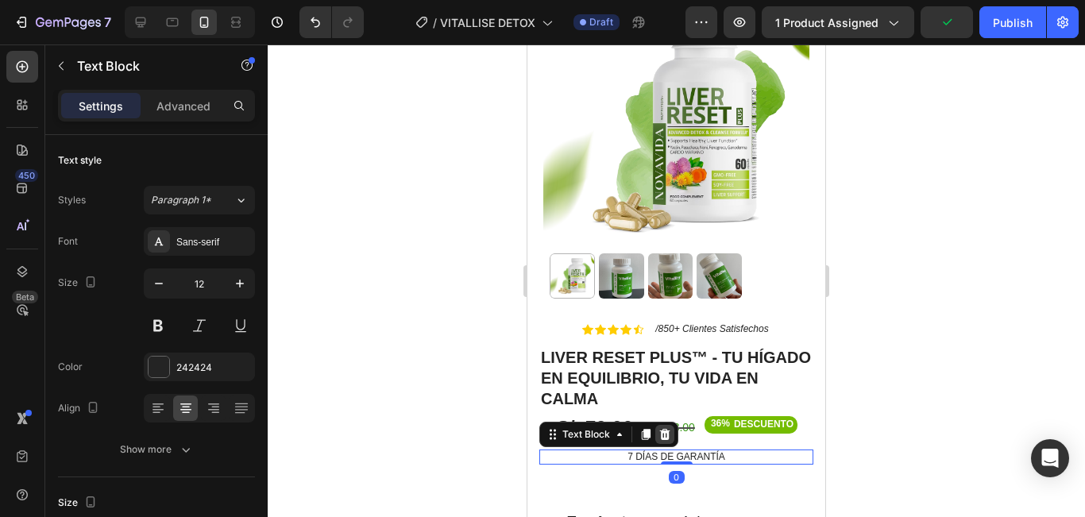
click at [660, 428] on icon at bounding box center [664, 434] width 13 height 13
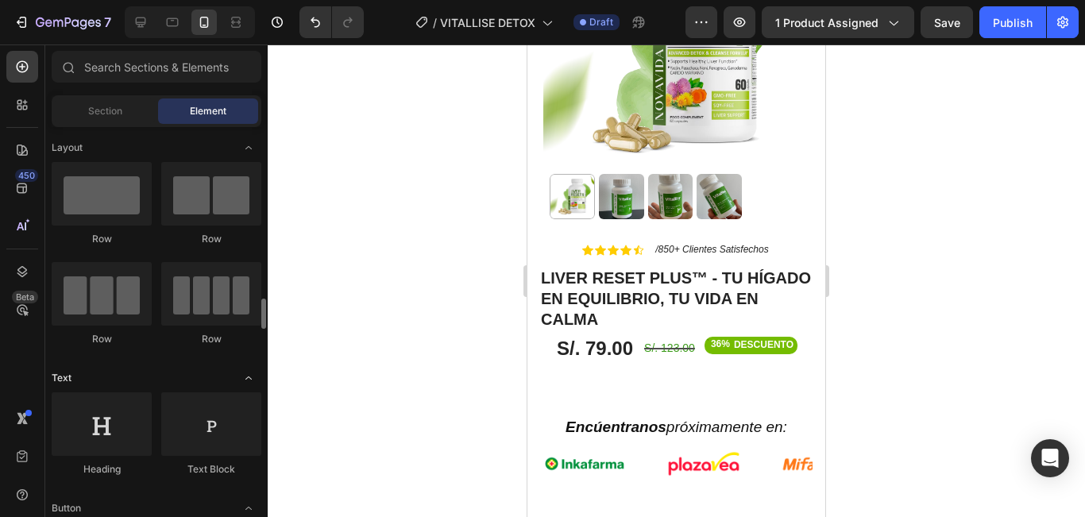
scroll to position [159, 0]
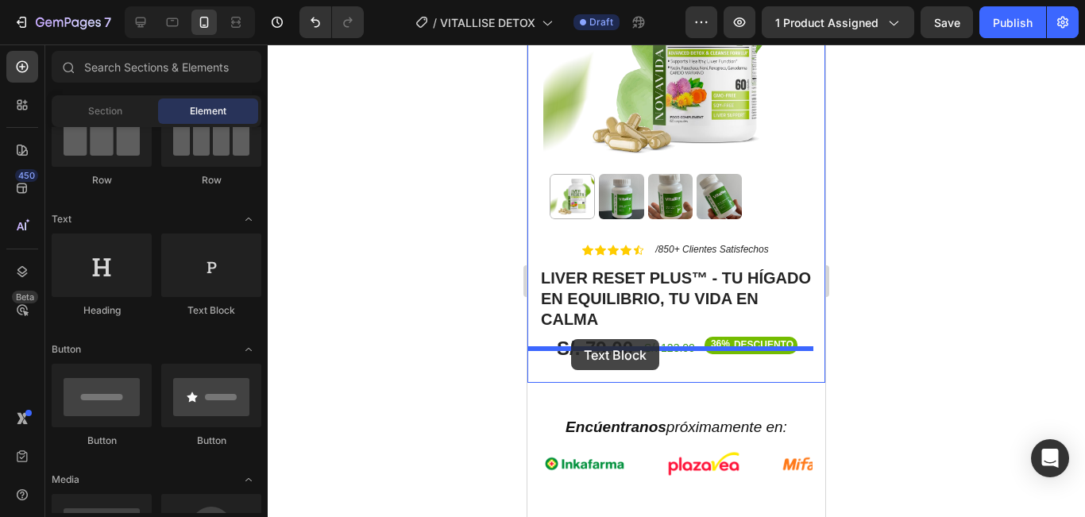
drag, startPoint x: 760, startPoint y: 330, endPoint x: 571, endPoint y: 339, distance: 189.3
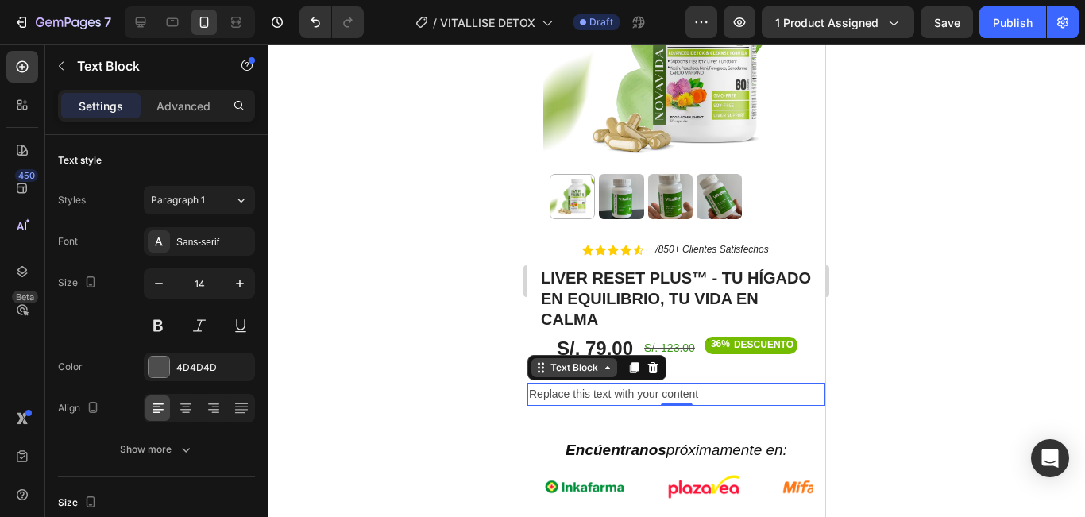
click at [608, 366] on icon at bounding box center [607, 367] width 5 height 3
click at [703, 383] on div "Replace this text with your content" at bounding box center [676, 394] width 298 height 23
click at [703, 384] on p "Replace this text with your content" at bounding box center [676, 394] width 295 height 20
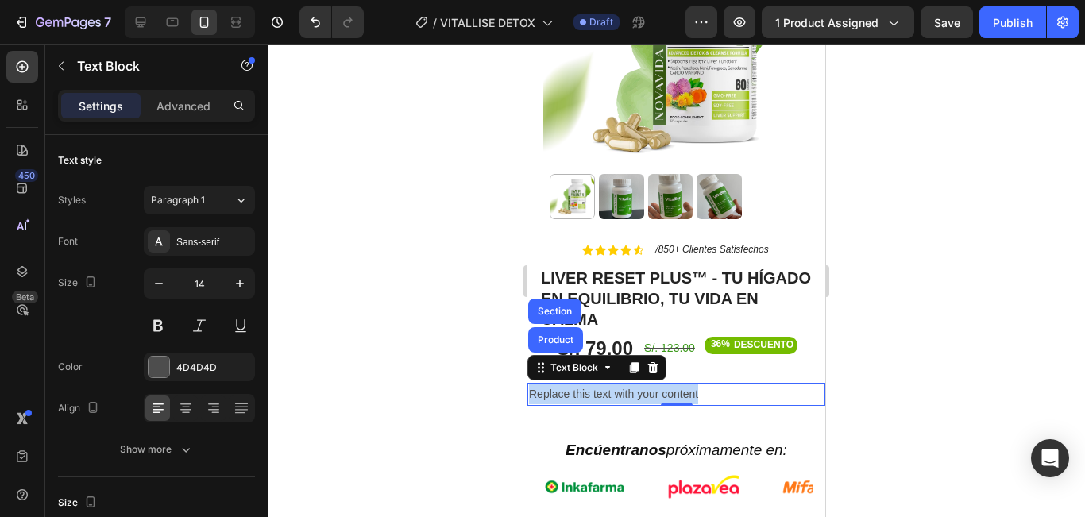
click at [703, 384] on p "Replace this text with your content" at bounding box center [676, 394] width 295 height 20
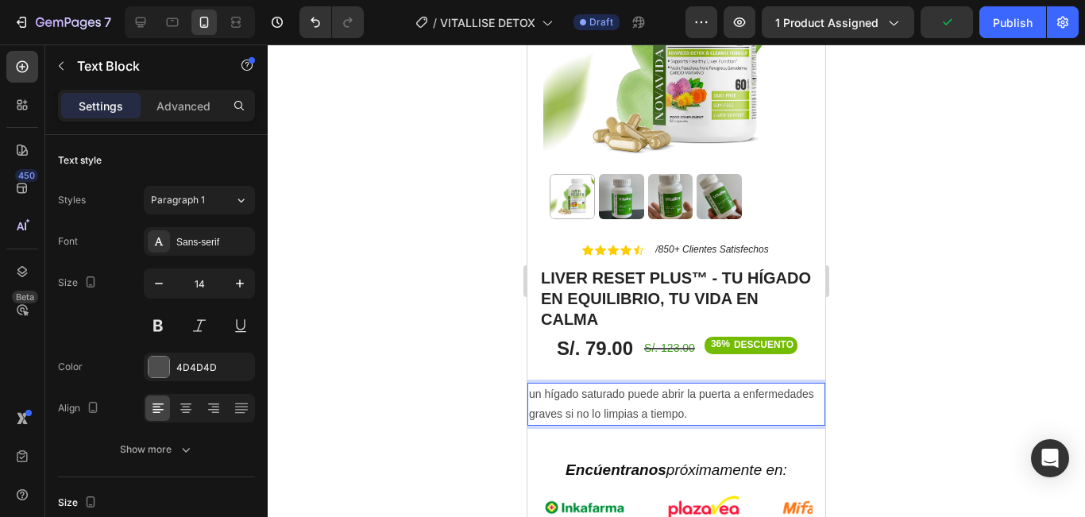
click at [846, 363] on div at bounding box center [676, 280] width 817 height 473
click at [742, 384] on p "un hígado saturado puede abrir la puerta a enfermedades graves si no lo limpias…" at bounding box center [676, 404] width 295 height 40
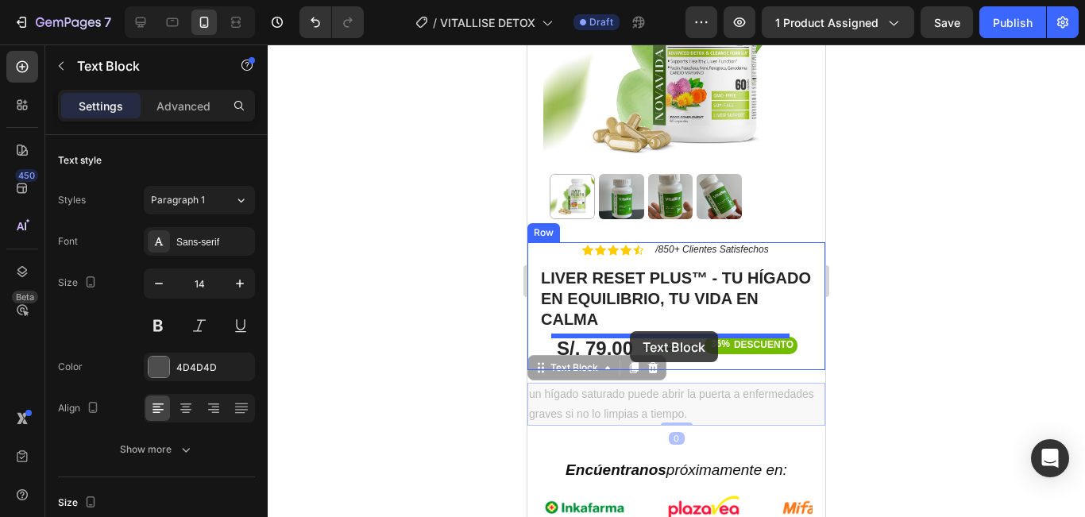
drag, startPoint x: 573, startPoint y: 339, endPoint x: 630, endPoint y: 331, distance: 57.7
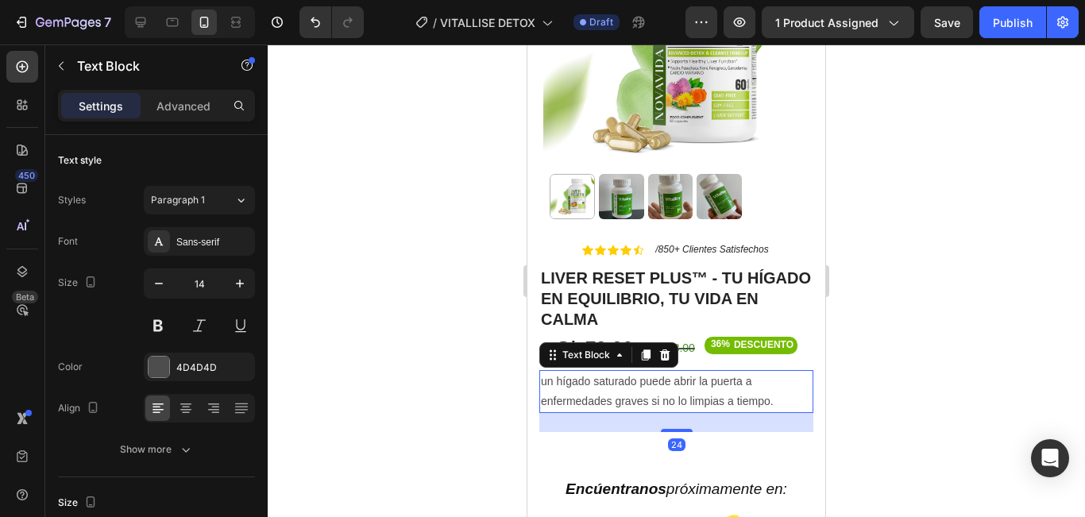
click at [896, 334] on div at bounding box center [676, 280] width 817 height 473
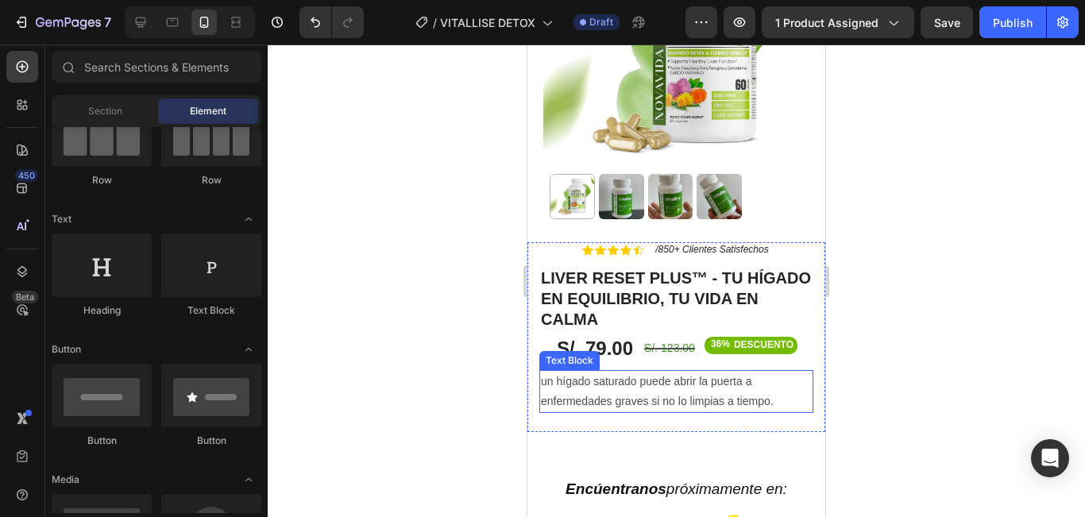
click at [729, 372] on p "un hígado saturado puede abrir la puerta a enfermedades graves si no lo limpias…" at bounding box center [676, 392] width 271 height 40
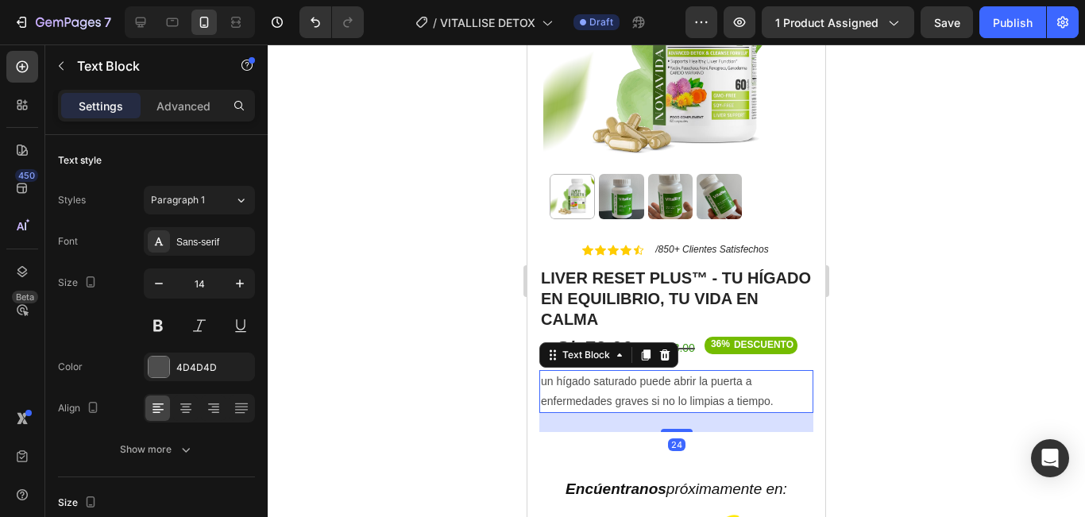
click at [729, 372] on p "un hígado saturado puede abrir la puerta a enfermedades graves si no lo limpias…" at bounding box center [676, 392] width 271 height 40
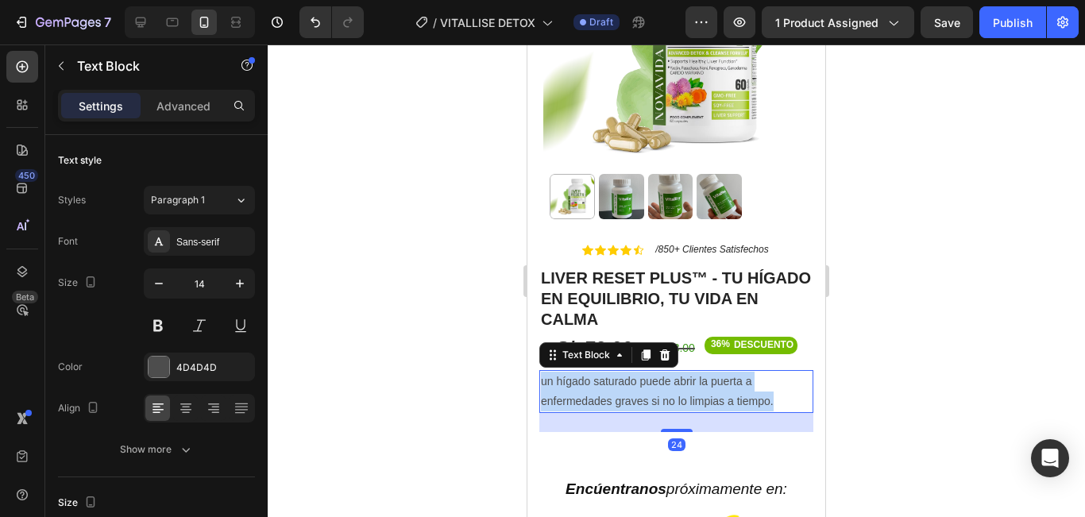
click at [729, 372] on p "un hígado saturado puede abrir la puerta a enfermedades graves si no lo limpias…" at bounding box center [676, 392] width 271 height 40
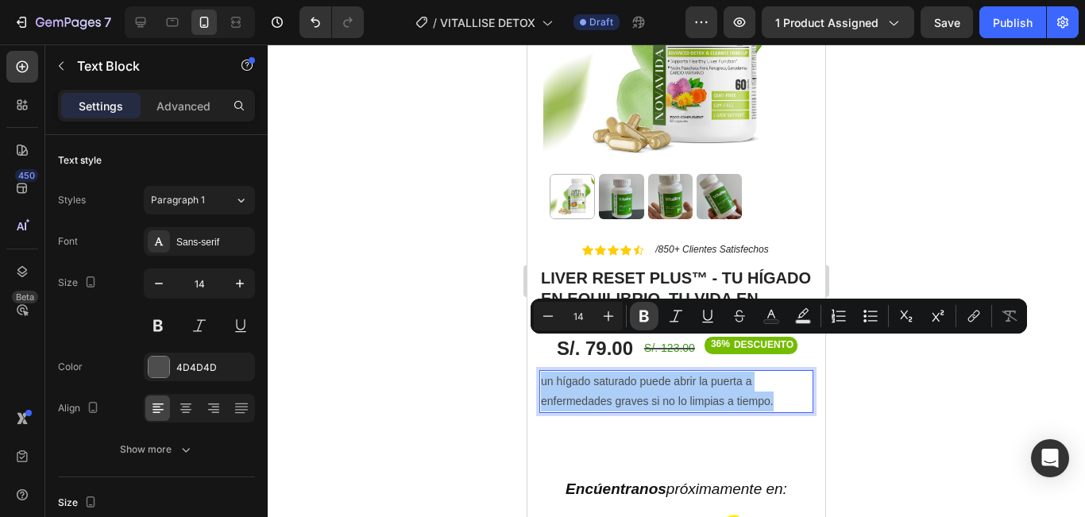
click at [648, 318] on icon "Editor contextual toolbar" at bounding box center [644, 317] width 10 height 12
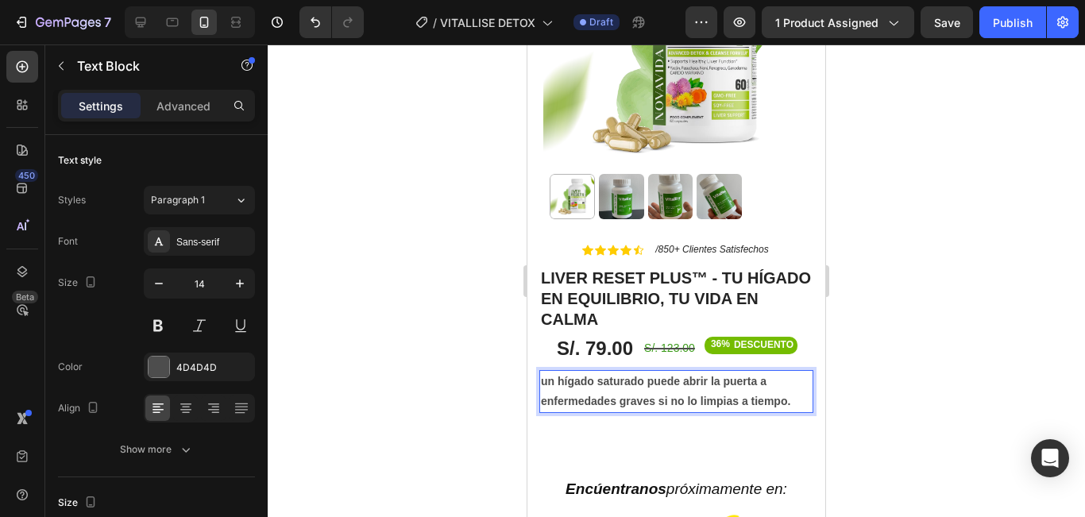
click at [949, 296] on div at bounding box center [676, 280] width 817 height 473
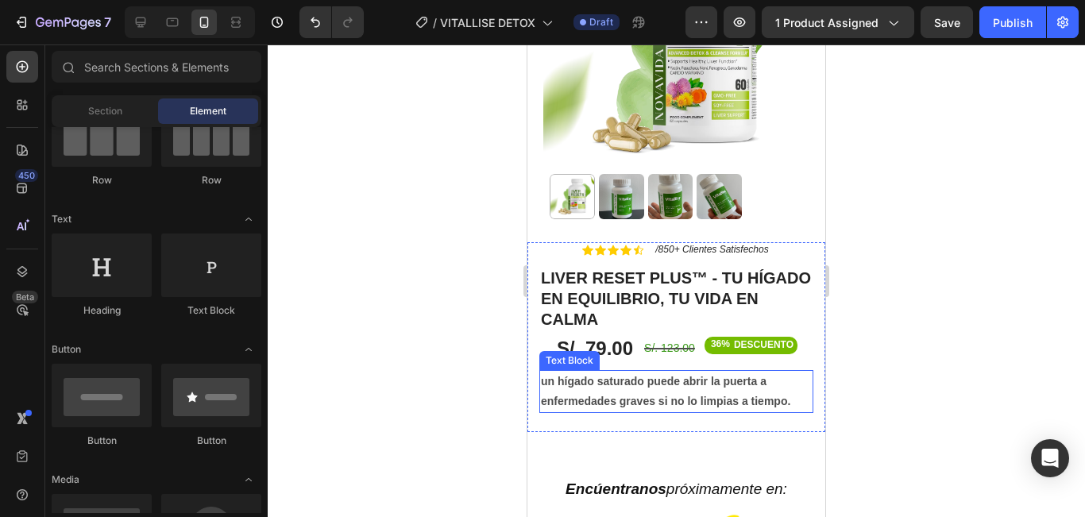
click at [597, 385] on p "un hígado saturado puede abrir la puerta a enfermedades graves si no lo limpias…" at bounding box center [676, 392] width 271 height 40
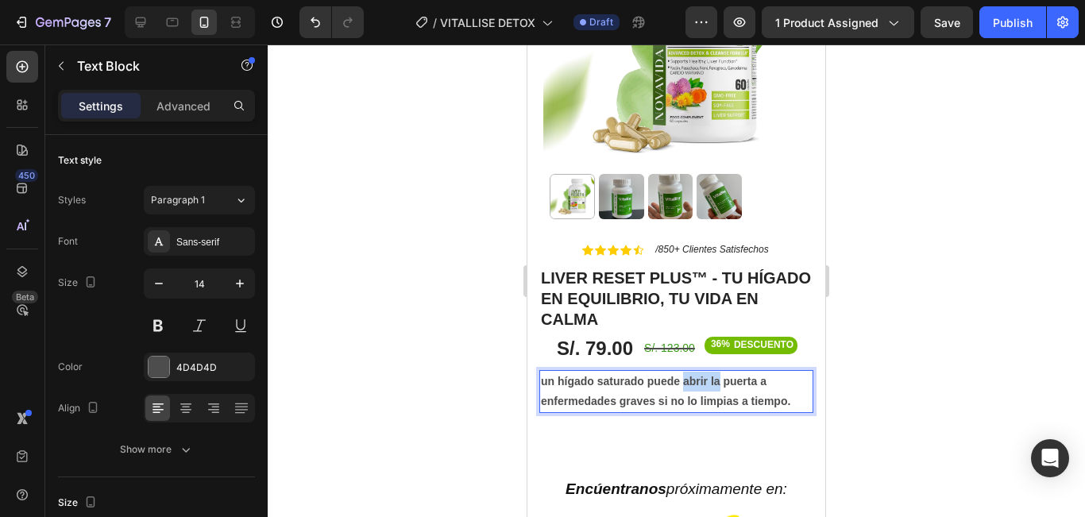
drag, startPoint x: 702, startPoint y: 349, endPoint x: 767, endPoint y: 350, distance: 65.1
click at [744, 375] on strong "un hígado saturado puede abrir la puerta a enfermedades graves si no lo limpias…" at bounding box center [665, 391] width 249 height 33
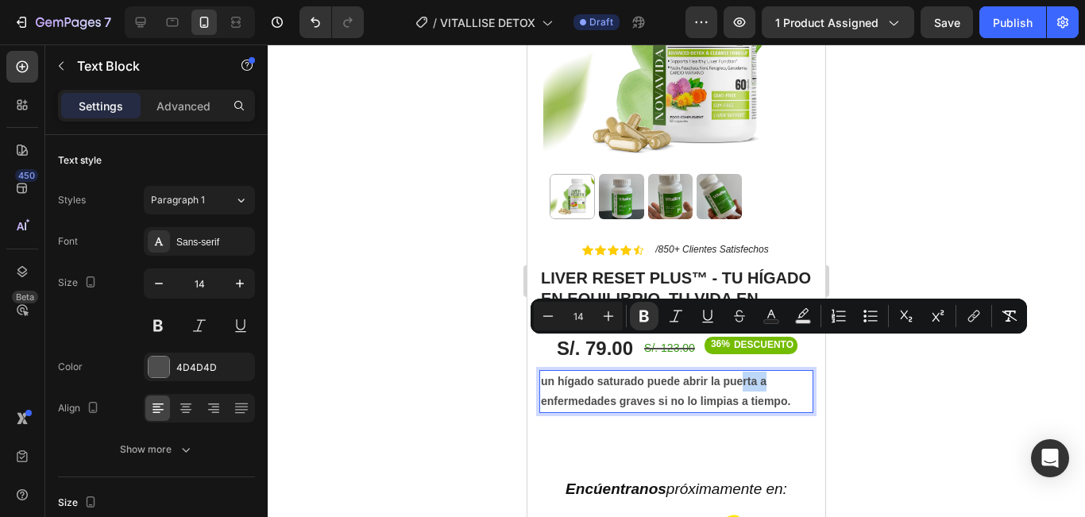
drag, startPoint x: 767, startPoint y: 350, endPoint x: 787, endPoint y: 351, distance: 19.9
click at [787, 372] on p "un hígado saturado puede abrir la puerta a enfermedades graves si no lo limpias…" at bounding box center [676, 392] width 271 height 40
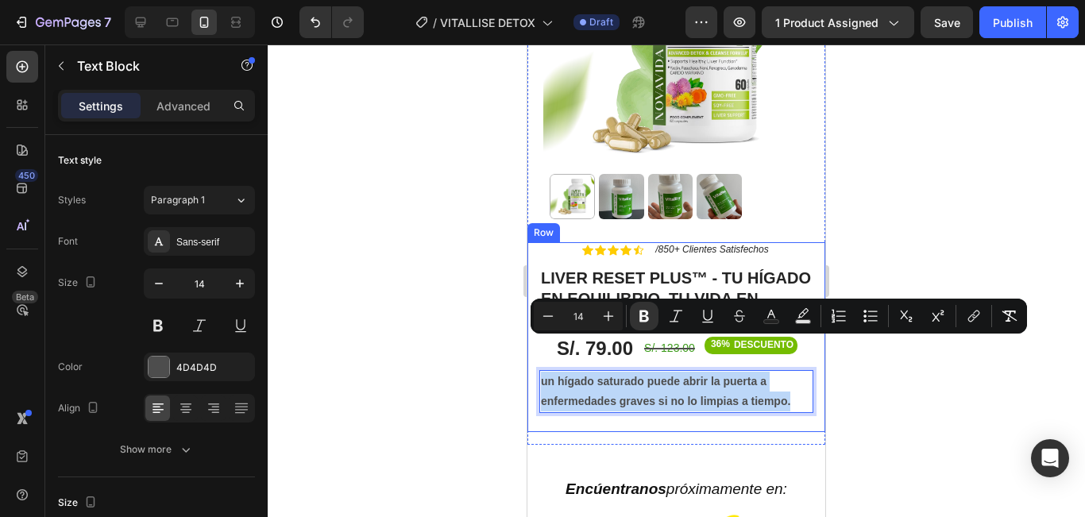
drag, startPoint x: 586, startPoint y: 391, endPoint x: 538, endPoint y: 336, distance: 73.1
click at [538, 336] on div "Icon Icon Icon Icon Icon Icon List /850+ Clientes Satisfechos Text Block Row Li…" at bounding box center [676, 337] width 298 height 190
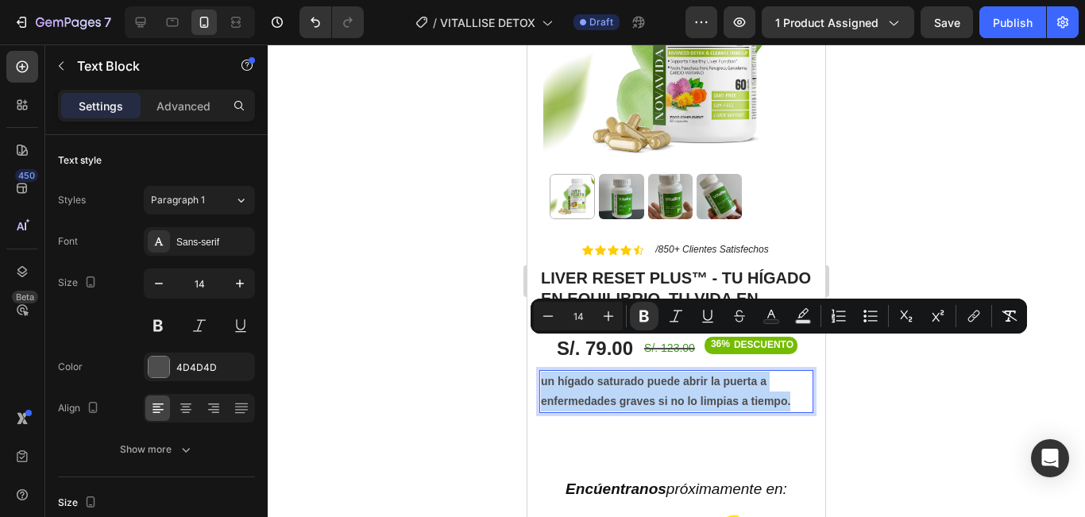
click at [762, 372] on p "un hígado saturado puede abrir la puerta a enfermedades graves si no lo limpias…" at bounding box center [676, 392] width 271 height 40
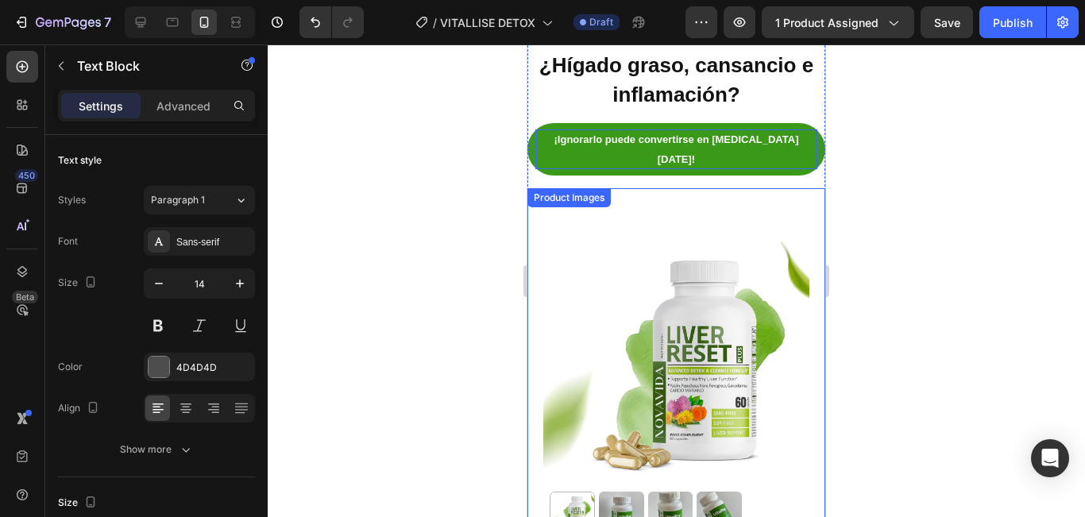
scroll to position [318, 0]
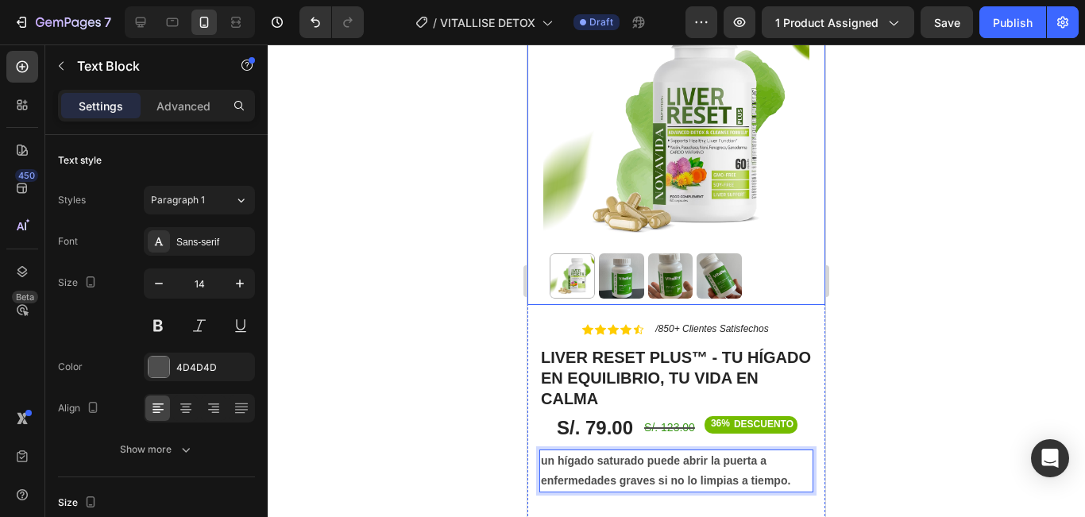
click at [686, 253] on img at bounding box center [670, 275] width 45 height 45
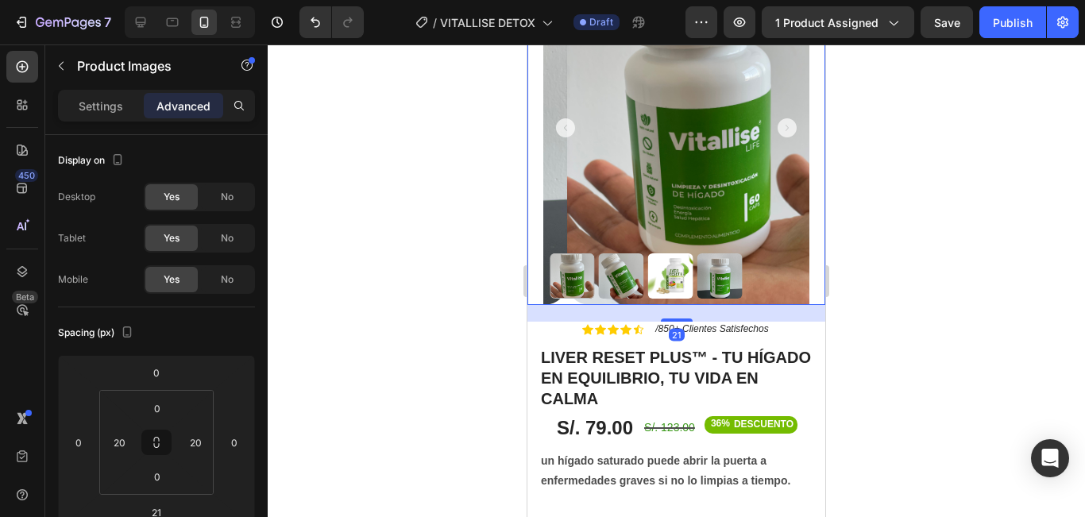
click at [590, 253] on div at bounding box center [572, 275] width 45 height 45
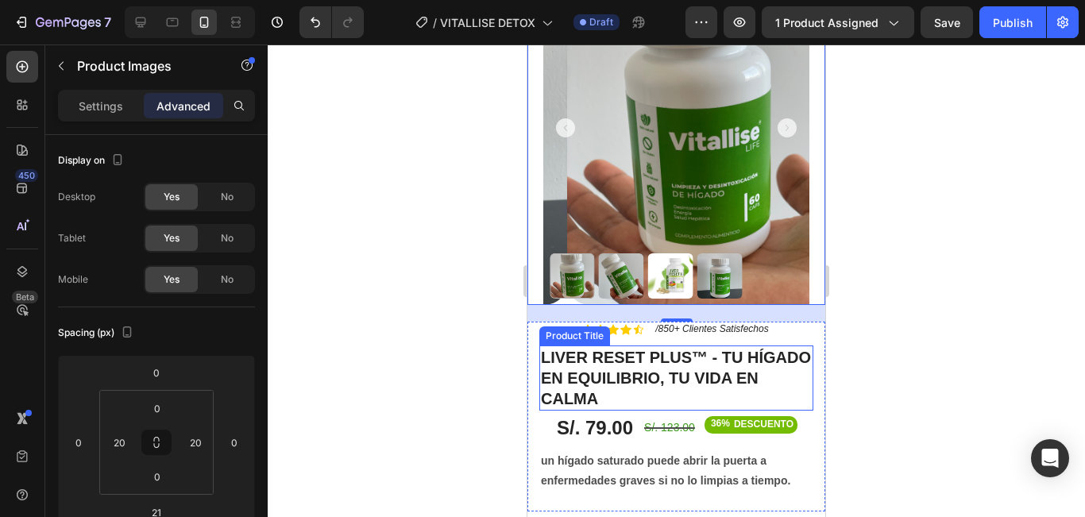
scroll to position [556, 0]
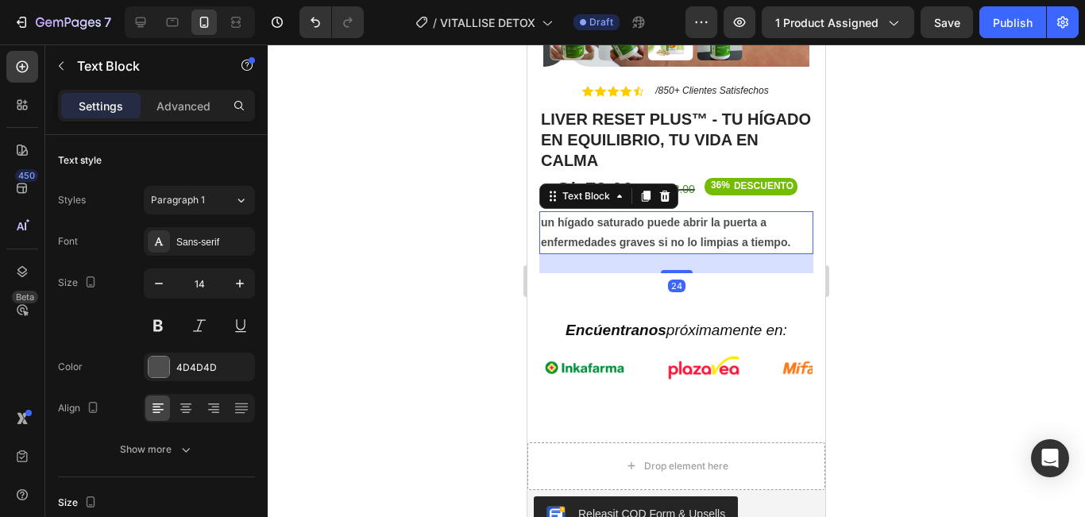
click at [643, 217] on p "un hígado saturado puede abrir la puerta a enfermedades graves si no lo limpias…" at bounding box center [676, 233] width 271 height 40
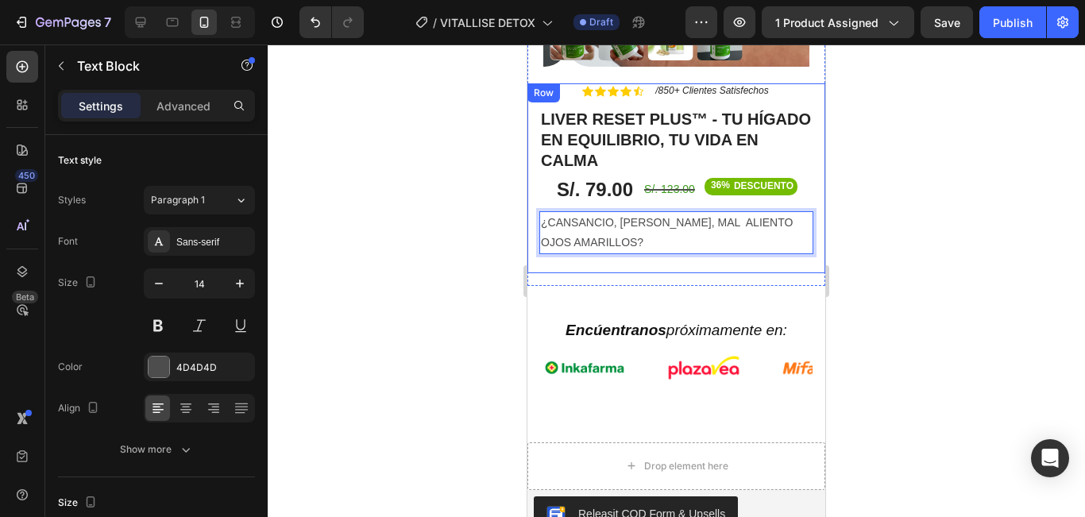
drag, startPoint x: 662, startPoint y: 207, endPoint x: 532, endPoint y: 191, distance: 130.5
click at [532, 191] on div "Icon Icon Icon Icon Icon Icon List /850+ Clientes Satisfechos Text Block Row Li…" at bounding box center [676, 178] width 298 height 190
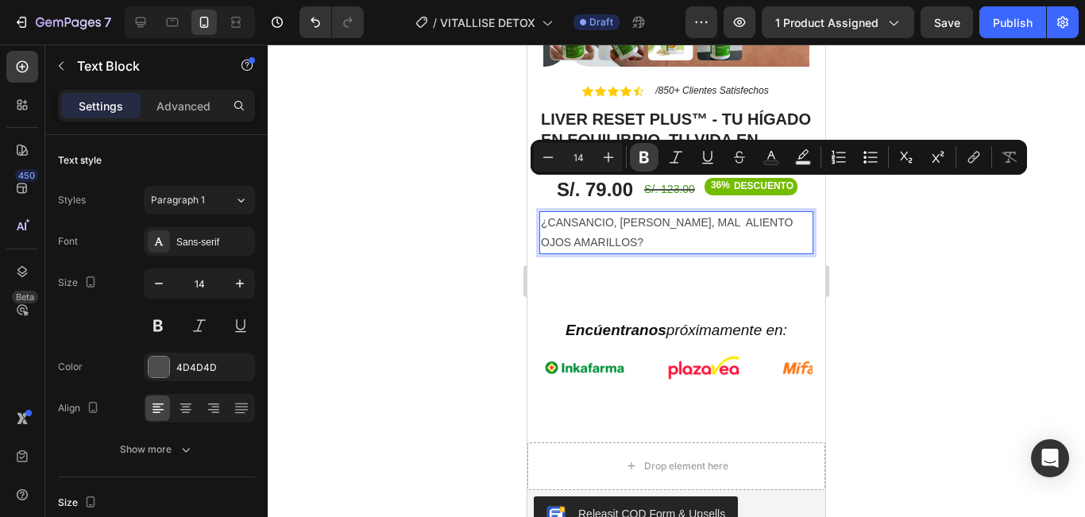
drag, startPoint x: 645, startPoint y: 153, endPoint x: 193, endPoint y: 133, distance: 452.3
click at [645, 153] on icon "Editor contextual toolbar" at bounding box center [644, 158] width 10 height 12
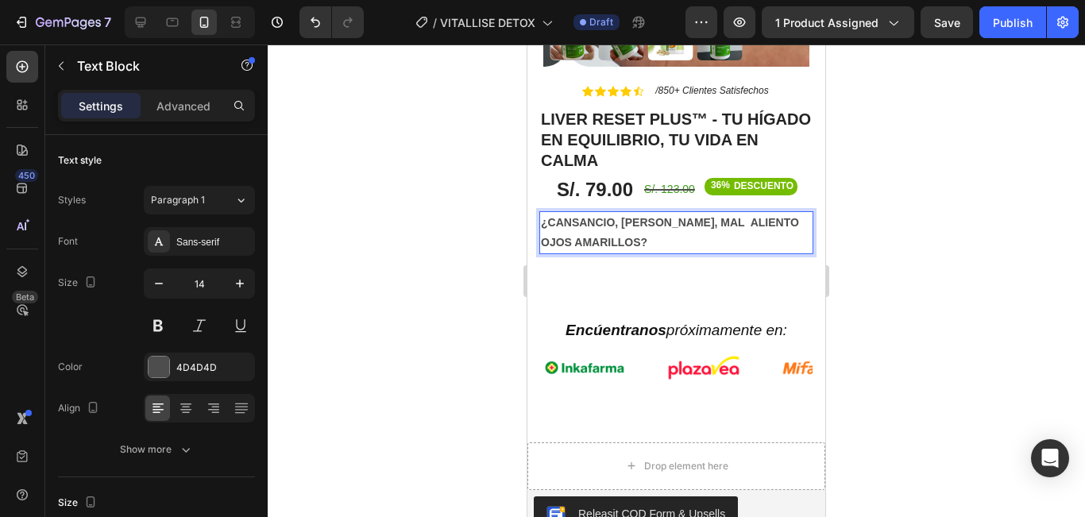
click at [898, 219] on div at bounding box center [676, 280] width 817 height 473
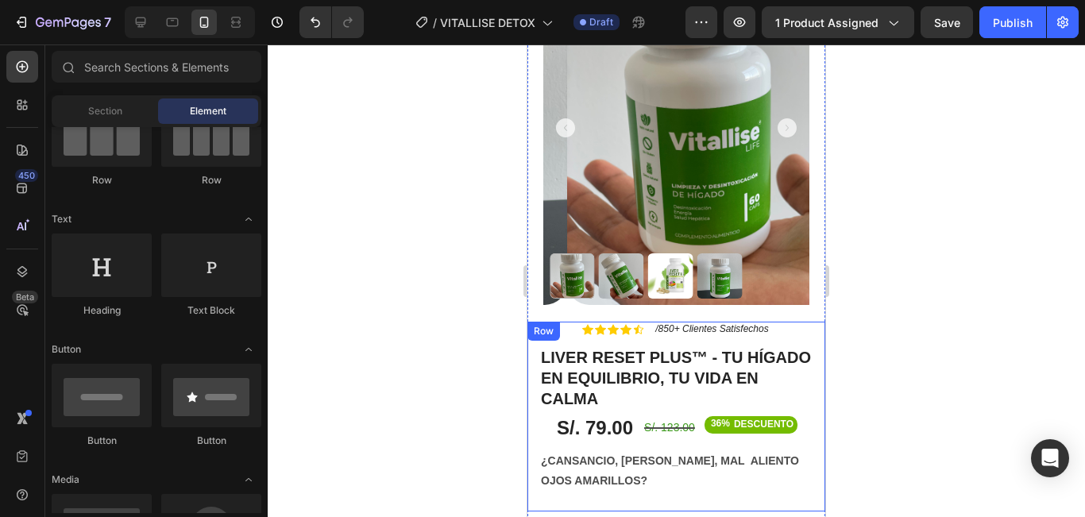
scroll to position [477, 0]
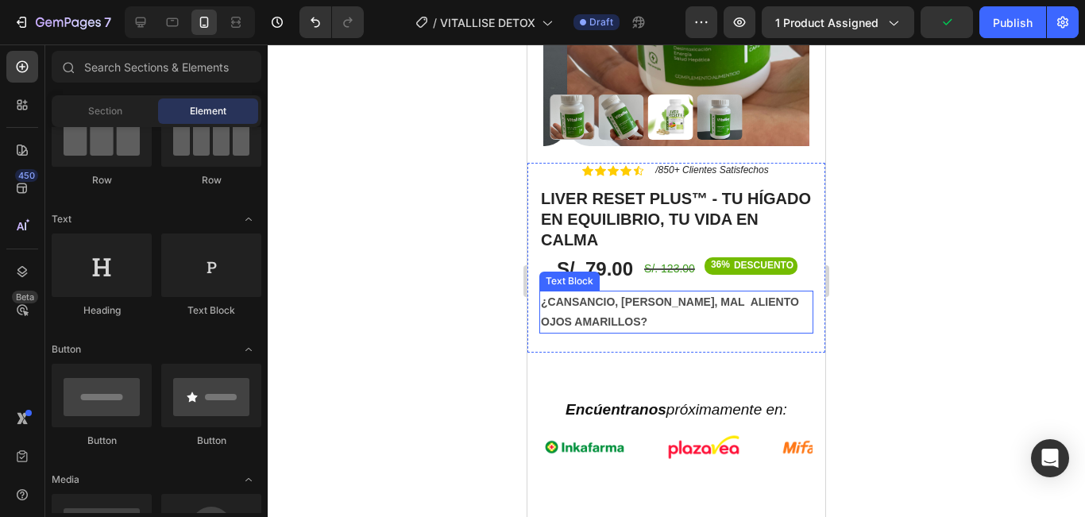
click at [677, 312] on p "OJOS AMARILLOS?" at bounding box center [676, 322] width 271 height 20
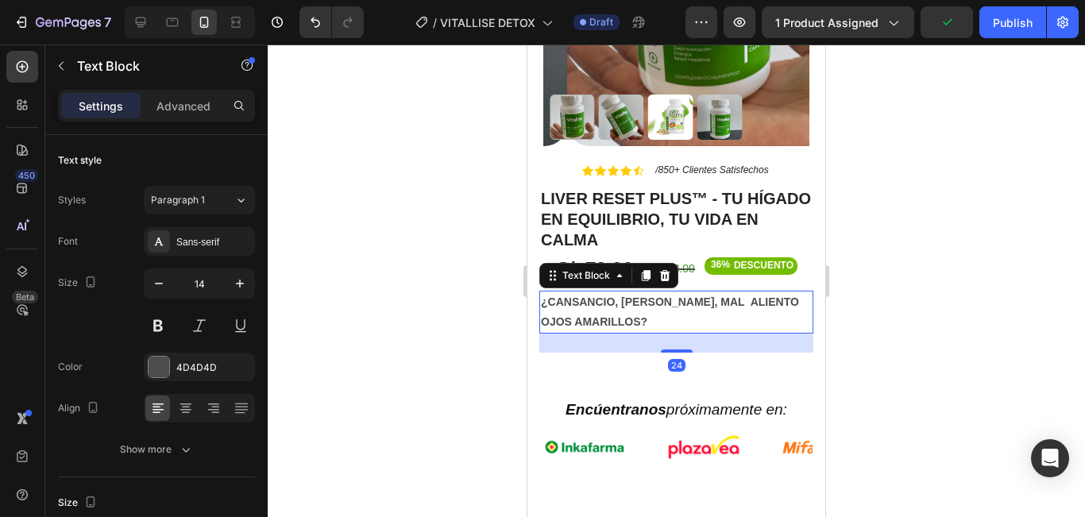
click at [677, 312] on p "OJOS AMARILLOS?" at bounding box center [676, 322] width 271 height 20
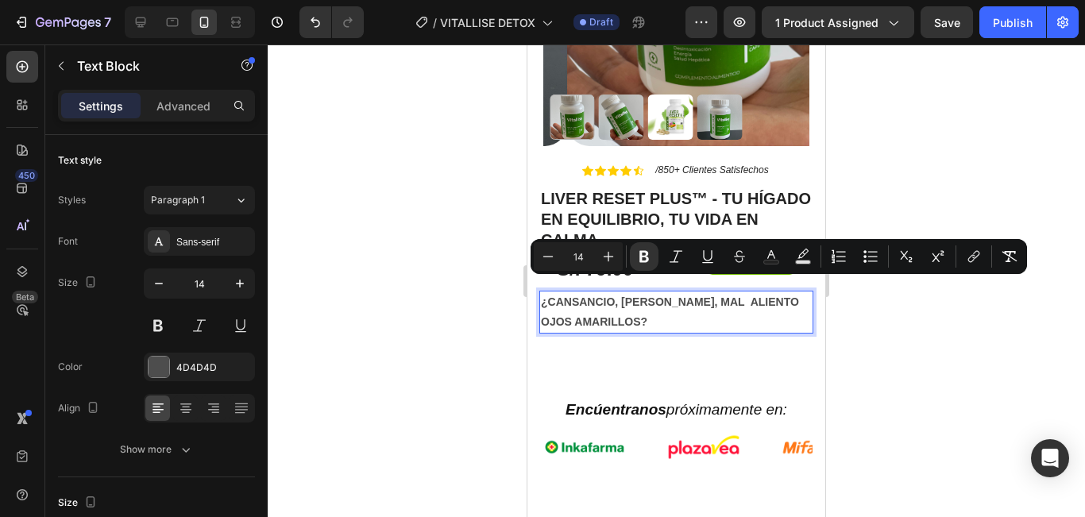
click at [677, 312] on p "OJOS AMARILLOS?" at bounding box center [676, 322] width 271 height 20
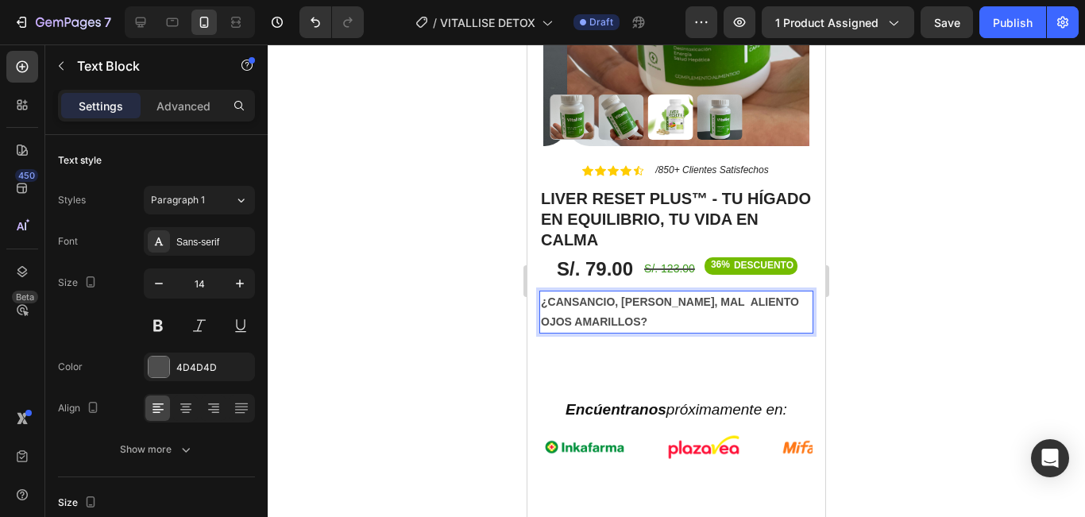
drag, startPoint x: 558, startPoint y: 266, endPoint x: 495, endPoint y: 245, distance: 66.1
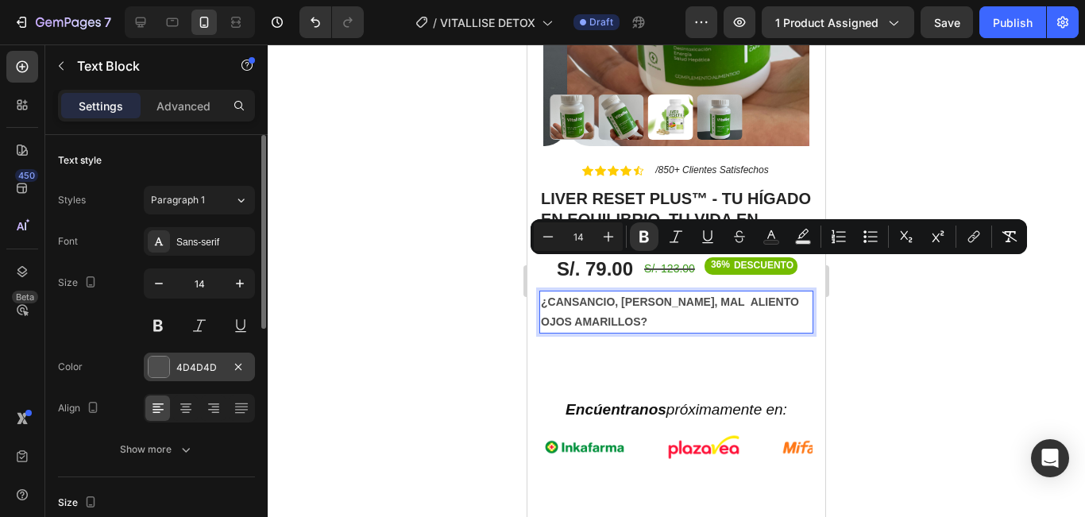
click at [199, 369] on div "4D4D4D" at bounding box center [199, 368] width 46 height 14
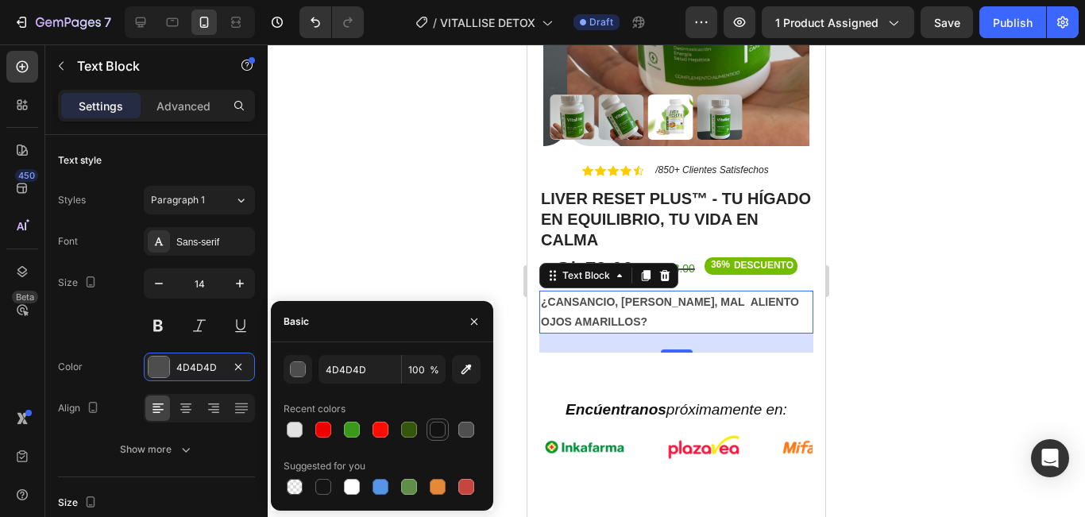
click at [439, 434] on div at bounding box center [438, 430] width 16 height 16
type input "121212"
click at [983, 236] on div at bounding box center [676, 280] width 817 height 473
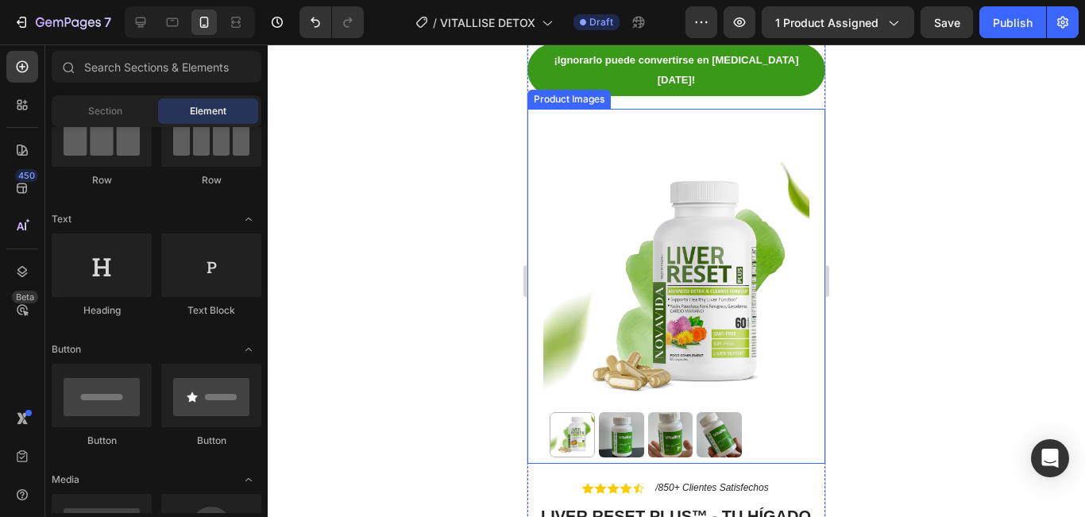
scroll to position [0, 0]
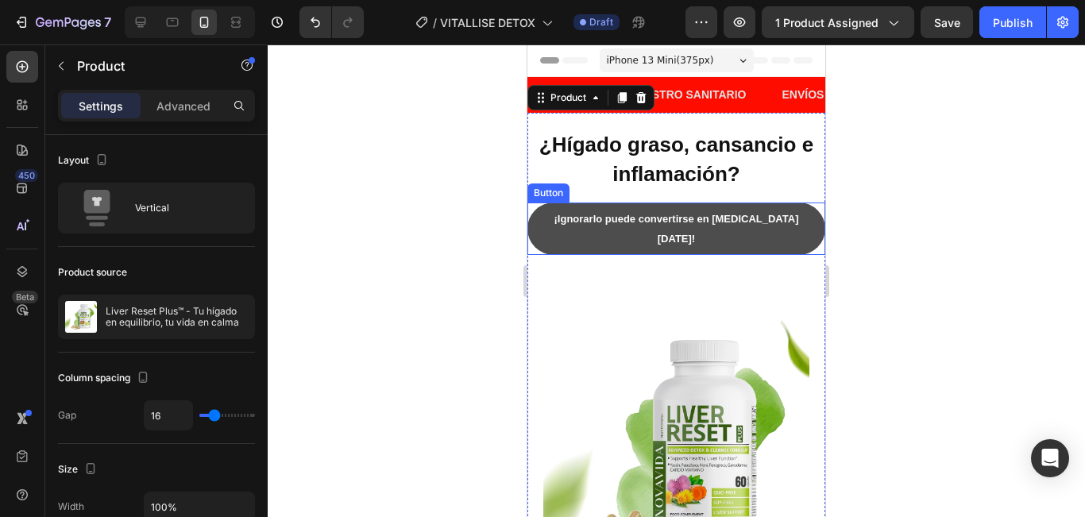
click at [781, 208] on button "¡Ignorarlo puede convertirse en cirrosis mañana!" at bounding box center [676, 229] width 298 height 52
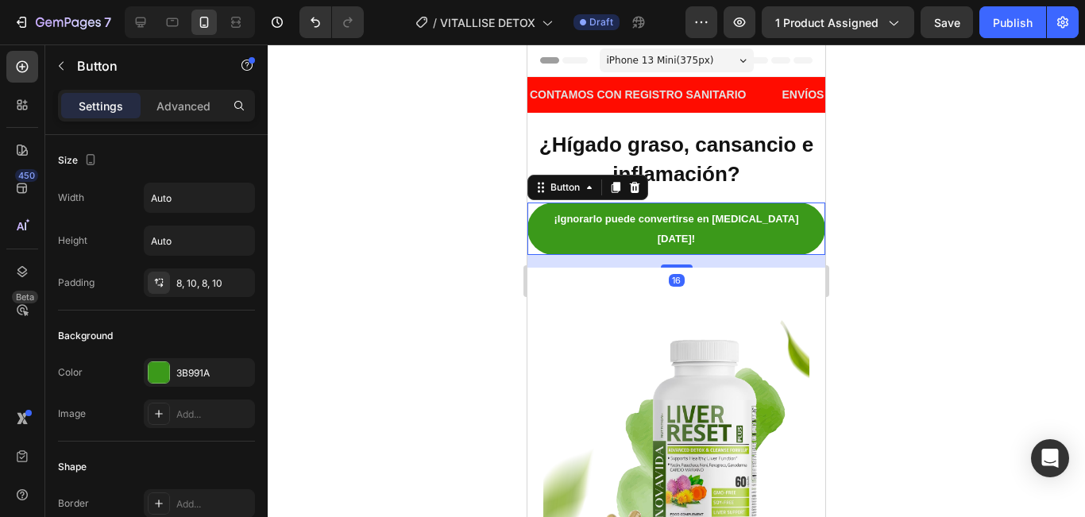
click at [188, 120] on div "Settings Advanced" at bounding box center [156, 106] width 197 height 32
click at [185, 117] on div "Advanced" at bounding box center [183, 105] width 79 height 25
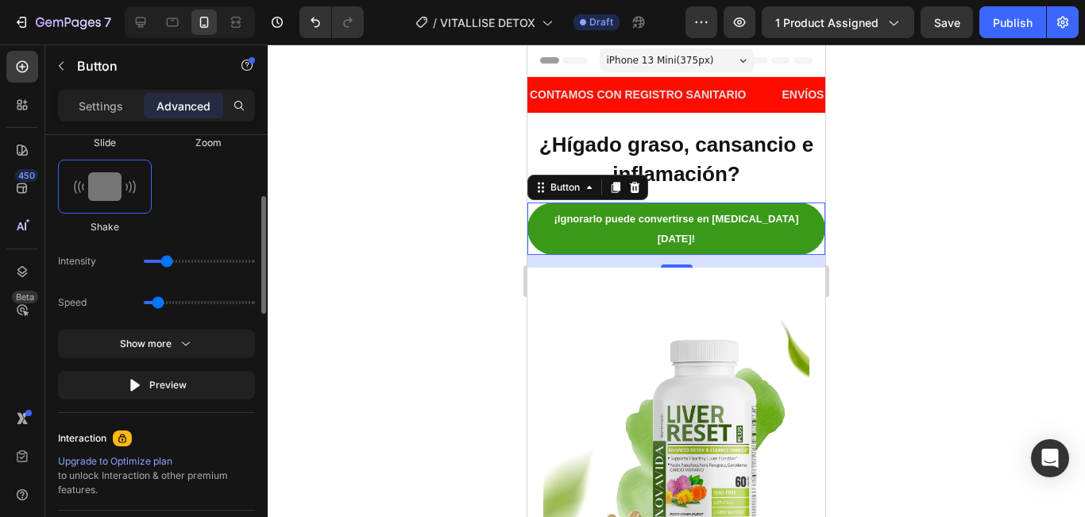
scroll to position [794, 0]
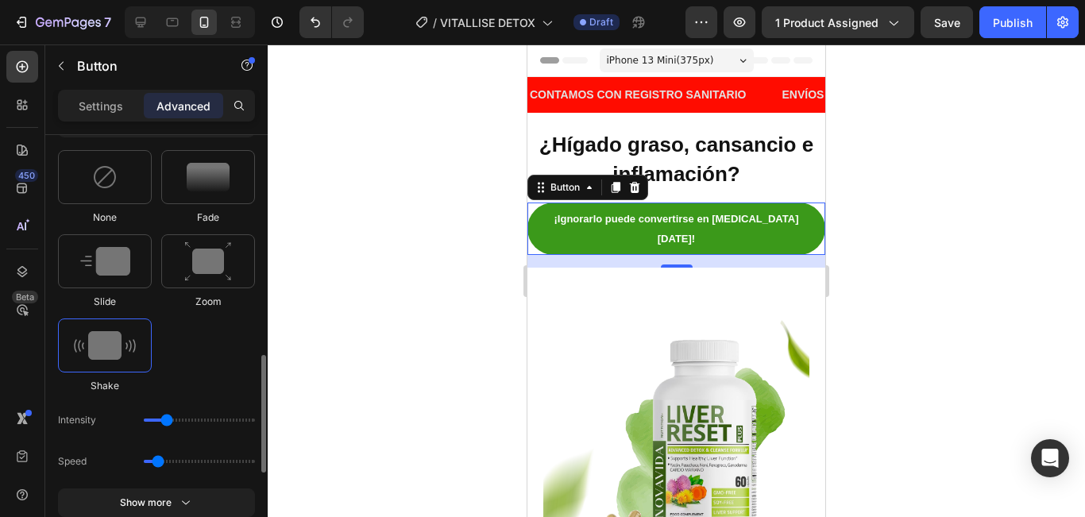
click at [132, 339] on img at bounding box center [105, 345] width 62 height 29
click at [747, 164] on h2 "¿Hígado graso, cansancio e inflamación?" at bounding box center [676, 159] width 282 height 61
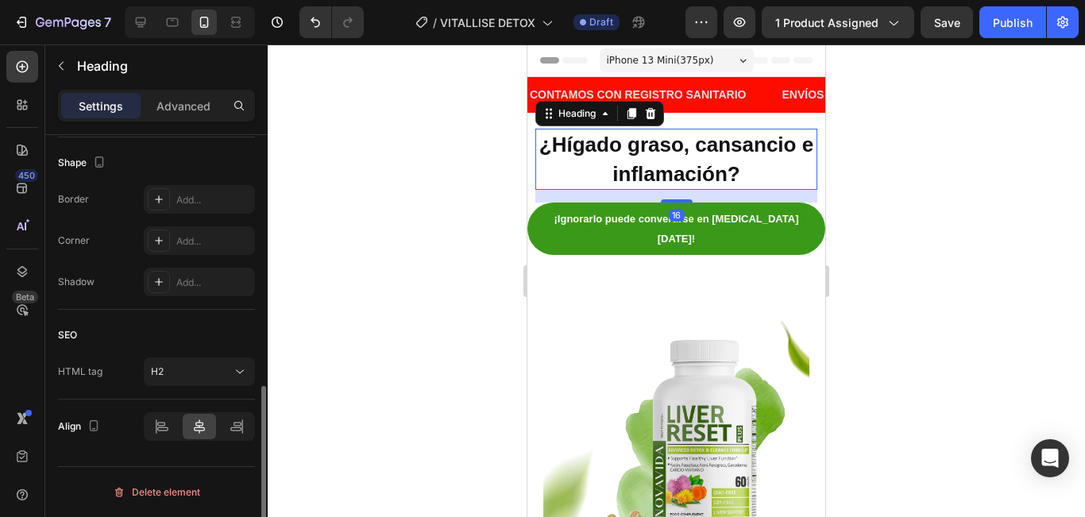
scroll to position [0, 0]
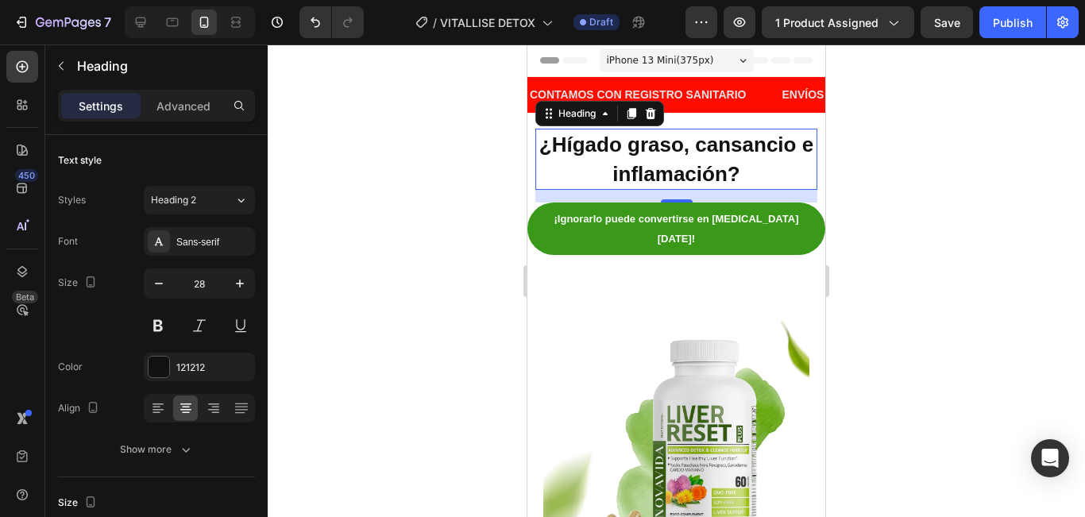
click at [654, 161] on h2 "¿Hígado graso, cansancio e inflamación?" at bounding box center [676, 159] width 282 height 61
click at [654, 161] on p "¿Hígado graso, cansancio e inflamación?" at bounding box center [676, 159] width 279 height 58
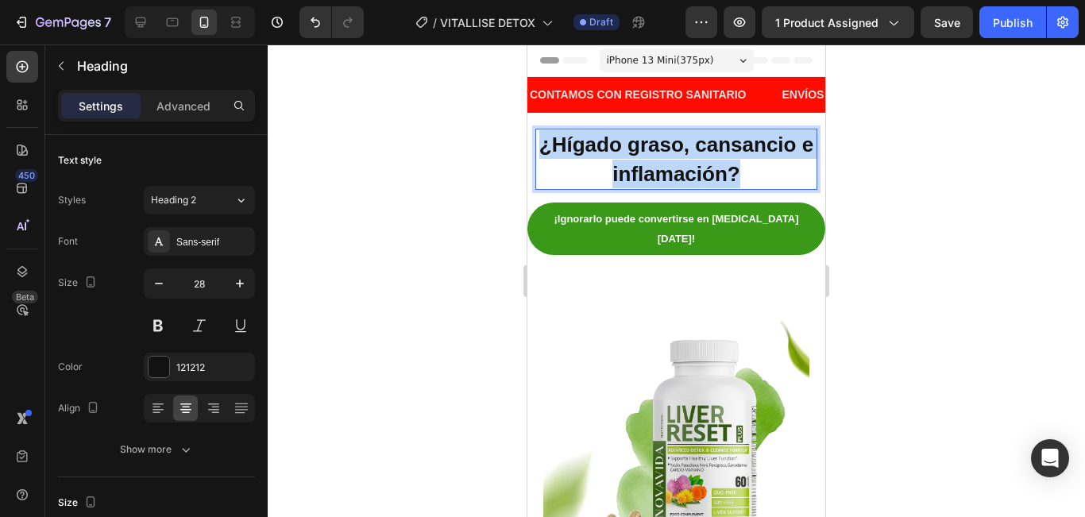
click at [654, 161] on p "¿Hígado graso, cansancio e inflamación?" at bounding box center [676, 159] width 279 height 58
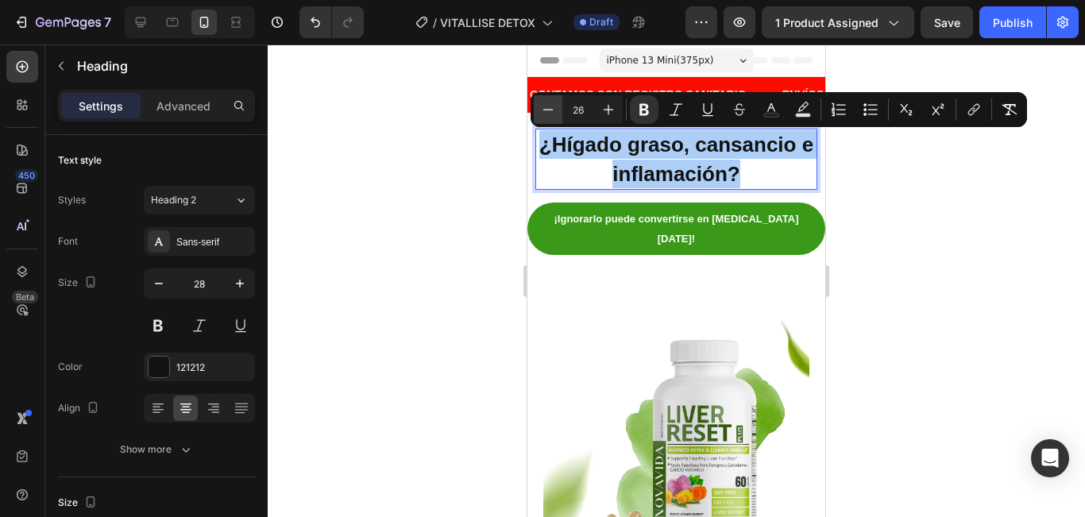
click at [553, 110] on icon "Editor contextual toolbar" at bounding box center [548, 109] width 10 height 1
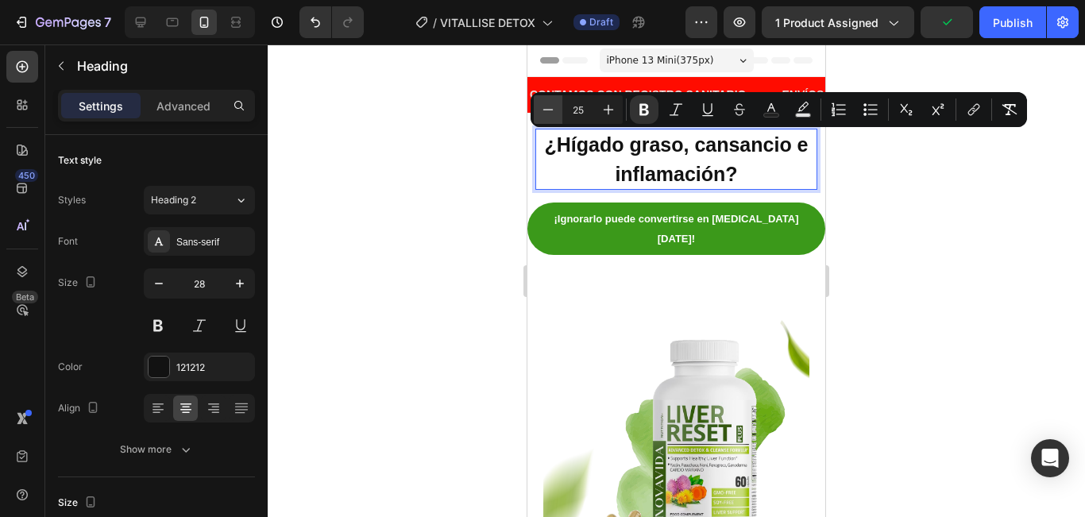
click at [553, 110] on icon "Editor contextual toolbar" at bounding box center [548, 109] width 10 height 1
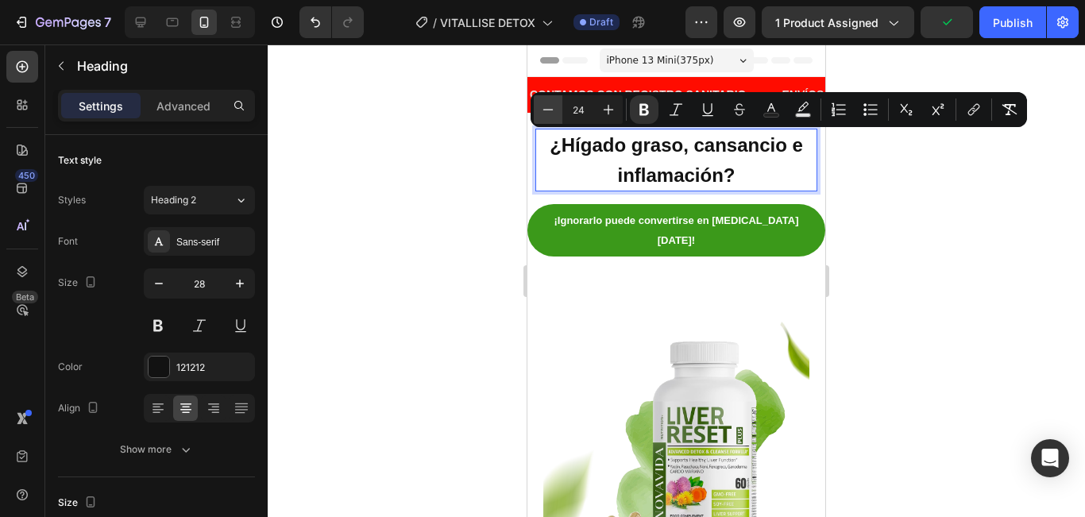
click at [553, 110] on icon "Editor contextual toolbar" at bounding box center [548, 109] width 10 height 1
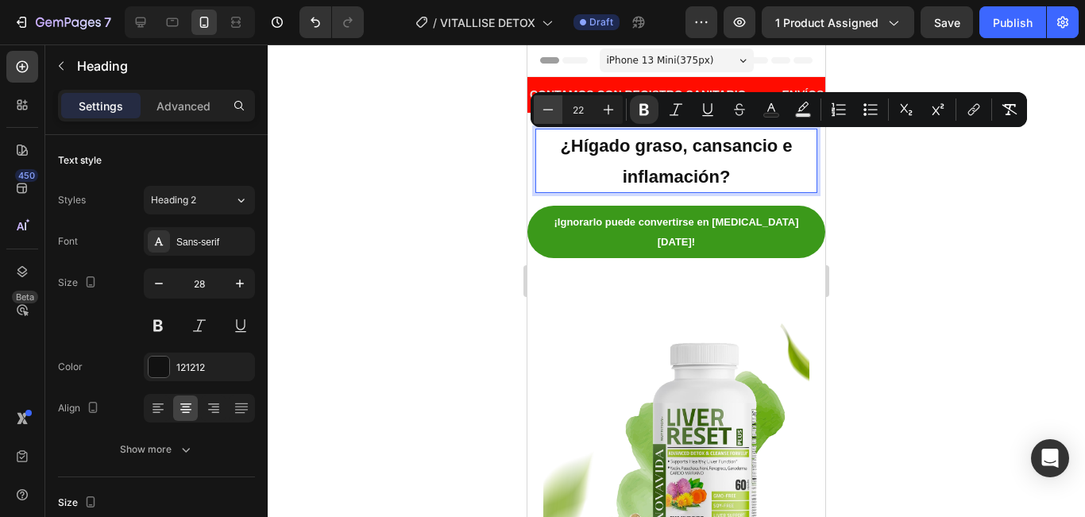
click at [553, 110] on icon "Editor contextual toolbar" at bounding box center [548, 109] width 10 height 1
click at [552, 110] on icon "Editor contextual toolbar" at bounding box center [548, 109] width 10 height 1
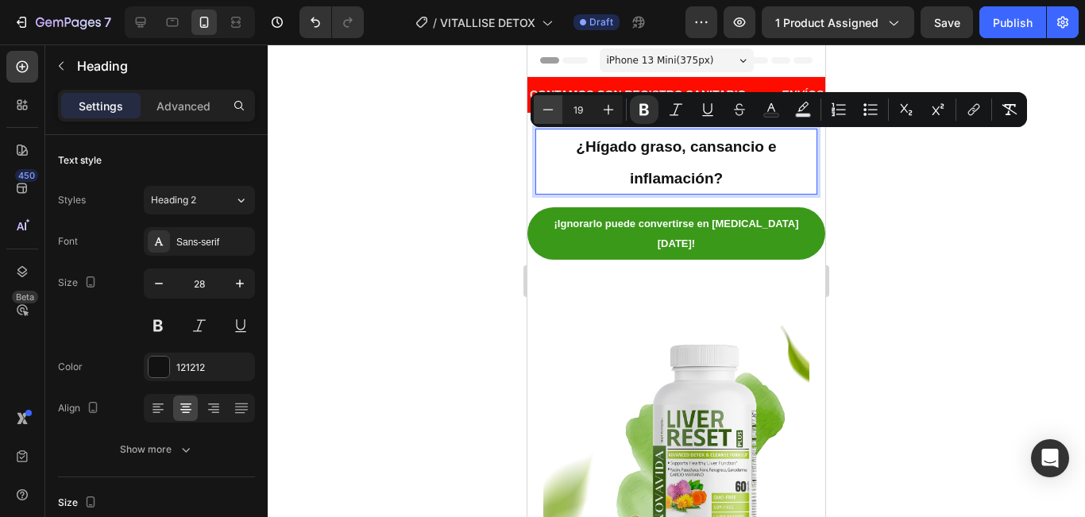
click at [552, 110] on icon "Editor contextual toolbar" at bounding box center [548, 109] width 10 height 1
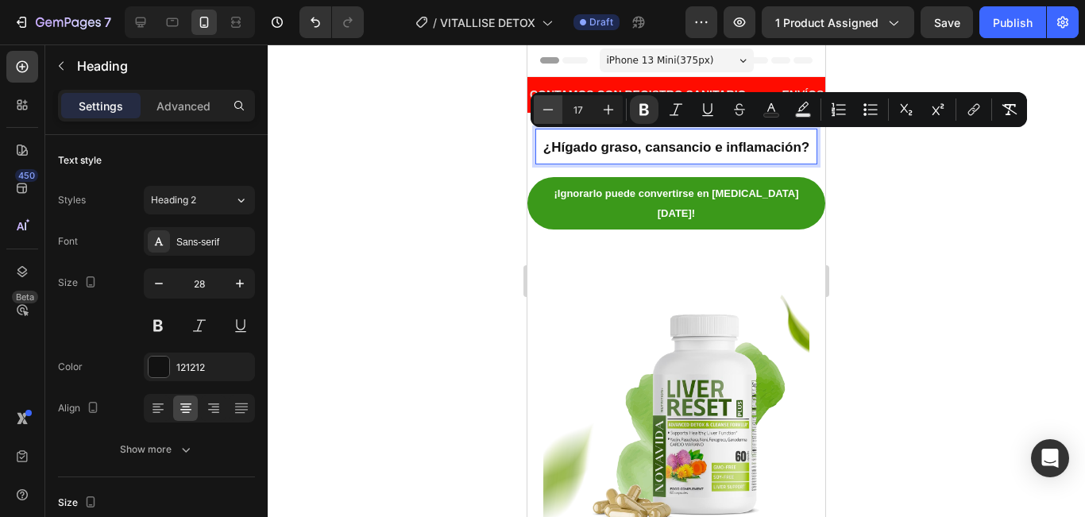
click at [552, 110] on icon "Editor contextual toolbar" at bounding box center [548, 109] width 10 height 1
type input "16"
drag, startPoint x: 635, startPoint y: 110, endPoint x: 608, endPoint y: 110, distance: 27.8
click at [635, 110] on button "Bold" at bounding box center [644, 109] width 29 height 29
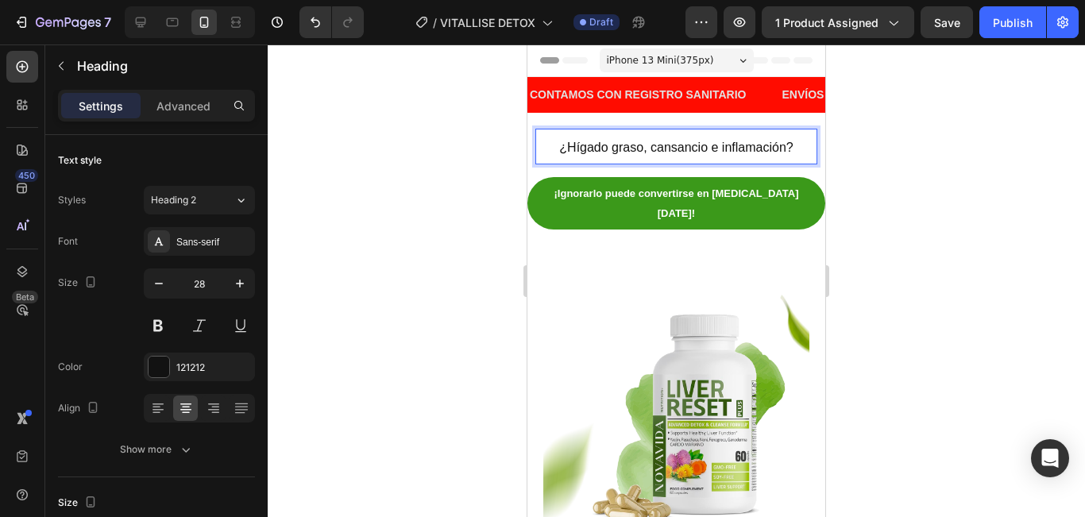
click at [721, 146] on span "¿Hígado graso, cansancio e inflamación?" at bounding box center [675, 148] width 233 height 14
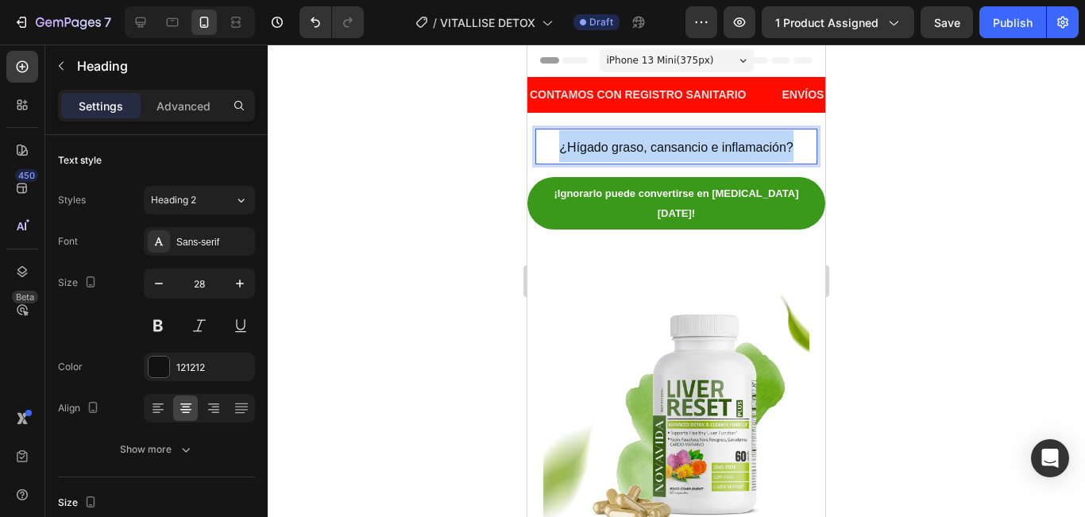
click at [721, 146] on span "¿Hígado graso, cansancio e inflamación?" at bounding box center [675, 148] width 233 height 14
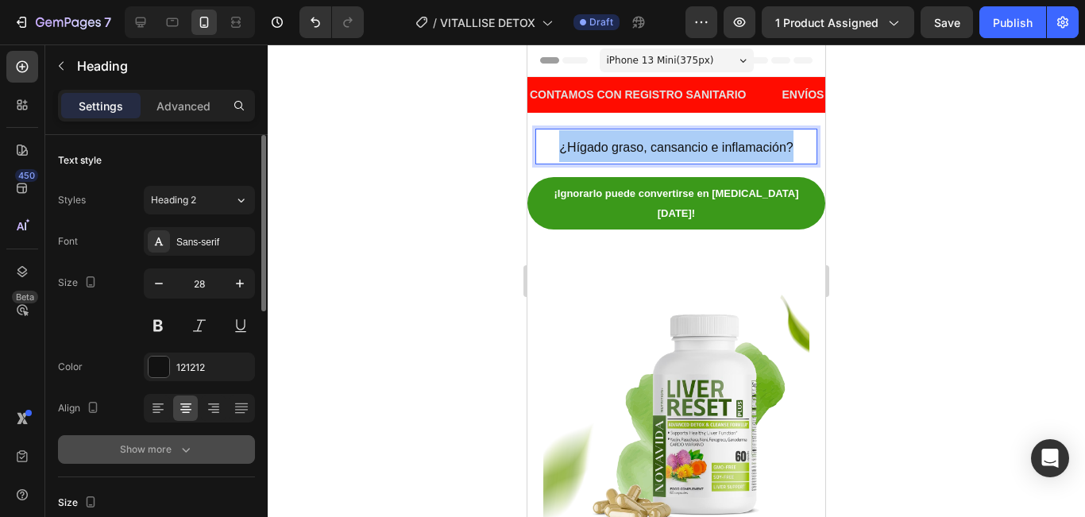
click at [169, 453] on div "Show more" at bounding box center [157, 450] width 74 height 16
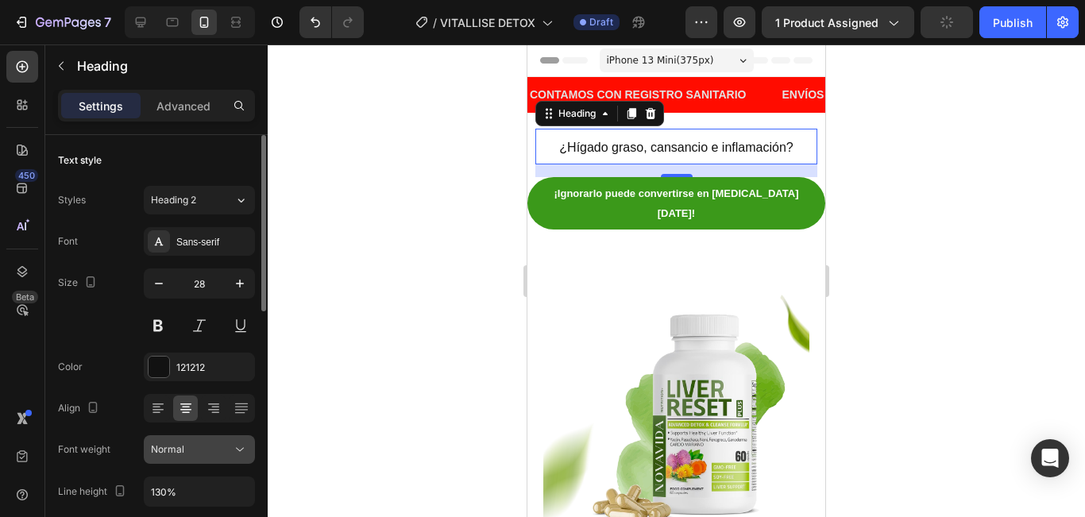
click at [213, 453] on div "Normal" at bounding box center [191, 449] width 81 height 14
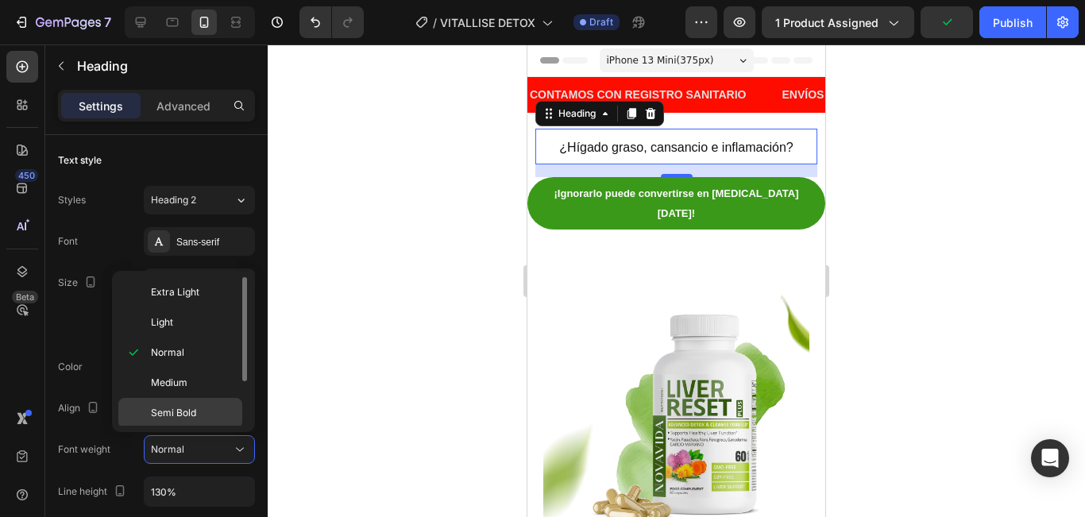
click at [190, 409] on span "Semi Bold" at bounding box center [173, 413] width 45 height 14
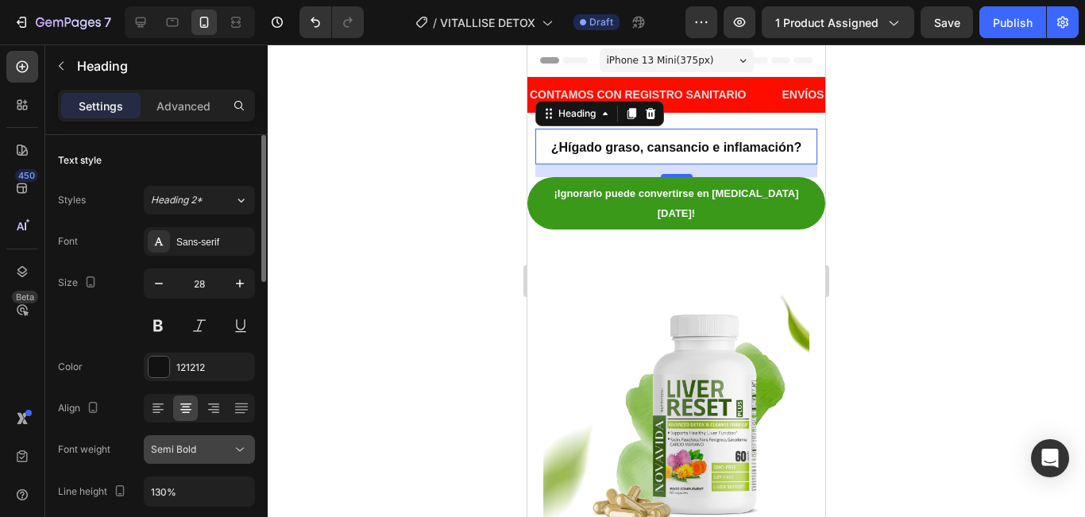
click at [221, 455] on div "Semi Bold" at bounding box center [191, 449] width 81 height 14
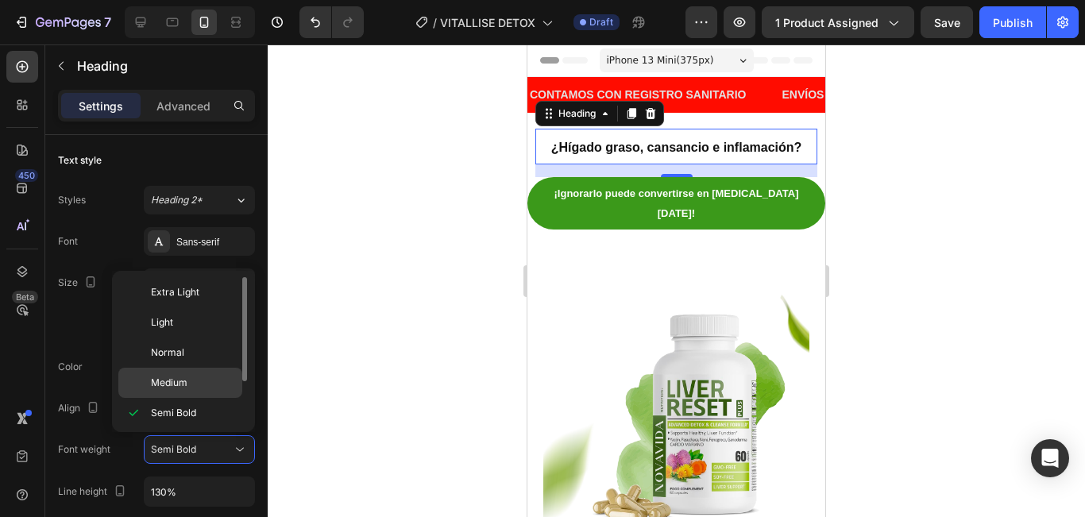
click at [198, 377] on p "Medium" at bounding box center [193, 383] width 84 height 14
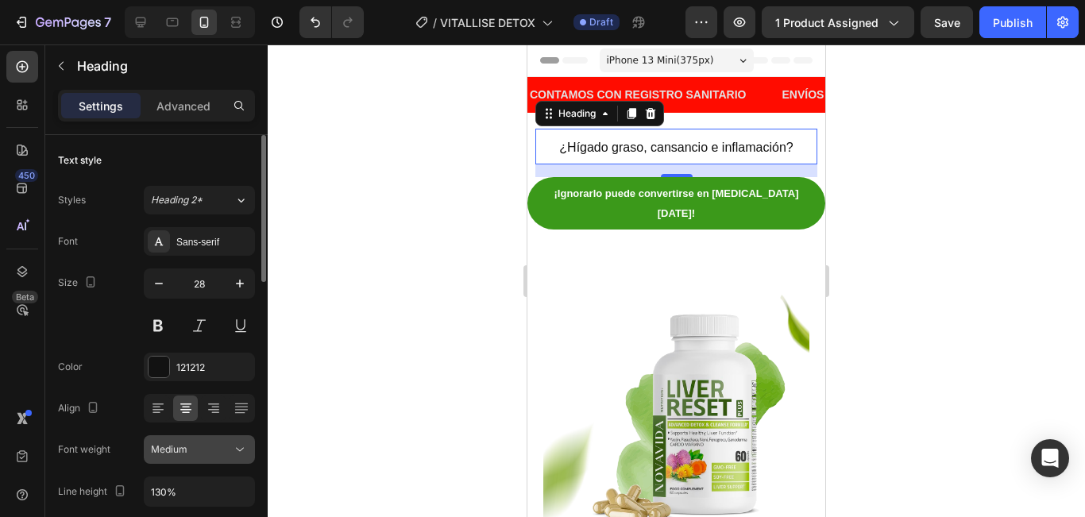
click at [218, 450] on div "Medium" at bounding box center [191, 449] width 81 height 14
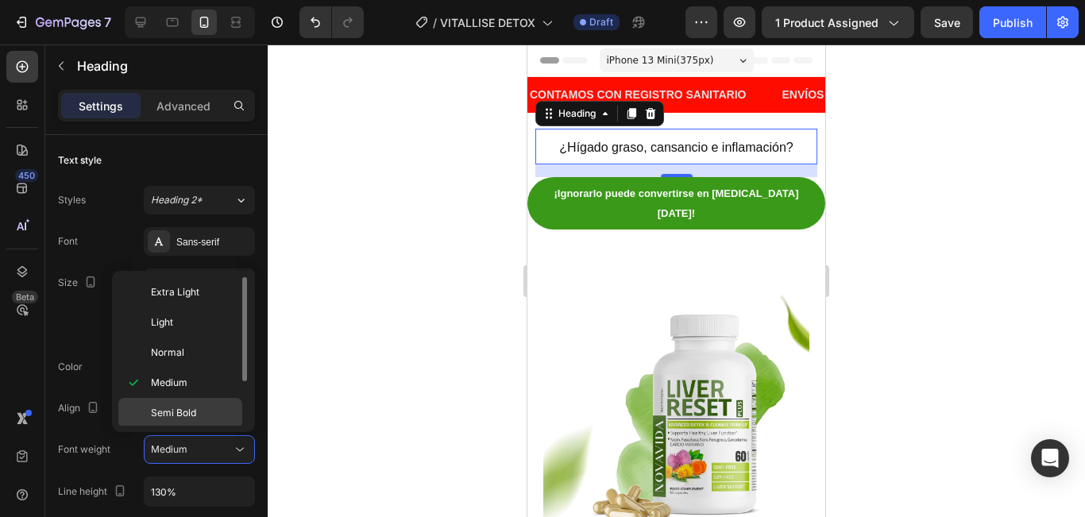
click at [203, 407] on p "Semi Bold" at bounding box center [193, 413] width 84 height 14
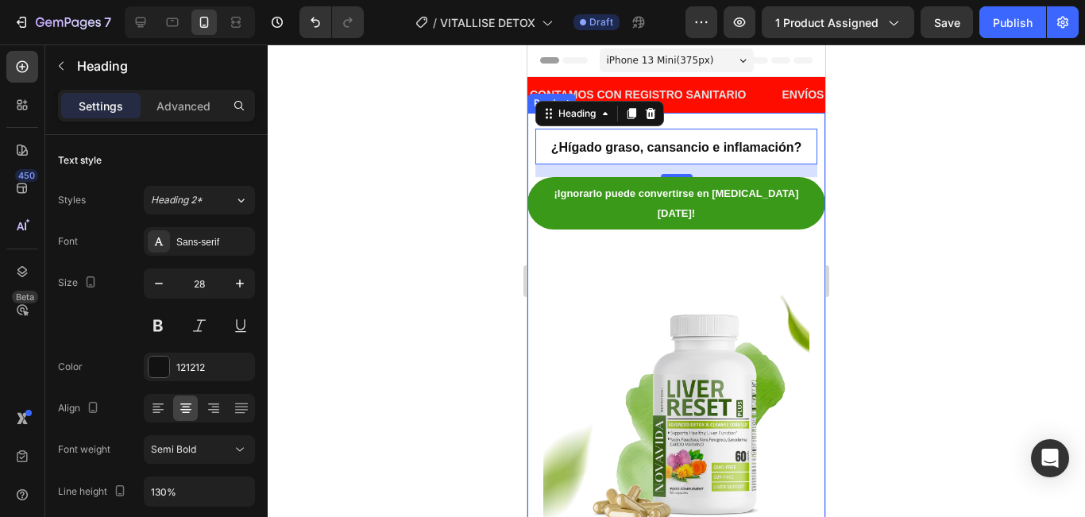
click at [789, 118] on div "⁠⁠⁠⁠⁠⁠⁠ ¿Hígado graso, cansancio e inflamación? Heading 16 ¡Ignorarlo puede con…" at bounding box center [676, 363] width 298 height 500
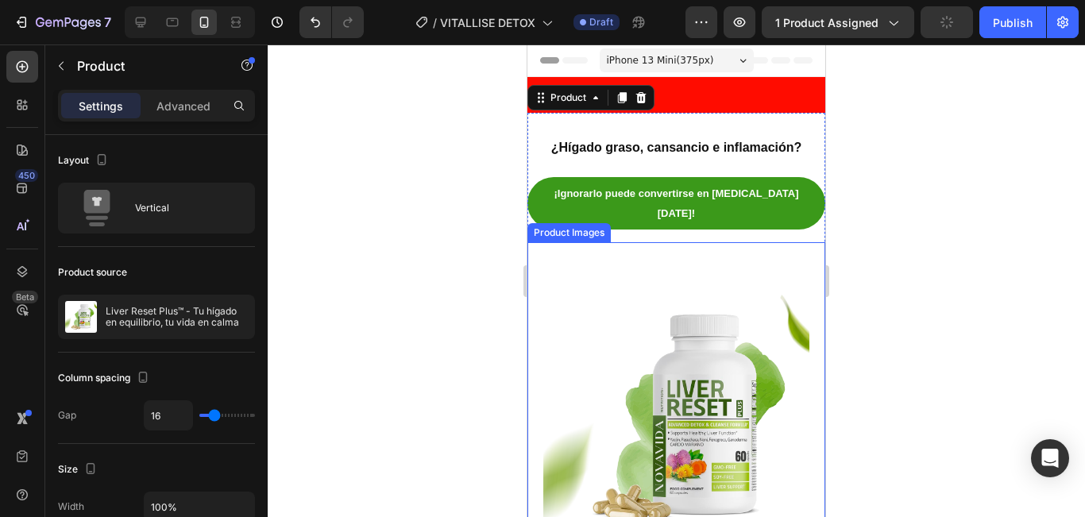
scroll to position [159, 0]
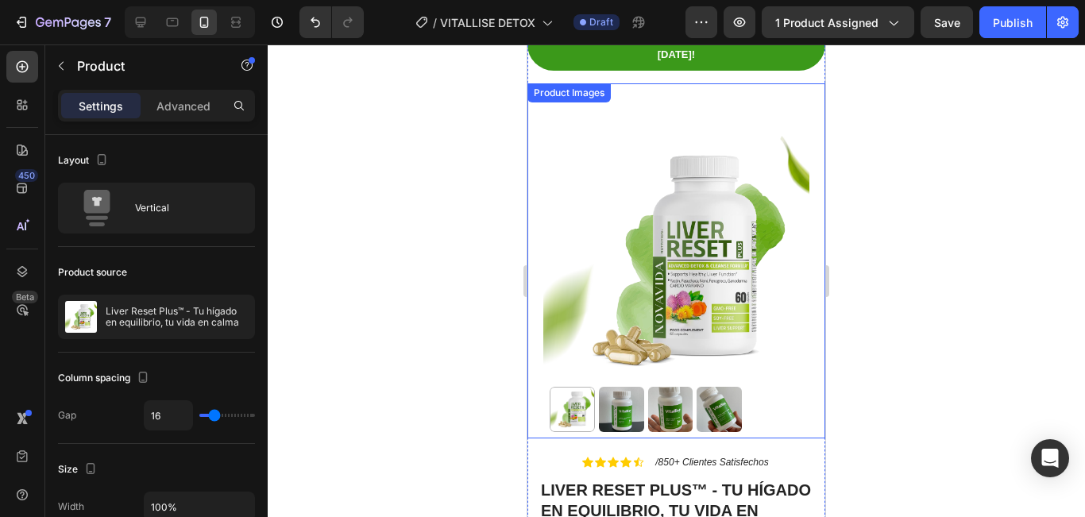
click at [621, 387] on img at bounding box center [621, 409] width 45 height 45
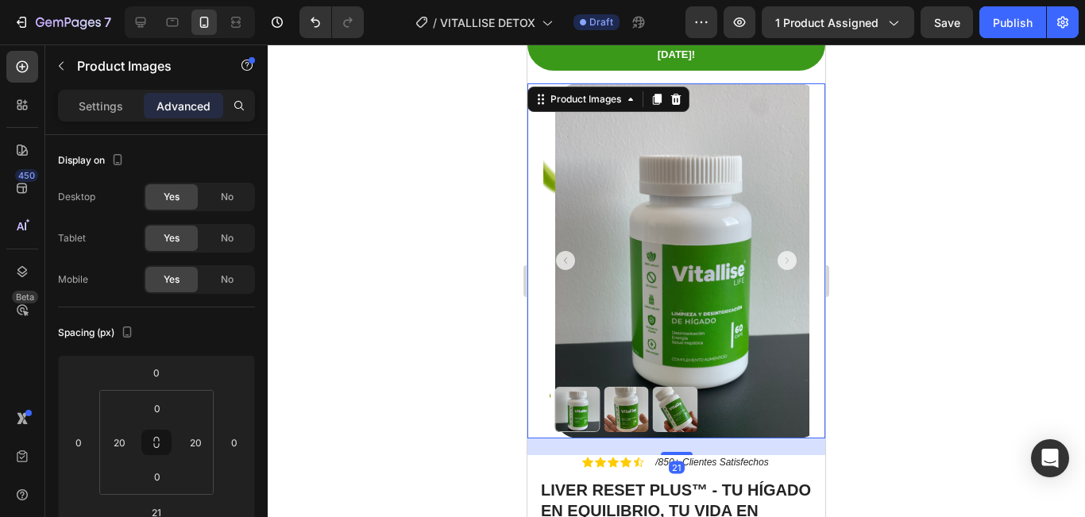
click at [654, 387] on img at bounding box center [675, 409] width 45 height 45
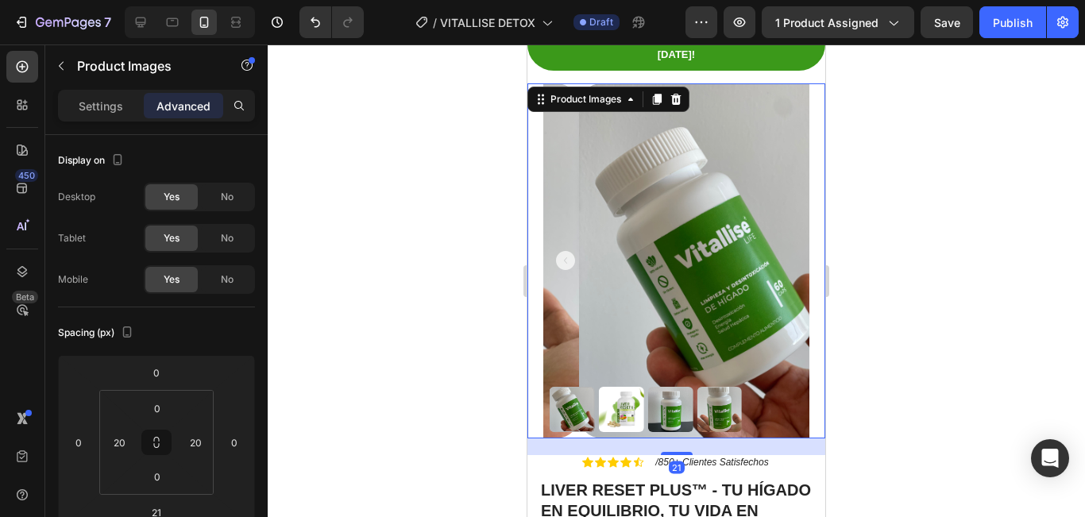
click at [661, 387] on img at bounding box center [670, 409] width 45 height 45
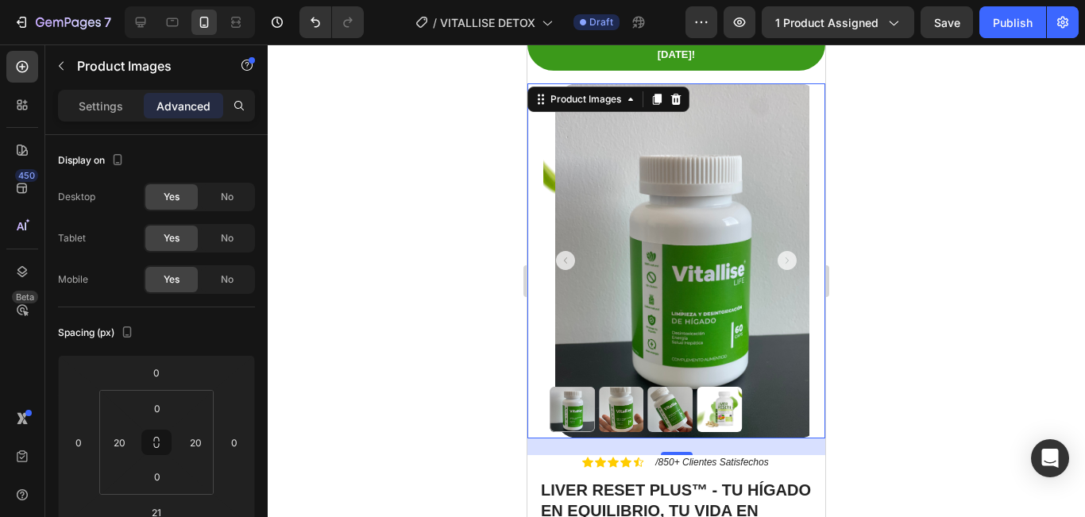
click at [723, 387] on img at bounding box center [719, 409] width 45 height 45
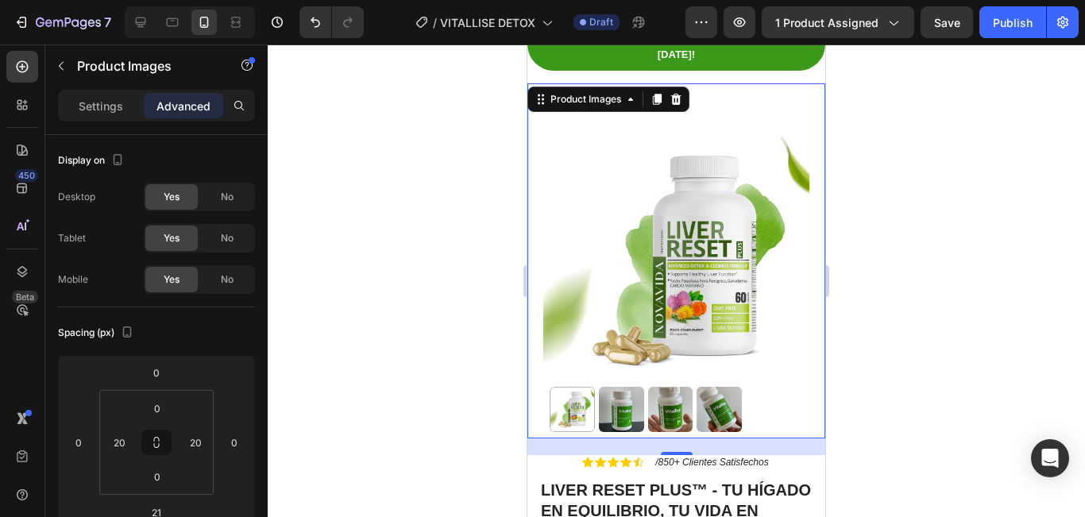
scroll to position [0, 0]
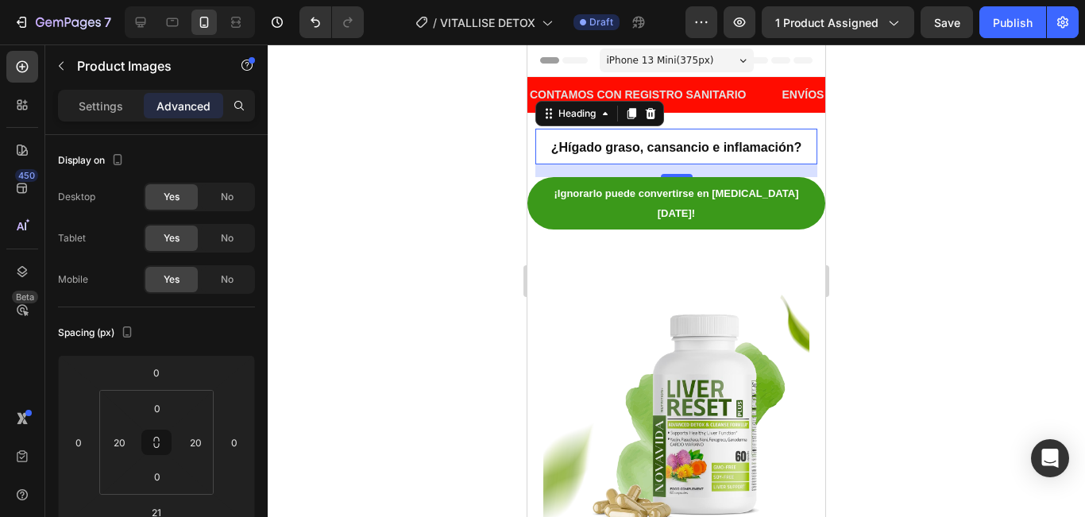
click at [716, 147] on span "¿Hígado graso, cansancio e inflamación?" at bounding box center [676, 148] width 251 height 14
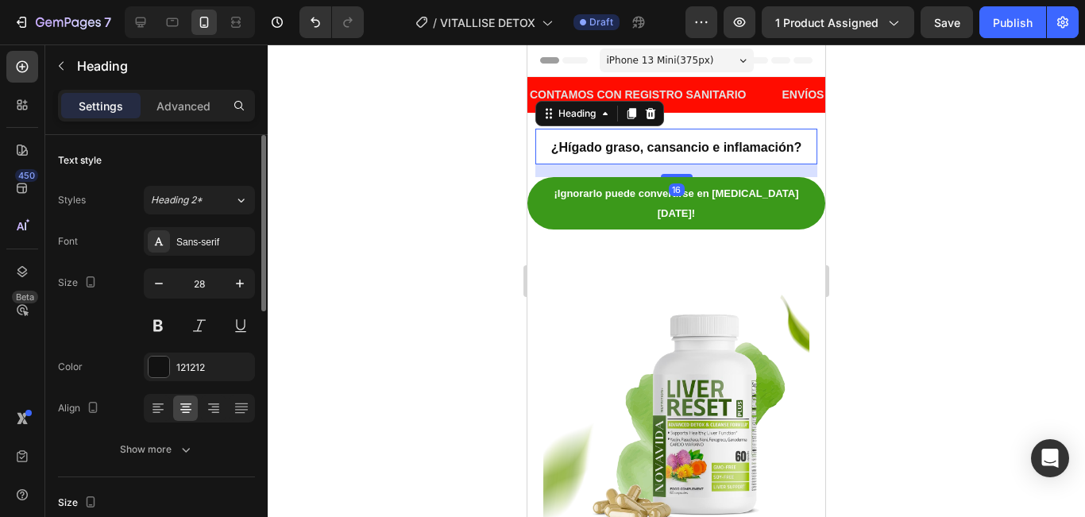
scroll to position [238, 0]
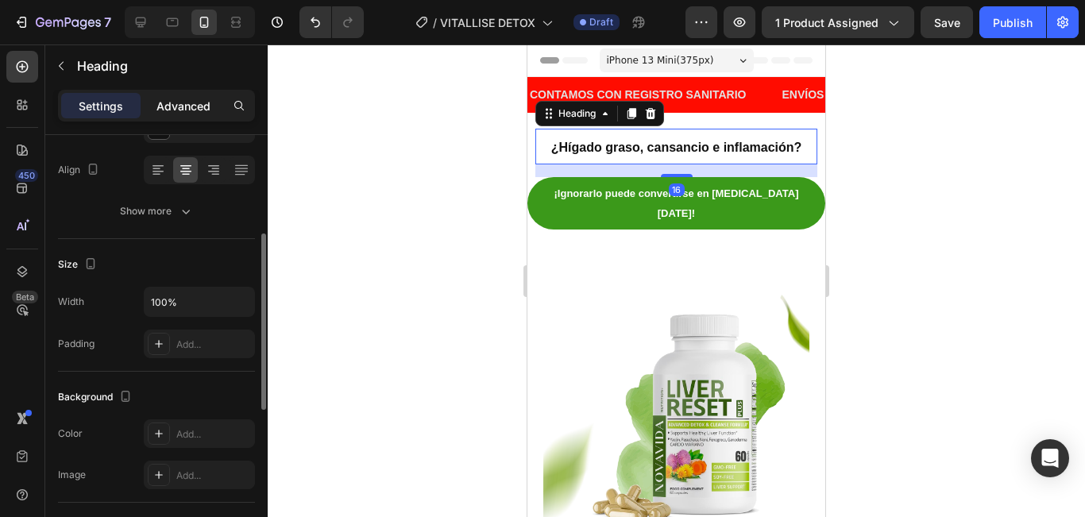
click at [176, 98] on p "Advanced" at bounding box center [183, 106] width 54 height 17
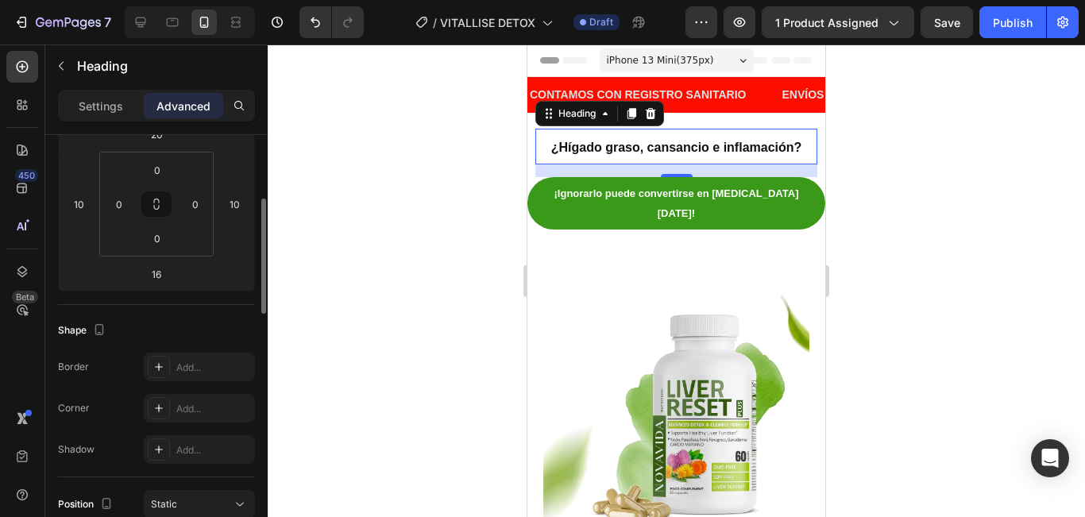
scroll to position [635, 0]
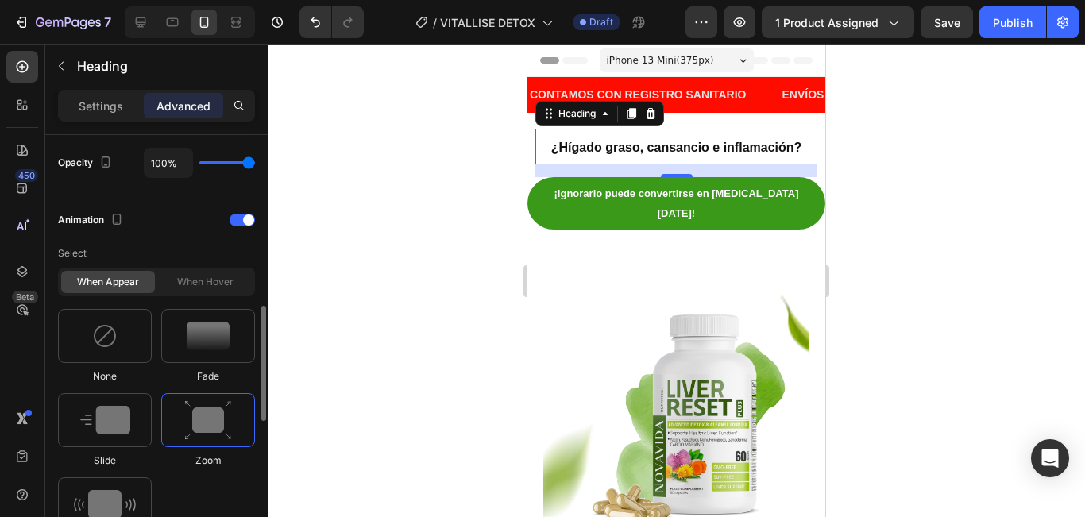
click at [206, 412] on img at bounding box center [208, 420] width 48 height 41
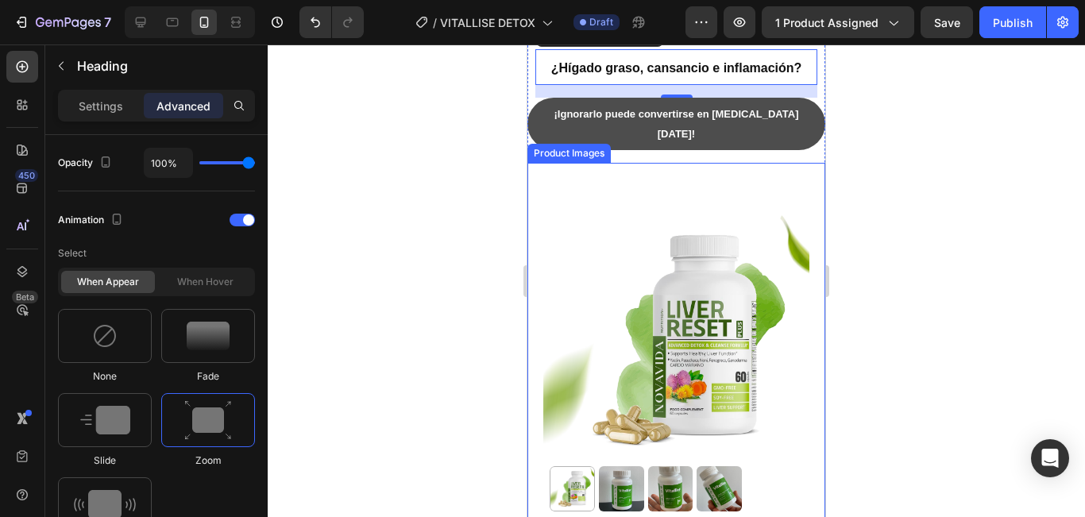
scroll to position [0, 0]
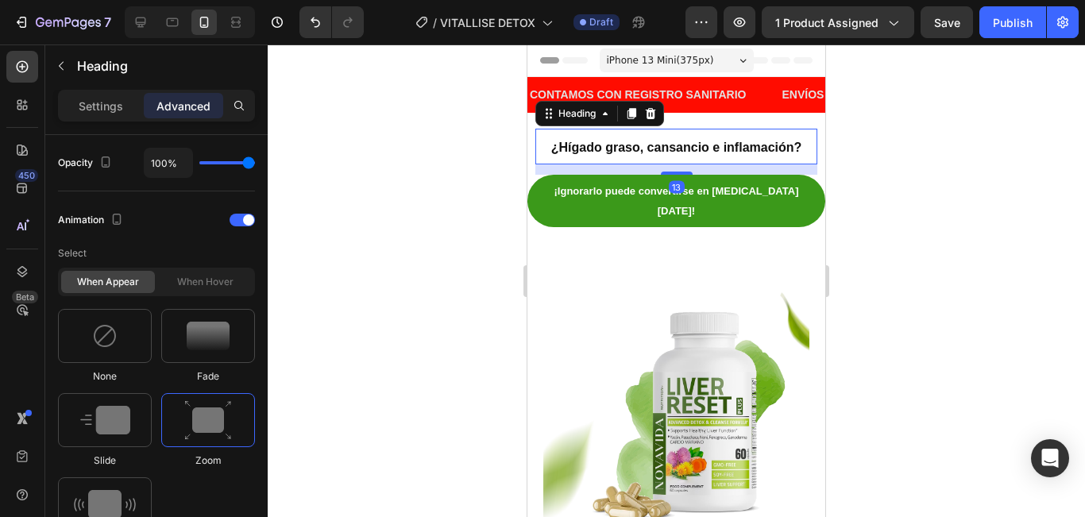
drag, startPoint x: 669, startPoint y: 176, endPoint x: 714, endPoint y: 276, distance: 110.6
click at [669, 172] on div at bounding box center [677, 173] width 32 height 3
type input "12"
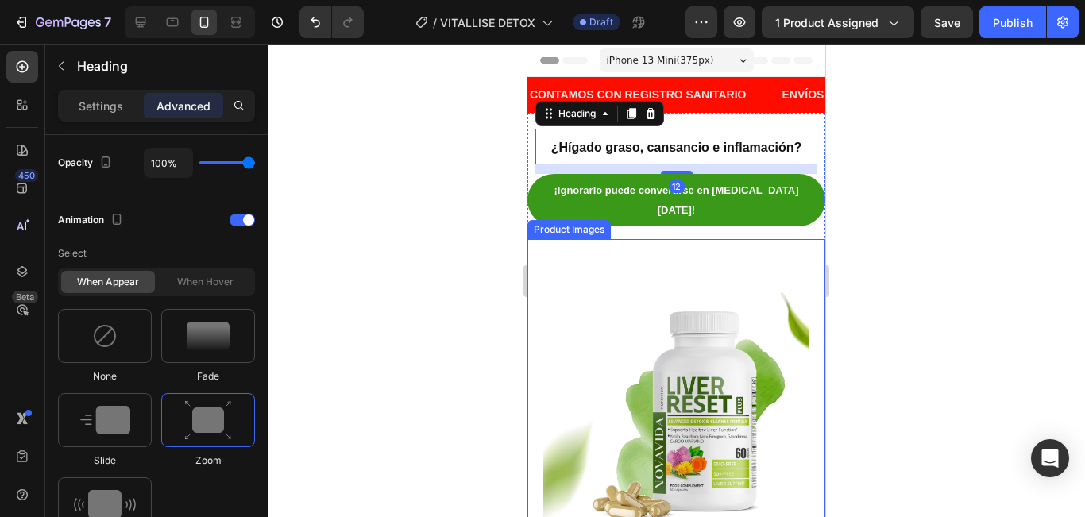
click at [722, 334] on img at bounding box center [676, 416] width 266 height 355
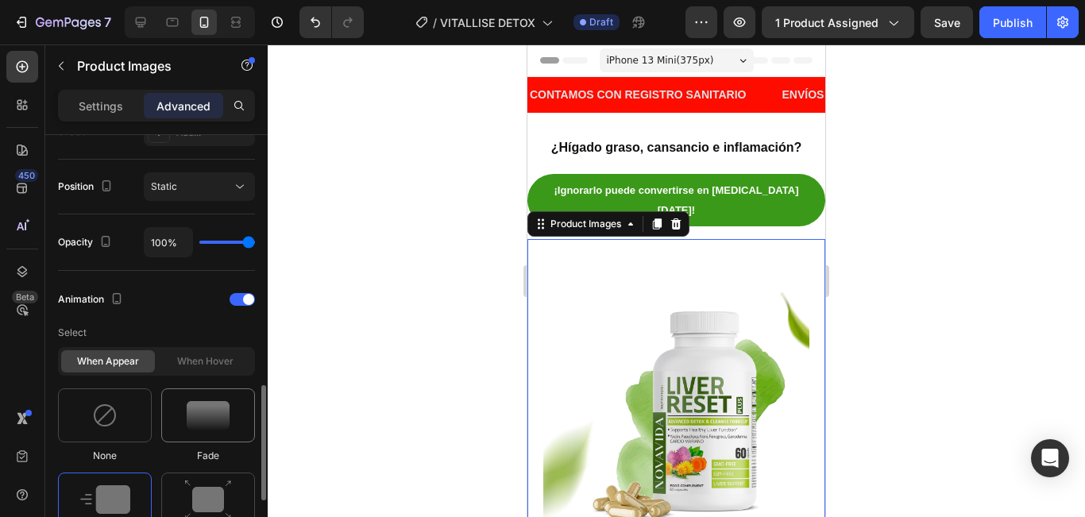
scroll to position [715, 0]
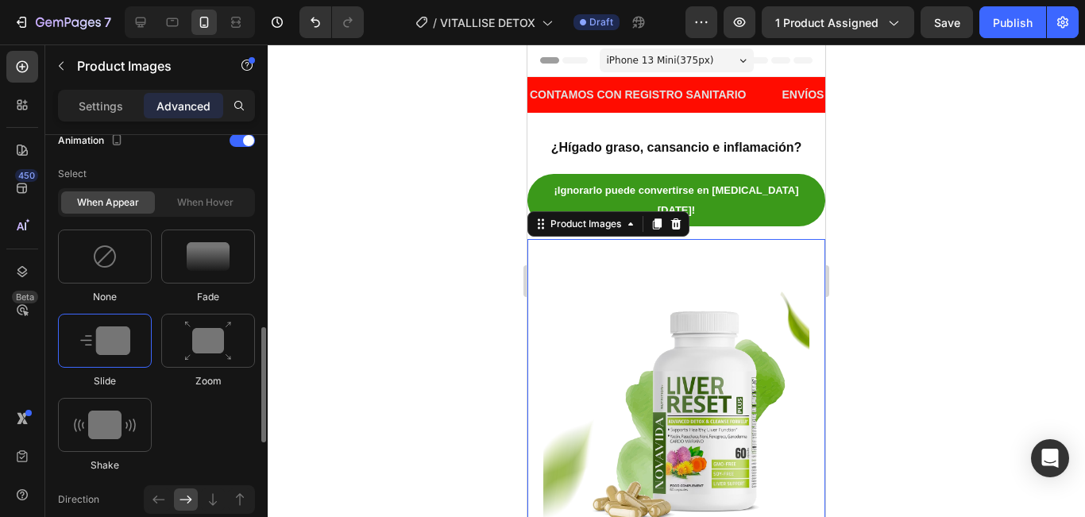
click at [128, 350] on img at bounding box center [105, 340] width 50 height 29
click at [135, 331] on div at bounding box center [105, 341] width 94 height 54
click at [939, 233] on div at bounding box center [676, 280] width 817 height 473
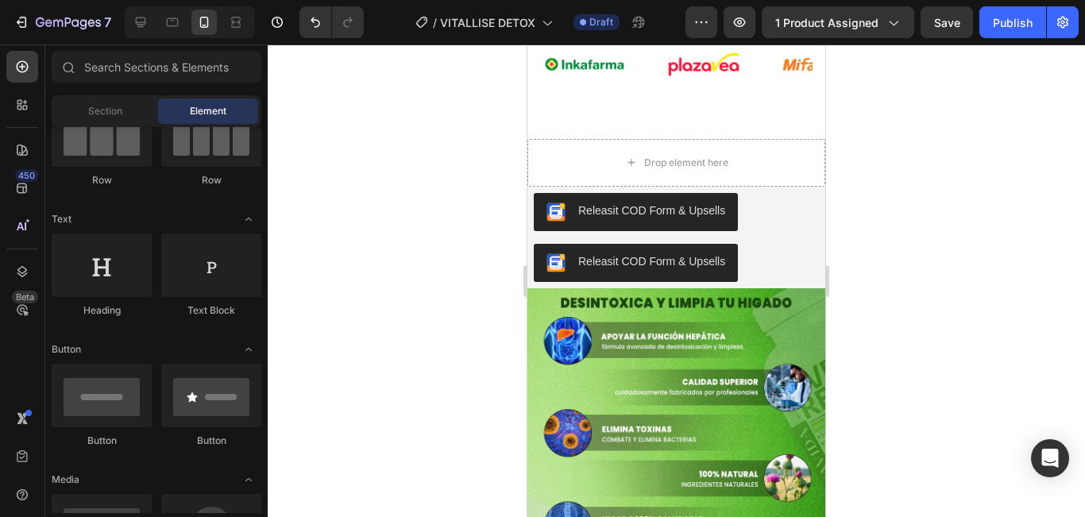
scroll to position [477, 0]
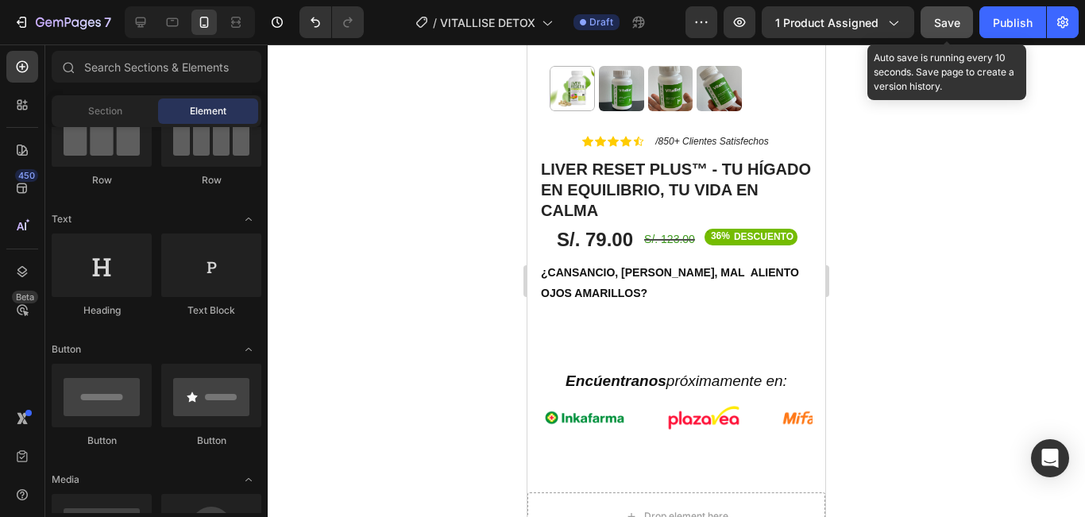
click at [940, 31] on button "Save" at bounding box center [946, 22] width 52 height 32
